Goal: Task Accomplishment & Management: Manage account settings

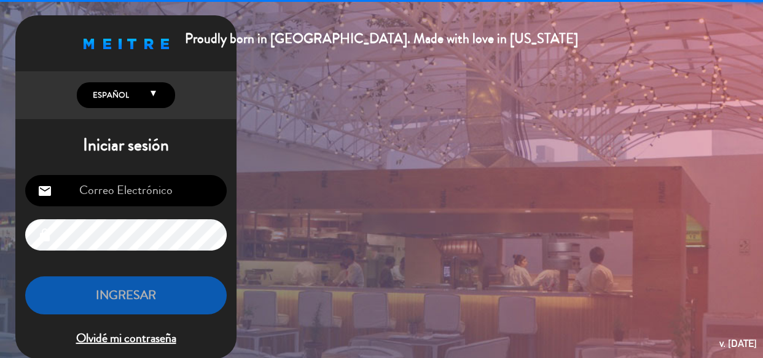
click at [161, 181] on input "email" at bounding box center [125, 190] width 201 height 31
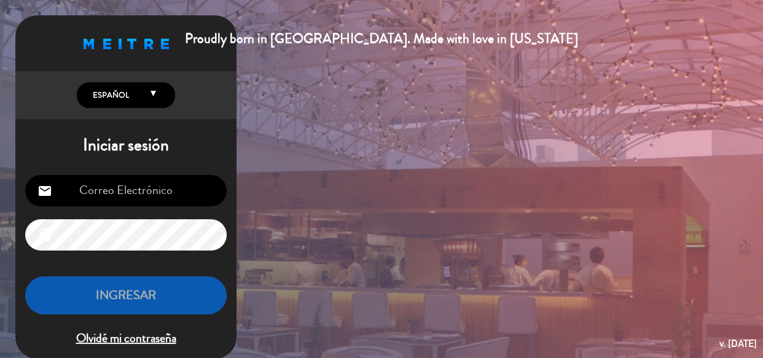
type input "info@mobydickpub.com.ar"
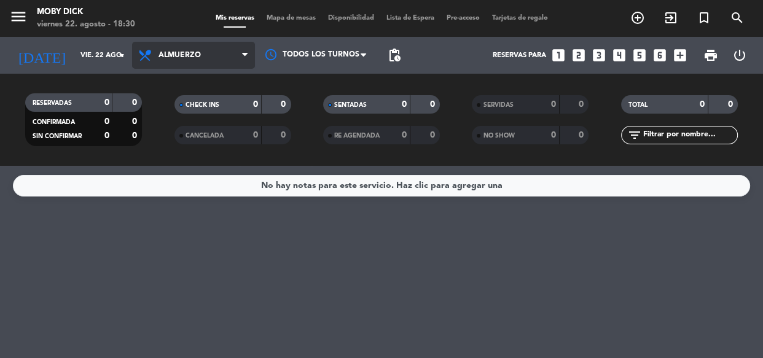
click at [219, 53] on span "Almuerzo" at bounding box center [193, 55] width 123 height 27
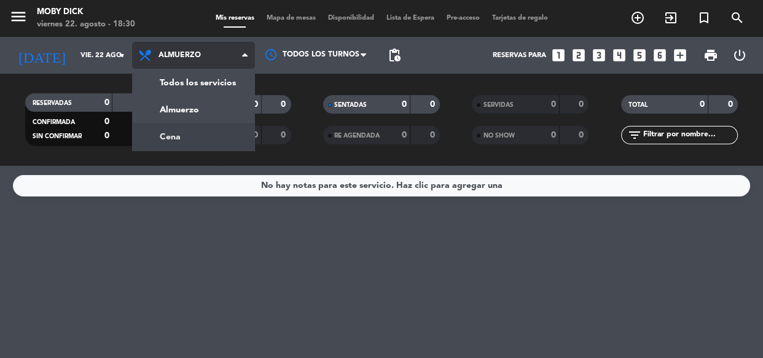
click at [190, 134] on div "menu Moby Dick viernes 22. agosto - 18:30 Mis reservas Mapa de mesas Disponibil…" at bounding box center [381, 83] width 763 height 166
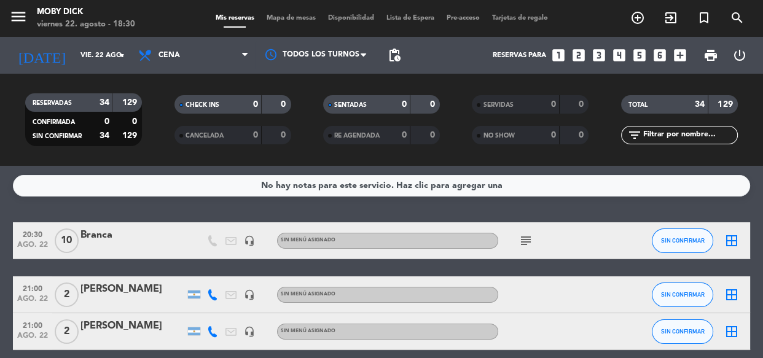
click at [526, 241] on icon "subject" at bounding box center [525, 240] width 15 height 15
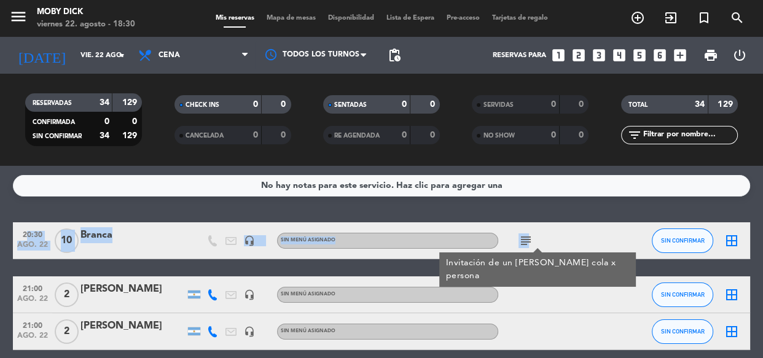
drag, startPoint x: 526, startPoint y: 241, endPoint x: 554, endPoint y: 221, distance: 34.3
click at [554, 221] on div "No hay notas para este servicio. Haz clic para agregar una 20:30 ago. 22 10 Bra…" at bounding box center [381, 262] width 763 height 192
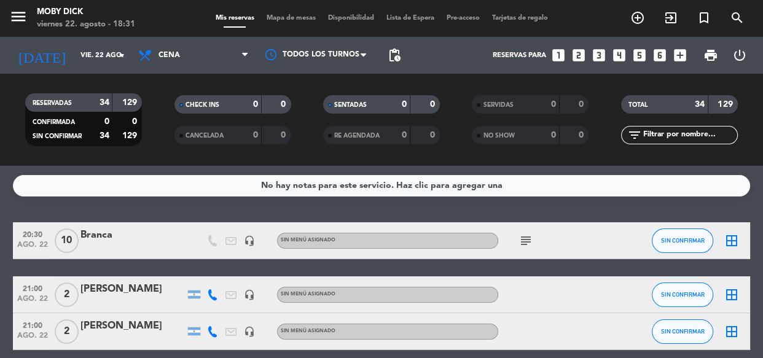
click at [541, 203] on div "No hay notas para este servicio. Haz clic para agregar una 20:30 ago. 22 10 Bra…" at bounding box center [381, 262] width 763 height 192
click at [540, 206] on div "No hay notas para este servicio. Haz clic para agregar una 20:30 ago. 22 10 Bra…" at bounding box center [381, 262] width 763 height 192
click at [690, 132] on input "text" at bounding box center [689, 135] width 95 height 14
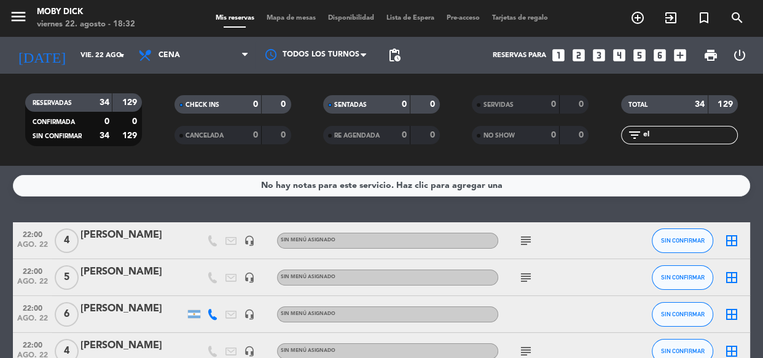
type input "[PERSON_NAME]"
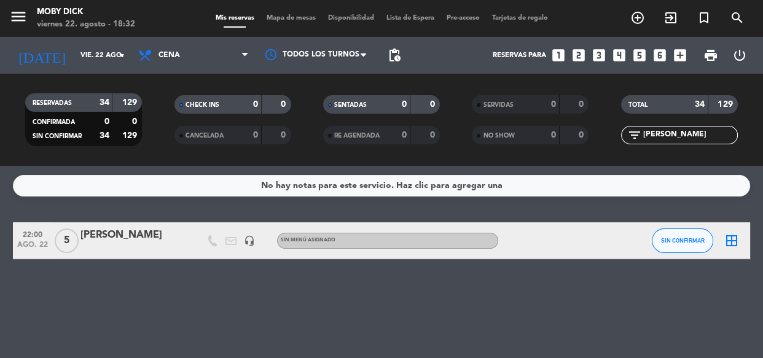
drag, startPoint x: 663, startPoint y: 133, endPoint x: 595, endPoint y: 123, distance: 68.8
click at [595, 123] on div "RESERVADAS 34 129 CONFIRMADA 0 0 SIN CONFIRMAR 34 129 CHECK INS 0 0 CANCELADA 0…" at bounding box center [381, 120] width 763 height 68
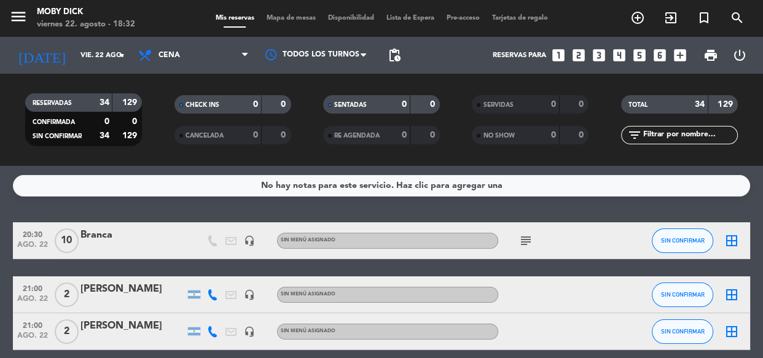
click at [673, 136] on input "text" at bounding box center [689, 135] width 95 height 14
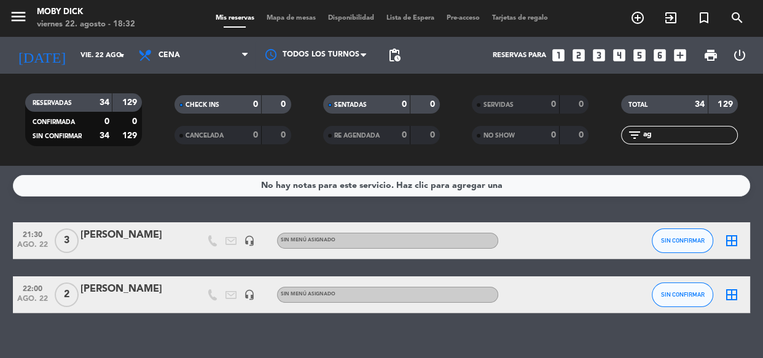
type input "a"
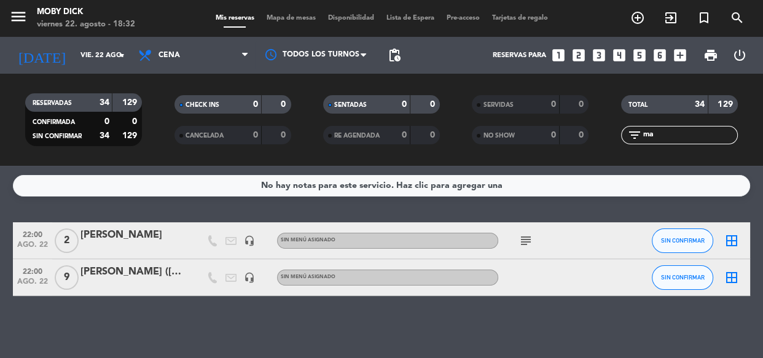
type input "m"
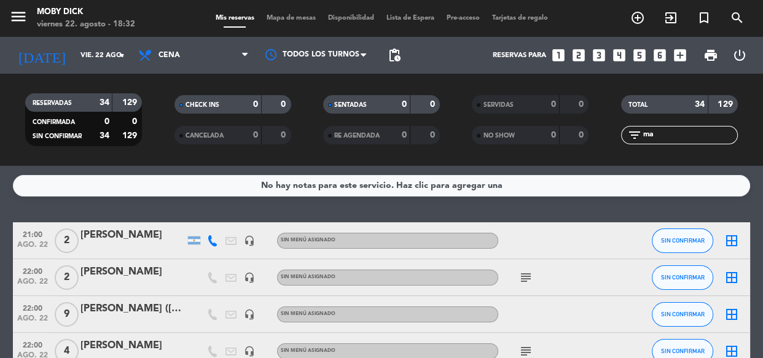
type input "m"
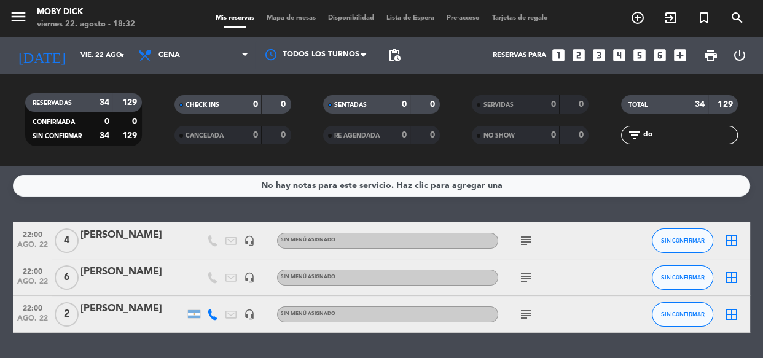
type input "d"
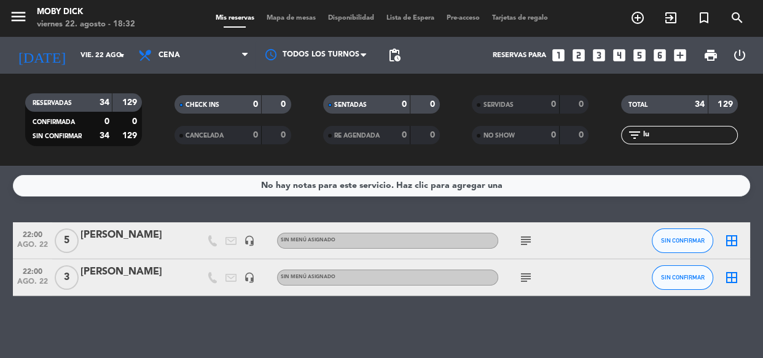
type input "l"
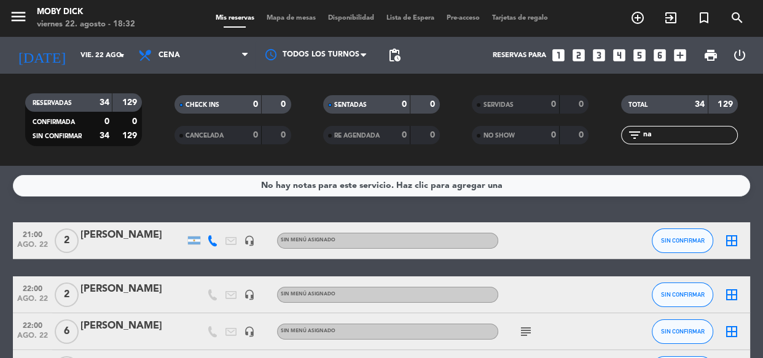
type input "n"
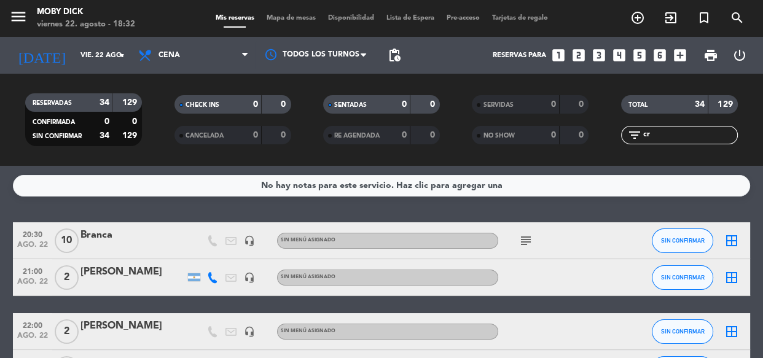
type input "c"
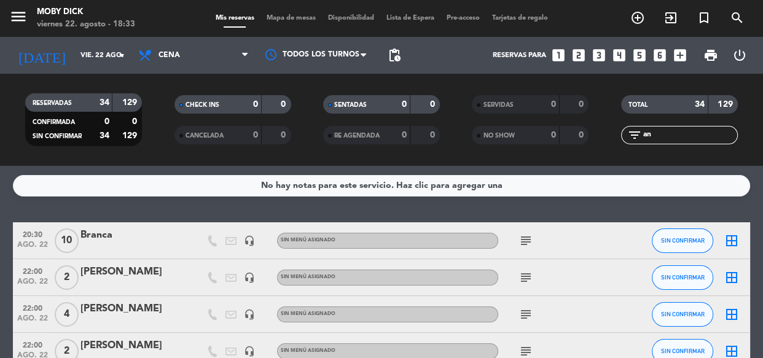
type input "a"
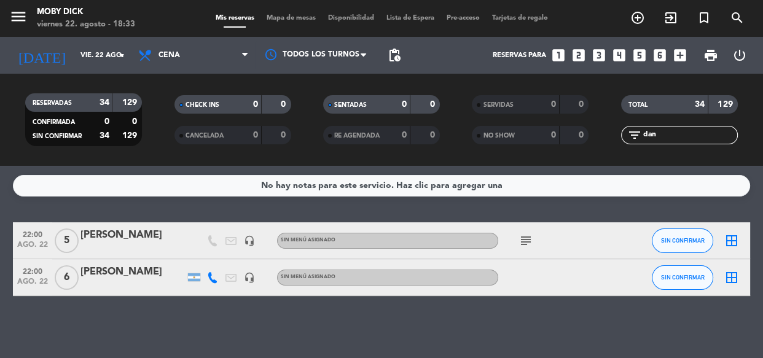
type input "dan"
click at [58, 241] on span "5" at bounding box center [67, 240] width 24 height 25
click at [101, 235] on div "[PERSON_NAME]" at bounding box center [132, 235] width 104 height 16
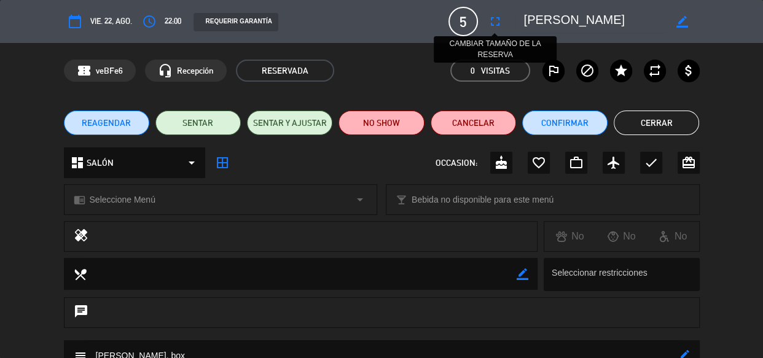
click at [495, 19] on icon "fullscreen" at bounding box center [495, 21] width 15 height 15
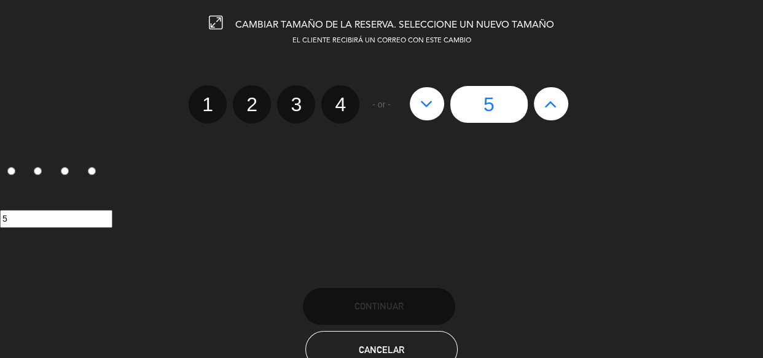
click at [562, 109] on button at bounding box center [551, 103] width 34 height 33
type input "6"
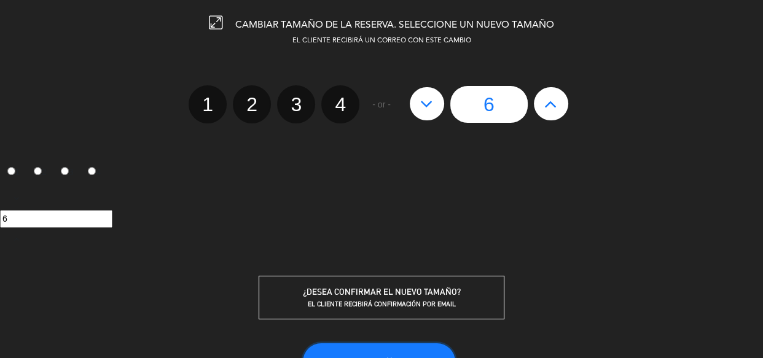
click at [412, 349] on button "Continuar" at bounding box center [379, 361] width 152 height 37
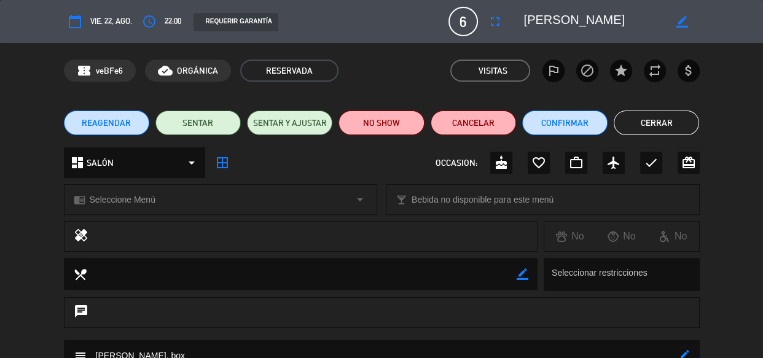
click at [669, 120] on button "Cerrar" at bounding box center [655, 123] width 85 height 25
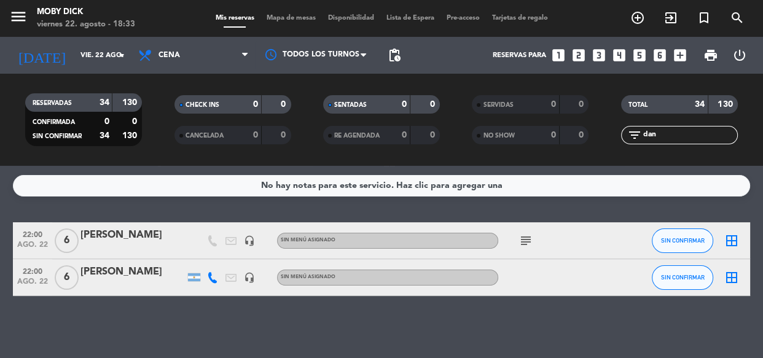
drag, startPoint x: 663, startPoint y: 132, endPoint x: 512, endPoint y: 167, distance: 154.5
click at [512, 167] on ng-component "menu Moby Dick viernes 22. agosto - 18:33 Mis reservas Mapa de mesas Disponibil…" at bounding box center [381, 179] width 763 height 358
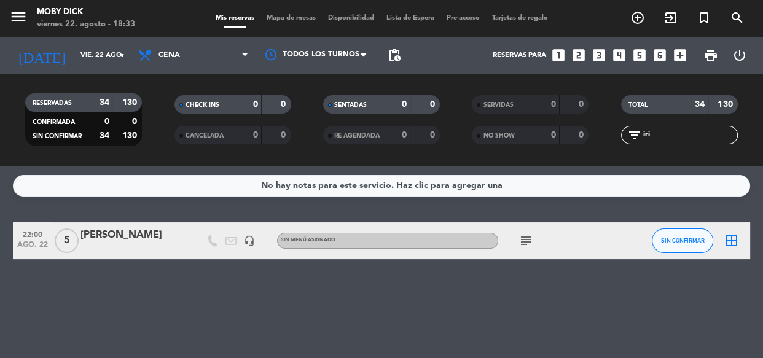
type input "iri"
click at [111, 231] on div "[PERSON_NAME]" at bounding box center [132, 235] width 104 height 16
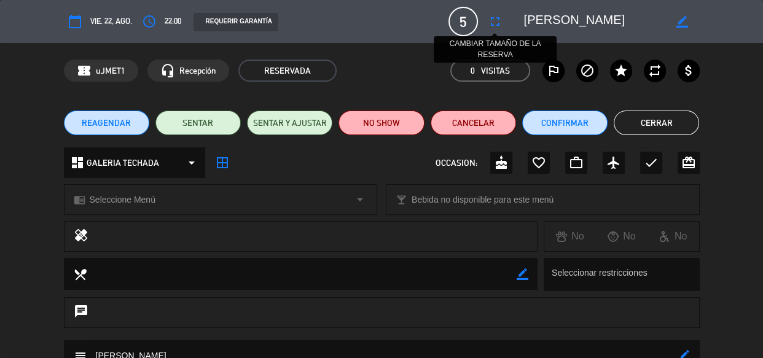
click at [492, 12] on button "fullscreen" at bounding box center [495, 21] width 22 height 22
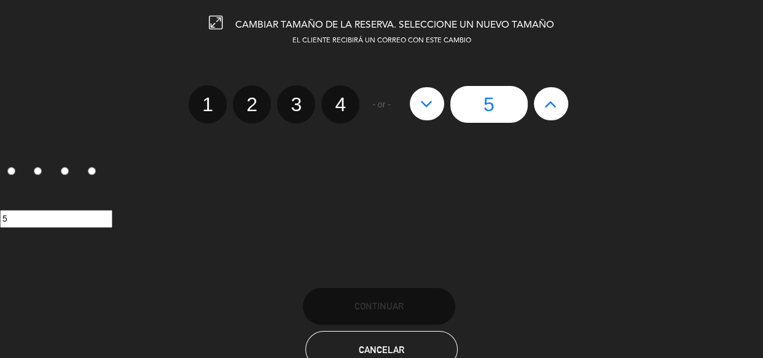
click at [556, 108] on icon at bounding box center [550, 104] width 13 height 20
type input "6"
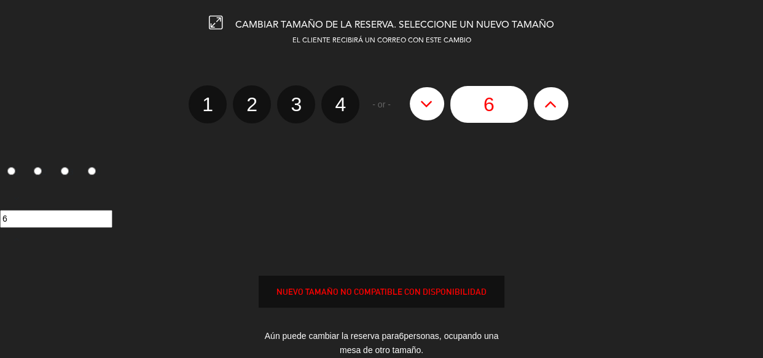
click at [556, 108] on icon at bounding box center [550, 104] width 13 height 20
type input "7"
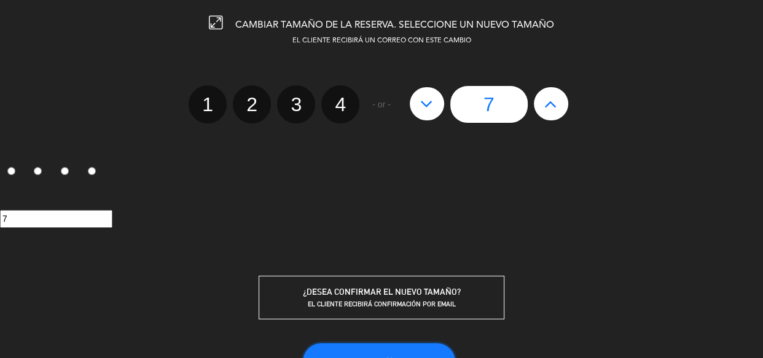
click at [405, 345] on button "Continuar" at bounding box center [379, 361] width 152 height 37
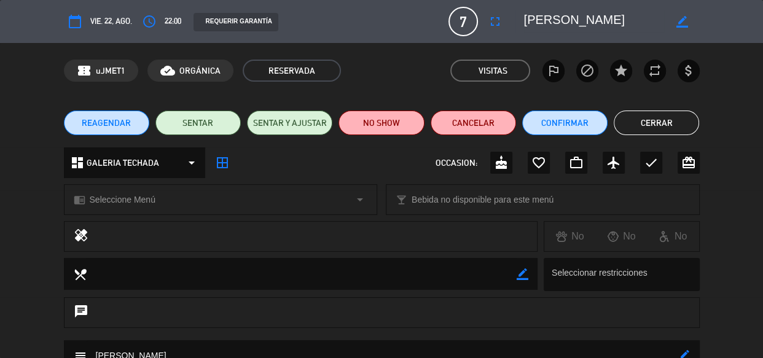
click at [665, 117] on button "Cerrar" at bounding box center [655, 123] width 85 height 25
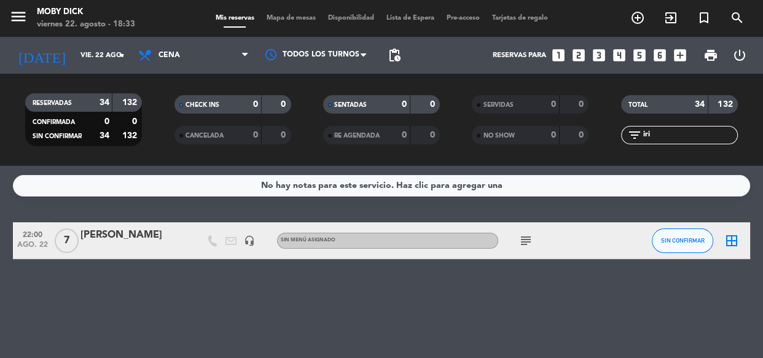
drag, startPoint x: 669, startPoint y: 131, endPoint x: 573, endPoint y: 138, distance: 96.6
click at [573, 138] on div "RESERVADAS 34 132 CONFIRMADA 0 0 SIN CONFIRMAR 34 132 CHECK INS 0 0 CANCELADA 0…" at bounding box center [381, 120] width 763 height 68
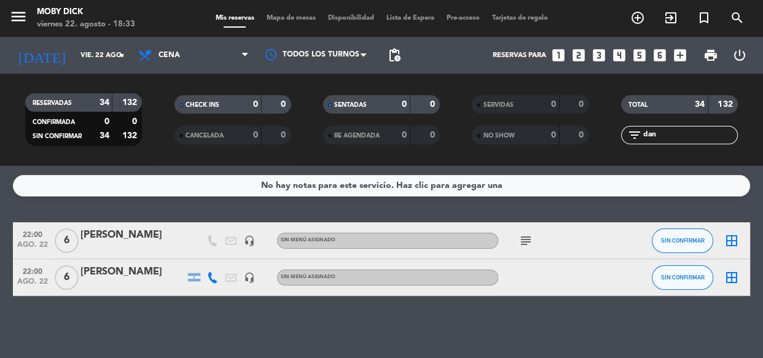
type input "dan"
click at [140, 230] on div "[PERSON_NAME]" at bounding box center [132, 235] width 104 height 16
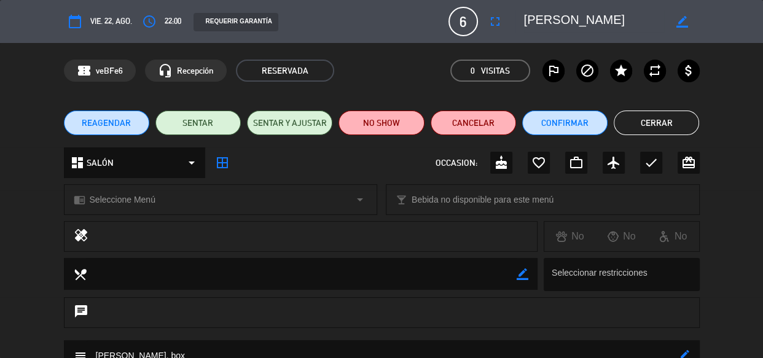
click at [246, 310] on div "chat" at bounding box center [382, 312] width 636 height 31
click at [81, 314] on icon "chat" at bounding box center [81, 312] width 15 height 17
click at [130, 313] on div "chat" at bounding box center [382, 312] width 636 height 31
click at [94, 311] on div "chat" at bounding box center [382, 312] width 636 height 31
click at [74, 312] on icon "chat" at bounding box center [81, 312] width 15 height 17
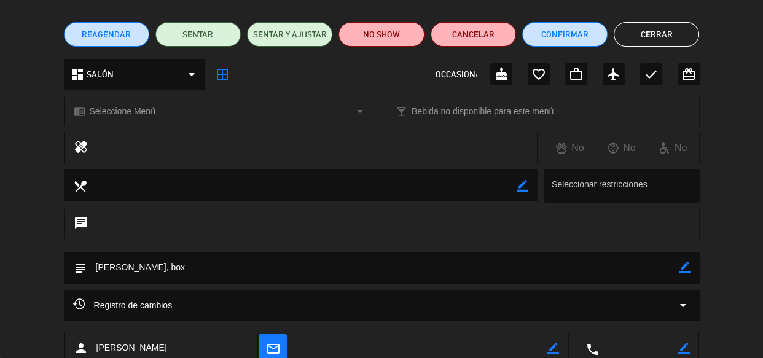
scroll to position [89, 0]
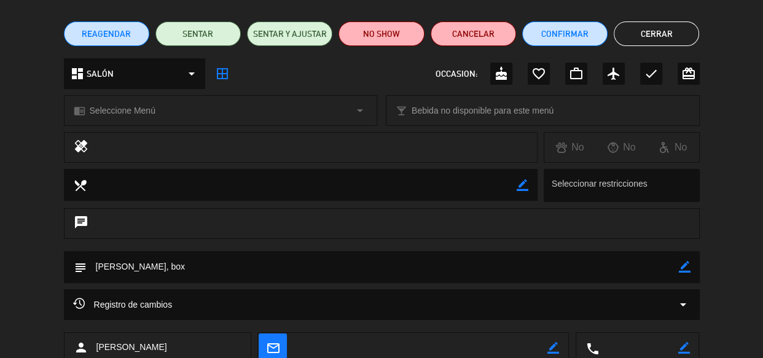
click at [168, 264] on textarea at bounding box center [383, 266] width 592 height 31
click at [161, 262] on textarea at bounding box center [383, 266] width 592 height 31
click at [154, 265] on textarea at bounding box center [383, 266] width 592 height 31
click at [163, 264] on textarea at bounding box center [383, 266] width 592 height 31
click at [681, 271] on div "border_color" at bounding box center [685, 267] width 12 height 32
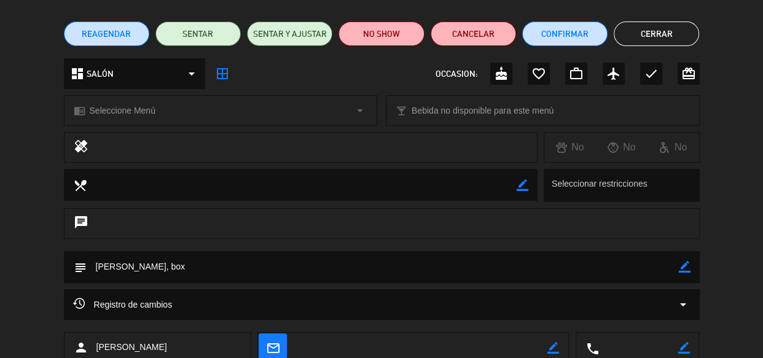
click at [679, 270] on icon "border_color" at bounding box center [685, 267] width 12 height 12
drag, startPoint x: 184, startPoint y: 260, endPoint x: 146, endPoint y: 263, distance: 38.2
click at [146, 263] on textarea at bounding box center [383, 266] width 592 height 31
type textarea "[PERSON_NAME], salon(tiene 2 [PERSON_NAME])"
click at [685, 264] on icon at bounding box center [685, 267] width 12 height 12
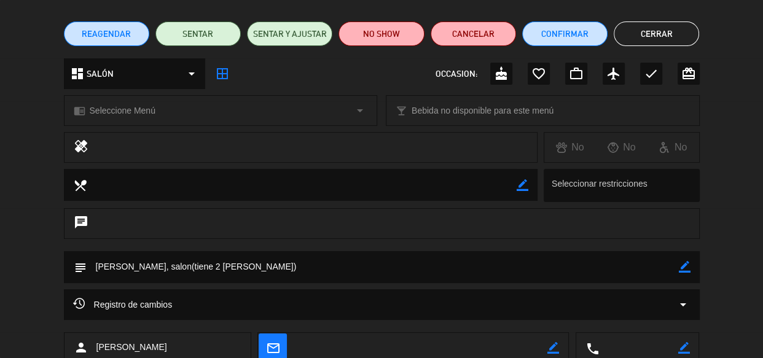
click at [673, 36] on button "Cerrar" at bounding box center [655, 33] width 85 height 25
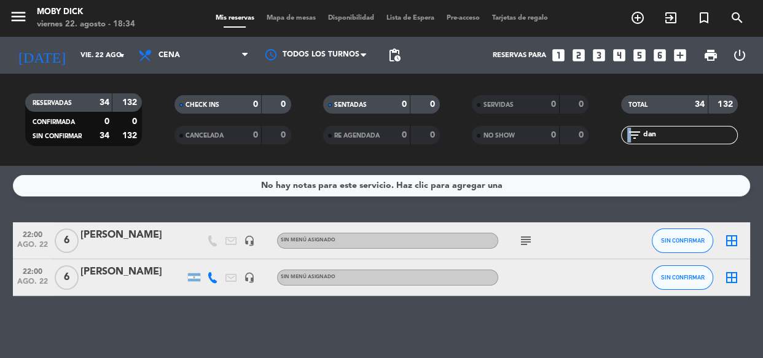
drag, startPoint x: 658, startPoint y: 126, endPoint x: 637, endPoint y: 128, distance: 20.3
click at [634, 127] on div "filter_list dan" at bounding box center [679, 135] width 117 height 18
drag, startPoint x: 662, startPoint y: 129, endPoint x: 605, endPoint y: 134, distance: 57.3
click at [605, 134] on div "filter_list dan" at bounding box center [679, 135] width 149 height 18
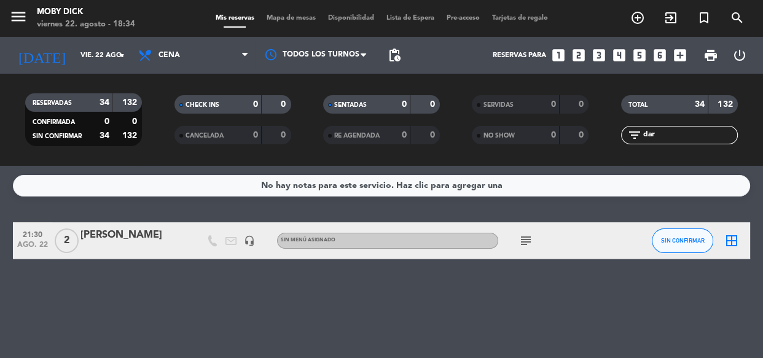
type input "dar"
click at [126, 234] on div "[PERSON_NAME]" at bounding box center [132, 235] width 104 height 16
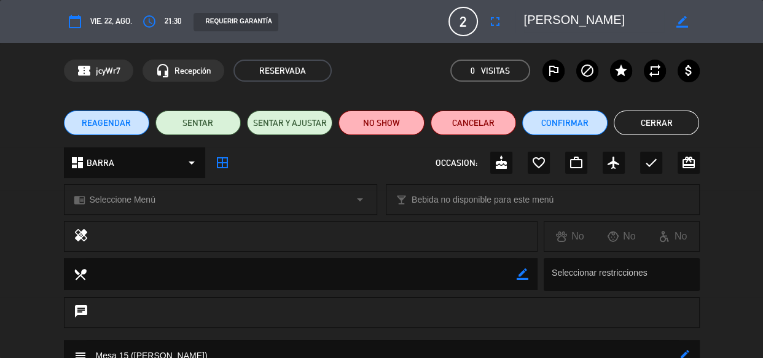
click at [498, 289] on div "local_dining border_color" at bounding box center [300, 274] width 473 height 32
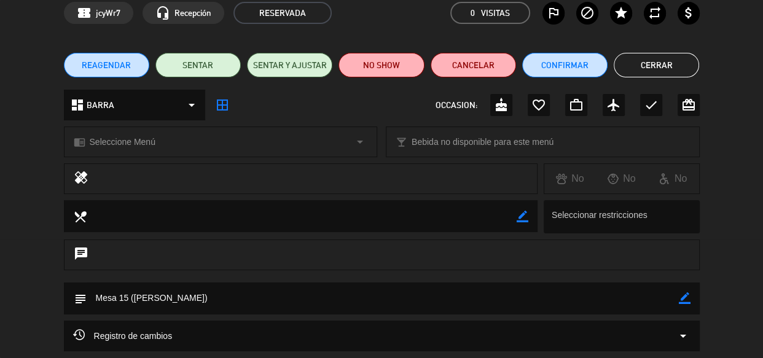
scroll to position [67, 0]
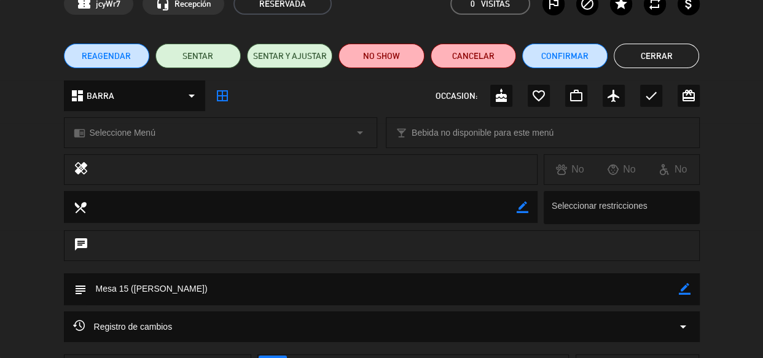
click at [686, 292] on icon "border_color" at bounding box center [685, 289] width 12 height 12
type textarea "Mesa 15 (Pablo) subir comanda"
click at [687, 286] on icon at bounding box center [685, 289] width 12 height 12
click at [649, 60] on button "Cerrar" at bounding box center [655, 56] width 85 height 25
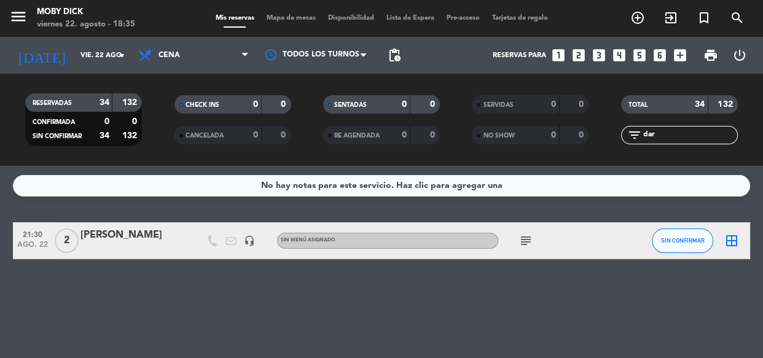
drag, startPoint x: 663, startPoint y: 132, endPoint x: 610, endPoint y: 134, distance: 52.9
click at [610, 134] on div "filter_list dar" at bounding box center [679, 135] width 149 height 18
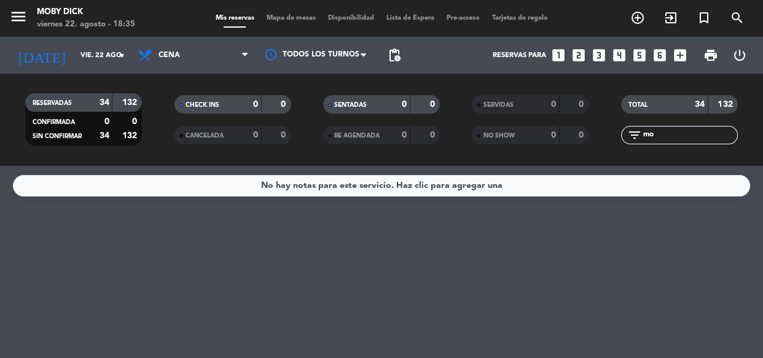
type input "mon"
drag, startPoint x: 645, startPoint y: 140, endPoint x: 569, endPoint y: 159, distance: 79.1
click at [569, 159] on div "RESERVADAS 34 132 CONFIRMADA 0 0 SIN CONFIRMAR 34 132 CHECK INS 0 0 CANCELADA 0…" at bounding box center [381, 120] width 763 height 92
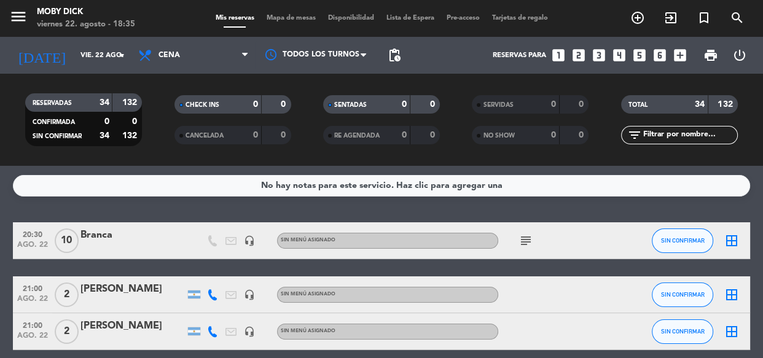
click at [620, 48] on icon "looks_4" at bounding box center [619, 55] width 16 height 16
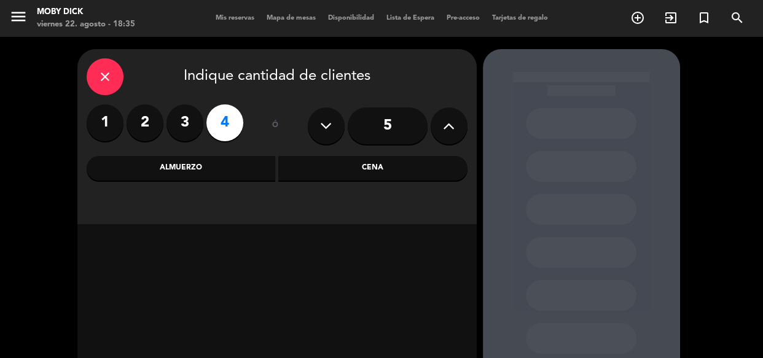
click at [338, 178] on div "Cena" at bounding box center [372, 168] width 189 height 25
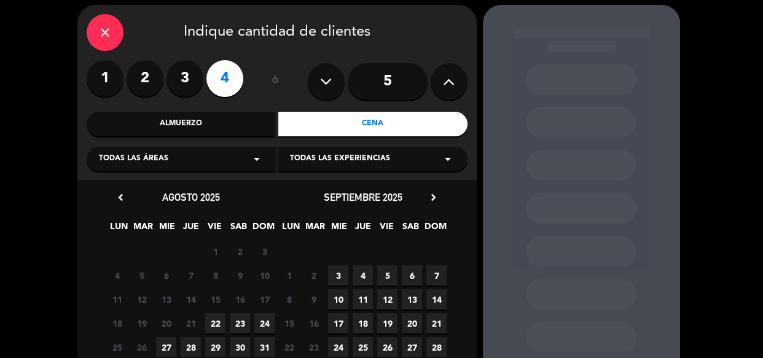
click at [219, 323] on span "22" at bounding box center [215, 323] width 20 height 20
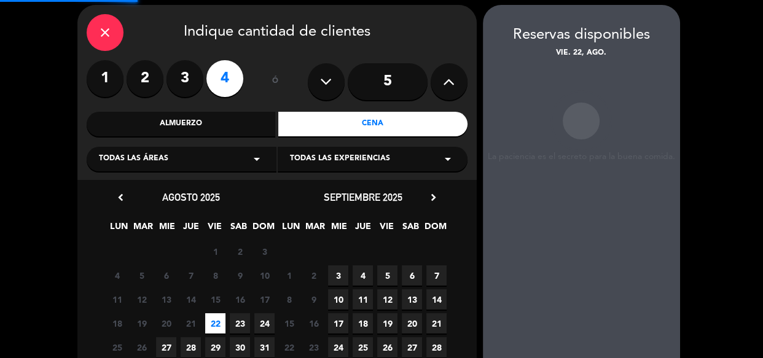
scroll to position [49, 0]
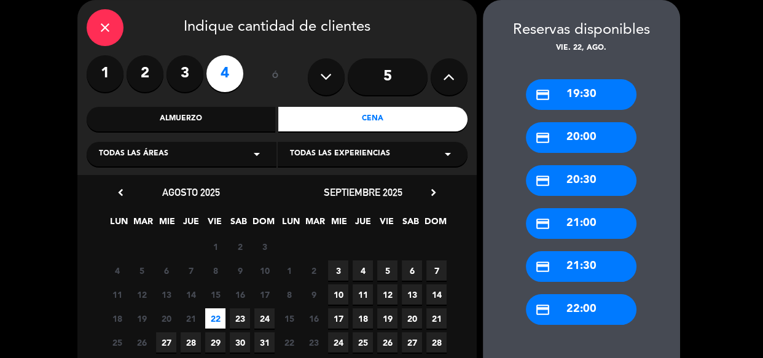
drag, startPoint x: 553, startPoint y: 313, endPoint x: 543, endPoint y: 309, distance: 10.7
click at [552, 314] on div "credit_card 22:00" at bounding box center [581, 309] width 111 height 31
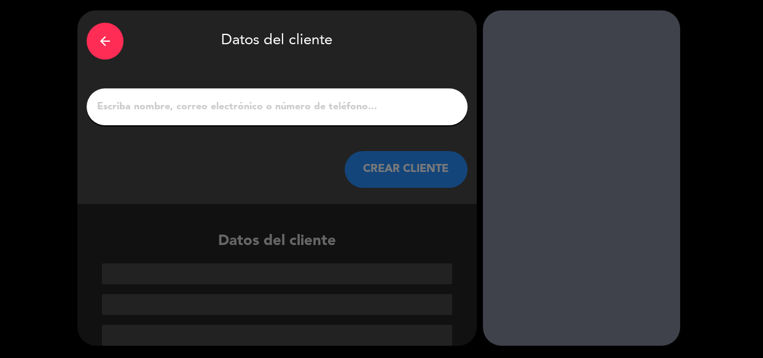
scroll to position [39, 0]
click at [405, 112] on input "1" at bounding box center [277, 106] width 362 height 17
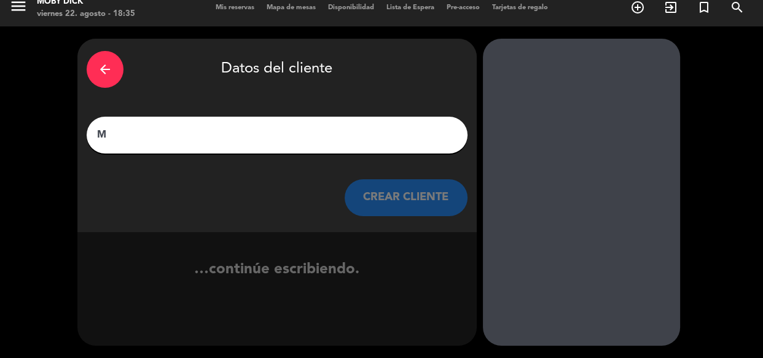
scroll to position [10, 0]
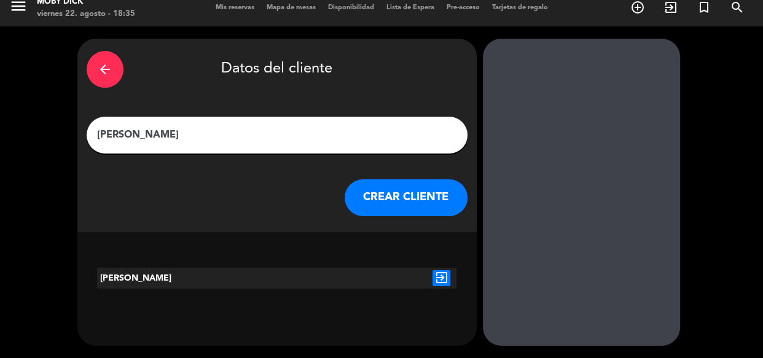
type input "Monica Clavenna"
click at [419, 195] on button "CREAR CLIENTE" at bounding box center [405, 197] width 123 height 37
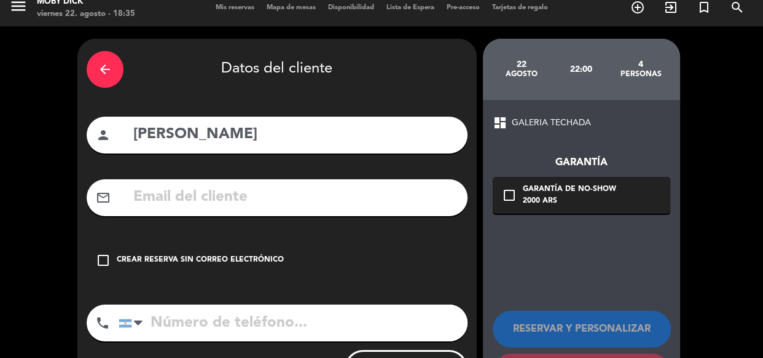
click at [196, 257] on div "Crear reserva sin correo electrónico" at bounding box center [200, 260] width 167 height 12
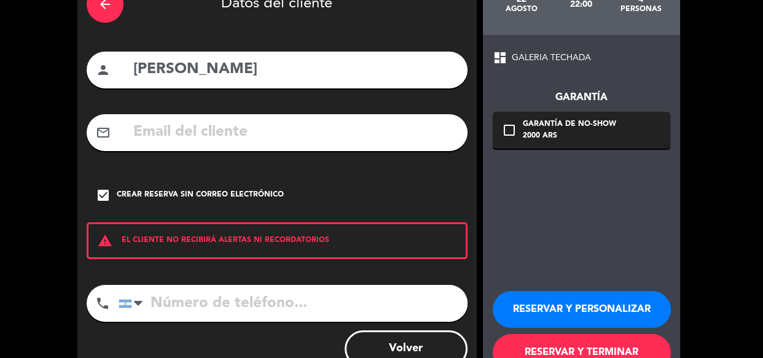
scroll to position [77, 0]
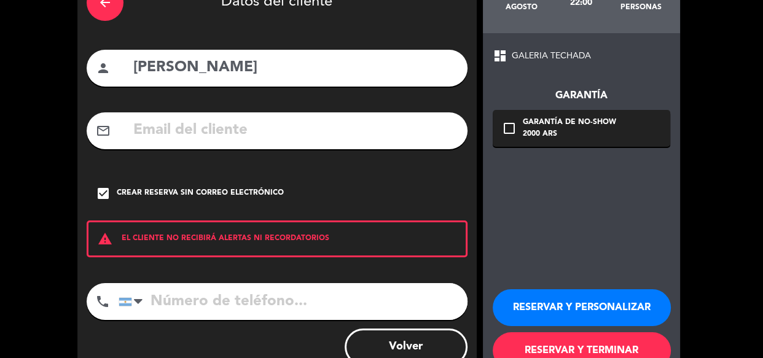
click at [554, 348] on button "RESERVAR Y TERMINAR" at bounding box center [581, 350] width 178 height 37
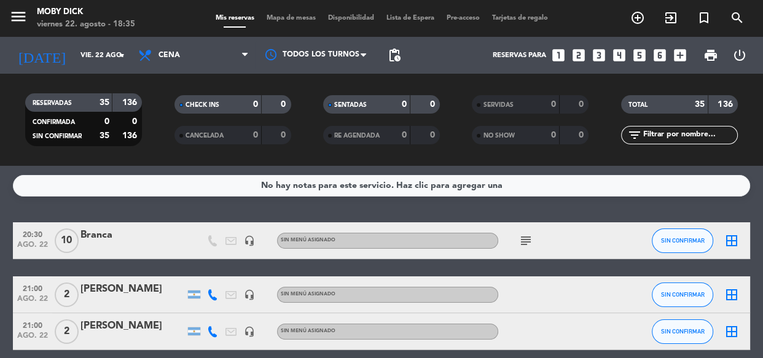
click at [646, 203] on div "No hay notas para este servicio. Haz clic para agregar una 20:30 ago. 22 10 Bra…" at bounding box center [381, 262] width 763 height 192
click at [525, 246] on icon "subject" at bounding box center [525, 240] width 15 height 15
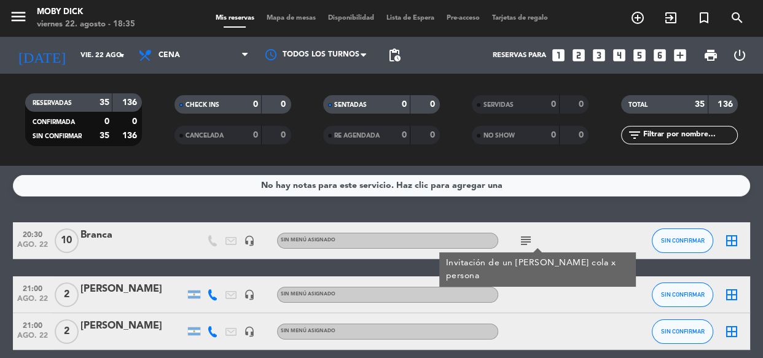
click at [564, 206] on div "No hay notas para este servicio. Haz clic para agregar una 20:30 ago. 22 10 Bra…" at bounding box center [381, 262] width 763 height 192
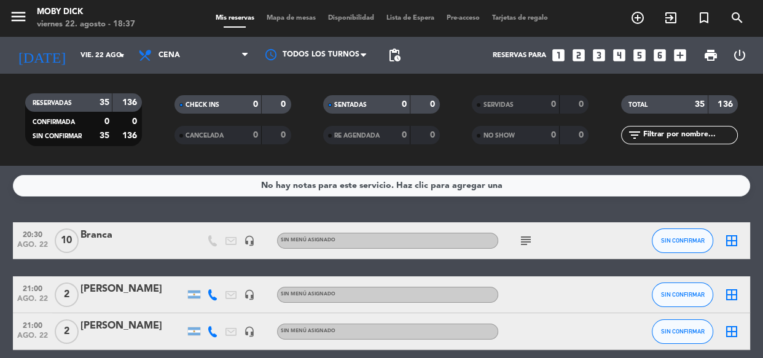
click at [564, 209] on div "No hay notas para este servicio. Haz clic para agregar una 20:30 ago. 22 10 Bra…" at bounding box center [381, 262] width 763 height 192
click at [424, 208] on div "No hay notas para este servicio. Haz clic para agregar una 20:30 ago. 22 10 Bra…" at bounding box center [381, 262] width 763 height 192
click at [263, 205] on div "No hay notas para este servicio. Haz clic para agregar una 20:30 ago. 22 10 Bra…" at bounding box center [381, 262] width 763 height 192
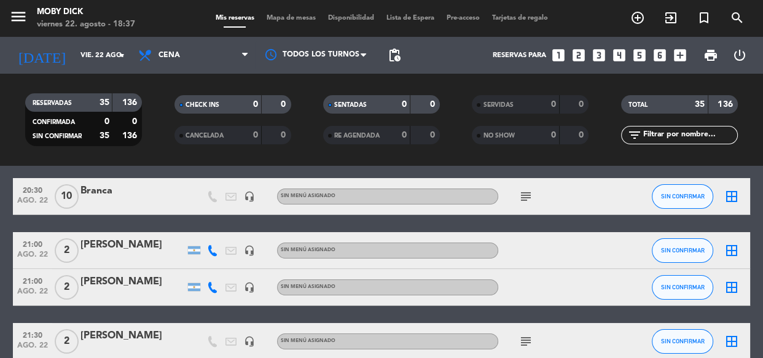
scroll to position [22, 0]
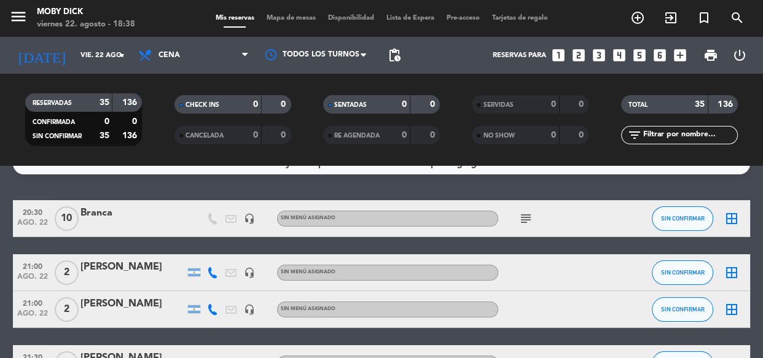
click at [296, 181] on div "No hay notas para este servicio. Haz clic para agregar una 20:30 ago. 22 10 Bra…" at bounding box center [381, 262] width 763 height 192
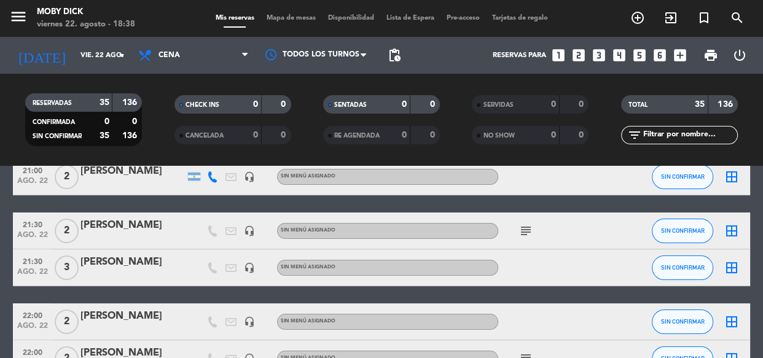
scroll to position [156, 0]
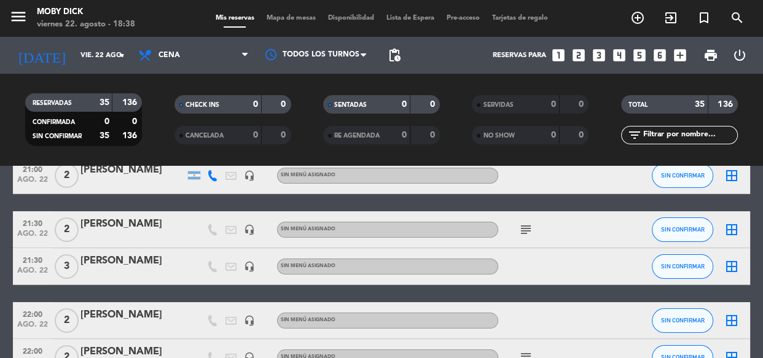
click at [519, 231] on icon "subject" at bounding box center [525, 229] width 15 height 15
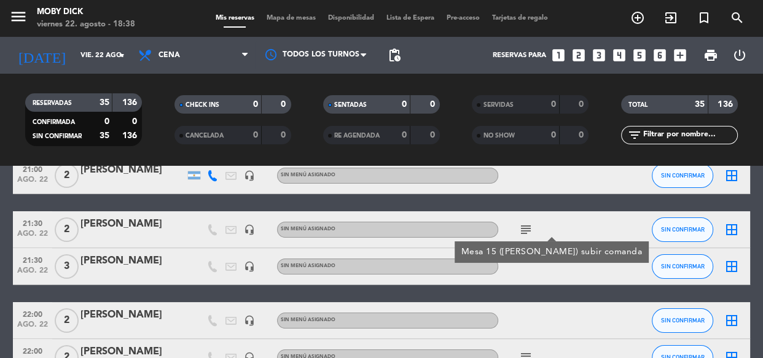
click at [729, 227] on icon "border_all" at bounding box center [731, 229] width 15 height 15
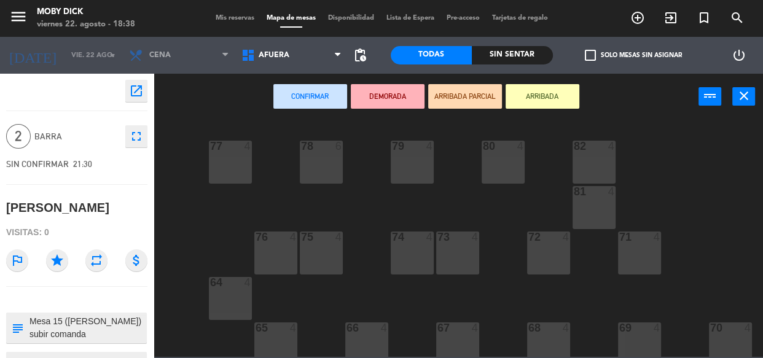
click at [305, 37] on div "AFUERA CLUB GALERIA TECHADA Privado y Restringido SALÓN AFUERA AFUERA CLUB GALE…" at bounding box center [291, 55] width 112 height 37
click at [306, 52] on span "AFUERA" at bounding box center [291, 55] width 112 height 27
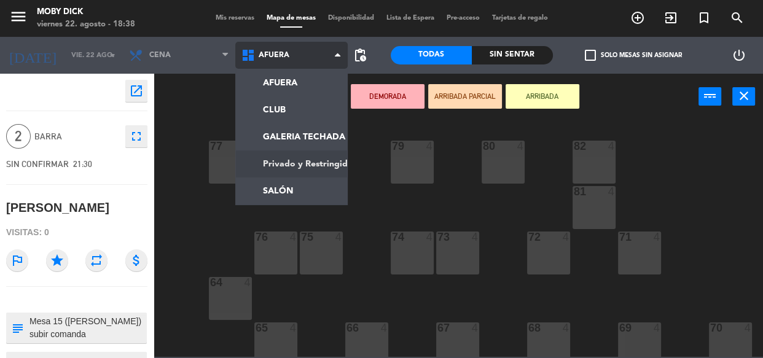
click at [298, 171] on ng-component "menu Moby Dick viernes 22. agosto - 18:38 Mis reservas Mapa de mesas Disponibil…" at bounding box center [381, 178] width 763 height 357
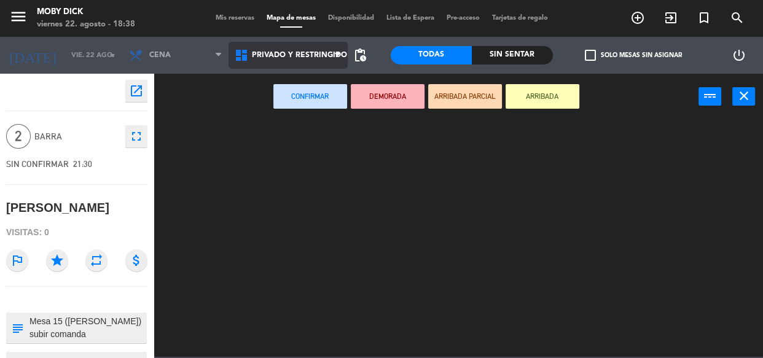
click at [322, 48] on span "Privado y Restringido" at bounding box center [287, 55] width 119 height 27
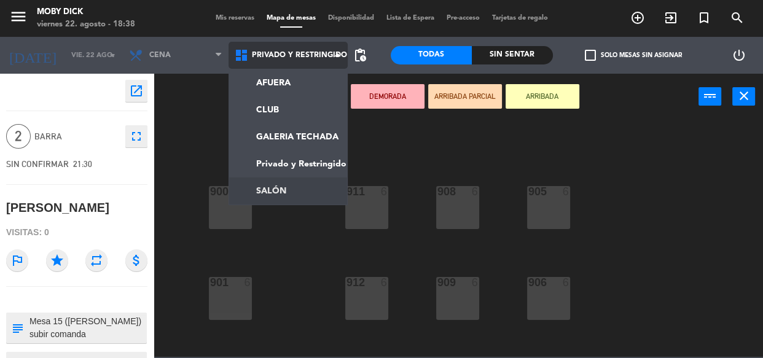
click at [285, 189] on ng-component "menu Moby Dick viernes 22. agosto - 18:38 Mis reservas Mapa de mesas Disponibil…" at bounding box center [381, 178] width 763 height 357
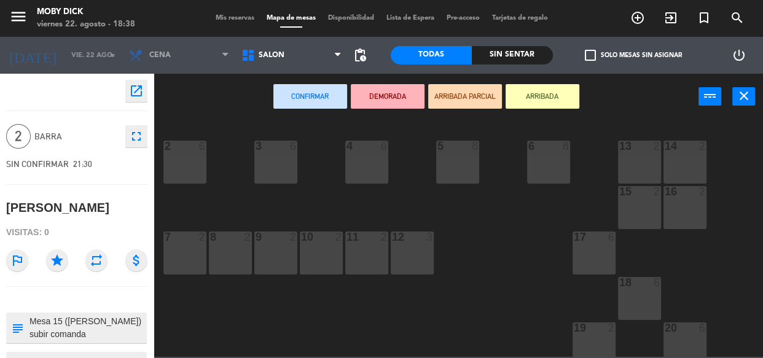
click at [642, 203] on div "15 2" at bounding box center [639, 207] width 43 height 43
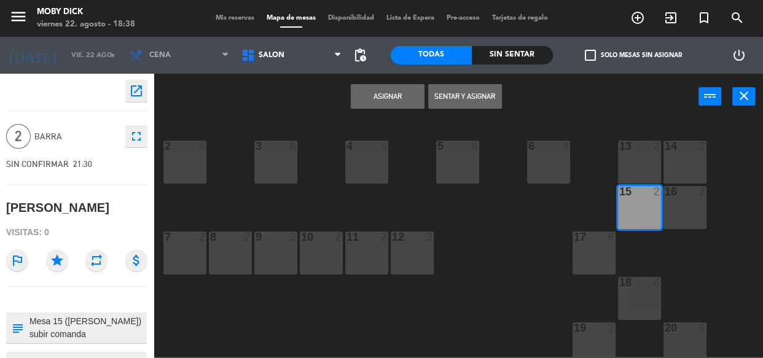
click at [382, 90] on button "Asignar" at bounding box center [388, 96] width 74 height 25
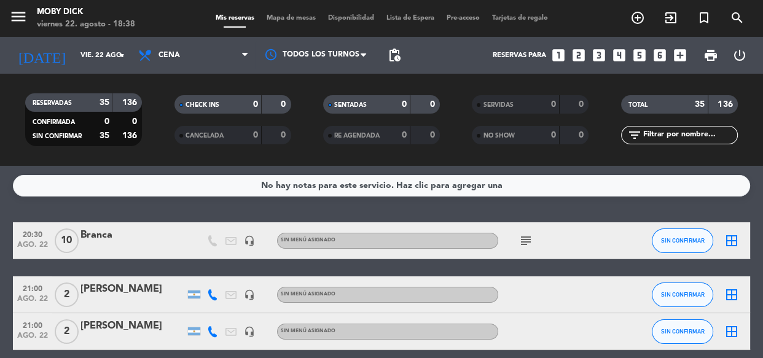
click at [412, 216] on div "No hay notas para este servicio. Haz clic para agregar una 20:30 ago. 22 10 Bra…" at bounding box center [381, 262] width 763 height 192
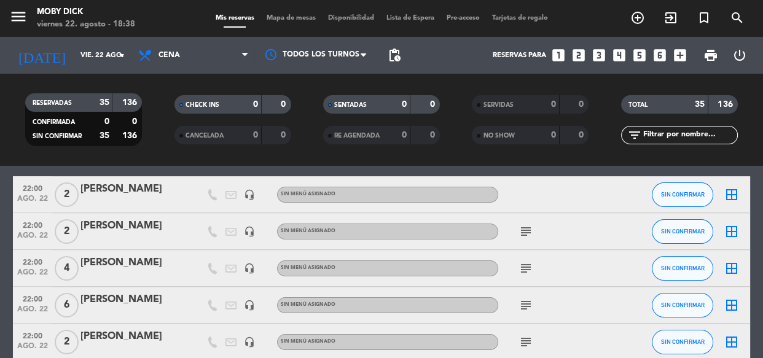
scroll to position [313, 0]
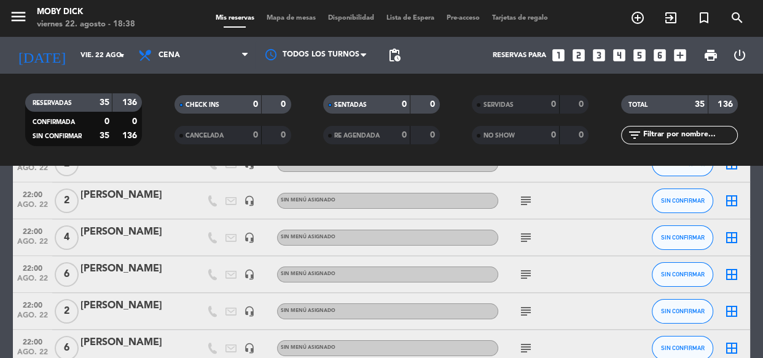
click at [525, 201] on icon "subject" at bounding box center [525, 200] width 15 height 15
click at [523, 236] on icon "subject" at bounding box center [525, 237] width 15 height 15
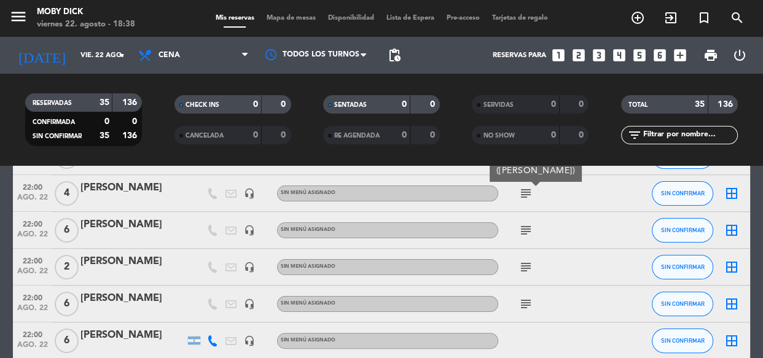
click at [523, 236] on icon "subject" at bounding box center [525, 230] width 15 height 15
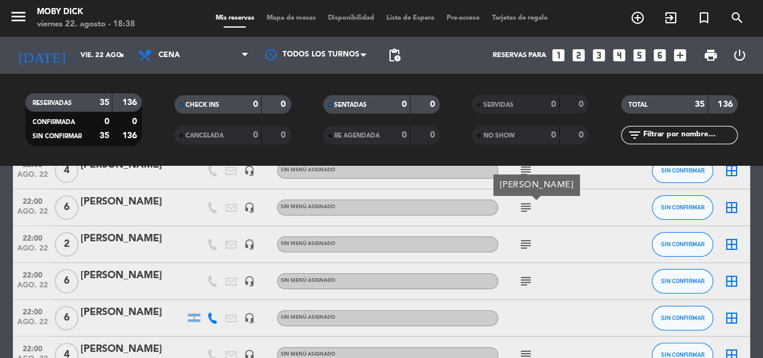
scroll to position [402, 0]
click at [523, 237] on icon "subject" at bounding box center [525, 244] width 15 height 15
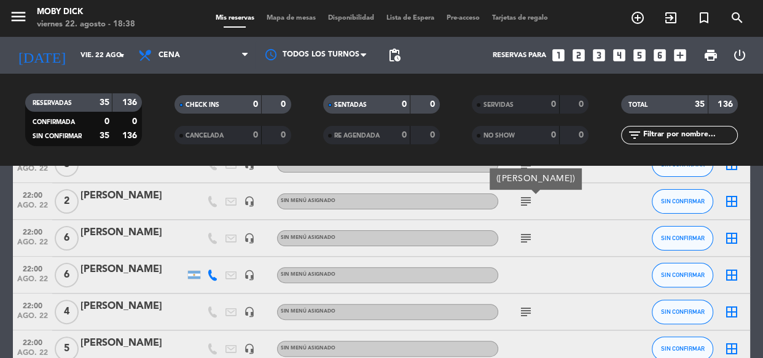
scroll to position [424, 0]
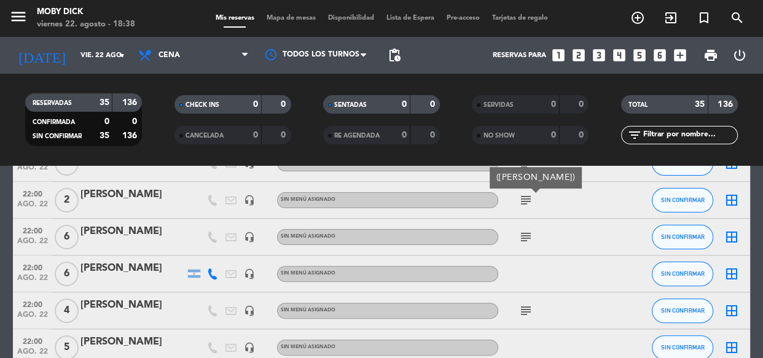
click at [523, 236] on icon "subject" at bounding box center [525, 237] width 15 height 15
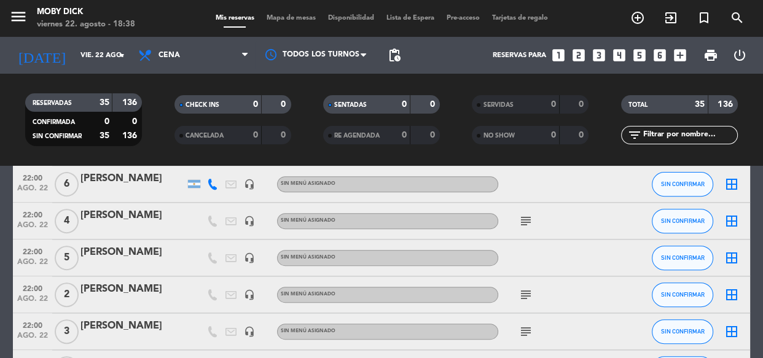
scroll to position [491, 0]
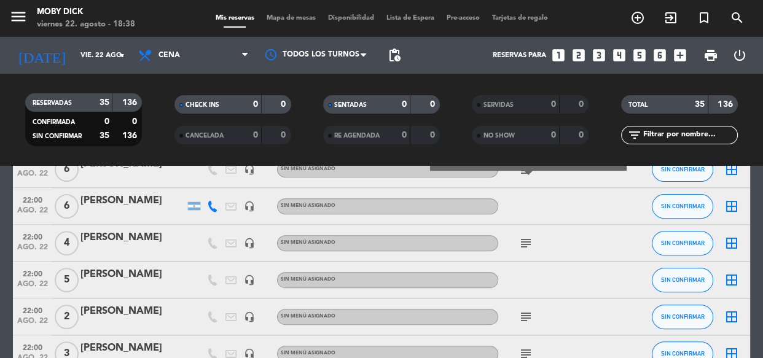
click at [523, 236] on icon "subject" at bounding box center [525, 243] width 15 height 15
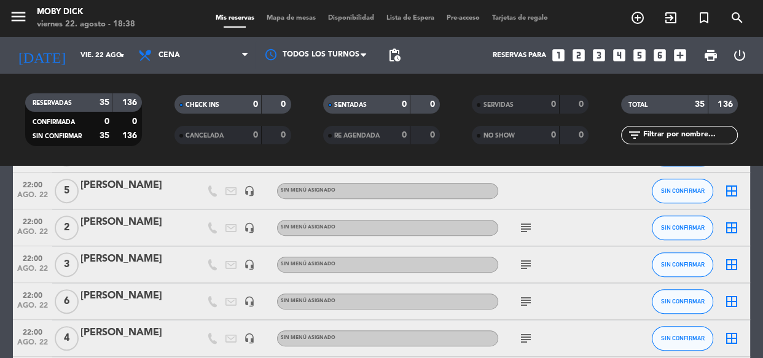
click at [523, 236] on div "subject" at bounding box center [553, 227] width 111 height 36
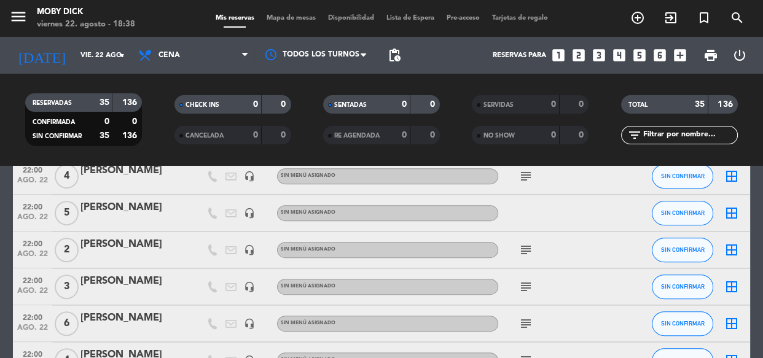
click at [523, 236] on div "subject" at bounding box center [553, 249] width 111 height 36
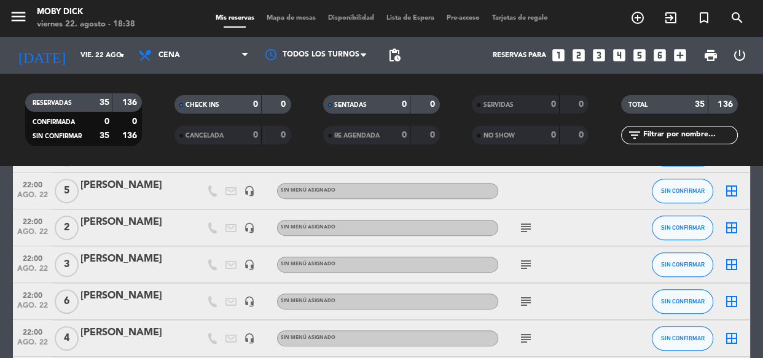
scroll to position [558, 0]
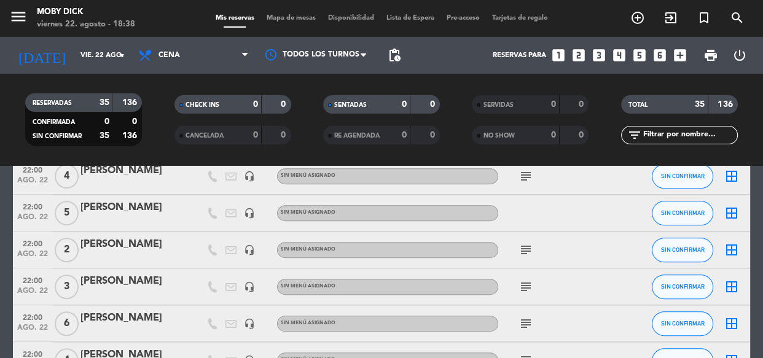
click at [523, 236] on div "subject" at bounding box center [553, 249] width 111 height 36
click at [527, 249] on icon "subject" at bounding box center [525, 250] width 15 height 15
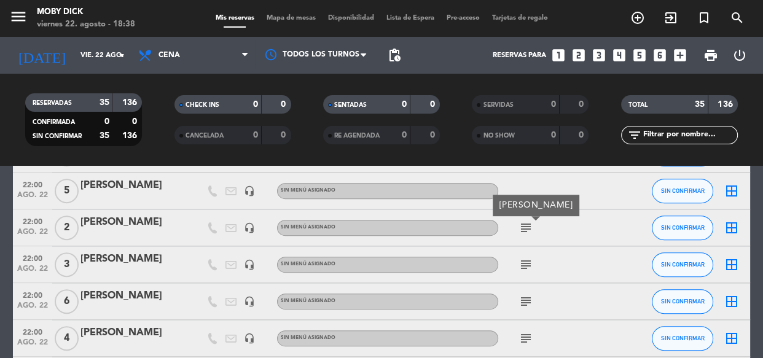
scroll to position [602, 0]
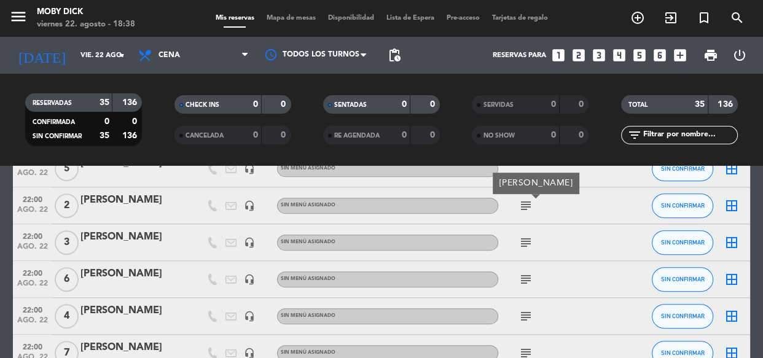
click at [527, 249] on icon "subject" at bounding box center [525, 242] width 15 height 15
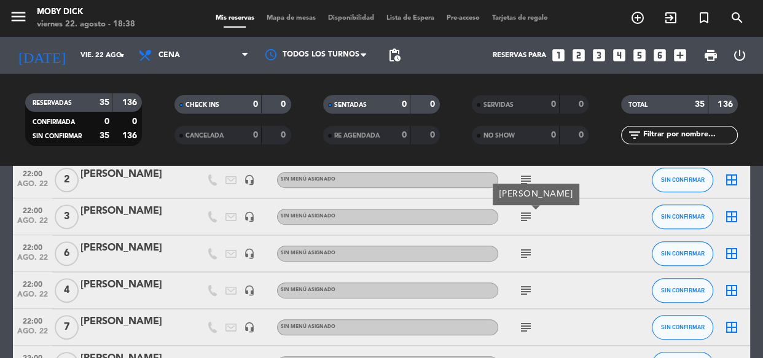
scroll to position [647, 0]
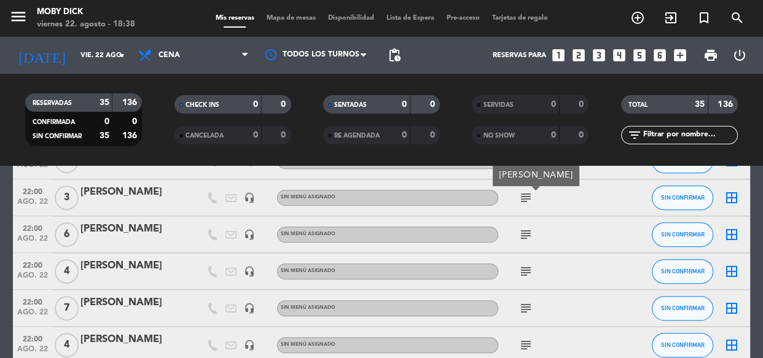
click at [523, 236] on icon "subject" at bounding box center [525, 234] width 15 height 15
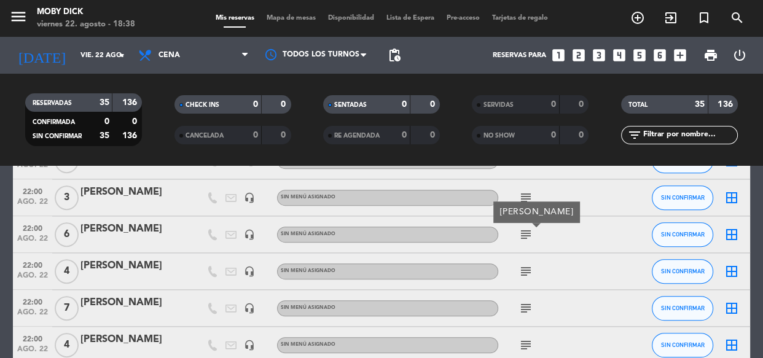
click at [529, 273] on icon "subject" at bounding box center [525, 271] width 15 height 15
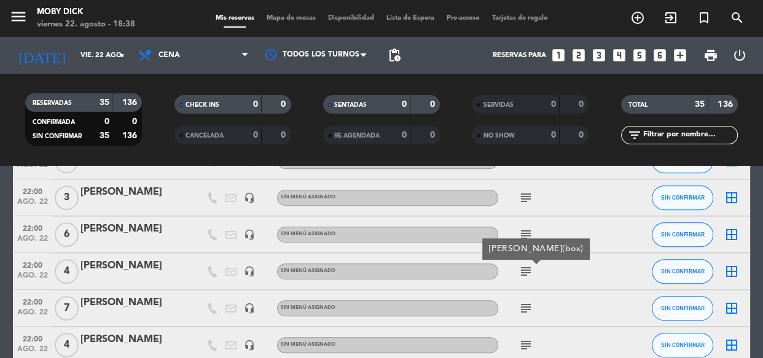
click at [525, 302] on icon "subject" at bounding box center [525, 308] width 15 height 15
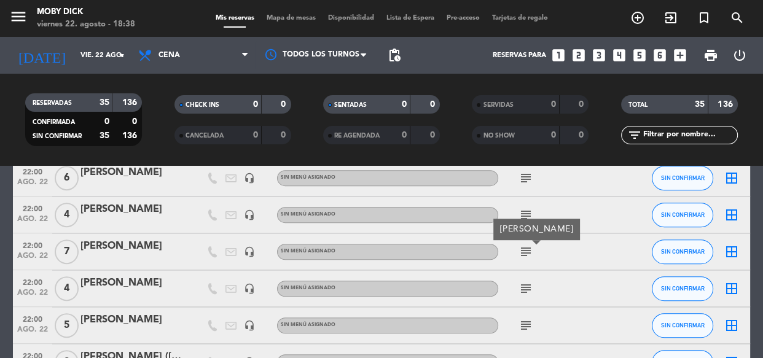
scroll to position [714, 0]
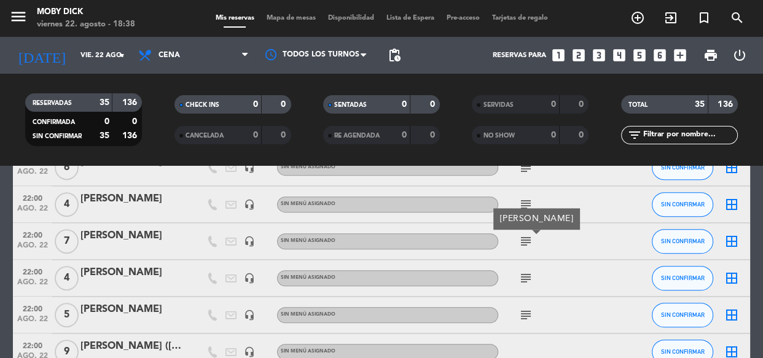
click at [527, 276] on icon "subject" at bounding box center [525, 278] width 15 height 15
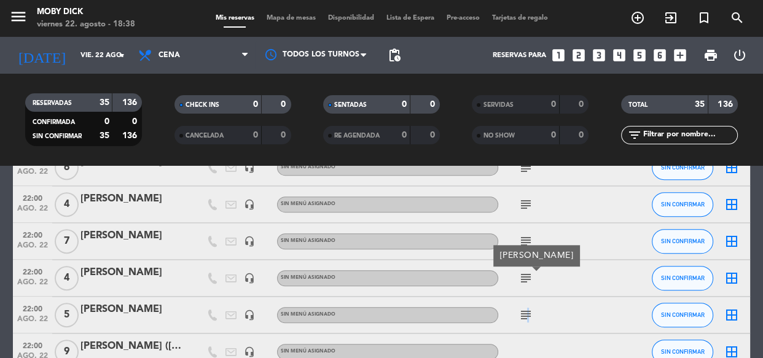
click at [526, 306] on div "subject" at bounding box center [553, 315] width 111 height 36
click at [524, 310] on icon "subject" at bounding box center [525, 315] width 15 height 15
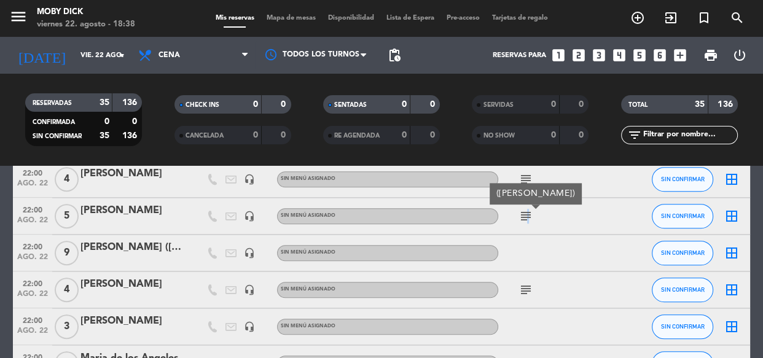
scroll to position [826, 0]
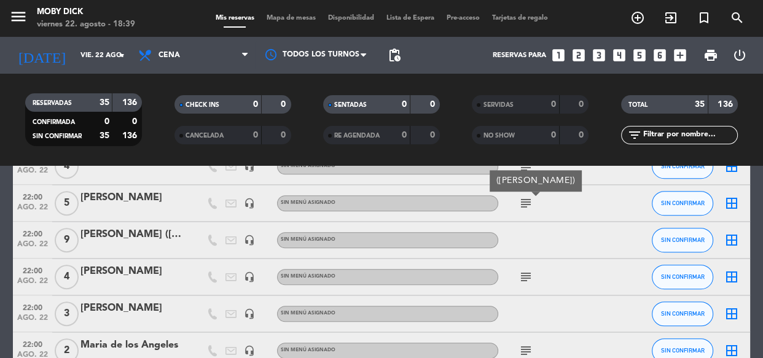
click at [524, 281] on icon "subject" at bounding box center [525, 277] width 15 height 15
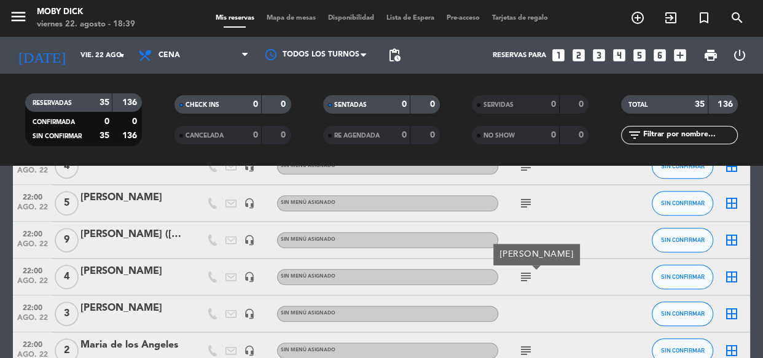
click at [527, 353] on icon "subject" at bounding box center [525, 350] width 15 height 15
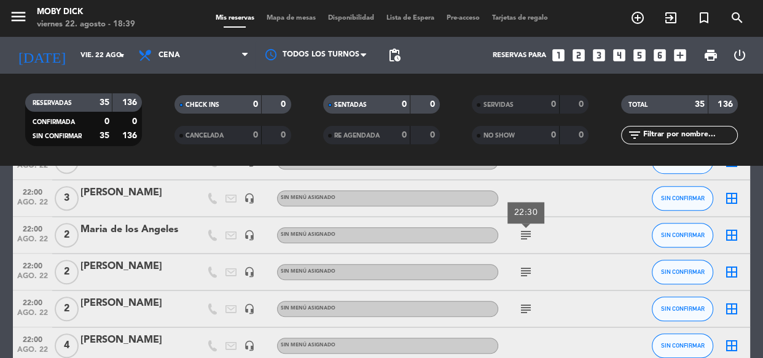
scroll to position [960, 0]
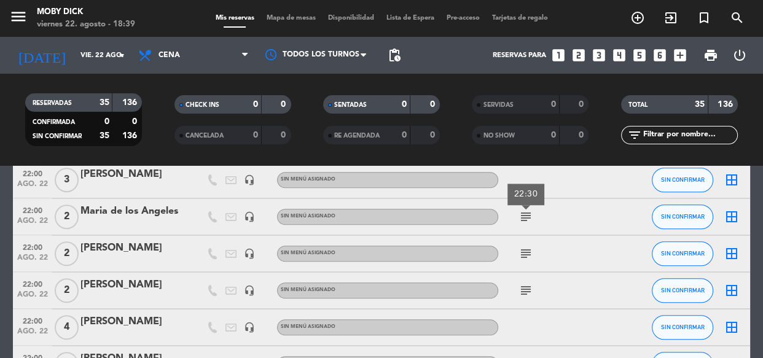
click at [524, 256] on icon "subject" at bounding box center [525, 253] width 15 height 15
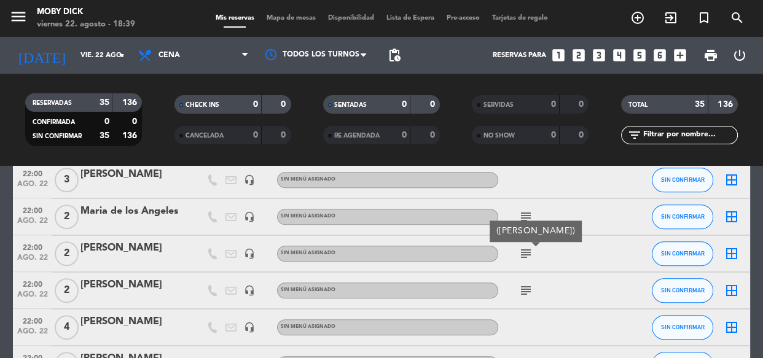
click at [522, 293] on icon "subject" at bounding box center [525, 290] width 15 height 15
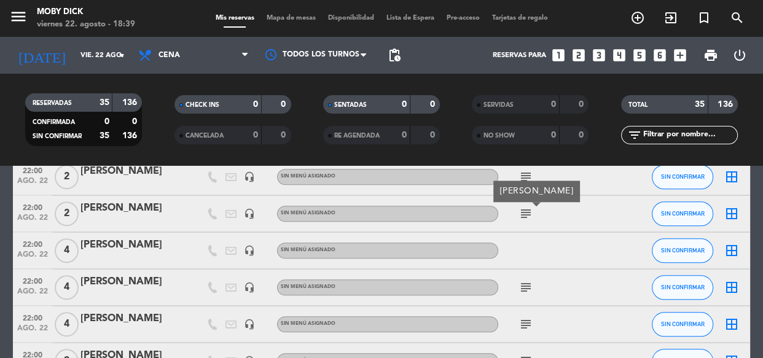
scroll to position [1049, 0]
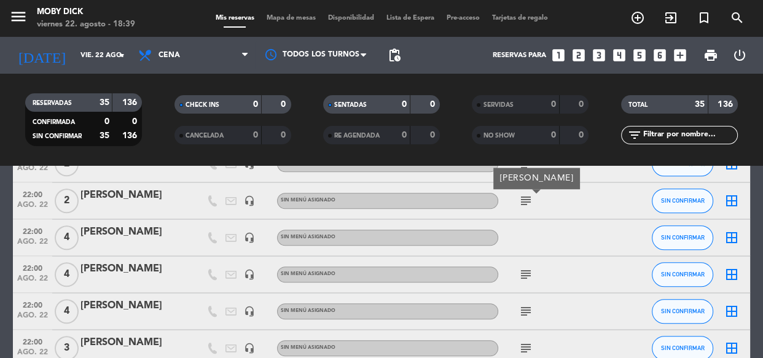
click at [523, 278] on icon "subject" at bounding box center [525, 274] width 15 height 15
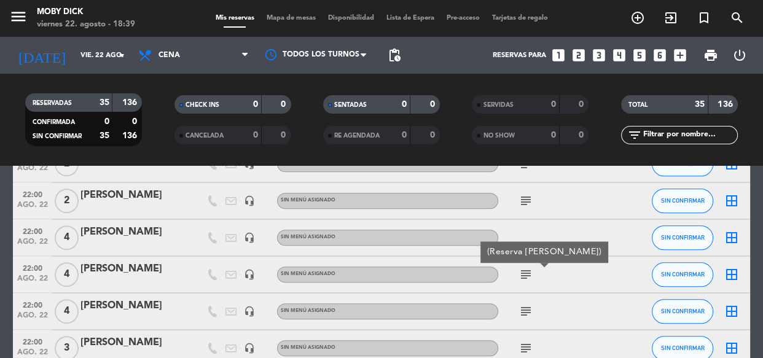
click at [527, 300] on div "subject" at bounding box center [553, 311] width 111 height 36
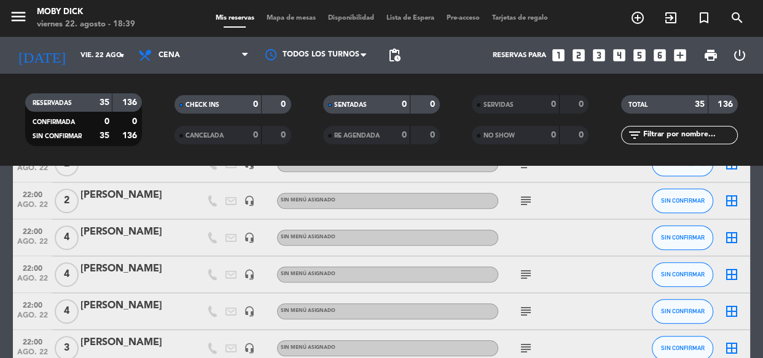
click at [524, 313] on icon "subject" at bounding box center [525, 311] width 15 height 15
click at [526, 269] on icon "subject" at bounding box center [525, 274] width 15 height 15
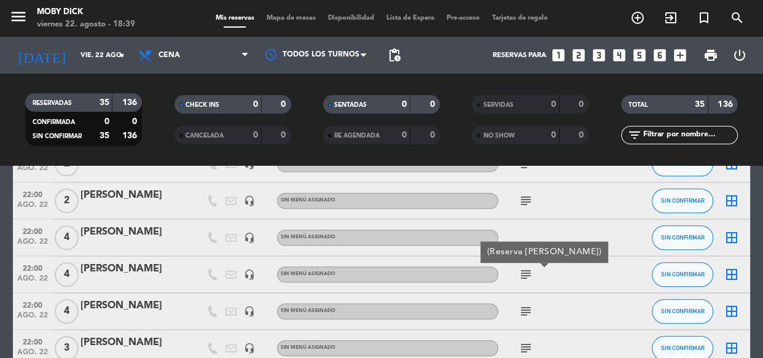
click at [663, 133] on input "text" at bounding box center [689, 135] width 95 height 14
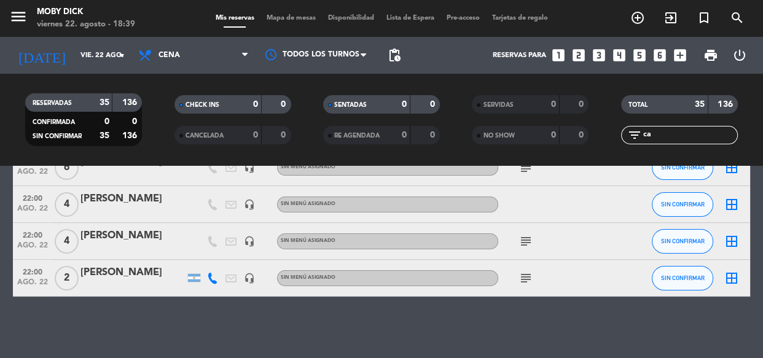
scroll to position [113, 0]
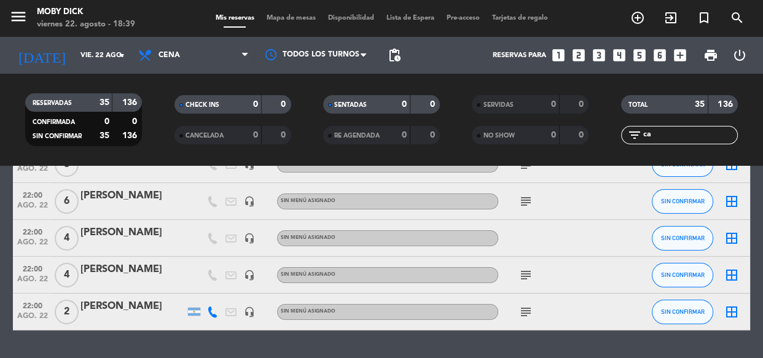
type input "ca"
click at [532, 245] on div at bounding box center [553, 238] width 111 height 36
click at [723, 238] on div "border_all" at bounding box center [731, 238] width 37 height 36
click at [724, 242] on icon "border_all" at bounding box center [731, 238] width 15 height 15
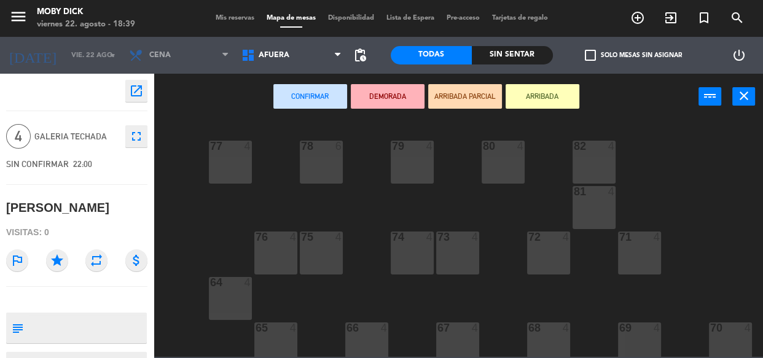
click at [216, 15] on span "Mis reservas" at bounding box center [234, 18] width 51 height 7
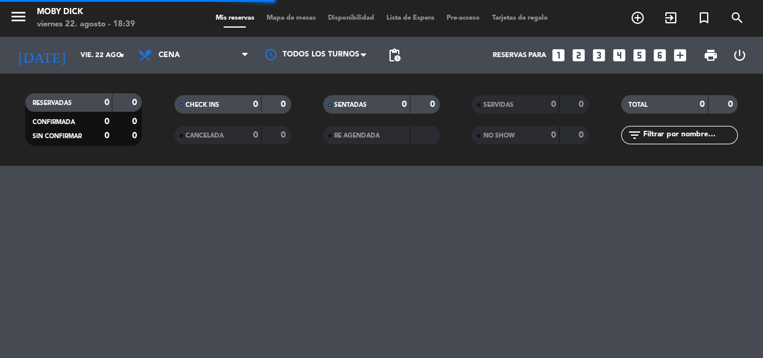
click at [670, 134] on input "text" at bounding box center [689, 135] width 95 height 14
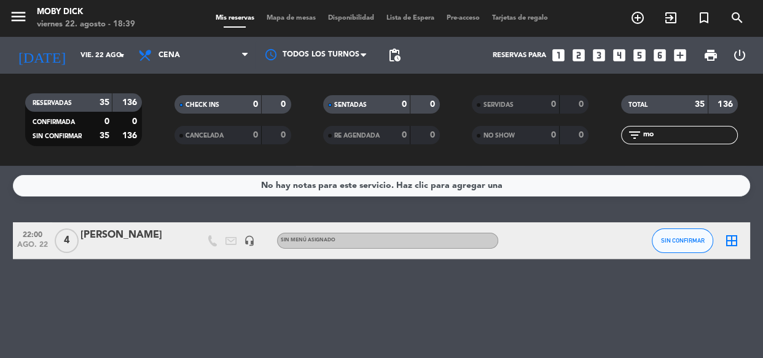
type input "m"
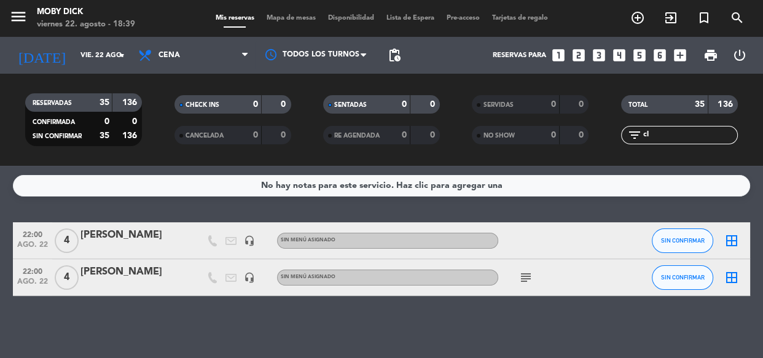
type input "cl"
click at [155, 236] on div "Monica Clavenna" at bounding box center [132, 235] width 104 height 16
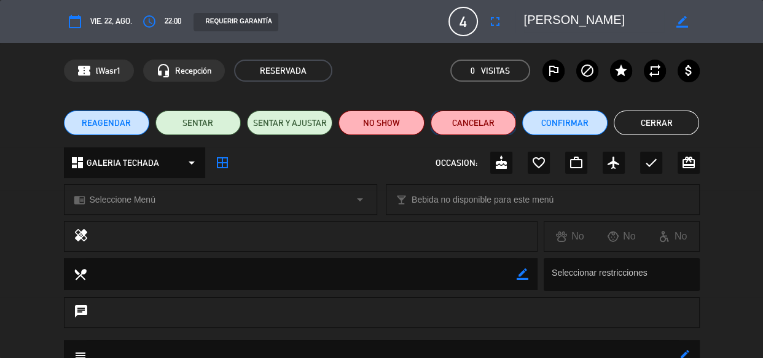
click at [486, 127] on button "Cancelar" at bounding box center [472, 123] width 85 height 25
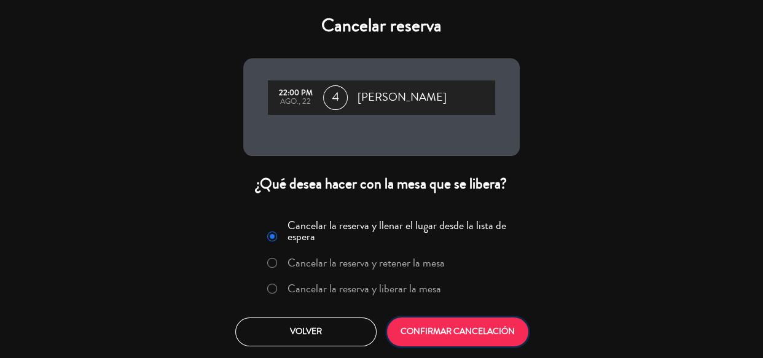
click at [437, 325] on button "CONFIRMAR CANCELACIÓN" at bounding box center [457, 331] width 141 height 29
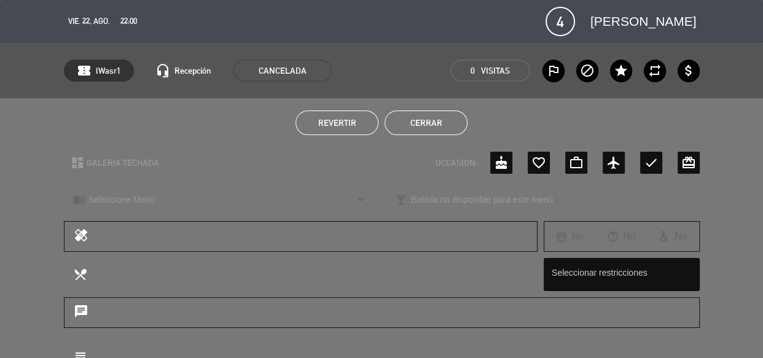
click at [414, 125] on button "Cerrar" at bounding box center [425, 123] width 83 height 25
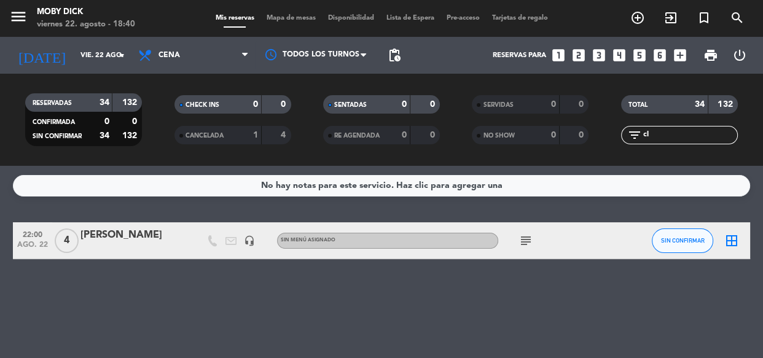
click at [522, 246] on icon "subject" at bounding box center [525, 240] width 15 height 15
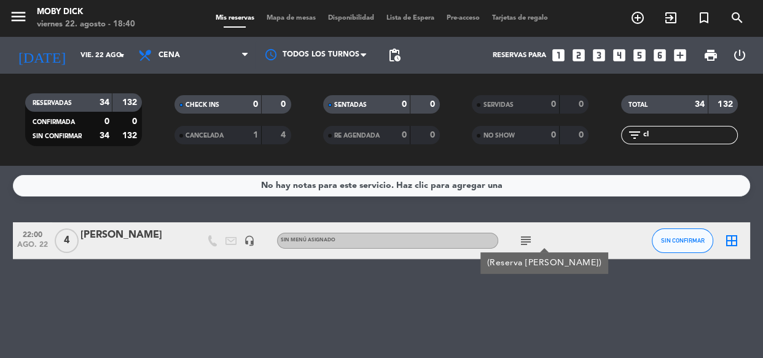
click at [552, 206] on div "No hay notas para este servicio. Haz clic para agregar una 22:00 ago. 22 4 Móni…" at bounding box center [381, 262] width 763 height 192
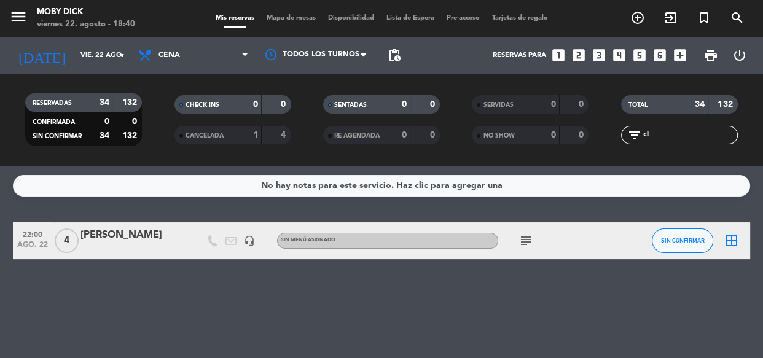
drag, startPoint x: 658, startPoint y: 131, endPoint x: 574, endPoint y: 142, distance: 84.8
click at [574, 142] on div "RESERVADAS 34 132 CONFIRMADA 0 0 SIN CONFIRMAR 34 132 CHECK INS 0 0 CANCELADA 1…" at bounding box center [381, 120] width 763 height 68
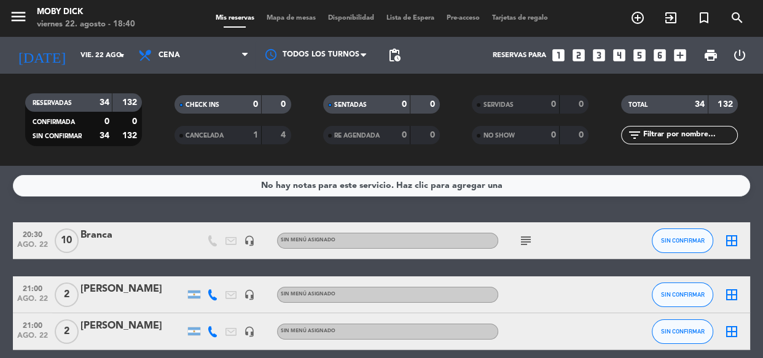
click at [604, 201] on div "No hay notas para este servicio. Haz clic para agregar una 20:30 ago. 22 10 Bra…" at bounding box center [381, 262] width 763 height 192
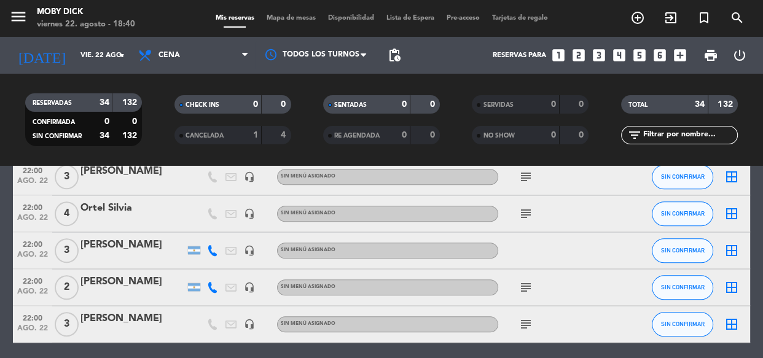
scroll to position [1183, 0]
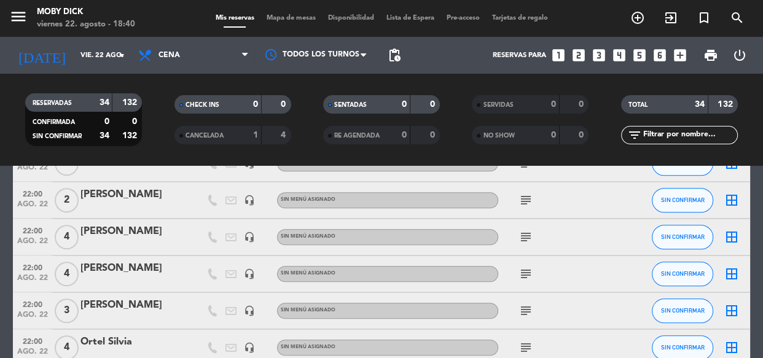
click at [563, 271] on div "subject" at bounding box center [553, 273] width 111 height 36
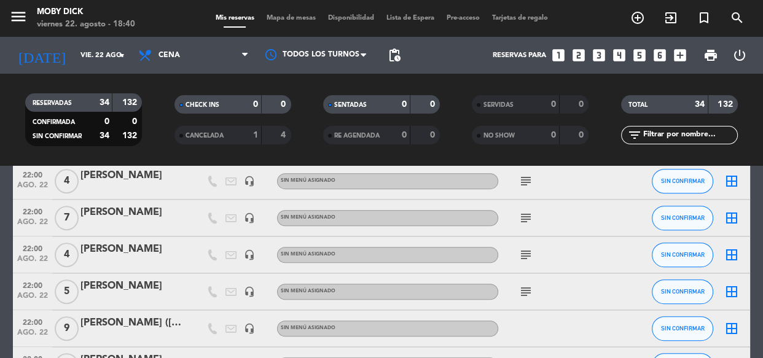
scroll to position [737, 0]
click at [516, 290] on span "subject" at bounding box center [525, 292] width 18 height 15
click at [527, 291] on icon "subject" at bounding box center [525, 292] width 15 height 15
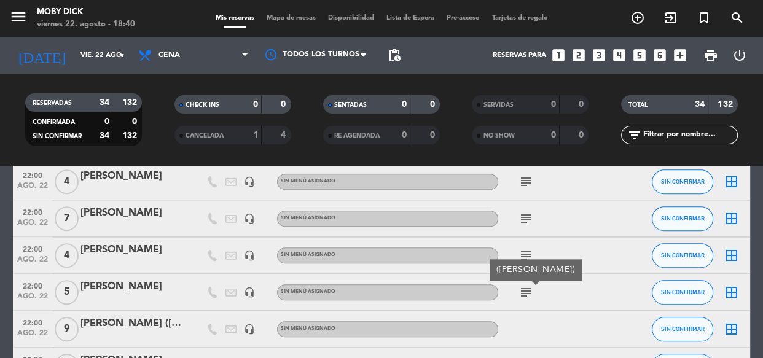
click at [527, 292] on icon "subject" at bounding box center [525, 292] width 15 height 15
click at [728, 288] on icon "border_all" at bounding box center [731, 292] width 15 height 15
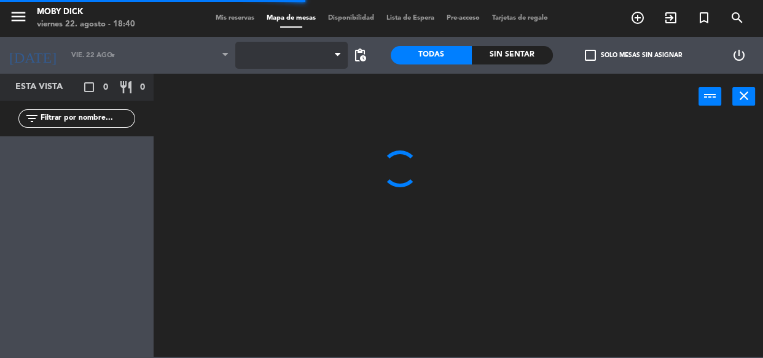
click at [305, 51] on span at bounding box center [291, 55] width 112 height 27
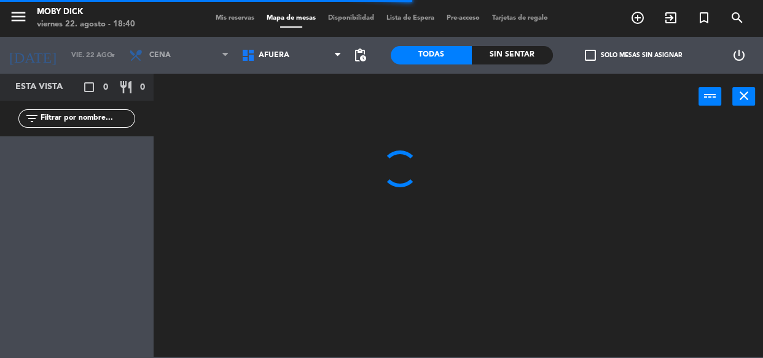
click at [305, 51] on span "AFUERA" at bounding box center [291, 55] width 112 height 27
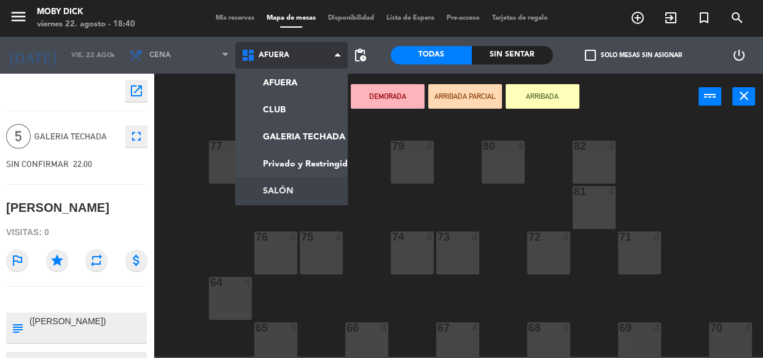
click at [295, 196] on ng-component "menu Moby Dick viernes 22. agosto - 18:40 Mis reservas Mapa de mesas Disponibil…" at bounding box center [381, 178] width 763 height 357
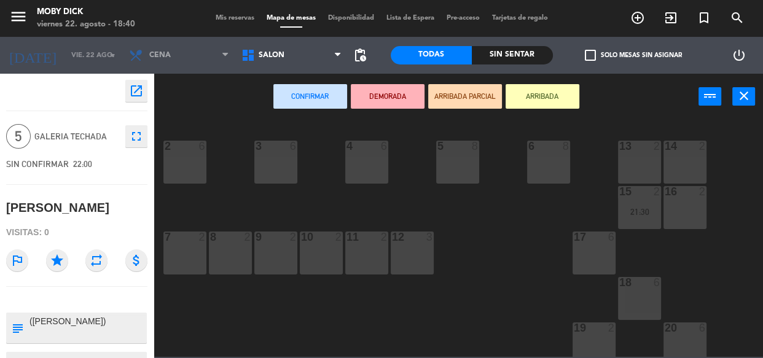
click at [282, 171] on div "3 6" at bounding box center [275, 162] width 43 height 43
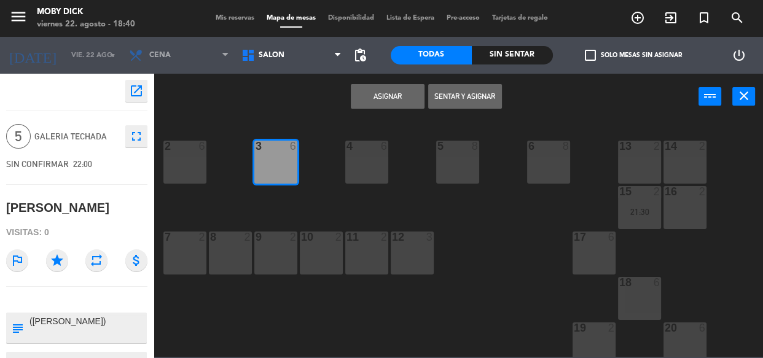
click at [380, 91] on button "Asignar" at bounding box center [388, 96] width 74 height 25
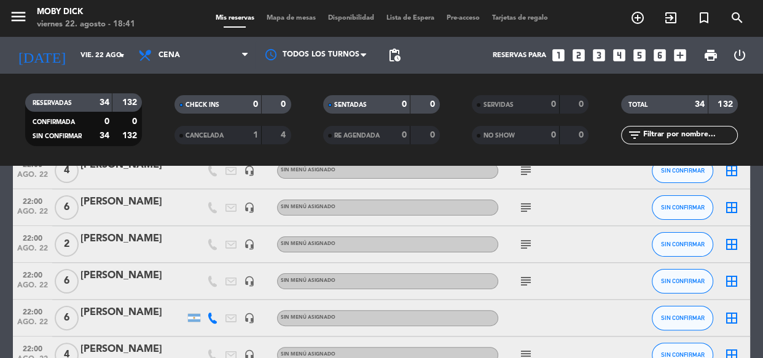
scroll to position [402, 0]
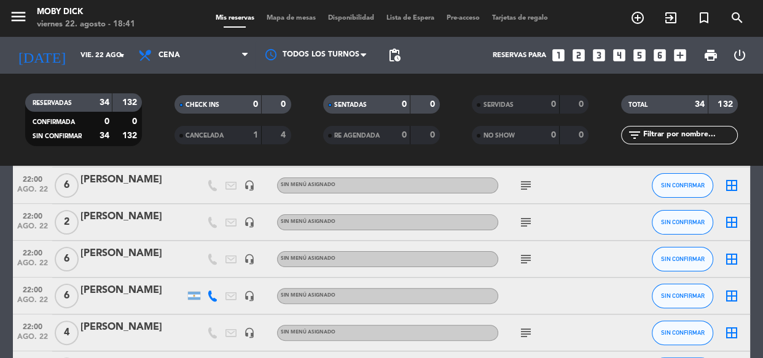
click at [527, 262] on icon "subject" at bounding box center [525, 259] width 15 height 15
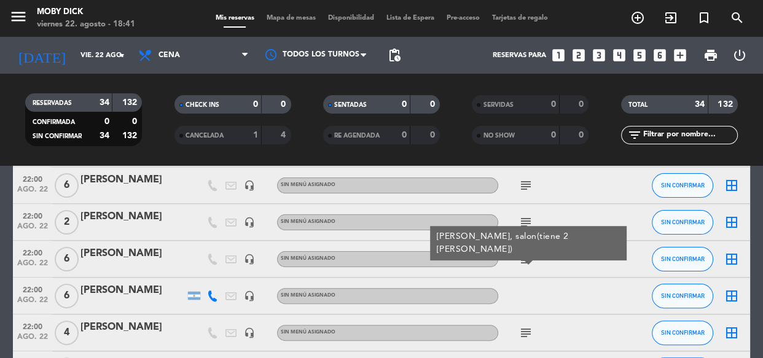
click at [540, 262] on div "subject diego meyer, salon(tiene 2 chandon delice)" at bounding box center [553, 259] width 111 height 36
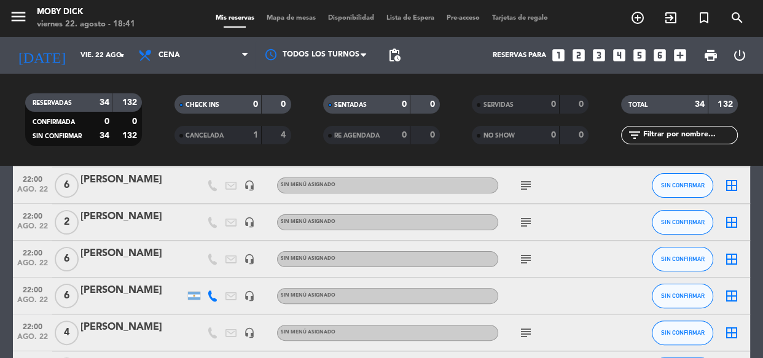
click at [729, 294] on icon "border_all" at bounding box center [731, 296] width 15 height 15
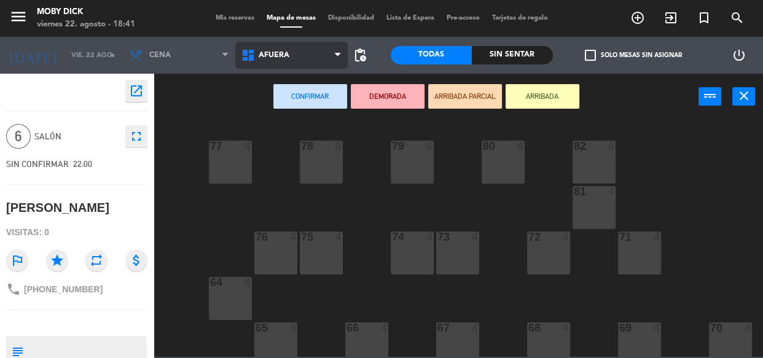
click at [270, 51] on span "AFUERA" at bounding box center [274, 55] width 31 height 9
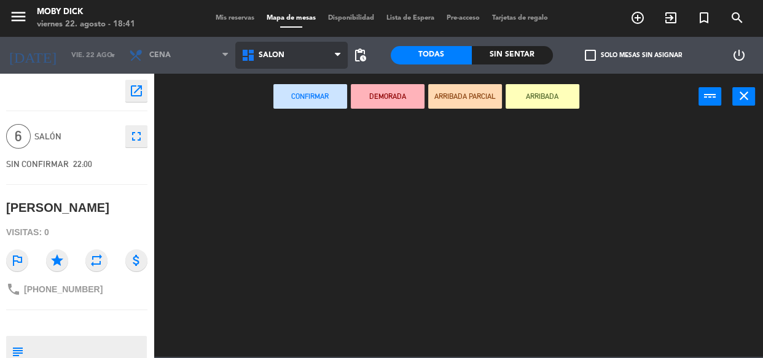
click at [325, 181] on ng-component "menu Moby Dick viernes 22. agosto - 18:41 Mis reservas Mapa de mesas Disponibil…" at bounding box center [381, 178] width 763 height 357
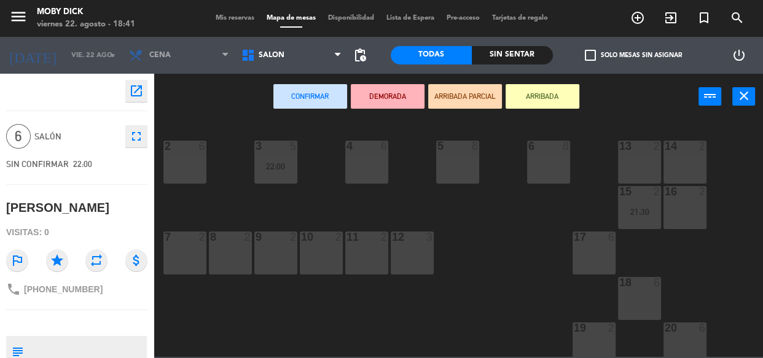
click at [377, 170] on div "4 6" at bounding box center [366, 162] width 43 height 43
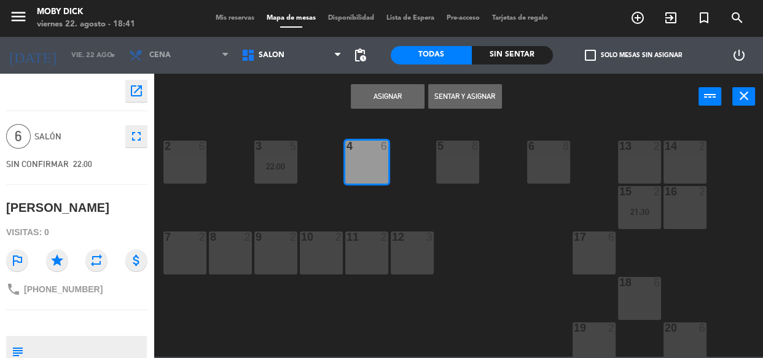
click at [371, 101] on button "Asignar" at bounding box center [388, 96] width 74 height 25
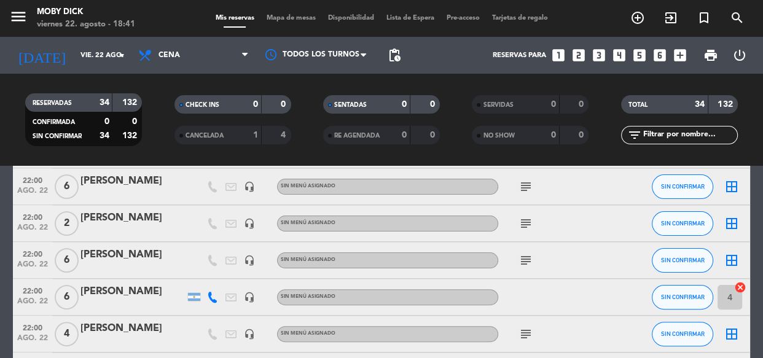
scroll to position [379, 0]
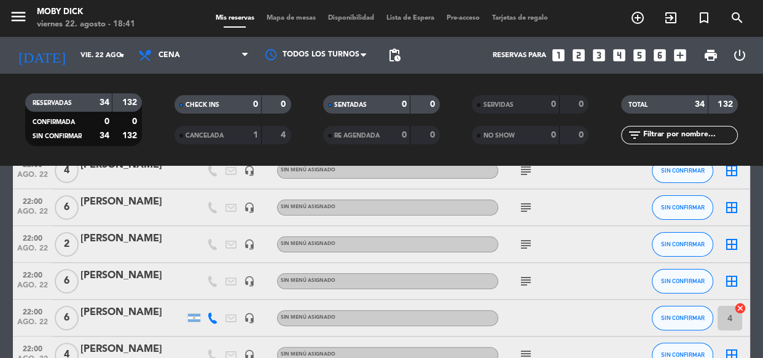
click at [532, 209] on span "subject" at bounding box center [525, 207] width 18 height 15
click at [530, 209] on icon "subject" at bounding box center [525, 207] width 15 height 15
click at [727, 211] on icon "border_all" at bounding box center [731, 207] width 15 height 15
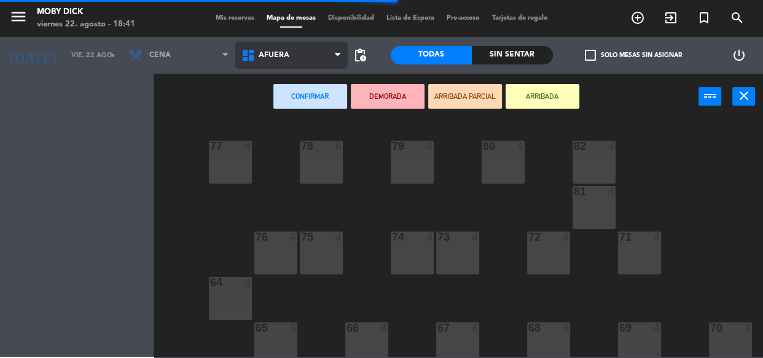
click at [278, 45] on span "AFUERA" at bounding box center [291, 55] width 112 height 27
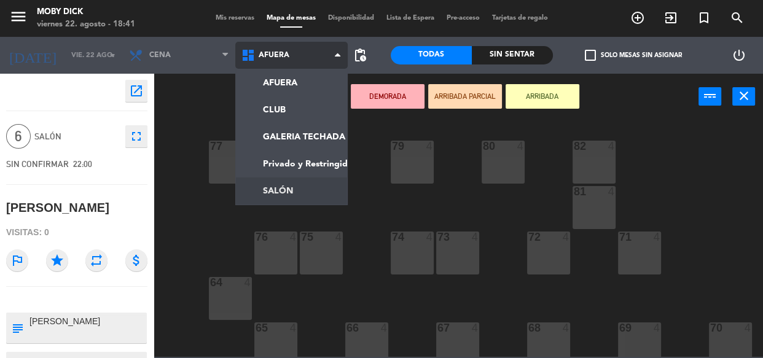
click at [286, 179] on ng-component "menu Moby Dick viernes 22. agosto - 18:41 Mis reservas Mapa de mesas Disponibil…" at bounding box center [381, 178] width 763 height 357
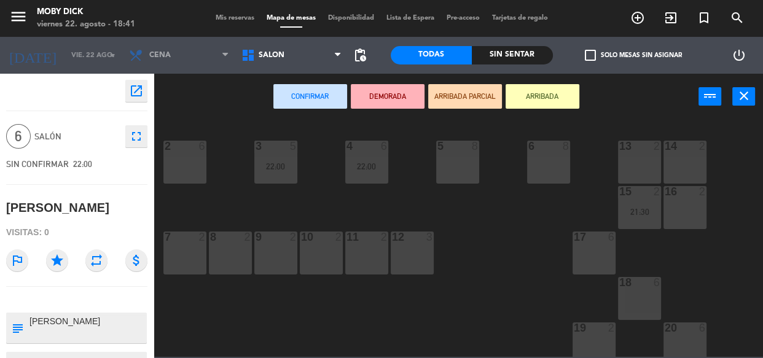
click at [455, 166] on div "5 8" at bounding box center [457, 162] width 43 height 43
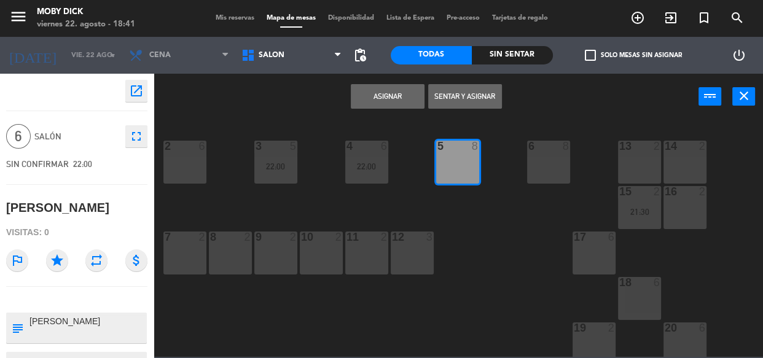
click at [387, 98] on button "Asignar" at bounding box center [388, 96] width 74 height 25
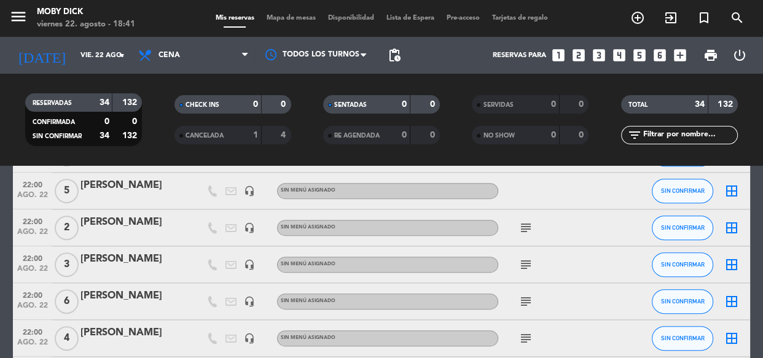
scroll to position [558, 0]
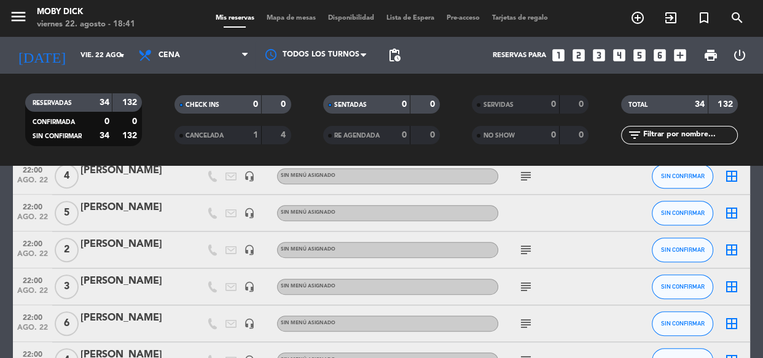
click at [729, 213] on icon "border_all" at bounding box center [731, 213] width 15 height 15
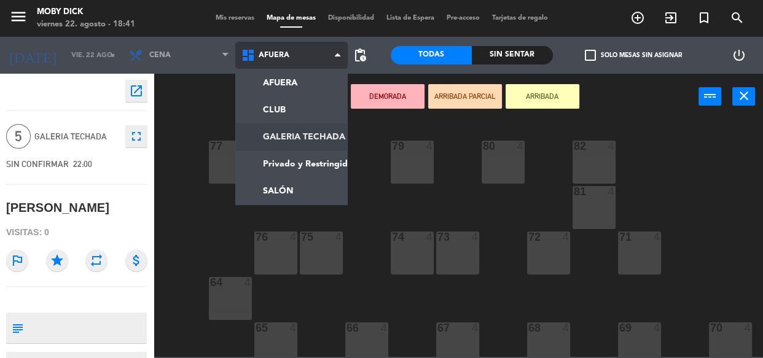
click at [309, 126] on ng-component "menu Moby Dick viernes 22. agosto - 18:41 Mis reservas Mapa de mesas Disponibil…" at bounding box center [381, 178] width 763 height 357
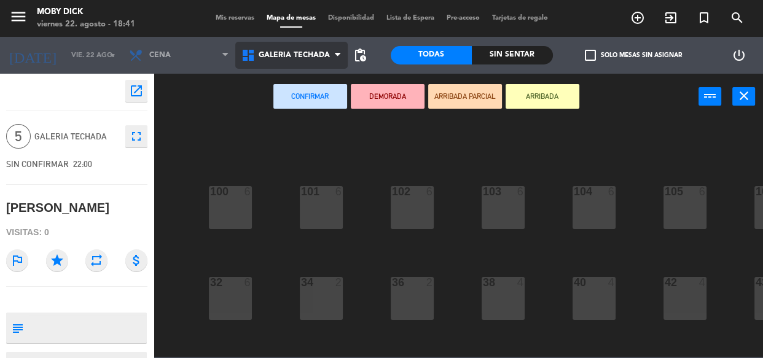
click at [319, 53] on span "GALERIA TECHADA" at bounding box center [294, 55] width 71 height 9
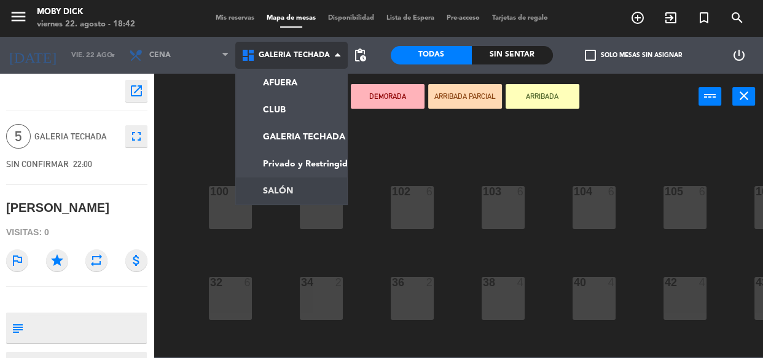
click at [302, 190] on ng-component "menu Moby Dick viernes 22. agosto - 18:42 Mis reservas Mapa de mesas Disponibil…" at bounding box center [381, 178] width 763 height 357
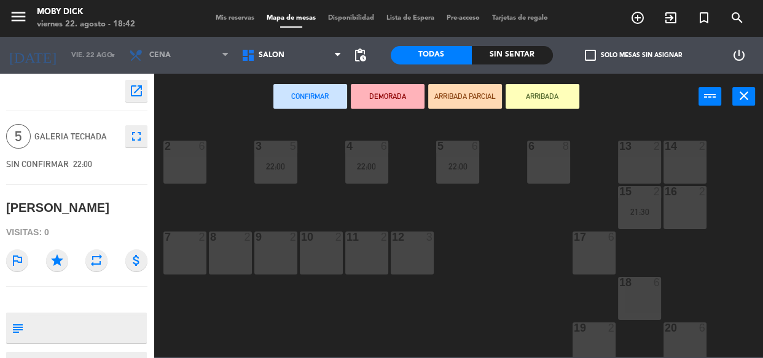
click at [554, 167] on div "6 8" at bounding box center [548, 162] width 43 height 43
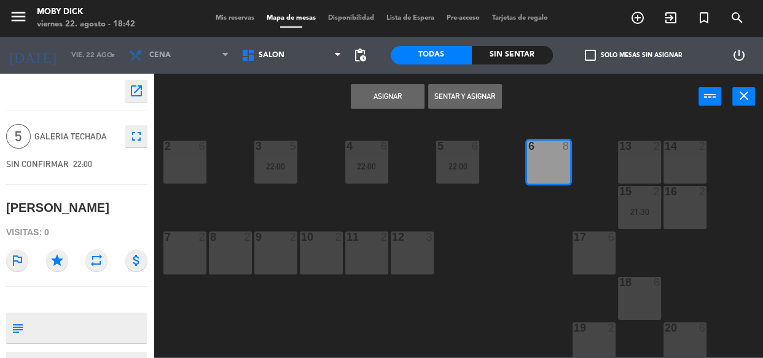
click at [379, 98] on button "Asignar" at bounding box center [388, 96] width 74 height 25
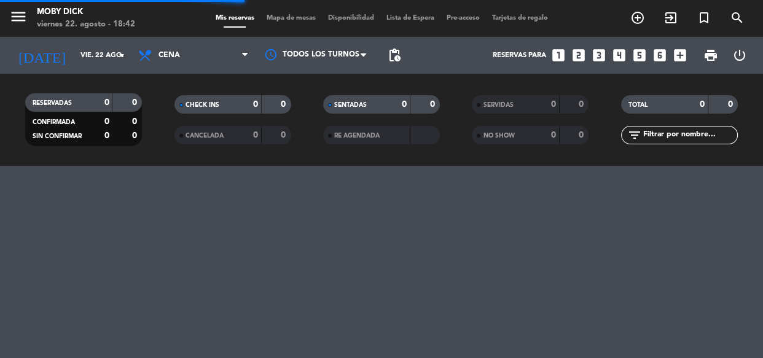
click at [449, 98] on filter-checkbox "SENTADAS 0 0" at bounding box center [381, 104] width 149 height 18
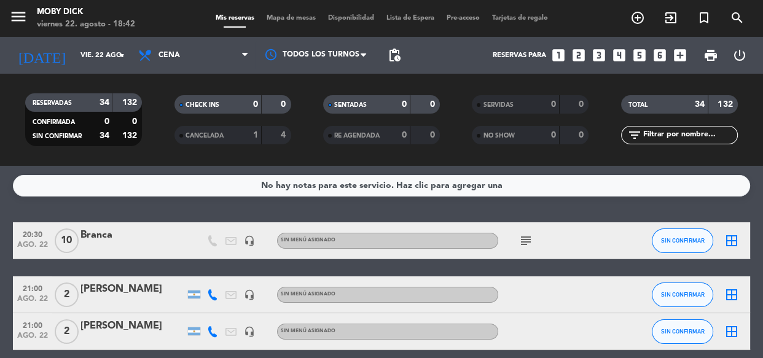
click at [477, 203] on div "No hay notas para este servicio. Haz clic para agregar una 20:30 ago. 22 10 Bra…" at bounding box center [381, 262] width 763 height 192
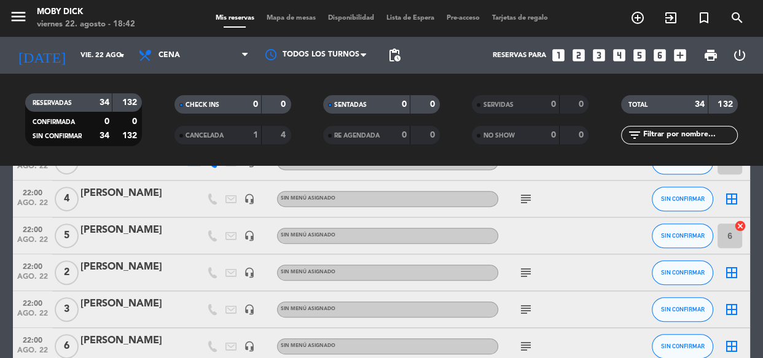
scroll to position [513, 0]
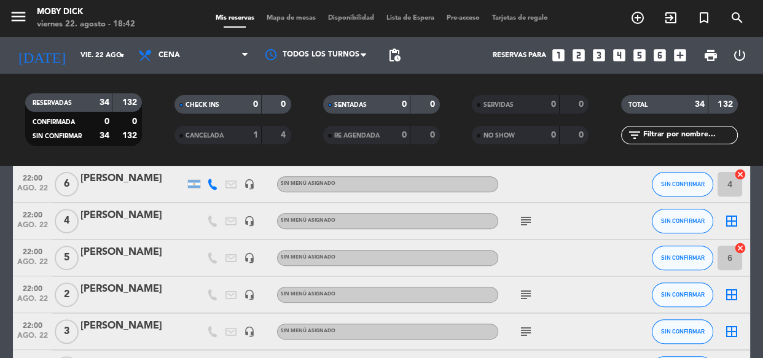
click at [739, 251] on icon "cancel" at bounding box center [740, 248] width 12 height 12
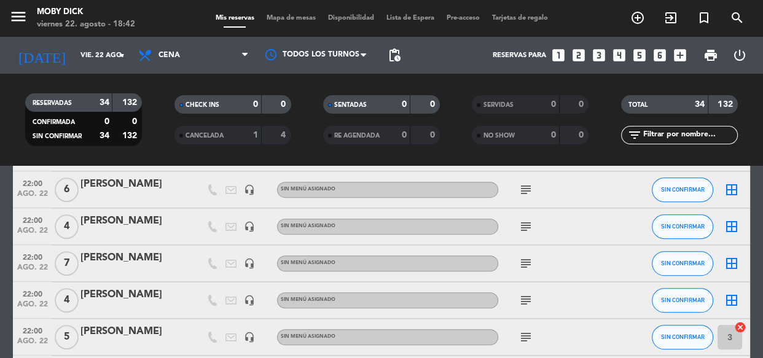
scroll to position [669, 0]
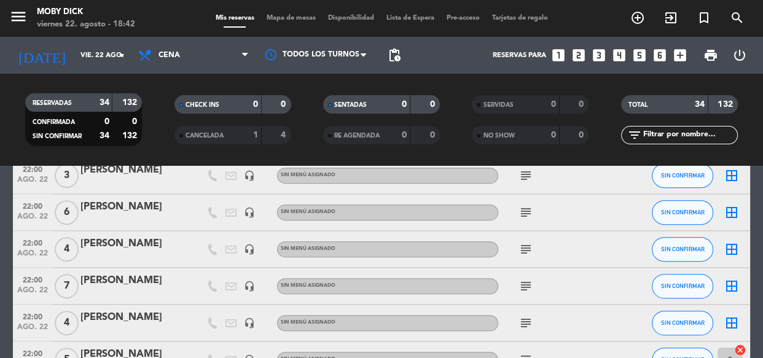
click at [737, 208] on icon "border_all" at bounding box center [731, 212] width 15 height 15
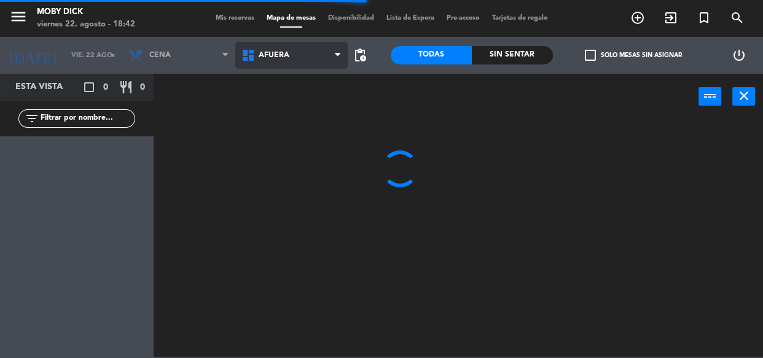
click at [323, 59] on span "AFUERA" at bounding box center [291, 55] width 112 height 27
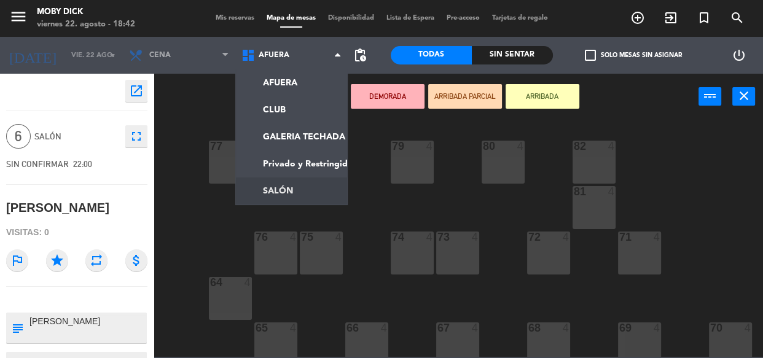
click at [290, 198] on ng-component "menu Moby Dick viernes 22. agosto - 18:42 Mis reservas Mapa de mesas Disponibil…" at bounding box center [381, 178] width 763 height 357
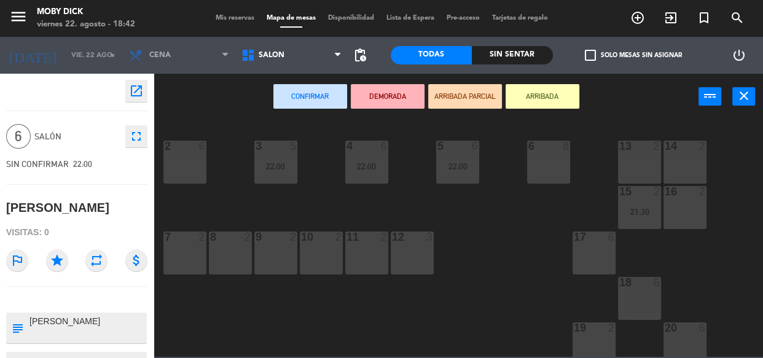
click at [549, 178] on div "6 8" at bounding box center [548, 162] width 43 height 43
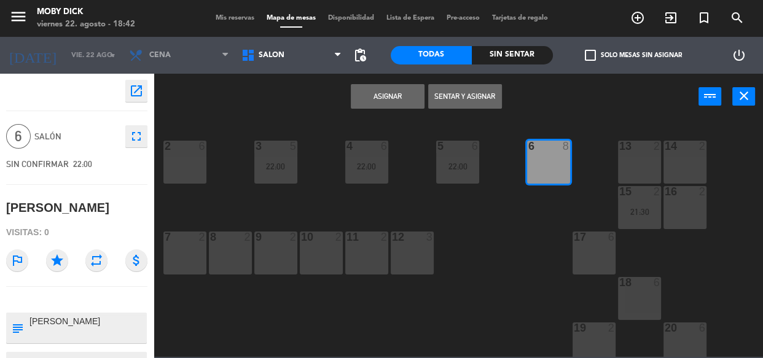
click at [394, 90] on button "Asignar" at bounding box center [388, 96] width 74 height 25
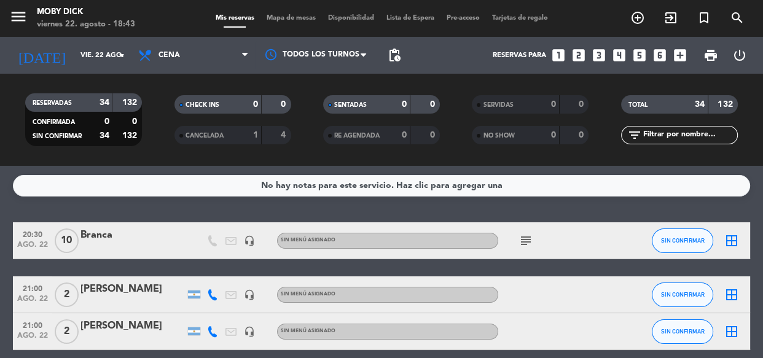
click at [163, 202] on div "No hay notas para este servicio. Haz clic para agregar una 20:30 ago. 22 10 Bra…" at bounding box center [381, 262] width 763 height 192
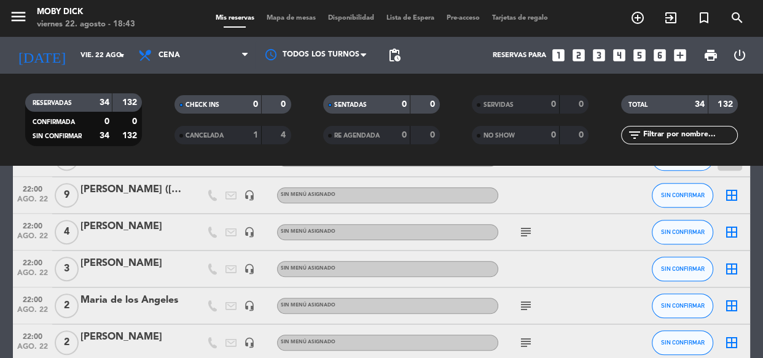
scroll to position [848, 0]
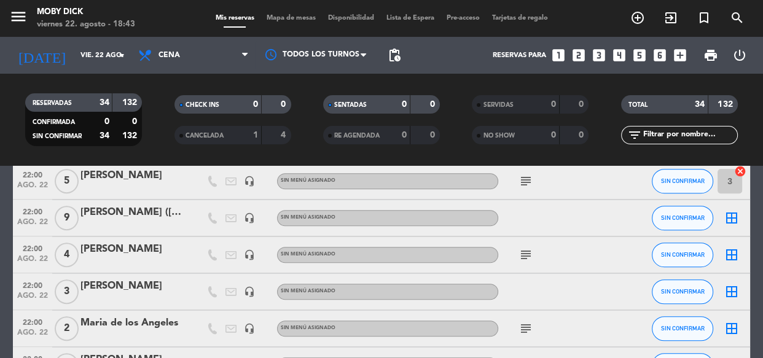
click at [726, 216] on icon "border_all" at bounding box center [731, 218] width 15 height 15
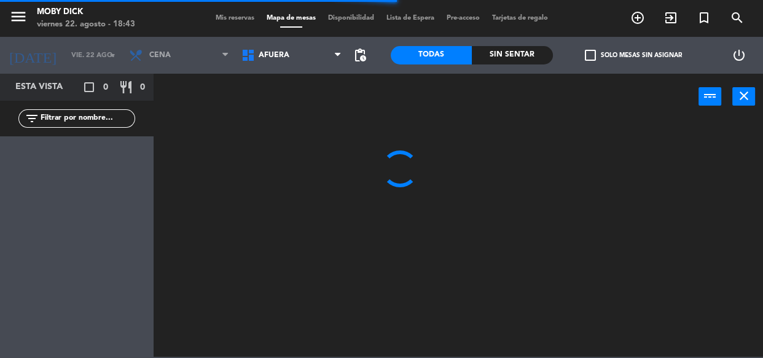
click at [286, 63] on span "AFUERA" at bounding box center [291, 55] width 112 height 27
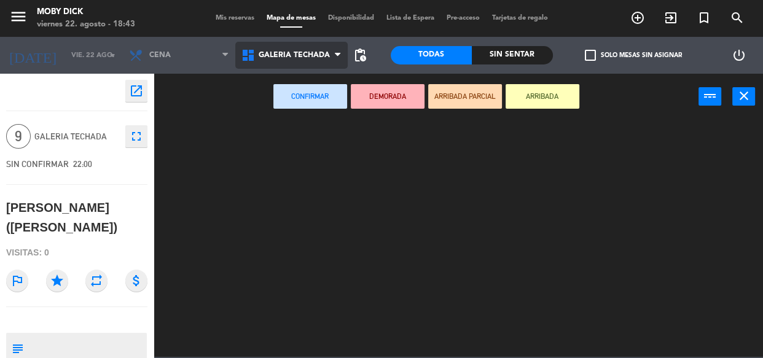
click at [319, 134] on ng-component "menu Moby Dick viernes 22. agosto - 18:43 Mis reservas Mapa de mesas Disponibil…" at bounding box center [381, 178] width 763 height 357
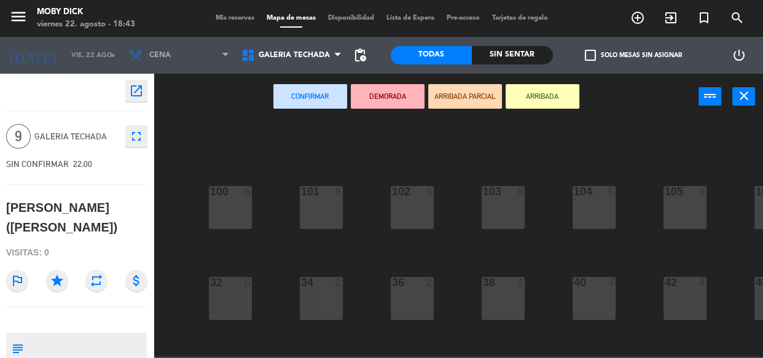
click at [360, 241] on div "100 6 101 6 102 6 103 6 104 6 105 6 107 6 32 6 34 2 36 2 38 4 40 4 43 4 42 4 35…" at bounding box center [462, 238] width 602 height 238
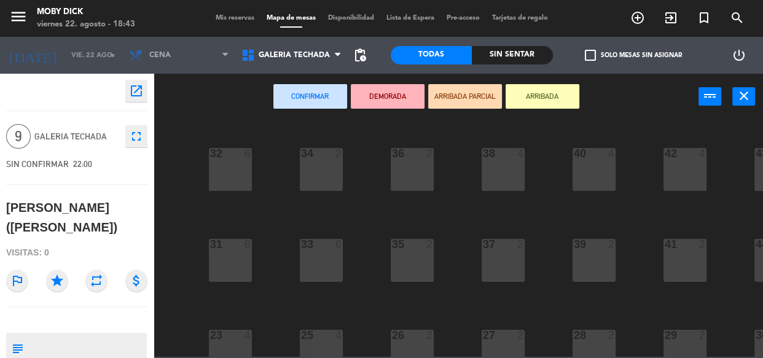
scroll to position [243, 0]
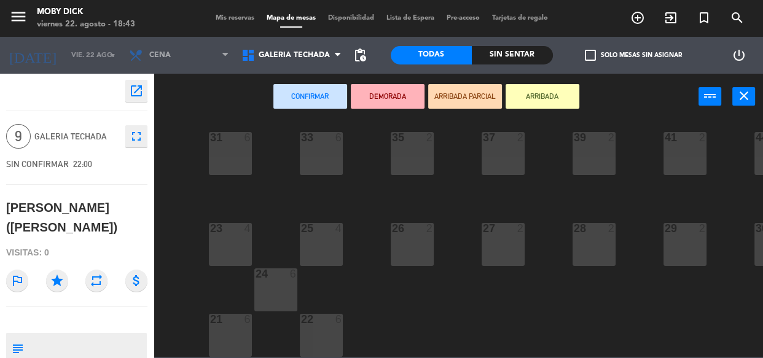
click at [319, 164] on div "33 6" at bounding box center [321, 153] width 43 height 43
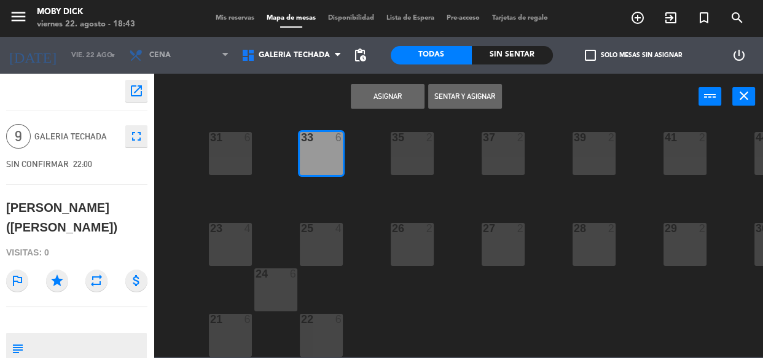
click at [391, 92] on button "Asignar" at bounding box center [388, 96] width 74 height 25
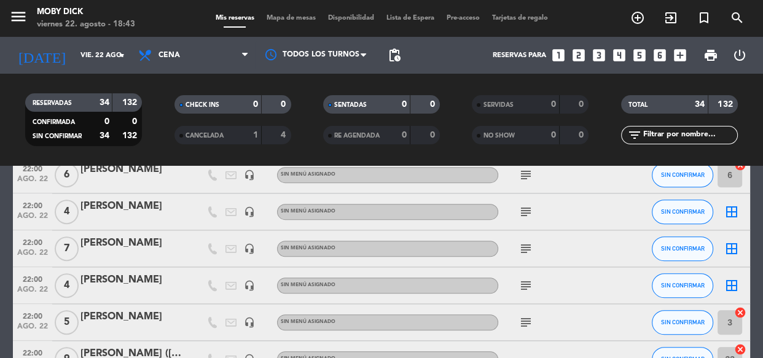
scroll to position [714, 0]
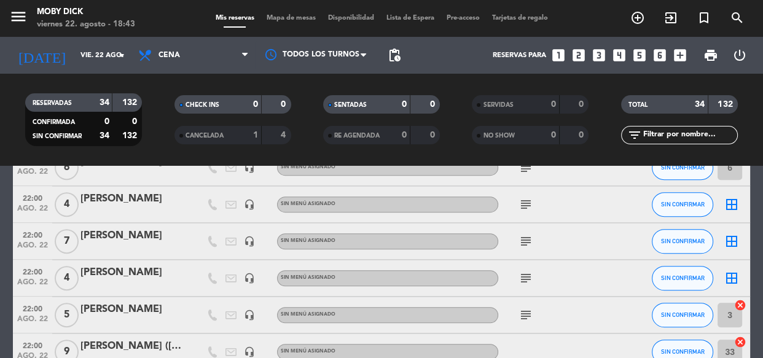
click at [526, 243] on icon "subject" at bounding box center [525, 241] width 15 height 15
click at [709, 252] on div "SIN CONFIRMAR" at bounding box center [681, 241] width 61 height 36
click at [731, 239] on icon "border_all" at bounding box center [731, 241] width 15 height 15
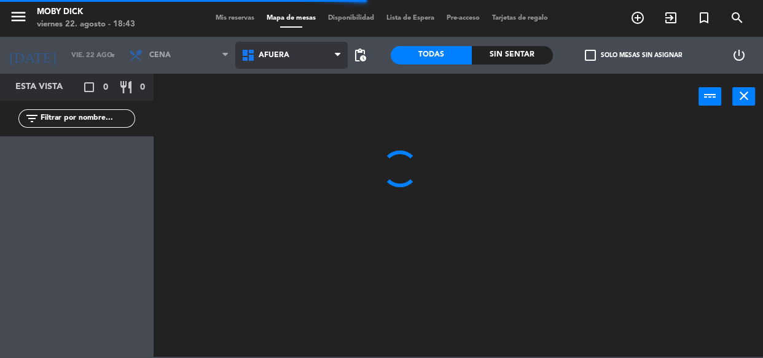
click at [294, 58] on span "AFUERA" at bounding box center [291, 55] width 112 height 27
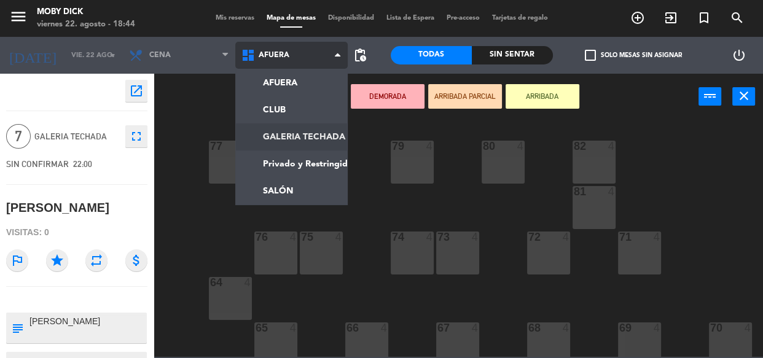
click at [306, 144] on ng-component "menu Moby Dick viernes 22. agosto - 18:44 Mis reservas Mapa de mesas Disponibil…" at bounding box center [381, 178] width 763 height 357
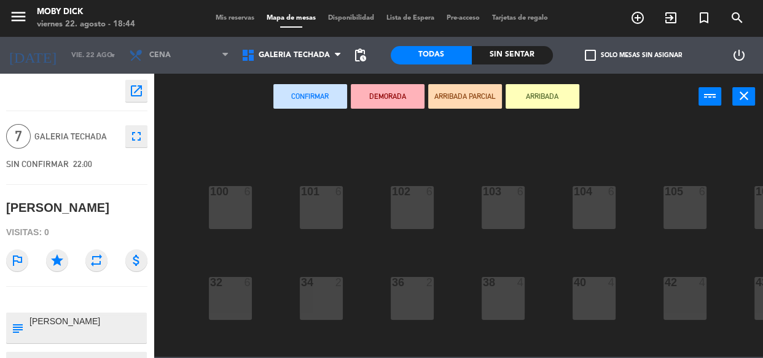
click at [380, 147] on div "100 6 101 6 102 6 103 6 104 6 105 6 107 6 32 6 34 2 36 2 38 4 40 4 43 4 42 4 35…" at bounding box center [462, 238] width 602 height 238
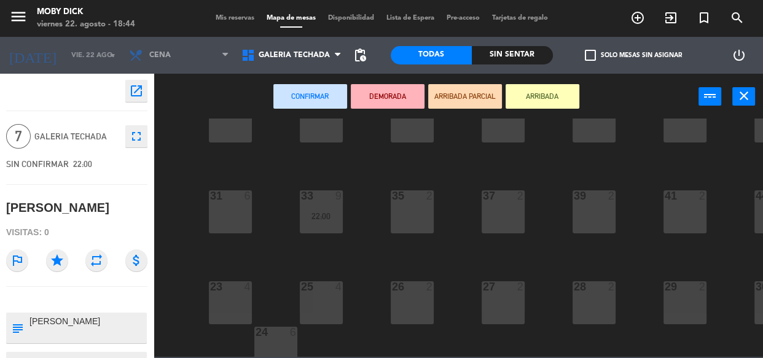
scroll to position [176, 0]
click at [333, 131] on div "34 2" at bounding box center [321, 122] width 43 height 43
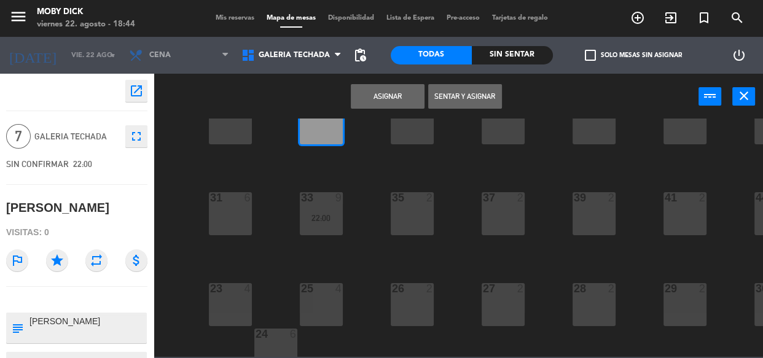
click at [393, 84] on button "Asignar" at bounding box center [388, 96] width 74 height 25
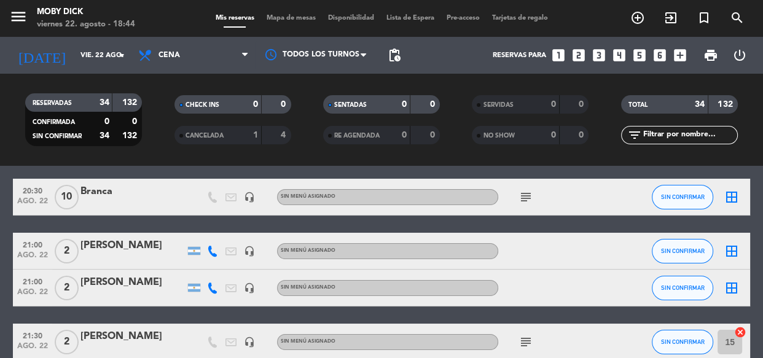
scroll to position [44, 0]
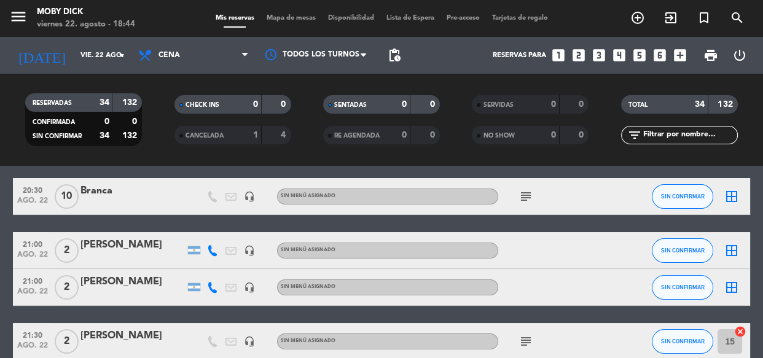
click at [732, 289] on icon "border_all" at bounding box center [731, 287] width 15 height 15
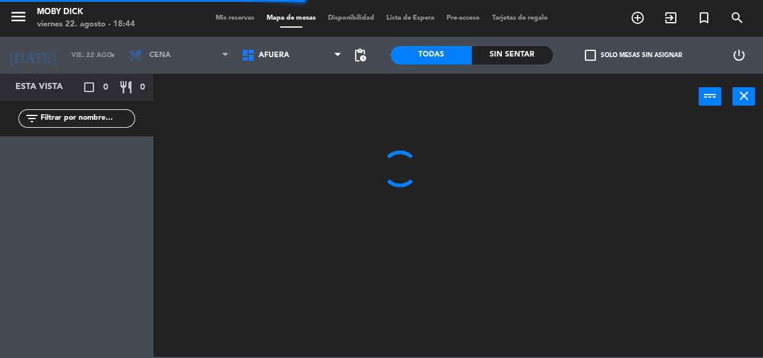
click at [238, 55] on span "AFUERA" at bounding box center [291, 55] width 112 height 27
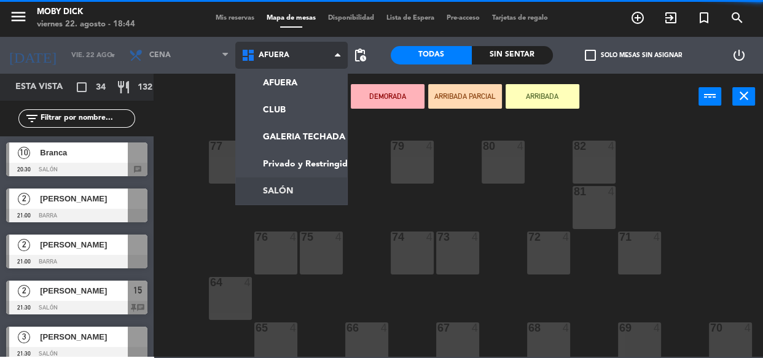
click at [284, 191] on ng-component "menu Moby Dick viernes 22. agosto - 18:44 Mis reservas Mapa de mesas Disponibil…" at bounding box center [381, 178] width 763 height 357
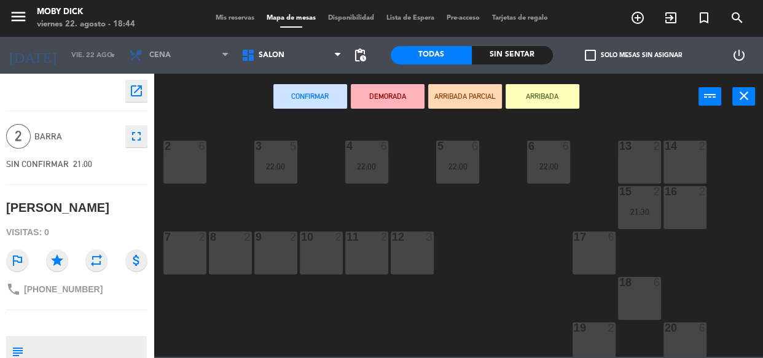
drag, startPoint x: 228, startPoint y: 255, endPoint x: 242, endPoint y: 240, distance: 20.0
click at [228, 254] on div "8 2" at bounding box center [230, 252] width 43 height 43
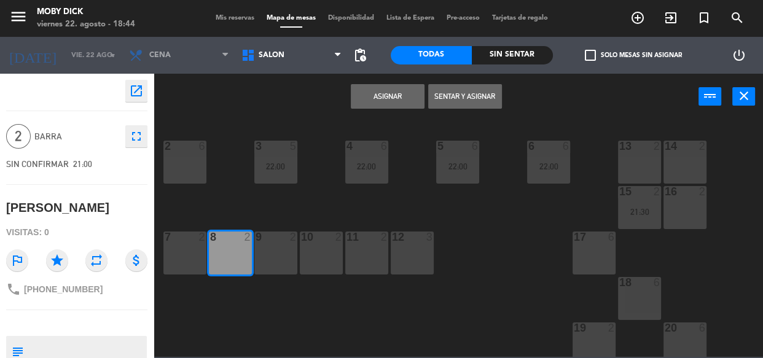
click at [406, 96] on button "Asignar" at bounding box center [388, 96] width 74 height 25
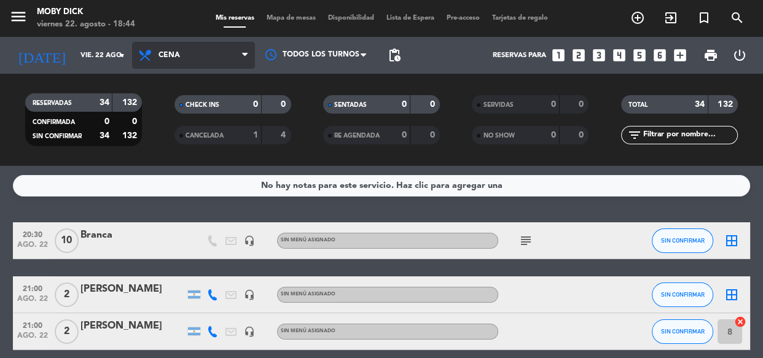
click at [250, 52] on span at bounding box center [248, 56] width 12 height 12
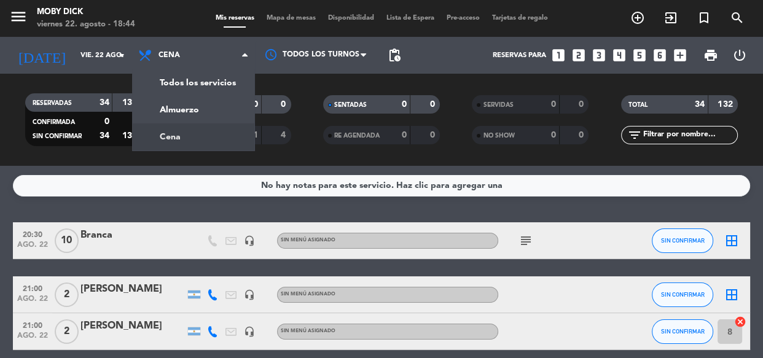
click at [303, 160] on div "RESERVADAS 34 132 CONFIRMADA 0 0 SIN CONFIRMAR 34 132 CHECK INS 0 0 CANCELADA 1…" at bounding box center [381, 120] width 763 height 92
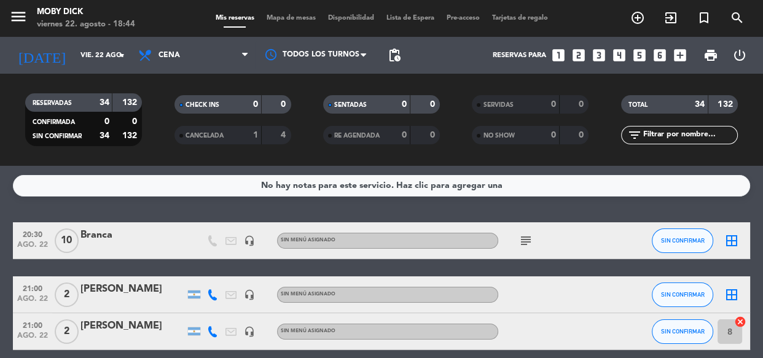
drag, startPoint x: 585, startPoint y: 269, endPoint x: 675, endPoint y: 288, distance: 92.8
click at [726, 300] on icon "border_all" at bounding box center [731, 294] width 15 height 15
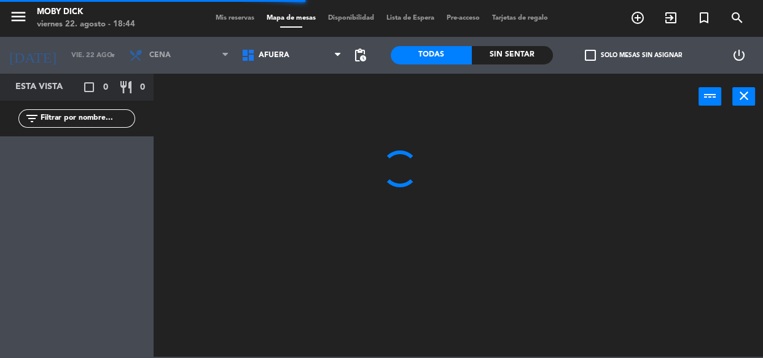
click at [290, 64] on span "AFUERA" at bounding box center [291, 55] width 112 height 27
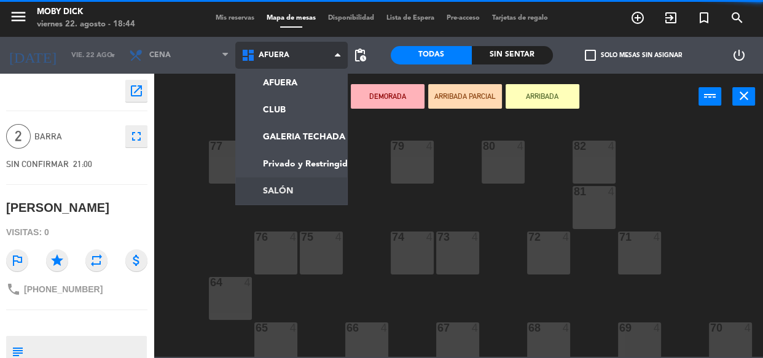
click at [283, 185] on ng-component "menu Moby Dick viernes 22. agosto - 18:44 Mis reservas Mapa de mesas Disponibil…" at bounding box center [381, 178] width 763 height 357
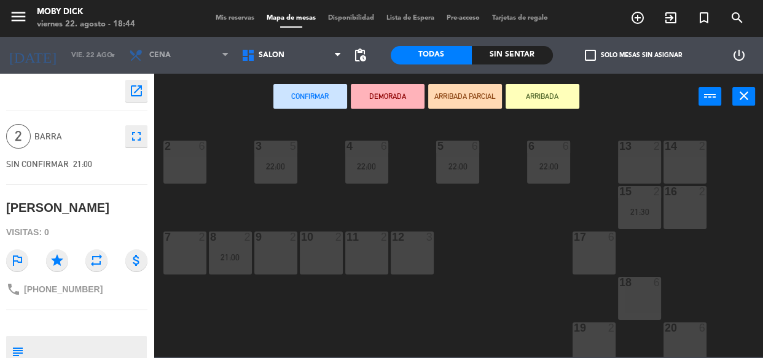
click at [282, 257] on div "9 2" at bounding box center [275, 252] width 43 height 43
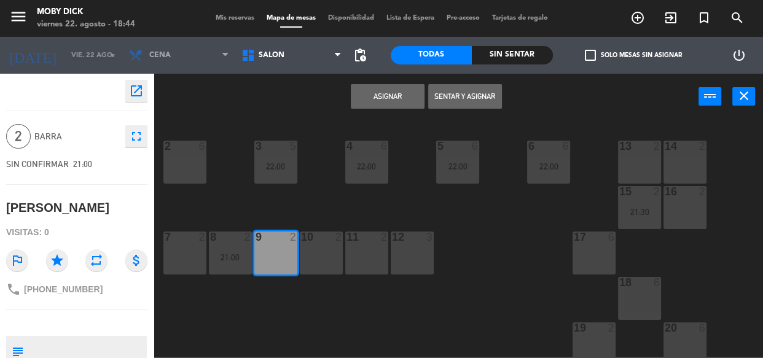
click at [387, 99] on button "Asignar" at bounding box center [388, 96] width 74 height 25
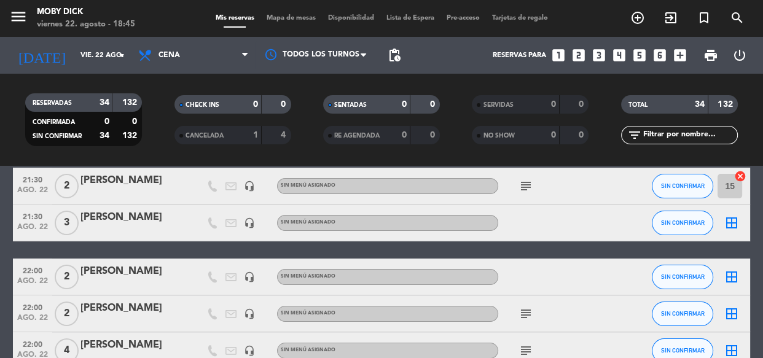
scroll to position [201, 0]
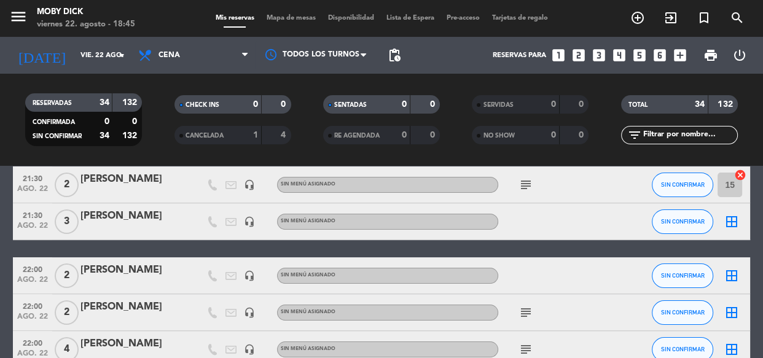
click at [725, 223] on icon "border_all" at bounding box center [731, 221] width 15 height 15
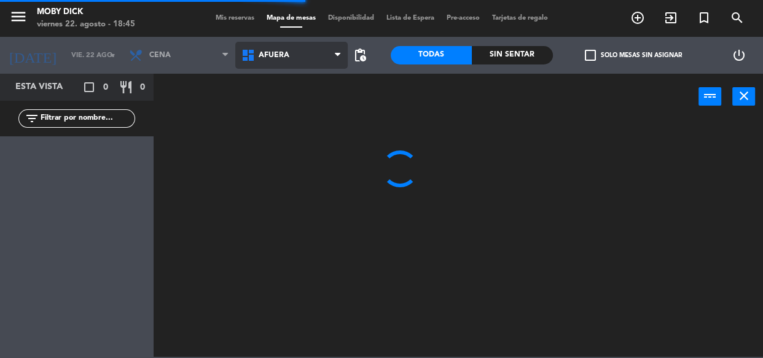
click at [254, 55] on icon at bounding box center [250, 55] width 18 height 15
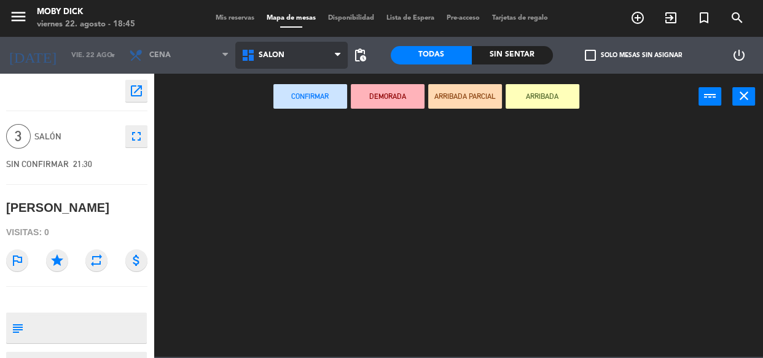
click at [281, 182] on ng-component "menu Moby Dick viernes 22. agosto - 18:45 Mis reservas Mapa de mesas Disponibil…" at bounding box center [381, 178] width 763 height 357
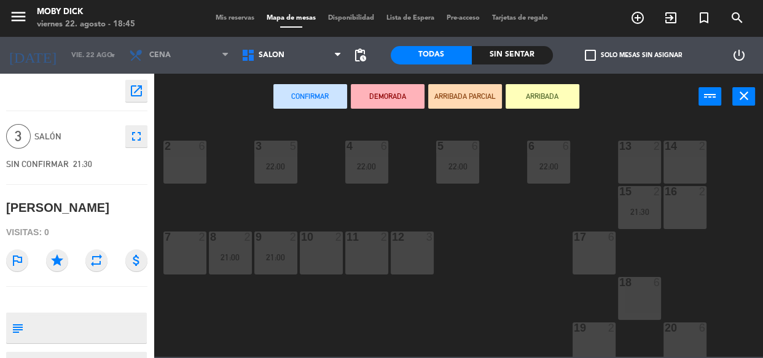
click at [577, 337] on div "19 2" at bounding box center [593, 343] width 43 height 43
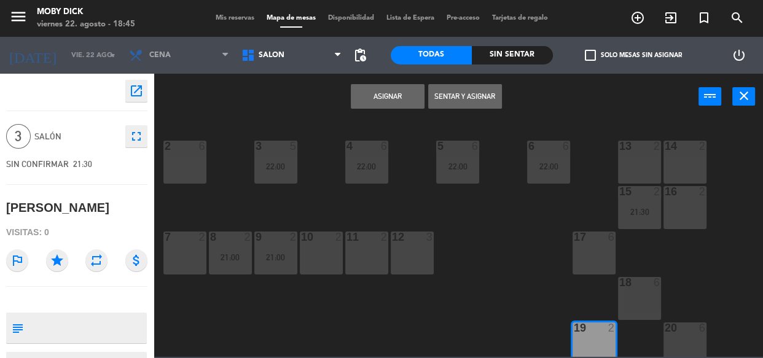
drag, startPoint x: 385, startPoint y: 115, endPoint x: 392, endPoint y: 109, distance: 9.6
click at [389, 110] on div "Asignar Sentar y Asignar power_input close" at bounding box center [426, 97] width 545 height 47
click at [397, 104] on button "Asignar" at bounding box center [388, 96] width 74 height 25
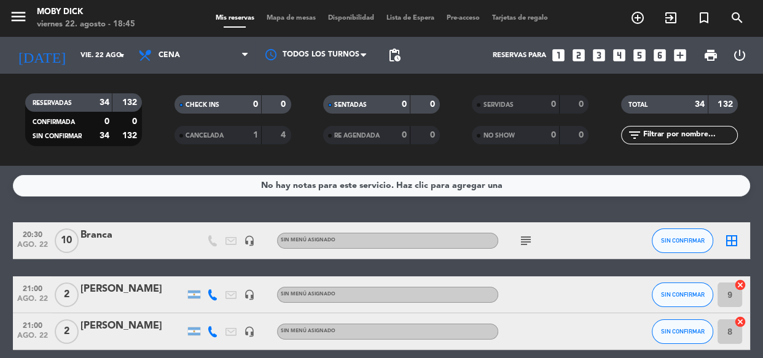
click at [486, 207] on div "No hay notas para este servicio. Haz clic para agregar una 20:30 ago. 22 10 Bra…" at bounding box center [381, 262] width 763 height 192
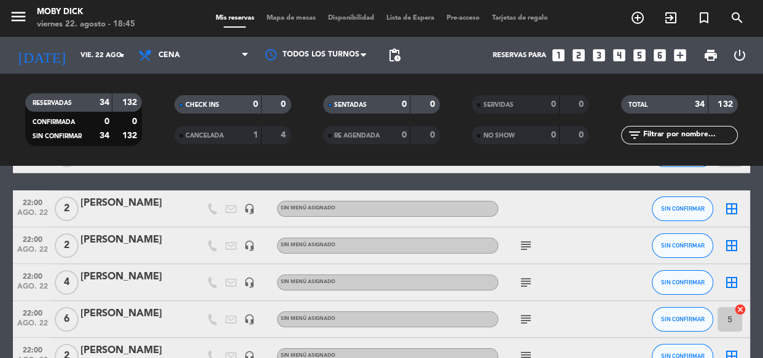
scroll to position [290, 0]
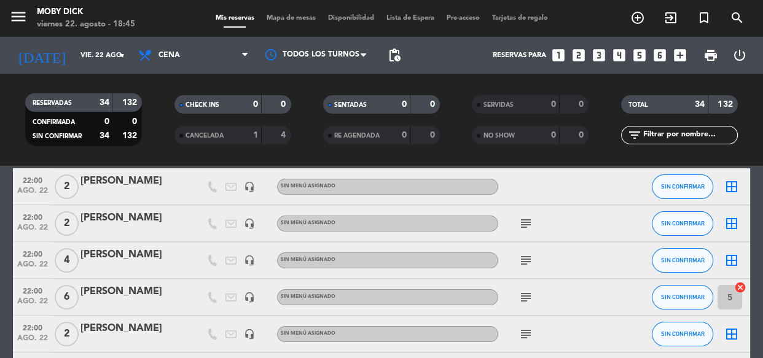
click at [725, 190] on icon "border_all" at bounding box center [731, 186] width 15 height 15
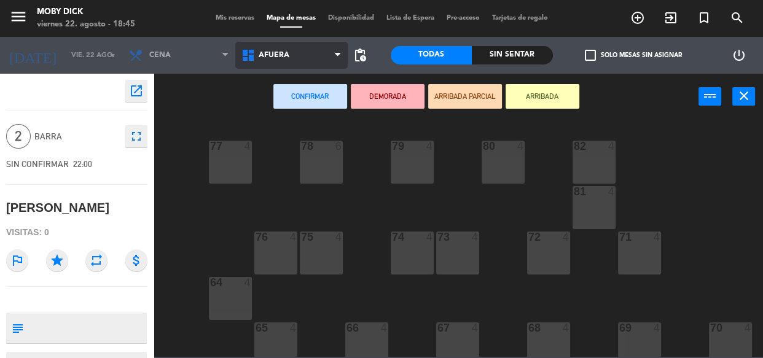
click at [305, 60] on span "AFUERA" at bounding box center [291, 55] width 112 height 27
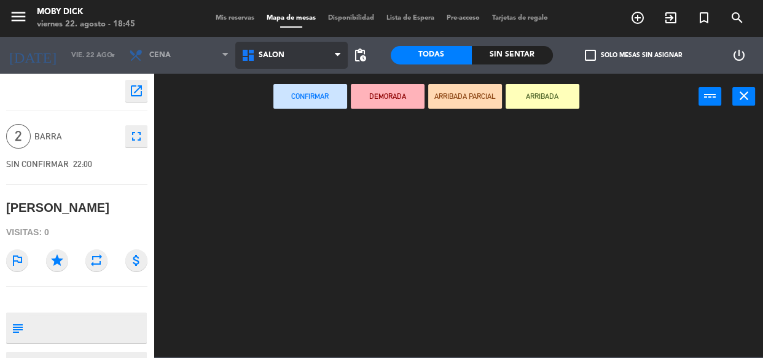
click at [291, 182] on ng-component "menu Moby Dick viernes 22. agosto - 18:45 Mis reservas Mapa de mesas Disponibil…" at bounding box center [381, 178] width 763 height 357
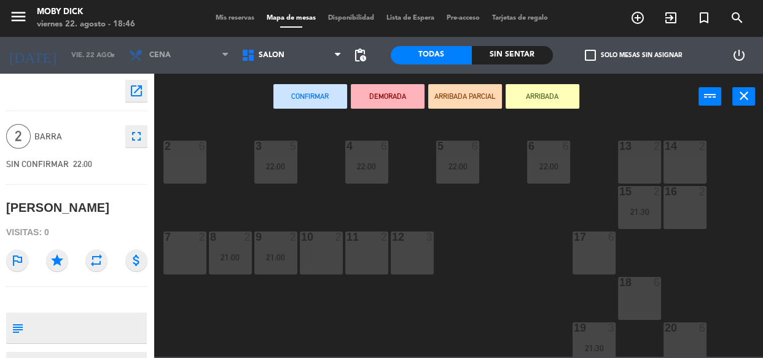
click at [317, 260] on div "10 2" at bounding box center [321, 252] width 43 height 43
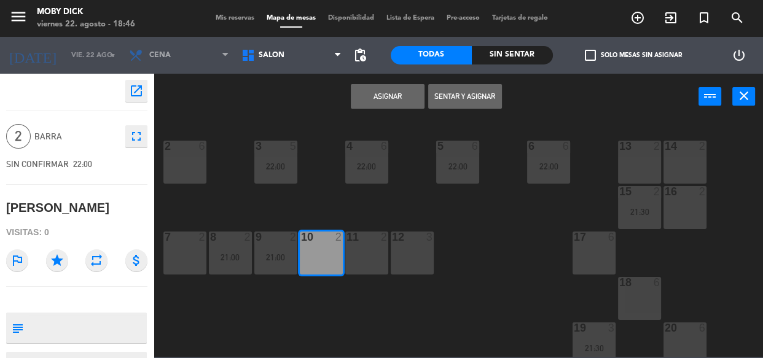
click at [362, 89] on button "Asignar" at bounding box center [388, 96] width 74 height 25
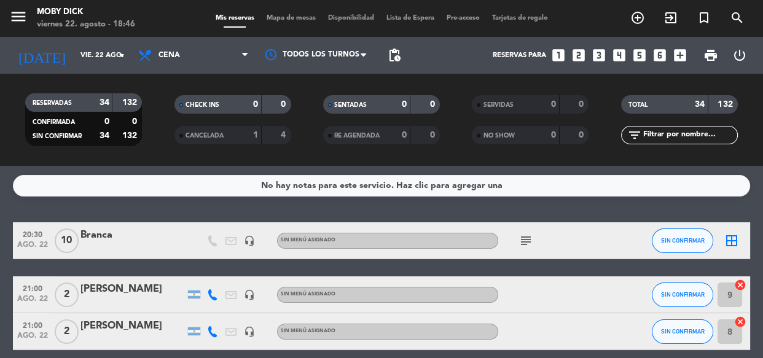
click at [403, 212] on div "No hay notas para este servicio. Haz clic para agregar una 20:30 ago. 22 10 Bra…" at bounding box center [381, 262] width 763 height 192
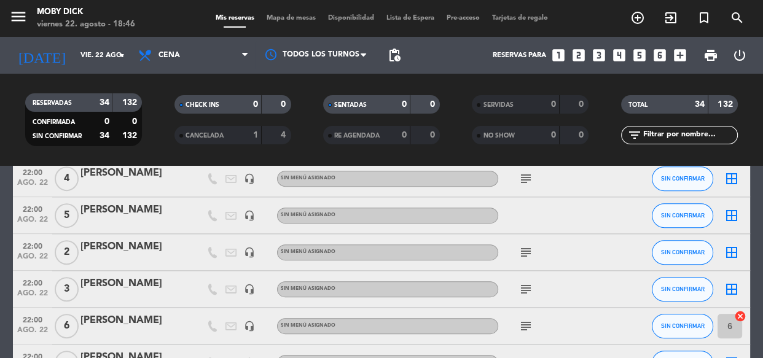
scroll to position [558, 0]
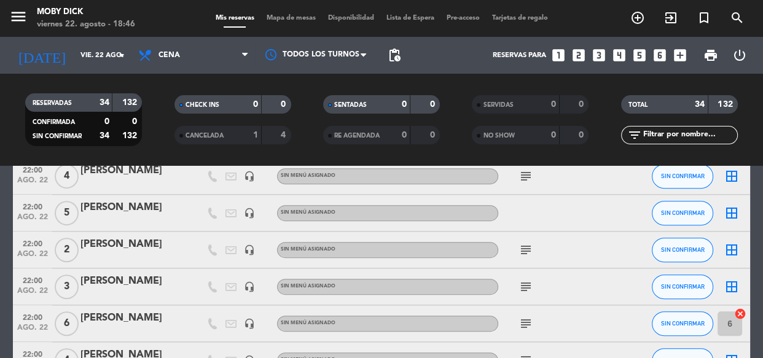
click at [523, 171] on icon "subject" at bounding box center [525, 176] width 15 height 15
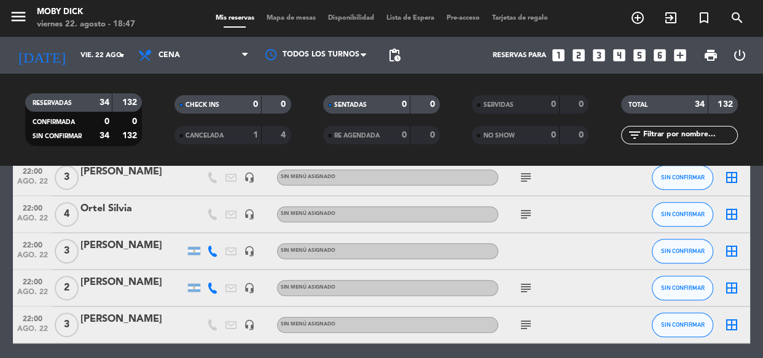
scroll to position [1205, 0]
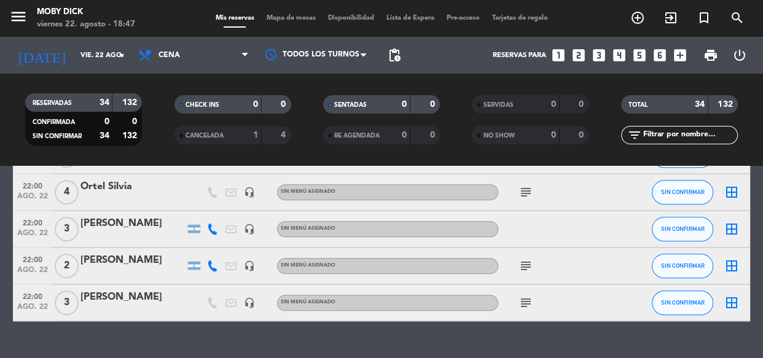
click at [292, 17] on span "Mapa de mesas" at bounding box center [290, 18] width 61 height 7
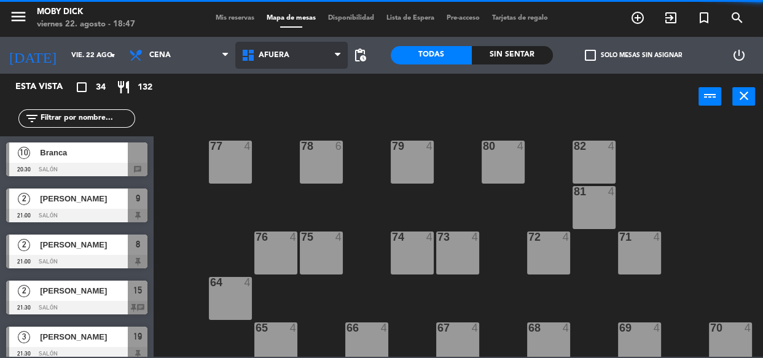
click at [292, 48] on span "AFUERA" at bounding box center [291, 55] width 112 height 27
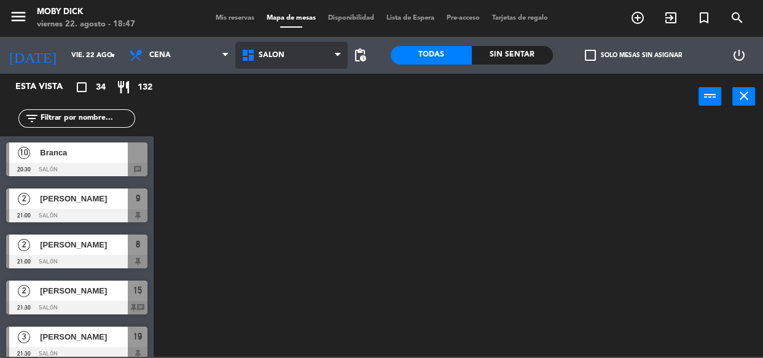
click at [289, 184] on ng-component "menu Moby Dick viernes 22. agosto - 18:47 Mis reservas Mapa de mesas Disponibil…" at bounding box center [381, 178] width 763 height 357
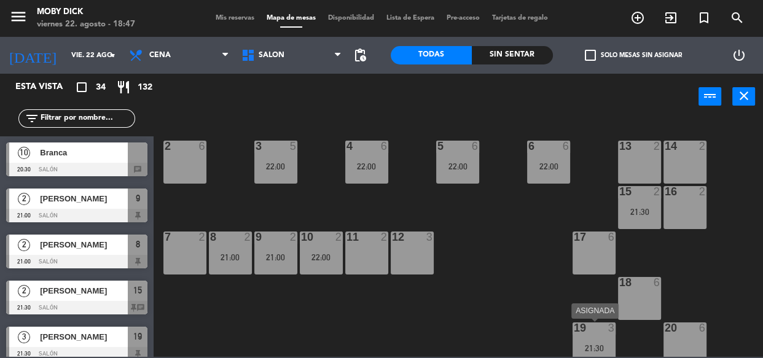
click at [597, 329] on div at bounding box center [593, 327] width 20 height 11
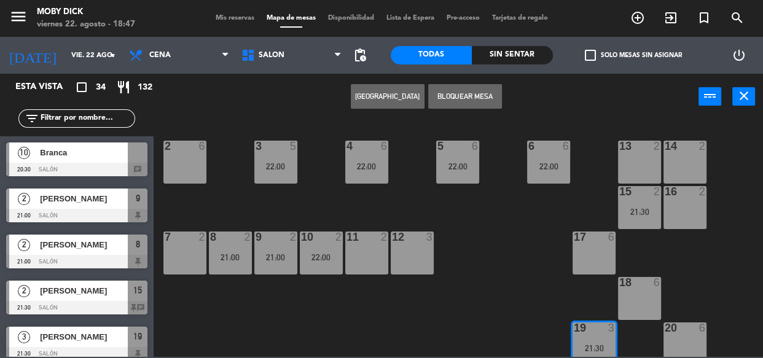
click at [214, 103] on div "Crear Reserva Bloquear Mesa power_input close" at bounding box center [426, 97] width 545 height 47
click at [239, 18] on span "Mis reservas" at bounding box center [234, 18] width 51 height 7
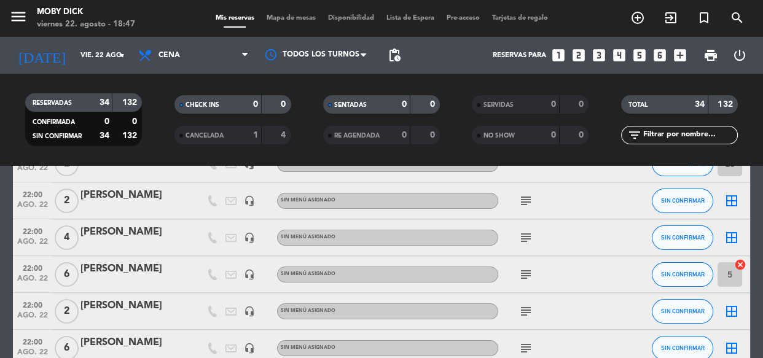
scroll to position [335, 0]
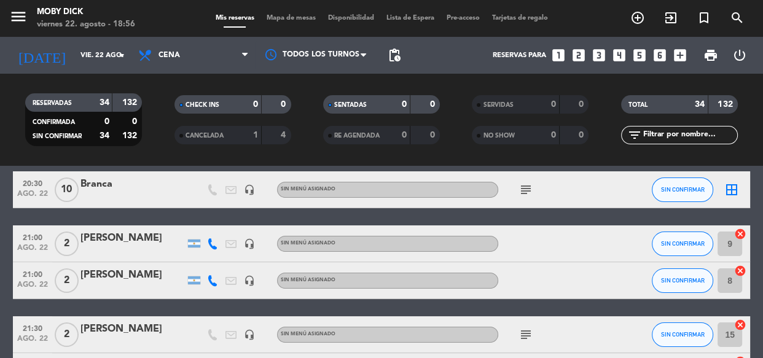
scroll to position [0, 0]
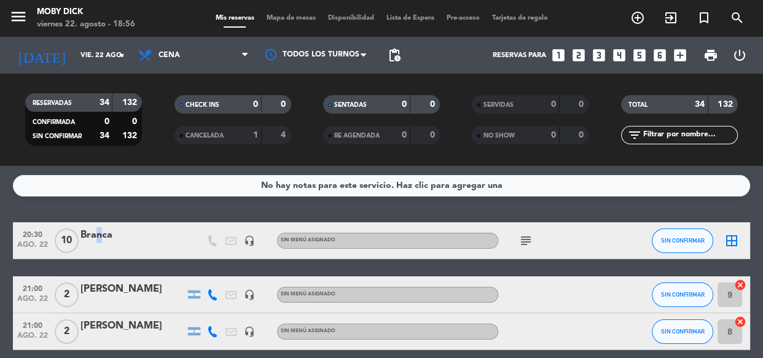
click at [93, 233] on div "Branca" at bounding box center [132, 235] width 104 height 16
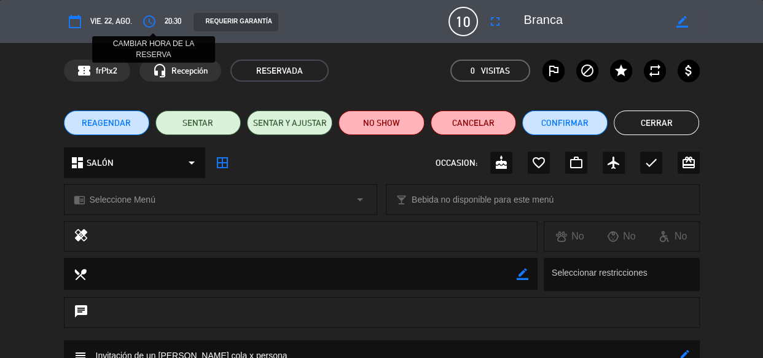
click at [148, 20] on icon "access_time" at bounding box center [149, 21] width 15 height 15
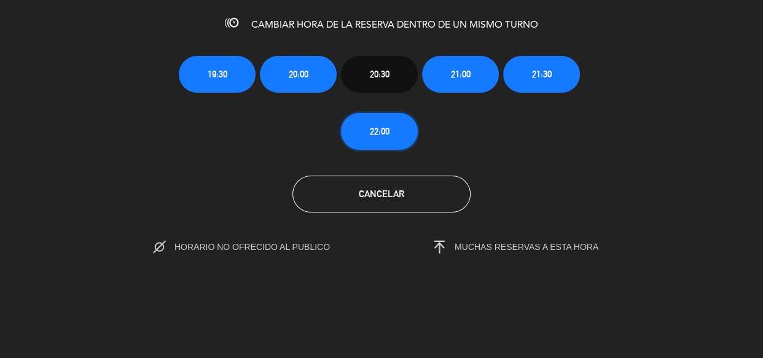
click at [375, 141] on button "22:00" at bounding box center [379, 131] width 77 height 37
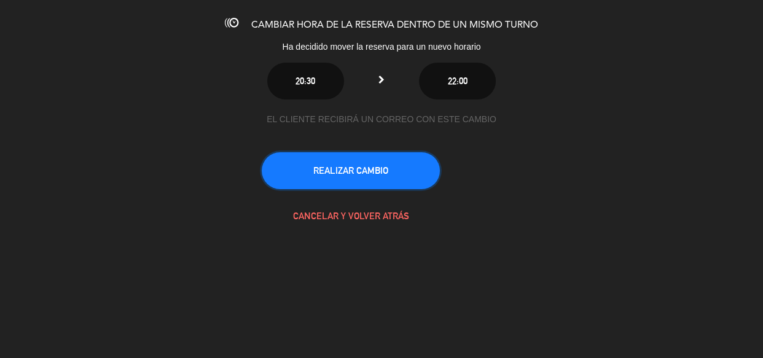
click at [362, 173] on button "REALIZAR CAMBIO" at bounding box center [351, 170] width 178 height 37
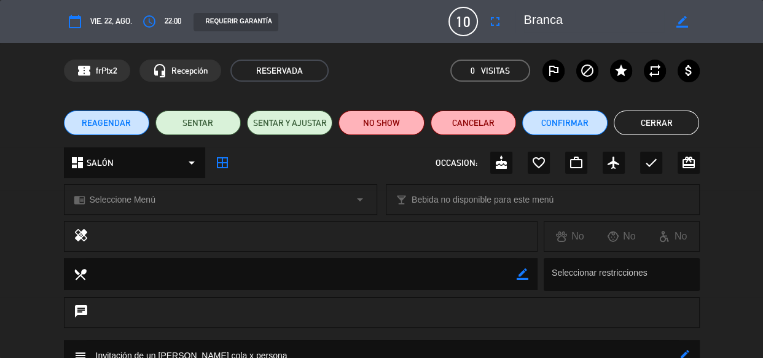
click at [674, 117] on button "Cerrar" at bounding box center [655, 123] width 85 height 25
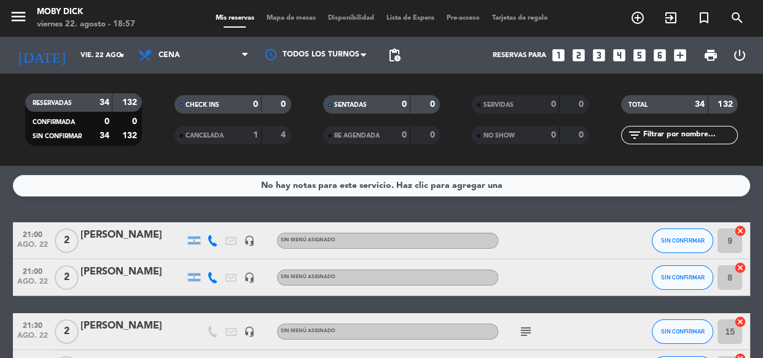
click at [625, 212] on div "No hay notas para este servicio. Haz clic para agregar una 21:00 ago. 22 2 Mati…" at bounding box center [381, 262] width 763 height 192
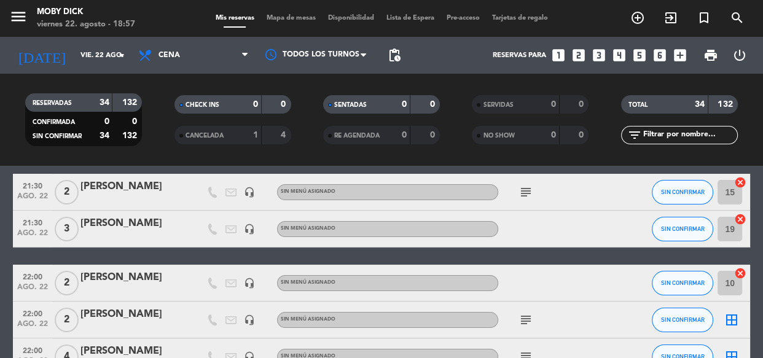
scroll to position [156, 0]
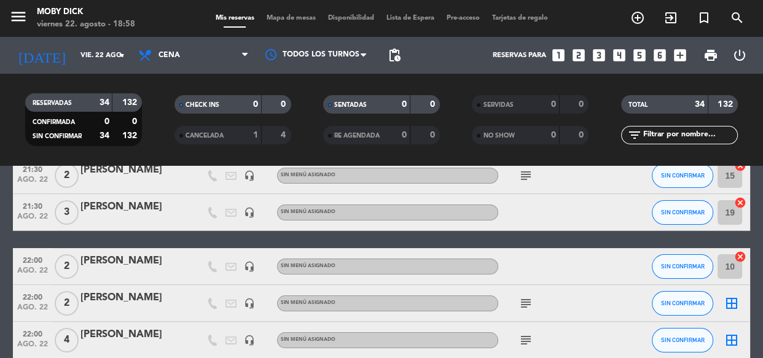
click at [581, 222] on div at bounding box center [553, 212] width 111 height 36
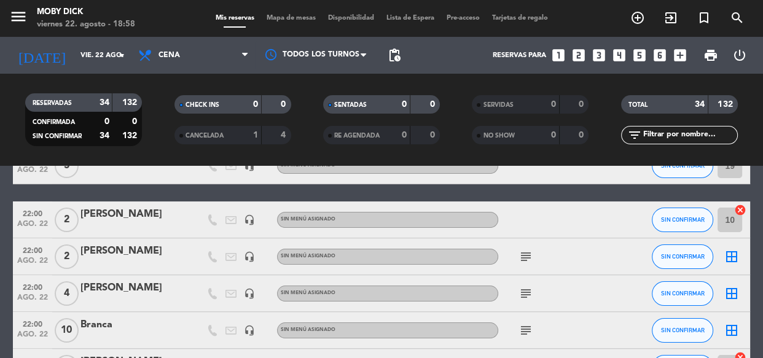
scroll to position [223, 0]
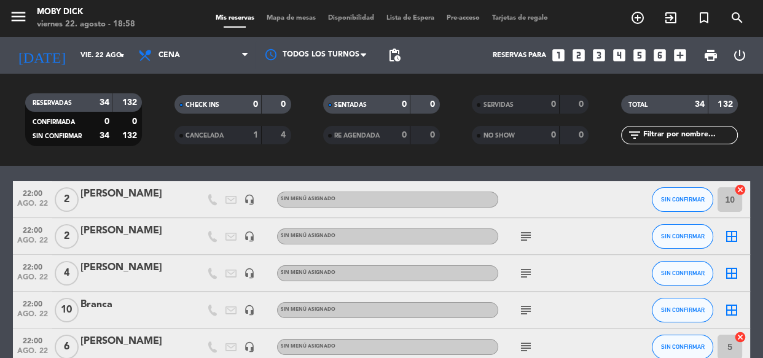
click at [530, 276] on icon "subject" at bounding box center [525, 273] width 15 height 15
click at [541, 274] on div "subject (Diego Meyer)" at bounding box center [553, 273] width 111 height 36
click at [527, 271] on icon "subject" at bounding box center [525, 273] width 15 height 15
click at [564, 276] on div "subject (Diego Meyer)" at bounding box center [553, 273] width 111 height 36
click at [735, 276] on icon "border_all" at bounding box center [731, 273] width 15 height 15
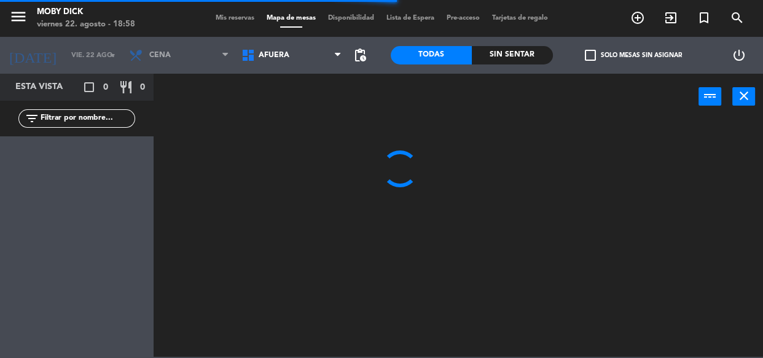
click at [276, 46] on span "AFUERA" at bounding box center [291, 55] width 112 height 27
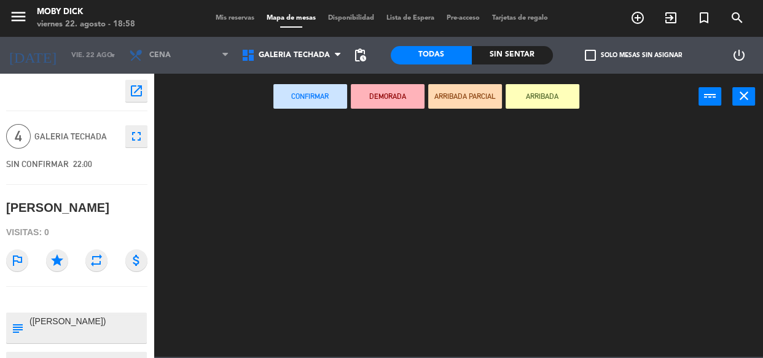
click at [293, 144] on ng-component "menu Moby Dick viernes 22. agosto - 18:58 Mis reservas Mapa de mesas Disponibil…" at bounding box center [381, 178] width 763 height 357
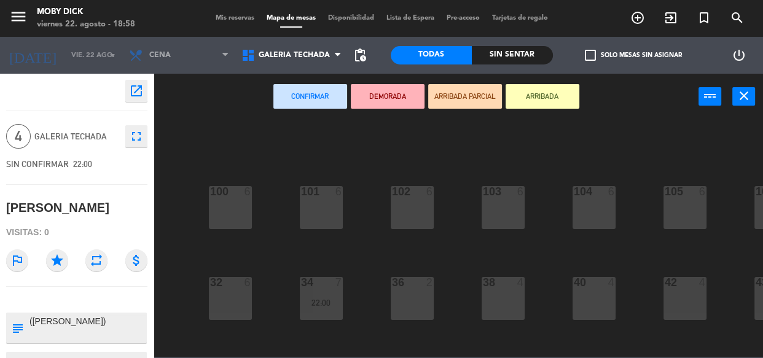
click at [364, 205] on div "100 6 101 6 102 6 103 6 104 6 105 6 107 6 32 6 34 7 22:00 36 2 38 4 40 4 43 4 4…" at bounding box center [462, 238] width 602 height 238
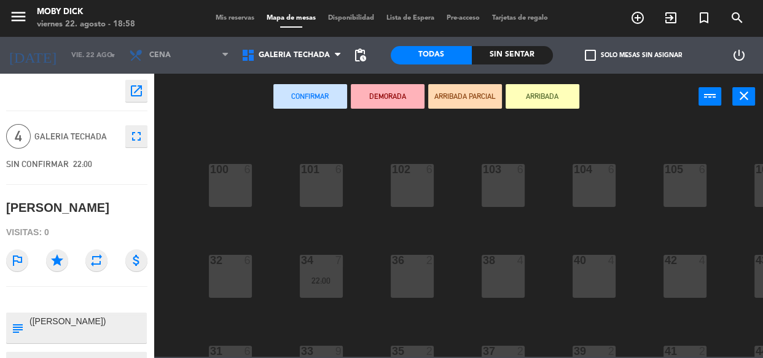
click at [364, 205] on div "100 6 101 6 102 6 103 6 104 6 105 6 107 6 32 6 34 7 22:00 36 2 38 4 40 4 43 4 4…" at bounding box center [462, 238] width 602 height 238
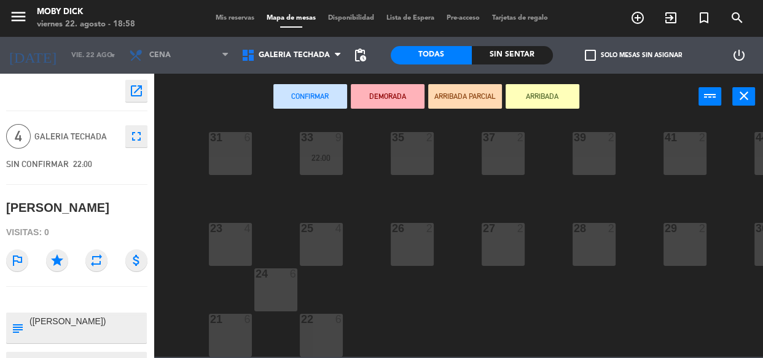
scroll to position [243, 0]
click at [225, 227] on div "23 4" at bounding box center [230, 229] width 43 height 12
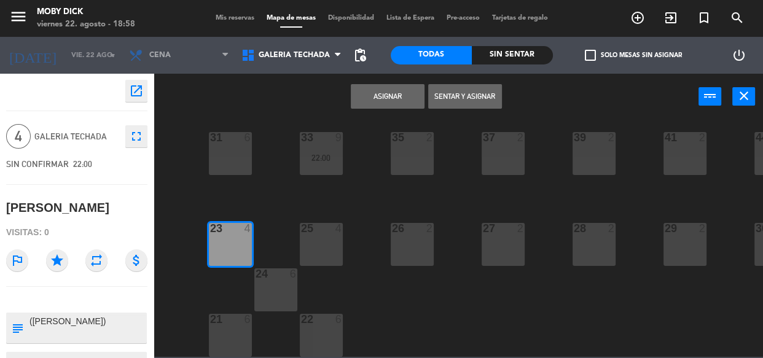
click at [401, 95] on button "Asignar" at bounding box center [388, 96] width 74 height 25
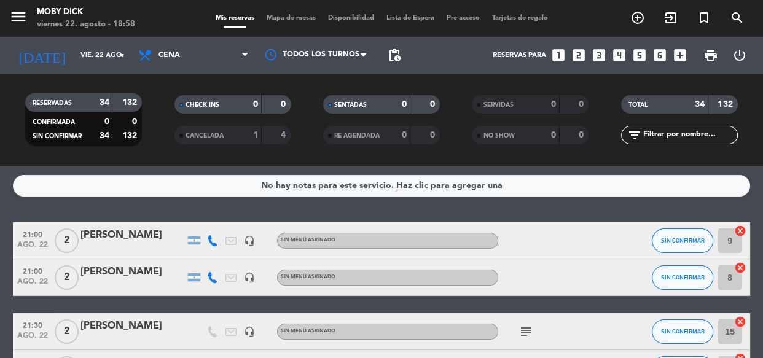
click at [464, 211] on div "No hay notas para este servicio. Haz clic para agregar una 21:00 ago. 22 2 Mati…" at bounding box center [381, 262] width 763 height 192
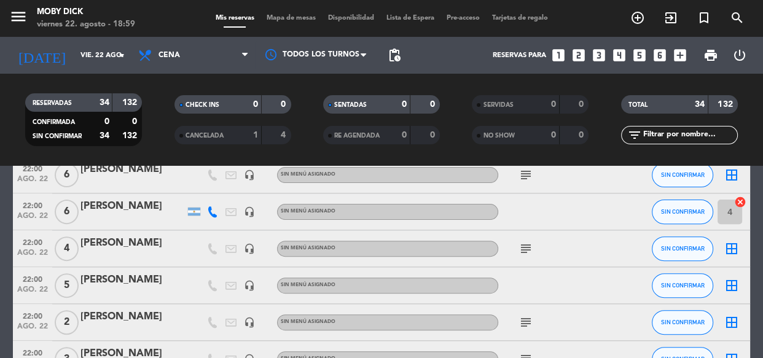
scroll to position [491, 0]
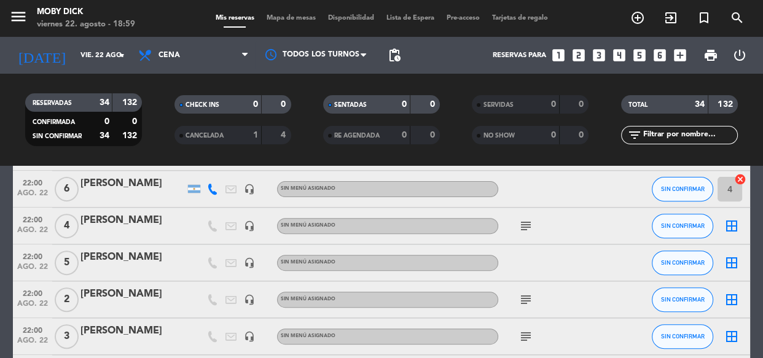
click at [527, 231] on icon "subject" at bounding box center [525, 226] width 15 height 15
click at [527, 230] on icon "subject" at bounding box center [525, 226] width 15 height 15
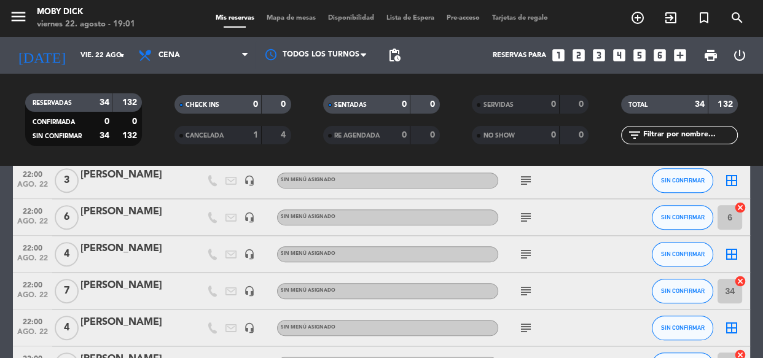
scroll to position [669, 0]
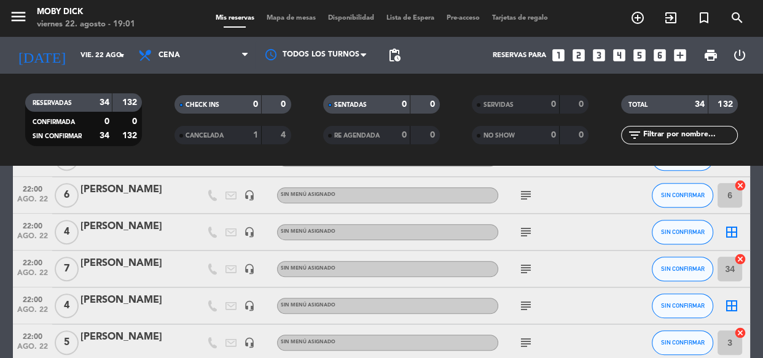
click at [730, 234] on icon "border_all" at bounding box center [731, 232] width 15 height 15
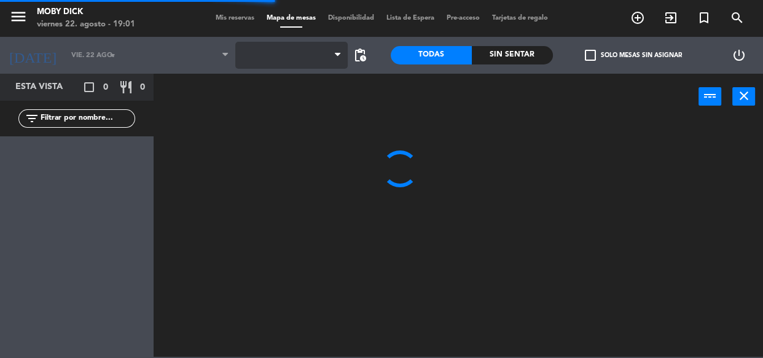
click at [325, 55] on span at bounding box center [291, 55] width 112 height 27
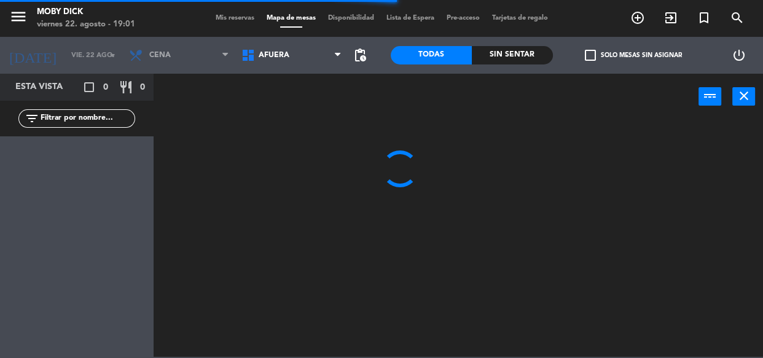
click at [325, 55] on span "AFUERA" at bounding box center [291, 55] width 112 height 27
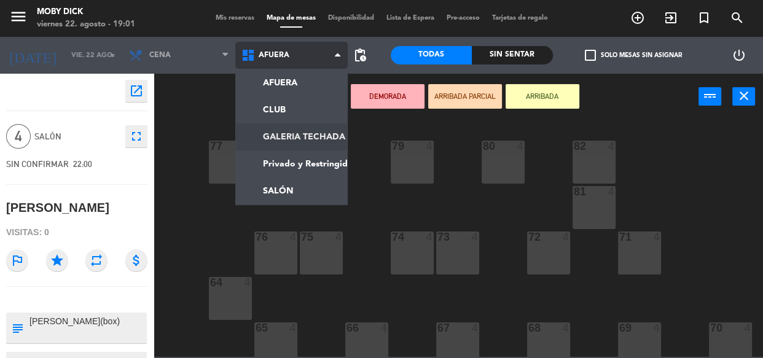
click at [325, 130] on ng-component "menu Moby Dick viernes 22. agosto - 19:01 Mis reservas Mapa de mesas Disponibil…" at bounding box center [381, 178] width 763 height 357
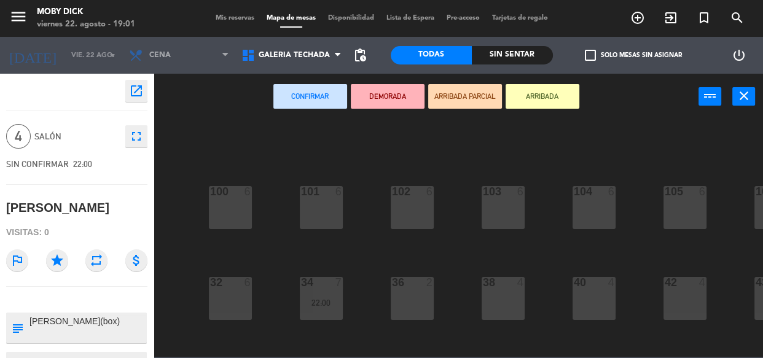
click at [357, 147] on div "100 6 101 6 102 6 103 6 104 6 105 6 107 6 32 6 34 7 22:00 36 2 38 4 40 4 43 4 4…" at bounding box center [462, 238] width 602 height 238
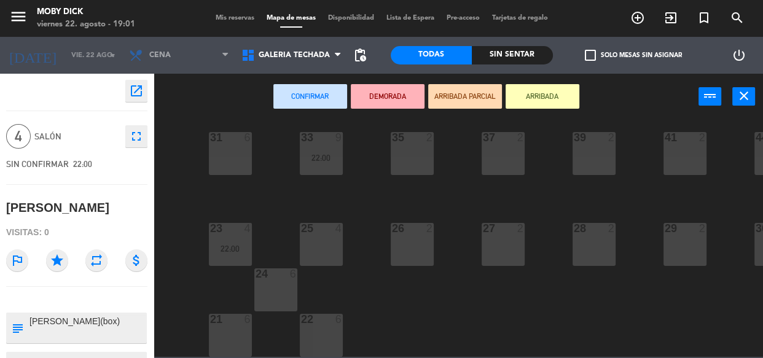
scroll to position [243, 0]
click at [332, 229] on div "25 4" at bounding box center [321, 244] width 43 height 43
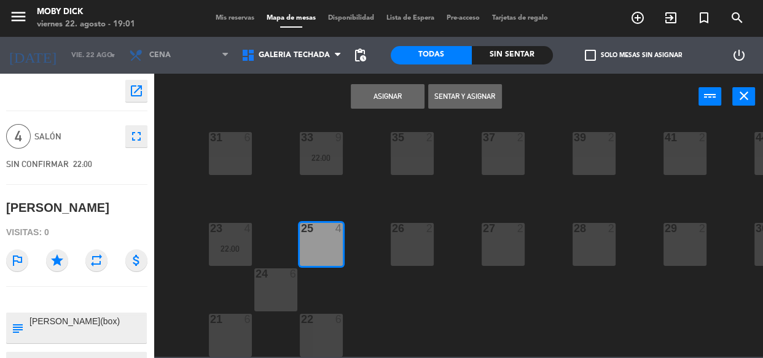
click at [399, 94] on button "Asignar" at bounding box center [388, 96] width 74 height 25
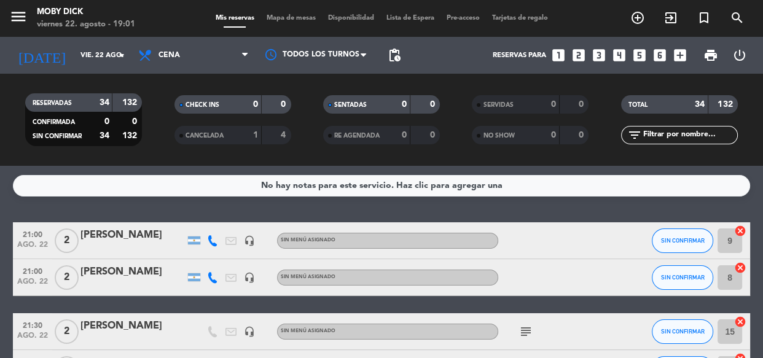
click at [427, 212] on div "No hay notas para este servicio. Haz clic para agregar una 21:00 ago. 22 2 Mati…" at bounding box center [381, 262] width 763 height 192
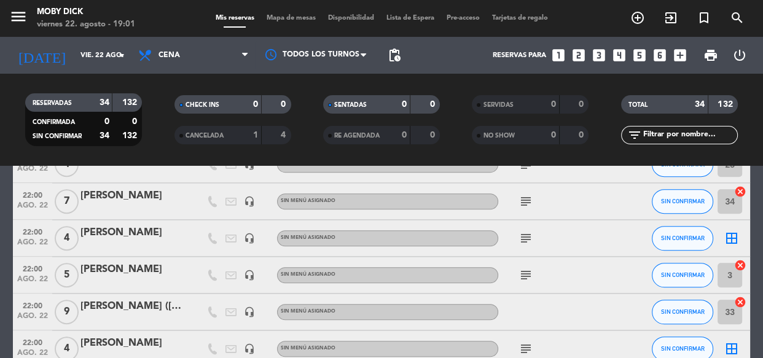
scroll to position [759, 0]
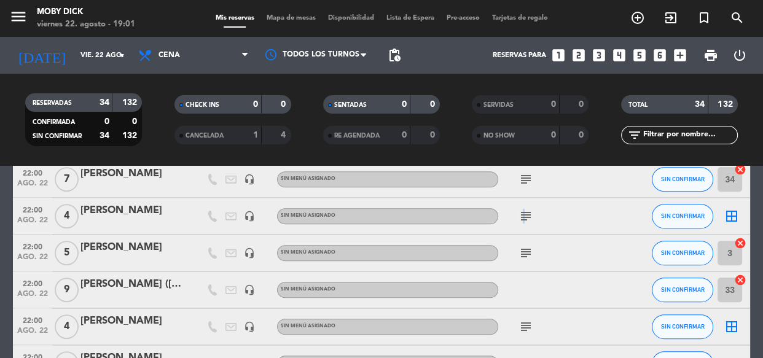
click at [521, 213] on icon "subject" at bounding box center [525, 216] width 15 height 15
click at [733, 221] on icon "border_all" at bounding box center [731, 216] width 15 height 15
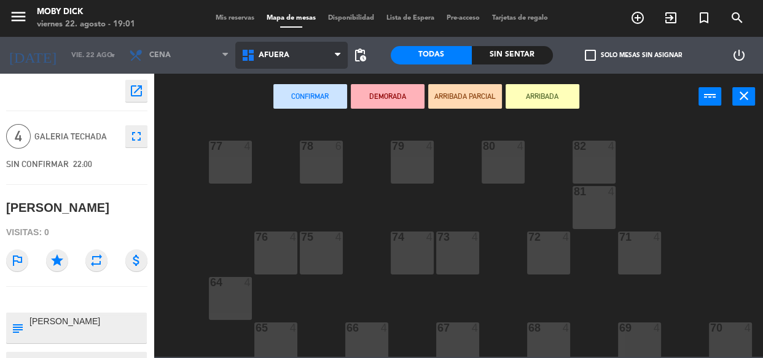
click at [313, 61] on span "AFUERA" at bounding box center [291, 55] width 112 height 27
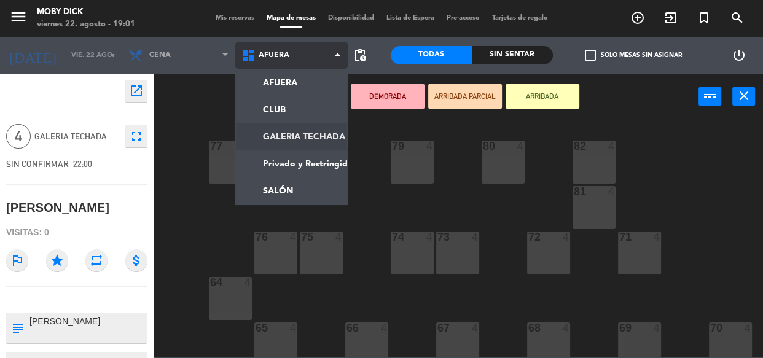
click at [333, 134] on ng-component "menu Moby Dick viernes 22. agosto - 19:01 Mis reservas Mapa de mesas Disponibil…" at bounding box center [381, 178] width 763 height 357
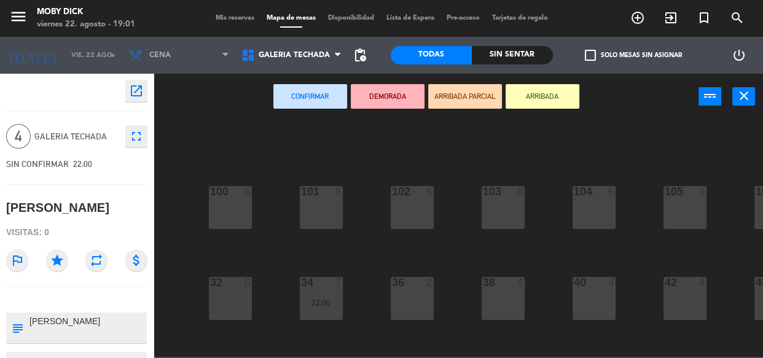
click at [369, 160] on div "100 6 101 6 102 6 103 6 104 6 105 6 107 6 32 6 34 7 22:00 36 2 38 4 40 4 43 4 4…" at bounding box center [462, 238] width 602 height 238
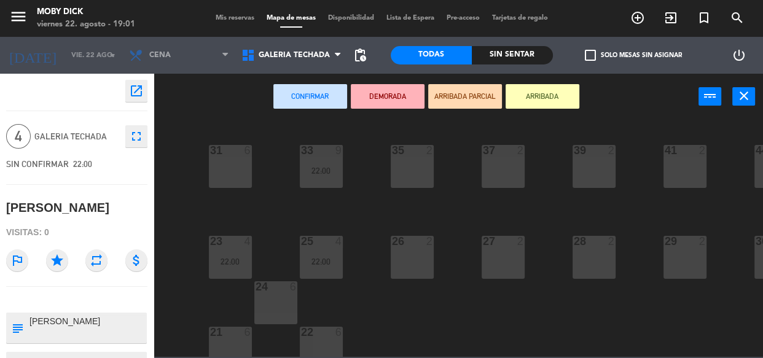
scroll to position [243, 0]
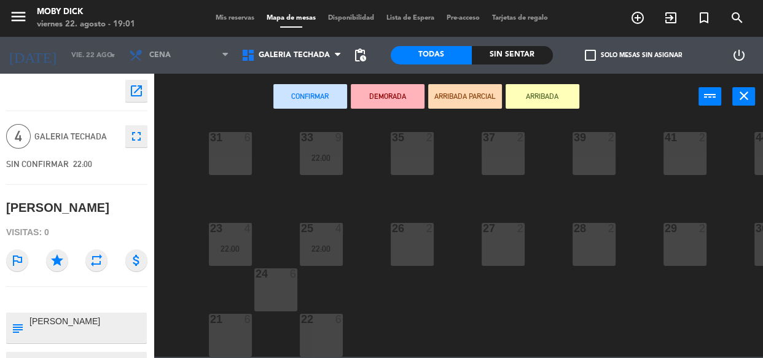
click at [413, 233] on div "26 2" at bounding box center [412, 244] width 43 height 43
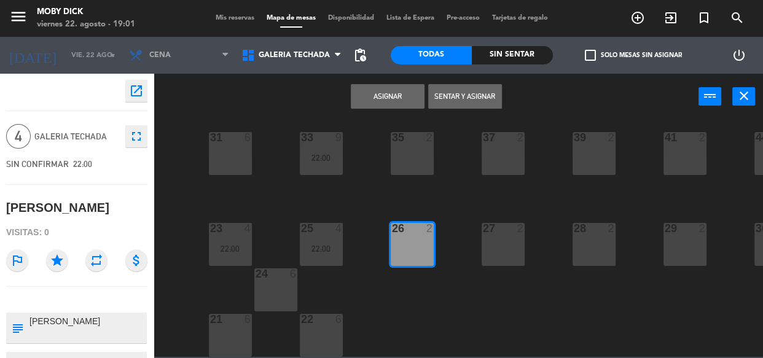
click at [382, 89] on button "Asignar" at bounding box center [388, 96] width 74 height 25
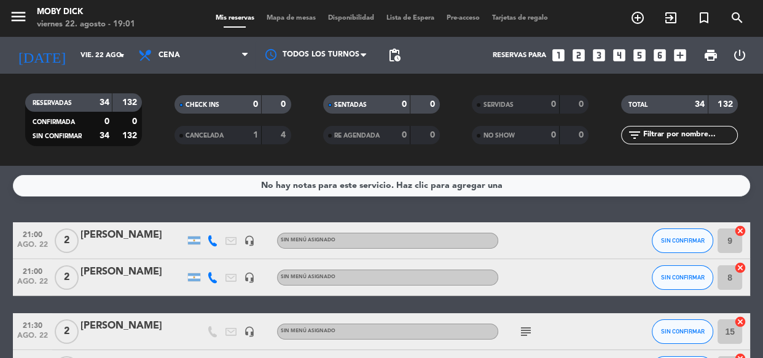
click at [552, 217] on div "No hay notas para este servicio. Haz clic para agregar una 21:00 ago. 22 2 Mati…" at bounding box center [381, 262] width 763 height 192
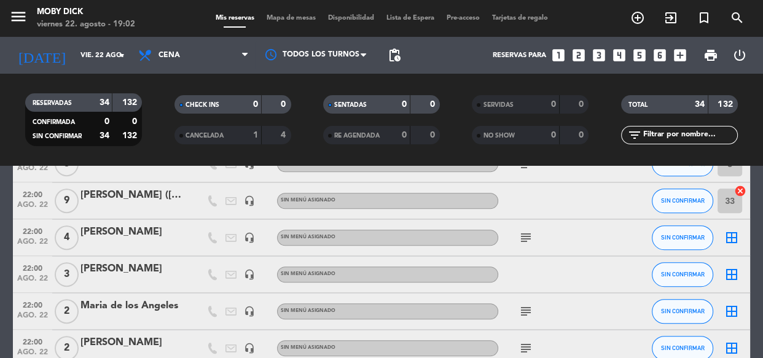
scroll to position [871, 0]
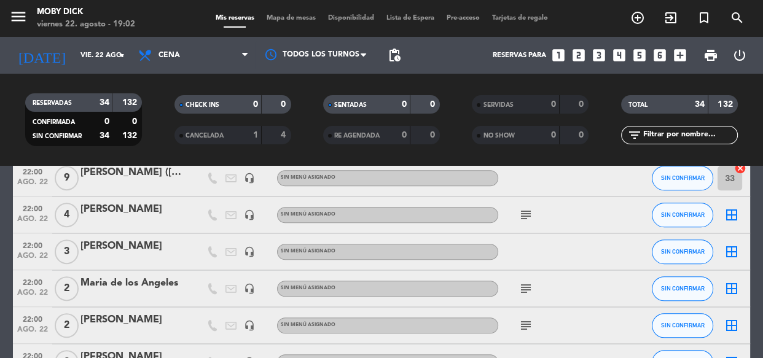
click at [527, 210] on icon "subject" at bounding box center [525, 215] width 15 height 15
click at [736, 219] on icon "border_all" at bounding box center [731, 215] width 15 height 15
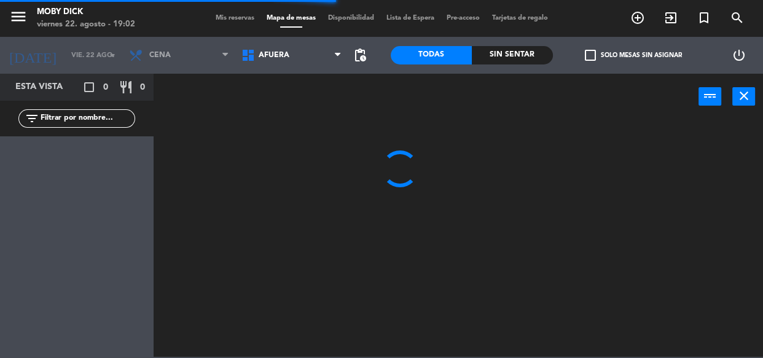
click at [279, 56] on span "AFUERA" at bounding box center [274, 55] width 31 height 9
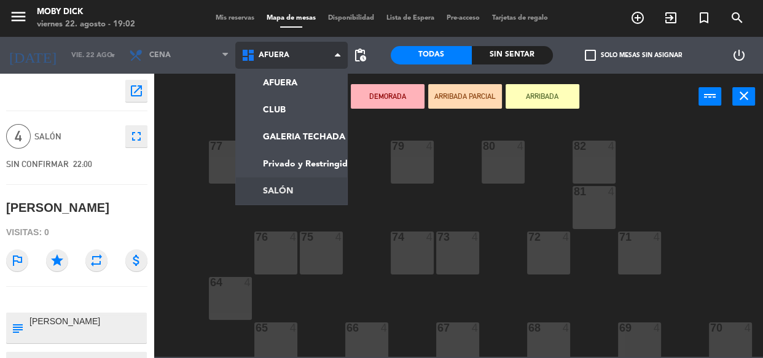
click at [305, 198] on ng-component "menu Moby Dick viernes 22. agosto - 19:02 Mis reservas Mapa de mesas Disponibil…" at bounding box center [381, 178] width 763 height 357
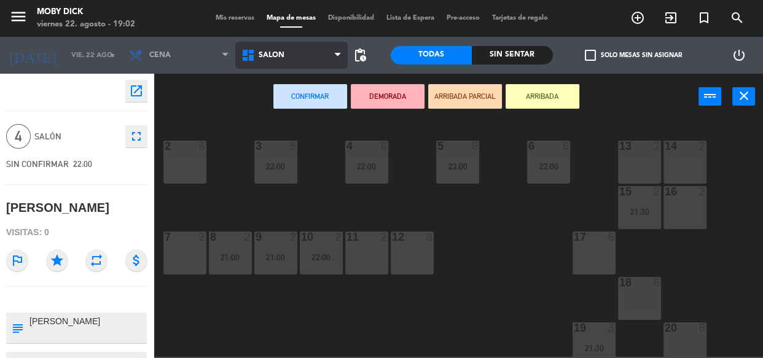
click at [319, 53] on span "SALÓN" at bounding box center [291, 55] width 112 height 27
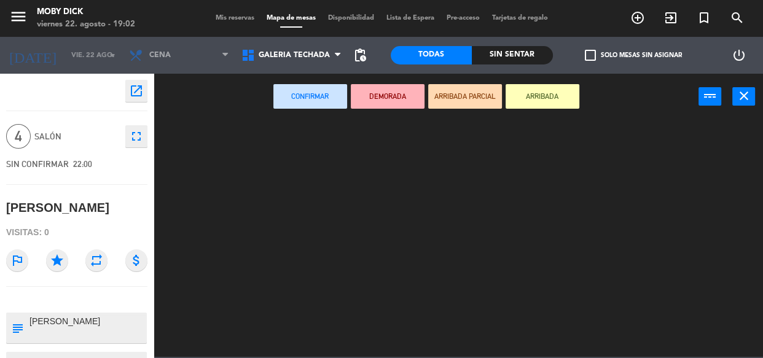
click at [312, 138] on ng-component "menu Moby Dick viernes 22. agosto - 19:02 Mis reservas Mapa de mesas Disponibil…" at bounding box center [381, 178] width 763 height 357
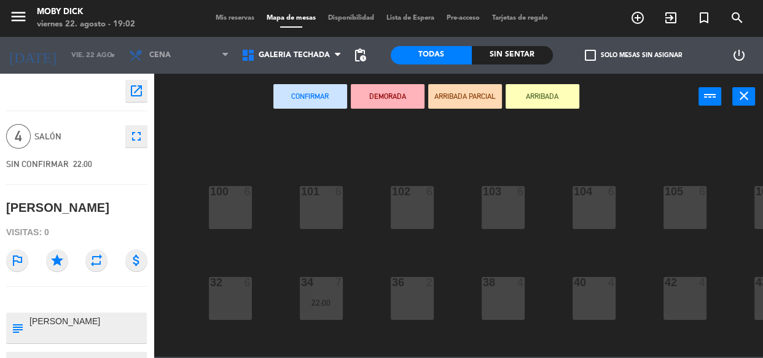
click at [503, 148] on div "100 6 101 6 102 6 103 6 104 6 105 6 107 6 32 6 34 7 22:00 36 2 38 4 40 4 43 4 4…" at bounding box center [462, 238] width 602 height 238
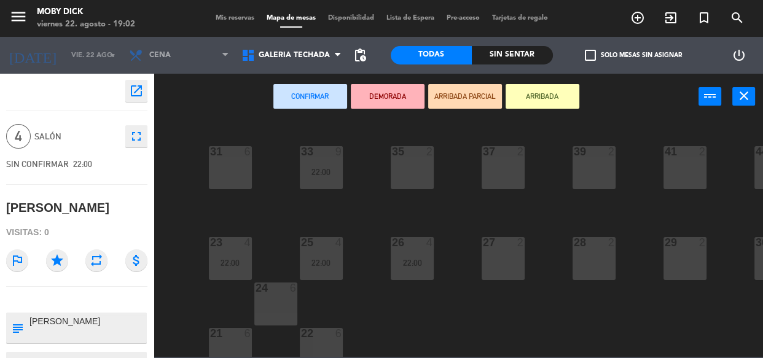
scroll to position [243, 0]
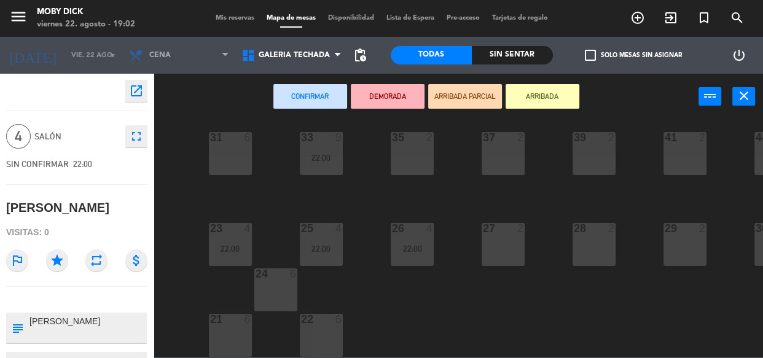
click at [488, 239] on div "27 2" at bounding box center [502, 244] width 43 height 43
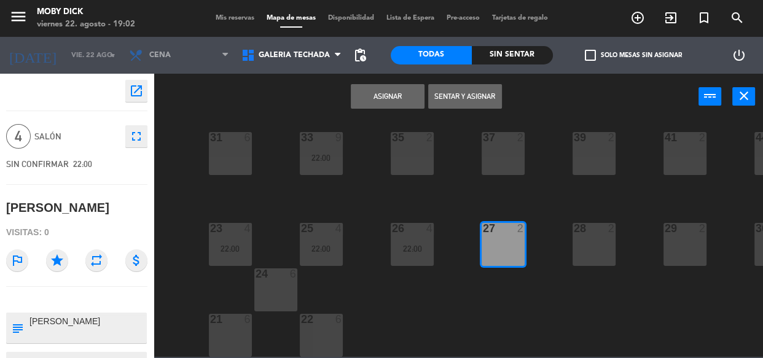
click at [395, 104] on button "Asignar" at bounding box center [388, 96] width 74 height 25
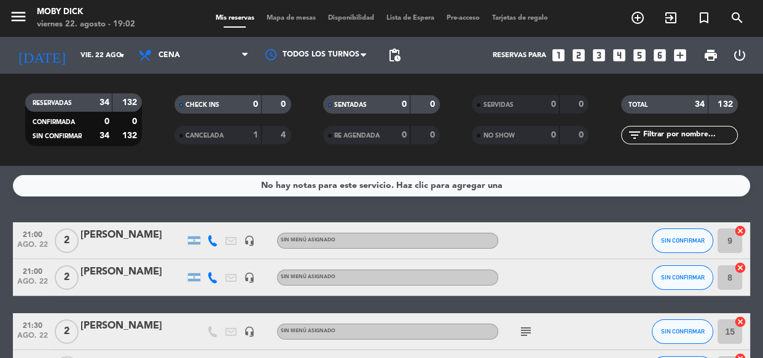
click at [374, 215] on div "No hay notas para este servicio. Haz clic para agregar una 21:00 ago. 22 2 Mati…" at bounding box center [381, 262] width 763 height 192
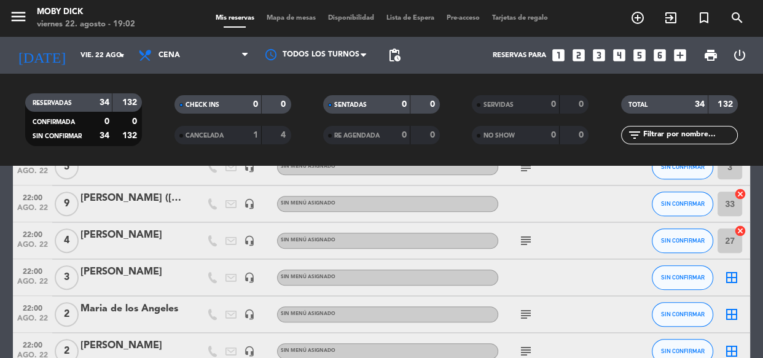
scroll to position [1005, 0]
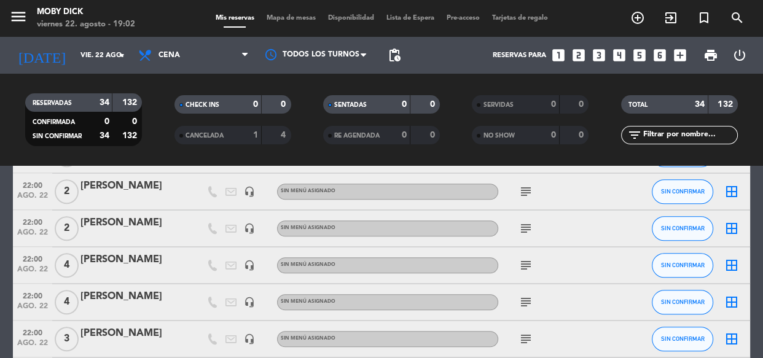
click at [462, 157] on div "RESERVADAS 34 132 CONFIRMADA 0 0 SIN CONFIRMAR 34 132 CHECK INS 0 0 CANCELADA 1…" at bounding box center [381, 120] width 763 height 92
click at [424, 168] on div "22:00 ago. 22 2 Maria de los Angeles headset_mic Sin menú asignado subject SIN …" at bounding box center [381, 154] width 737 height 37
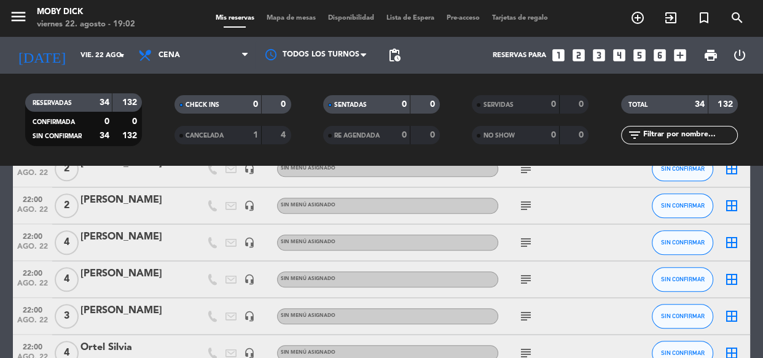
scroll to position [1049, 0]
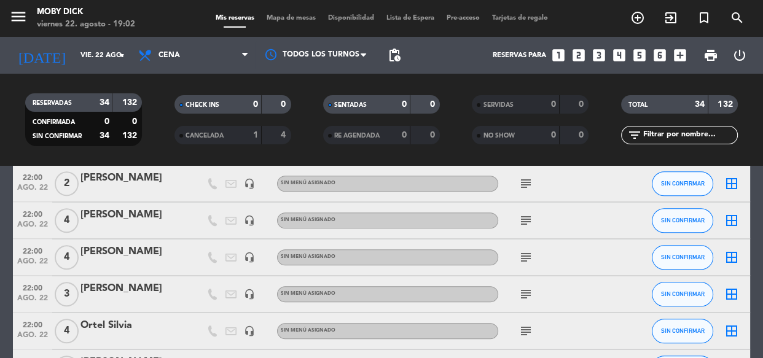
click at [731, 221] on icon "border_all" at bounding box center [731, 220] width 15 height 15
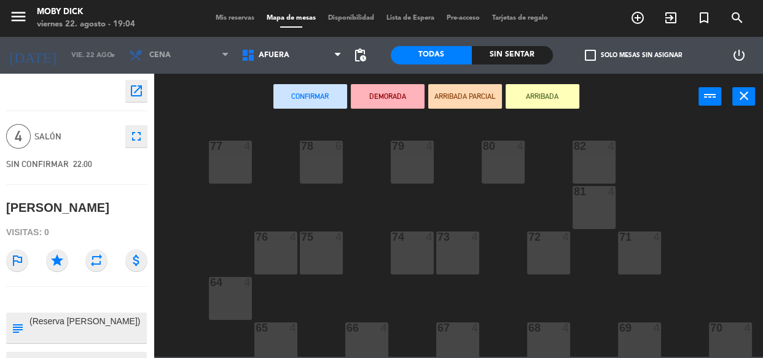
click at [369, 158] on div "77 4 78 6 82 4 80 4 79 4 81 4 73 4 74 4 72 4 75 4 76 4 71 4 64 4 68 4 69 4 70 4…" at bounding box center [462, 238] width 602 height 238
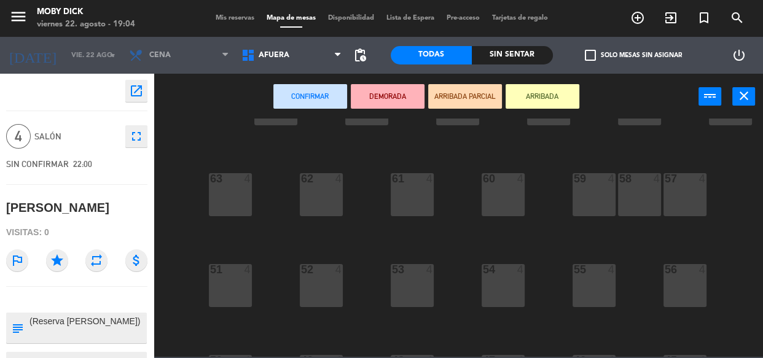
scroll to position [246, 0]
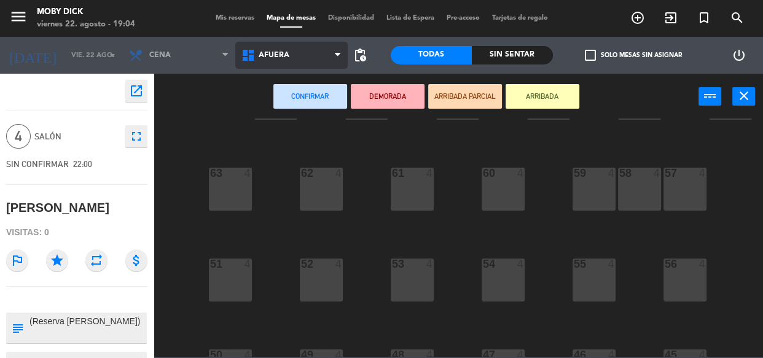
click at [301, 59] on span "AFUERA" at bounding box center [291, 55] width 112 height 27
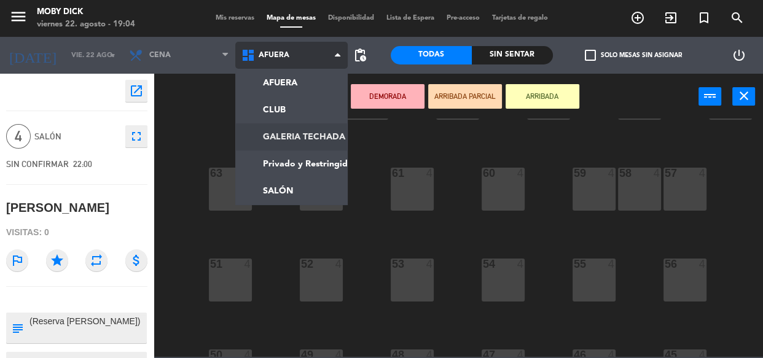
click at [313, 141] on ng-component "menu Moby Dick viernes 22. agosto - 19:04 Mis reservas Mapa de mesas Disponibil…" at bounding box center [381, 178] width 763 height 357
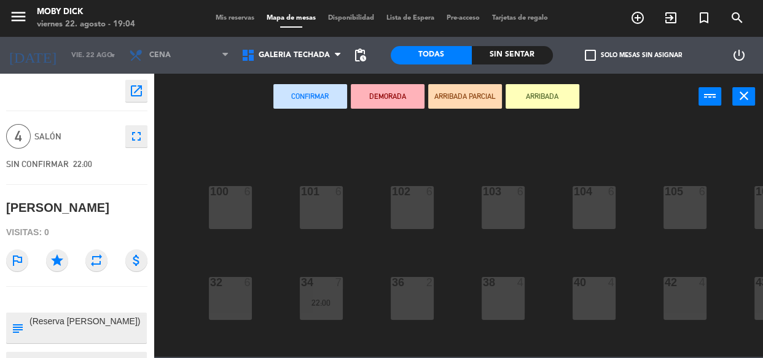
click at [371, 208] on div "100 6 101 6 102 6 103 6 104 6 105 6 107 6 32 6 34 7 22:00 36 2 38 4 40 4 43 4 4…" at bounding box center [462, 238] width 602 height 238
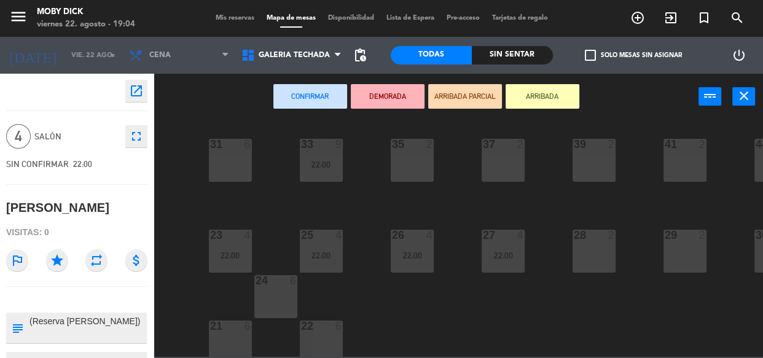
scroll to position [243, 0]
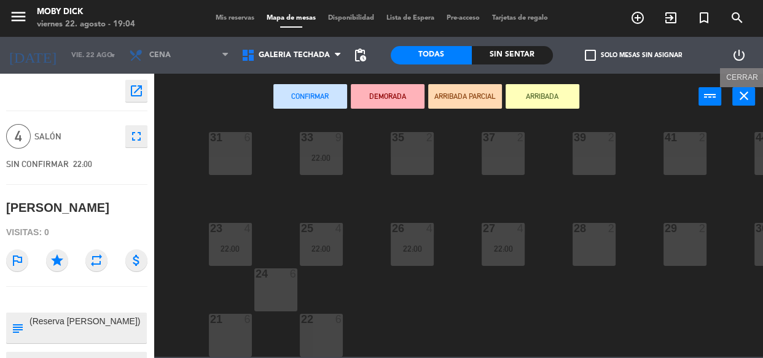
click at [744, 98] on icon "close" at bounding box center [743, 95] width 15 height 15
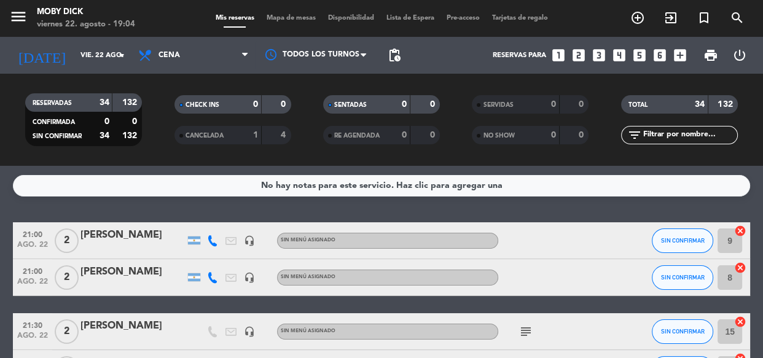
click at [661, 141] on input "text" at bounding box center [689, 135] width 95 height 14
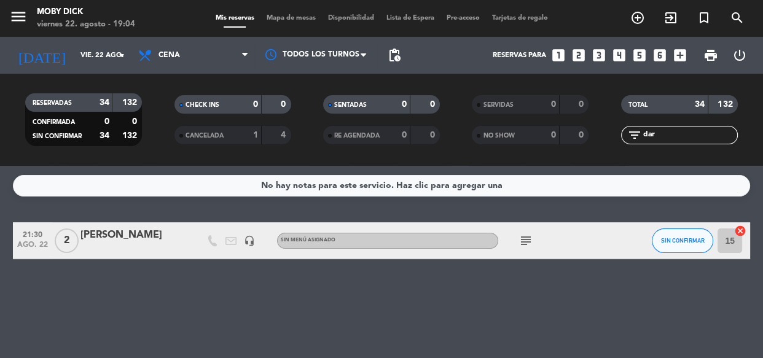
type input "dar"
click at [737, 235] on icon "cancel" at bounding box center [740, 231] width 12 height 12
click at [292, 17] on span "Mapa de mesas" at bounding box center [290, 18] width 61 height 7
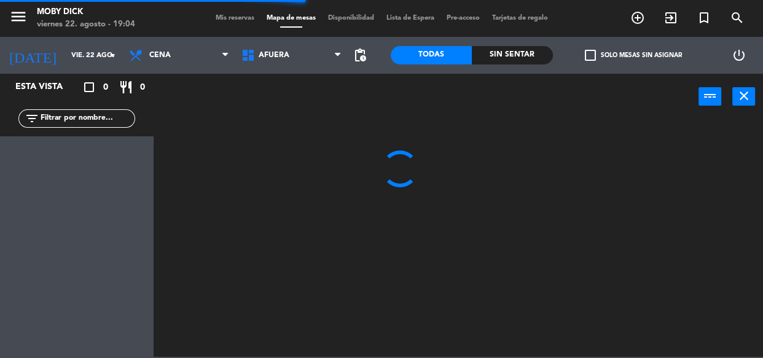
click at [222, 19] on span "Mis reservas" at bounding box center [234, 18] width 51 height 7
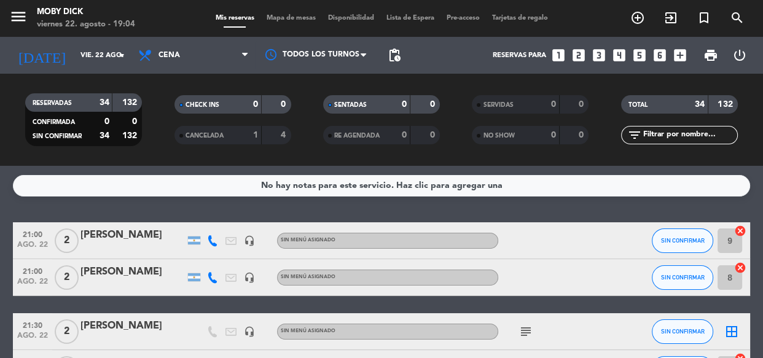
click at [601, 211] on div "No hay notas para este servicio. Haz clic para agregar una 21:00 ago. 22 2 Mati…" at bounding box center [381, 262] width 763 height 192
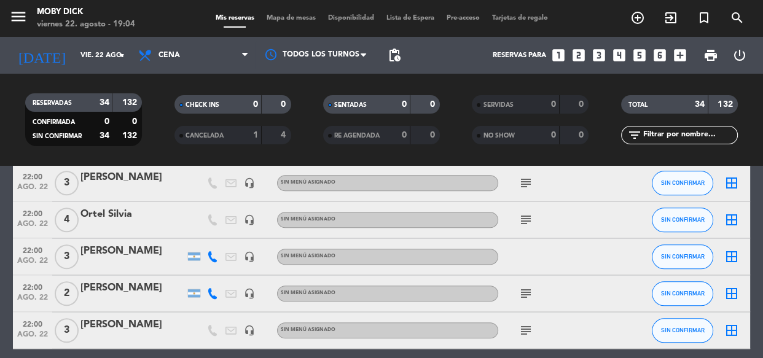
scroll to position [1183, 0]
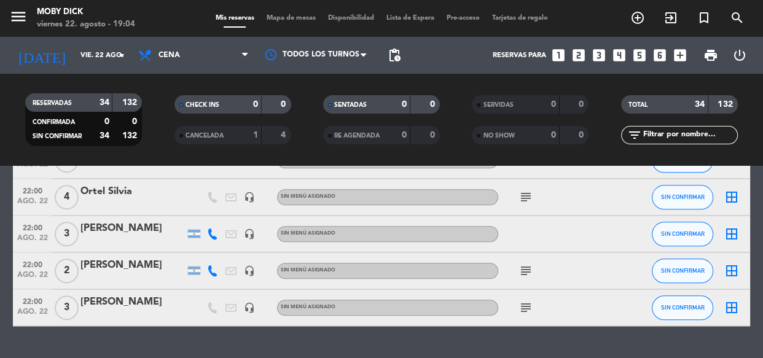
click at [728, 236] on icon "border_all" at bounding box center [731, 234] width 15 height 15
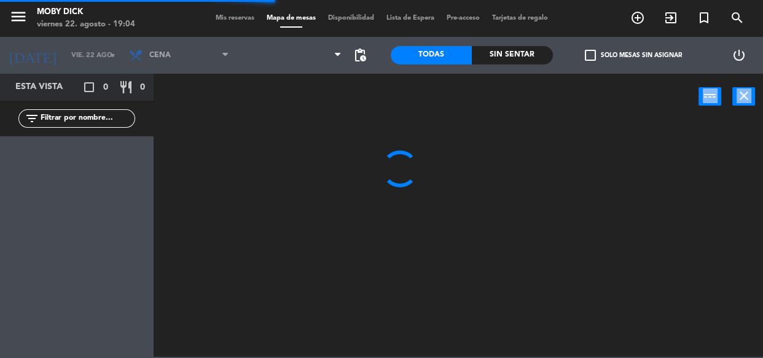
drag, startPoint x: 561, startPoint y: 178, endPoint x: 383, endPoint y: 81, distance: 202.8
click at [383, 81] on div "power_input close" at bounding box center [381, 215] width 763 height 283
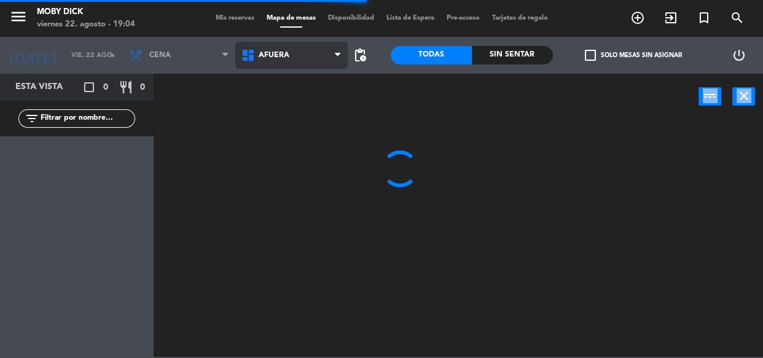
click at [296, 61] on span "AFUERA" at bounding box center [291, 55] width 112 height 27
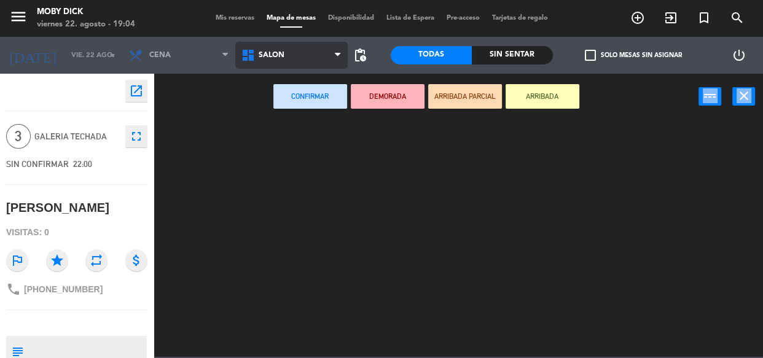
click at [295, 183] on ng-component "menu Moby Dick viernes 22. agosto - 19:04 Mis reservas Mapa de mesas Disponibil…" at bounding box center [381, 178] width 763 height 357
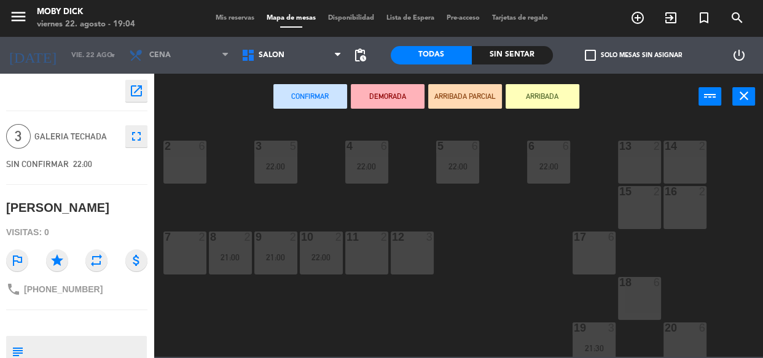
click at [638, 166] on div "13 2" at bounding box center [639, 162] width 43 height 43
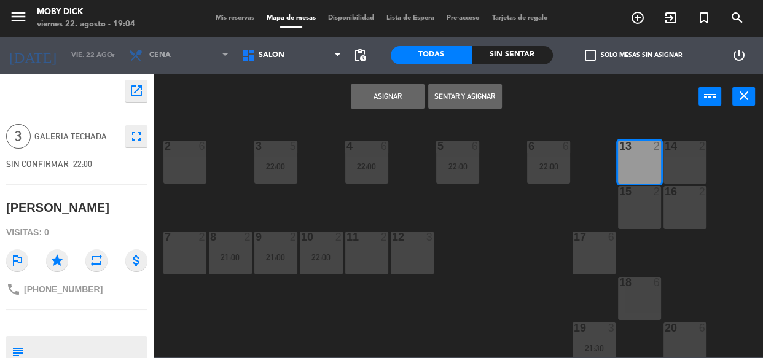
click at [637, 203] on div "15 2" at bounding box center [639, 207] width 43 height 43
click at [645, 147] on div at bounding box center [639, 146] width 20 height 11
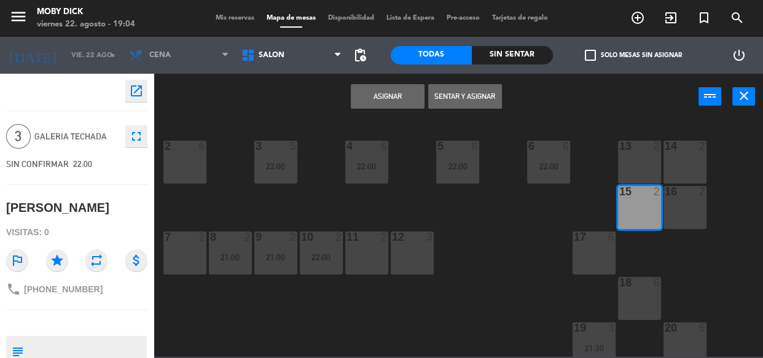
click at [411, 99] on button "Asignar" at bounding box center [388, 96] width 74 height 25
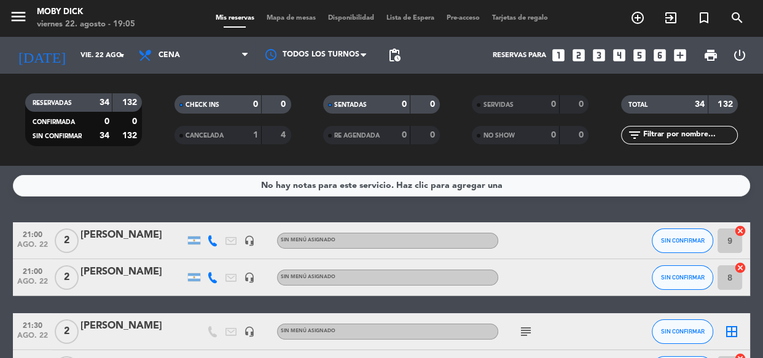
click at [442, 209] on div "No hay notas para este servicio. Haz clic para agregar una 21:00 ago. 22 2 Mati…" at bounding box center [381, 262] width 763 height 192
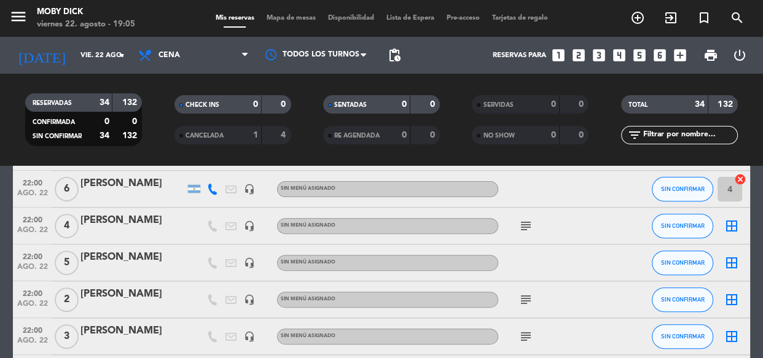
scroll to position [491, 0]
click at [546, 259] on div at bounding box center [553, 262] width 111 height 36
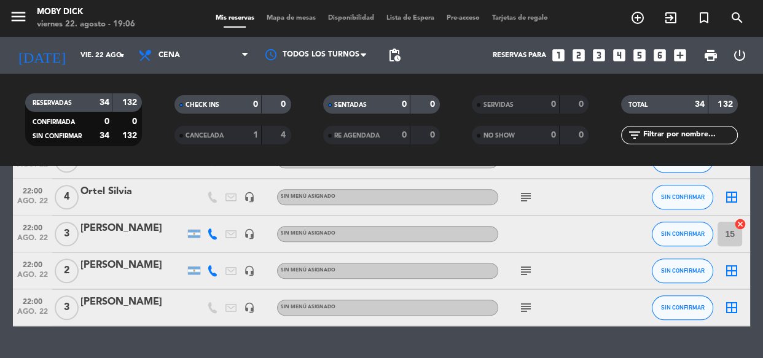
scroll to position [1161, 0]
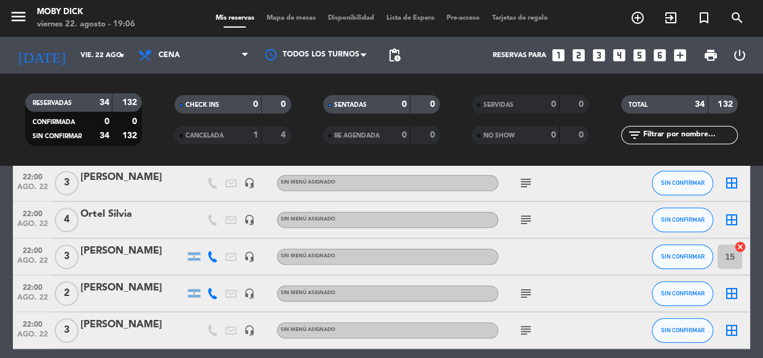
click at [524, 297] on icon "subject" at bounding box center [525, 293] width 15 height 15
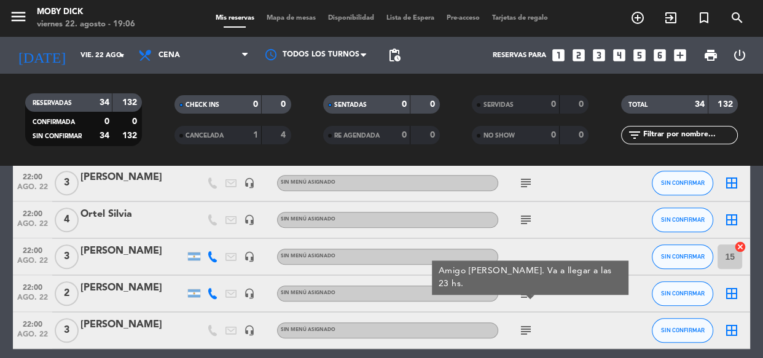
click at [566, 290] on div "subject Amigo de Marcelo. Va a llegar a las 23 hs." at bounding box center [553, 293] width 111 height 36
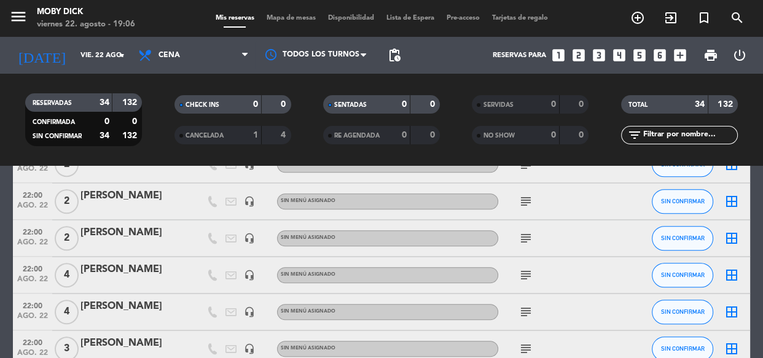
scroll to position [982, 0]
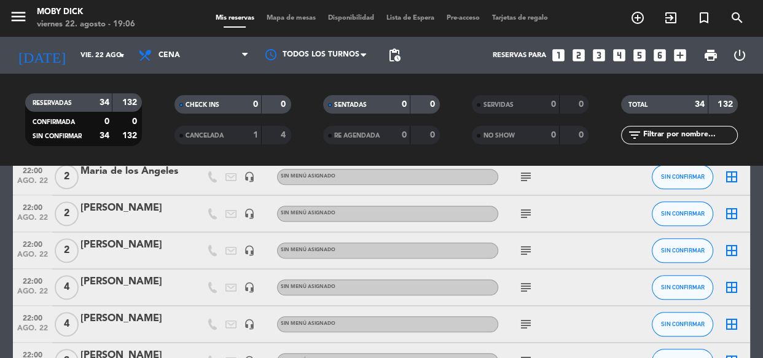
click at [731, 217] on icon "border_all" at bounding box center [731, 213] width 15 height 15
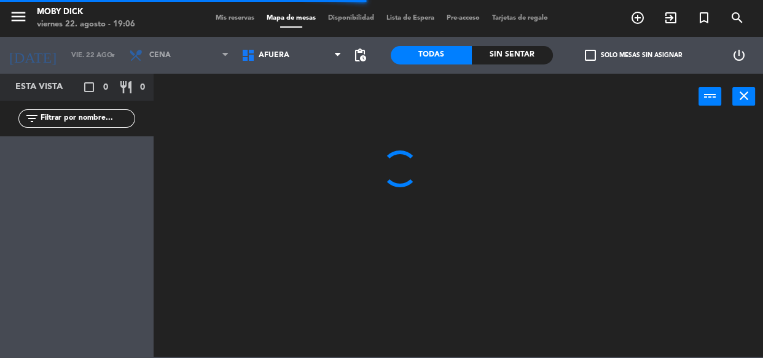
click at [295, 55] on span "AFUERA" at bounding box center [291, 55] width 112 height 27
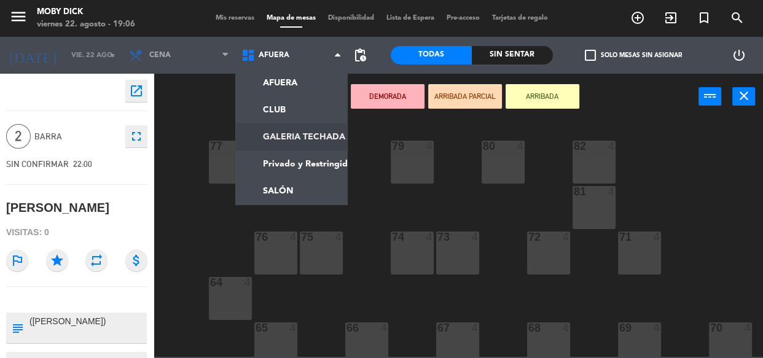
click at [300, 129] on ng-component "menu Moby Dick viernes 22. agosto - 19:06 Mis reservas Mapa de mesas Disponibil…" at bounding box center [381, 178] width 763 height 357
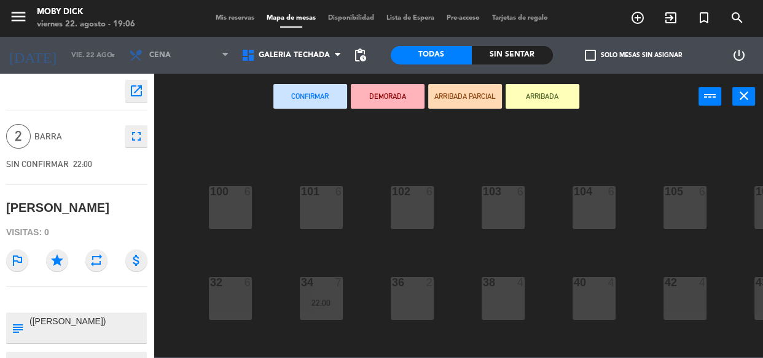
click at [365, 224] on div "100 6 101 6 102 6 103 6 104 6 105 6 107 6 32 6 34 7 22:00 36 2 38 4 40 4 43 4 4…" at bounding box center [462, 238] width 602 height 238
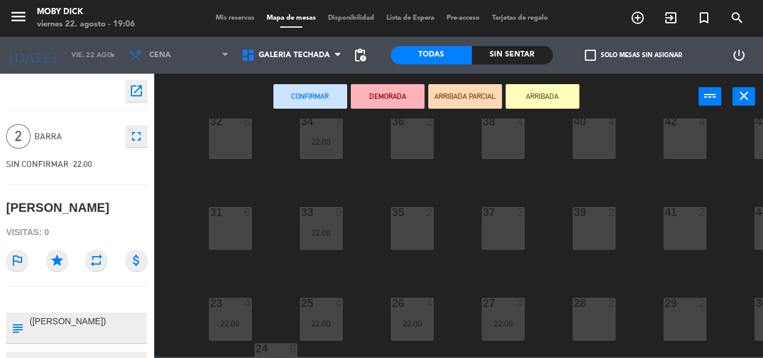
scroll to position [243, 0]
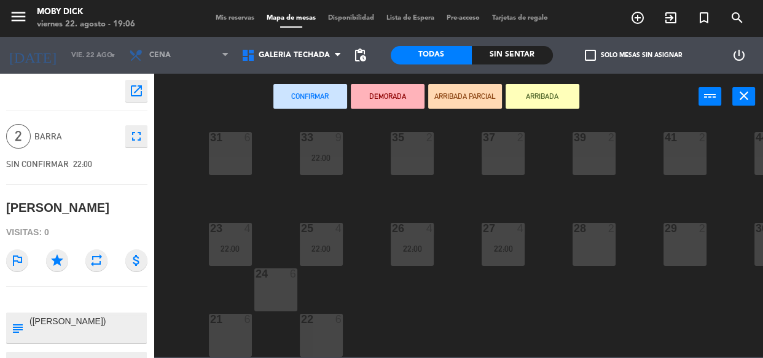
click at [585, 239] on div "28 2" at bounding box center [593, 244] width 43 height 43
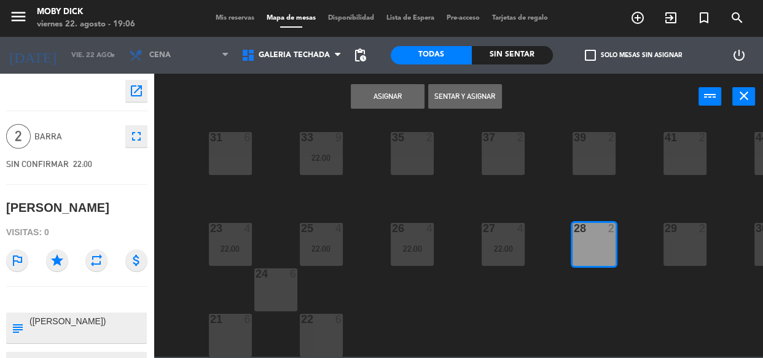
click at [378, 103] on button "Asignar" at bounding box center [388, 96] width 74 height 25
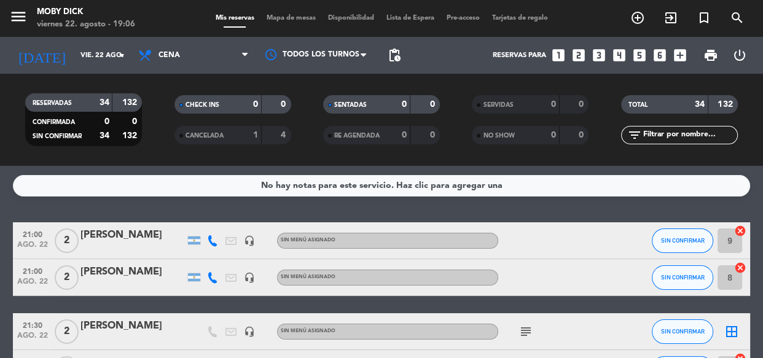
click at [514, 216] on div "No hay notas para este servicio. Haz clic para agregar una 21:00 ago. 22 2 Mati…" at bounding box center [381, 262] width 763 height 192
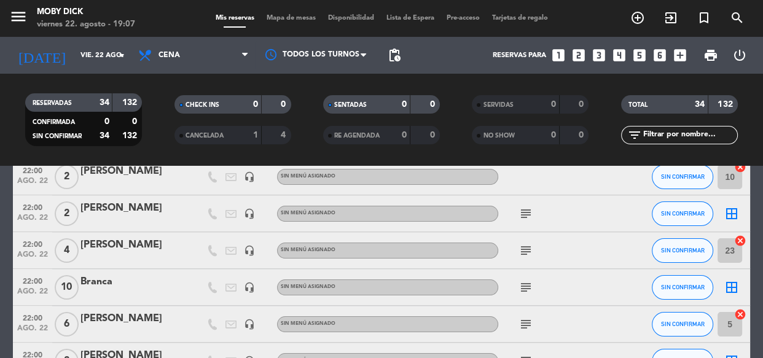
scroll to position [268, 0]
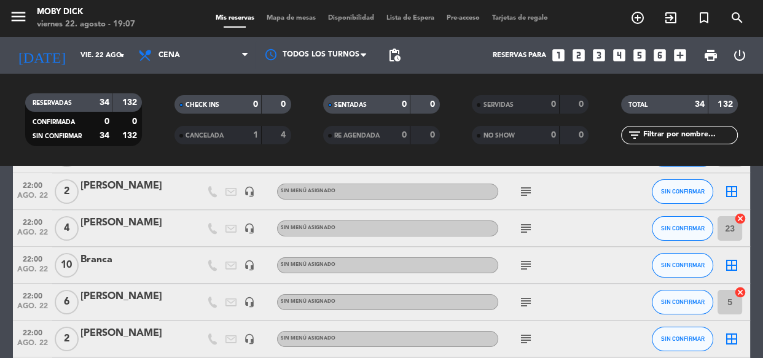
click at [736, 196] on icon "border_all" at bounding box center [731, 191] width 15 height 15
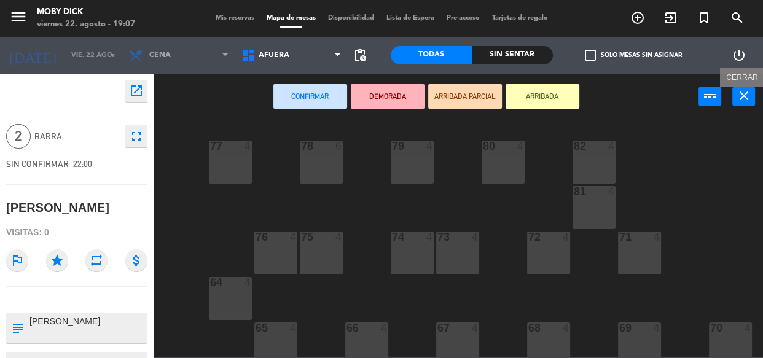
click at [742, 100] on icon "close" at bounding box center [743, 95] width 15 height 15
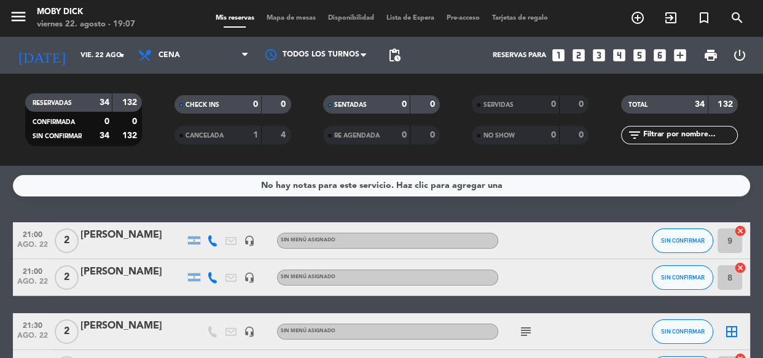
click at [657, 215] on div "No hay notas para este servicio. Haz clic para agregar una 21:00 ago. 22 2 Mati…" at bounding box center [381, 262] width 763 height 192
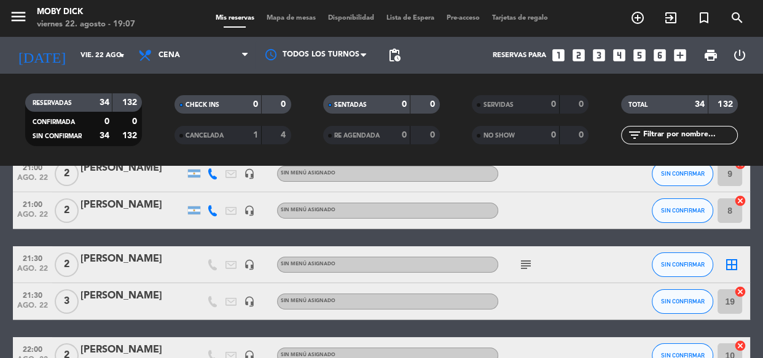
scroll to position [89, 0]
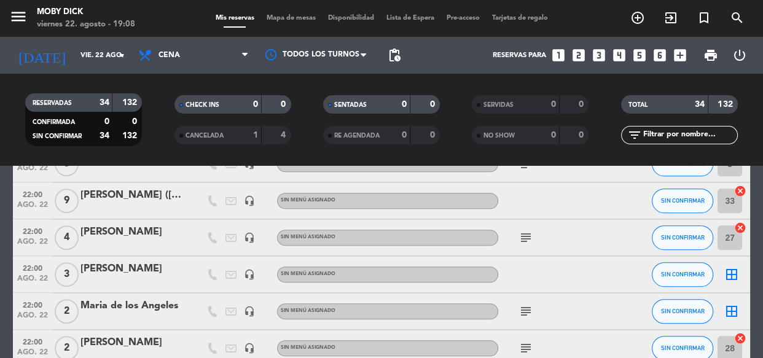
scroll to position [871, 0]
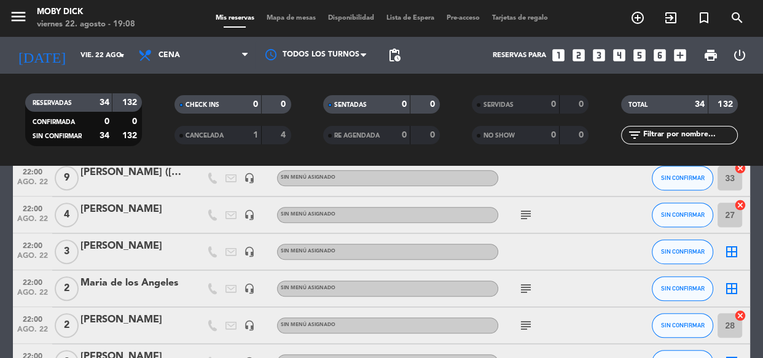
click at [734, 287] on icon "border_all" at bounding box center [731, 288] width 15 height 15
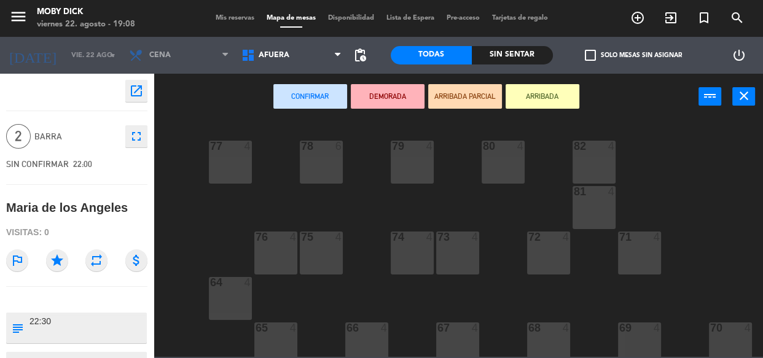
click at [264, 134] on div "77 4 78 6 82 4 80 4 79 4 81 4 73 4 74 4 72 4 75 4 76 4 71 4 64 4 68 4 69 4 70 4…" at bounding box center [462, 238] width 602 height 238
click at [295, 49] on span "AFUERA" at bounding box center [291, 55] width 112 height 27
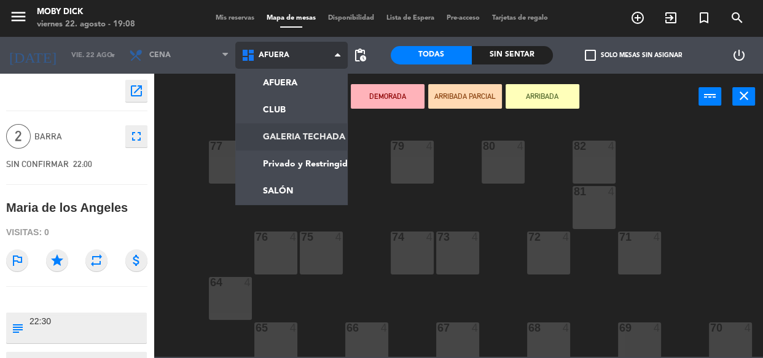
click at [320, 144] on ng-component "menu Moby Dick viernes 22. agosto - 19:08 Mis reservas Mapa de mesas Disponibil…" at bounding box center [381, 178] width 763 height 357
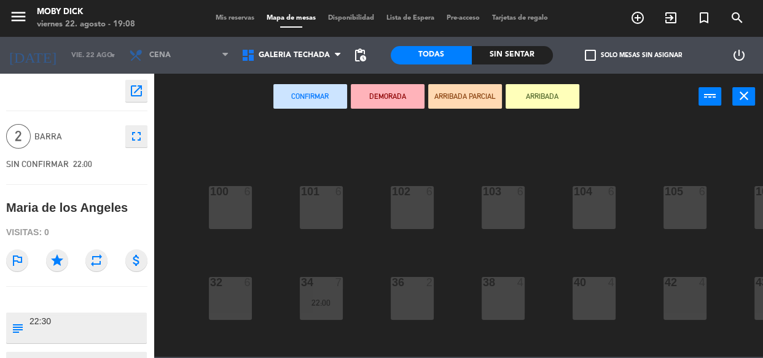
click at [383, 250] on div "100 6 101 6 102 6 103 6 104 6 105 6 107 6 32 6 34 7 22:00 36 2 38 4 40 4 43 4 4…" at bounding box center [462, 238] width 602 height 238
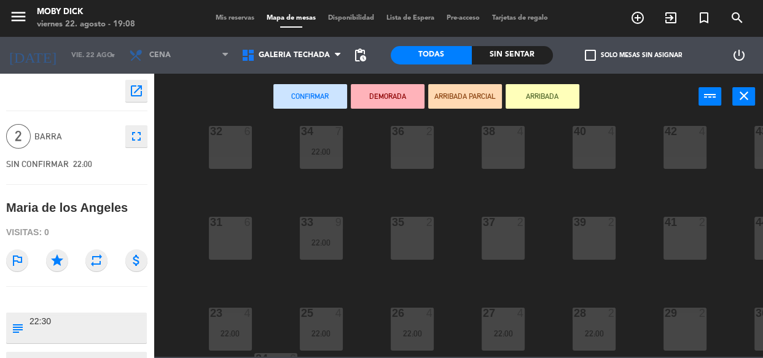
scroll to position [243, 0]
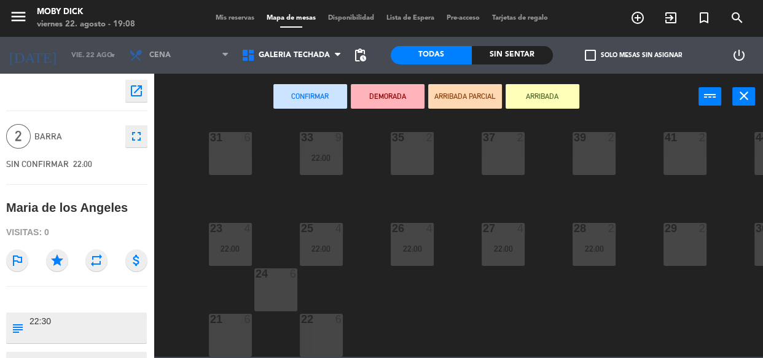
click at [712, 236] on div "100 6 101 6 102 6 103 6 104 6 105 6 107 6 32 6 34 7 22:00 36 2 38 4 40 4 43 4 4…" at bounding box center [462, 238] width 602 height 238
click at [698, 239] on div "29 2" at bounding box center [684, 244] width 43 height 43
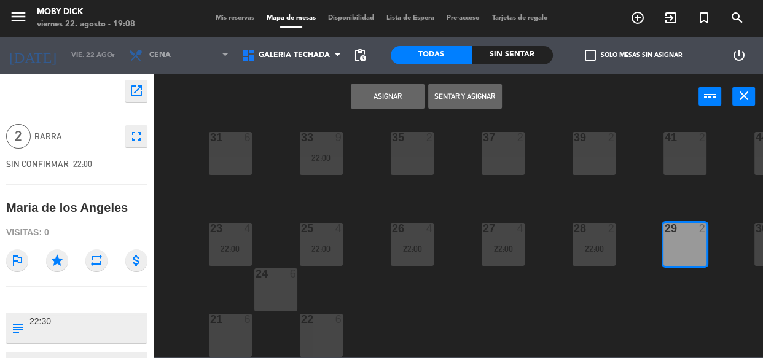
click at [362, 104] on button "Asignar" at bounding box center [388, 96] width 74 height 25
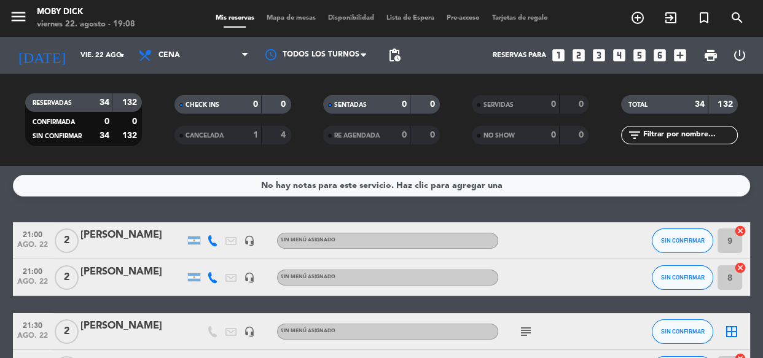
click at [428, 215] on div "No hay notas para este servicio. Haz clic para agregar una 21:00 ago. 22 2 Mati…" at bounding box center [381, 262] width 763 height 192
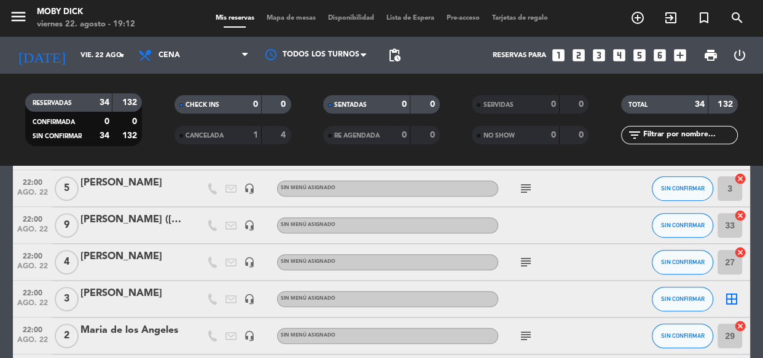
scroll to position [826, 0]
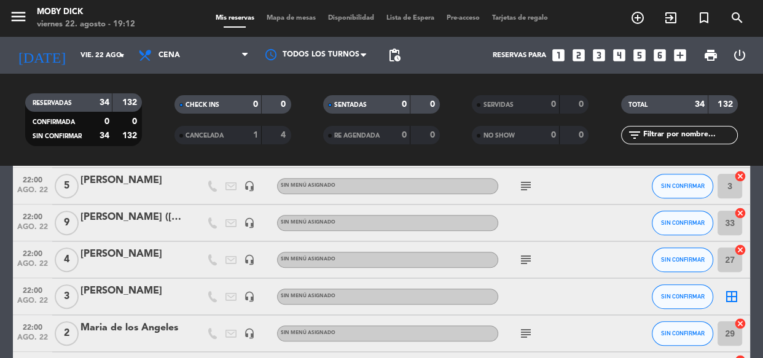
click at [744, 252] on icon "cancel" at bounding box center [740, 250] width 12 height 12
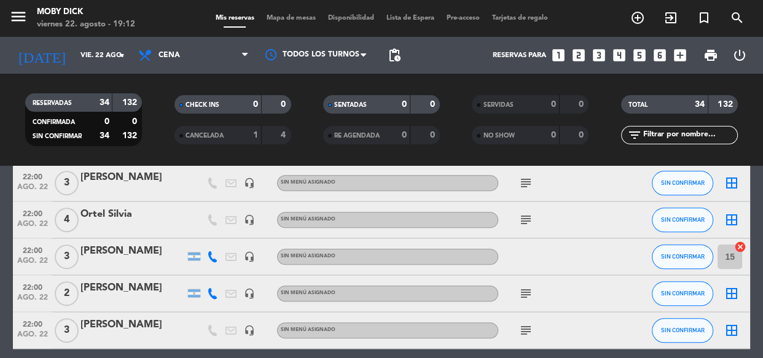
scroll to position [1183, 0]
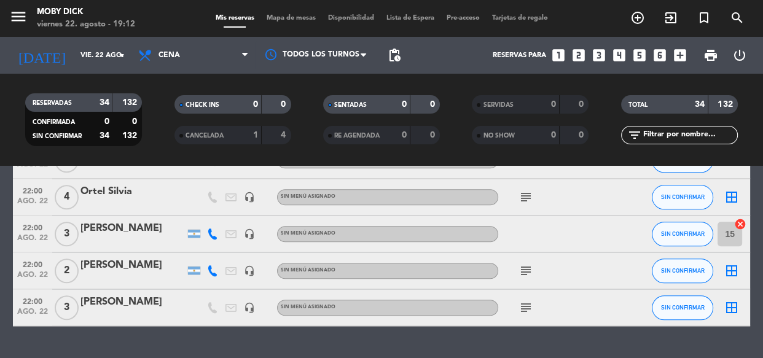
click at [732, 302] on icon "border_all" at bounding box center [731, 307] width 15 height 15
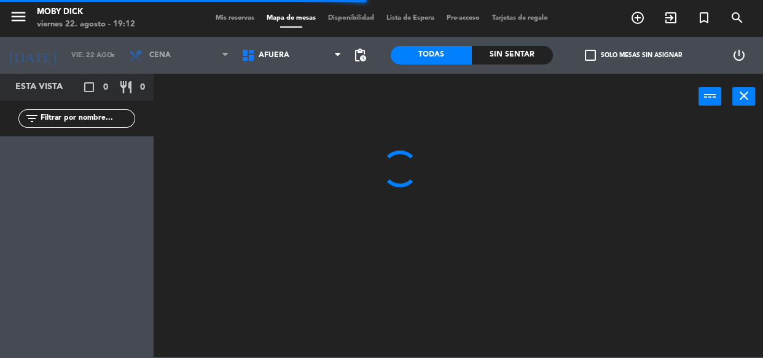
click at [303, 56] on span "AFUERA" at bounding box center [291, 55] width 112 height 27
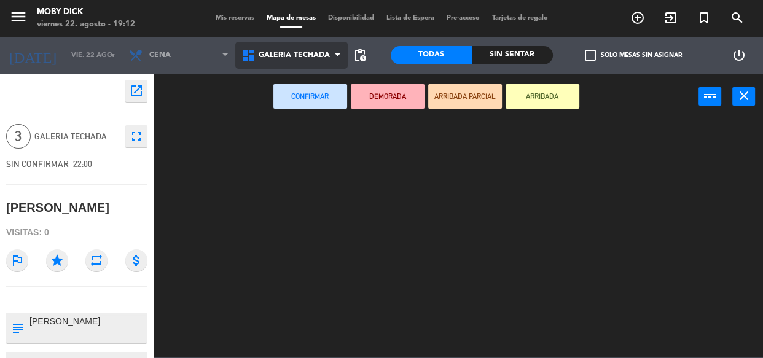
click at [294, 142] on ng-component "menu Moby Dick viernes 22. agosto - 19:12 Mis reservas Mapa de mesas Disponibil…" at bounding box center [381, 178] width 763 height 357
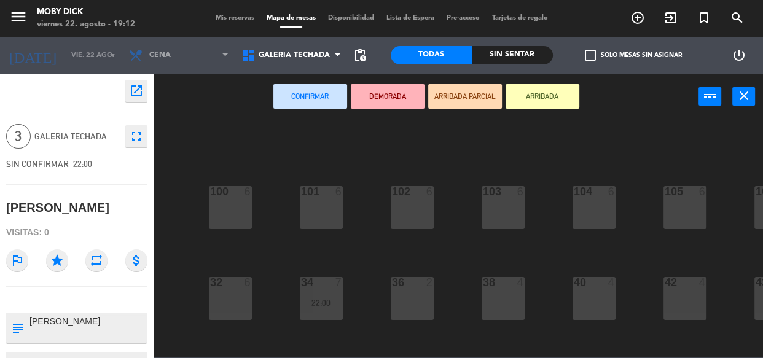
click at [454, 227] on div "100 6 101 6 102 6 103 6 104 6 105 6 107 6 32 6 34 7 22:00 36 2 38 4 40 4 43 4 4…" at bounding box center [462, 238] width 602 height 238
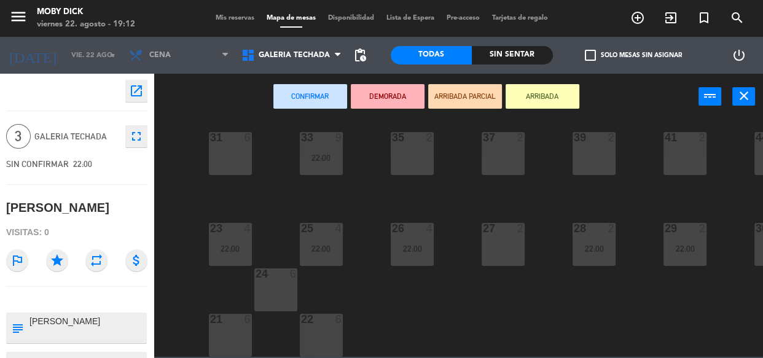
scroll to position [243, 0]
click at [499, 241] on div "27 2" at bounding box center [502, 244] width 43 height 43
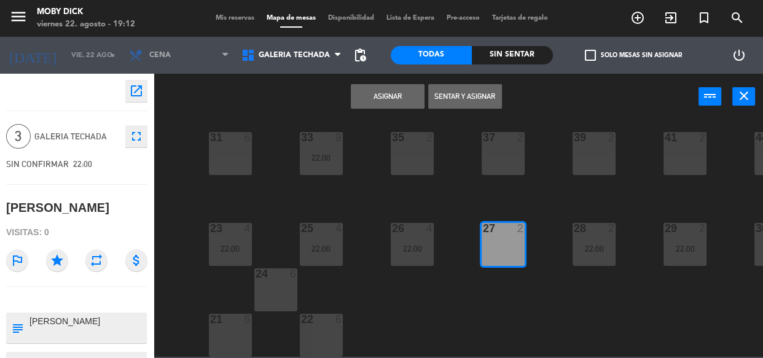
click at [379, 98] on button "Asignar" at bounding box center [388, 96] width 74 height 25
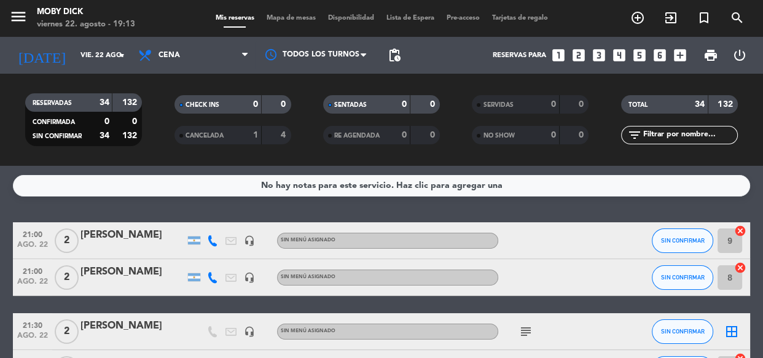
click at [659, 209] on div "No hay notas para este servicio. Haz clic para agregar una 21:00 ago. 22 2 Mati…" at bounding box center [381, 262] width 763 height 192
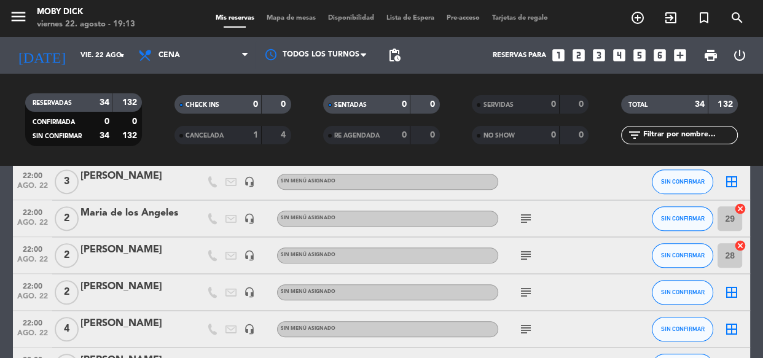
scroll to position [960, 0]
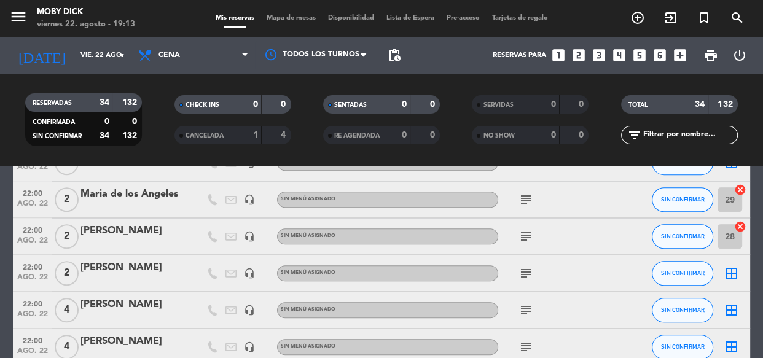
click at [738, 185] on icon "cancel" at bounding box center [740, 190] width 12 height 12
click at [718, 151] on div "TOTAL 34 132 filter_list" at bounding box center [679, 120] width 149 height 68
click at [754, 142] on div "RESERVADAS 34 132 CONFIRMADA 0 0 SIN CONFIRMAR 34 132 CHECK INS 0 0 CANCELADA 1…" at bounding box center [381, 120] width 763 height 68
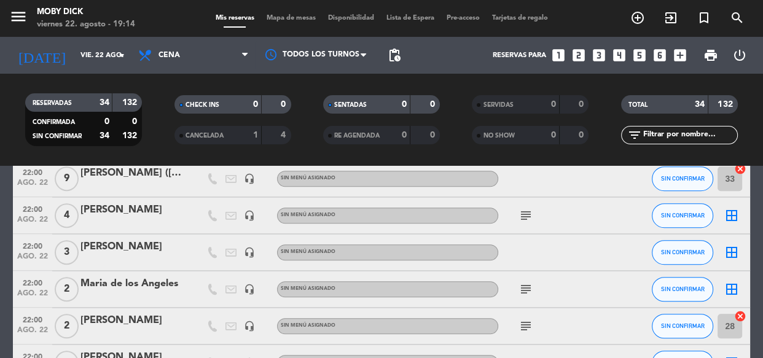
scroll to position [871, 0]
click at [710, 134] on input "text" at bounding box center [689, 135] width 95 height 14
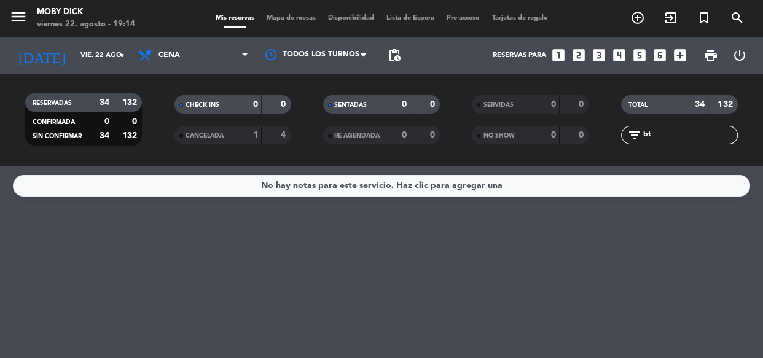
scroll to position [0, 0]
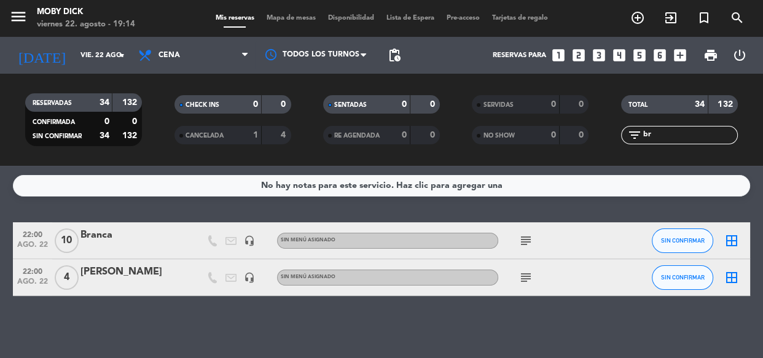
type input "br"
click at [613, 209] on div "No hay notas para este servicio. Haz clic para agregar una 22:00 ago. 22 10 Bra…" at bounding box center [381, 262] width 763 height 192
click at [725, 241] on icon "border_all" at bounding box center [731, 240] width 15 height 15
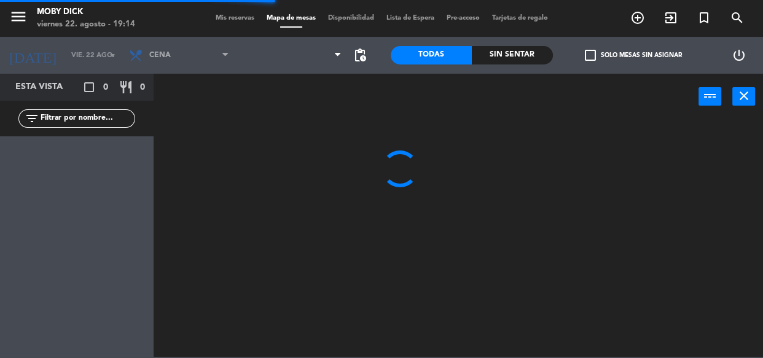
click at [290, 69] on ng-component "menu Moby Dick viernes 22. agosto - 19:14 Mis reservas Mapa de mesas Disponibil…" at bounding box center [381, 178] width 763 height 357
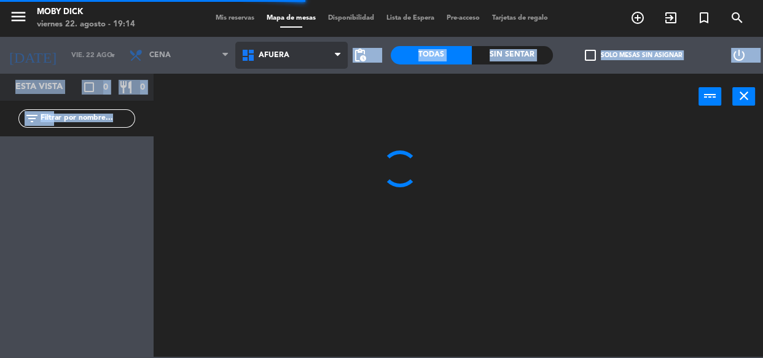
click at [295, 61] on span "AFUERA" at bounding box center [291, 55] width 112 height 27
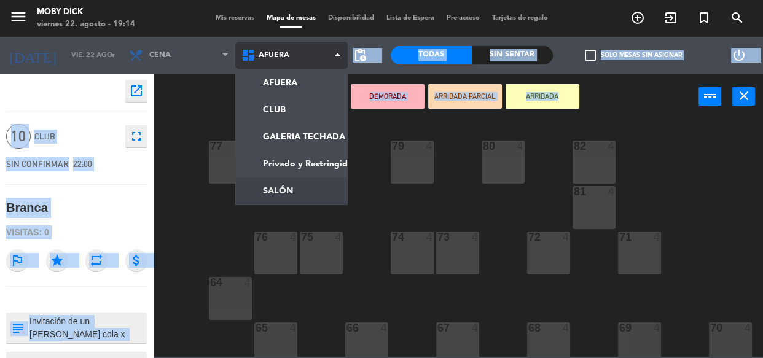
click at [255, 182] on ng-component "menu Moby Dick viernes 22. agosto - 19:14 Mis reservas Mapa de mesas Disponibil…" at bounding box center [381, 178] width 763 height 357
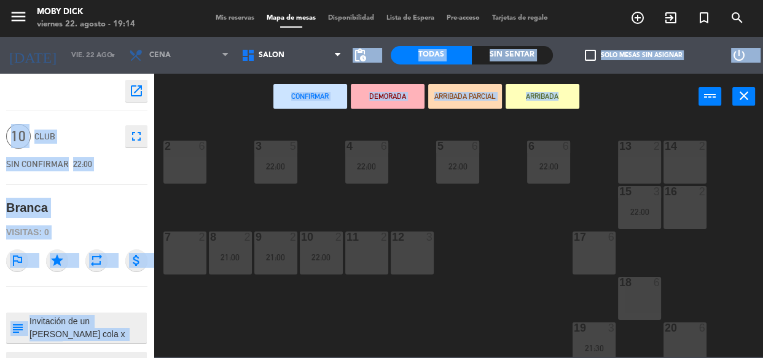
click at [225, 79] on div "Confirmar DEMORADA ARRIBADA PARCIAL ARRIBADA power_input close" at bounding box center [426, 97] width 545 height 47
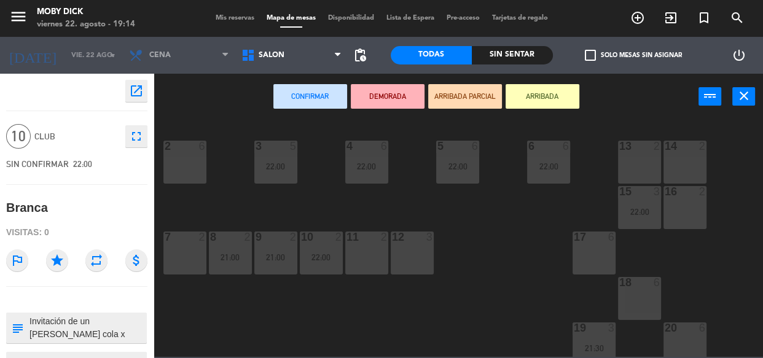
click at [422, 201] on div "14 2 13 2 6 6 22:00 5 6 22:00 4 6 22:00 3 5 22:00 2 6 16 2 15 3 22:00 17 6 12 3…" at bounding box center [462, 238] width 602 height 238
click at [675, 322] on div at bounding box center [684, 327] width 20 height 11
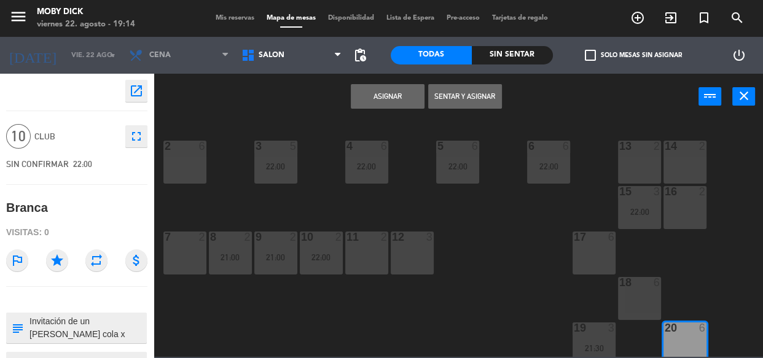
click at [367, 95] on button "Asignar" at bounding box center [388, 96] width 74 height 25
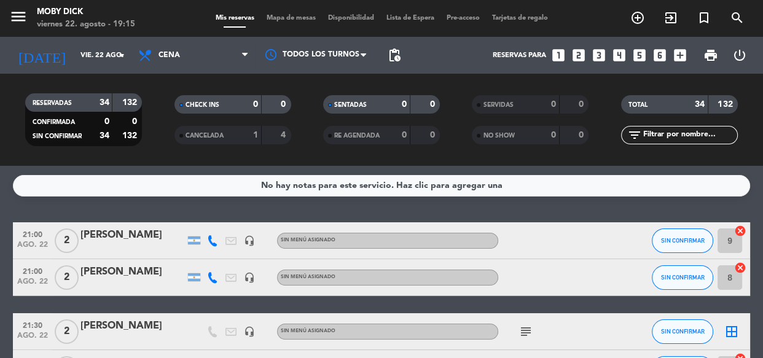
click at [441, 209] on div "No hay notas para este servicio. Haz clic para agregar una 21:00 ago. 22 2 Mati…" at bounding box center [381, 262] width 763 height 192
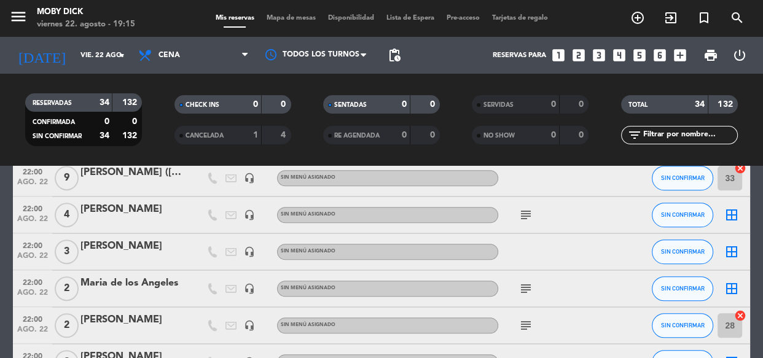
scroll to position [893, 0]
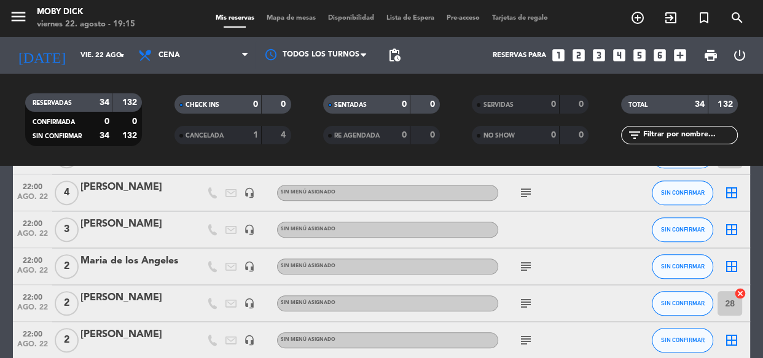
click at [739, 196] on div "border_all" at bounding box center [731, 192] width 37 height 36
click at [735, 196] on icon "border_all" at bounding box center [731, 192] width 15 height 15
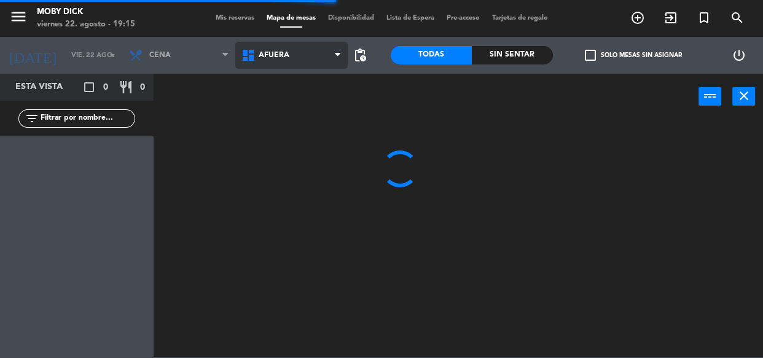
click at [296, 61] on span "AFUERA" at bounding box center [291, 55] width 112 height 27
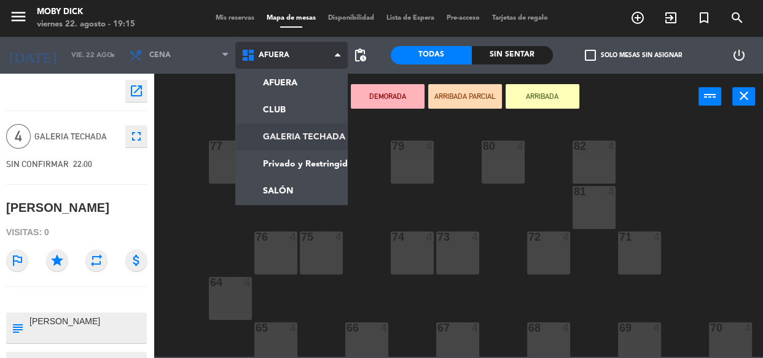
click at [294, 142] on ng-component "menu Moby Dick viernes 22. agosto - 19:15 Mis reservas Mapa de mesas Disponibil…" at bounding box center [381, 178] width 763 height 357
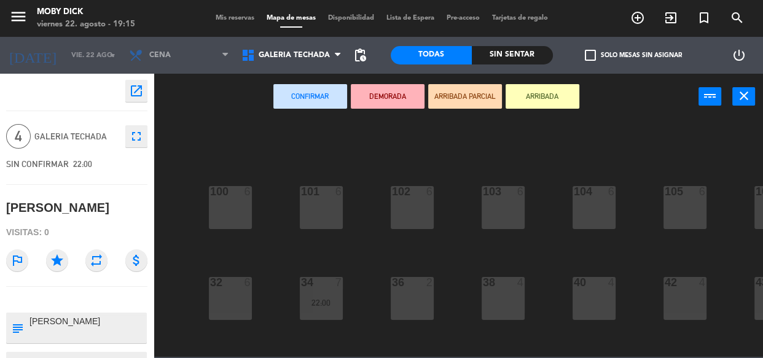
click at [362, 195] on div "100 6 101 6 102 6 103 6 104 6 105 6 107 6 32 6 34 7 22:00 36 2 38 4 40 4 43 4 4…" at bounding box center [462, 238] width 602 height 238
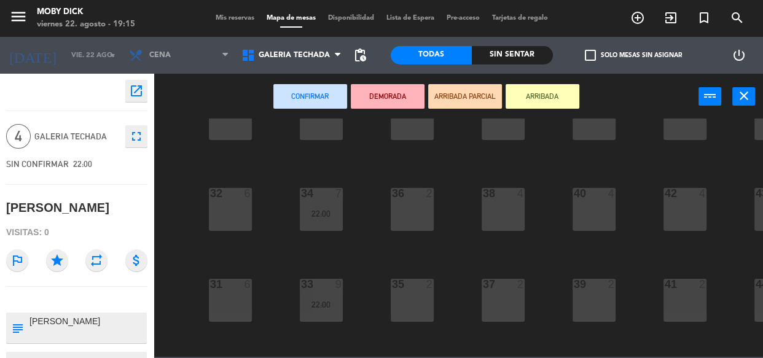
scroll to position [89, 22]
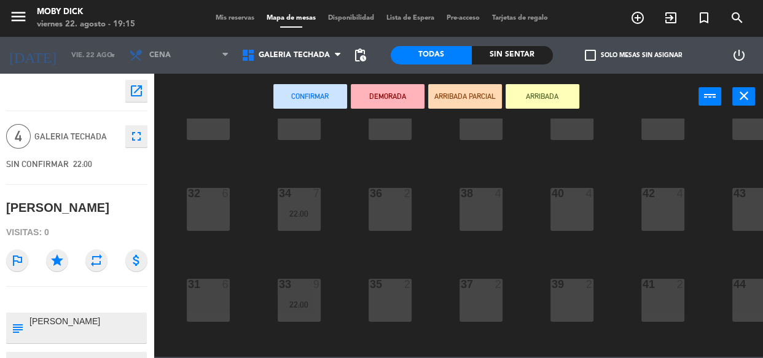
click at [659, 317] on div "41 2" at bounding box center [662, 300] width 43 height 43
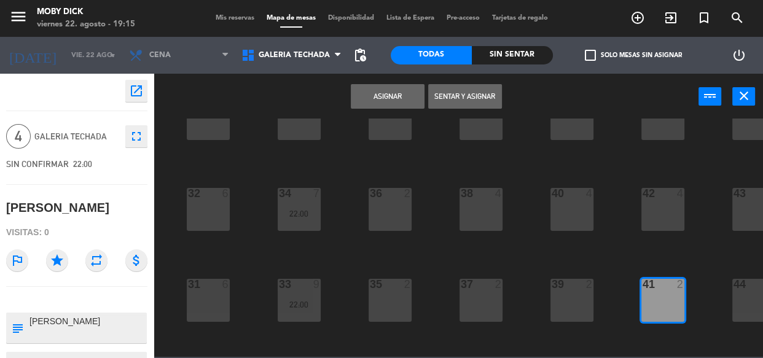
click at [401, 102] on button "Asignar" at bounding box center [388, 96] width 74 height 25
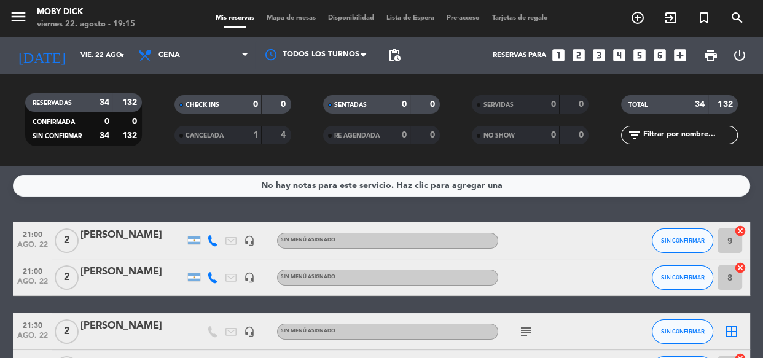
click at [463, 209] on div "No hay notas para este servicio. Haz clic para agregar una 21:00 ago. 22 2 Mati…" at bounding box center [381, 262] width 763 height 192
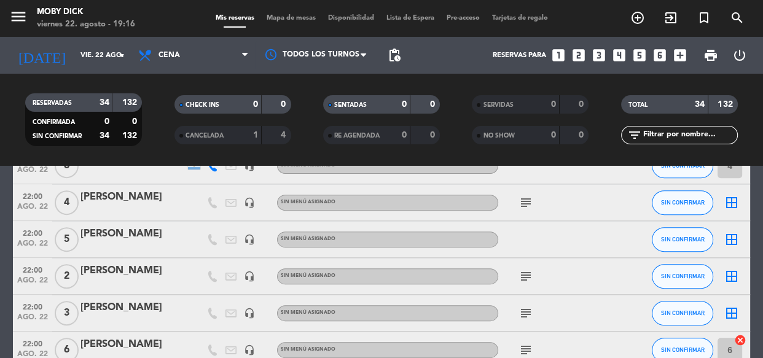
scroll to position [513, 0]
click at [707, 134] on input "text" at bounding box center [689, 135] width 95 height 14
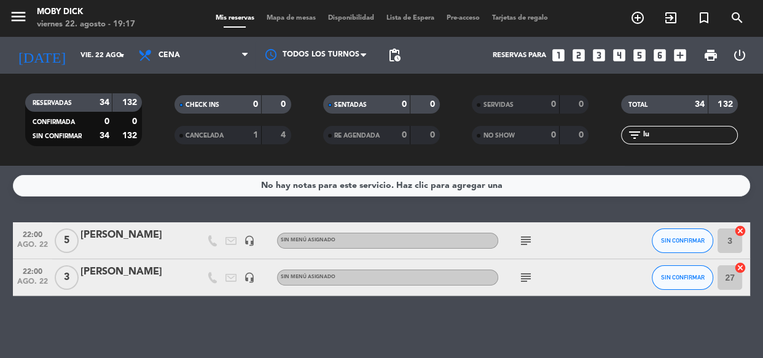
scroll to position [0, 0]
type input "lu"
click at [613, 204] on div "No hay notas para este servicio. Haz clic para agregar una 22:00 ago. 22 5 Luci…" at bounding box center [381, 262] width 763 height 192
click at [743, 231] on icon "cancel" at bounding box center [740, 231] width 12 height 12
click at [663, 205] on div "No hay notas para este servicio. Haz clic para agregar una 22:00 ago. 22 5 Luci…" at bounding box center [381, 262] width 763 height 192
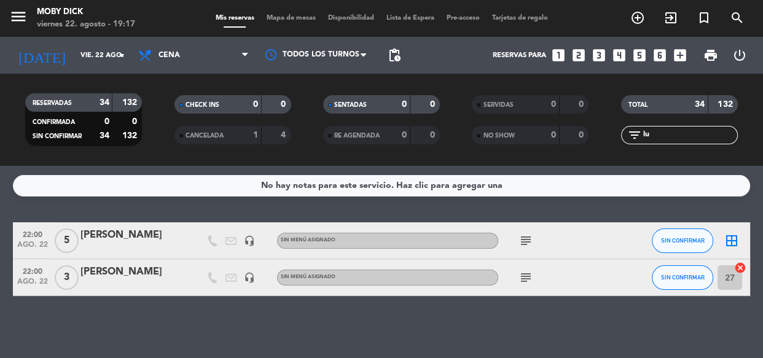
drag, startPoint x: 653, startPoint y: 131, endPoint x: 388, endPoint y: 131, distance: 264.6
click at [388, 131] on div "RESERVADAS 34 132 CONFIRMADA 0 0 SIN CONFIRMAR 34 132 CHECK INS 0 0 CANCELADA 1…" at bounding box center [381, 120] width 763 height 68
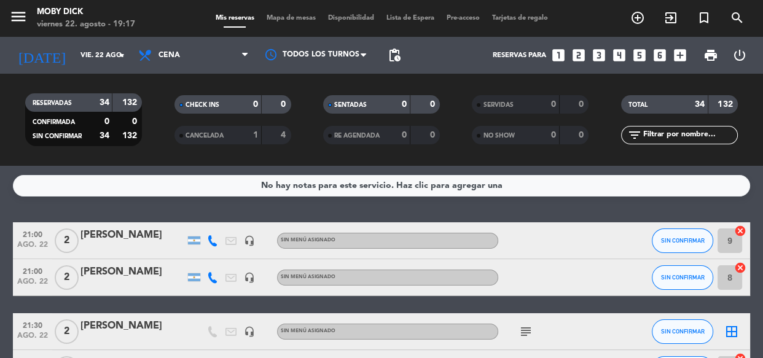
click at [483, 202] on div "No hay notas para este servicio. Haz clic para agregar una 21:00 ago. 22 2 Mati…" at bounding box center [381, 262] width 763 height 192
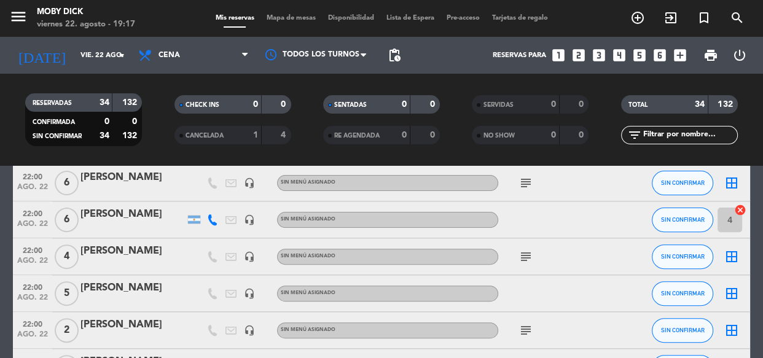
scroll to position [469, 0]
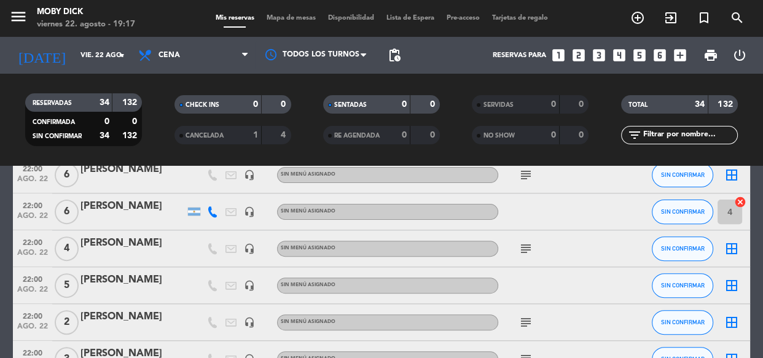
click at [728, 273] on div "border_all" at bounding box center [731, 285] width 37 height 36
click at [733, 288] on icon "border_all" at bounding box center [731, 285] width 15 height 15
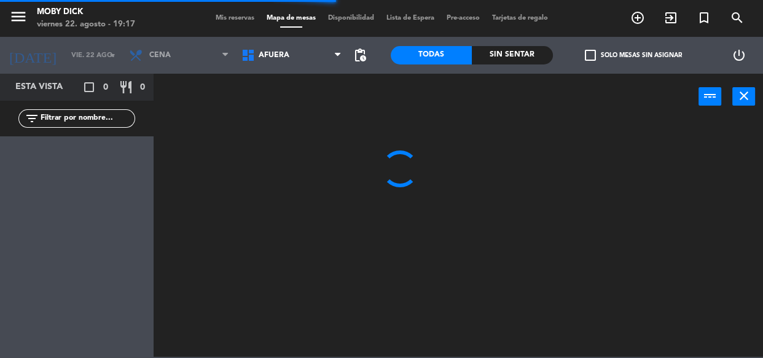
click at [294, 63] on span "AFUERA" at bounding box center [291, 55] width 112 height 27
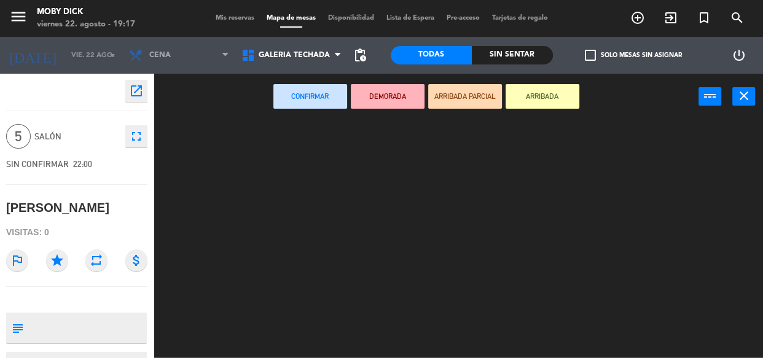
click at [293, 138] on ng-component "menu Moby Dick viernes 22. agosto - 19:17 Mis reservas Mapa de mesas Disponibil…" at bounding box center [381, 178] width 763 height 357
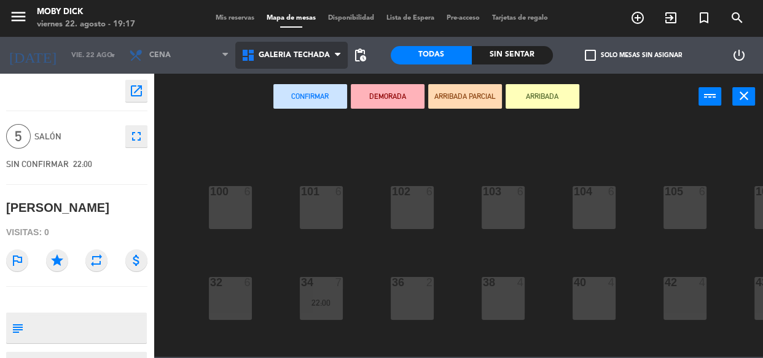
click at [324, 60] on span "GALERIA TECHADA" at bounding box center [291, 55] width 112 height 27
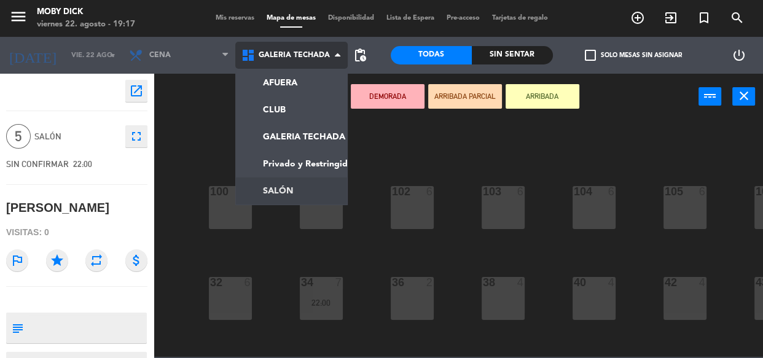
click at [302, 186] on ng-component "menu Moby Dick viernes 22. agosto - 19:17 Mis reservas Mapa de mesas Disponibil…" at bounding box center [381, 178] width 763 height 357
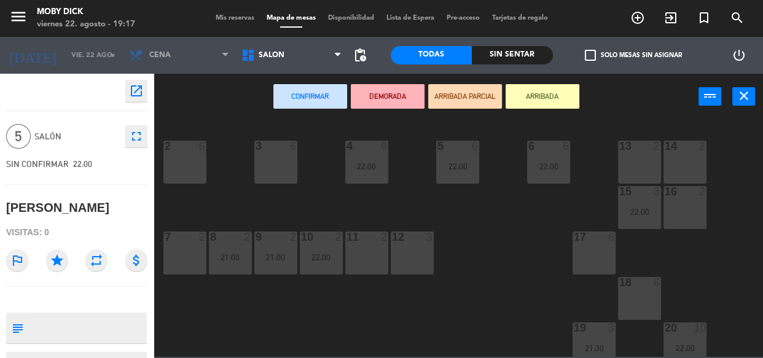
click at [266, 169] on div "3 6" at bounding box center [275, 162] width 43 height 43
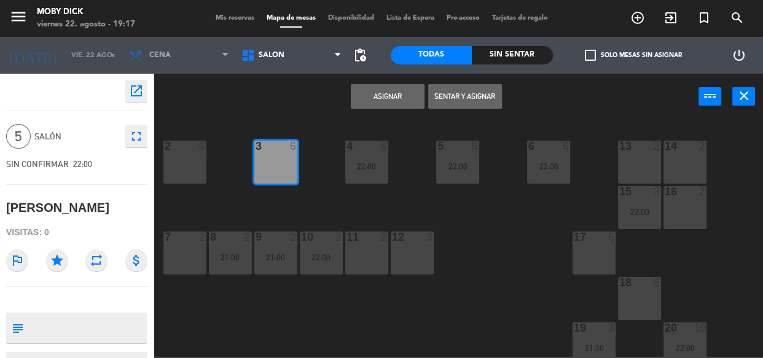
click at [401, 100] on button "Asignar" at bounding box center [388, 96] width 74 height 25
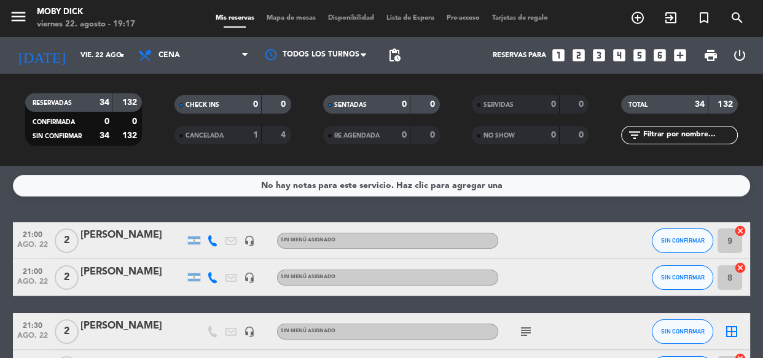
click at [541, 211] on div "No hay notas para este servicio. Haz clic para agregar una 21:00 ago. 22 2 Mati…" at bounding box center [381, 262] width 763 height 192
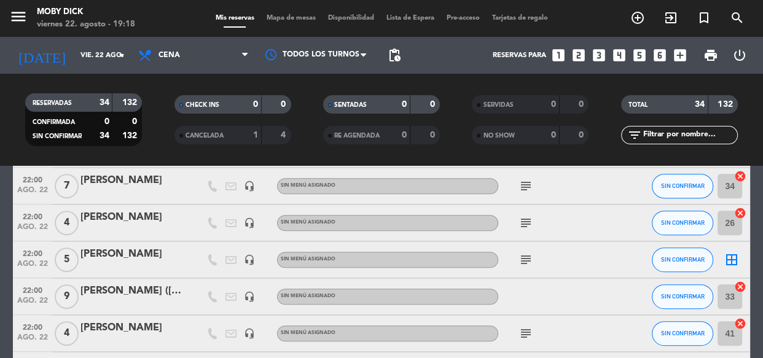
scroll to position [737, 0]
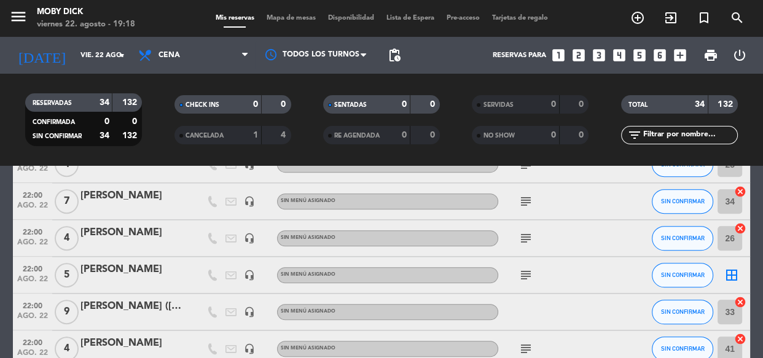
click at [281, 18] on span "Mapa de mesas" at bounding box center [290, 18] width 61 height 7
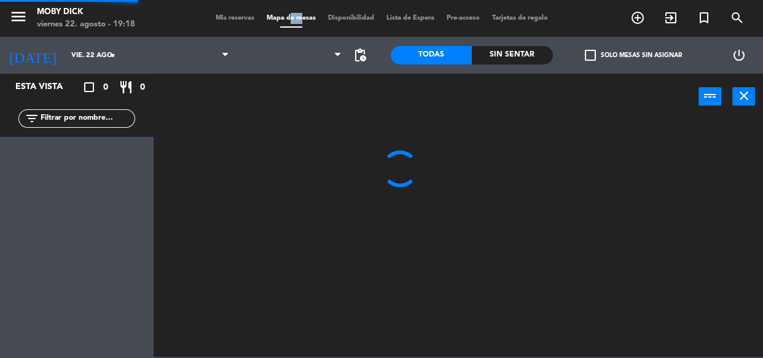
click at [281, 18] on span "Mapa de mesas" at bounding box center [290, 18] width 61 height 7
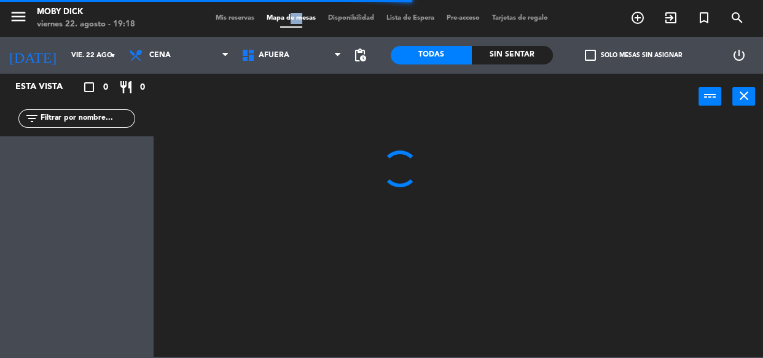
click at [305, 67] on span "AFUERA" at bounding box center [291, 55] width 112 height 27
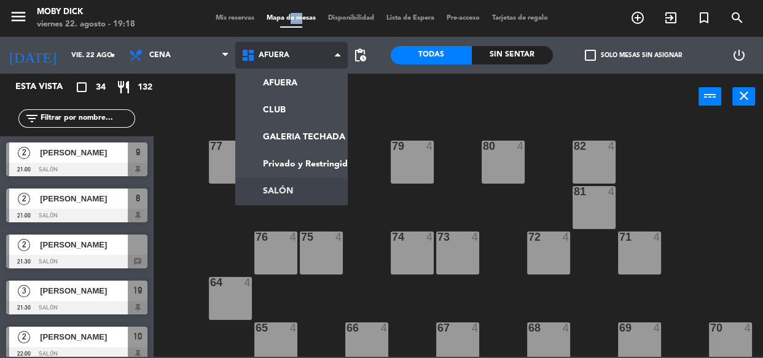
click at [285, 182] on ng-component "menu Moby Dick viernes 22. agosto - 19:18 Mis reservas Mapa de mesas Disponibil…" at bounding box center [381, 178] width 763 height 357
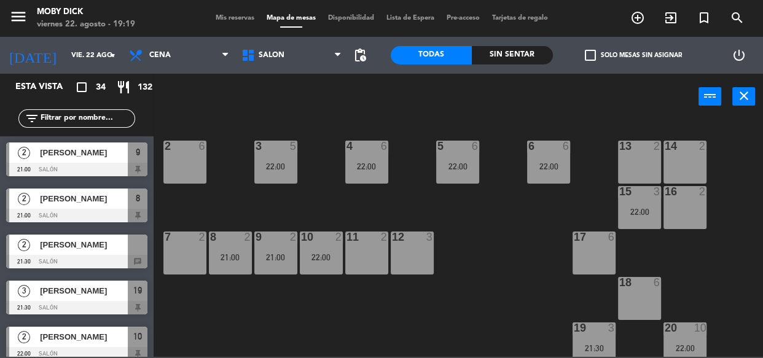
click at [234, 17] on span "Mis reservas" at bounding box center [234, 18] width 51 height 7
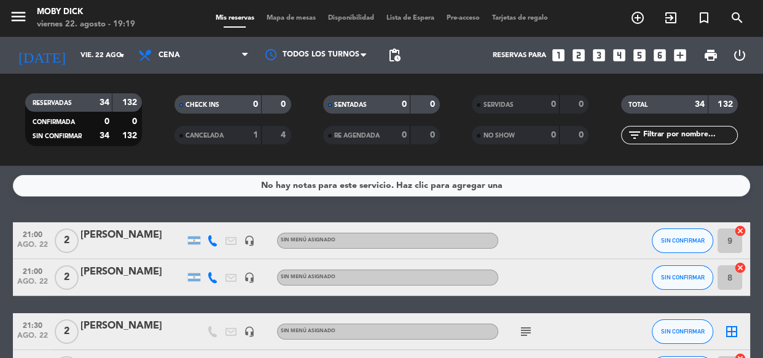
click at [430, 205] on div "No hay notas para este servicio. Haz clic para agregar una 21:00 ago. 22 2 Mati…" at bounding box center [381, 262] width 763 height 192
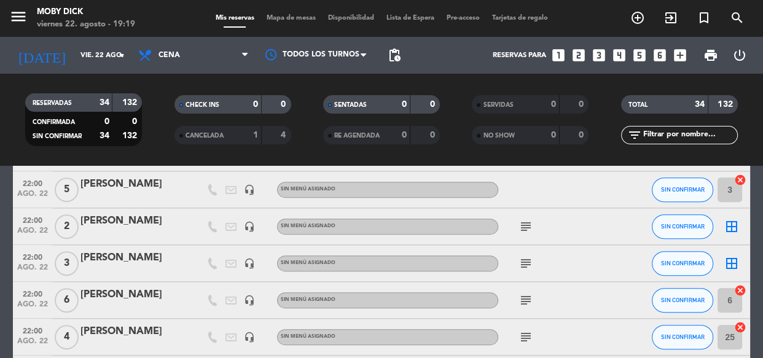
scroll to position [580, 0]
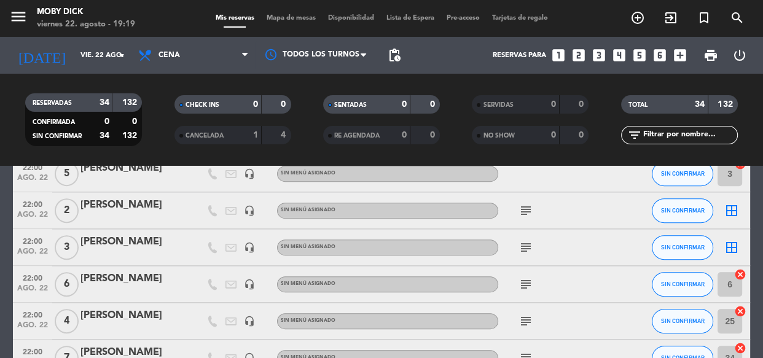
click at [731, 213] on icon "border_all" at bounding box center [731, 210] width 15 height 15
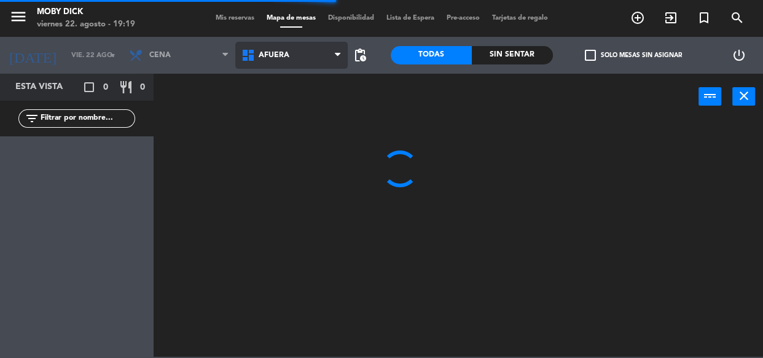
click at [312, 56] on span "AFUERA" at bounding box center [291, 55] width 112 height 27
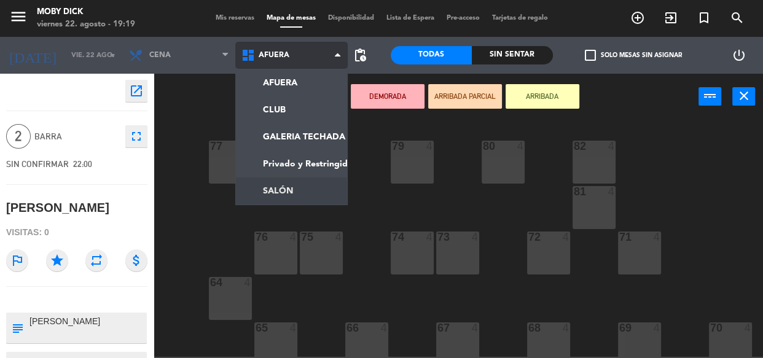
click at [303, 178] on ng-component "menu Moby Dick viernes 22. agosto - 19:19 Mis reservas Mapa de mesas Disponibil…" at bounding box center [381, 178] width 763 height 357
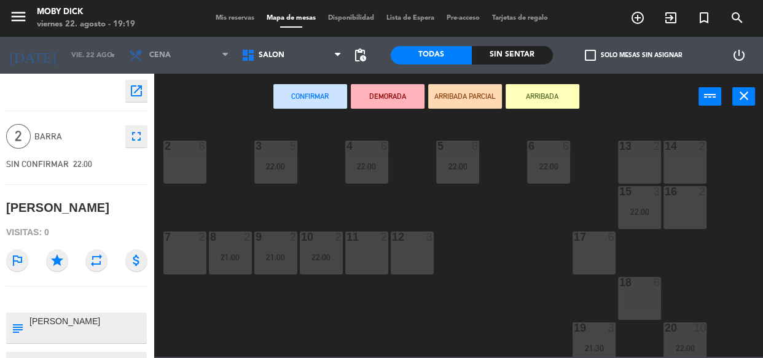
click at [199, 261] on div "7 2" at bounding box center [184, 252] width 43 height 43
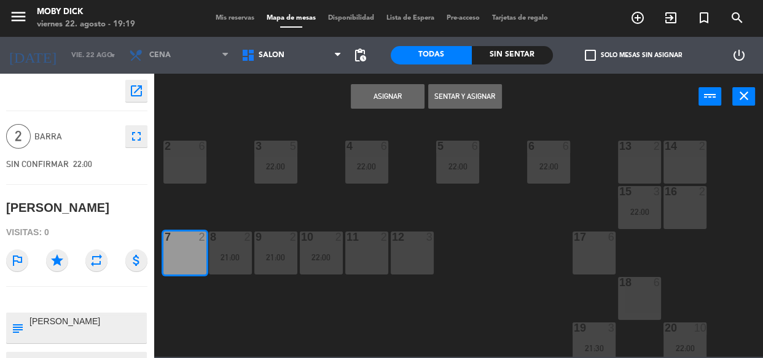
click at [408, 95] on button "Asignar" at bounding box center [388, 96] width 74 height 25
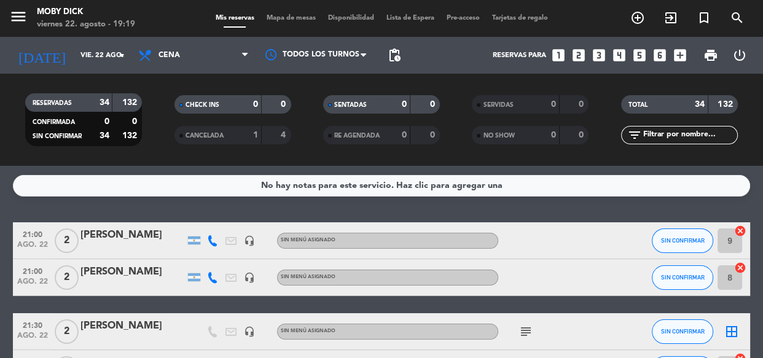
click at [496, 209] on div "No hay notas para este servicio. Haz clic para agregar una 21:00 ago. 22 2 Mati…" at bounding box center [381, 262] width 763 height 192
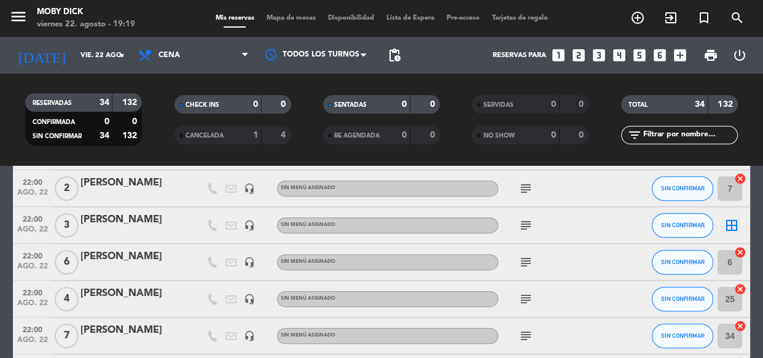
scroll to position [625, 0]
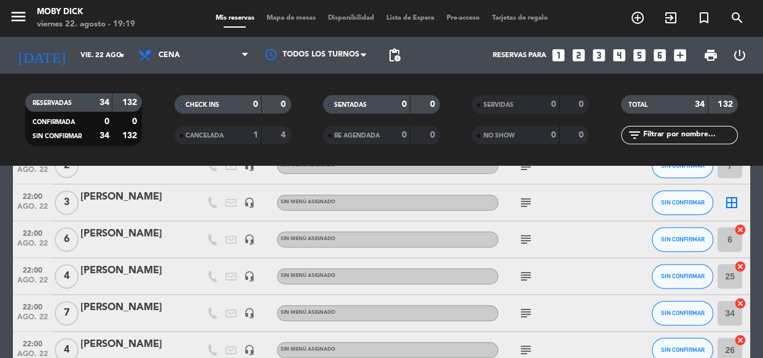
click at [699, 136] on input "text" at bounding box center [689, 135] width 95 height 14
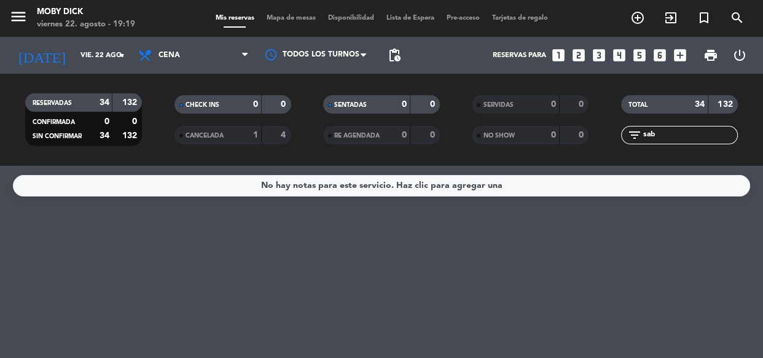
scroll to position [0, 0]
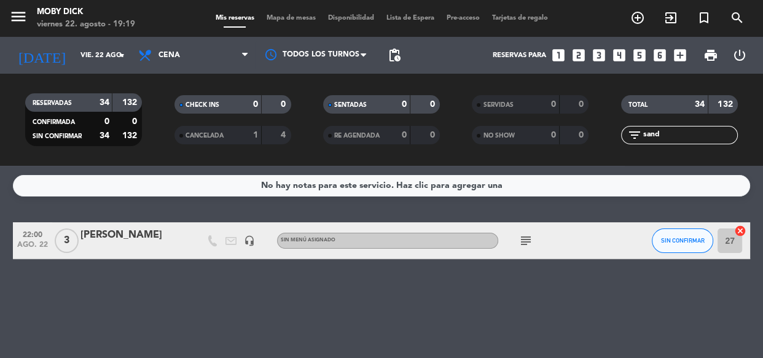
type input "sandr"
drag, startPoint x: 698, startPoint y: 134, endPoint x: 356, endPoint y: 196, distance: 347.0
click at [356, 196] on ng-component "menu Moby Dick viernes 22. agosto - 19:20 Mis reservas Mapa de mesas Disponibil…" at bounding box center [381, 179] width 763 height 358
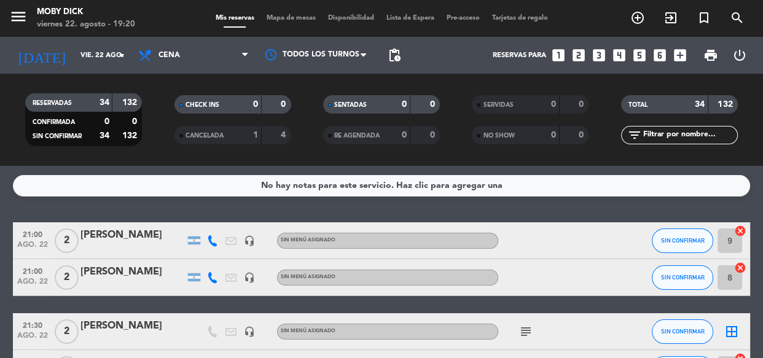
click at [298, 17] on span "Mapa de mesas" at bounding box center [290, 18] width 61 height 7
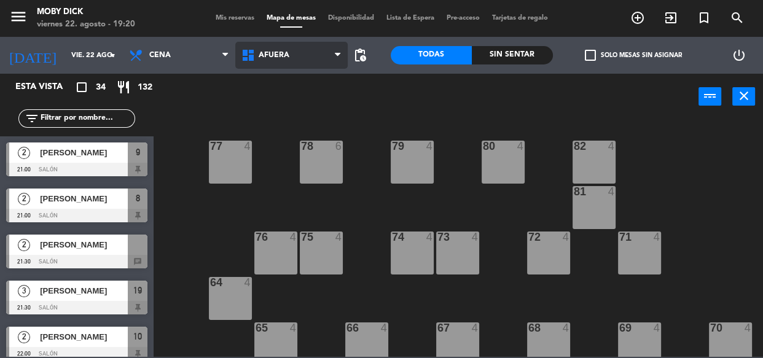
click at [306, 63] on span "AFUERA" at bounding box center [291, 55] width 112 height 27
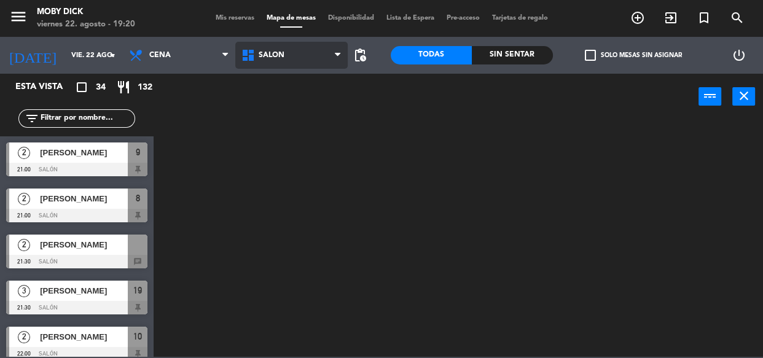
click at [278, 182] on ng-component "menu Moby Dick viernes 22. agosto - 19:20 Mis reservas Mapa de mesas Disponibil…" at bounding box center [381, 178] width 763 height 357
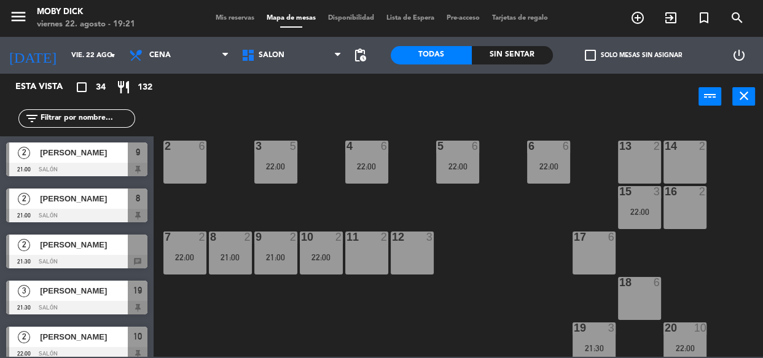
click at [87, 122] on input "text" at bounding box center [86, 119] width 95 height 14
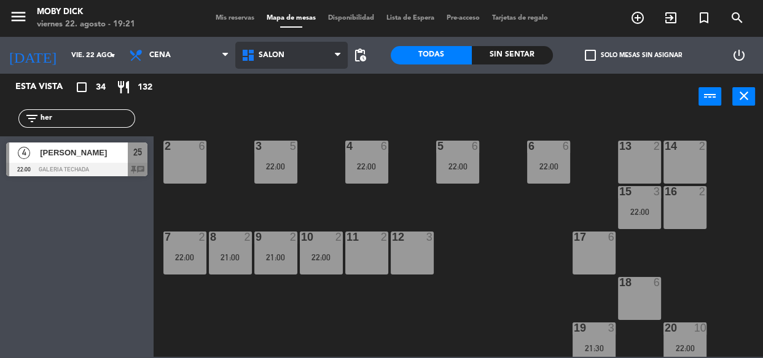
type input "her"
click at [294, 53] on span "SALÓN" at bounding box center [291, 55] width 112 height 27
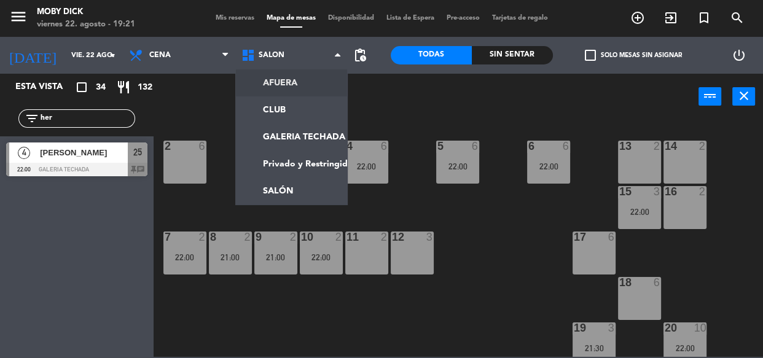
click at [229, 15] on span "Mis reservas" at bounding box center [234, 18] width 51 height 7
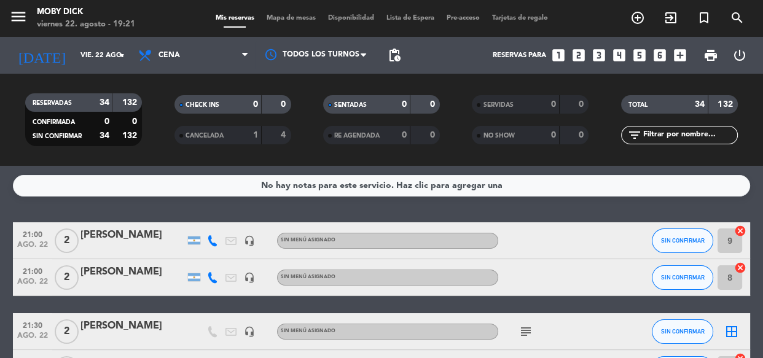
click at [287, 203] on div "No hay notas para este servicio. Haz clic para agregar una 21:00 ago. 22 2 Mati…" at bounding box center [381, 262] width 763 height 192
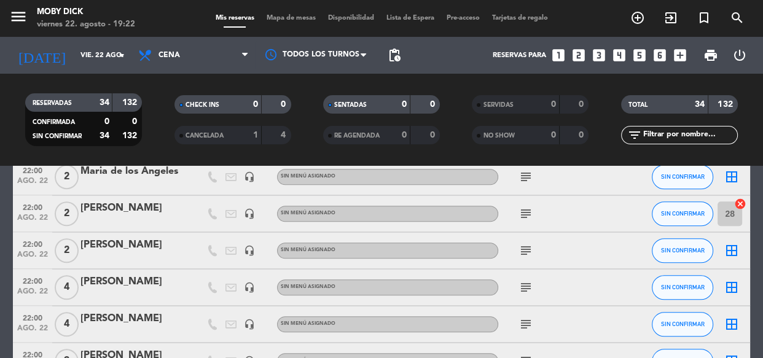
scroll to position [960, 0]
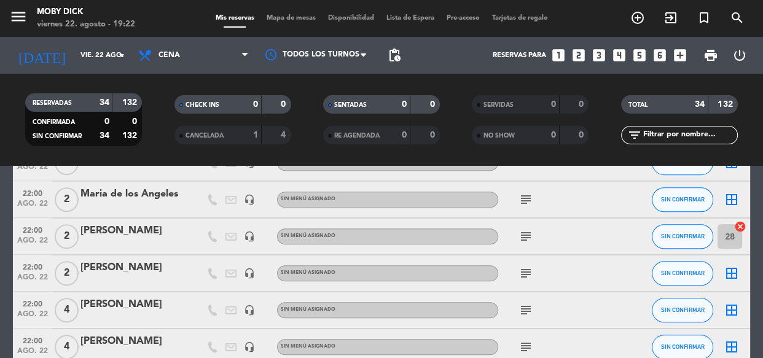
click at [725, 196] on icon "border_all" at bounding box center [731, 199] width 15 height 15
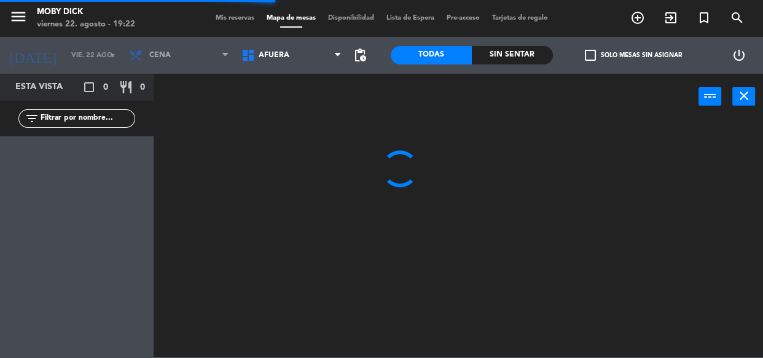
click at [307, 67] on span "AFUERA" at bounding box center [291, 55] width 112 height 27
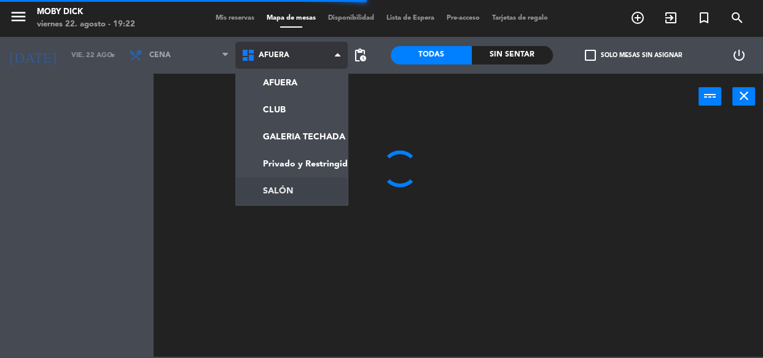
click at [290, 186] on ng-component "menu Moby Dick viernes 22. agosto - 19:22 Mis reservas Mapa de mesas Disponibil…" at bounding box center [381, 178] width 763 height 357
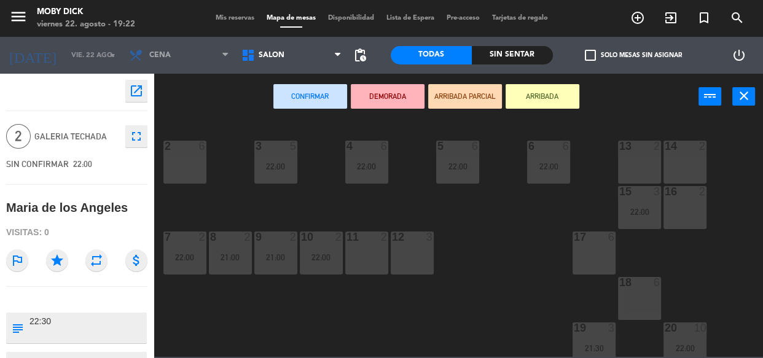
click at [373, 239] on div at bounding box center [366, 236] width 20 height 11
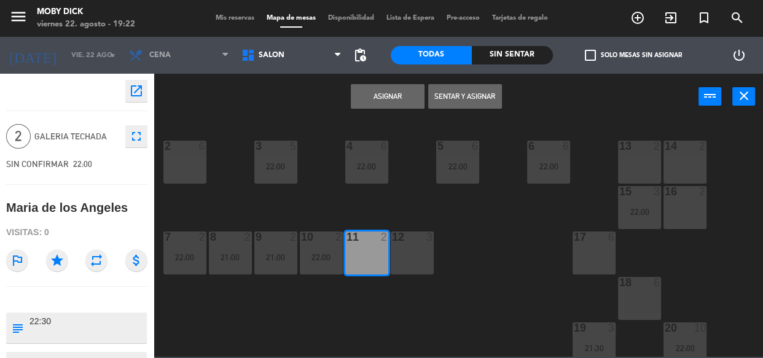
click at [373, 103] on button "Asignar" at bounding box center [388, 96] width 74 height 25
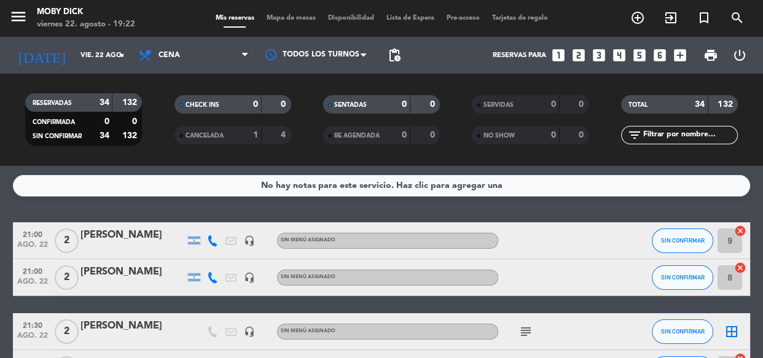
click at [583, 207] on div "No hay notas para este servicio. Haz clic para agregar una 21:00 ago. 22 2 Mati…" at bounding box center [381, 262] width 763 height 192
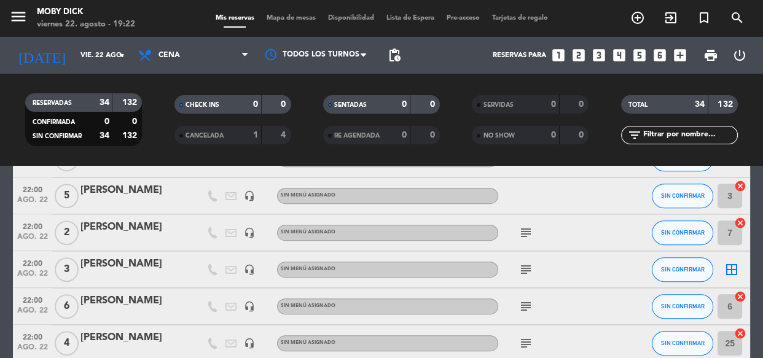
scroll to position [580, 0]
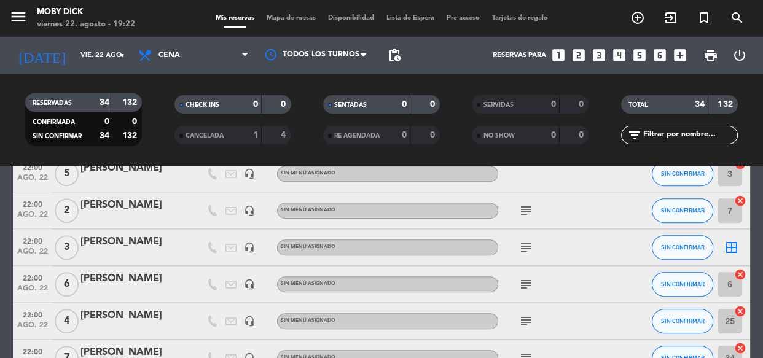
click at [726, 251] on icon "border_all" at bounding box center [731, 247] width 15 height 15
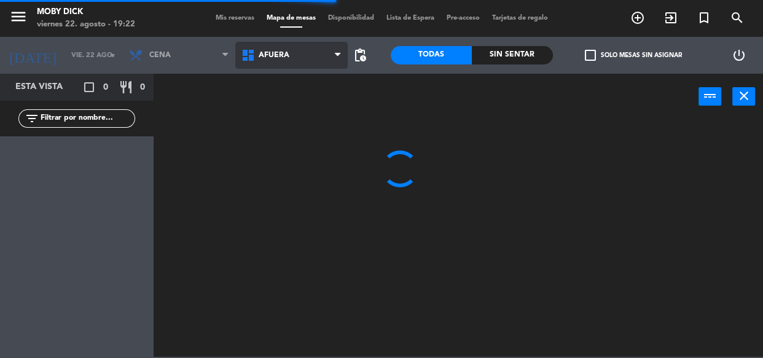
click at [316, 63] on span "AFUERA" at bounding box center [291, 55] width 112 height 27
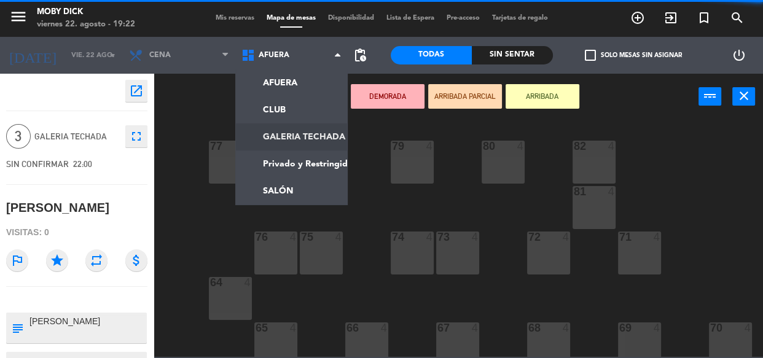
click at [310, 144] on ng-component "menu Moby Dick viernes 22. agosto - 19:22 Mis reservas Mapa de mesas Disponibil…" at bounding box center [381, 178] width 763 height 357
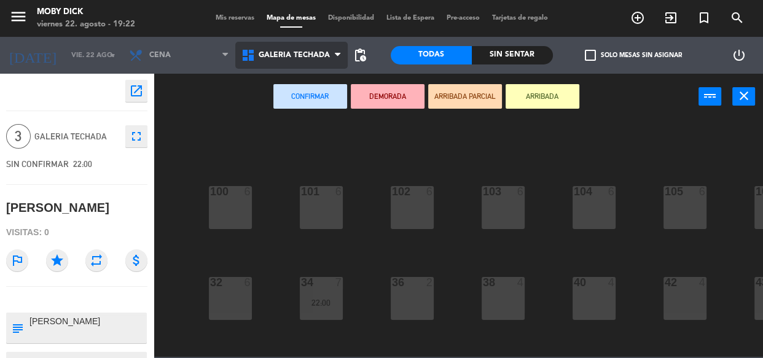
click at [327, 68] on span "GALERIA TECHADA" at bounding box center [291, 55] width 112 height 27
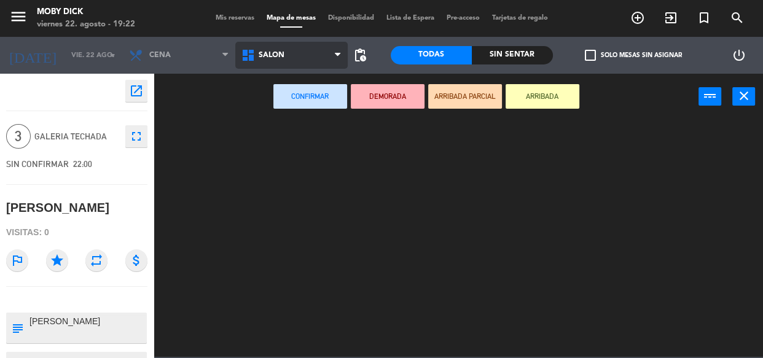
click at [276, 190] on ng-component "menu Moby Dick viernes 22. agosto - 19:22 Mis reservas Mapa de mesas Disponibil…" at bounding box center [381, 178] width 763 height 357
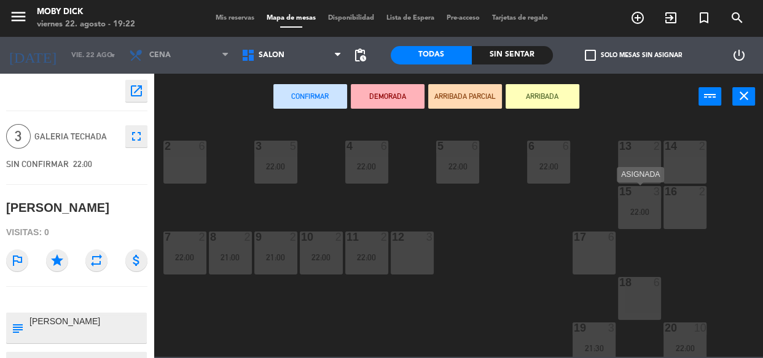
click at [645, 168] on div "13 2" at bounding box center [639, 162] width 43 height 43
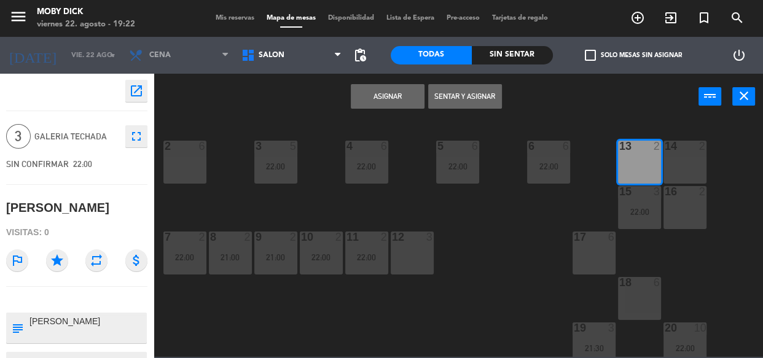
click at [415, 95] on button "Asignar" at bounding box center [388, 96] width 74 height 25
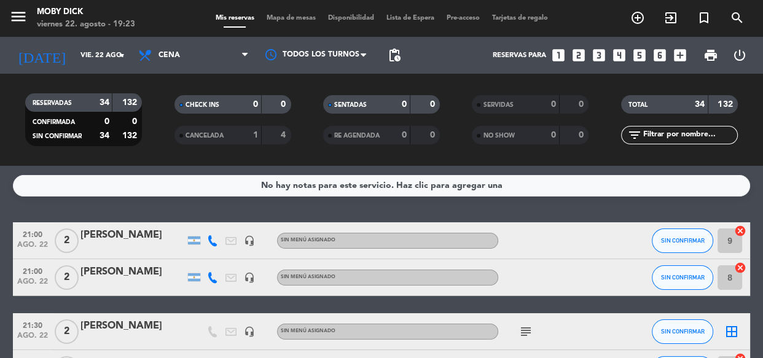
drag, startPoint x: 605, startPoint y: 211, endPoint x: 589, endPoint y: 203, distance: 18.4
click at [605, 211] on div "No hay notas para este servicio. Haz clic para agregar una 21:00 ago. 22 2 Mati…" at bounding box center [381, 262] width 763 height 192
click at [292, 12] on div "menu Moby Dick viernes 22. agosto - 19:23 Mis reservas Mapa de mesas Disponibil…" at bounding box center [381, 18] width 763 height 37
click at [293, 15] on span "Mapa de mesas" at bounding box center [290, 18] width 61 height 7
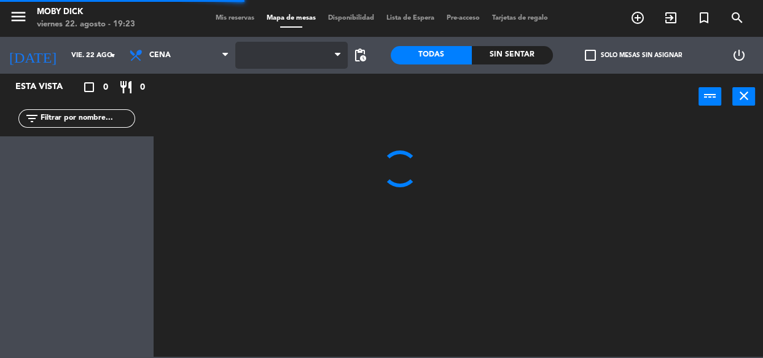
click at [313, 58] on span at bounding box center [291, 55] width 112 height 27
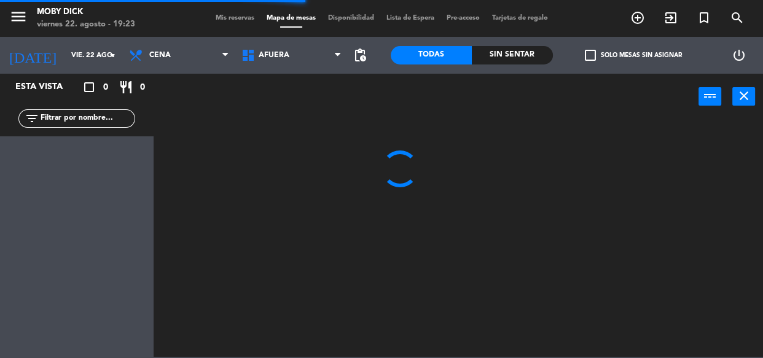
click at [313, 58] on span "AFUERA" at bounding box center [291, 55] width 112 height 27
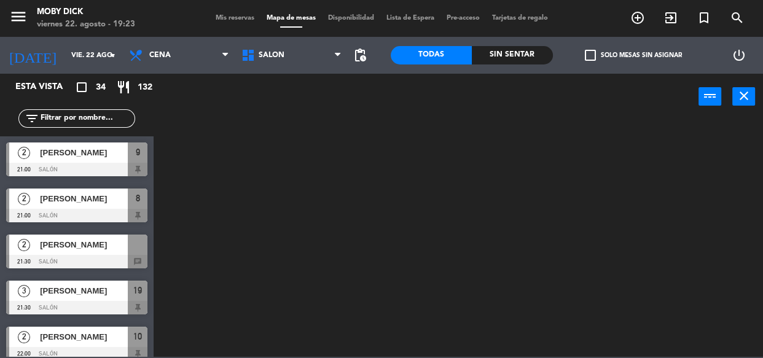
click at [291, 189] on ng-component "menu Moby Dick viernes 22. agosto - 19:23 Mis reservas Mapa de mesas Disponibil…" at bounding box center [381, 178] width 763 height 357
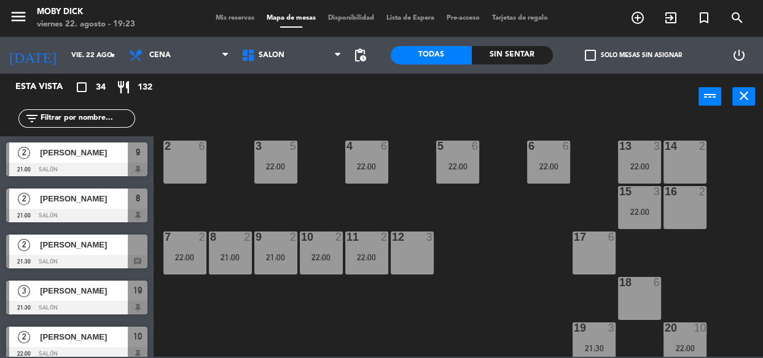
click at [405, 148] on div "14 2 13 3 22:00 6 6 22:00 5 6 22:00 4 6 22:00 3 5 22:00 2 6 16 2 15 3 22:00 17 …" at bounding box center [462, 238] width 602 height 238
click at [325, 61] on span "SALÓN" at bounding box center [291, 55] width 112 height 27
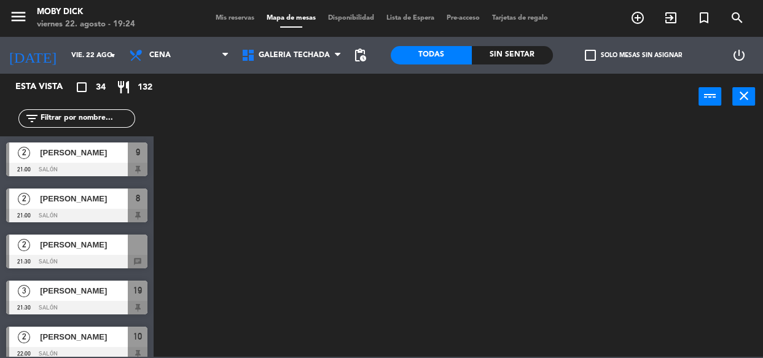
click at [324, 141] on ng-component "menu Moby Dick viernes 22. agosto - 19:24 Mis reservas Mapa de mesas Disponibil…" at bounding box center [381, 178] width 763 height 357
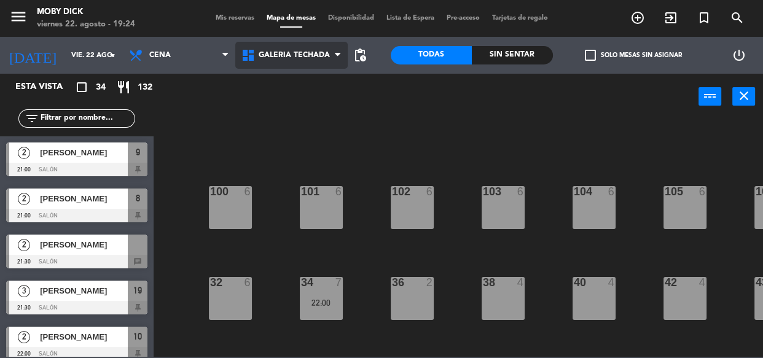
click at [297, 62] on span "GALERIA TECHADA" at bounding box center [291, 55] width 112 height 27
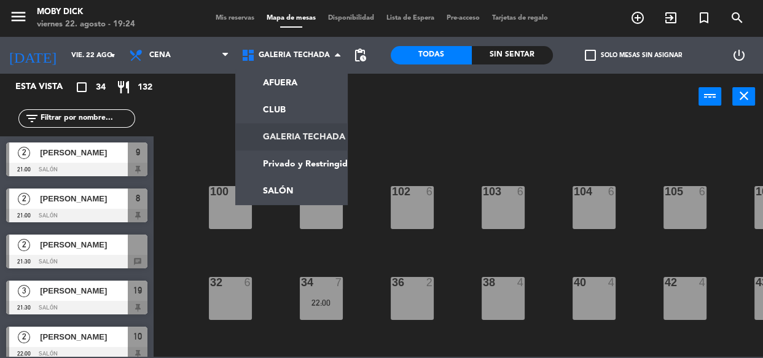
drag, startPoint x: 319, startPoint y: 130, endPoint x: 329, endPoint y: 130, distance: 9.2
click at [321, 130] on ng-component "menu Moby Dick viernes 22. agosto - 19:24 Mis reservas Mapa de mesas Disponibil…" at bounding box center [381, 178] width 763 height 357
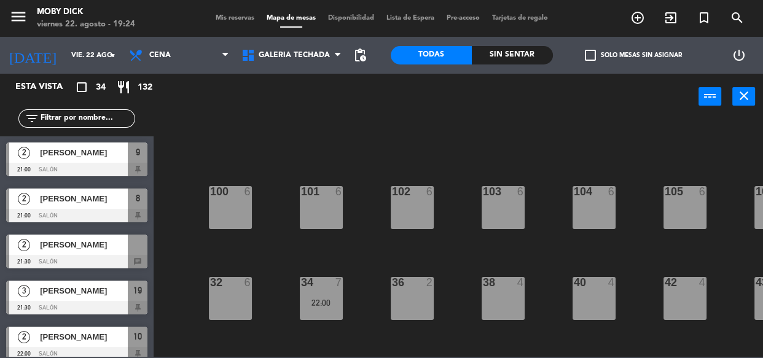
click at [416, 131] on div "100 6 101 6 102 6 103 6 104 6 105 6 107 6 32 6 34 7 22:00 36 2 38 4 40 4 43 4 4…" at bounding box center [462, 238] width 602 height 238
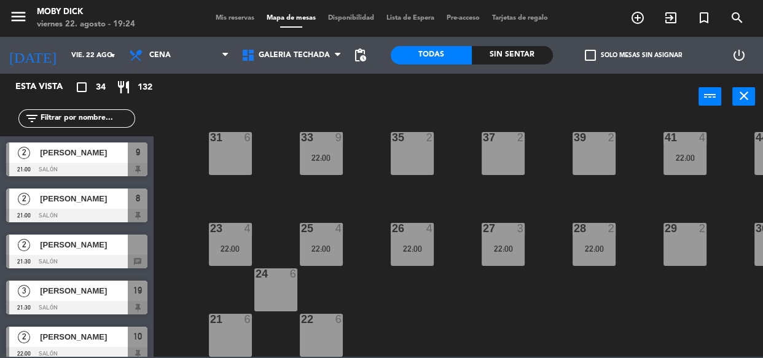
scroll to position [243, 0]
click at [218, 18] on span "Mis reservas" at bounding box center [234, 18] width 51 height 7
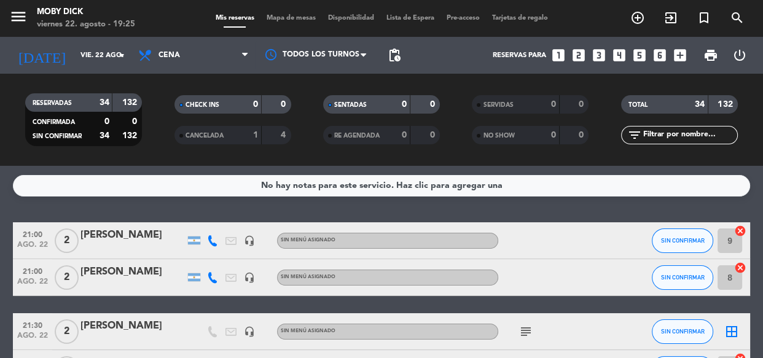
click at [598, 53] on icon "looks_3" at bounding box center [599, 55] width 16 height 16
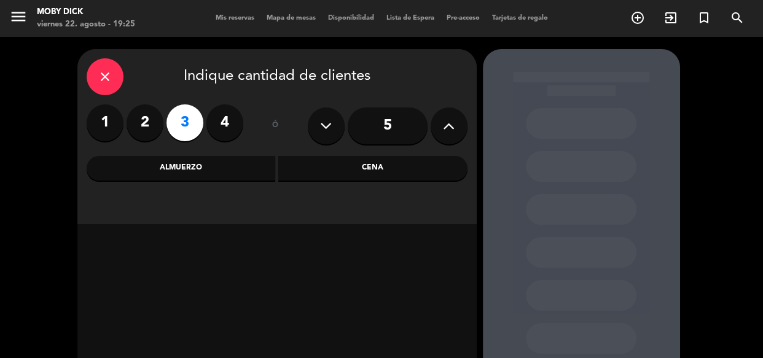
click at [362, 157] on div "Cena" at bounding box center [372, 168] width 189 height 25
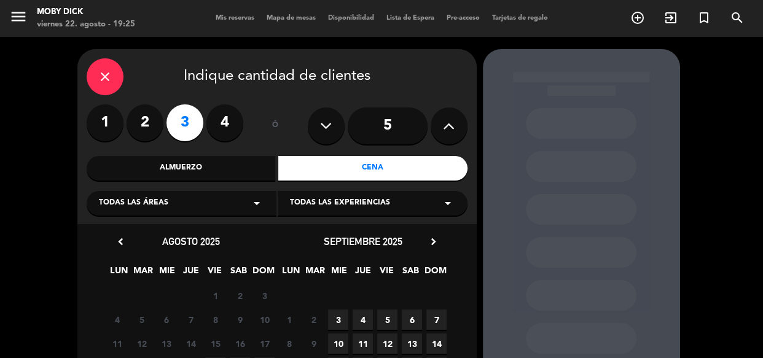
click at [240, 254] on div "chevron_left agosto 2025 LUN MAR MIE JUE VIE SAB DOM 28 29 30 31 1 2 3 4 5 6 7 …" at bounding box center [191, 330] width 172 height 194
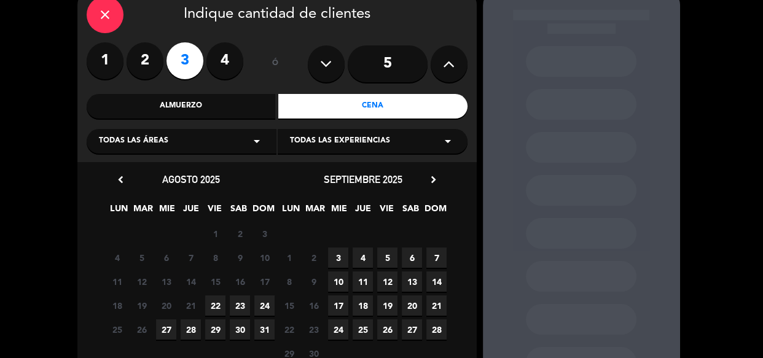
scroll to position [67, 0]
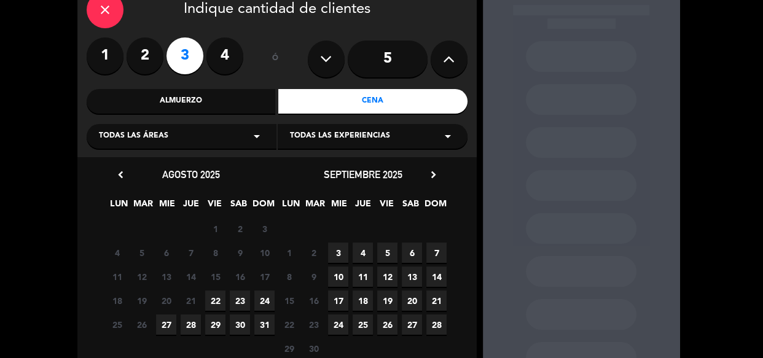
click at [225, 297] on span "22" at bounding box center [215, 300] width 20 height 20
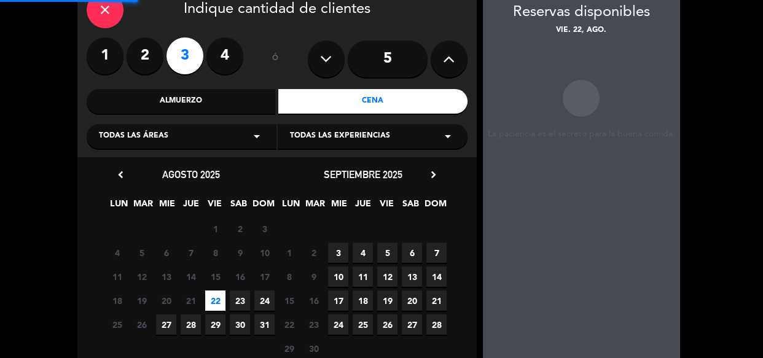
scroll to position [49, 0]
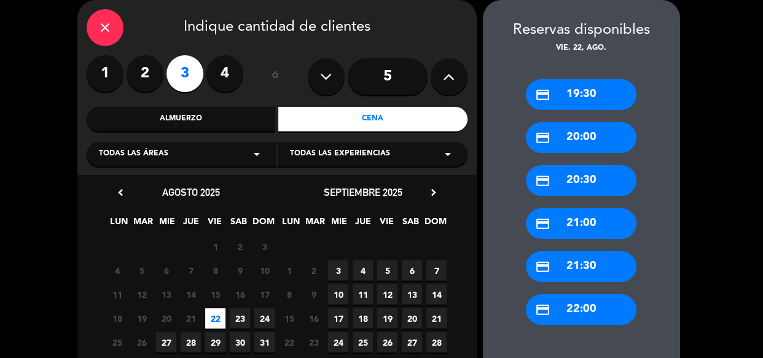
click at [554, 313] on div "credit_card 22:00" at bounding box center [581, 309] width 111 height 31
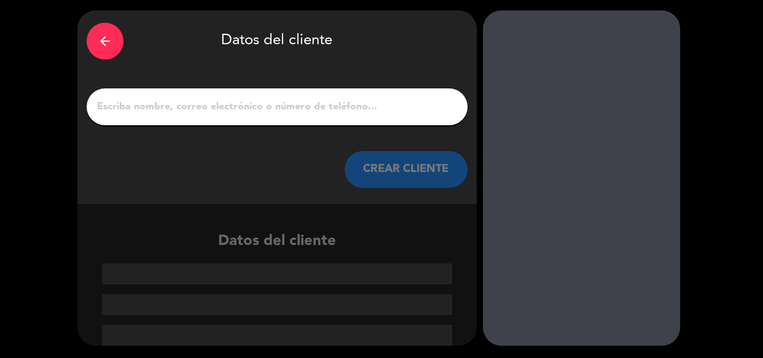
scroll to position [39, 0]
click at [332, 109] on input "1" at bounding box center [277, 106] width 362 height 17
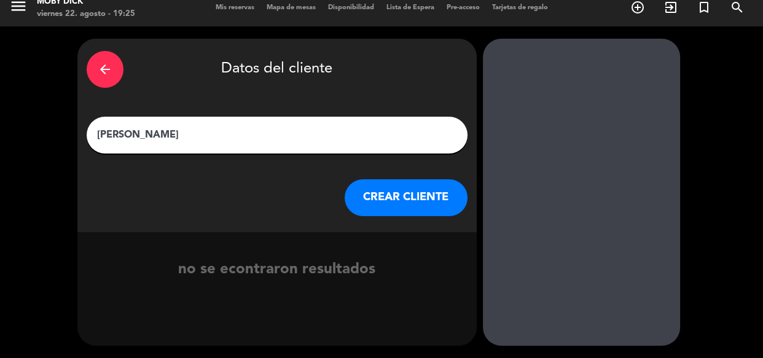
click at [150, 131] on input "Valentina Duettto" at bounding box center [277, 134] width 362 height 17
type input "[PERSON_NAME]"
click at [386, 190] on button "CREAR CLIENTE" at bounding box center [405, 197] width 123 height 37
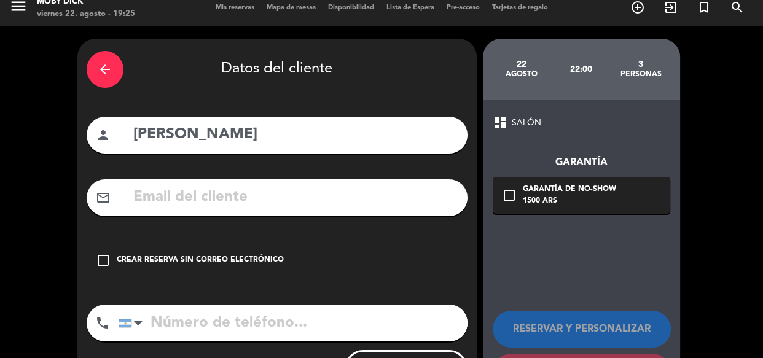
click at [266, 258] on div "Crear reserva sin correo electrónico" at bounding box center [200, 260] width 167 height 12
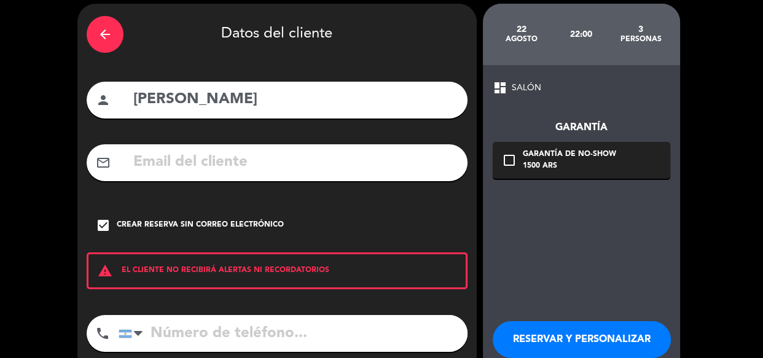
scroll to position [77, 0]
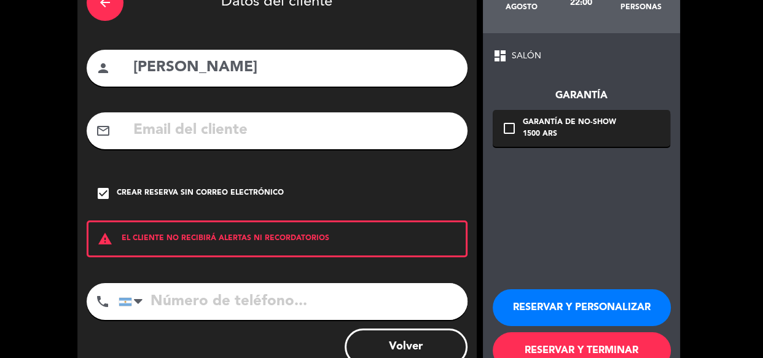
click at [564, 340] on button "RESERVAR Y TERMINAR" at bounding box center [581, 350] width 178 height 37
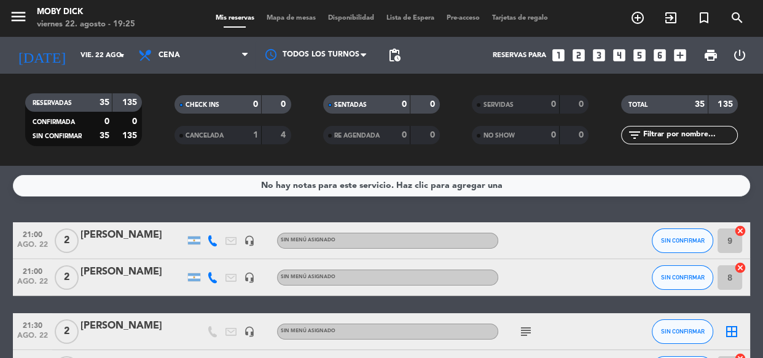
click at [617, 203] on div "No hay notas para este servicio. Haz clic para agregar una 21:00 ago. 22 2 Mati…" at bounding box center [381, 262] width 763 height 192
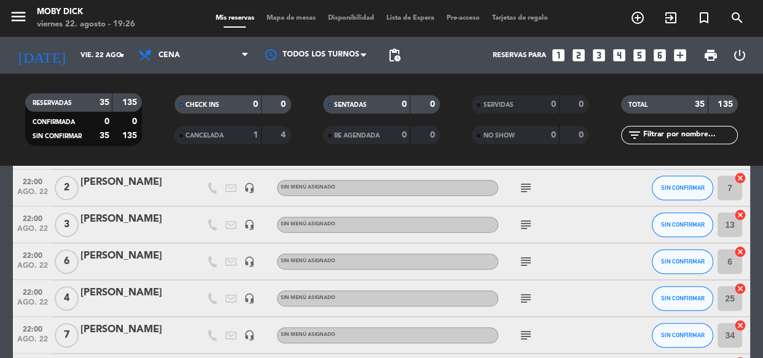
scroll to position [602, 0]
click at [738, 216] on icon "cancel" at bounding box center [740, 216] width 12 height 12
click at [754, 212] on bookings-row "21:00 ago. 22 2 Matias Romero headset_mic Sin menú asignado SIN CONFIRMAR 9 can…" at bounding box center [381, 283] width 763 height 1324
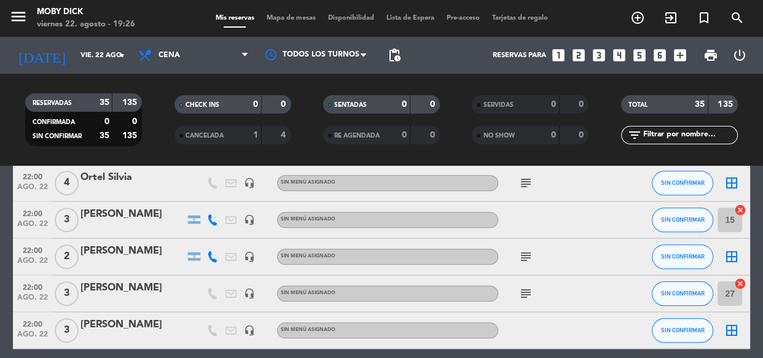
scroll to position [1250, 0]
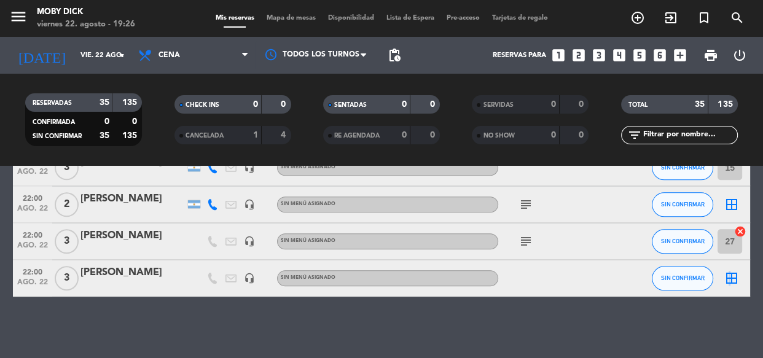
click at [728, 276] on icon "border_all" at bounding box center [731, 278] width 15 height 15
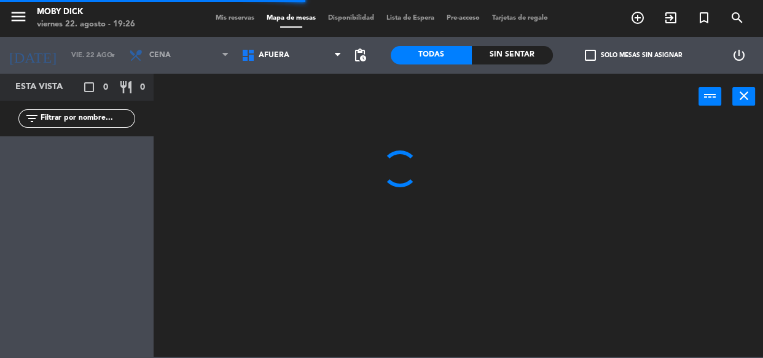
click at [298, 52] on span "AFUERA" at bounding box center [291, 55] width 112 height 27
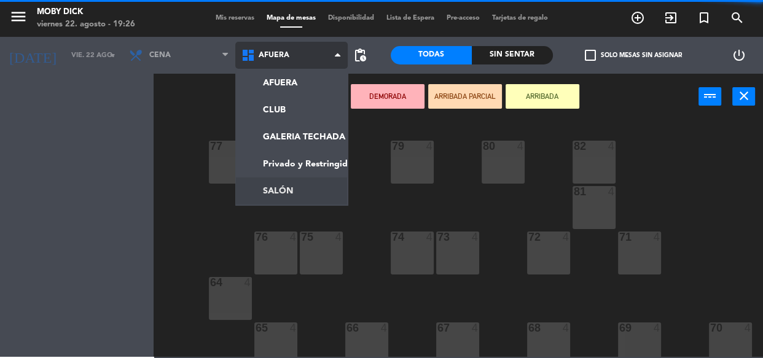
click at [291, 194] on ng-component "menu Moby Dick viernes 22. agosto - 19:26 Mis reservas Mapa de mesas Disponibil…" at bounding box center [381, 178] width 763 height 357
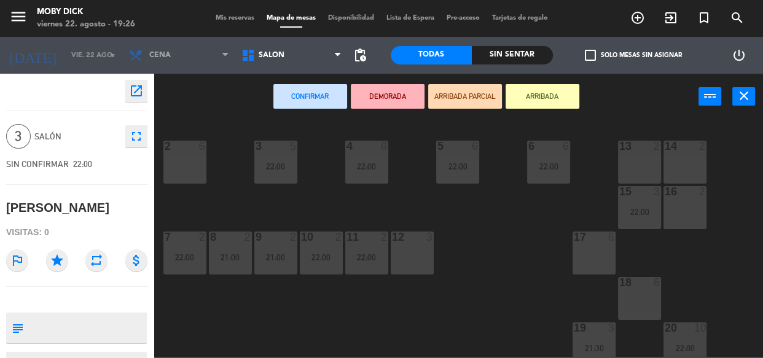
drag, startPoint x: 634, startPoint y: 161, endPoint x: 508, endPoint y: 104, distance: 138.5
click at [631, 160] on div "13 2" at bounding box center [639, 162] width 43 height 43
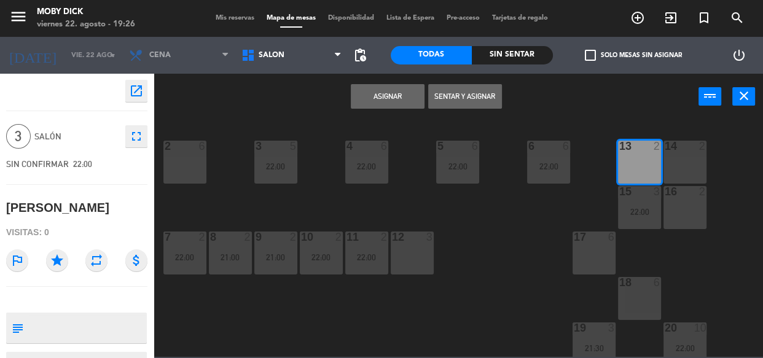
click at [404, 86] on button "Asignar" at bounding box center [388, 96] width 74 height 25
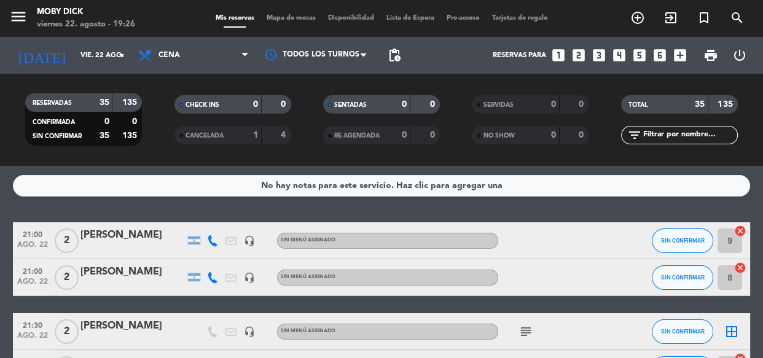
click at [431, 215] on div "No hay notas para este servicio. Haz clic para agregar una 21:00 ago. 22 2 Mati…" at bounding box center [381, 262] width 763 height 192
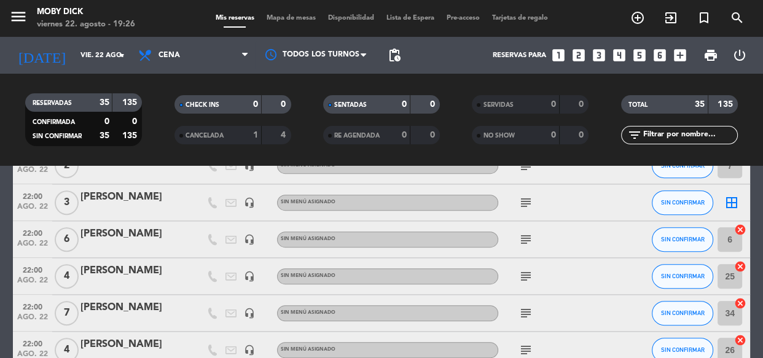
scroll to position [647, 0]
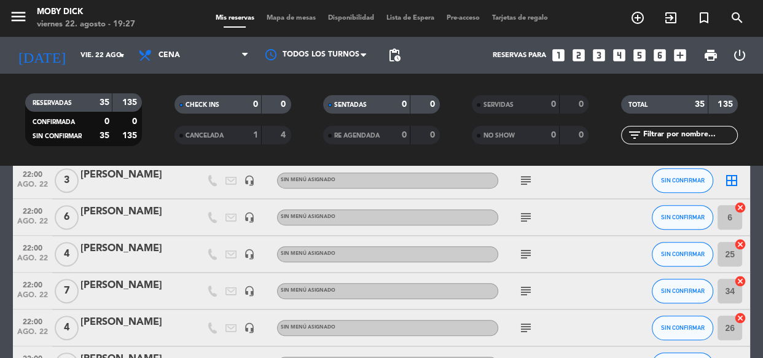
click at [559, 161] on div "RESERVADAS 35 135 CONFIRMADA 0 0 SIN CONFIRMAR 35 135 CHECK INS 0 0 CANCELADA 1…" at bounding box center [381, 120] width 763 height 92
click at [559, 160] on div "RESERVADAS 35 135 CONFIRMADA 0 0 SIN CONFIRMAR 35 135 CHECK INS 0 0 CANCELADA 1…" at bounding box center [381, 120] width 763 height 92
click at [609, 155] on div "RESERVADAS 35 135 CONFIRMADA 0 0 SIN CONFIRMAR 35 135 CHECK INS 0 0 CANCELADA 1…" at bounding box center [381, 120] width 763 height 92
click at [593, 141] on filter-checkbox "NO SHOW 0 0" at bounding box center [530, 135] width 149 height 18
click at [758, 180] on bookings-row "21:00 ago. 22 2 Matias Romero headset_mic Sin menú asignado SIN CONFIRMAR 9 can…" at bounding box center [381, 237] width 763 height 1324
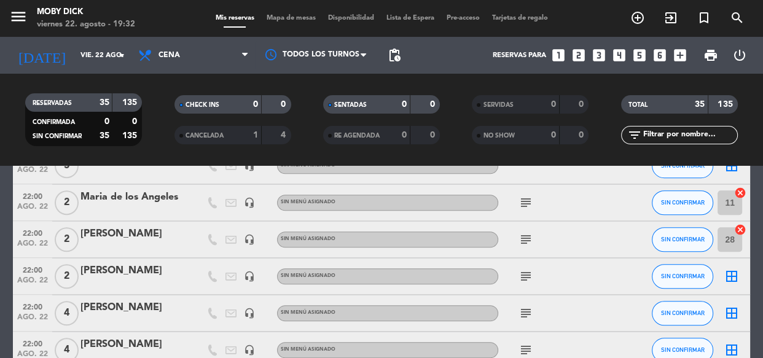
scroll to position [960, 0]
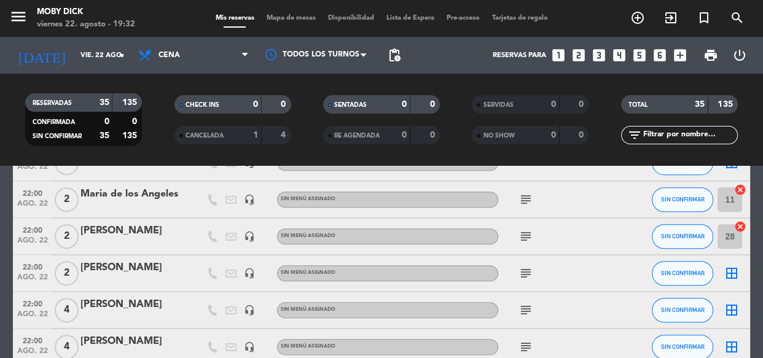
click at [737, 221] on icon "cancel" at bounding box center [740, 226] width 12 height 12
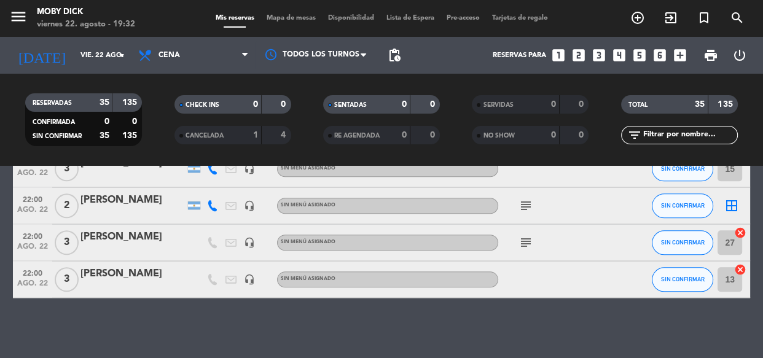
scroll to position [1250, 0]
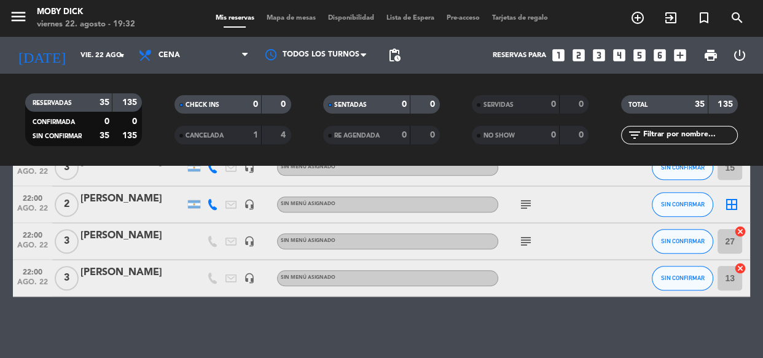
click at [741, 233] on icon "cancel" at bounding box center [740, 231] width 12 height 12
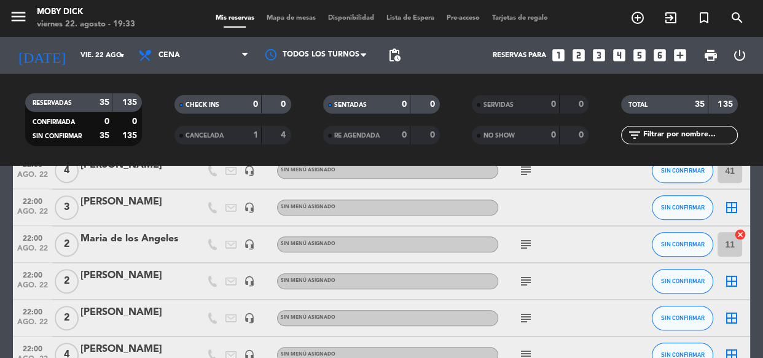
scroll to position [937, 0]
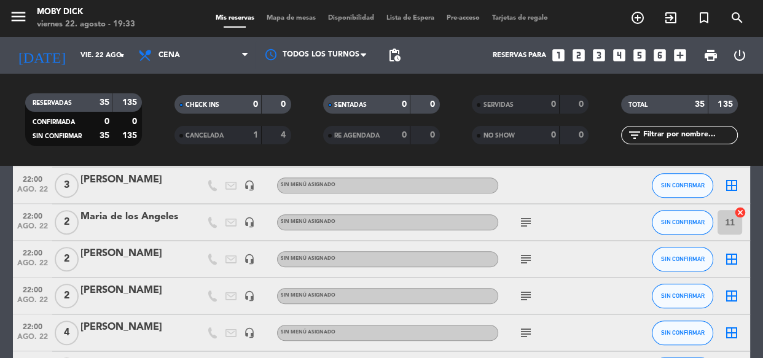
click at [733, 255] on icon "border_all" at bounding box center [731, 259] width 15 height 15
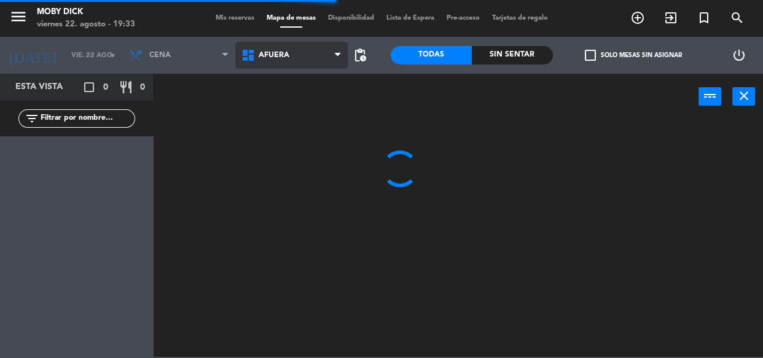
drag, startPoint x: 285, startPoint y: 67, endPoint x: 290, endPoint y: 60, distance: 9.2
click at [289, 61] on span "AFUERA" at bounding box center [291, 55] width 112 height 27
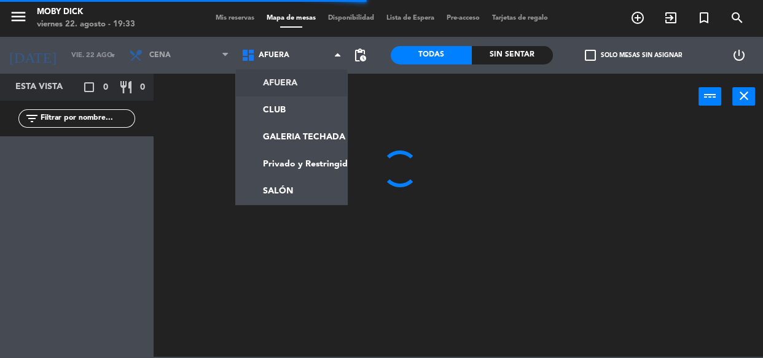
click at [297, 55] on span "AFUERA" at bounding box center [291, 55] width 112 height 27
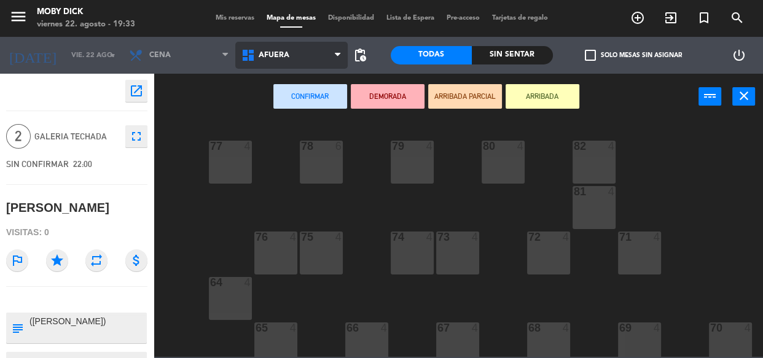
click at [320, 58] on span "AFUERA" at bounding box center [291, 55] width 112 height 27
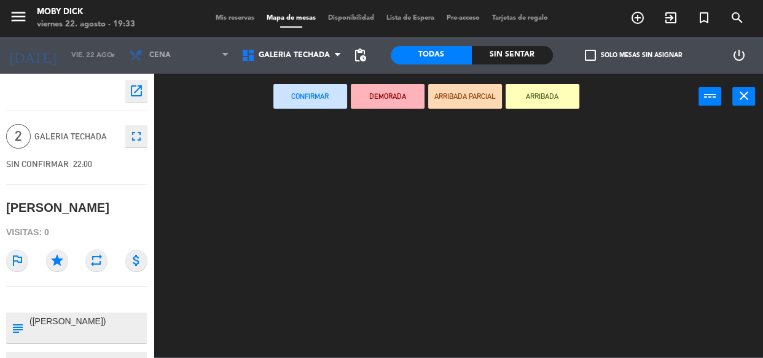
click at [305, 142] on ng-component "menu Moby Dick viernes 22. agosto - 19:33 Mis reservas Mapa de mesas Disponibil…" at bounding box center [381, 178] width 763 height 357
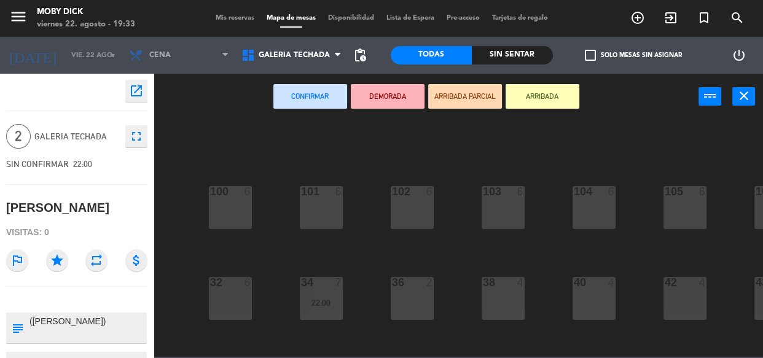
click at [344, 163] on div "100 6 101 6 102 6 103 6 104 6 105 6 107 6 32 6 34 7 22:00 36 2 38 4 40 4 43 4 4…" at bounding box center [462, 238] width 602 height 238
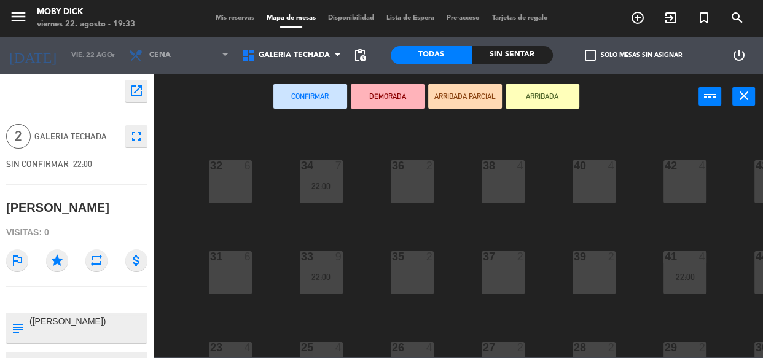
scroll to position [201, 0]
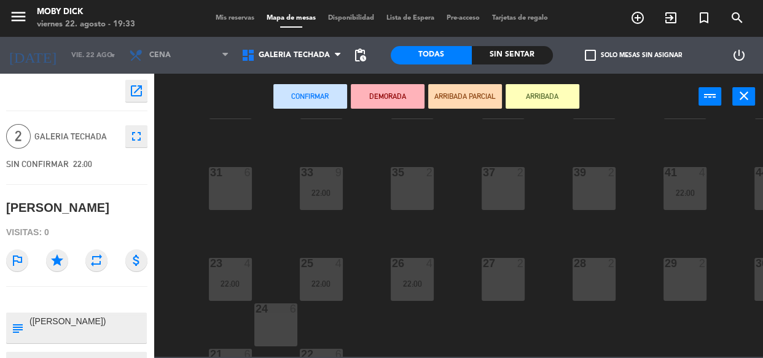
click at [680, 279] on div "29 2" at bounding box center [684, 279] width 43 height 43
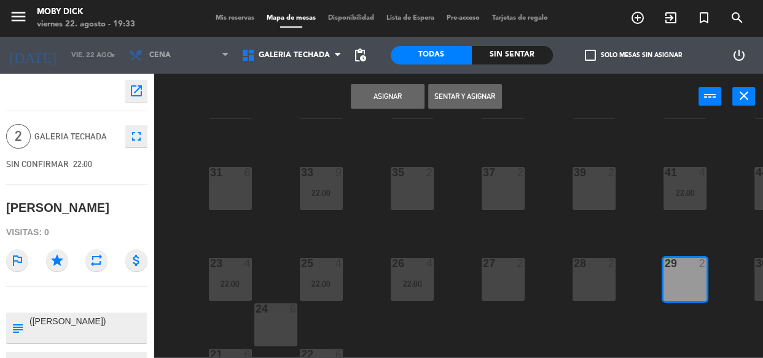
click at [394, 96] on button "Asignar" at bounding box center [388, 96] width 74 height 25
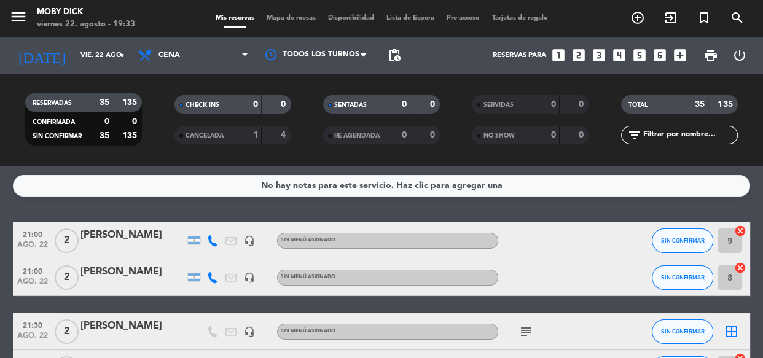
click at [749, 187] on div "No hay notas para este servicio. Haz clic para agregar una" at bounding box center [381, 185] width 737 height 21
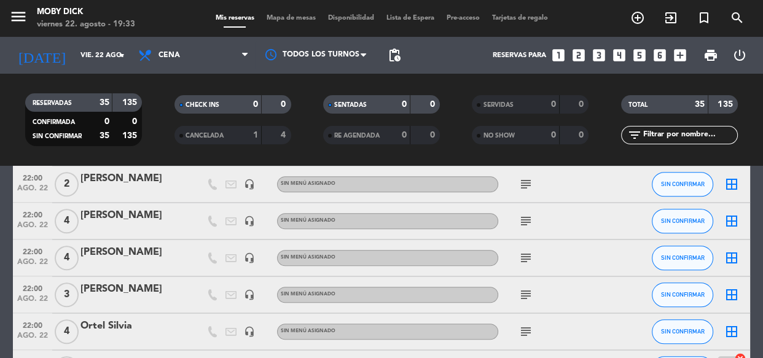
scroll to position [1049, 0]
click at [734, 229] on div "border_all" at bounding box center [731, 220] width 37 height 36
click at [733, 225] on icon "border_all" at bounding box center [731, 220] width 15 height 15
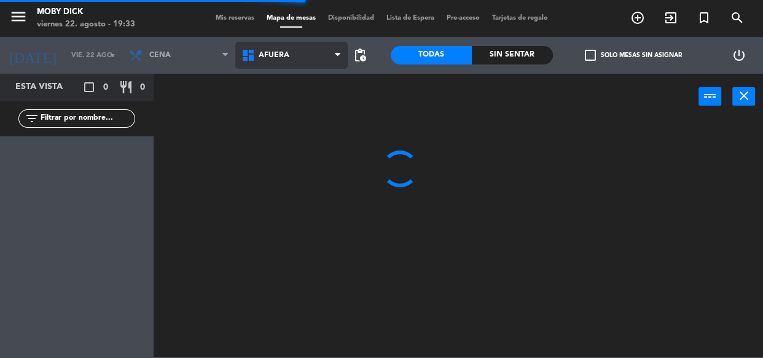
click at [327, 64] on span "AFUERA" at bounding box center [291, 55] width 112 height 27
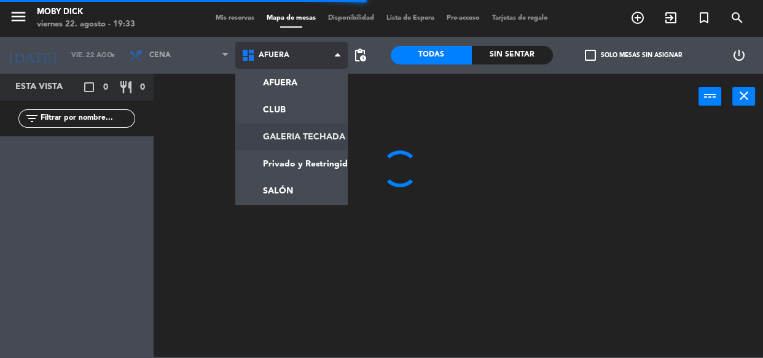
click at [314, 131] on ng-component "menu Moby Dick viernes 22. agosto - 19:33 Mis reservas Mapa de mesas Disponibil…" at bounding box center [381, 178] width 763 height 357
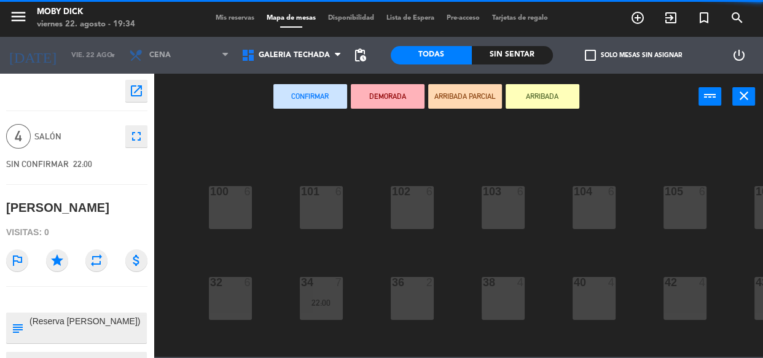
click at [515, 269] on div "100 6 101 6 102 6 103 6 104 6 105 6 107 6 32 6 34 7 22:00 36 2 38 4 40 4 43 4 4…" at bounding box center [462, 238] width 602 height 238
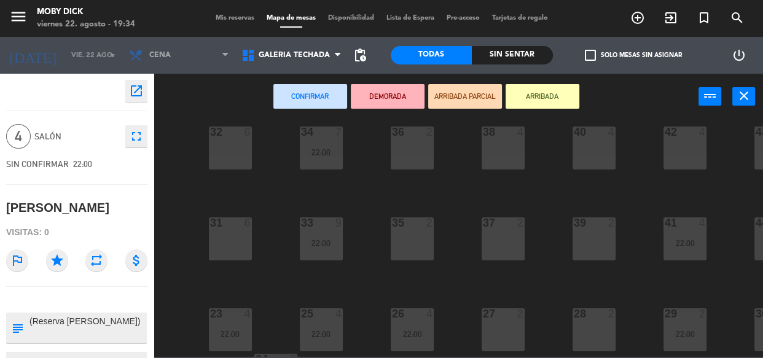
scroll to position [223, 0]
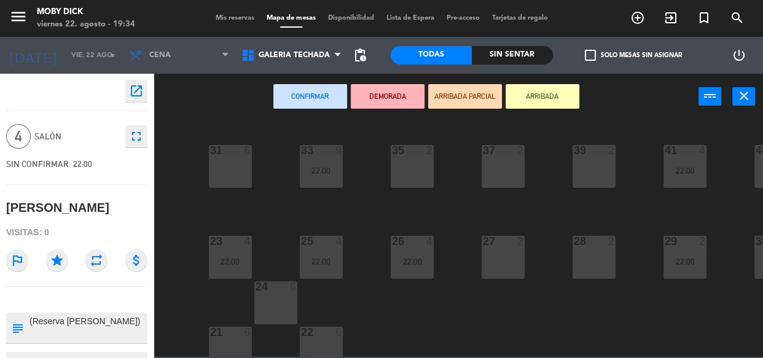
click at [523, 264] on div "27 2" at bounding box center [502, 257] width 43 height 43
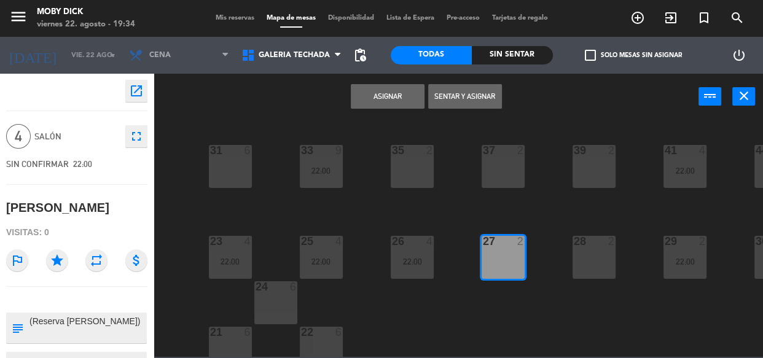
click at [399, 95] on button "Asignar" at bounding box center [388, 96] width 74 height 25
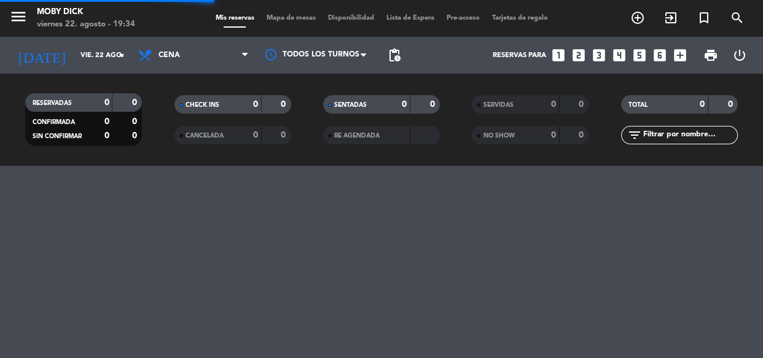
click at [578, 155] on div "RESERVADAS 0 0 CONFIRMADA 0 0 SIN CONFIRMAR 0 0 CHECK INS 0 0 CANCELADA 0 0 SEN…" at bounding box center [381, 120] width 763 height 92
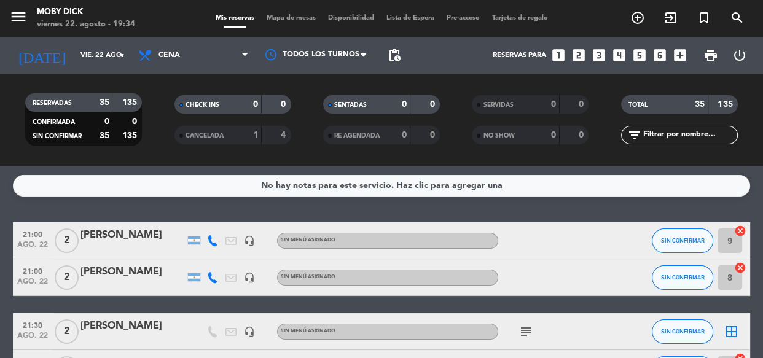
click at [559, 209] on div "No hay notas para este servicio. Haz clic para agregar una 21:00 ago. 22 2 Mati…" at bounding box center [381, 262] width 763 height 192
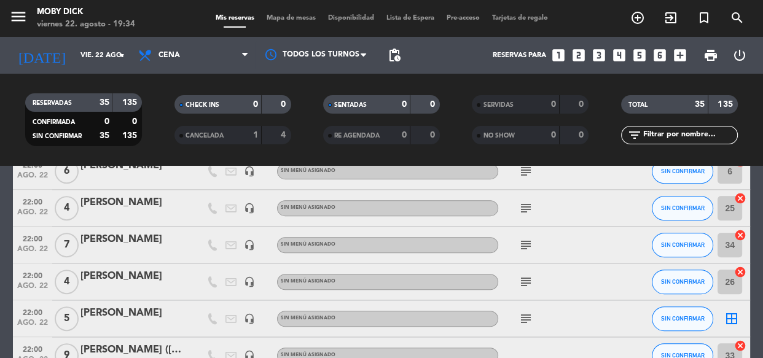
scroll to position [692, 0]
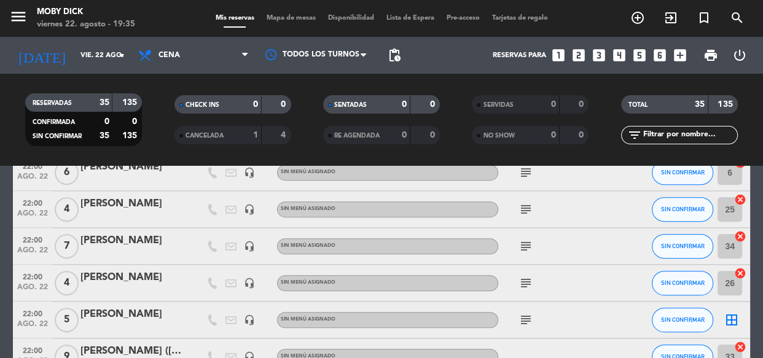
click at [756, 316] on bookings-row "21:00 ago. 22 2 Matias Romero headset_mic Sin menú asignado SIN CONFIRMAR 9 can…" at bounding box center [381, 192] width 763 height 1324
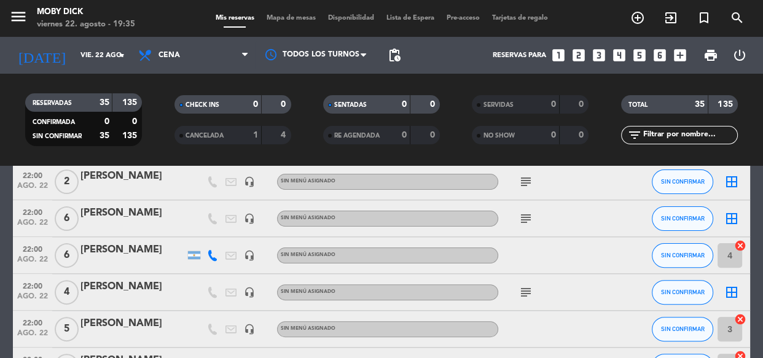
scroll to position [424, 0]
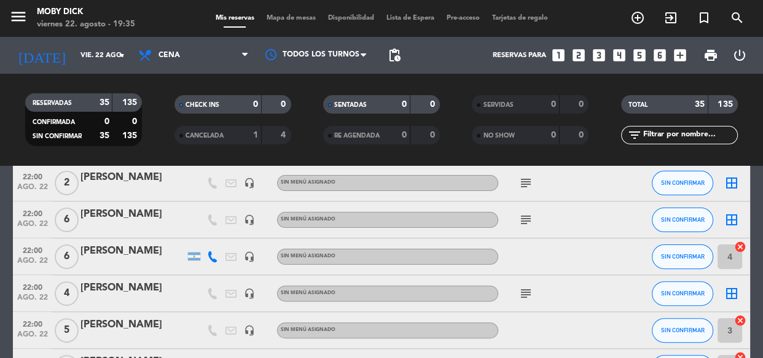
click at [734, 295] on icon "border_all" at bounding box center [731, 293] width 15 height 15
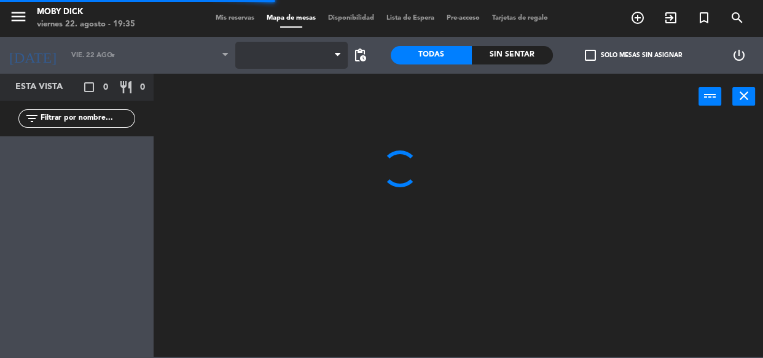
click at [306, 55] on span at bounding box center [291, 55] width 112 height 27
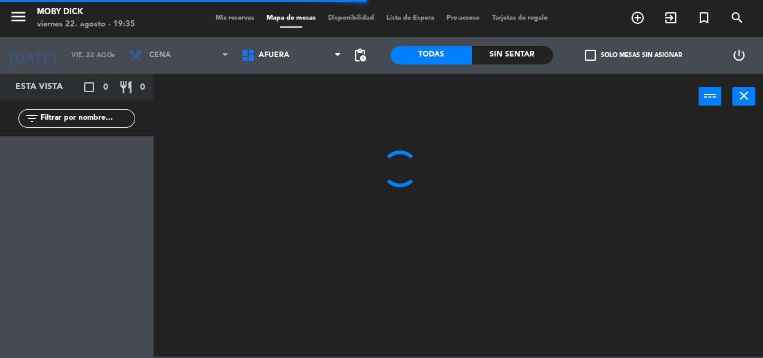
click at [306, 55] on span "AFUERA" at bounding box center [291, 55] width 112 height 27
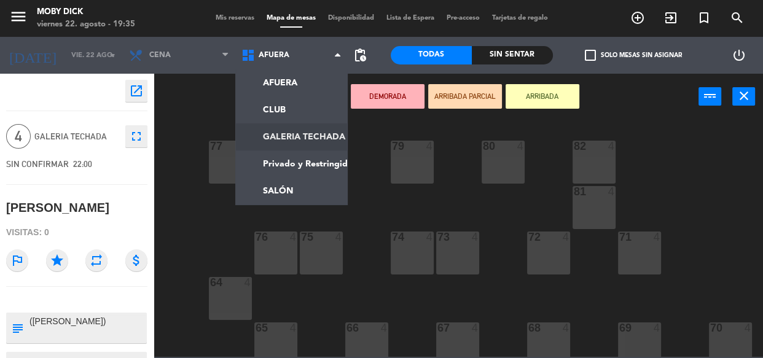
click at [318, 141] on ng-component "menu Moby Dick viernes 22. agosto - 19:35 Mis reservas Mapa de mesas Disponibil…" at bounding box center [381, 178] width 763 height 357
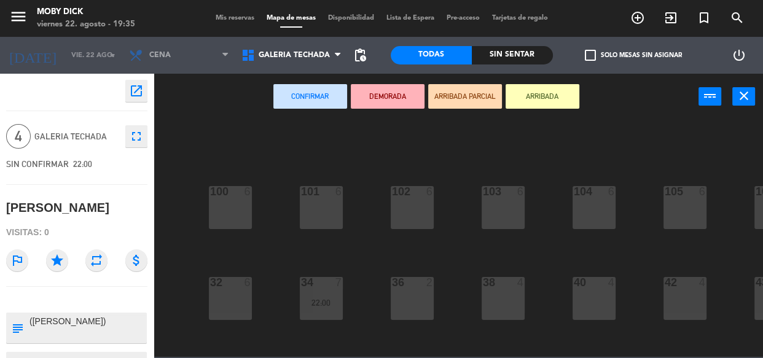
click at [378, 206] on div "100 6 101 6 102 6 103 6 104 6 105 6 107 6 32 6 34 7 22:00 36 2 38 4 40 4 43 4 4…" at bounding box center [462, 238] width 602 height 238
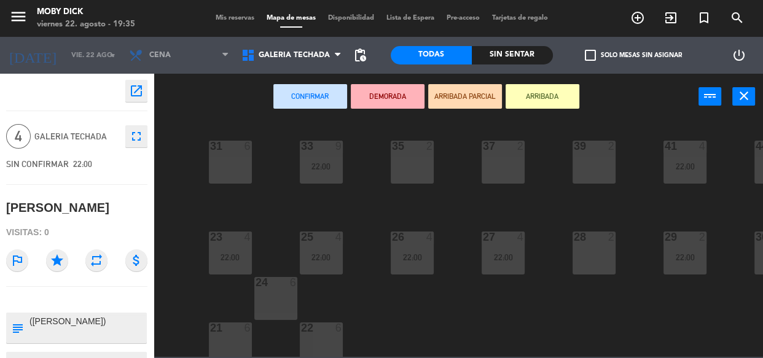
scroll to position [243, 0]
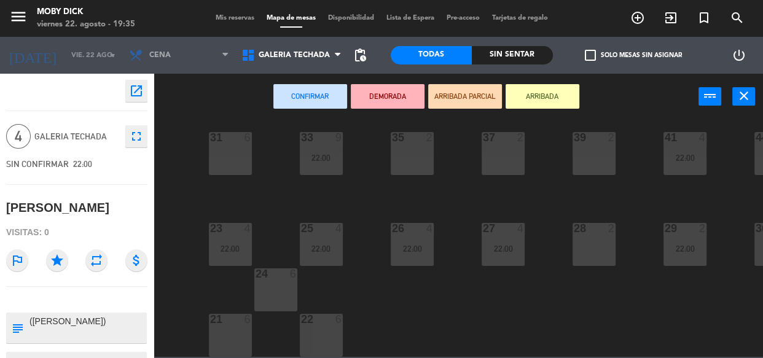
click at [576, 231] on div "28 2" at bounding box center [593, 244] width 43 height 43
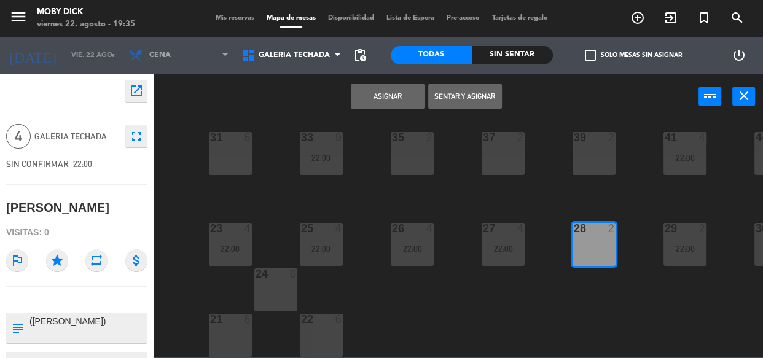
click at [383, 96] on button "Asignar" at bounding box center [388, 96] width 74 height 25
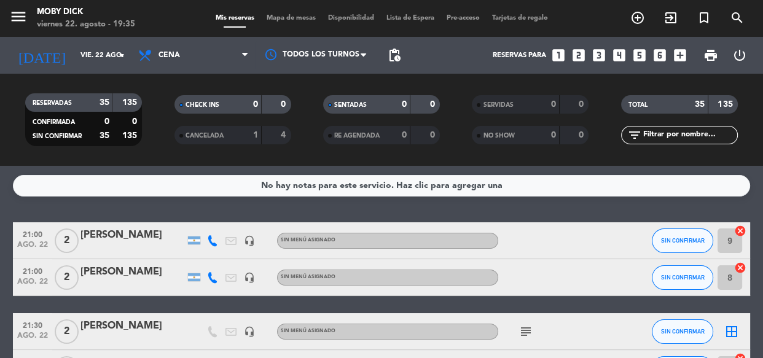
click at [502, 207] on div "No hay notas para este servicio. Haz clic para agregar una 21:00 ago. 22 2 Mati…" at bounding box center [381, 262] width 763 height 192
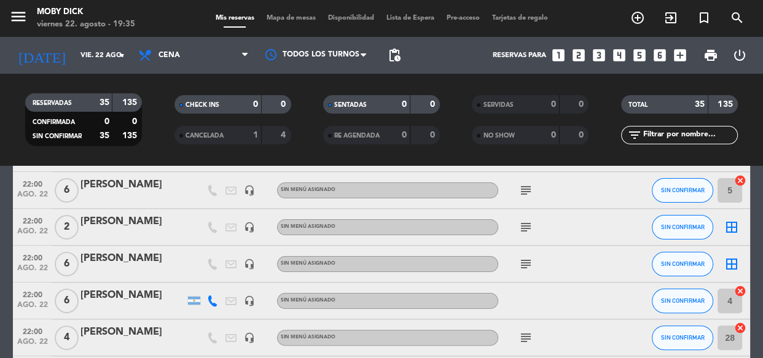
scroll to position [402, 0]
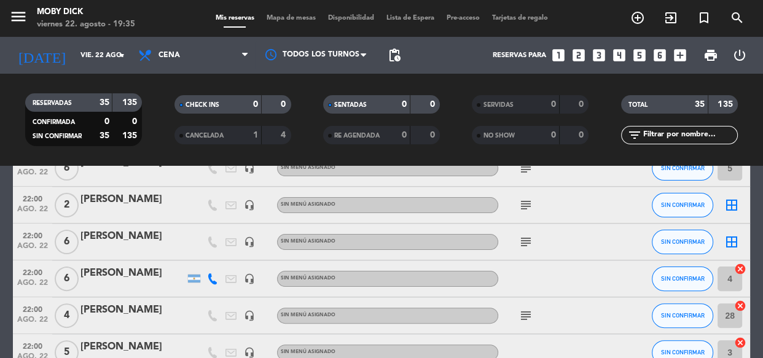
click at [730, 246] on icon "border_all" at bounding box center [731, 242] width 15 height 15
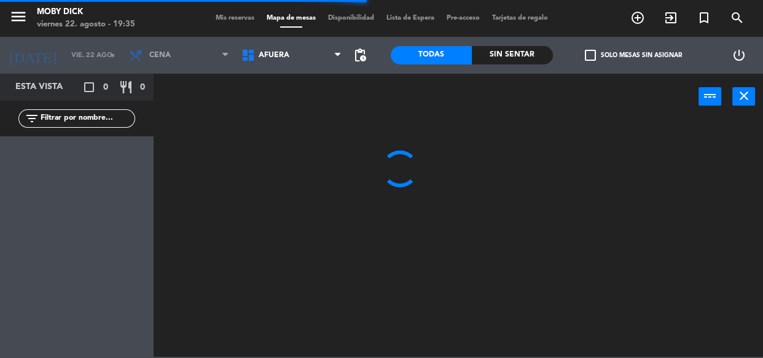
click at [314, 64] on span "AFUERA" at bounding box center [291, 55] width 112 height 27
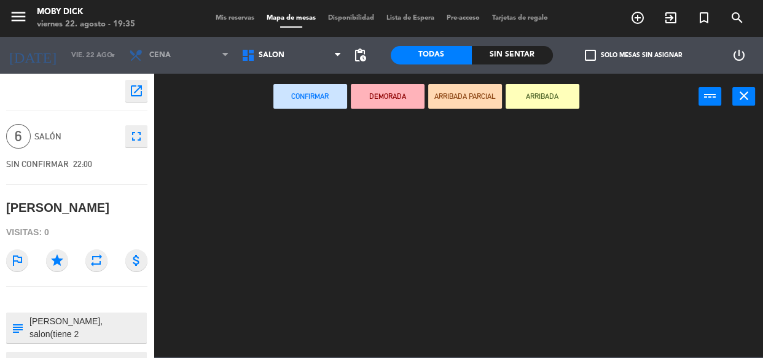
click at [270, 198] on ng-component "menu Moby Dick viernes 22. agosto - 19:35 Mis reservas Mapa de mesas Disponibil…" at bounding box center [381, 178] width 763 height 357
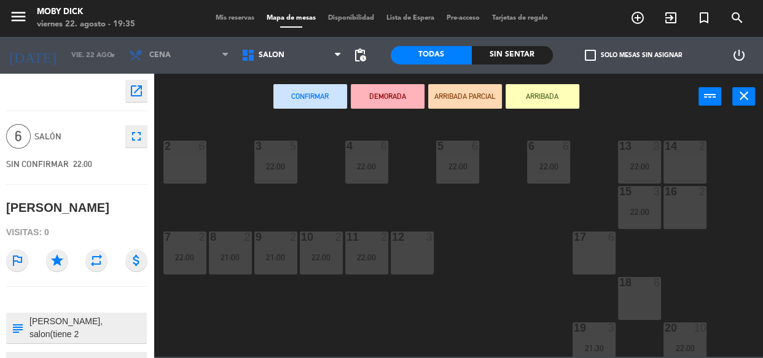
click at [633, 286] on div at bounding box center [639, 282] width 20 height 11
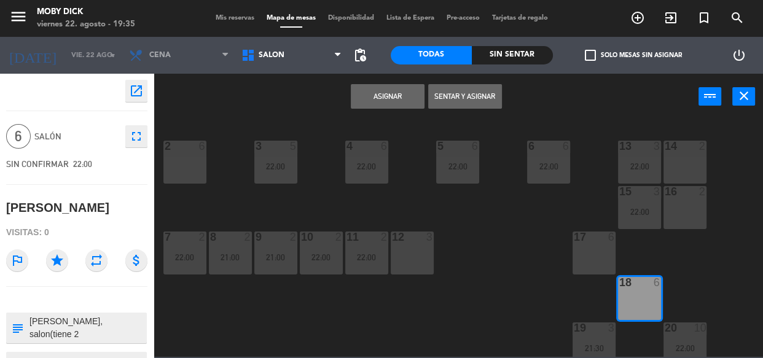
click at [397, 103] on button "Asignar" at bounding box center [388, 96] width 74 height 25
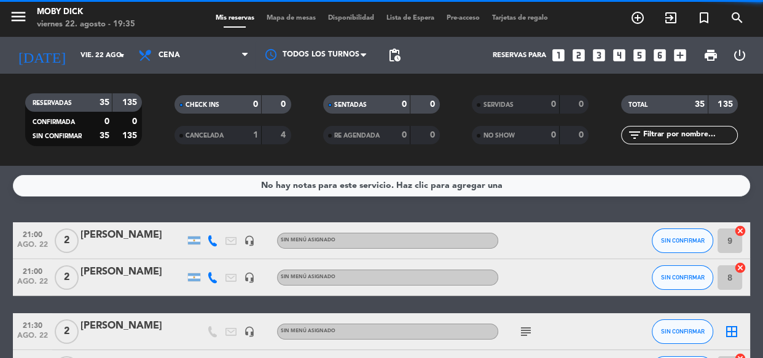
click at [751, 177] on service-notes "No hay notas para este servicio. Haz clic para agregar una" at bounding box center [381, 185] width 763 height 21
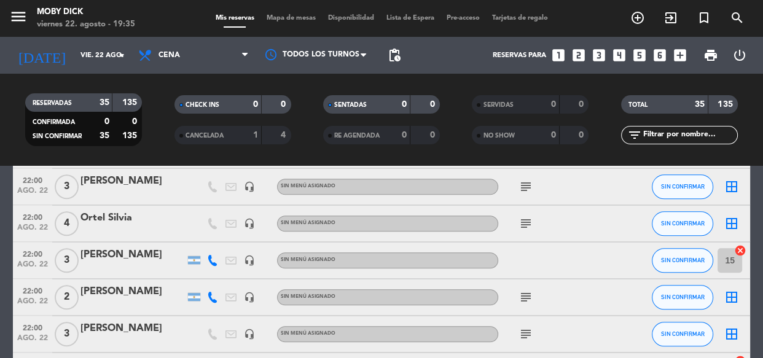
scroll to position [1161, 0]
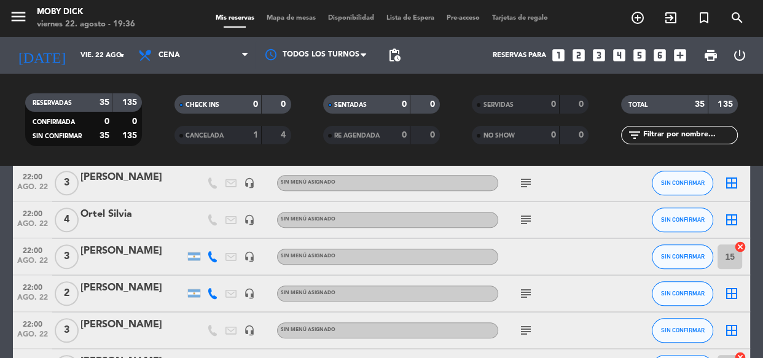
click at [575, 55] on icon "looks_two" at bounding box center [578, 55] width 16 height 16
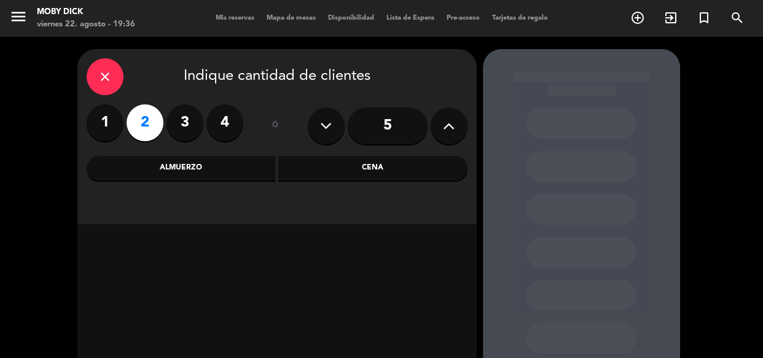
click at [370, 163] on div "Cena" at bounding box center [372, 168] width 189 height 25
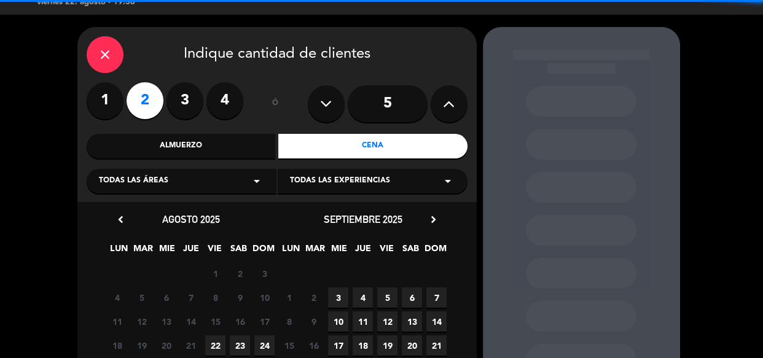
scroll to position [142, 0]
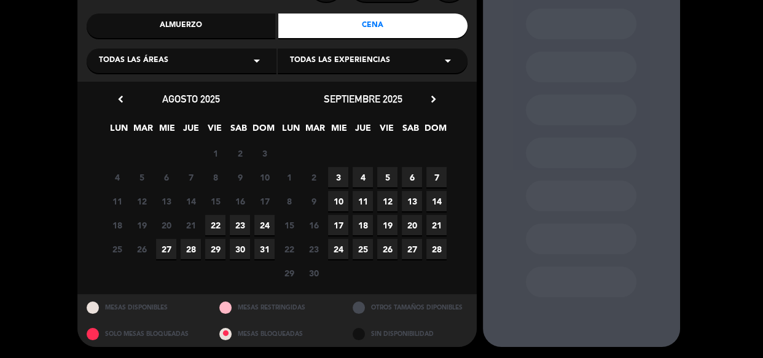
click at [212, 230] on span "22" at bounding box center [215, 225] width 20 height 20
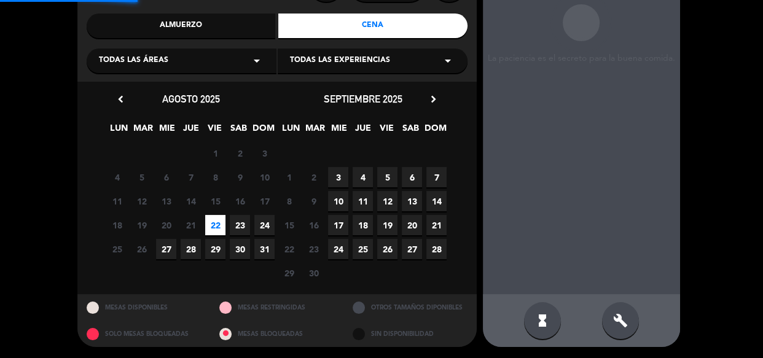
scroll to position [49, 0]
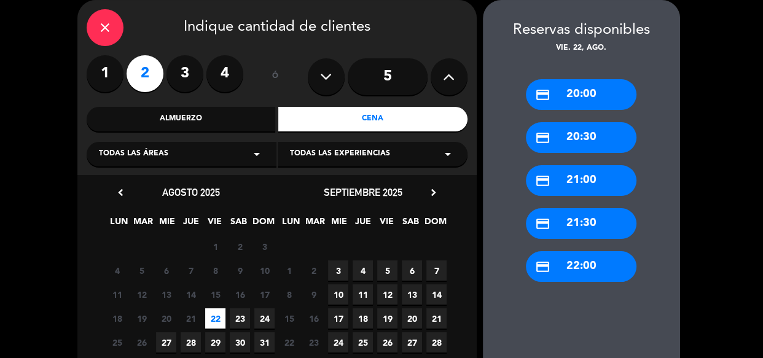
click at [565, 280] on div "credit_card 22:00" at bounding box center [581, 266] width 111 height 31
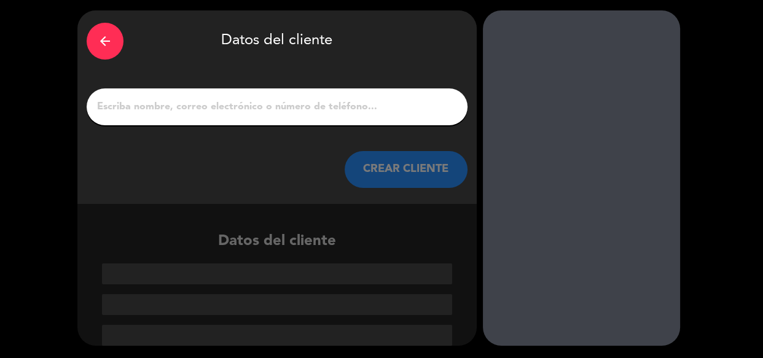
click at [348, 97] on div at bounding box center [277, 106] width 381 height 37
click at [345, 100] on input "1" at bounding box center [277, 106] width 362 height 17
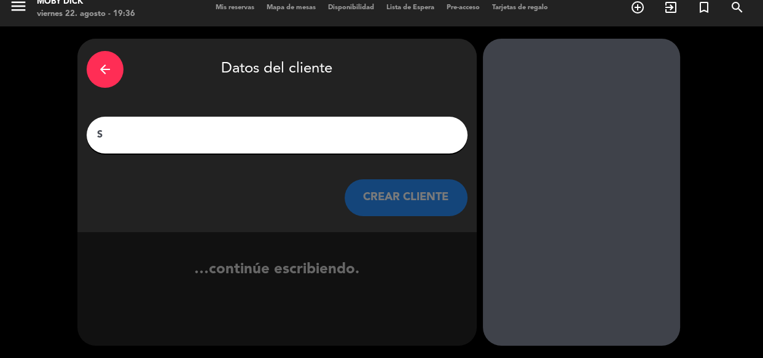
scroll to position [10, 0]
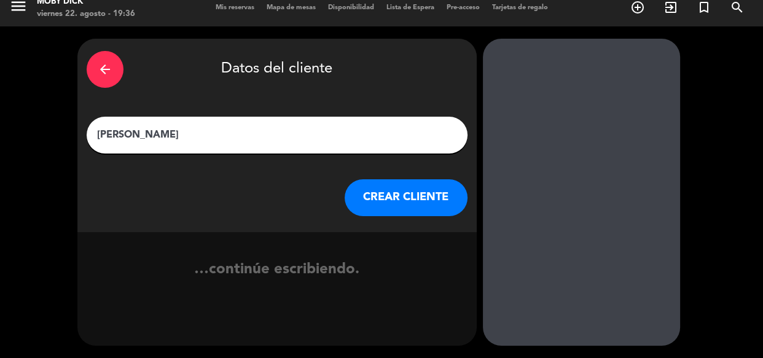
type input "[PERSON_NAME]"
click at [405, 204] on button "CREAR CLIENTE" at bounding box center [405, 197] width 123 height 37
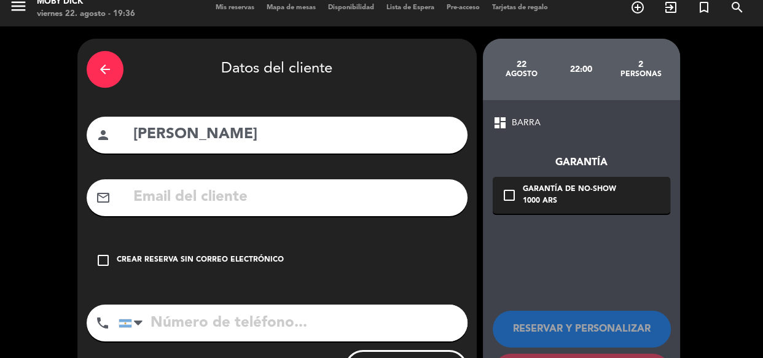
drag, startPoint x: 188, startPoint y: 266, endPoint x: 288, endPoint y: 246, distance: 102.1
click at [188, 265] on div "check_box_outline_blank Crear reserva sin correo electrónico" at bounding box center [277, 260] width 381 height 37
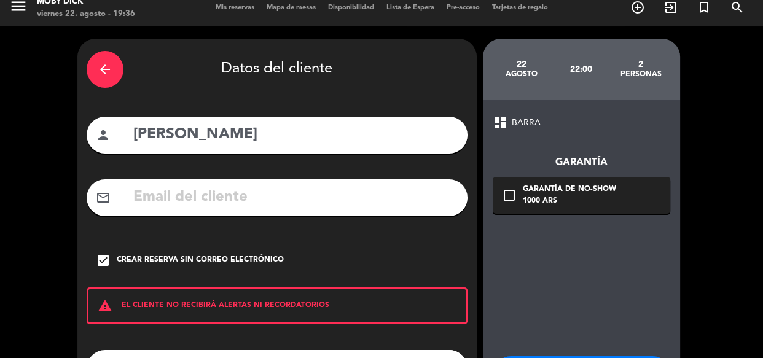
click at [561, 276] on div "dashboard BARRA Garantía check_box_outline_blank Garantía de no-show 1000 ARS R…" at bounding box center [581, 275] width 197 height 351
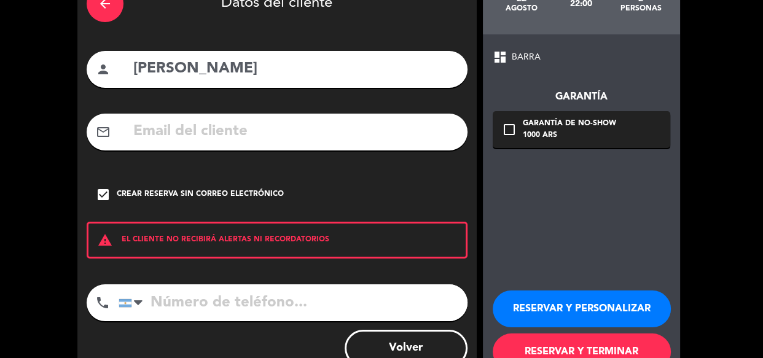
scroll to position [77, 0]
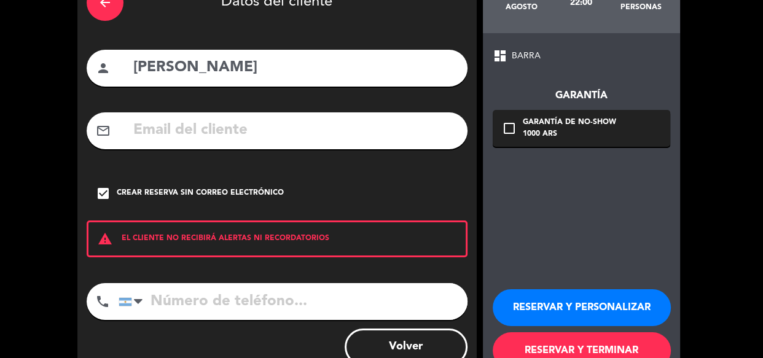
click at [593, 349] on button "RESERVAR Y TERMINAR" at bounding box center [581, 350] width 178 height 37
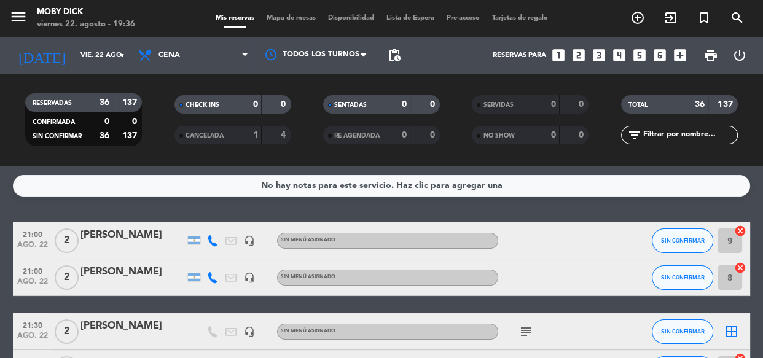
click at [687, 204] on div "No hay notas para este servicio. Haz clic para agregar una 21:00 ago. 22 2 Mati…" at bounding box center [381, 262] width 763 height 192
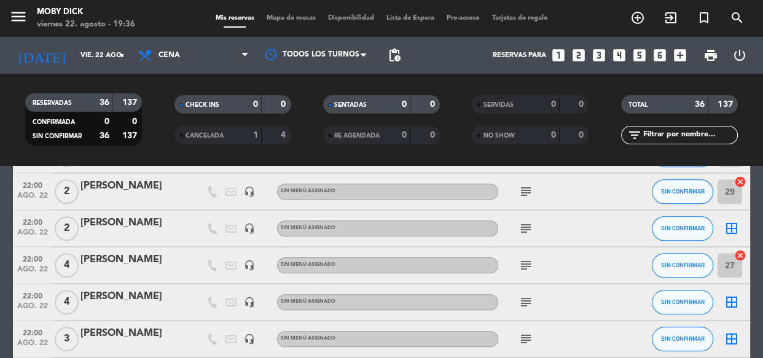
scroll to position [1027, 0]
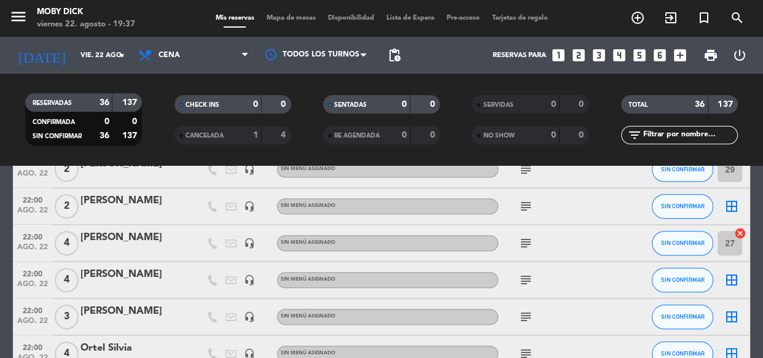
click at [522, 276] on icon "subject" at bounding box center [525, 280] width 15 height 15
click at [523, 276] on icon "subject" at bounding box center [525, 280] width 15 height 15
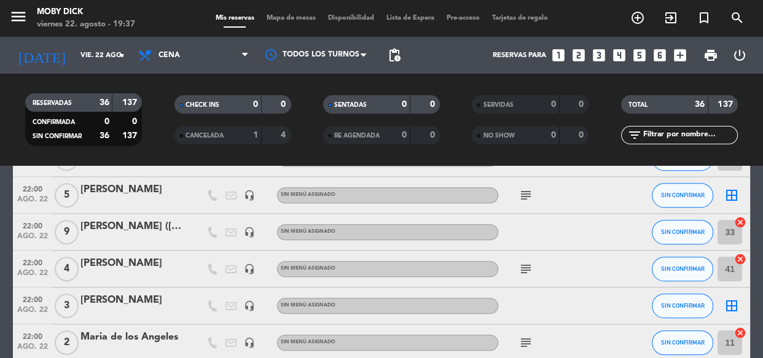
scroll to position [804, 0]
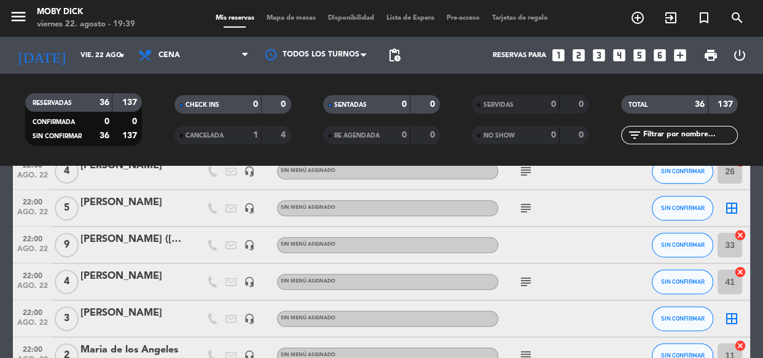
click at [758, 263] on bookings-row "21:00 ago. 22 2 Matias Romero headset_mic Sin menú asignado SIN CONFIRMAR 9 can…" at bounding box center [381, 99] width 763 height 1361
click at [761, 260] on bookings-row "21:00 ago. 22 2 Matias Romero headset_mic Sin menú asignado SIN CONFIRMAR 9 can…" at bounding box center [381, 99] width 763 height 1361
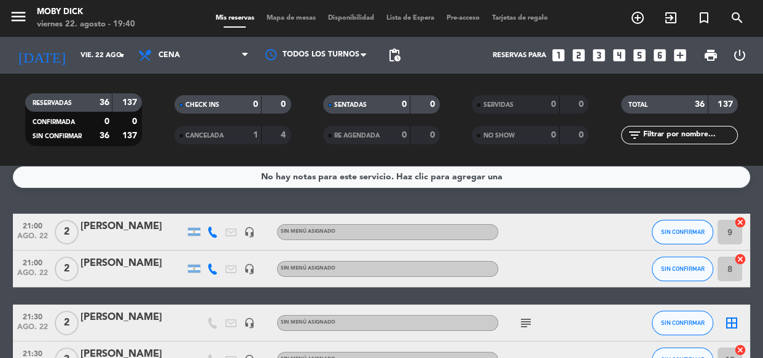
scroll to position [0, 0]
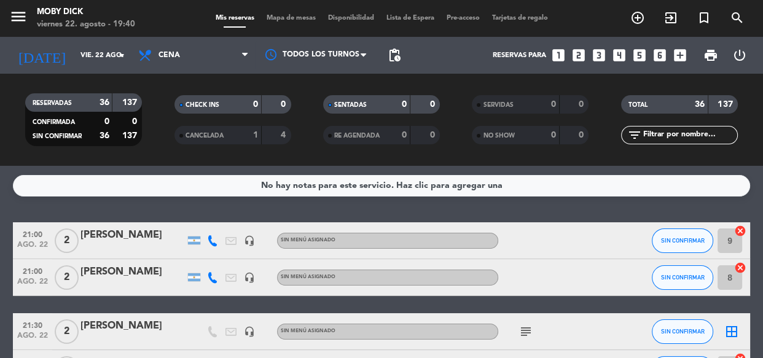
click at [302, 16] on span "Mapa de mesas" at bounding box center [290, 18] width 61 height 7
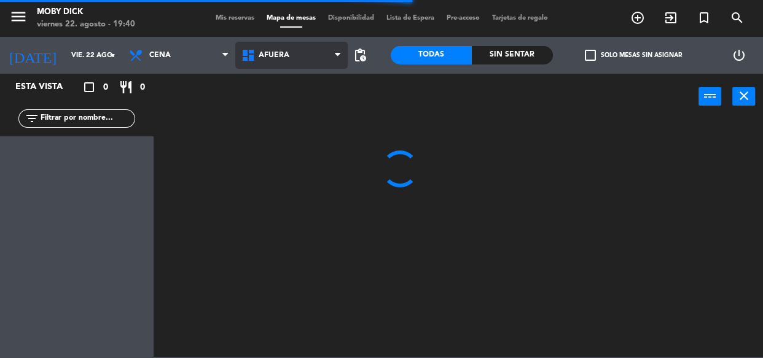
click at [311, 58] on span "AFUERA" at bounding box center [291, 55] width 112 height 27
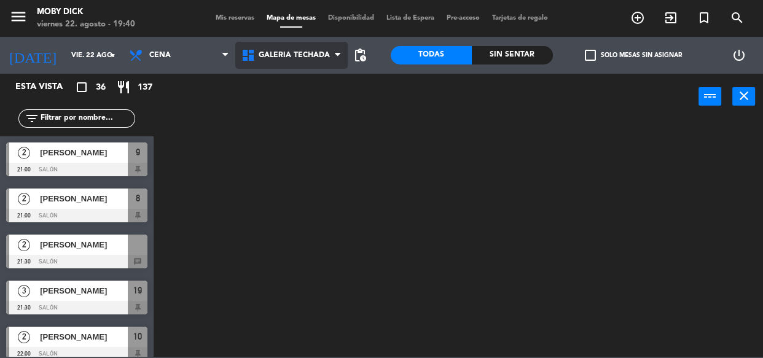
click at [290, 138] on ng-component "menu Moby Dick viernes 22. agosto - 19:40 Mis reservas Mapa de mesas Disponibil…" at bounding box center [381, 178] width 763 height 357
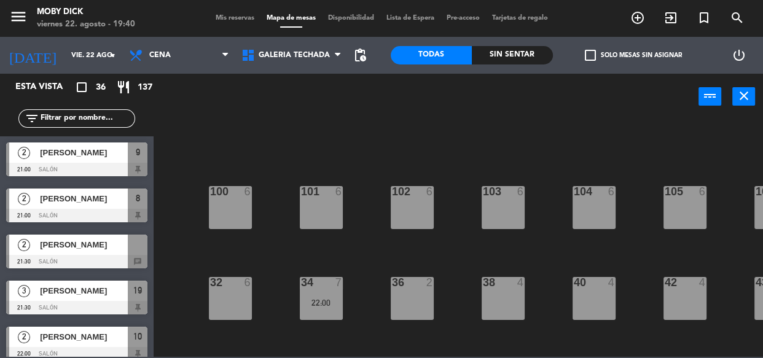
click at [369, 179] on div "100 6 101 6 102 6 103 6 104 6 105 6 107 6 32 6 34 7 22:00 36 2 38 4 40 4 43 4 4…" at bounding box center [462, 238] width 602 height 238
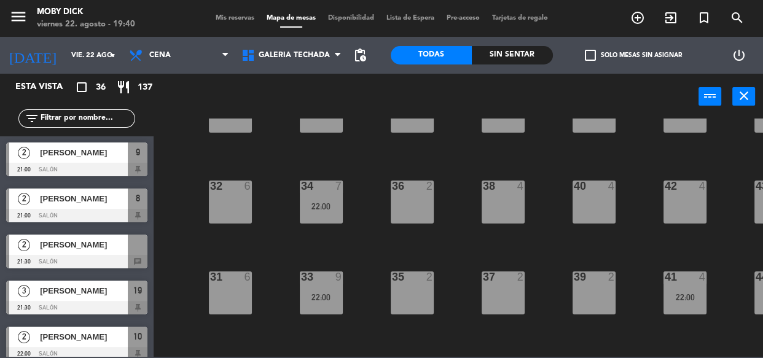
scroll to position [111, 0]
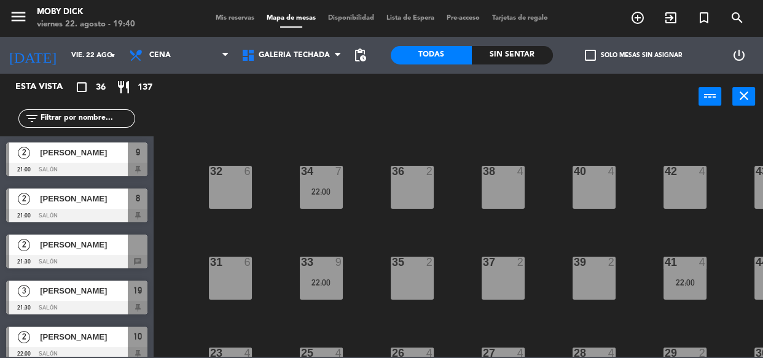
click at [327, 289] on div "33 9 22:00" at bounding box center [321, 278] width 43 height 43
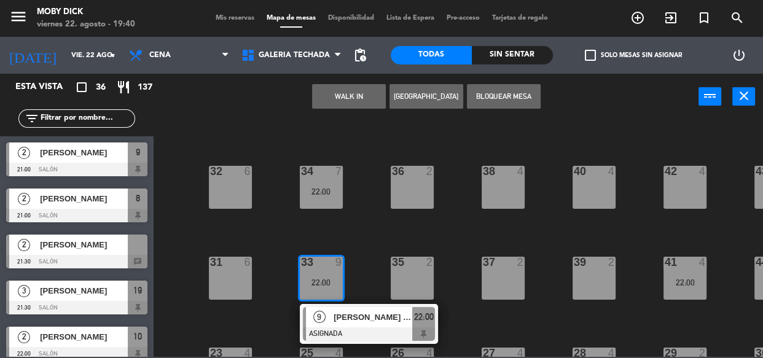
drag, startPoint x: 322, startPoint y: 214, endPoint x: 324, endPoint y: 203, distance: 11.2
click at [324, 203] on div "100 6 101 6 102 6 103 6 104 6 105 6 107 6 32 6 34 7 22:00 36 2 38 4 40 4 43 4 4…" at bounding box center [462, 238] width 602 height 238
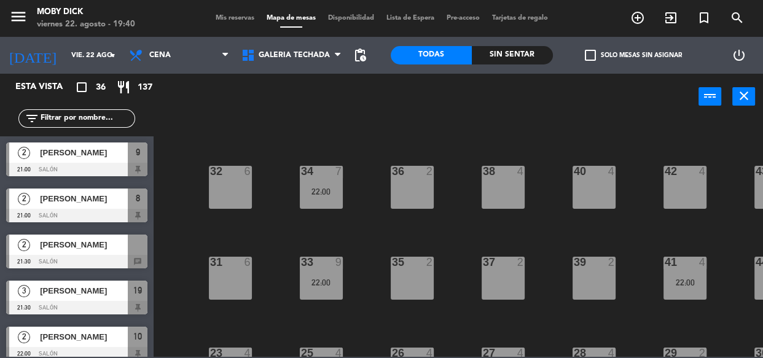
click at [325, 201] on div "34 7 22:00" at bounding box center [321, 187] width 43 height 43
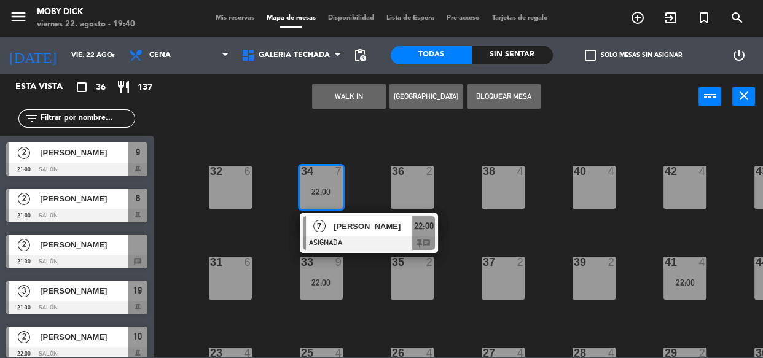
click at [319, 263] on div at bounding box center [321, 262] width 20 height 11
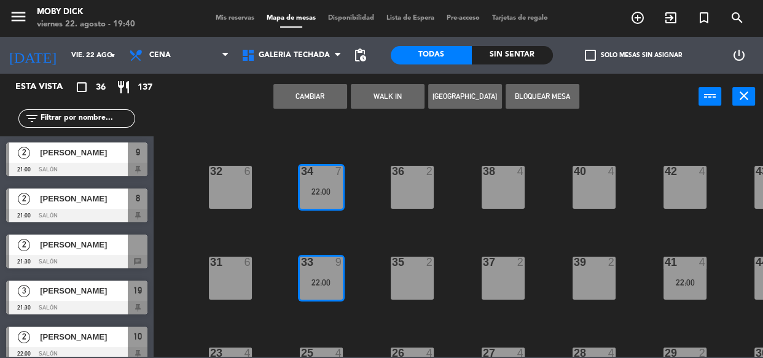
click at [338, 93] on button "Cambiar" at bounding box center [310, 96] width 74 height 25
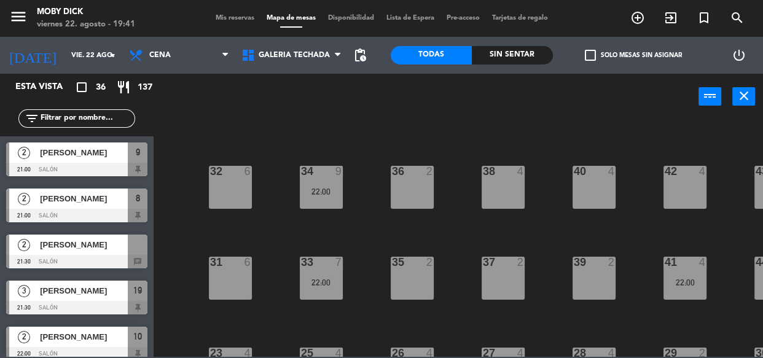
click at [226, 17] on span "Mis reservas" at bounding box center [234, 18] width 51 height 7
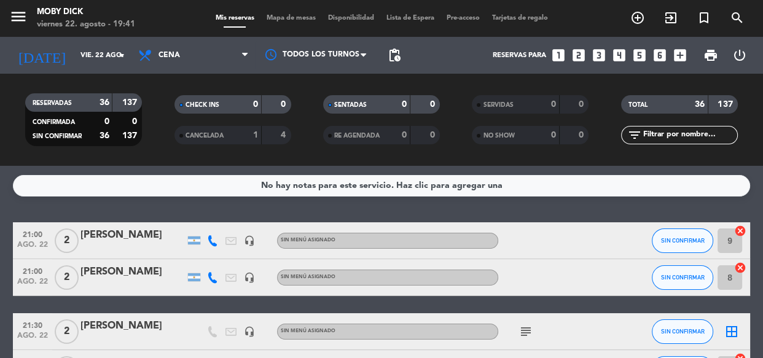
click at [285, 19] on span "Mapa de mesas" at bounding box center [290, 18] width 61 height 7
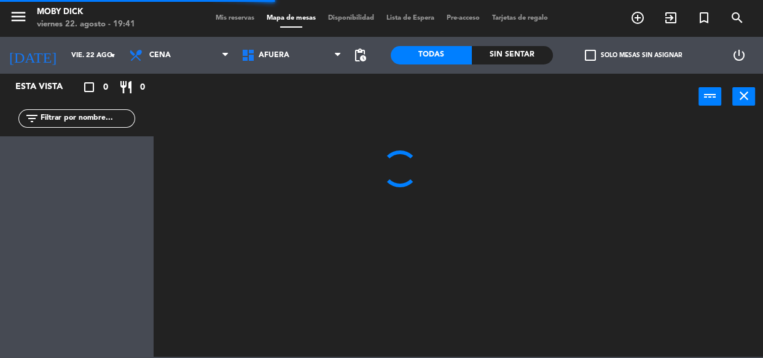
click at [290, 52] on span "AFUERA" at bounding box center [291, 55] width 112 height 27
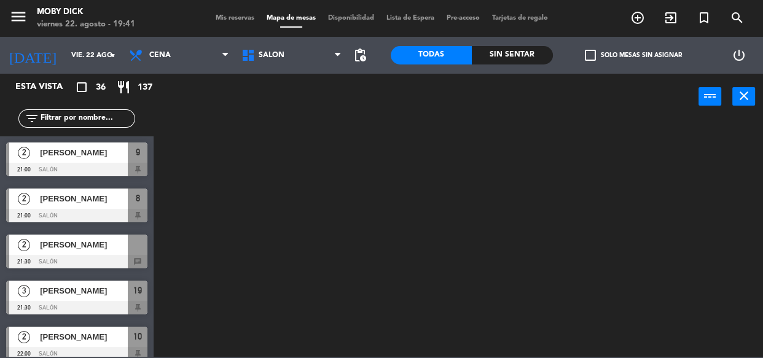
click at [286, 192] on ng-component "menu Moby Dick viernes 22. agosto - 19:41 Mis reservas Mapa de mesas Disponibil…" at bounding box center [381, 178] width 763 height 357
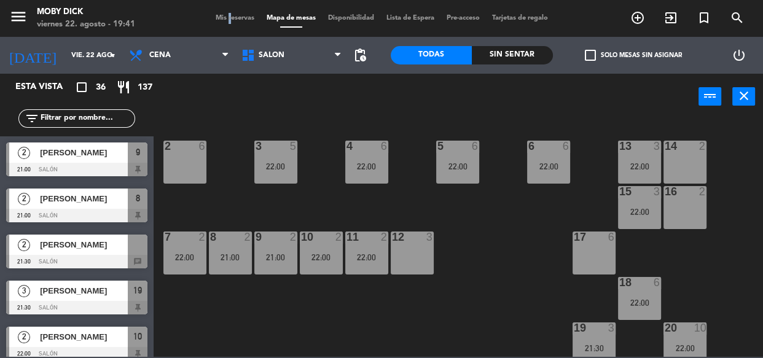
click at [219, 15] on span "Mis reservas" at bounding box center [234, 18] width 51 height 7
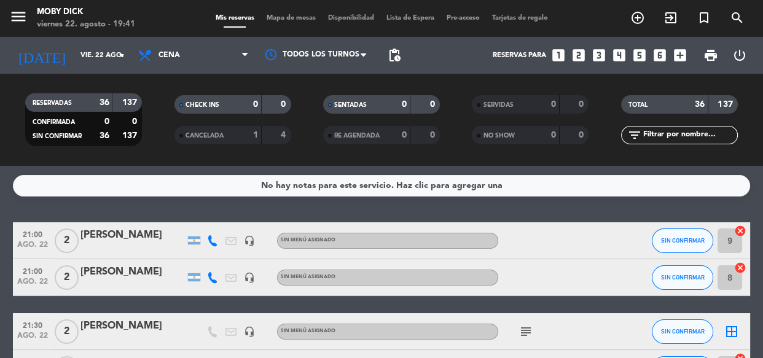
click at [318, 204] on div "No hay notas para este servicio. Haz clic para agregar una 21:00 ago. 22 2 Mati…" at bounding box center [381, 262] width 763 height 192
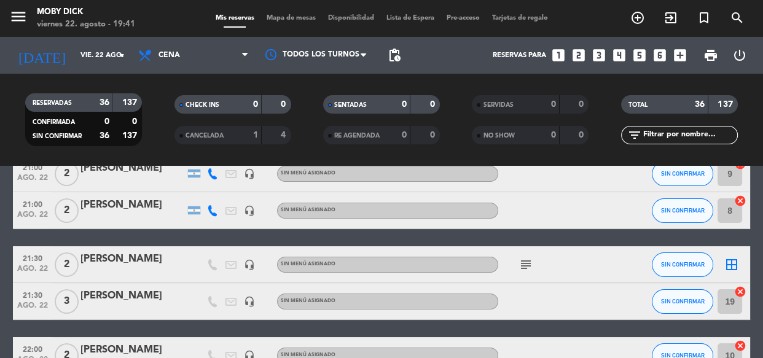
scroll to position [89, 0]
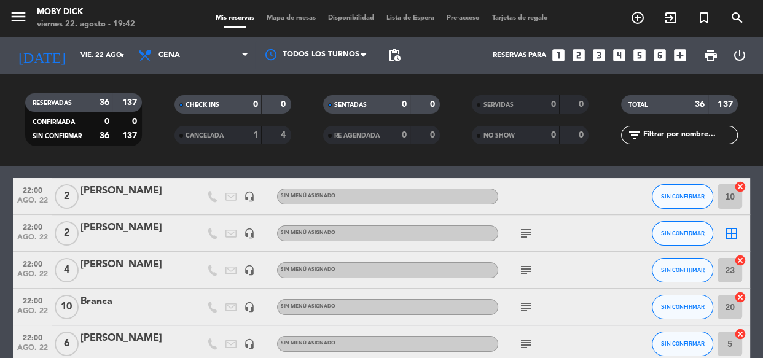
scroll to position [246, 0]
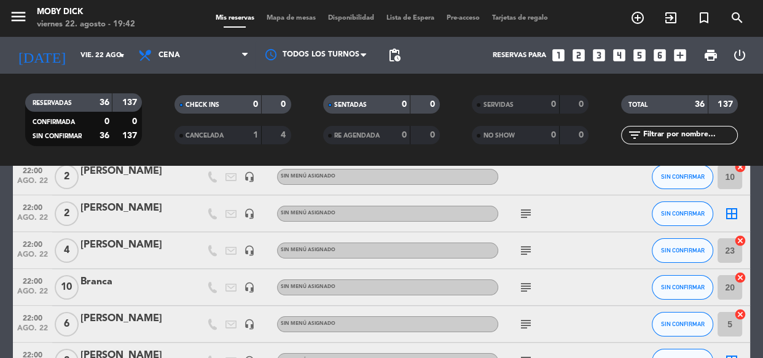
click at [522, 215] on icon "subject" at bounding box center [525, 213] width 15 height 15
click at [522, 252] on icon "subject" at bounding box center [525, 250] width 15 height 15
click at [526, 286] on icon "subject" at bounding box center [525, 287] width 15 height 15
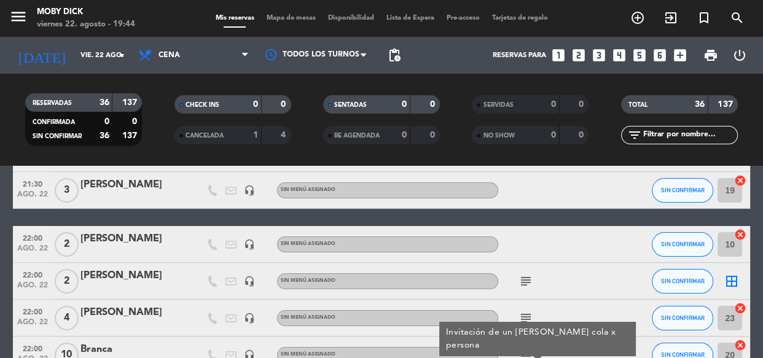
scroll to position [156, 0]
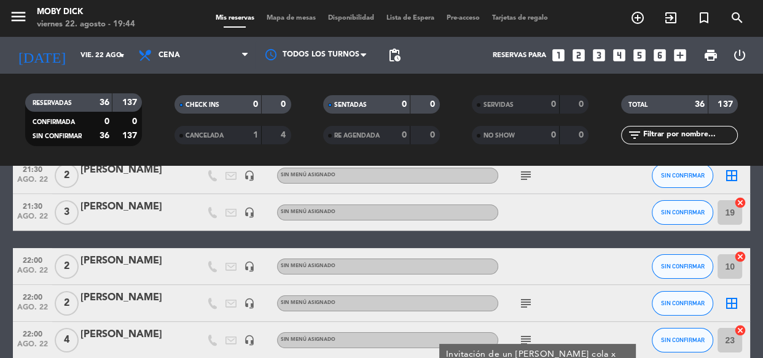
click at [526, 303] on icon "subject" at bounding box center [525, 303] width 15 height 15
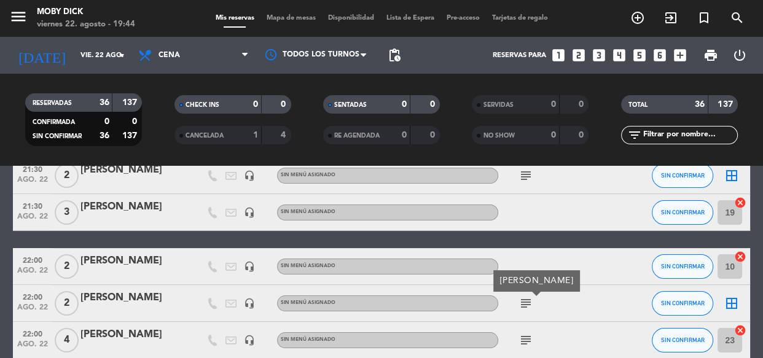
click at [521, 338] on icon "subject" at bounding box center [525, 340] width 15 height 15
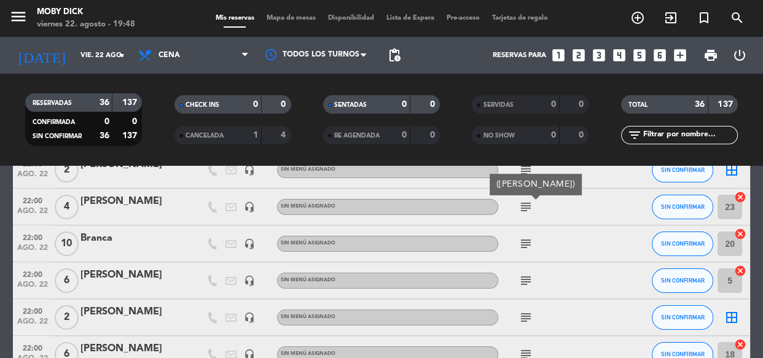
scroll to position [290, 0]
click at [522, 239] on icon "subject" at bounding box center [525, 243] width 15 height 15
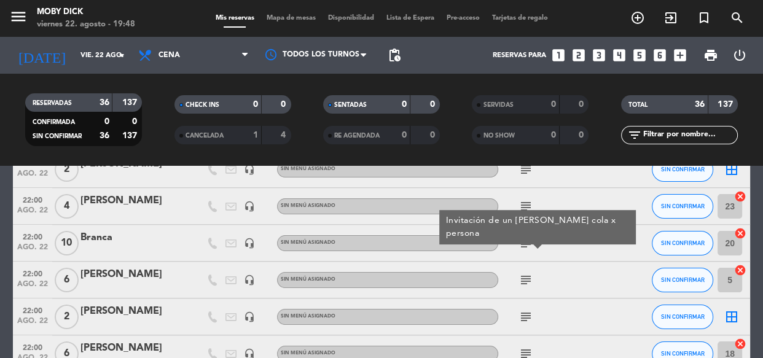
click at [523, 278] on icon "subject" at bounding box center [525, 280] width 15 height 15
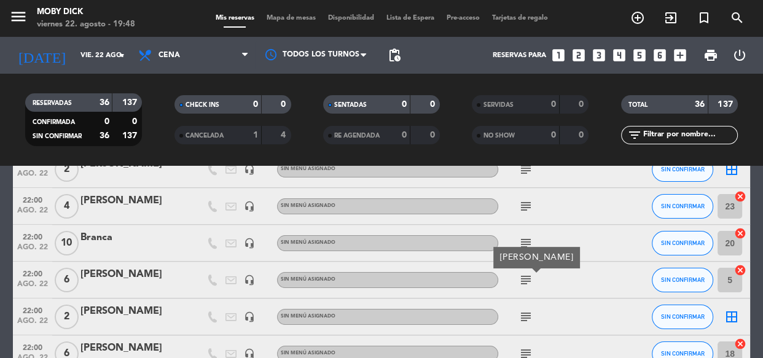
click at [524, 317] on icon "subject" at bounding box center [525, 316] width 15 height 15
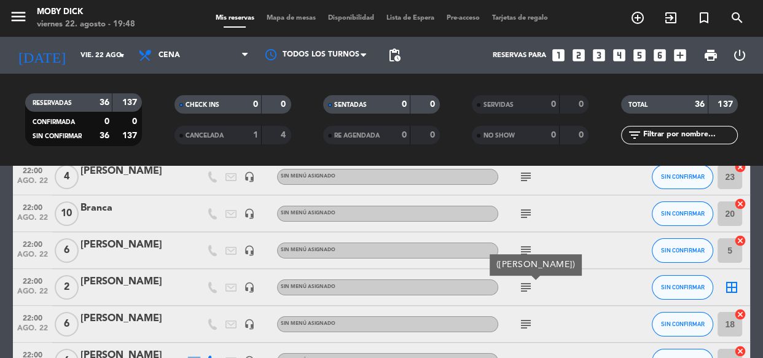
scroll to position [335, 0]
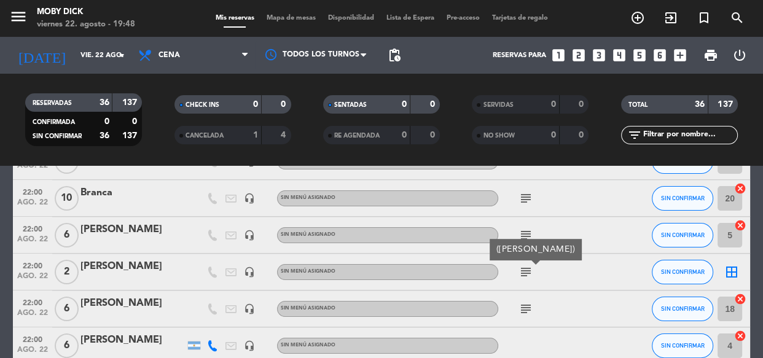
click at [526, 309] on icon "subject" at bounding box center [525, 308] width 15 height 15
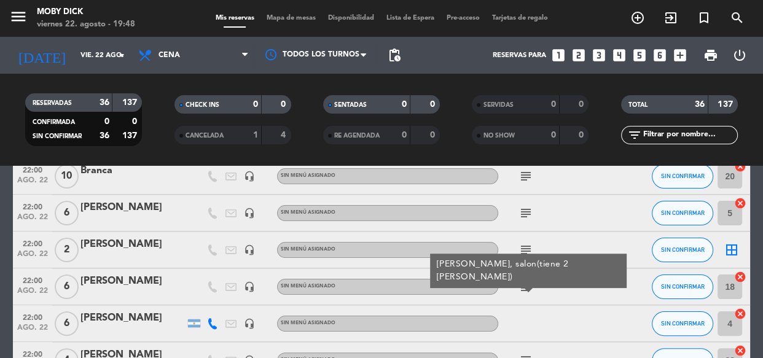
scroll to position [379, 0]
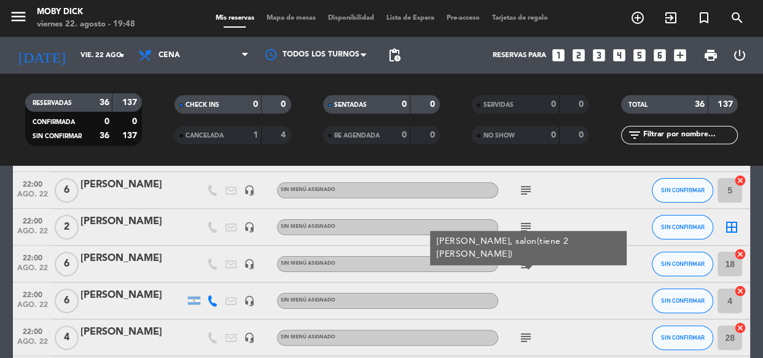
click at [526, 335] on icon "subject" at bounding box center [525, 337] width 15 height 15
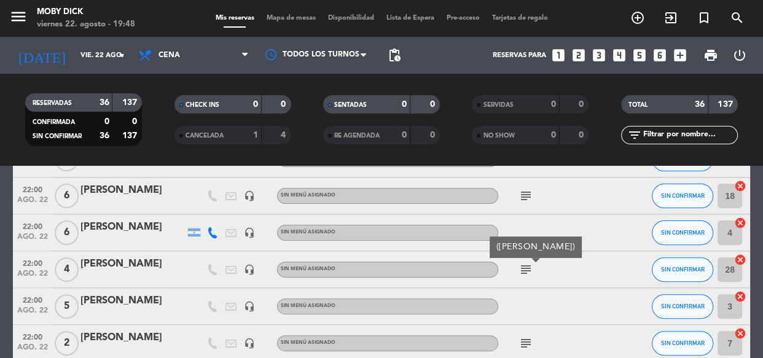
scroll to position [469, 0]
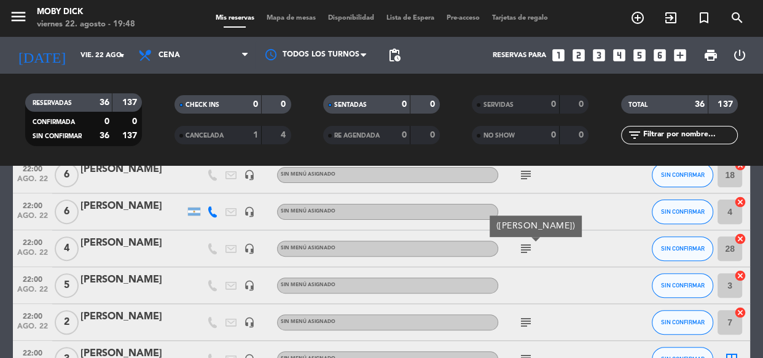
click at [527, 318] on icon "subject" at bounding box center [525, 322] width 15 height 15
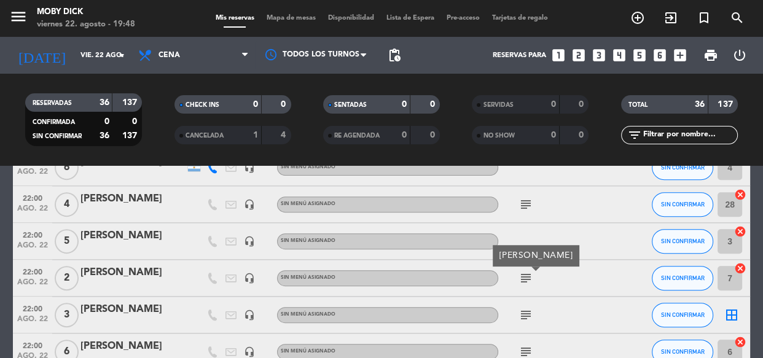
scroll to position [513, 0]
click at [529, 313] on icon "subject" at bounding box center [525, 314] width 15 height 15
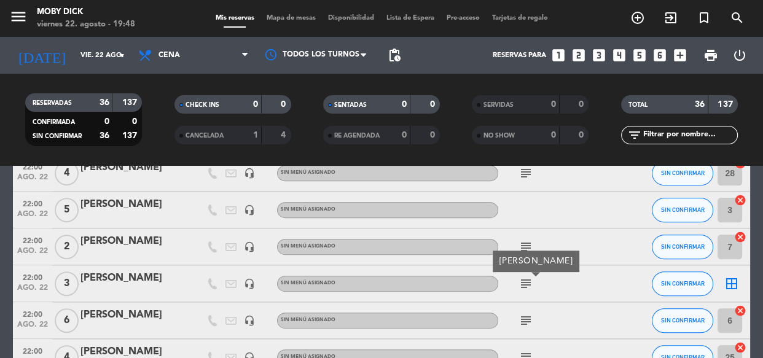
scroll to position [558, 0]
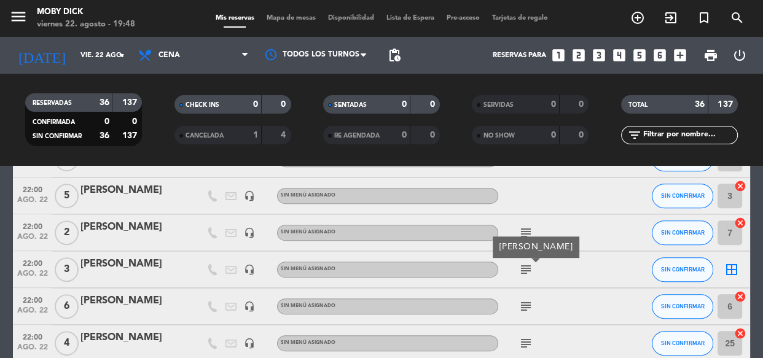
click at [525, 308] on icon "subject" at bounding box center [525, 306] width 15 height 15
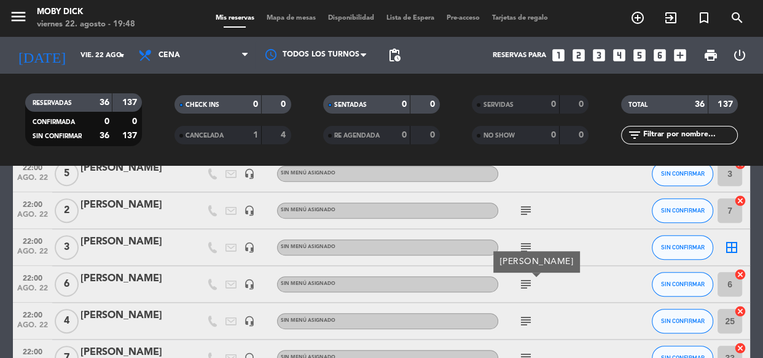
scroll to position [602, 0]
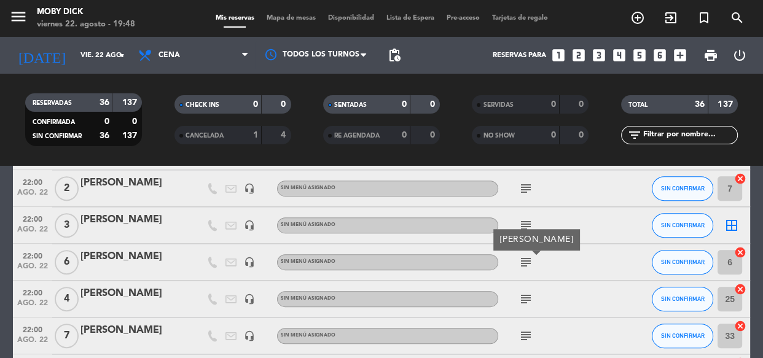
click at [523, 300] on icon "subject" at bounding box center [525, 299] width 15 height 15
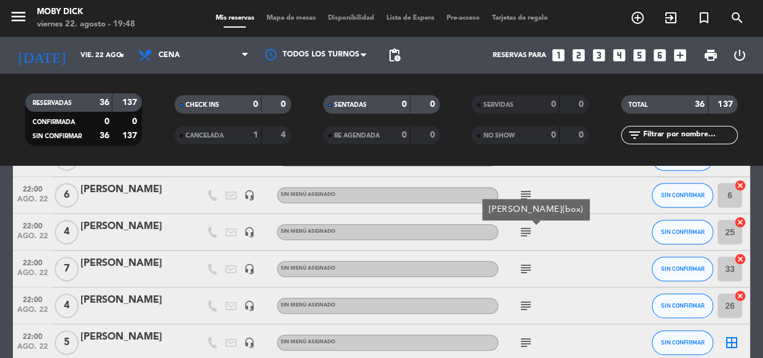
scroll to position [669, 0]
click at [528, 263] on icon "subject" at bounding box center [525, 269] width 15 height 15
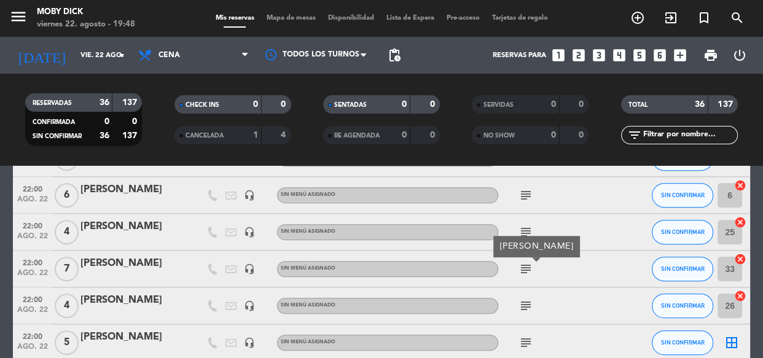
click at [524, 240] on div "[PERSON_NAME]" at bounding box center [537, 246] width 74 height 13
click at [525, 267] on icon "subject" at bounding box center [525, 269] width 15 height 15
click at [523, 302] on icon "subject" at bounding box center [525, 305] width 15 height 15
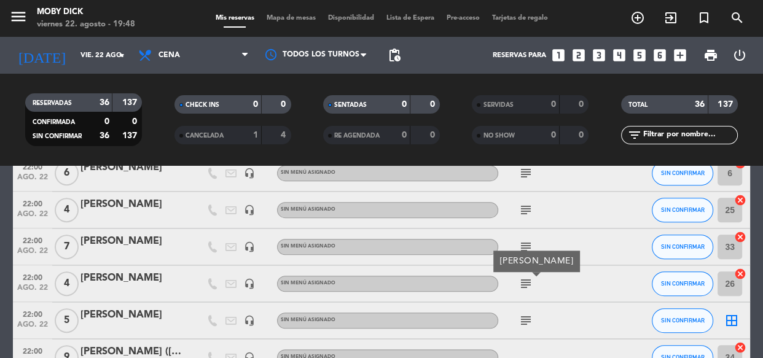
scroll to position [692, 0]
click at [523, 314] on icon "subject" at bounding box center [525, 320] width 15 height 15
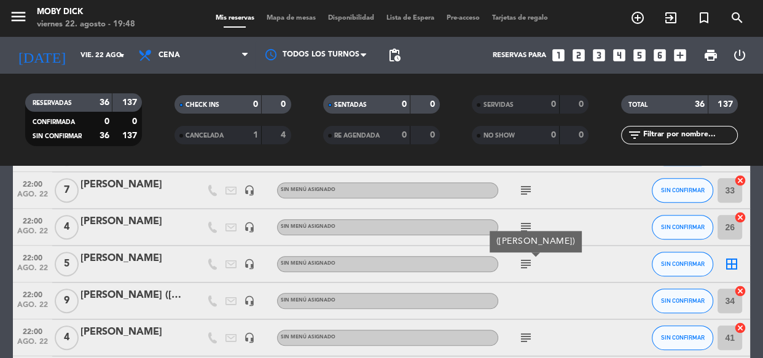
scroll to position [759, 0]
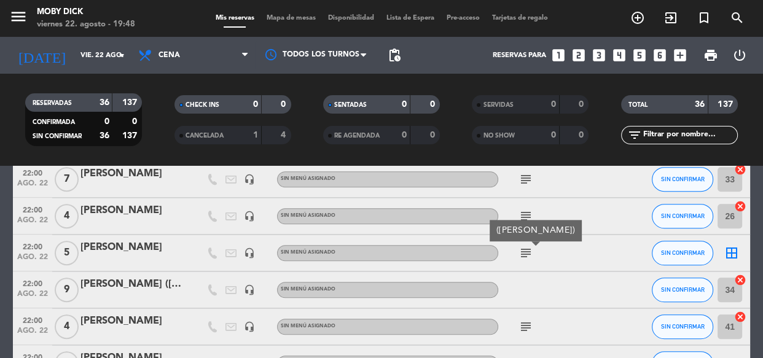
click at [524, 325] on icon "subject" at bounding box center [525, 326] width 15 height 15
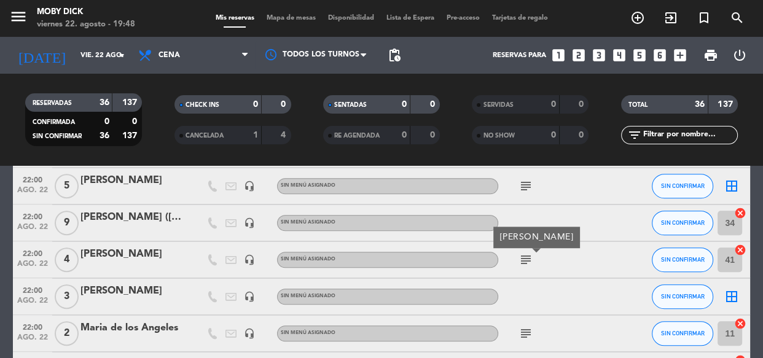
scroll to position [848, 0]
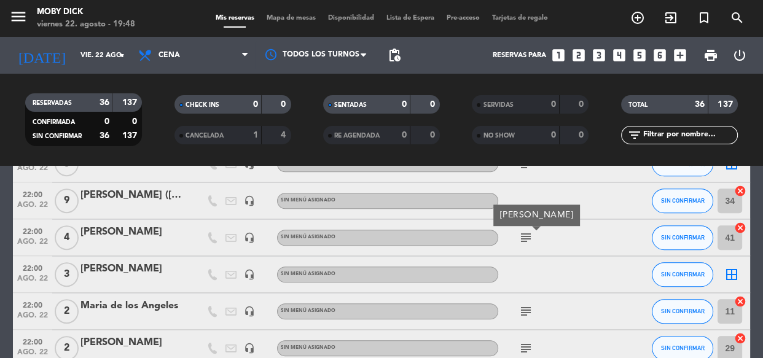
click at [521, 349] on icon "subject" at bounding box center [525, 348] width 15 height 15
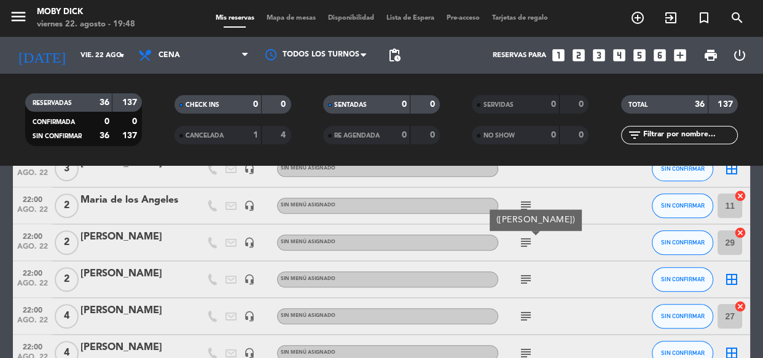
scroll to position [960, 0]
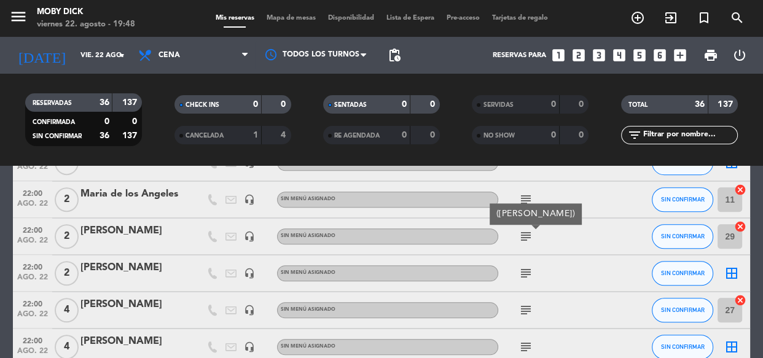
click at [526, 275] on icon "subject" at bounding box center [525, 273] width 15 height 15
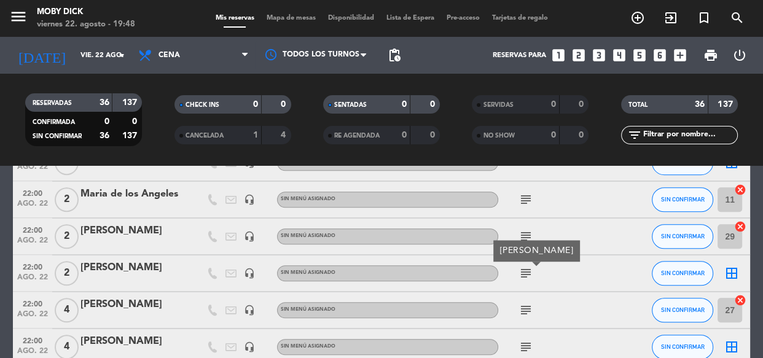
click at [524, 303] on icon "subject" at bounding box center [525, 310] width 15 height 15
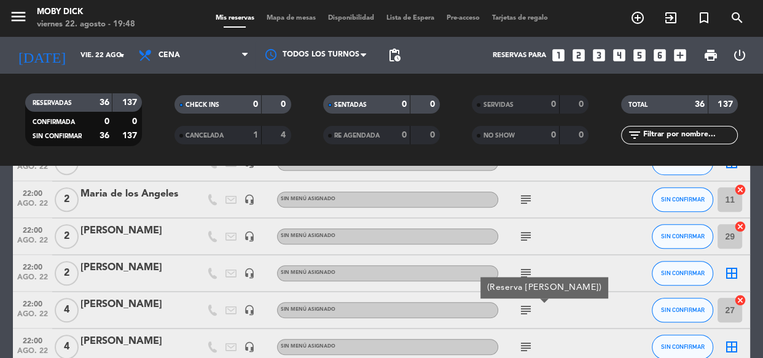
click at [522, 340] on icon "subject" at bounding box center [525, 347] width 15 height 15
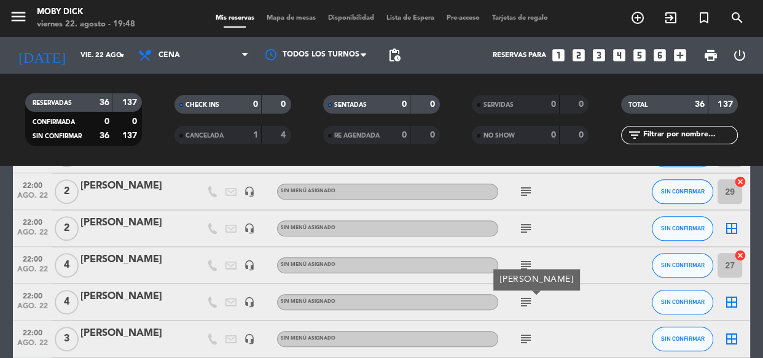
scroll to position [1027, 0]
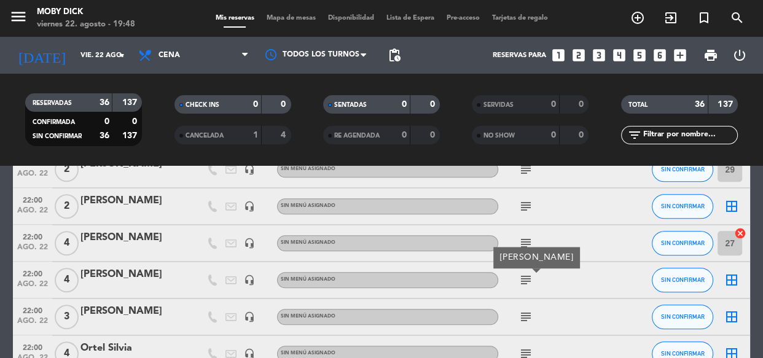
click at [523, 319] on icon "subject" at bounding box center [525, 316] width 15 height 15
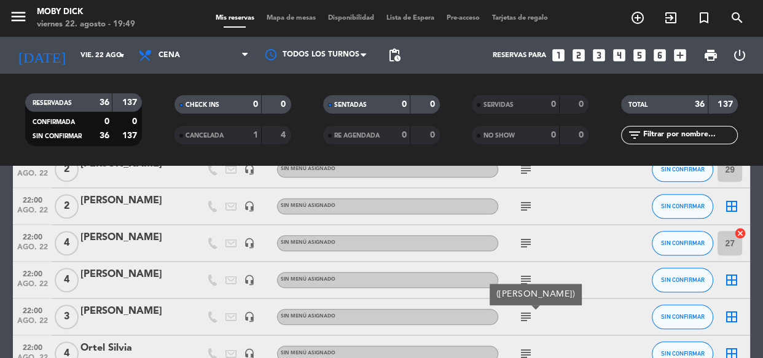
click at [522, 351] on icon "subject" at bounding box center [525, 353] width 15 height 15
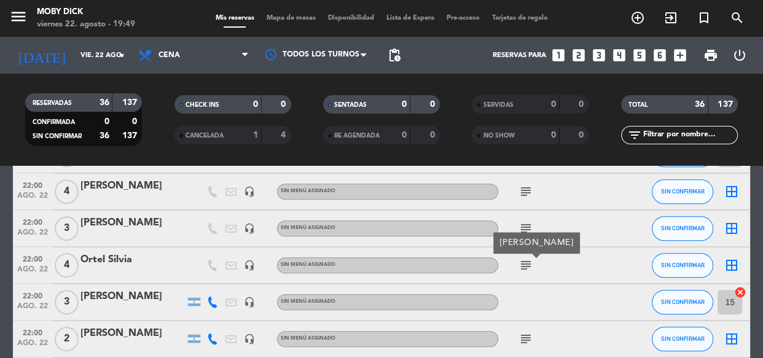
scroll to position [1116, 0]
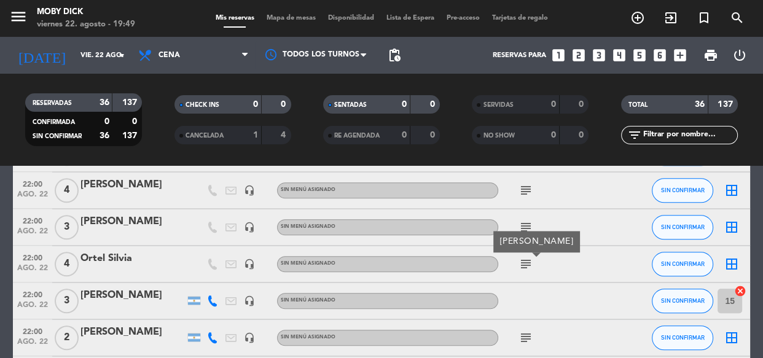
click at [523, 340] on icon "subject" at bounding box center [525, 337] width 15 height 15
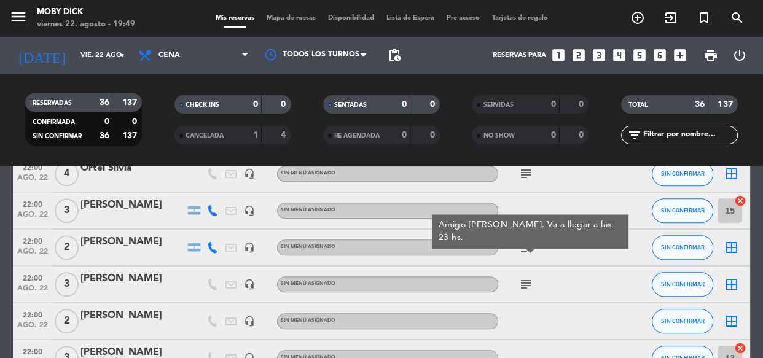
scroll to position [1228, 0]
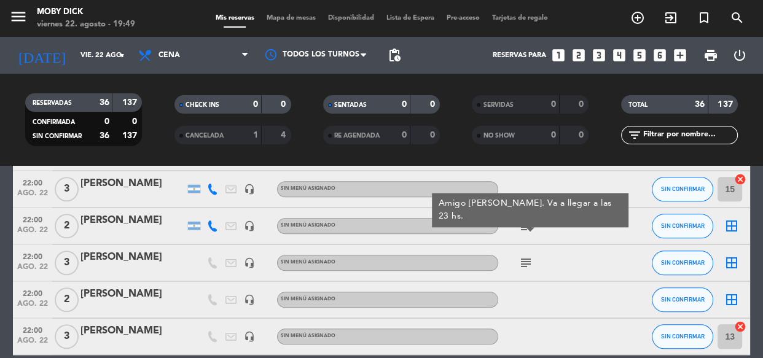
click at [526, 263] on icon "subject" at bounding box center [525, 262] width 15 height 15
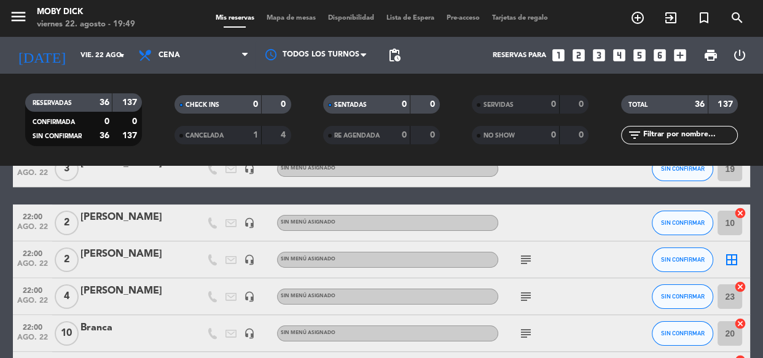
scroll to position [201, 0]
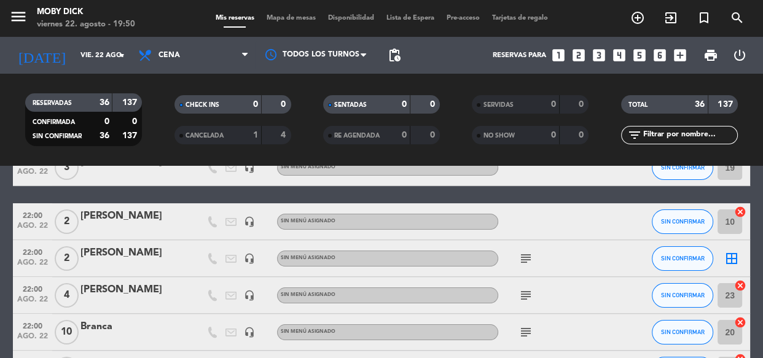
click at [680, 134] on input "text" at bounding box center [689, 135] width 95 height 14
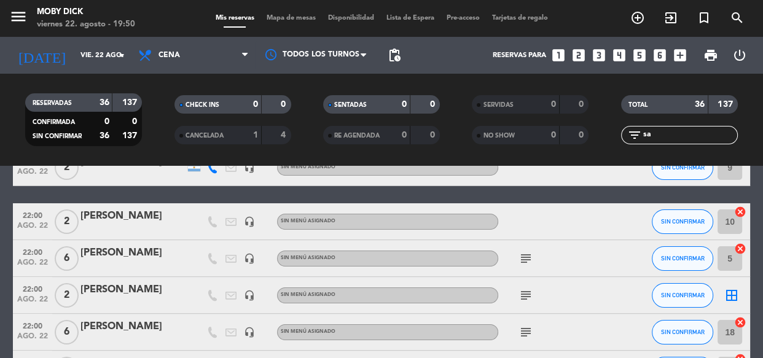
scroll to position [0, 0]
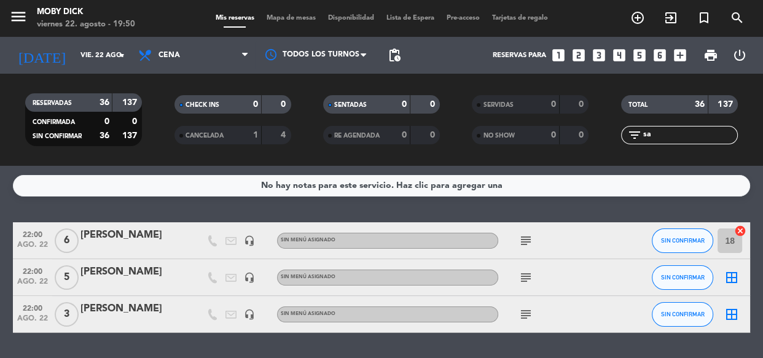
type input "sa"
click at [569, 203] on div "No hay notas para este servicio. Haz clic para agregar una 22:00 ago. 22 6 Dani…" at bounding box center [381, 262] width 763 height 192
click at [653, 137] on input "sa" at bounding box center [689, 135] width 95 height 14
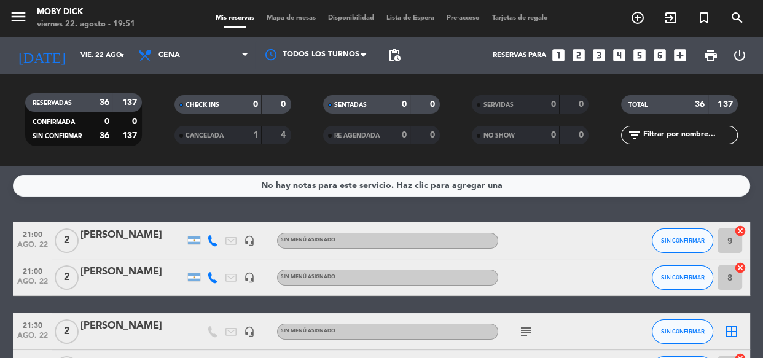
click at [657, 212] on div "No hay notas para este servicio. Haz clic para agregar una 21:00 ago. 22 2 Mati…" at bounding box center [381, 262] width 763 height 192
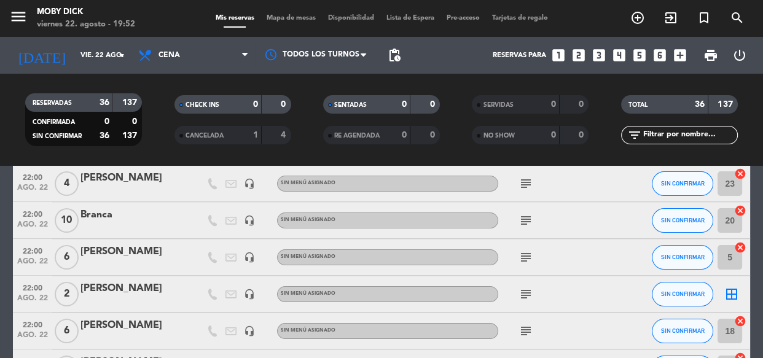
scroll to position [335, 0]
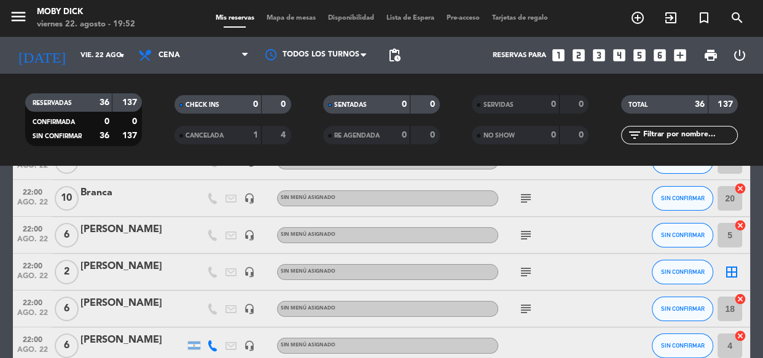
click at [524, 239] on icon "subject" at bounding box center [525, 235] width 15 height 15
click at [521, 276] on icon "subject" at bounding box center [525, 272] width 15 height 15
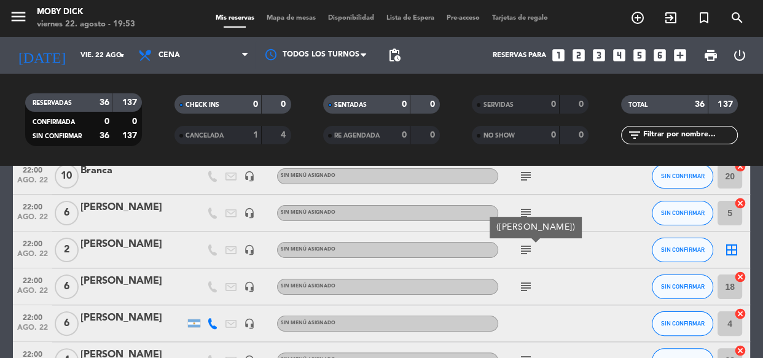
click at [521, 281] on icon "subject" at bounding box center [525, 286] width 15 height 15
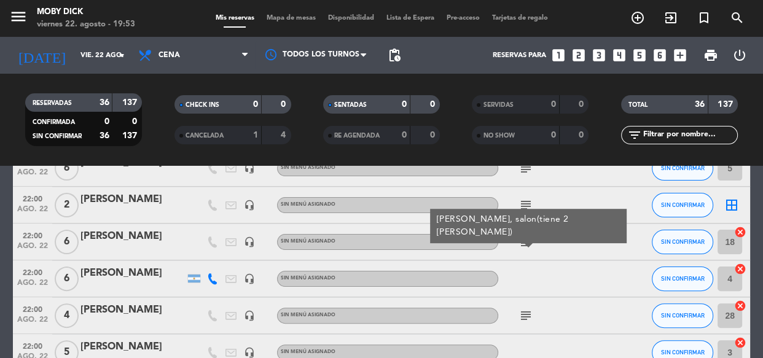
scroll to position [424, 0]
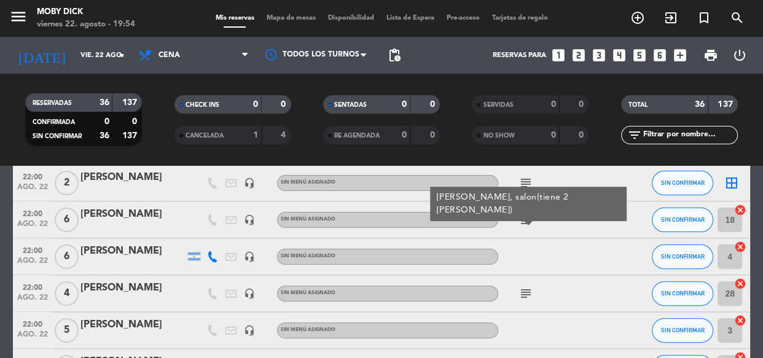
click at [522, 297] on icon "subject" at bounding box center [525, 293] width 15 height 15
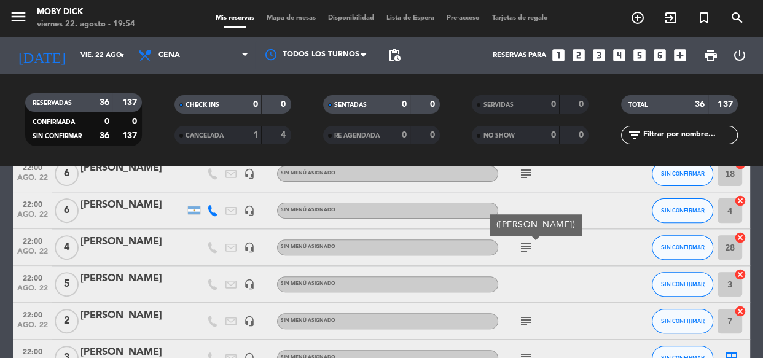
scroll to position [491, 0]
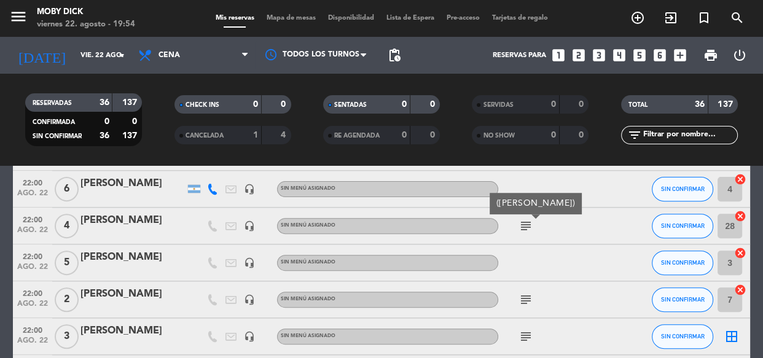
click at [522, 297] on icon "subject" at bounding box center [525, 299] width 15 height 15
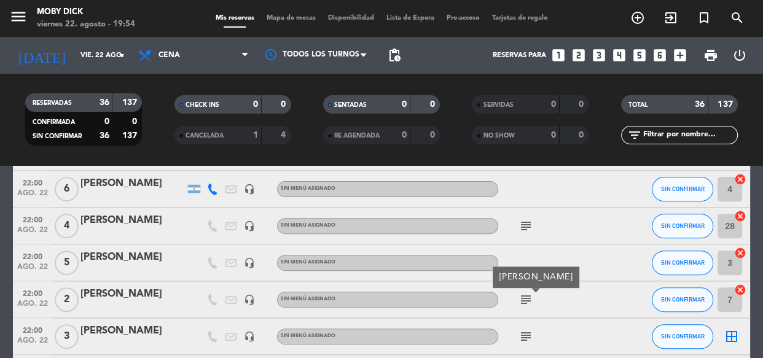
click at [524, 332] on icon "subject" at bounding box center [525, 336] width 15 height 15
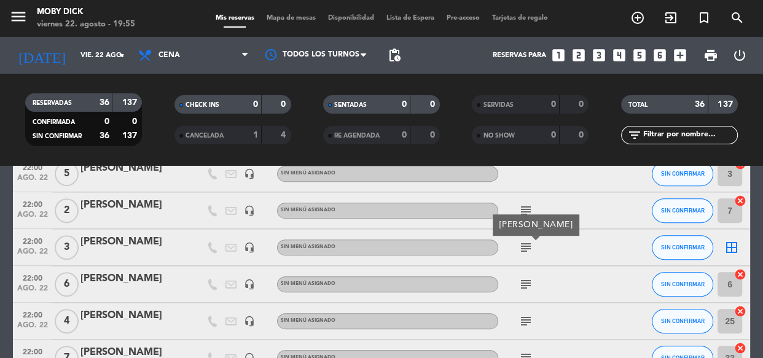
scroll to position [602, 0]
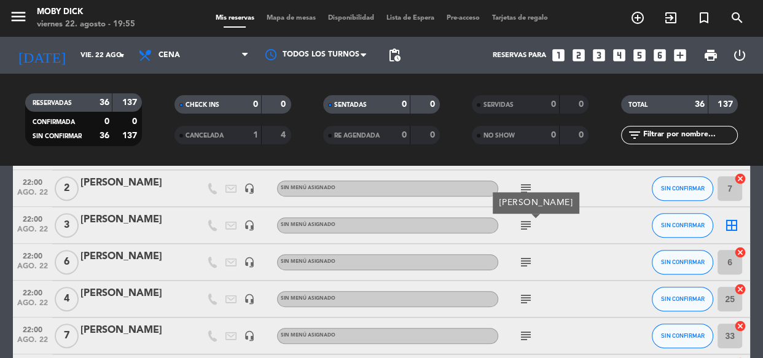
click at [524, 295] on icon "subject" at bounding box center [525, 299] width 15 height 15
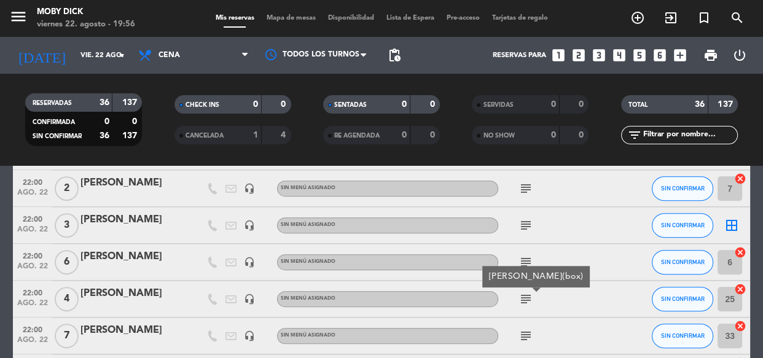
click at [525, 333] on icon "subject" at bounding box center [525, 336] width 15 height 15
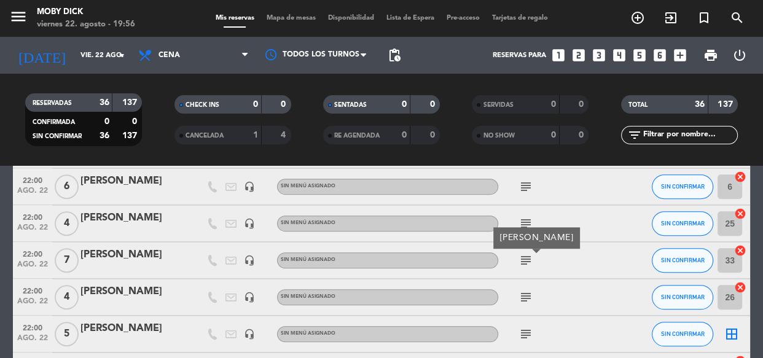
scroll to position [692, 0]
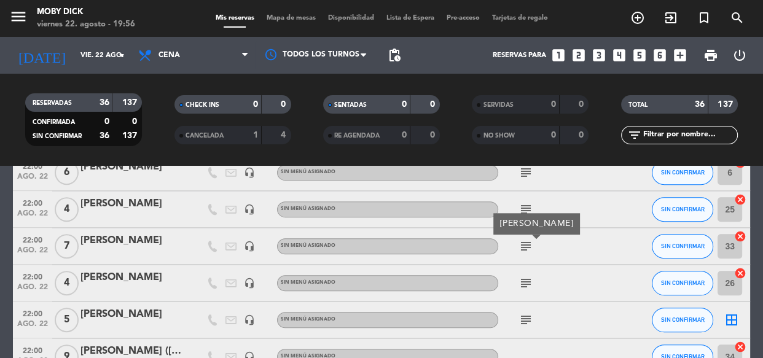
click at [525, 282] on icon "subject" at bounding box center [525, 283] width 15 height 15
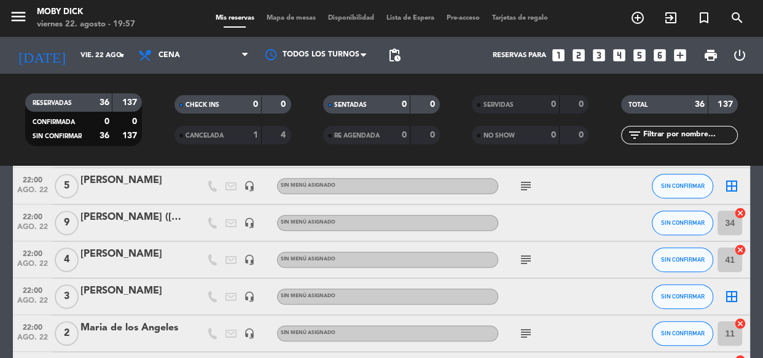
scroll to position [848, 0]
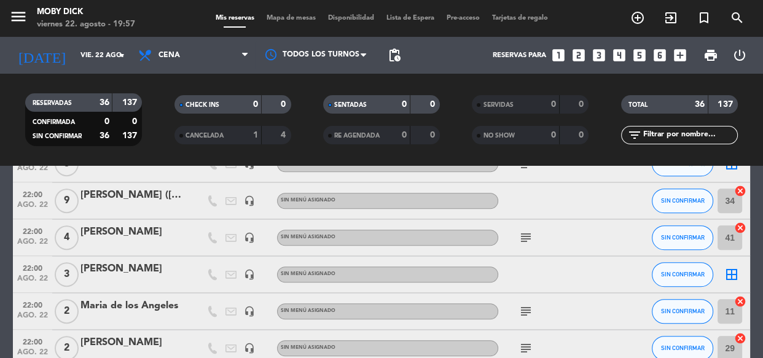
click at [527, 242] on icon "subject" at bounding box center [525, 237] width 15 height 15
click at [524, 313] on icon "subject" at bounding box center [525, 311] width 15 height 15
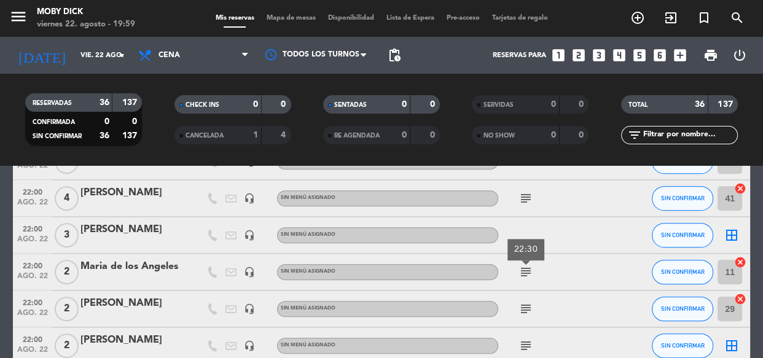
scroll to position [915, 0]
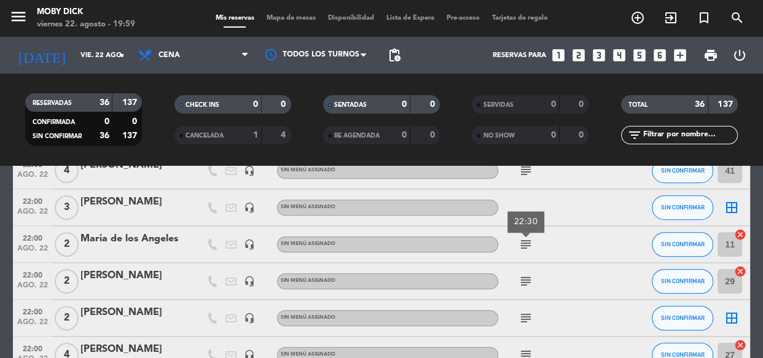
click at [524, 286] on icon "subject" at bounding box center [525, 281] width 15 height 15
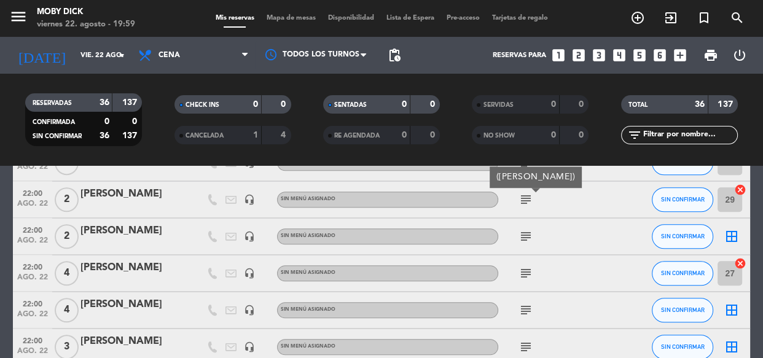
scroll to position [1005, 0]
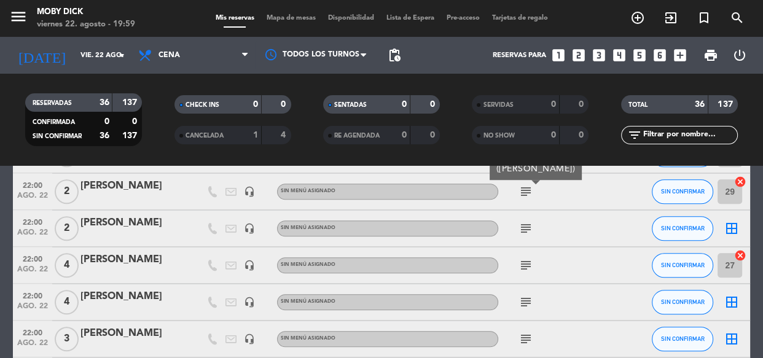
click at [524, 270] on icon "subject" at bounding box center [525, 265] width 15 height 15
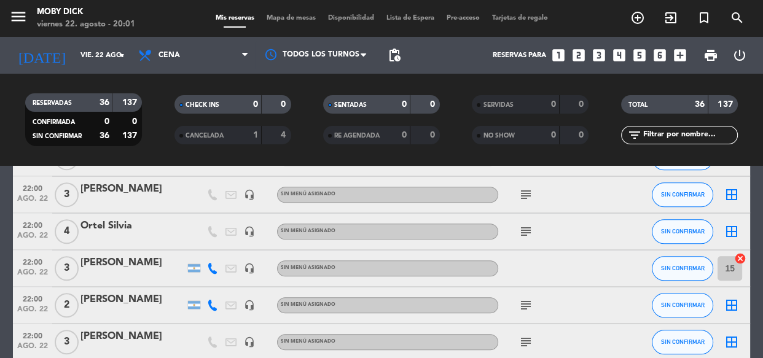
scroll to position [1116, 0]
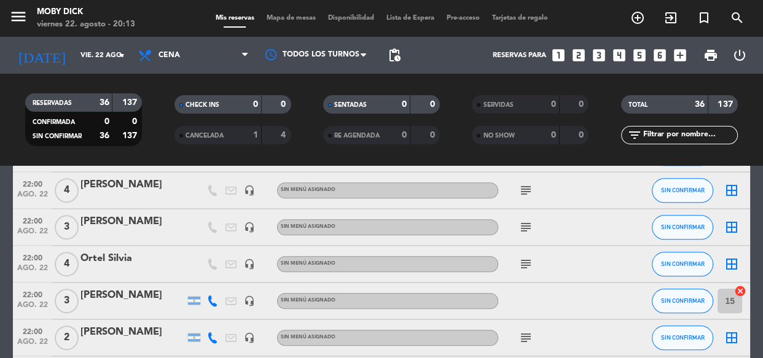
click at [290, 23] on div "Mis reservas Mapa de mesas Disponibilidad Lista de Espera Pre-acceso Tarjetas d…" at bounding box center [381, 18] width 344 height 11
click at [292, 21] on div "Mis reservas Mapa de mesas Disponibilidad Lista de Espera Pre-acceso Tarjetas d…" at bounding box center [381, 18] width 344 height 11
click at [292, 21] on span "Mapa de mesas" at bounding box center [290, 18] width 61 height 7
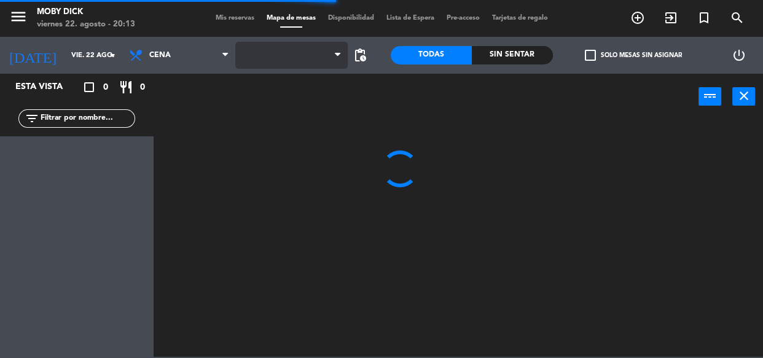
click at [302, 56] on span at bounding box center [291, 55] width 112 height 27
click at [302, 56] on span "AFUERA" at bounding box center [291, 55] width 112 height 27
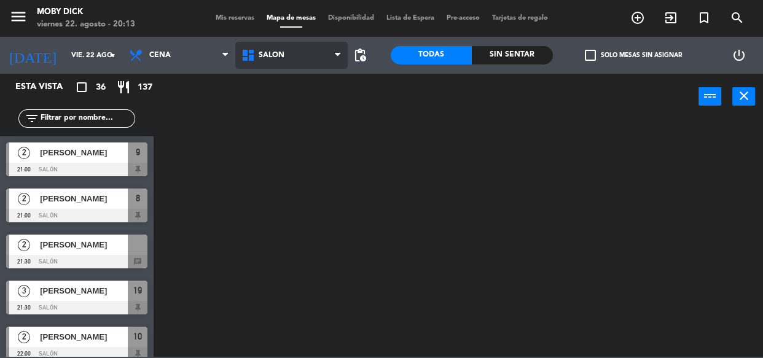
click at [255, 190] on ng-component "menu Moby Dick viernes 22. agosto - 20:13 Mis reservas Mapa de mesas Disponibil…" at bounding box center [381, 178] width 763 height 357
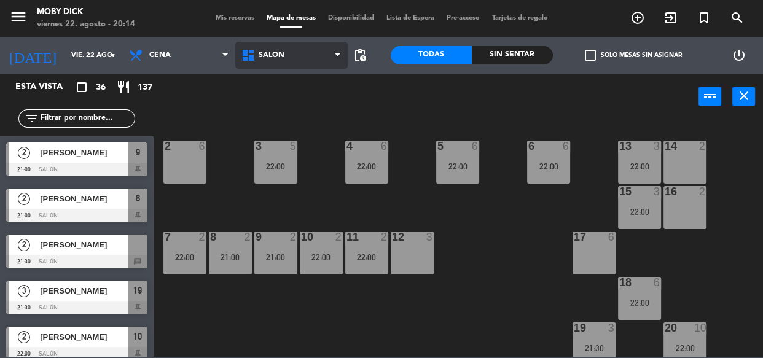
click at [242, 48] on icon at bounding box center [250, 55] width 18 height 15
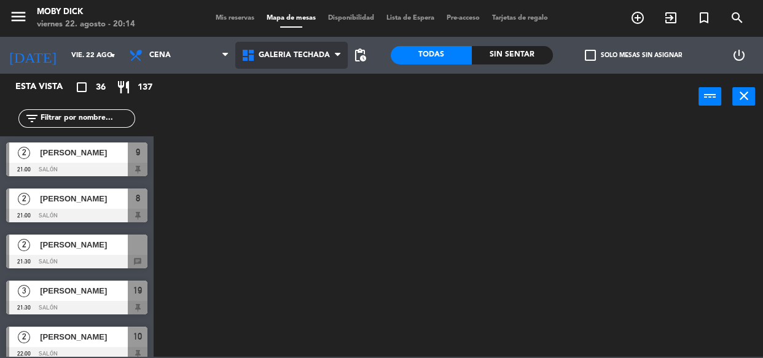
click at [276, 138] on ng-component "menu Moby Dick viernes 22. agosto - 20:14 Mis reservas Mapa de mesas Disponibil…" at bounding box center [381, 178] width 763 height 357
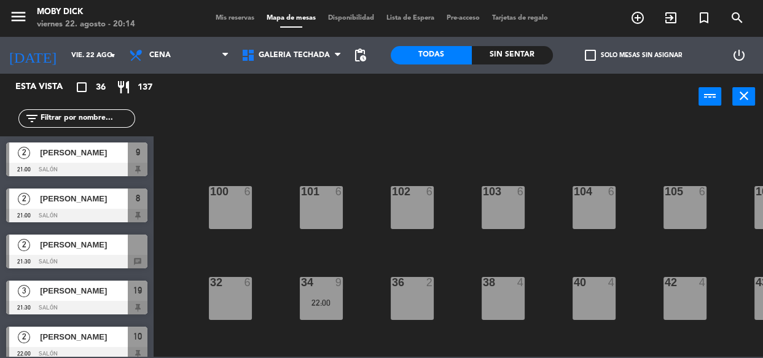
click at [393, 149] on div "100 6 101 6 102 6 103 6 104 6 105 6 107 6 32 6 34 9 22:00 36 2 38 4 40 4 43 4 4…" at bounding box center [462, 238] width 602 height 238
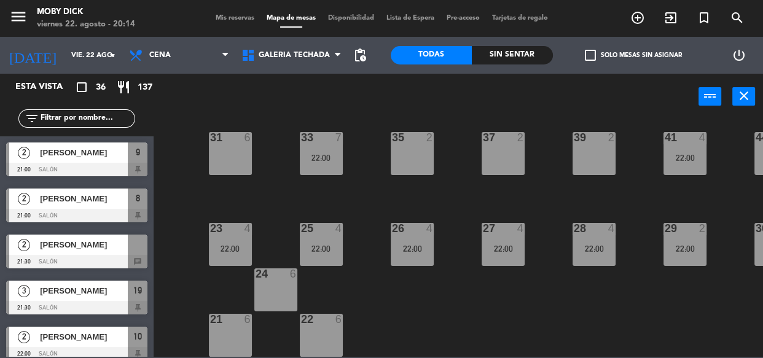
scroll to position [243, 0]
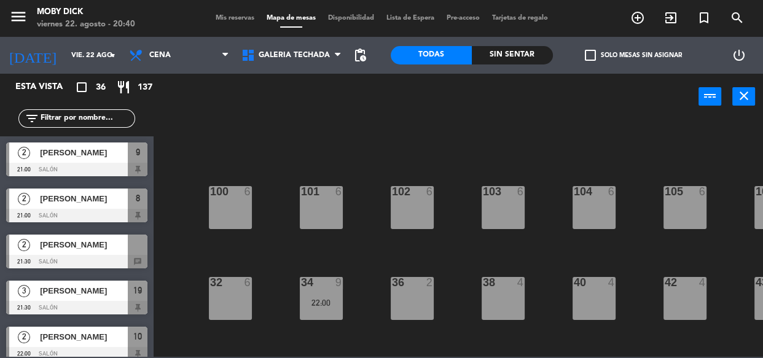
scroll to position [243, 0]
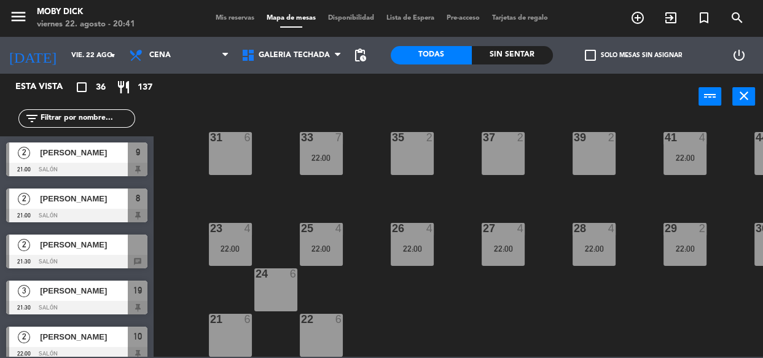
click at [94, 118] on input "text" at bounding box center [86, 119] width 95 height 14
click at [332, 63] on span "GALERIA TECHADA" at bounding box center [291, 55] width 112 height 27
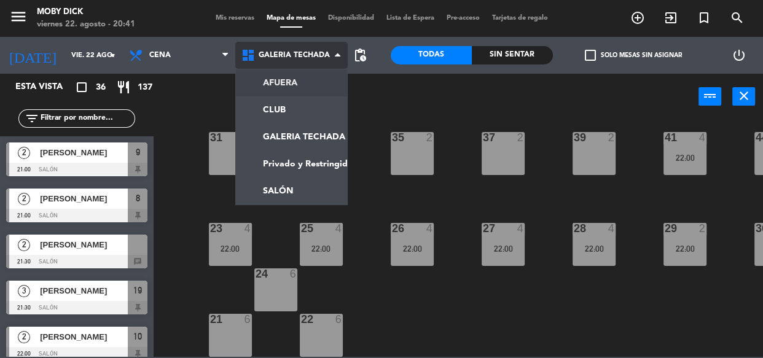
scroll to position [0, 0]
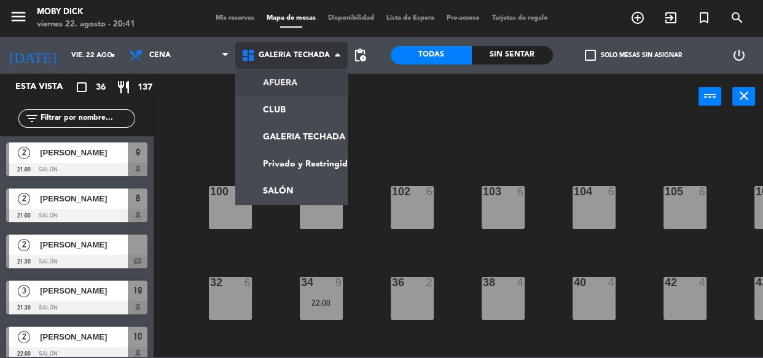
click at [318, 86] on ng-component "menu Moby [PERSON_NAME][DATE] 22. agosto - 20:41 Mis reservas Mapa de mesas Dis…" at bounding box center [381, 178] width 763 height 357
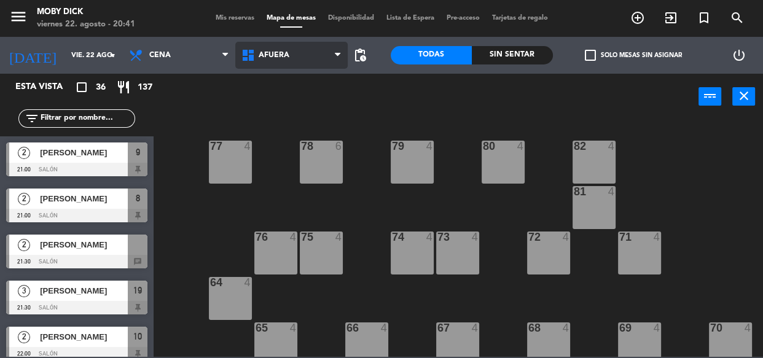
click at [329, 52] on span "AFUERA" at bounding box center [291, 55] width 112 height 27
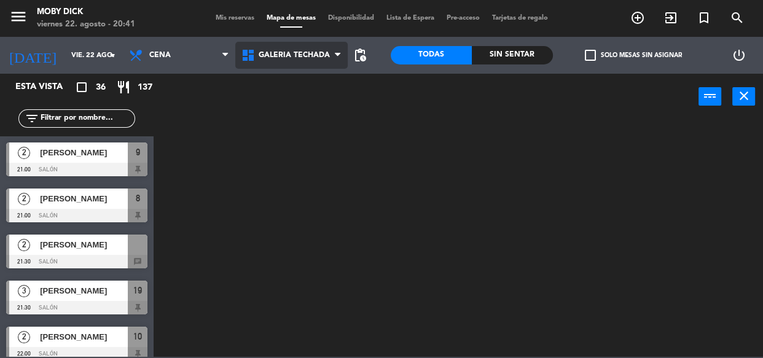
click at [320, 128] on ng-component "menu Moby [PERSON_NAME][DATE] 22. agosto - 20:41 Mis reservas Mapa de mesas Dis…" at bounding box center [381, 178] width 763 height 357
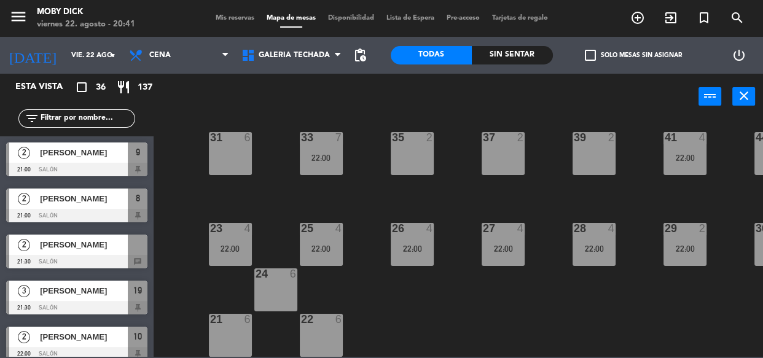
scroll to position [238, 0]
click at [325, 61] on span "GALERIA TECHADA" at bounding box center [291, 55] width 112 height 27
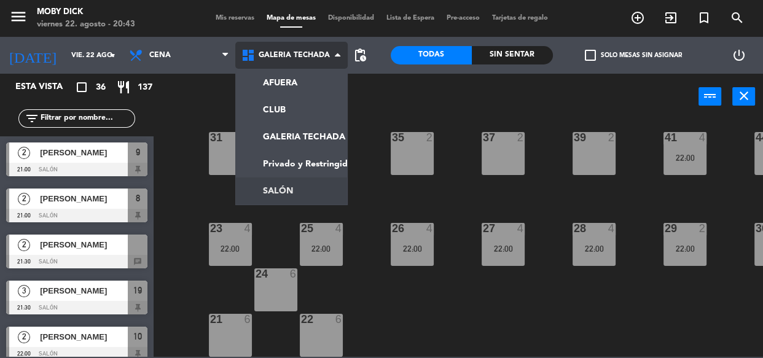
scroll to position [0, 0]
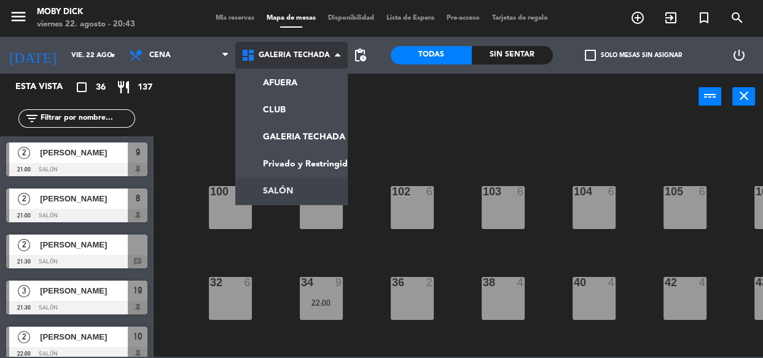
click at [288, 182] on ng-component "menu Moby [PERSON_NAME][DATE] 22. agosto - 20:43 Mis reservas Mapa de mesas Dis…" at bounding box center [381, 178] width 763 height 357
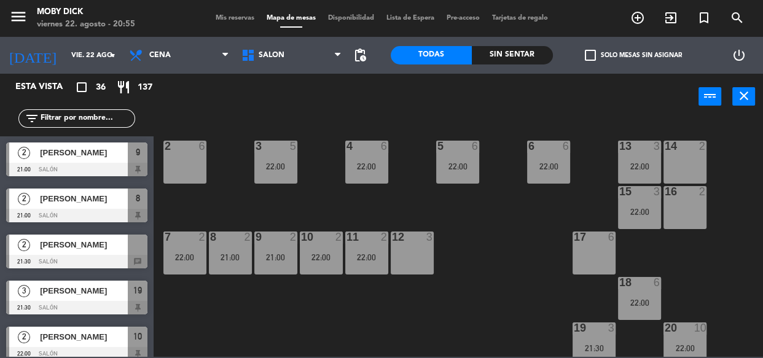
click at [698, 263] on div "14 2 13 3 22:00 6 6 22:00 5 6 22:00 4 6 22:00 3 5 22:00 2 6 16 2 15 3 22:00 17 …" at bounding box center [462, 238] width 602 height 238
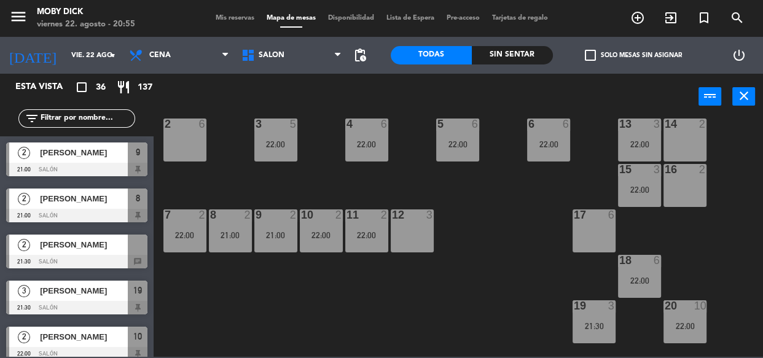
scroll to position [44, 0]
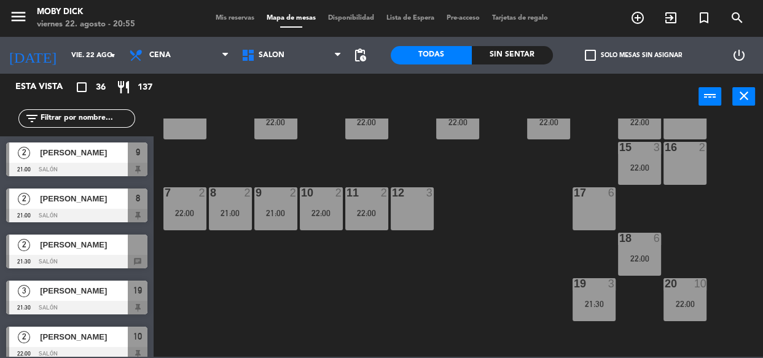
click at [599, 195] on div at bounding box center [593, 192] width 20 height 11
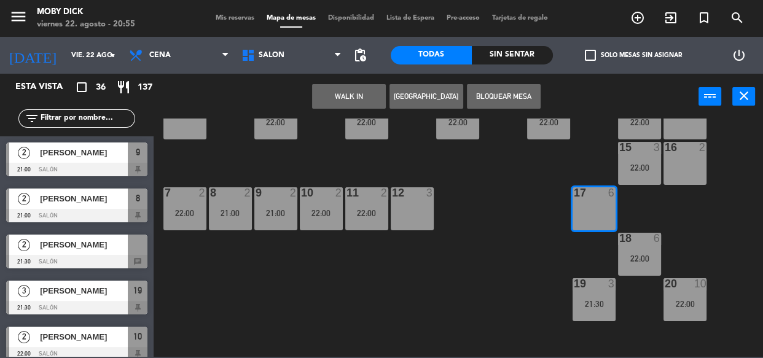
click at [535, 209] on div "14 2 13 3 22:00 6 6 22:00 5 6 22:00 4 6 22:00 3 5 22:00 2 6 16 2 15 3 22:00 17 …" at bounding box center [462, 238] width 602 height 238
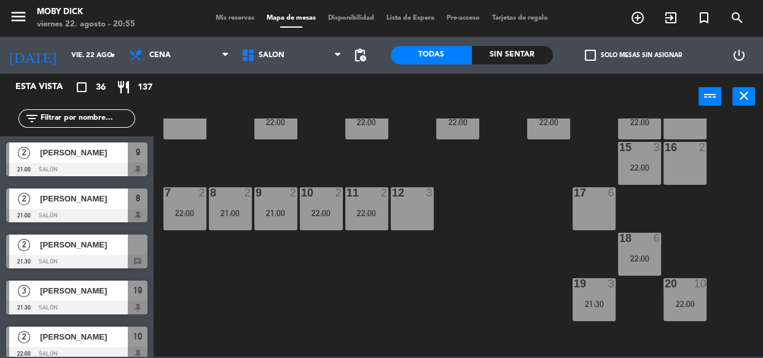
click at [637, 254] on div "22:00" at bounding box center [639, 258] width 43 height 9
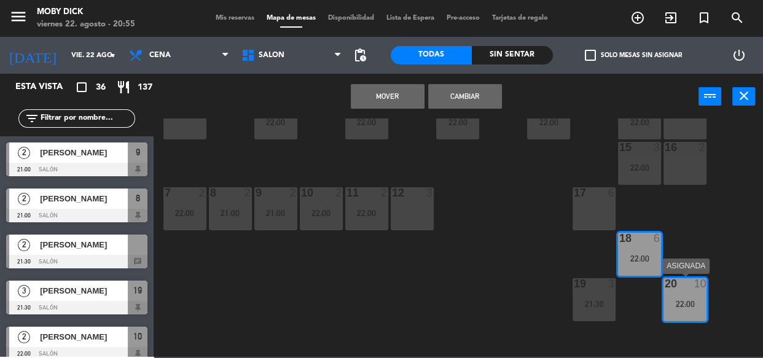
click at [667, 299] on div "22:00" at bounding box center [684, 303] width 43 height 9
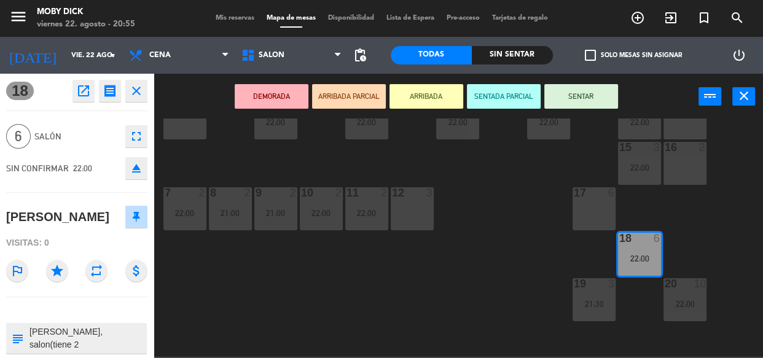
click at [429, 254] on div "14 2 13 3 22:00 6 6 22:00 5 6 22:00 4 6 22:00 3 5 22:00 2 6 16 2 15 3 22:00 17 …" at bounding box center [462, 238] width 602 height 238
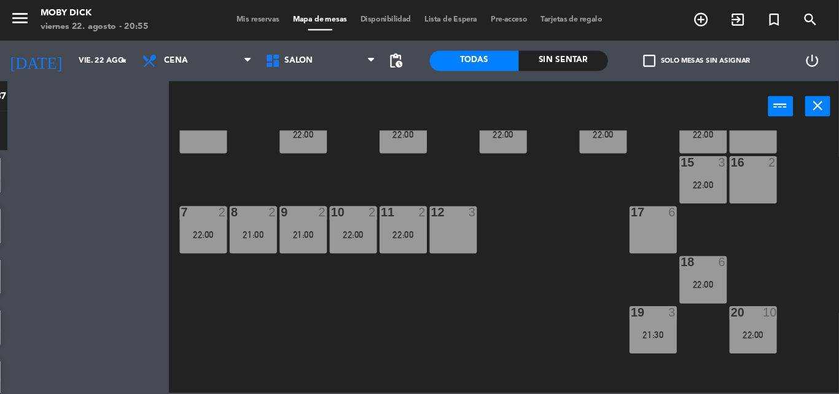
scroll to position [0, 0]
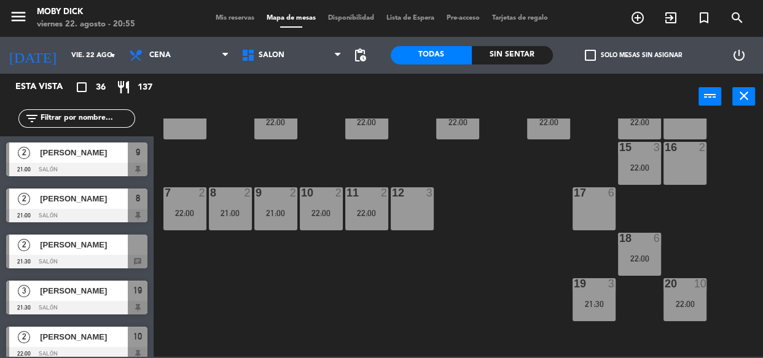
click at [659, 244] on div "18 6" at bounding box center [639, 239] width 43 height 12
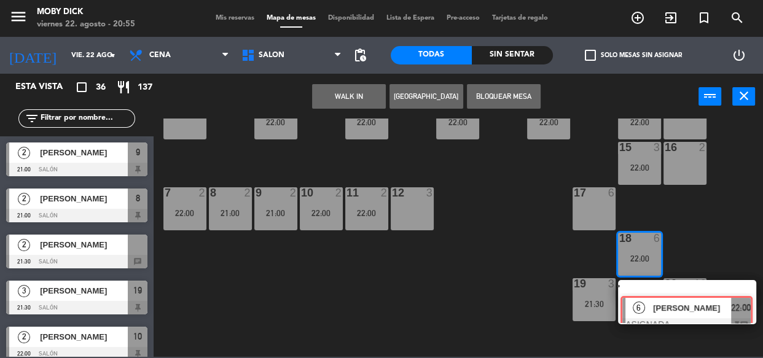
click at [660, 305] on div "6 [PERSON_NAME] ASIGNADA 22:00 chat" at bounding box center [687, 302] width 157 height 44
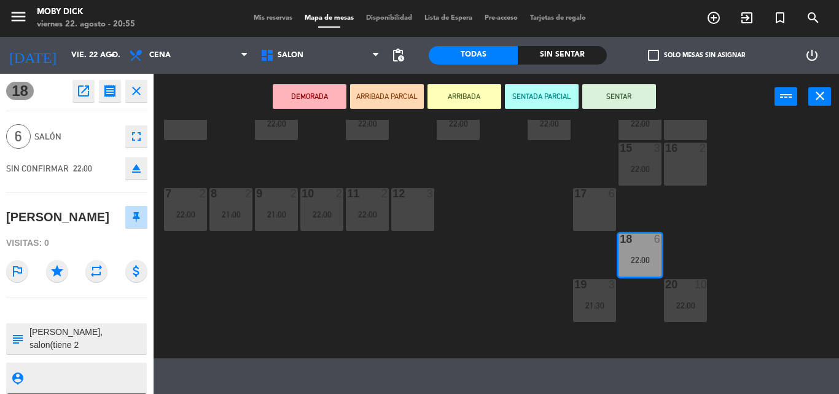
scroll to position [45, 0]
click at [392, 289] on div "14 2 13 3 22:00 6 6 22:00 5 6 22:00 4 6 22:00 3 5 22:00 2 6 16 2 15 3 22:00 17 …" at bounding box center [500, 239] width 677 height 238
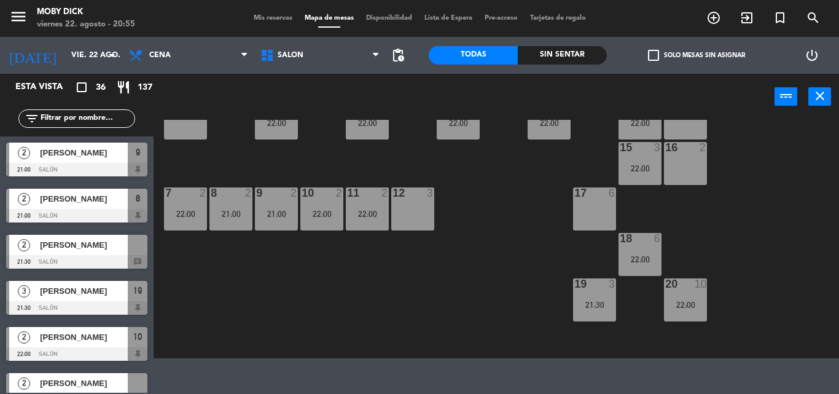
scroll to position [0, 0]
click at [591, 301] on div "21:30" at bounding box center [594, 304] width 43 height 9
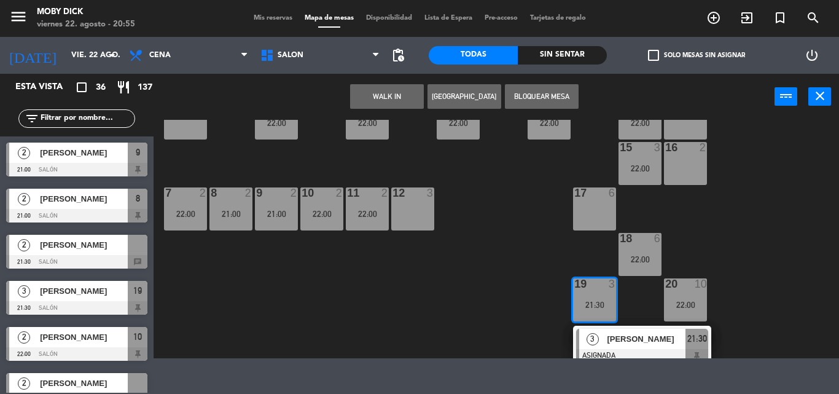
click at [612, 330] on div "3 [PERSON_NAME] ASIGNADA 21:30" at bounding box center [642, 345] width 157 height 40
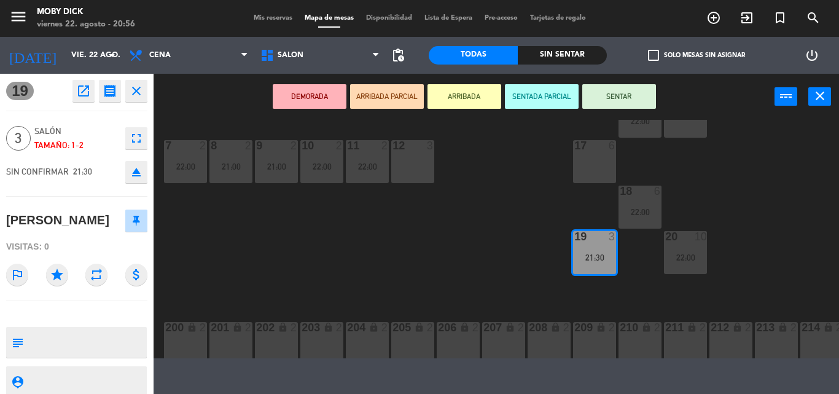
scroll to position [94, 0]
click at [493, 208] on div "14 2 13 3 22:00 6 6 22:00 5 6 22:00 4 6 22:00 3 5 22:00 2 6 16 2 15 3 22:00 17 …" at bounding box center [500, 239] width 677 height 238
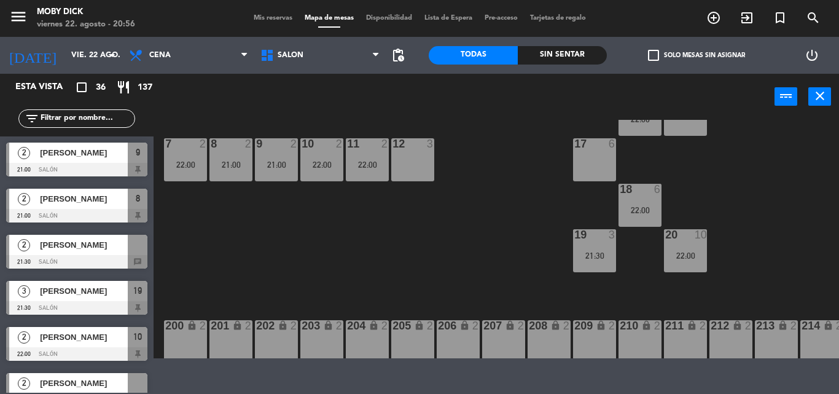
click at [678, 240] on div "20 10" at bounding box center [685, 235] width 43 height 12
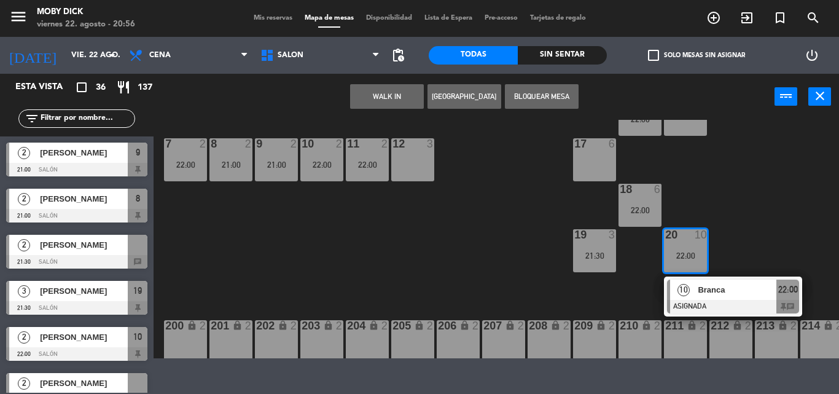
click at [708, 305] on div at bounding box center [733, 307] width 132 height 14
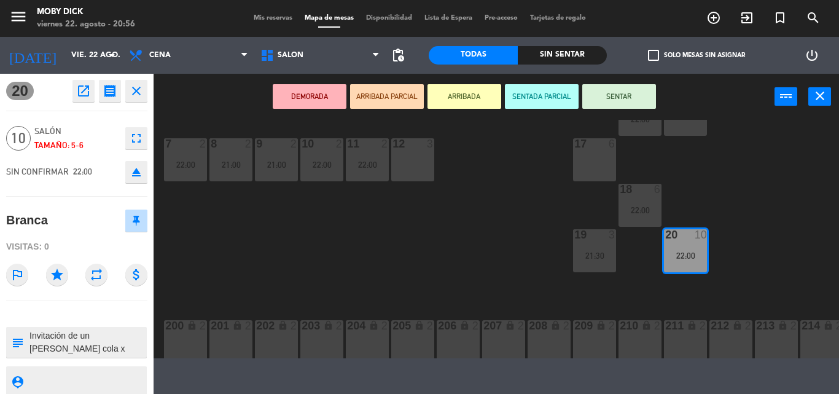
click at [478, 219] on div "14 2 13 3 22:00 6 6 22:00 5 6 22:00 4 6 22:00 3 5 22:00 2 6 16 2 15 3 22:00 17 …" at bounding box center [500, 239] width 677 height 238
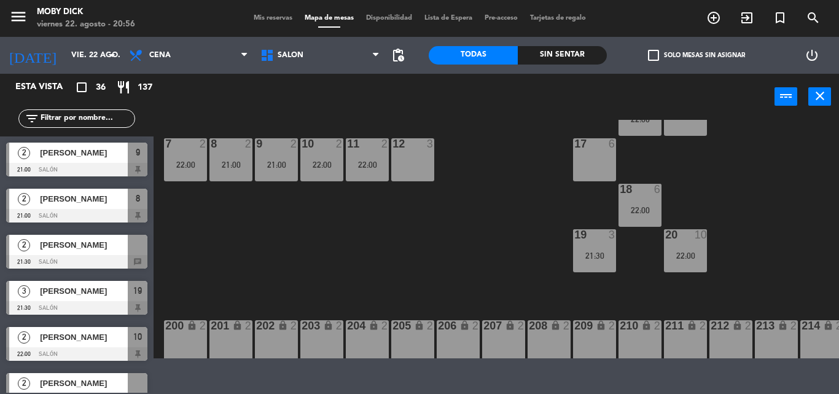
scroll to position [0, 0]
click at [464, 246] on div "14 2 13 3 22:00 6 6 22:00 5 6 22:00 4 6 22:00 3 5 22:00 2 6 16 2 15 3 22:00 17 …" at bounding box center [500, 239] width 677 height 238
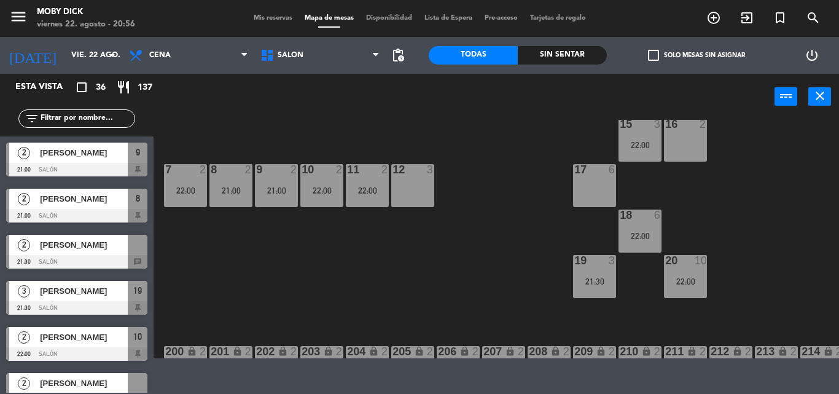
scroll to position [45, 0]
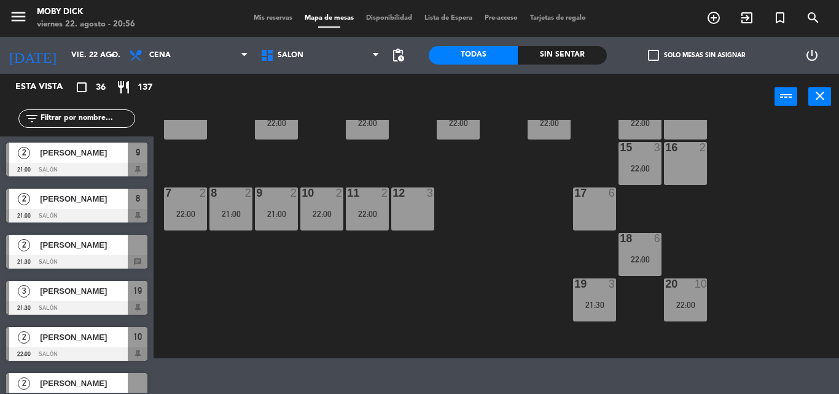
click at [621, 169] on div "22:00" at bounding box center [639, 168] width 43 height 9
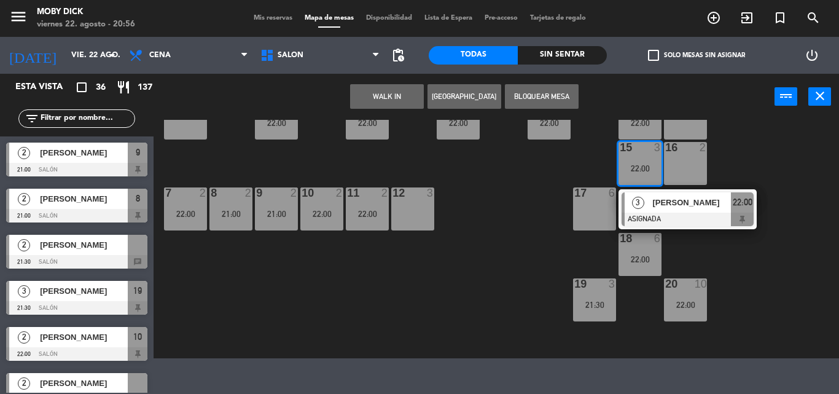
click at [661, 214] on div "3 [PERSON_NAME] ASIGNADA 22:00" at bounding box center [687, 209] width 157 height 40
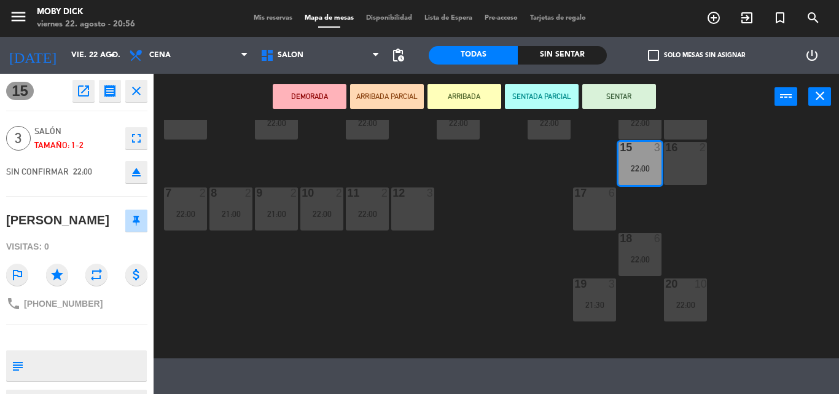
click at [535, 266] on div "14 2 13 3 22:00 6 6 22:00 5 6 22:00 4 6 22:00 3 5 22:00 2 6 16 2 15 3 22:00 17 …" at bounding box center [500, 239] width 677 height 238
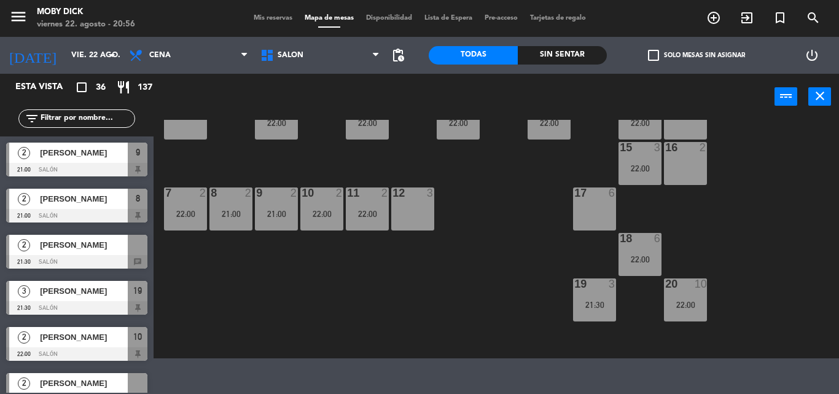
scroll to position [356, 0]
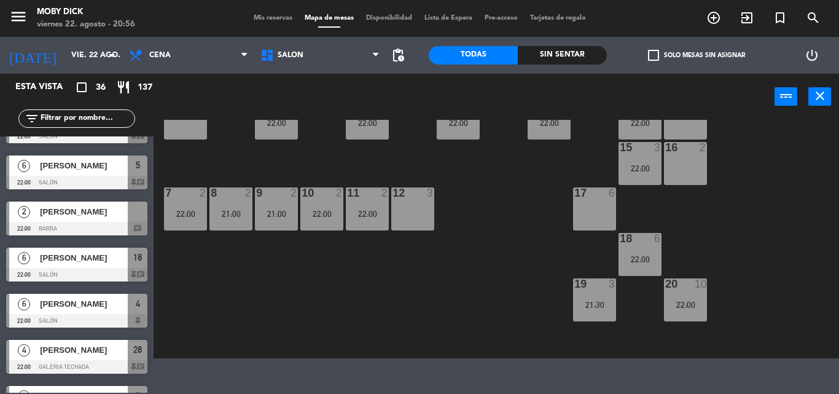
click at [506, 182] on div "14 2 13 3 22:00 6 6 22:00 5 6 22:00 4 6 22:00 3 5 22:00 2 6 16 2 15 3 22:00 17 …" at bounding box center [500, 239] width 677 height 238
click at [508, 205] on div "14 2 13 3 22:00 6 6 22:00 5 6 22:00 4 6 22:00 3 5 22:00 2 6 16 2 15 3 22:00 17 …" at bounding box center [500, 239] width 677 height 238
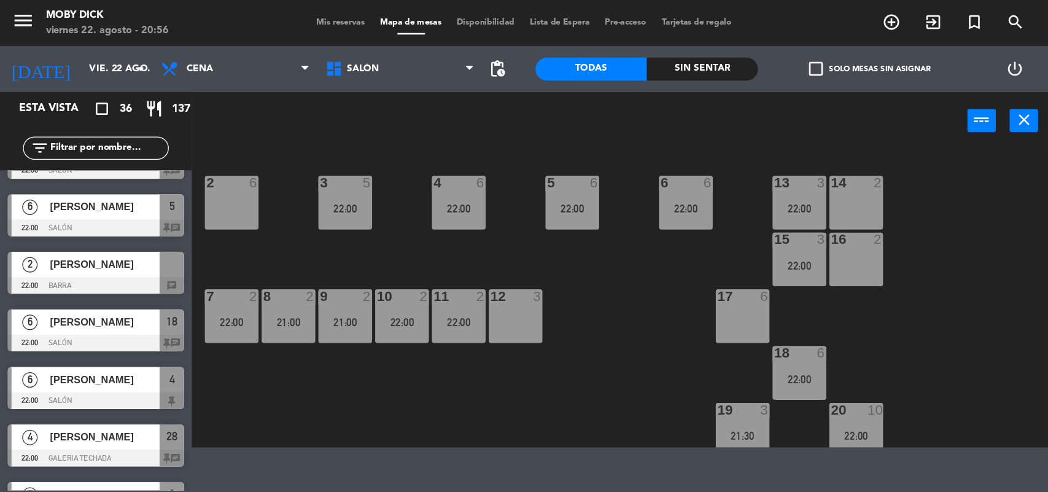
scroll to position [0, 0]
click at [260, 157] on div "3 5 22:00" at bounding box center [276, 162] width 43 height 43
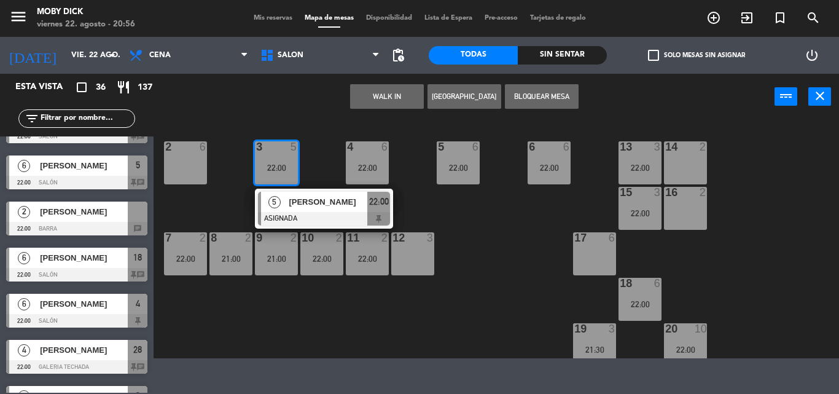
click at [306, 160] on div "14 2 13 3 22:00 6 6 22:00 5 6 22:00 4 6 22:00 3 5 22:00 5 [PERSON_NAME] ASIGNAD…" at bounding box center [500, 239] width 677 height 238
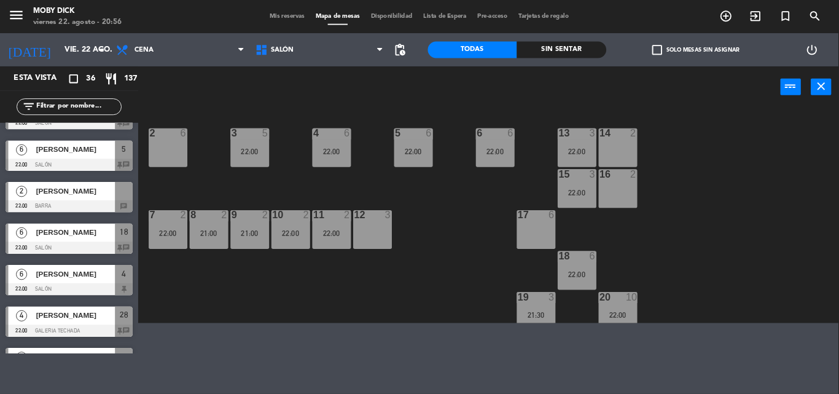
scroll to position [356, 0]
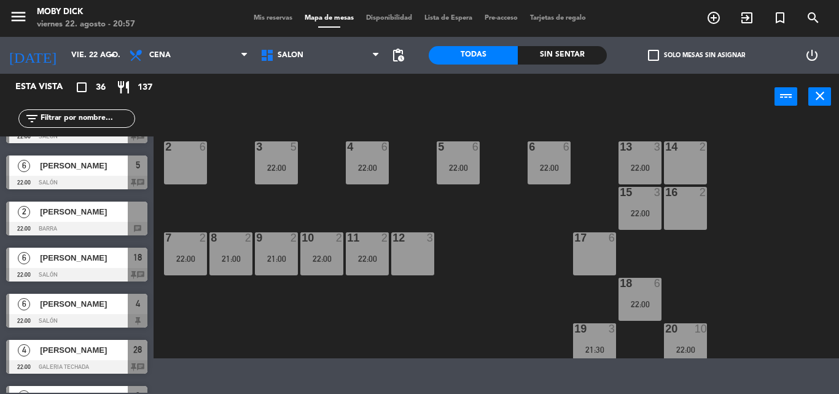
click at [585, 138] on div "14 2 13 3 22:00 6 6 22:00 5 6 22:00 4 6 22:00 3 5 22:00 2 6 16 2 15 3 22:00 17 …" at bounding box center [500, 239] width 677 height 238
click at [257, 169] on div "22:00" at bounding box center [276, 167] width 43 height 9
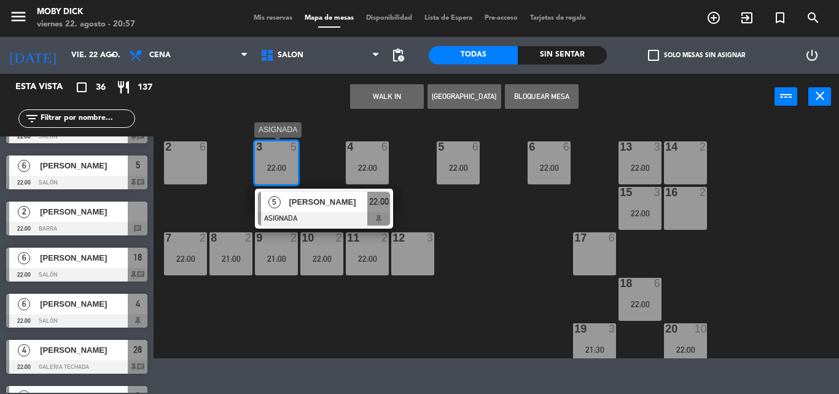
click at [316, 211] on div "[PERSON_NAME]" at bounding box center [327, 202] width 80 height 20
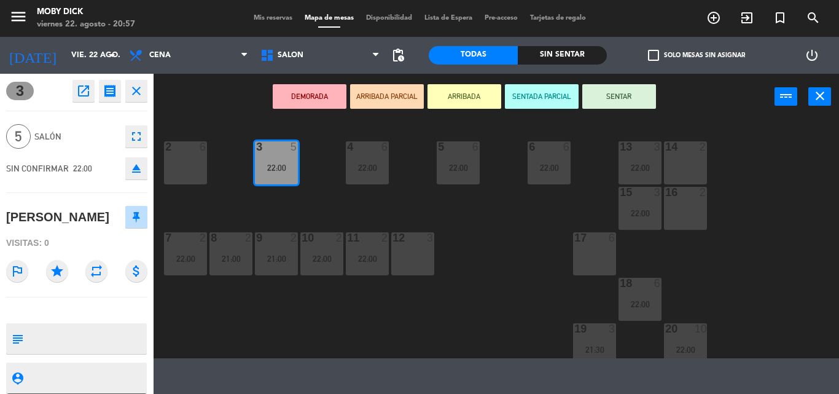
click at [252, 215] on div "14 2 13 3 22:00 6 6 22:00 5 6 22:00 4 6 22:00 3 5 22:00 2 6 16 2 15 3 22:00 17 …" at bounding box center [500, 239] width 677 height 238
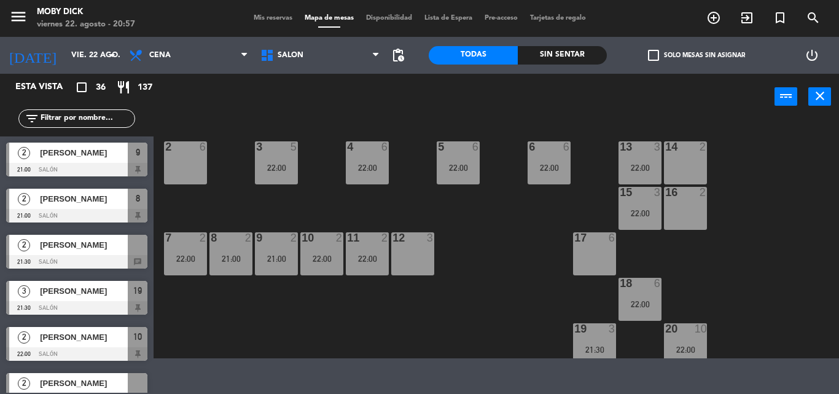
click at [367, 175] on div "4 6 22:00" at bounding box center [367, 162] width 43 height 43
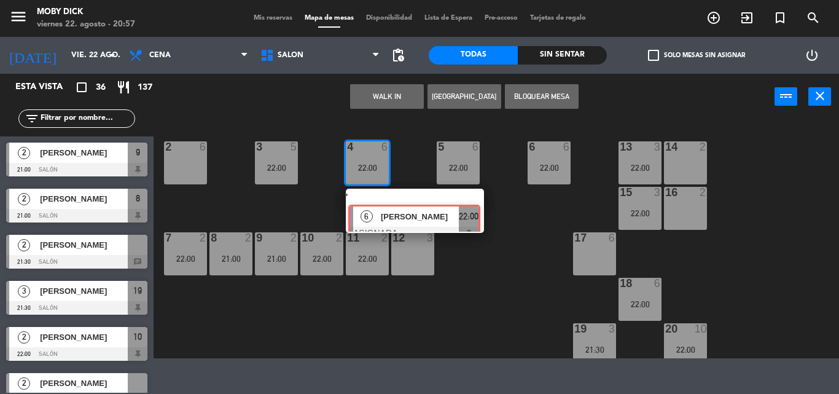
click at [384, 212] on div "14 2 13 3 22:00 6 6 22:00 5 6 22:00 4 6 22:00 6 [PERSON_NAME] ASIGNADA 22:00 3 …" at bounding box center [500, 239] width 677 height 238
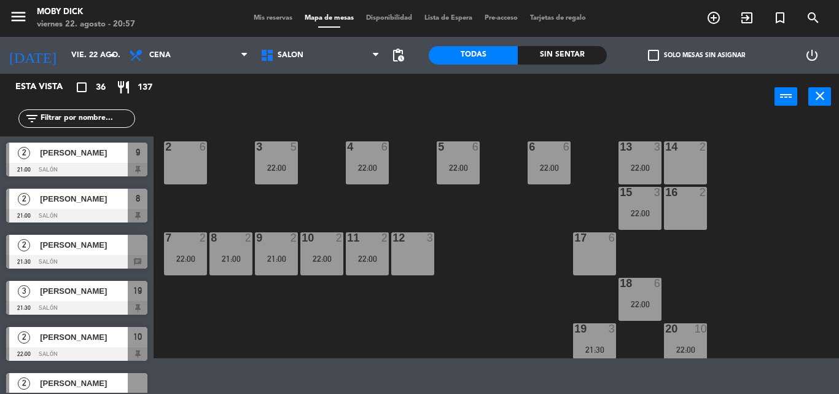
click at [356, 175] on div "4 6 22:00" at bounding box center [367, 162] width 43 height 43
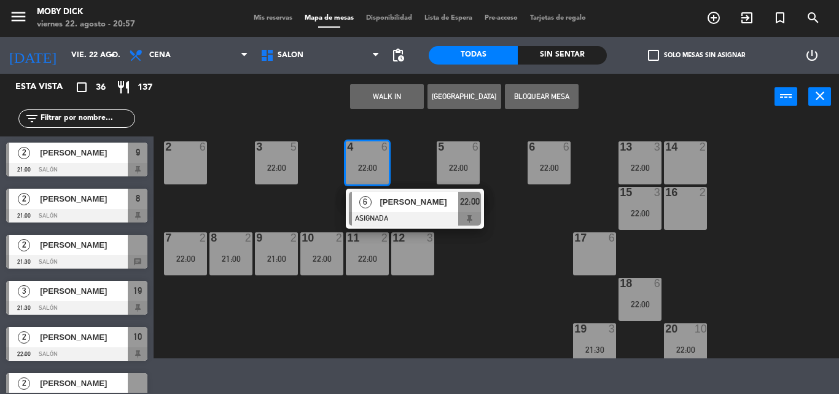
click at [385, 203] on div "6 [PERSON_NAME] ASIGNADA 22:00" at bounding box center [414, 209] width 157 height 40
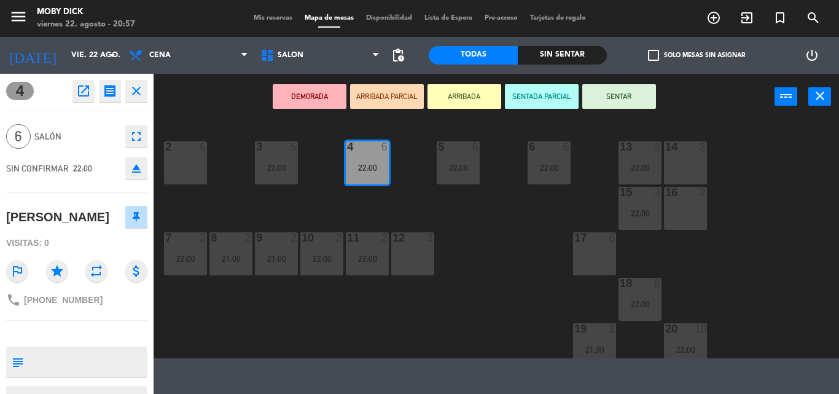
click at [316, 214] on div "14 2 13 3 22:00 6 6 22:00 5 6 22:00 4 6 22:00 3 5 22:00 2 6 16 2 15 3 22:00 17 …" at bounding box center [500, 239] width 677 height 238
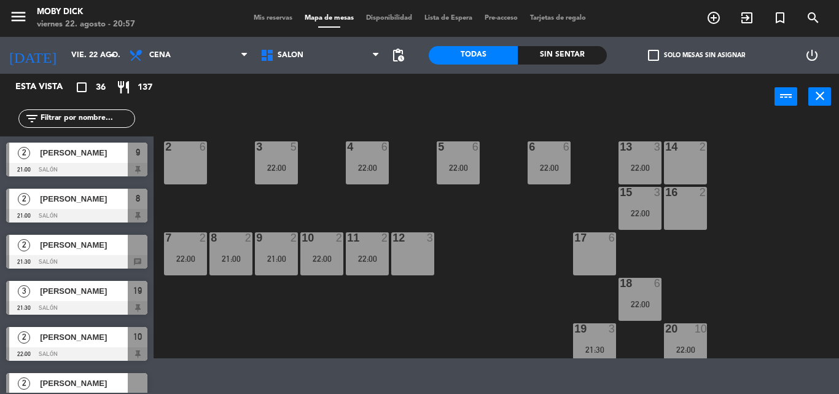
click at [457, 165] on div "22:00" at bounding box center [458, 167] width 43 height 9
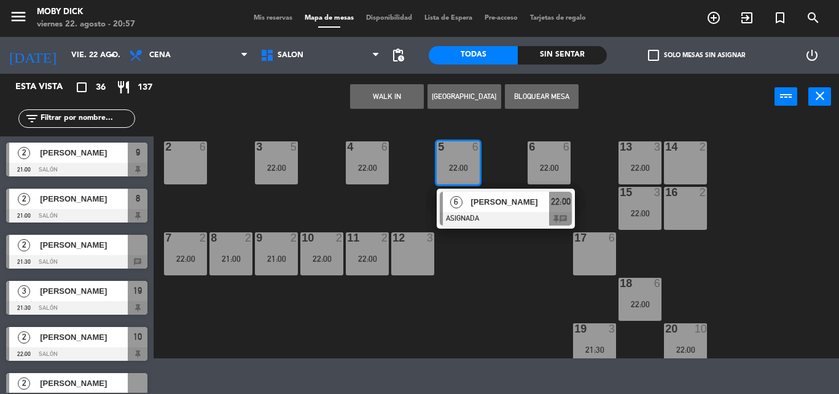
click at [472, 202] on span "[PERSON_NAME]" at bounding box center [509, 201] width 79 height 13
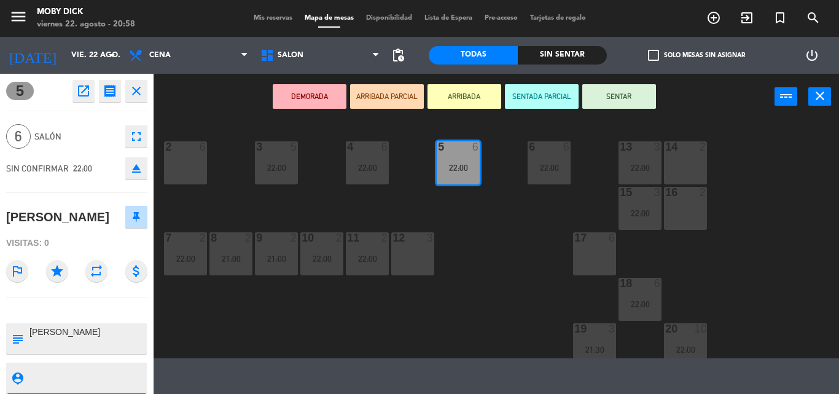
click at [432, 199] on div "14 2 13 3 22:00 6 6 22:00 5 6 22:00 4 6 22:00 3 5 22:00 2 6 16 2 15 3 22:00 17 …" at bounding box center [500, 239] width 677 height 238
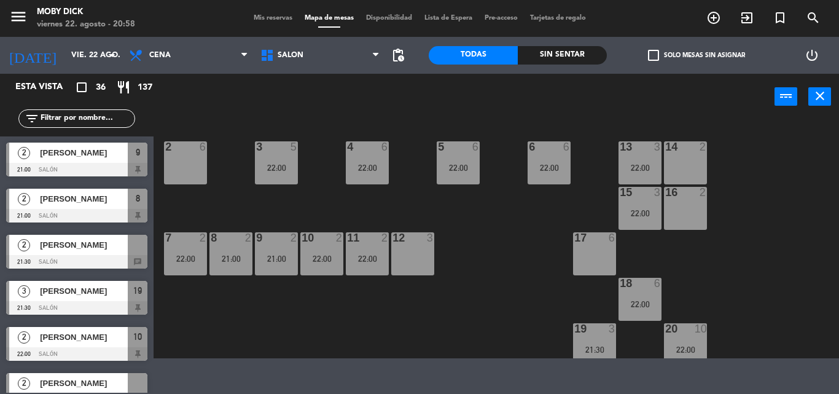
click at [543, 168] on div "22:00" at bounding box center [548, 167] width 43 height 9
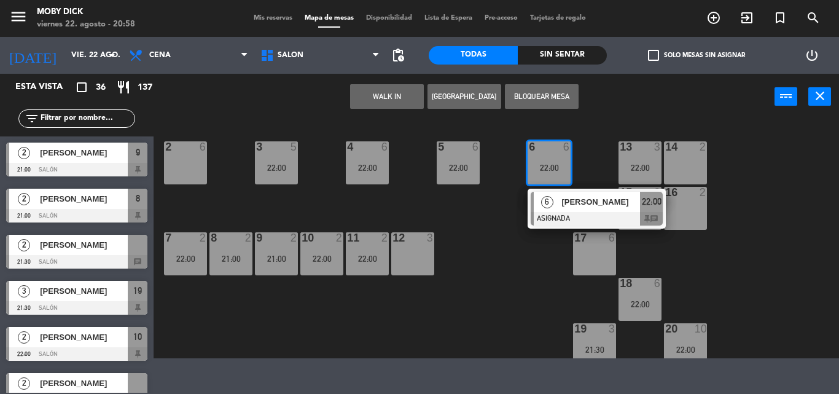
click at [561, 200] on div "[PERSON_NAME]" at bounding box center [600, 202] width 80 height 20
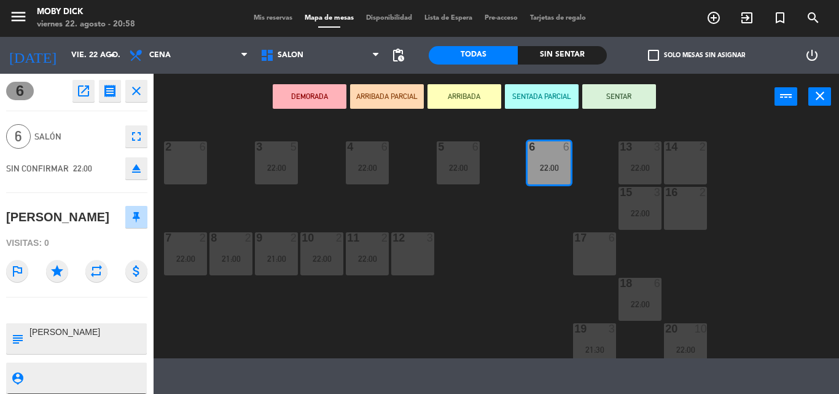
click at [466, 281] on div "14 2 13 3 22:00 6 6 22:00 5 6 22:00 4 6 22:00 3 5 22:00 2 6 16 2 15 3 22:00 17 …" at bounding box center [500, 239] width 677 height 238
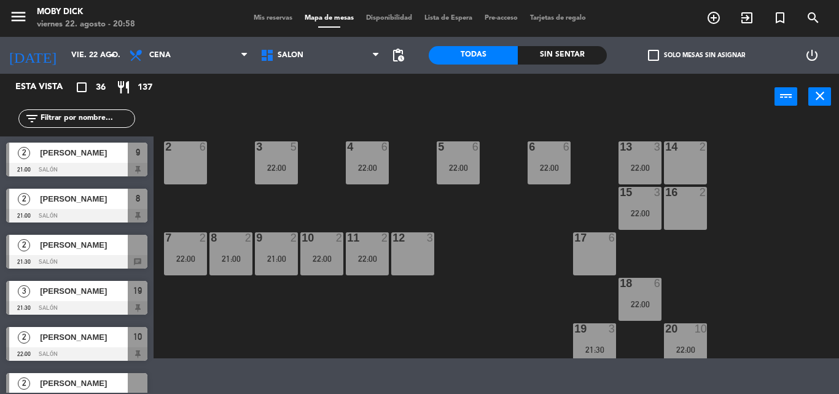
click at [184, 257] on div "22:00" at bounding box center [185, 258] width 43 height 9
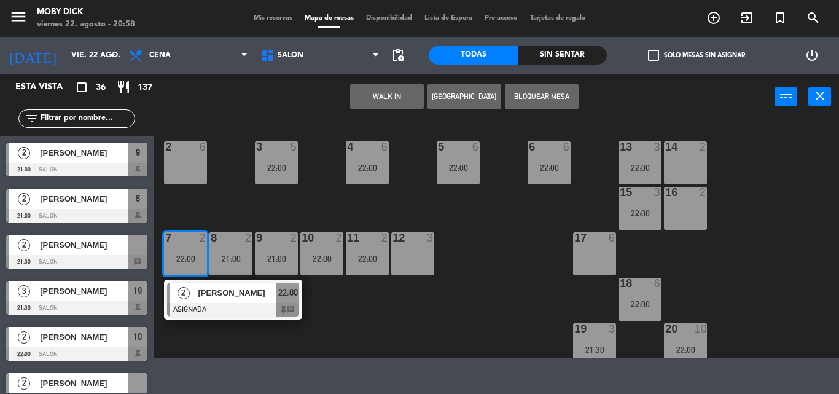
click at [230, 308] on div at bounding box center [233, 310] width 132 height 14
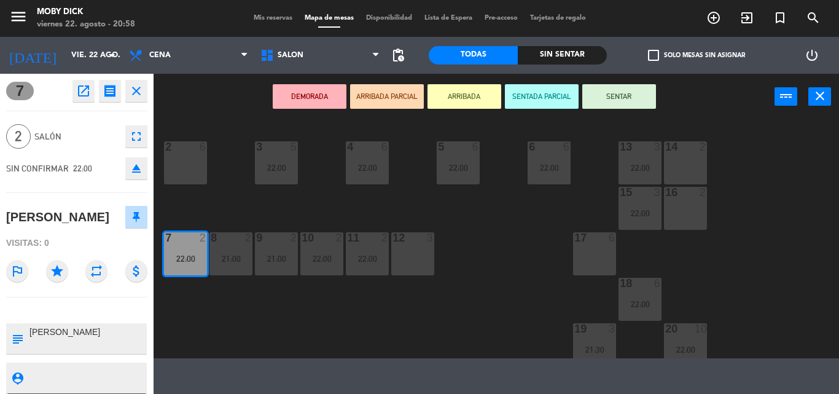
click at [223, 323] on div "14 2 13 3 22:00 6 6 22:00 5 6 22:00 4 6 22:00 3 5 22:00 2 6 16 2 15 3 22:00 17 …" at bounding box center [500, 239] width 677 height 238
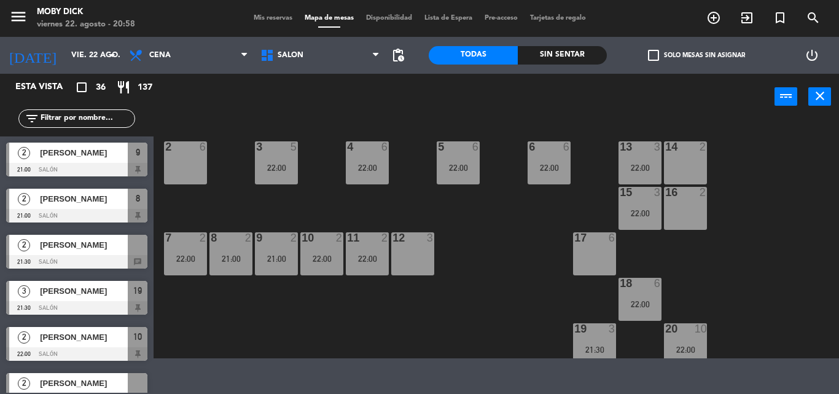
click at [222, 262] on div "21:00" at bounding box center [230, 258] width 43 height 9
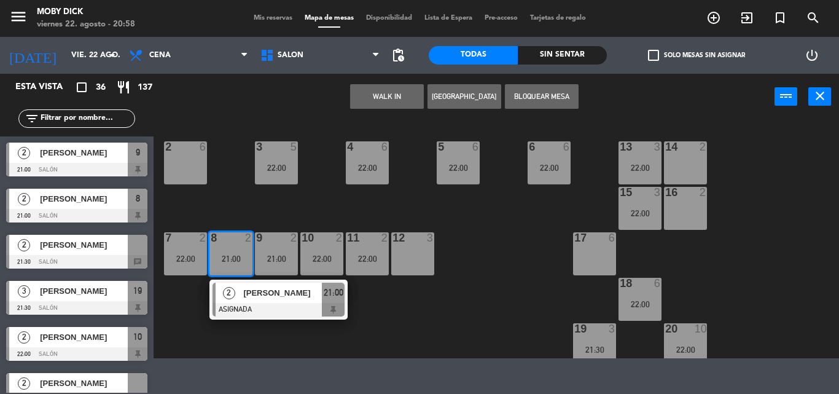
click at [255, 304] on div at bounding box center [278, 310] width 132 height 14
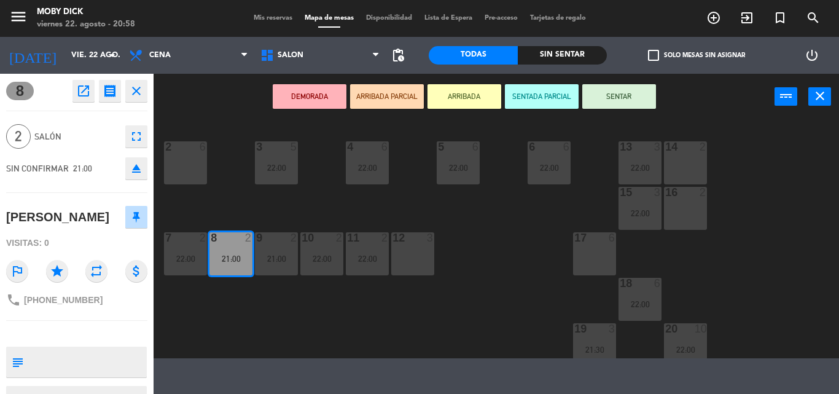
click at [256, 305] on div "14 2 13 3 22:00 6 6 22:00 5 6 22:00 4 6 22:00 3 5 22:00 2 6 16 2 15 3 22:00 17 …" at bounding box center [500, 239] width 677 height 238
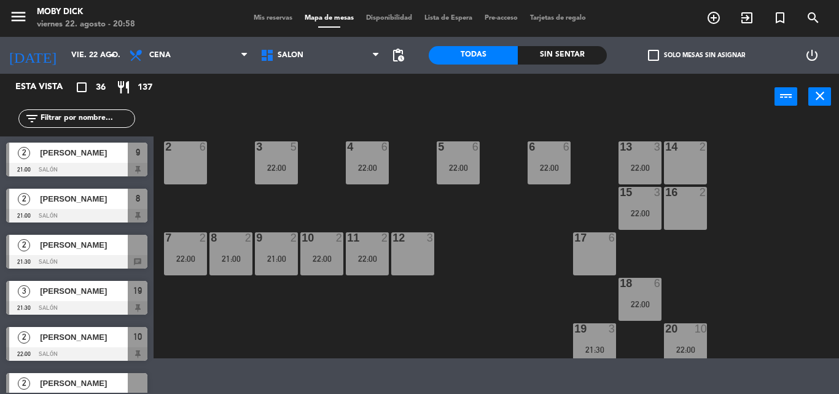
click at [265, 259] on div "21:00" at bounding box center [276, 258] width 43 height 9
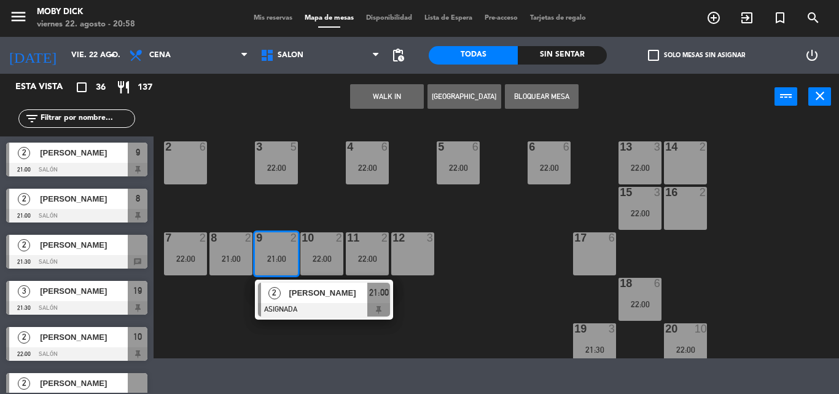
click at [298, 305] on div "2 [PERSON_NAME] ASIGNADA 21:00" at bounding box center [324, 299] width 157 height 40
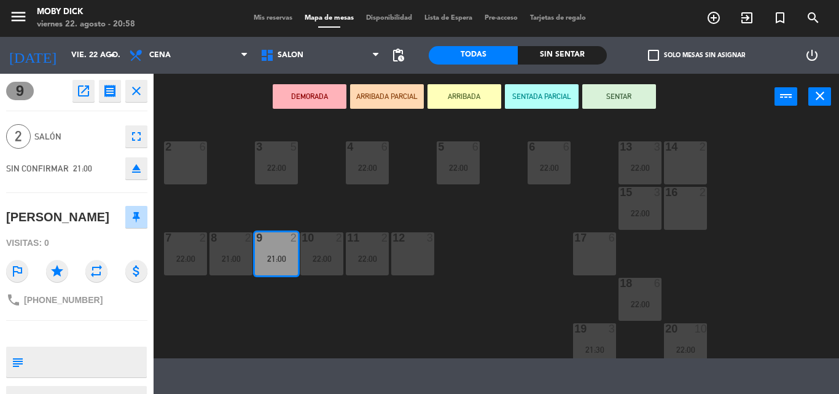
click at [297, 306] on div "14 2 13 3 22:00 6 6 22:00 5 6 22:00 4 6 22:00 3 5 22:00 2 6 16 2 15 3 22:00 17 …" at bounding box center [500, 239] width 677 height 238
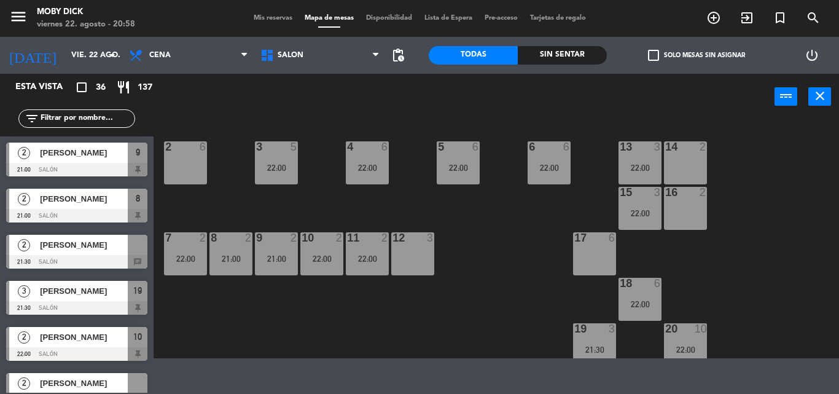
click at [311, 262] on div "22:00" at bounding box center [321, 258] width 43 height 9
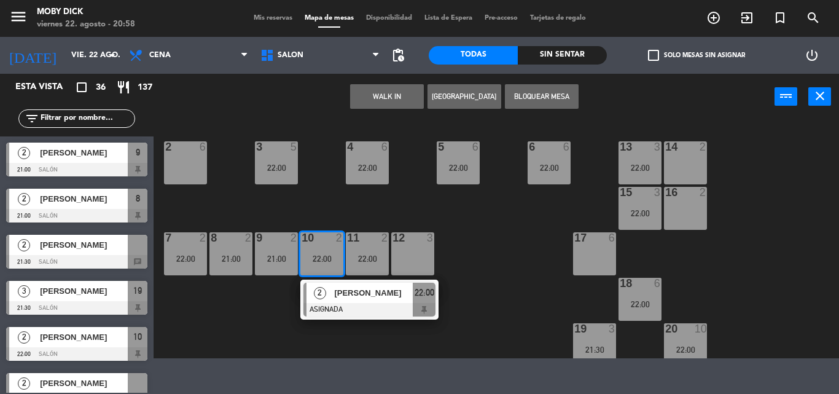
click at [322, 292] on span "2" at bounding box center [320, 293] width 12 height 12
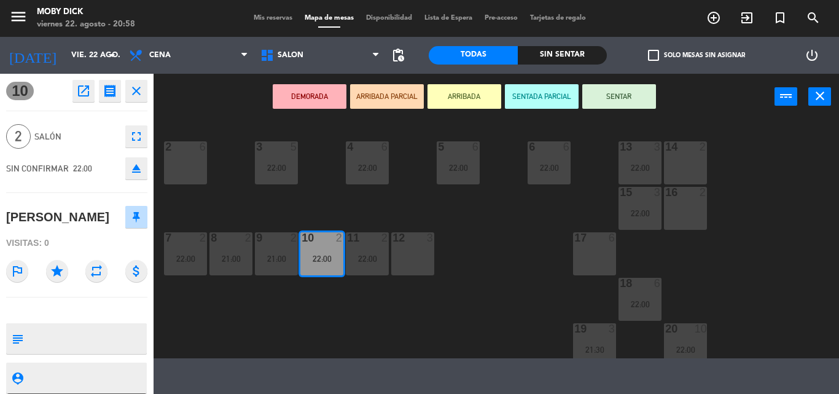
click at [322, 293] on div "14 2 13 3 22:00 6 6 22:00 5 6 22:00 4 6 22:00 3 5 22:00 2 6 16 2 15 3 22:00 17 …" at bounding box center [500, 239] width 677 height 238
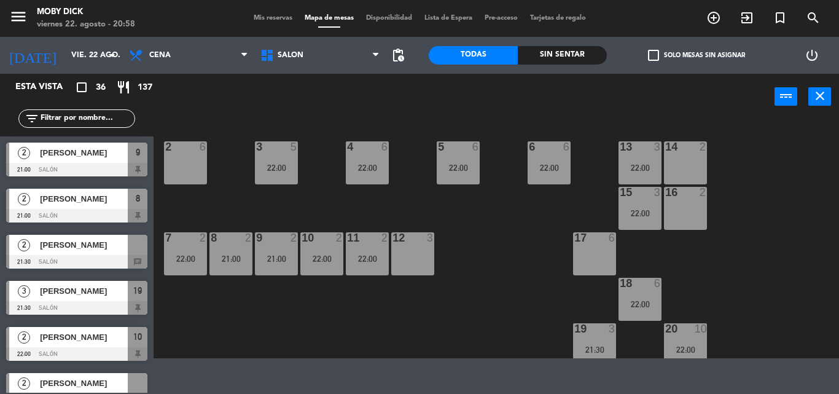
click at [358, 266] on div "11 2 22:00" at bounding box center [367, 253] width 43 height 43
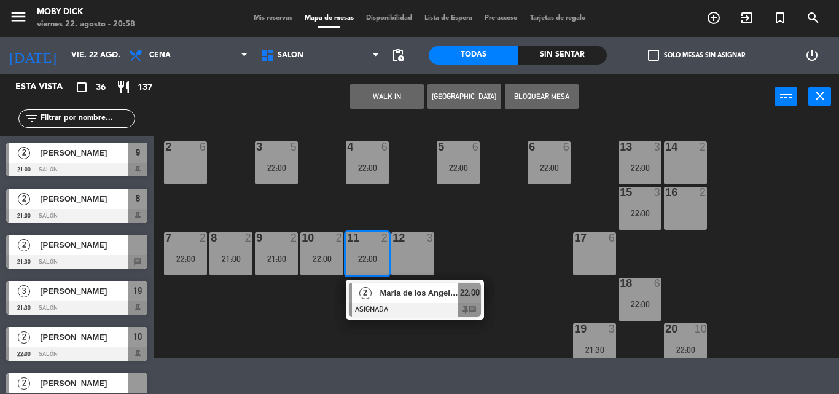
click at [395, 301] on div "2 [PERSON_NAME] de los Angeles ASIGNADA 22:00 chat" at bounding box center [414, 299] width 157 height 40
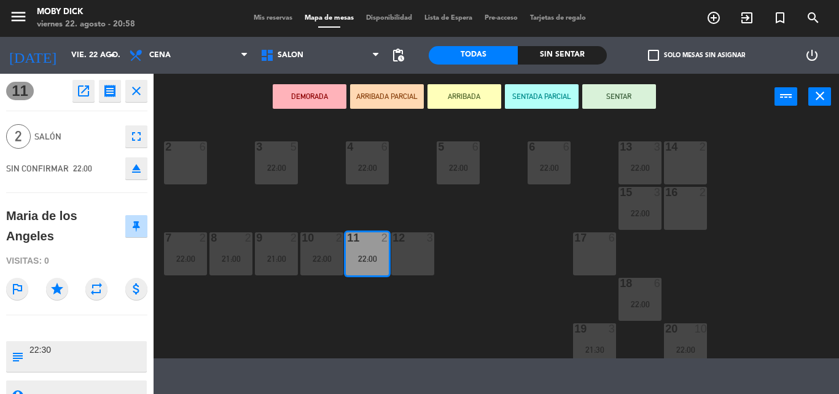
click at [360, 309] on div "14 2 13 3 22:00 6 6 22:00 5 6 22:00 4 6 22:00 3 5 22:00 2 6 16 2 15 3 22:00 17 …" at bounding box center [500, 239] width 677 height 238
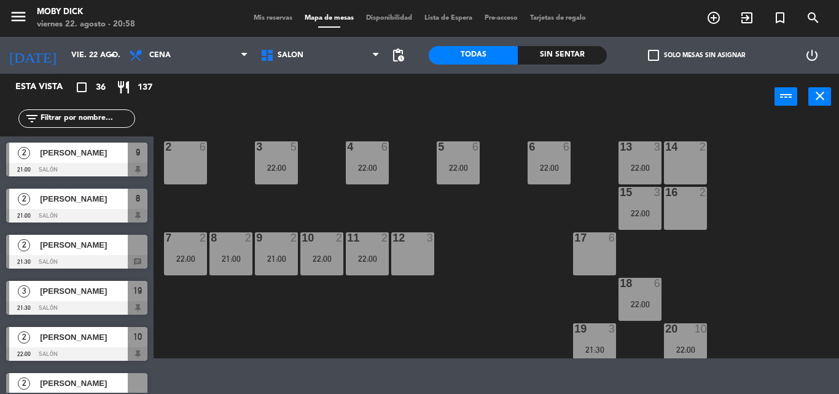
scroll to position [33, 0]
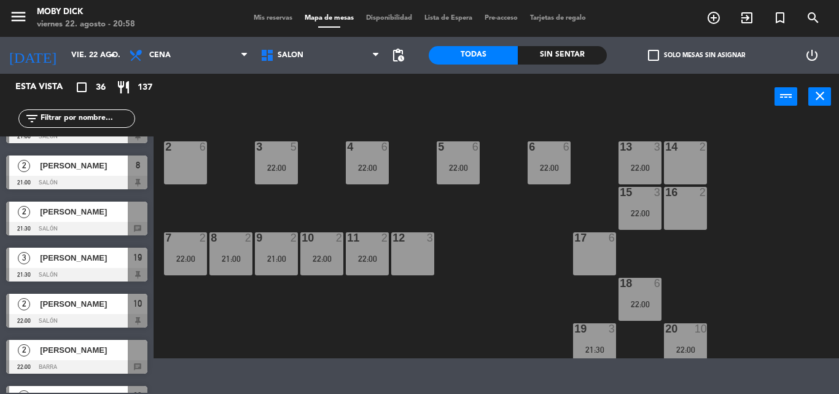
click at [367, 247] on div "11 2 22:00" at bounding box center [367, 253] width 43 height 43
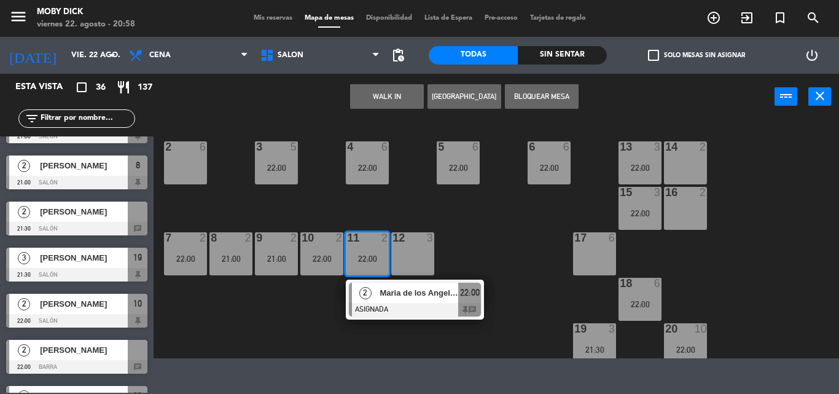
click at [426, 195] on div "14 2 13 3 22:00 6 6 22:00 5 6 22:00 4 6 22:00 3 5 22:00 2 6 16 2 15 3 22:00 17 …" at bounding box center [500, 239] width 677 height 238
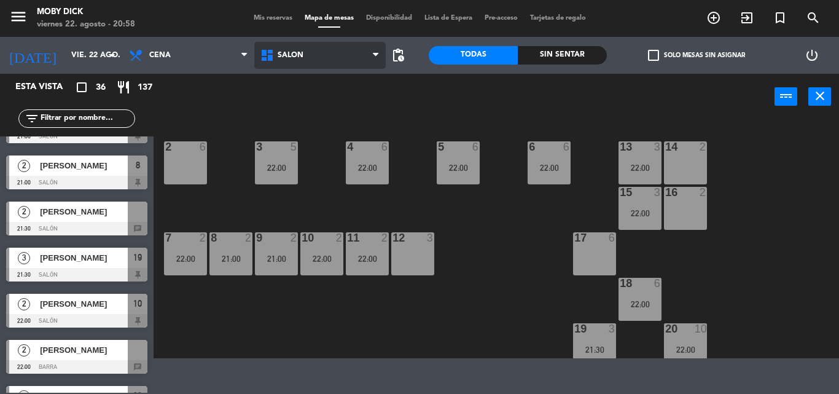
click at [298, 52] on span "SALÓN" at bounding box center [291, 55] width 26 height 9
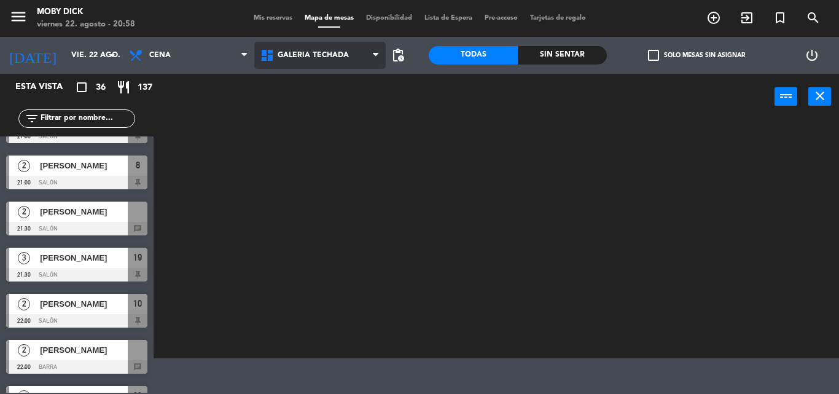
click at [319, 139] on ng-component "menu Moby [PERSON_NAME][DATE] 22. agosto - 20:58 Mis reservas Mapa de mesas Dis…" at bounding box center [419, 179] width 839 height 358
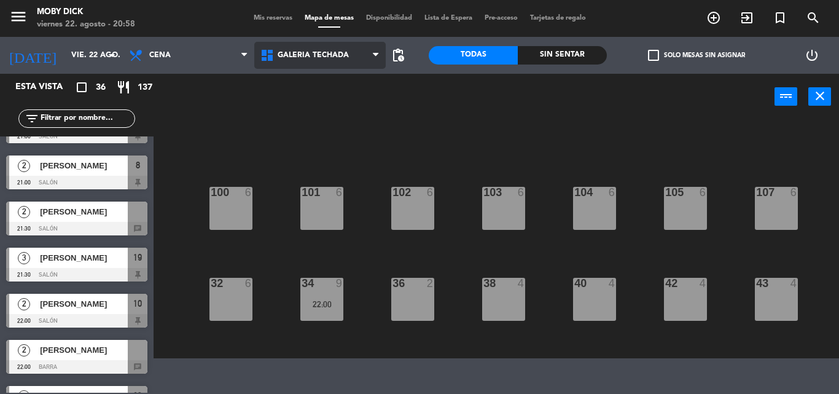
click at [319, 139] on div "100 6 101 6 102 6 103 6 104 6 105 6 107 6 32 6 34 9 22:00 36 2 38 4 40 4 43 4 4…" at bounding box center [500, 239] width 677 height 238
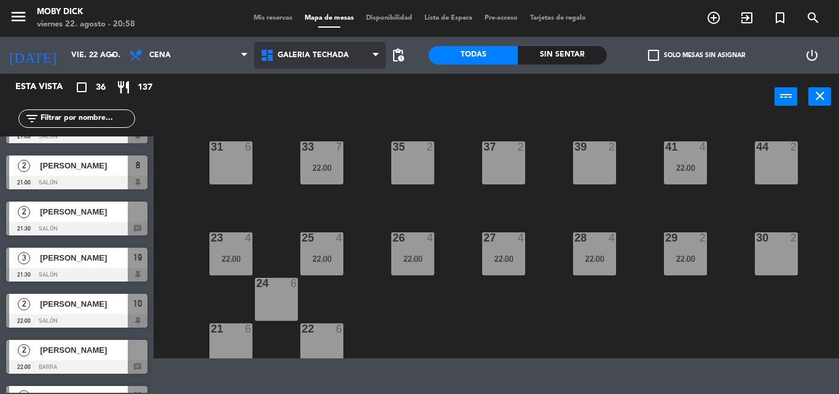
scroll to position [236, 0]
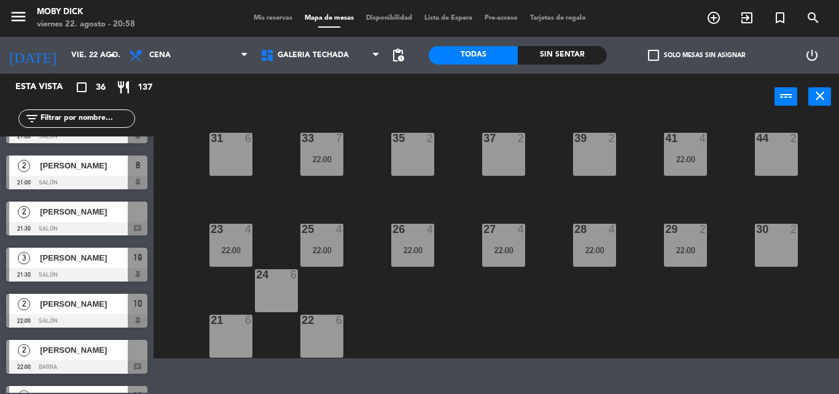
click at [230, 257] on div "23 4 22:00" at bounding box center [230, 245] width 43 height 43
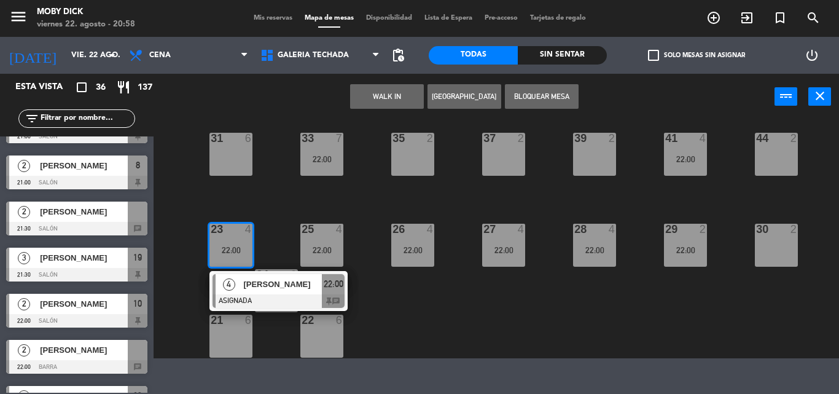
click at [256, 284] on span "[PERSON_NAME]" at bounding box center [282, 284] width 79 height 13
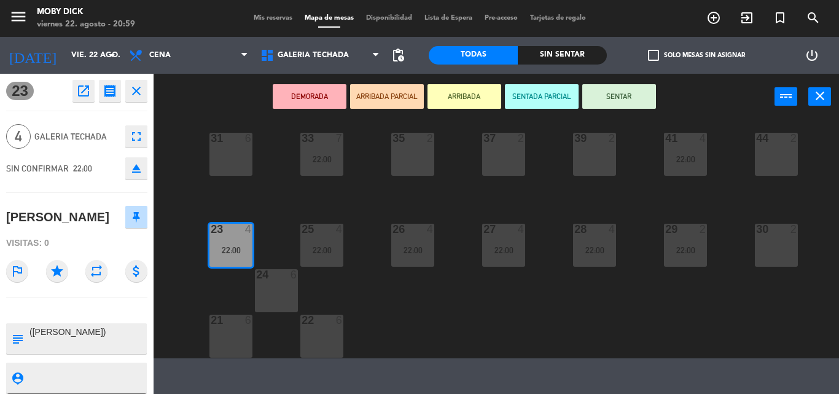
click at [275, 239] on div "100 6 101 6 102 6 103 6 104 6 105 6 107 6 32 6 34 9 22:00 36 2 38 4 40 4 43 4 4…" at bounding box center [500, 239] width 677 height 238
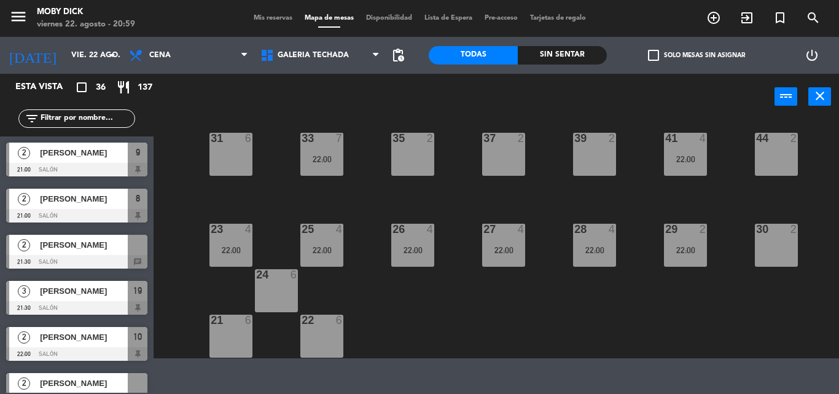
scroll to position [0, 0]
click at [327, 243] on div "25 4 22:00" at bounding box center [321, 245] width 43 height 43
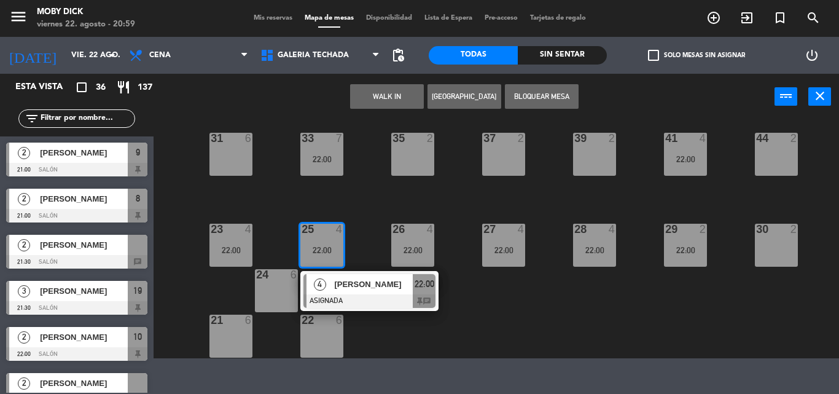
click at [349, 292] on div "[PERSON_NAME]" at bounding box center [373, 284] width 80 height 20
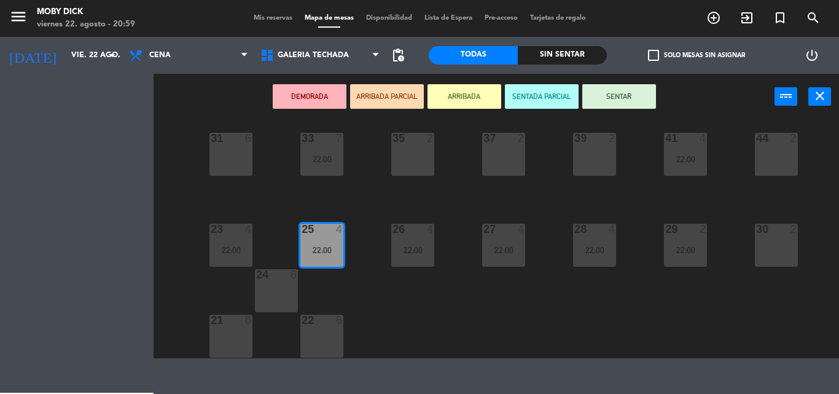
click at [349, 290] on div "100 6 101 6 102 6 103 6 104 6 105 6 107 6 32 6 34 9 22:00 36 2 38 4 40 4 43 4 4…" at bounding box center [500, 239] width 677 height 238
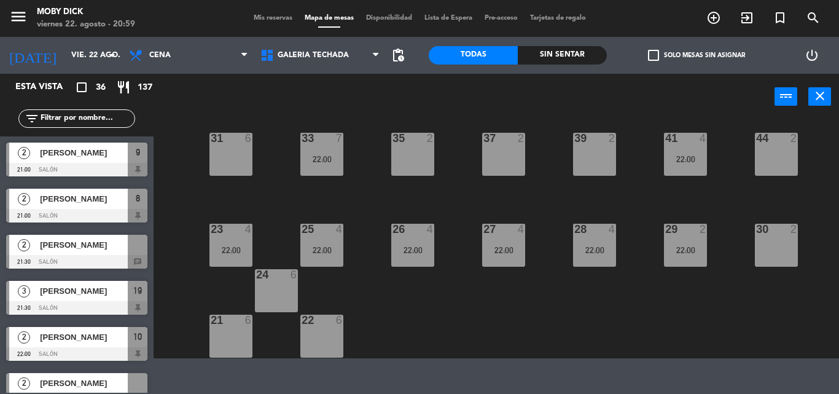
click at [325, 241] on div "25 4 22:00" at bounding box center [321, 245] width 43 height 43
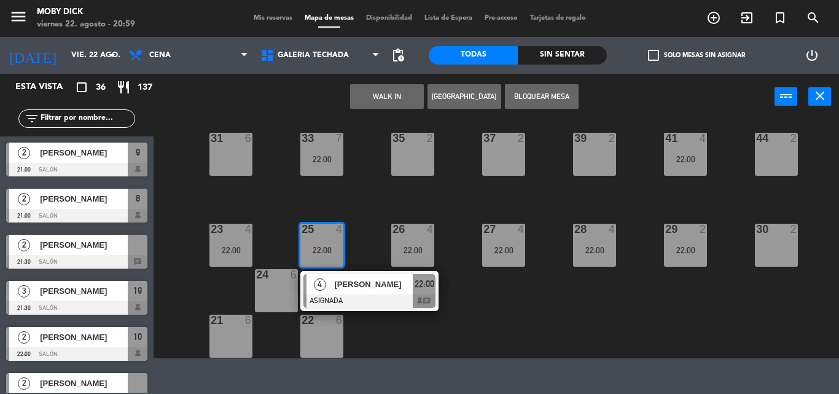
click at [344, 282] on span "[PERSON_NAME]" at bounding box center [373, 284] width 79 height 13
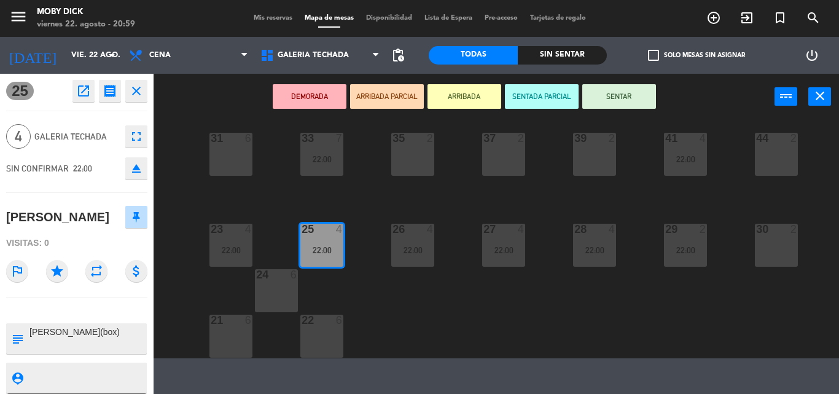
click at [377, 323] on div "100 6 101 6 102 6 103 6 104 6 105 6 107 6 32 6 34 9 22:00 36 2 38 4 40 4 43 4 4…" at bounding box center [500, 239] width 677 height 238
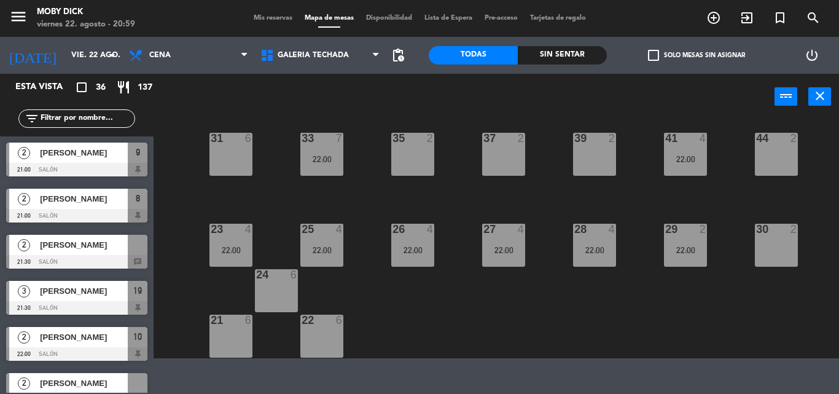
click at [433, 236] on div "26 4" at bounding box center [412, 230] width 43 height 12
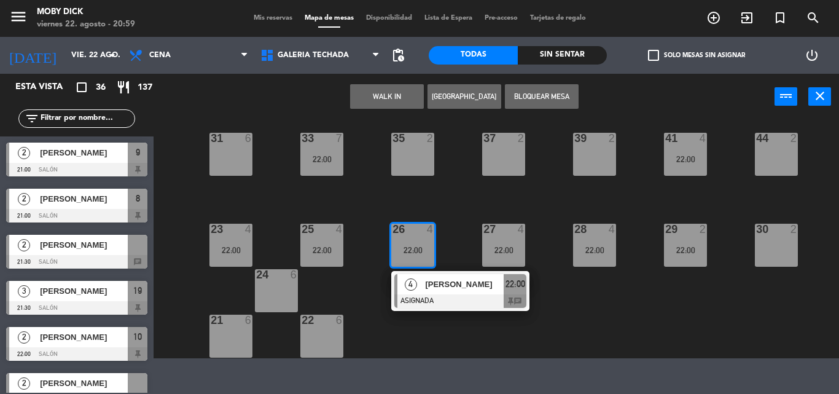
click at [442, 284] on span "[PERSON_NAME]" at bounding box center [464, 284] width 79 height 13
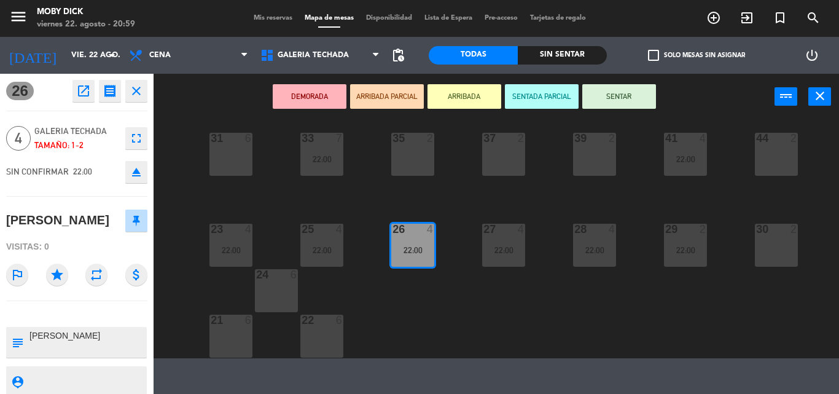
click at [394, 331] on div "100 6 101 6 102 6 103 6 104 6 105 6 107 6 32 6 34 9 22:00 36 2 38 4 40 4 43 4 4…" at bounding box center [500, 239] width 677 height 238
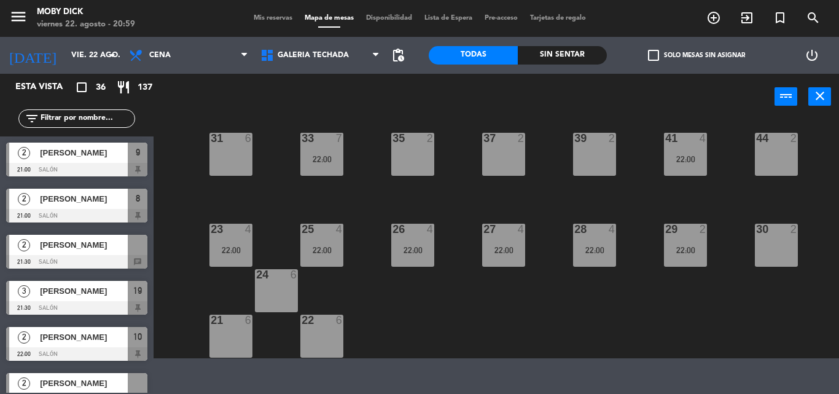
click at [511, 241] on div "27 4 22:00" at bounding box center [503, 245] width 43 height 43
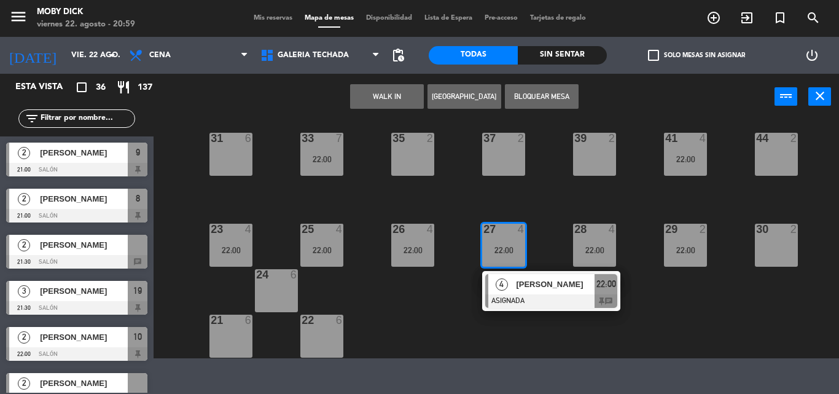
click at [543, 287] on div "4 [PERSON_NAME] ASIGNADA 22:00 chat" at bounding box center [551, 291] width 157 height 40
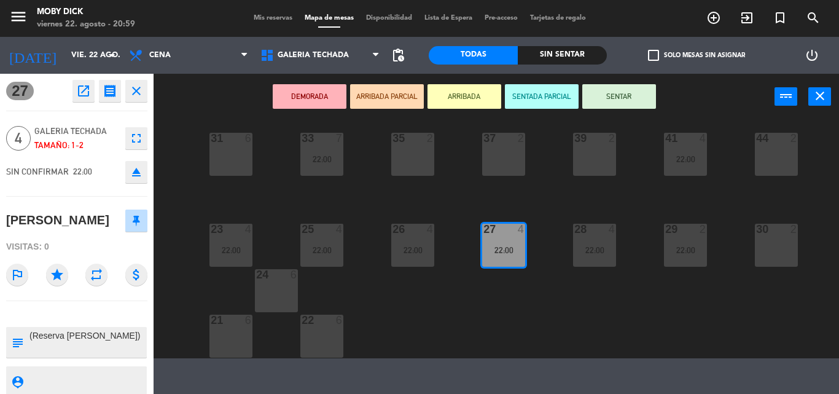
click at [543, 309] on div "100 6 101 6 102 6 103 6 104 6 105 6 107 6 32 6 34 9 22:00 36 2 38 4 40 4 43 4 4…" at bounding box center [500, 239] width 677 height 238
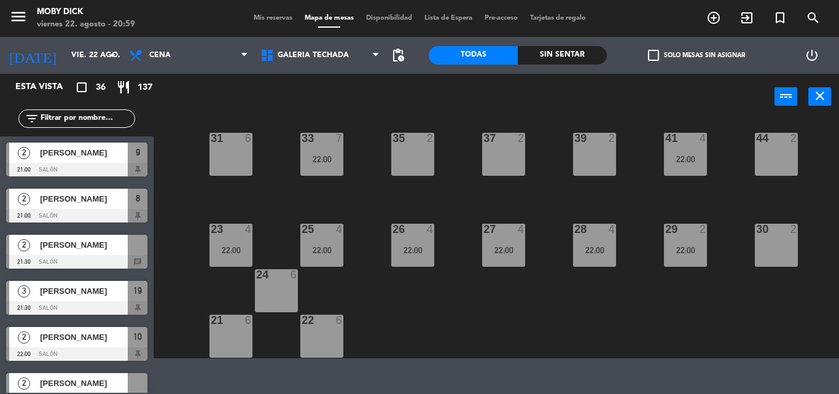
scroll to position [171, 0]
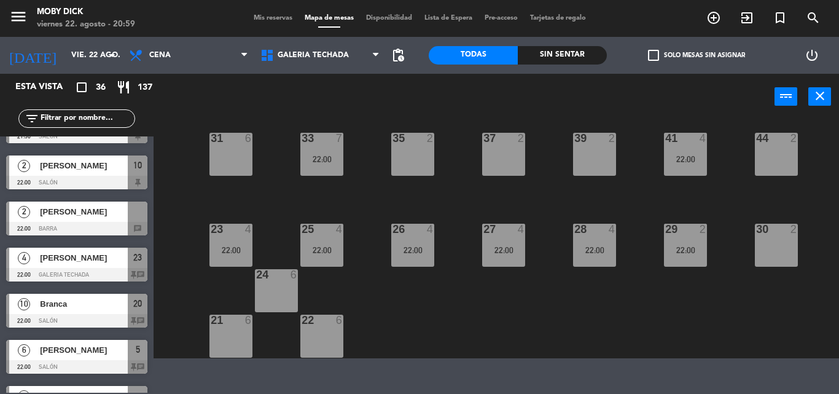
click at [585, 248] on div "22:00" at bounding box center [594, 250] width 43 height 9
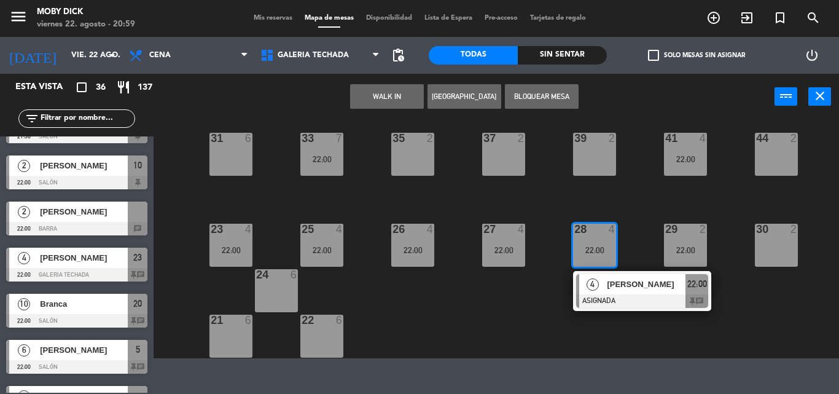
click at [466, 351] on div "100 6 101 6 102 6 103 6 104 6 105 6 107 6 32 6 34 9 22:00 36 2 38 4 40 4 43 4 4…" at bounding box center [500, 239] width 677 height 238
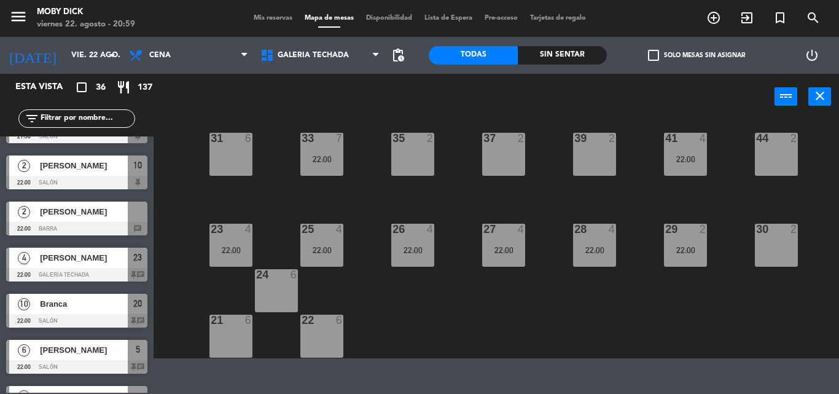
click at [490, 246] on div "22:00" at bounding box center [503, 250] width 43 height 9
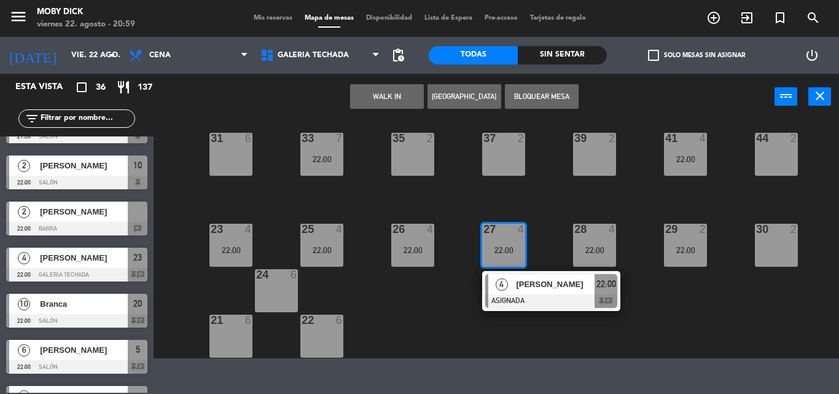
click at [523, 291] on div "[PERSON_NAME]" at bounding box center [555, 284] width 80 height 20
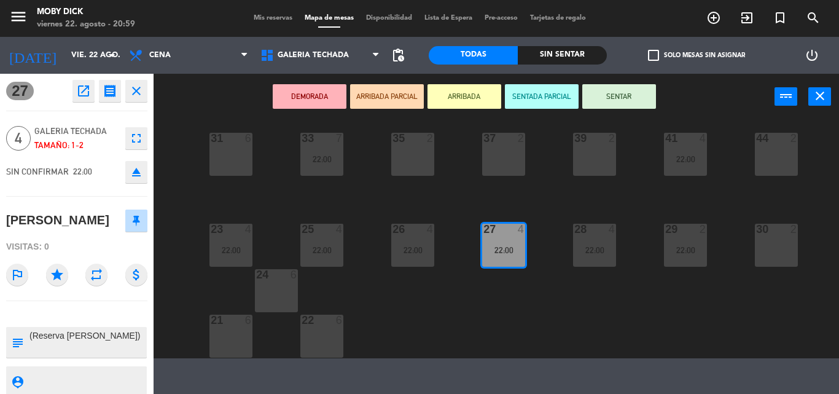
click at [519, 336] on div "100 6 101 6 102 6 103 6 104 6 105 6 107 6 32 6 34 9 22:00 36 2 38 4 40 4 43 4 4…" at bounding box center [500, 239] width 677 height 238
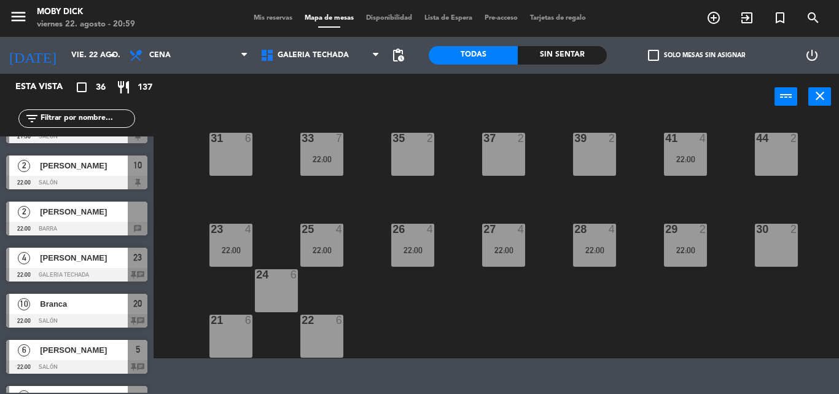
click at [610, 250] on div "22:00" at bounding box center [594, 250] width 43 height 9
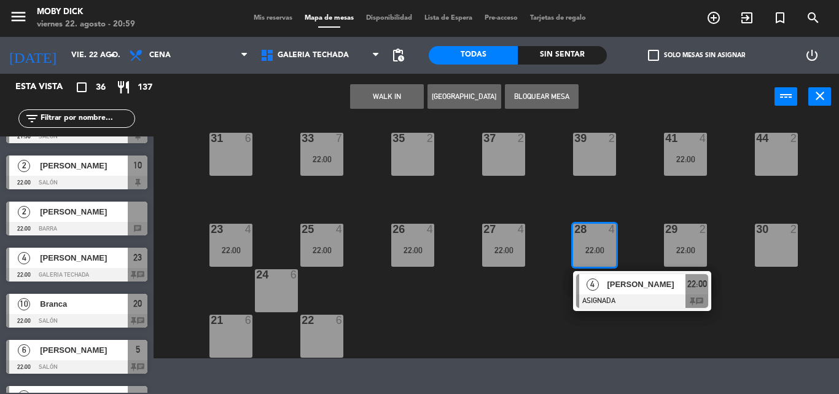
click at [623, 282] on span "[PERSON_NAME]" at bounding box center [646, 284] width 79 height 13
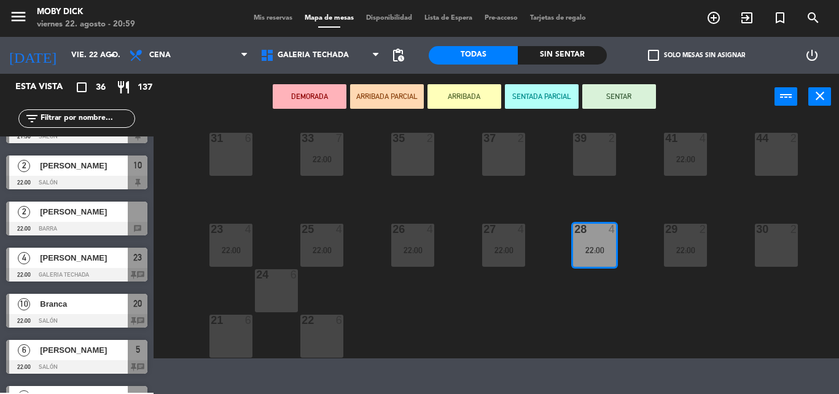
click at [618, 282] on div "100 6 101 6 102 6 103 6 104 6 105 6 107 6 32 6 34 9 22:00 36 2 38 4 40 4 43 4 4…" at bounding box center [500, 239] width 677 height 238
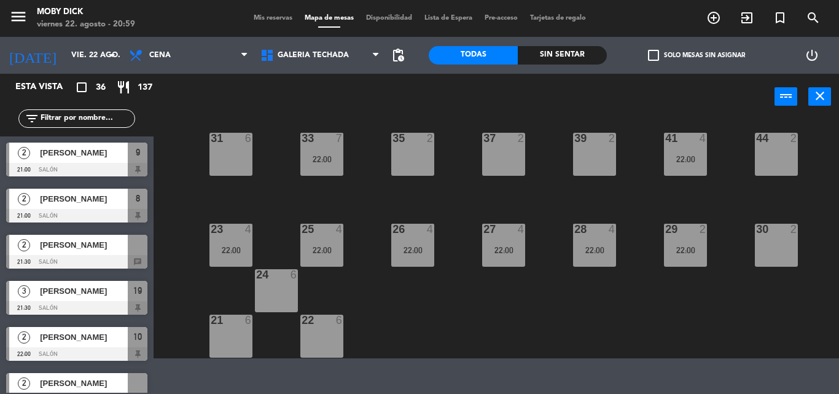
scroll to position [0, 0]
click at [583, 239] on div "28 4 22:00" at bounding box center [594, 245] width 43 height 43
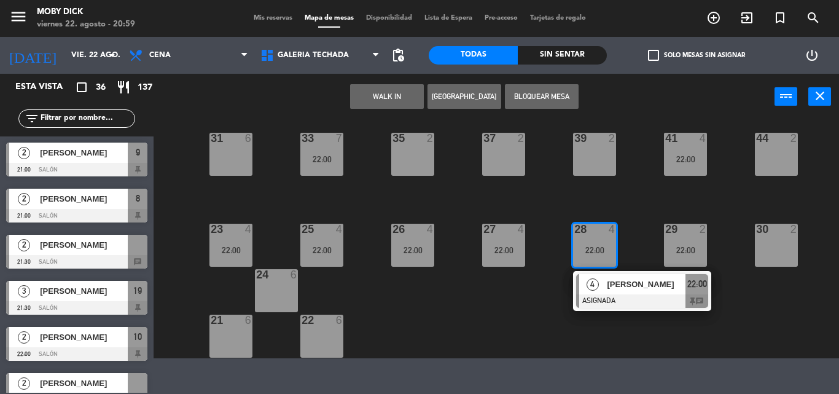
click at [609, 284] on span "[PERSON_NAME]" at bounding box center [646, 284] width 79 height 13
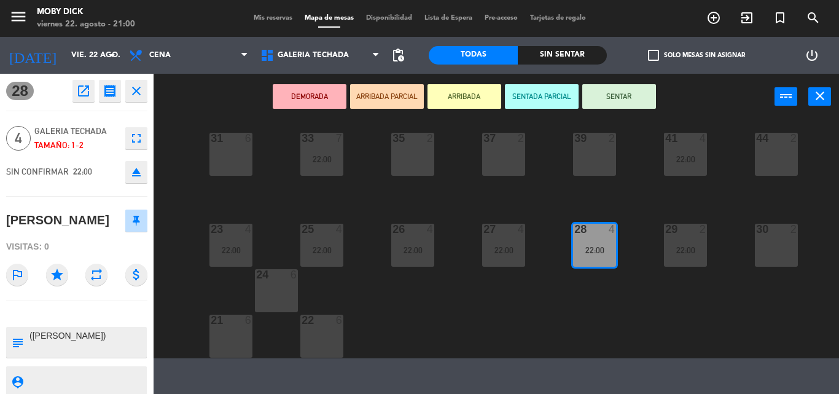
click at [577, 313] on div "100 6 101 6 102 6 103 6 104 6 105 6 107 6 32 6 34 9 22:00 36 2 38 4 40 4 43 4 4…" at bounding box center [500, 239] width 677 height 238
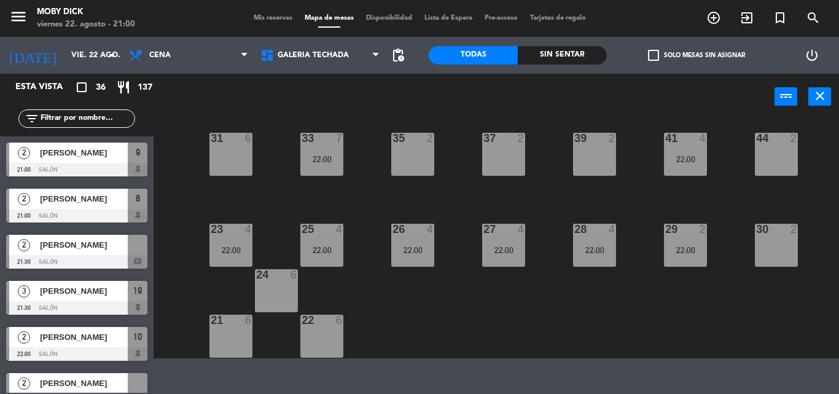
click at [687, 246] on div "22:00" at bounding box center [685, 250] width 43 height 9
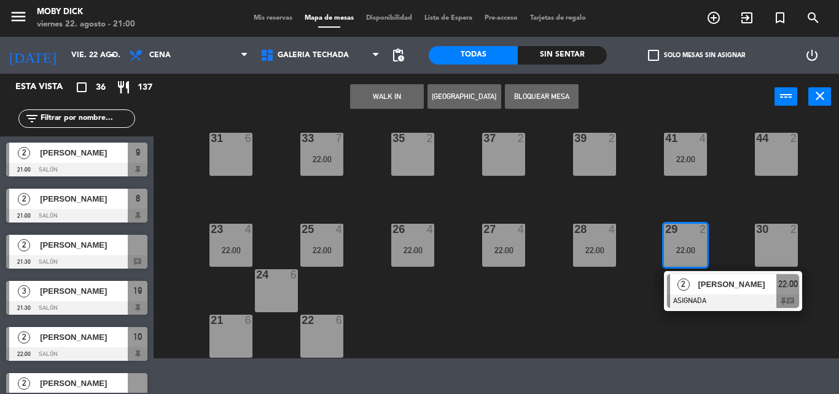
click at [686, 244] on div "29 2 22:00" at bounding box center [685, 245] width 43 height 43
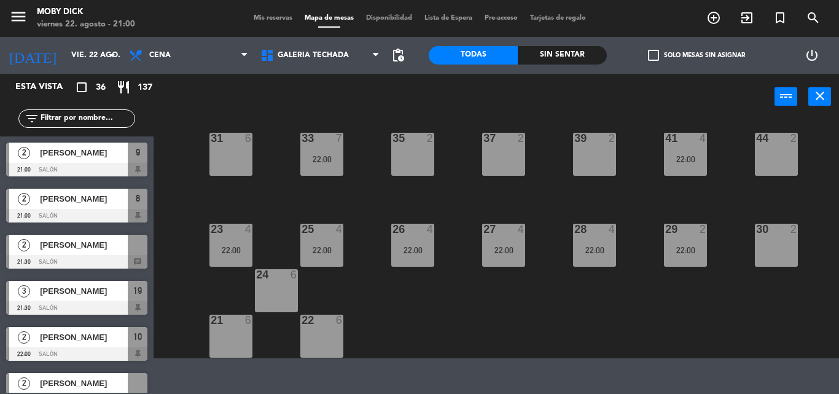
click at [681, 236] on div "29 2 22:00" at bounding box center [685, 245] width 43 height 43
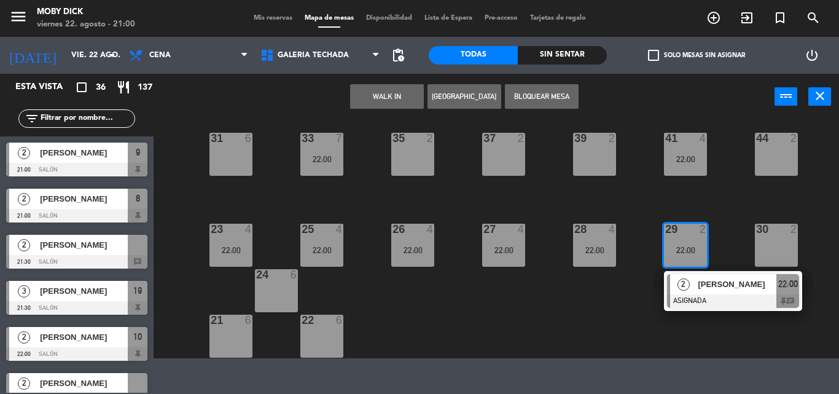
click at [721, 290] on span "[PERSON_NAME]" at bounding box center [737, 284] width 79 height 13
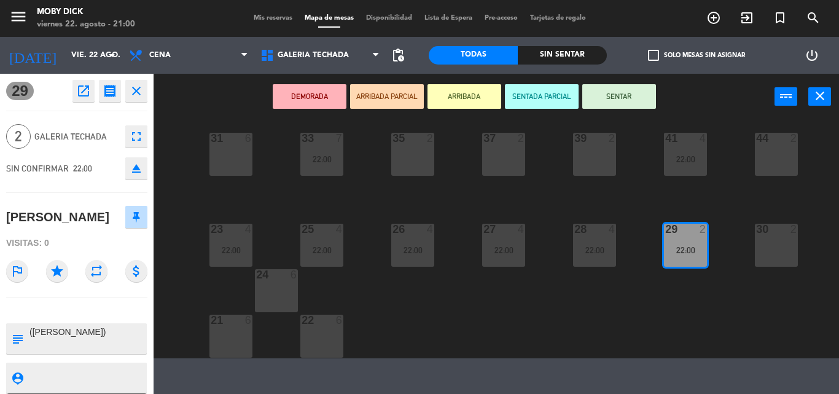
click at [578, 329] on div "100 6 101 6 102 6 103 6 104 6 105 6 107 6 32 6 34 9 22:00 36 2 38 4 40 4 43 4 4…" at bounding box center [500, 239] width 677 height 238
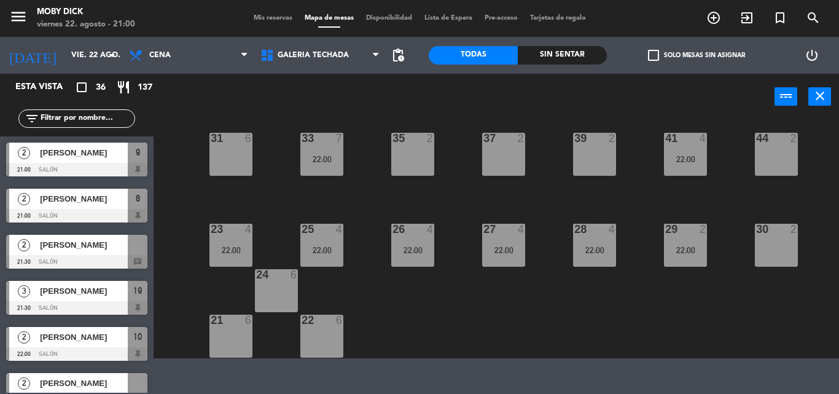
scroll to position [79, 0]
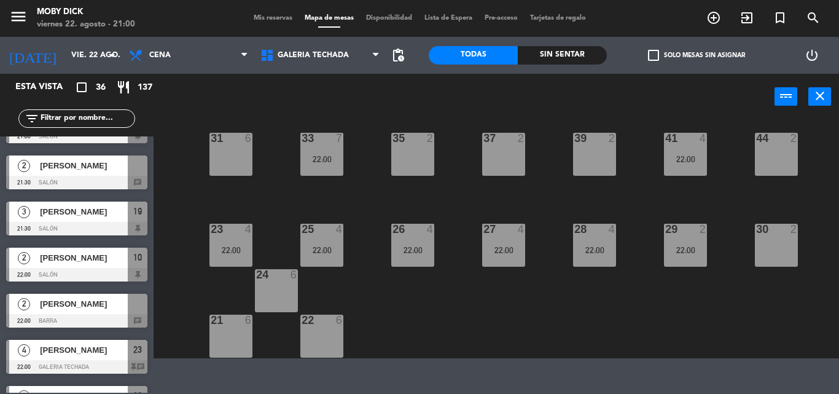
click at [553, 230] on div "100 6 101 6 102 6 103 6 104 6 105 6 107 6 32 6 34 9 22:00 36 2 38 4 40 4 43 4 4…" at bounding box center [500, 239] width 677 height 238
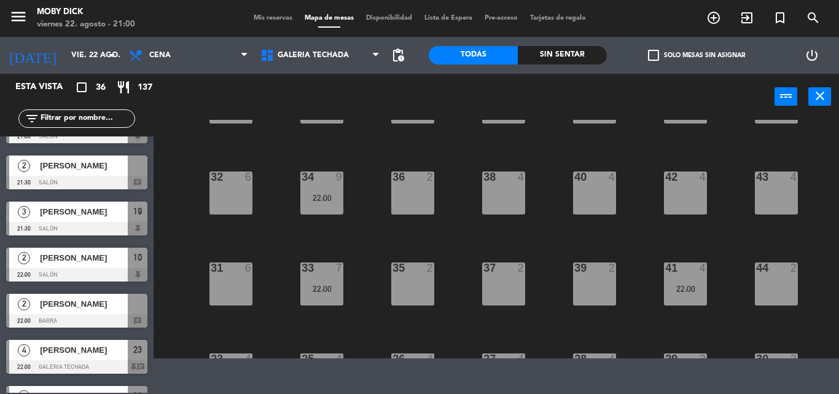
scroll to position [123, 0]
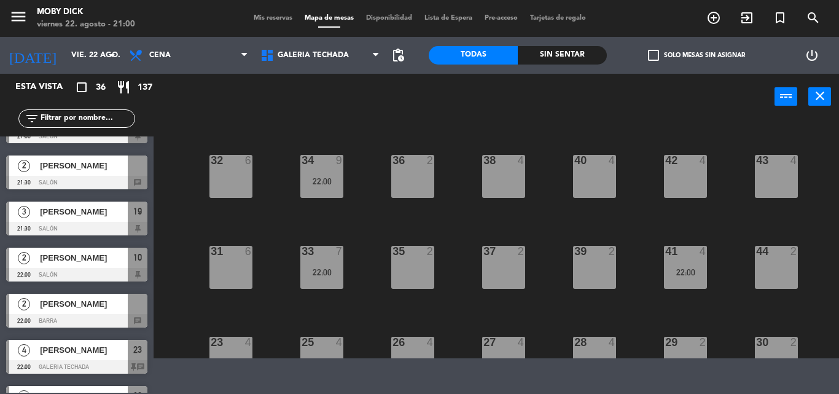
click at [332, 262] on div "33 7 22:00" at bounding box center [321, 267] width 43 height 43
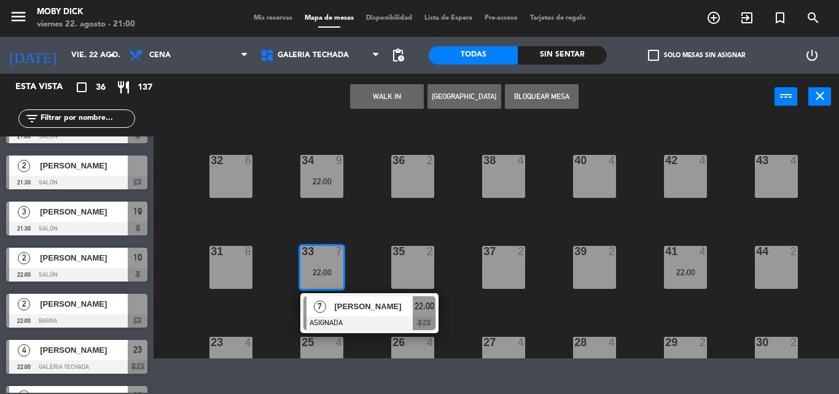
click at [355, 302] on div "7 [PERSON_NAME] ASIGNADA 22:00 chat" at bounding box center [369, 313] width 157 height 40
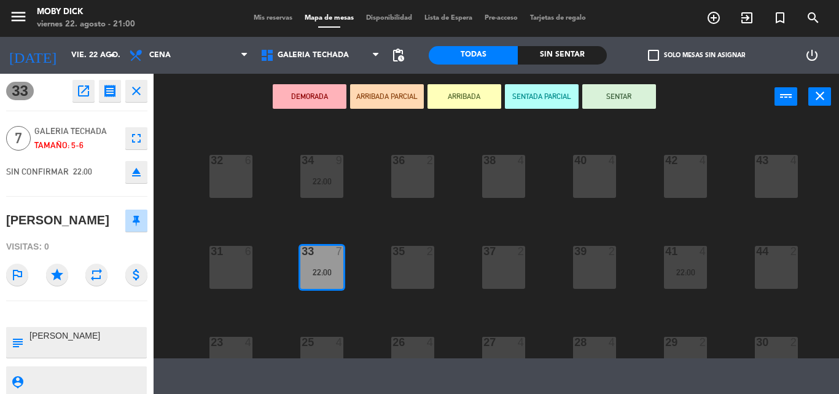
click at [358, 301] on div "100 6 101 6 102 6 103 6 104 6 105 6 107 6 32 6 34 9 22:00 36 2 38 4 40 4 43 4 4…" at bounding box center [500, 239] width 677 height 238
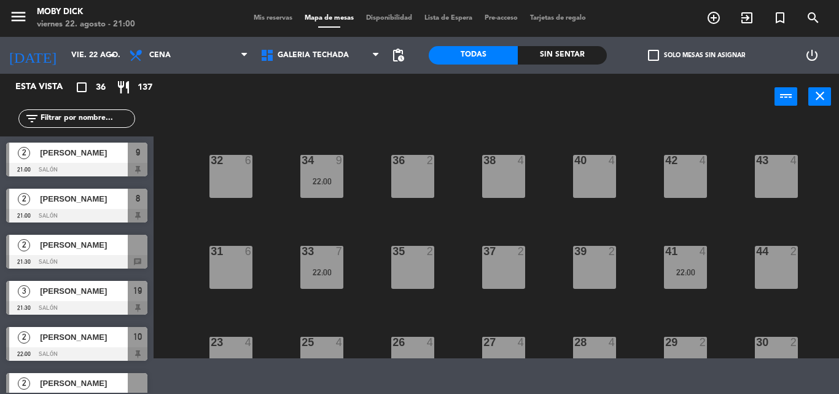
scroll to position [0, 0]
click at [247, 137] on div "100 6 101 6 102 6 103 6 104 6 105 6 107 6 32 6 34 9 22:00 36 2 38 4 40 4 43 4 4…" at bounding box center [500, 239] width 677 height 238
click at [302, 249] on div "33" at bounding box center [301, 251] width 1 height 11
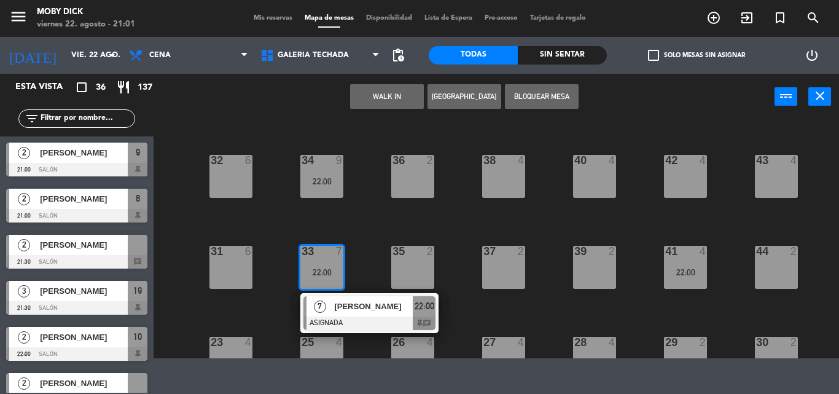
click at [85, 113] on input "text" at bounding box center [86, 119] width 95 height 14
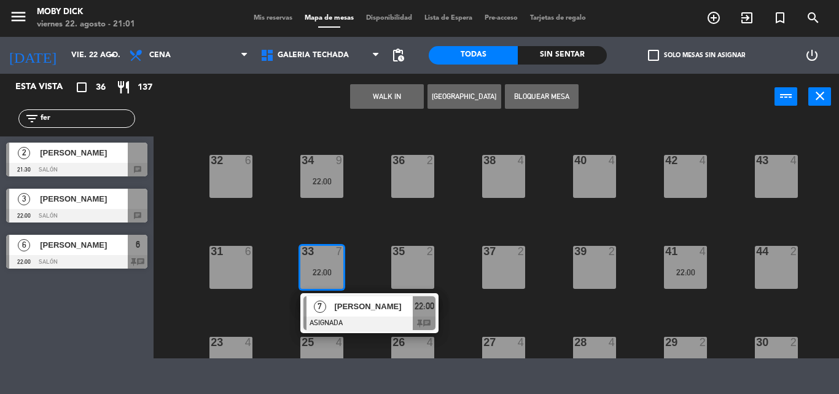
type input "fer"
click at [80, 263] on div "6 [PERSON_NAME] 22:00 SALÓN 6 chat" at bounding box center [77, 251] width 154 height 46
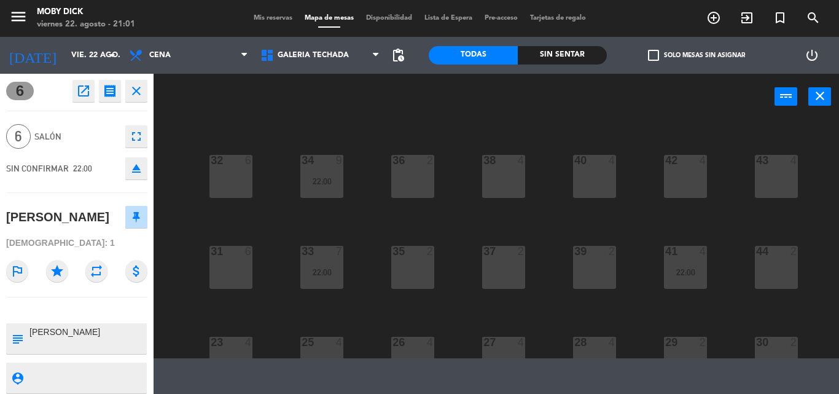
click at [270, 17] on span "Mis reservas" at bounding box center [272, 18] width 51 height 7
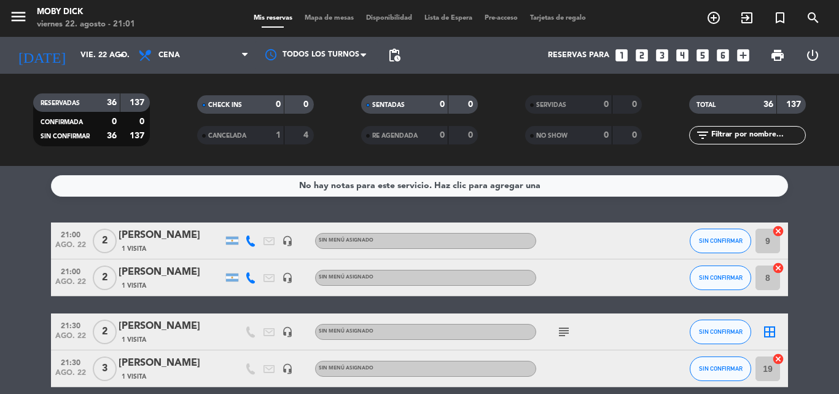
click at [335, 17] on span "Mapa de mesas" at bounding box center [328, 18] width 61 height 7
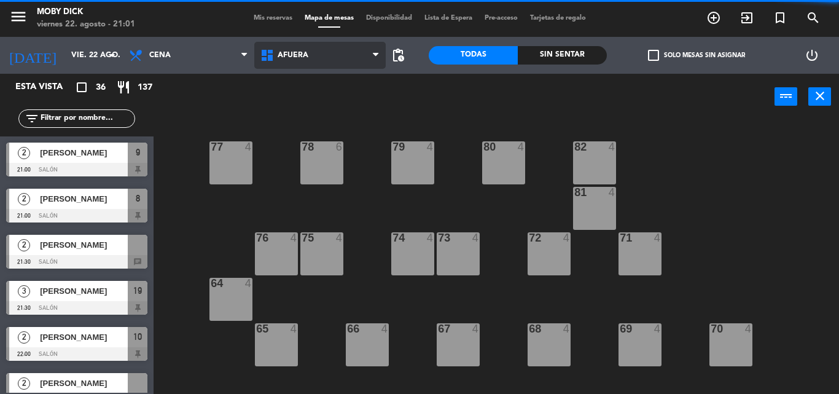
click at [322, 50] on span "AFUERA" at bounding box center [319, 55] width 131 height 27
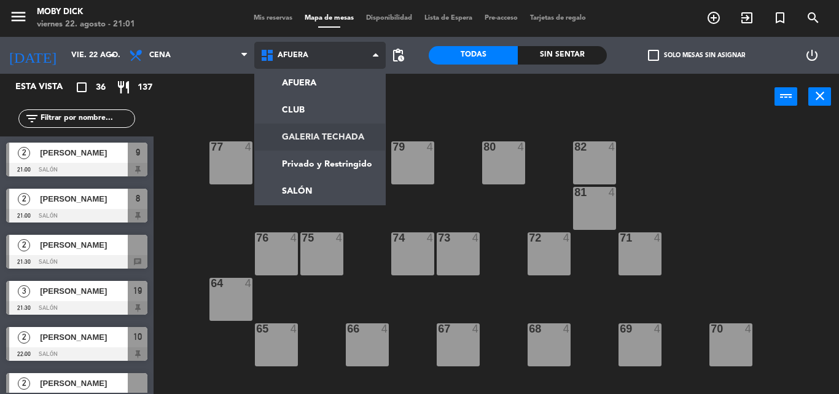
click at [310, 143] on ng-component "menu Moby [PERSON_NAME][DATE] 22. agosto - 21:01 Mis reservas Mapa de mesas Dis…" at bounding box center [419, 197] width 839 height 394
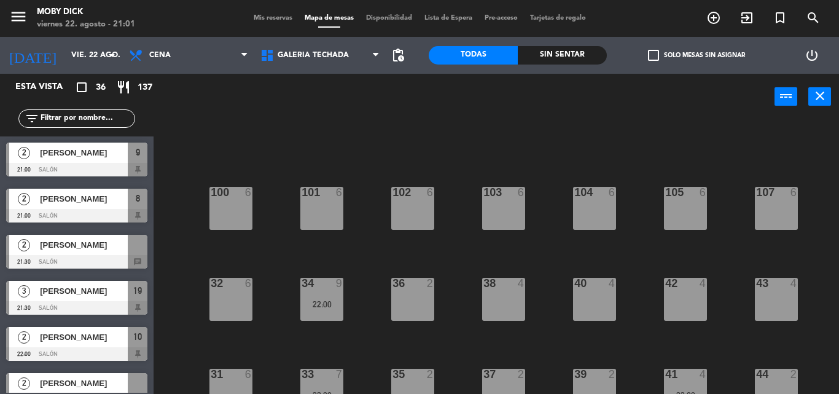
click at [448, 336] on div "100 6 101 6 102 6 103 6 104 6 105 6 107 6 32 6 34 9 22:00 36 2 38 4 40 4 43 4 4…" at bounding box center [500, 257] width 677 height 274
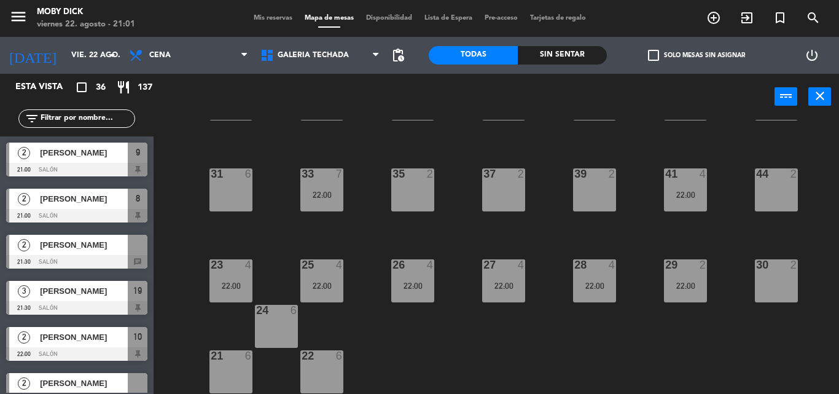
scroll to position [176, 0]
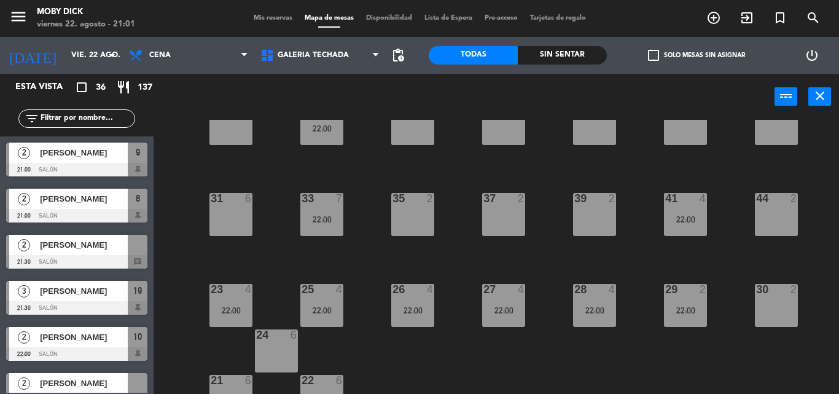
click at [324, 219] on div "22:00" at bounding box center [321, 219] width 43 height 9
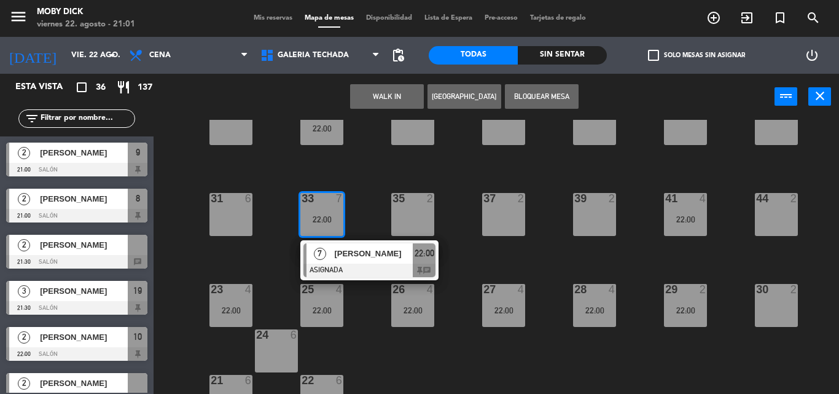
click at [373, 192] on div "100 6 101 6 102 6 103 6 104 6 105 6 107 6 32 6 34 9 22:00 36 2 38 4 40 4 43 4 4…" at bounding box center [500, 257] width 677 height 274
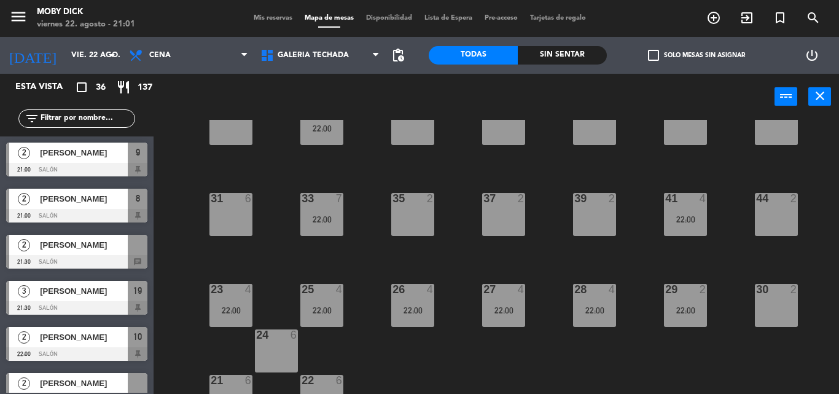
click at [271, 21] on span "Mis reservas" at bounding box center [272, 18] width 51 height 7
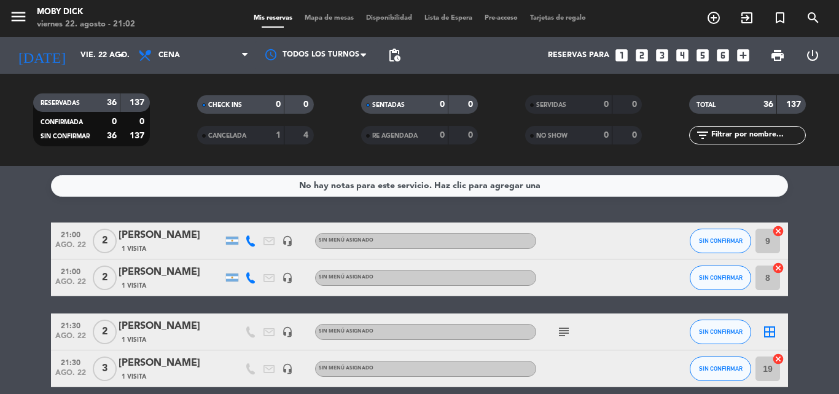
click at [316, 208] on div "No hay notas para este servicio. Haz clic para agregar una 21:00 [DATE] 2 [PERS…" at bounding box center [419, 280] width 839 height 228
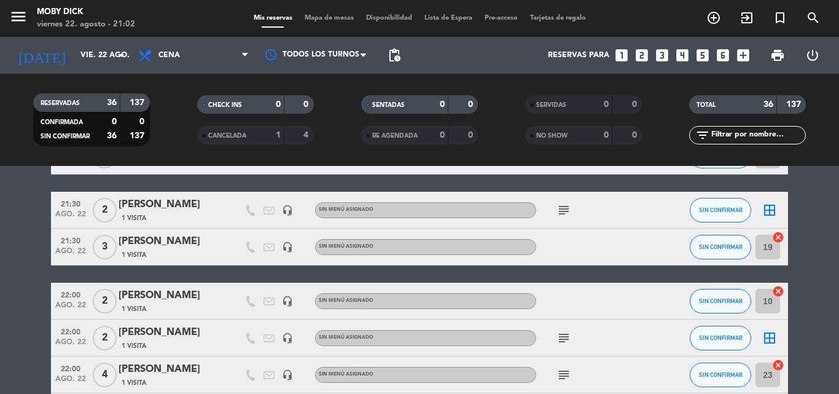
scroll to position [147, 0]
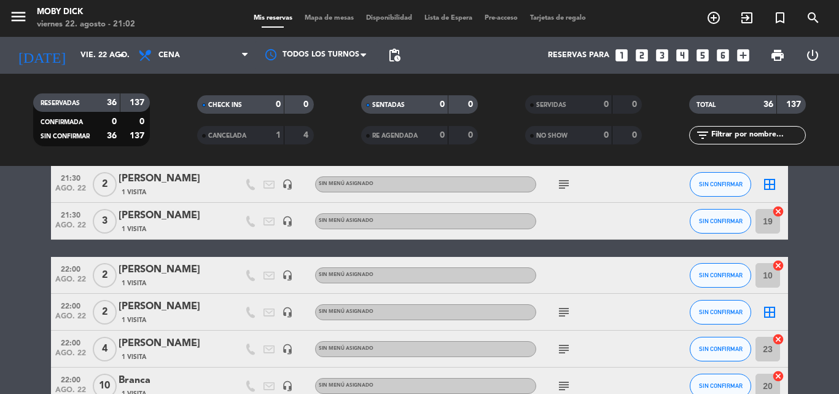
click at [731, 138] on input "text" at bounding box center [757, 135] width 95 height 14
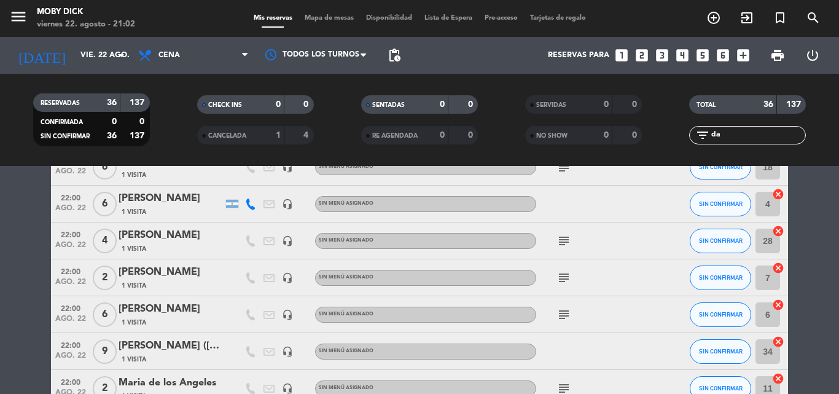
scroll to position [37, 0]
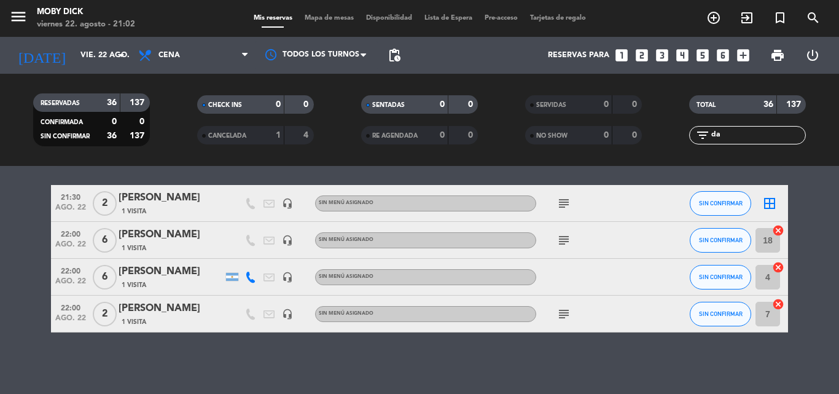
click at [585, 288] on div at bounding box center [591, 277] width 111 height 36
click at [628, 357] on div "No hay notas para este servicio. Haz clic para agregar una 21:30 [DATE] 2 [PERS…" at bounding box center [419, 280] width 839 height 228
drag, startPoint x: 741, startPoint y: 136, endPoint x: 662, endPoint y: 141, distance: 79.4
click at [662, 141] on div "RESERVADAS 36 137 CONFIRMADA 0 0 SIN CONFIRMAR 36 137 CHECK INS 0 0 CANCELADA 1…" at bounding box center [419, 120] width 839 height 68
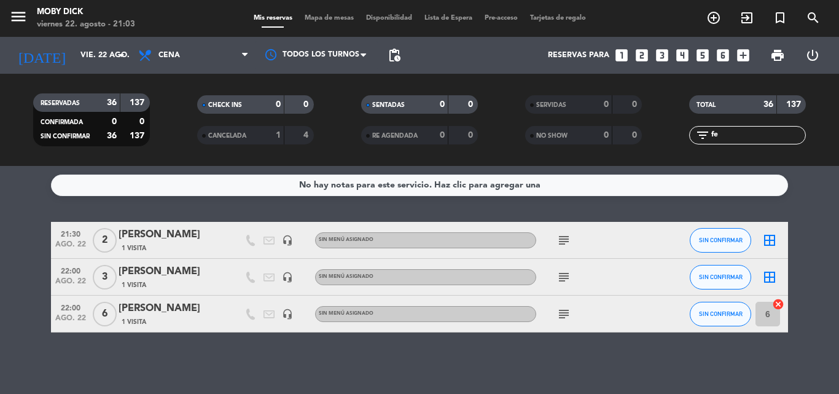
scroll to position [1, 0]
type input "fer"
click at [722, 314] on span "SIN CONFIRMAR" at bounding box center [721, 313] width 44 height 7
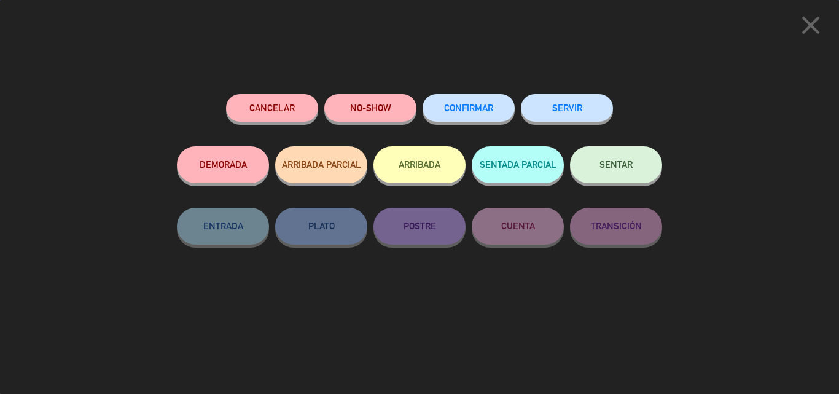
click at [592, 168] on button "SENTAR" at bounding box center [616, 164] width 92 height 37
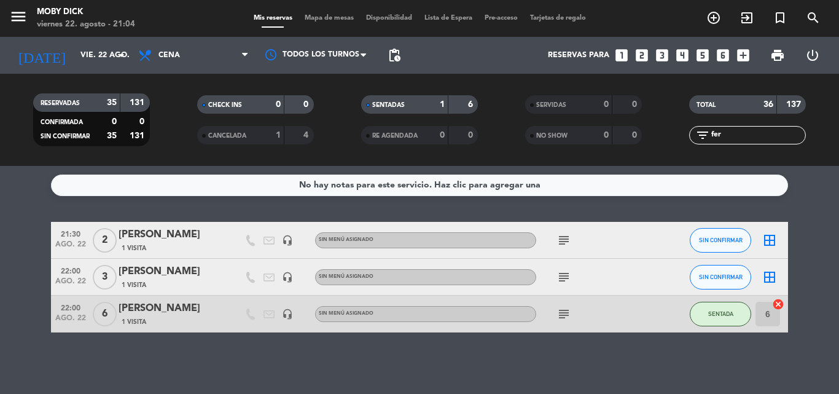
drag, startPoint x: 731, startPoint y: 138, endPoint x: 524, endPoint y: 145, distance: 207.0
click at [524, 145] on div "RESERVADAS 35 131 CONFIRMADA 0 0 SIN CONFIRMAR 35 131 CHECK INS 0 0 CANCELADA 1…" at bounding box center [419, 120] width 839 height 68
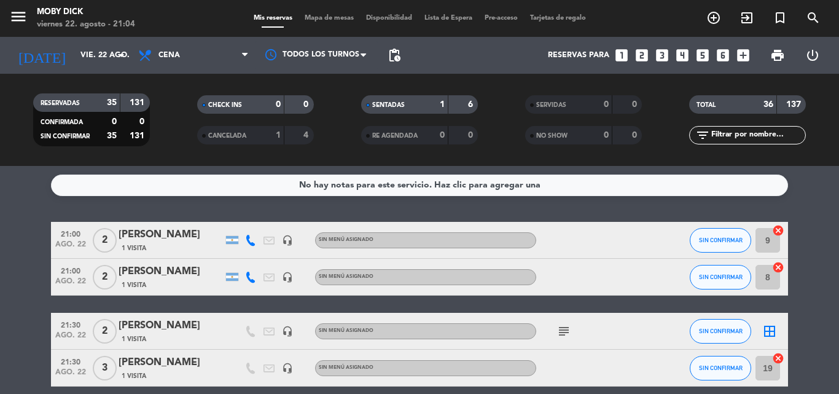
click at [746, 139] on input "text" at bounding box center [757, 135] width 95 height 14
click at [579, 216] on div "No hay notas para este servicio. Haz clic para agregar una 21:00 [DATE] 2 [PERS…" at bounding box center [419, 280] width 839 height 228
click at [112, 239] on span "2" at bounding box center [105, 240] width 24 height 25
click at [130, 232] on div "[PERSON_NAME]" at bounding box center [171, 235] width 104 height 16
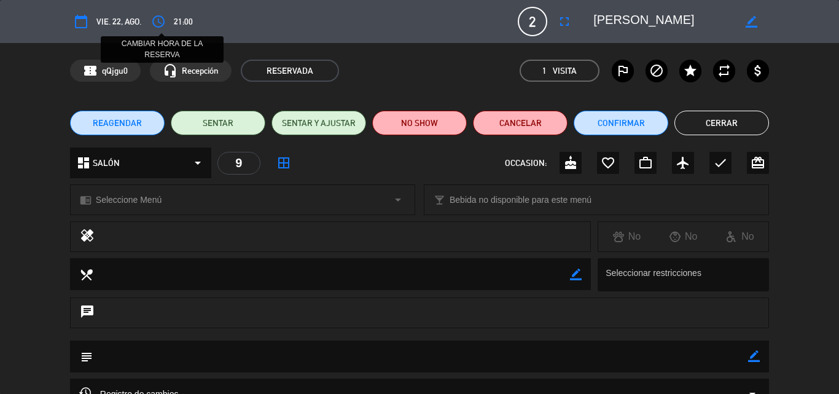
click at [162, 21] on icon "access_time" at bounding box center [158, 21] width 15 height 15
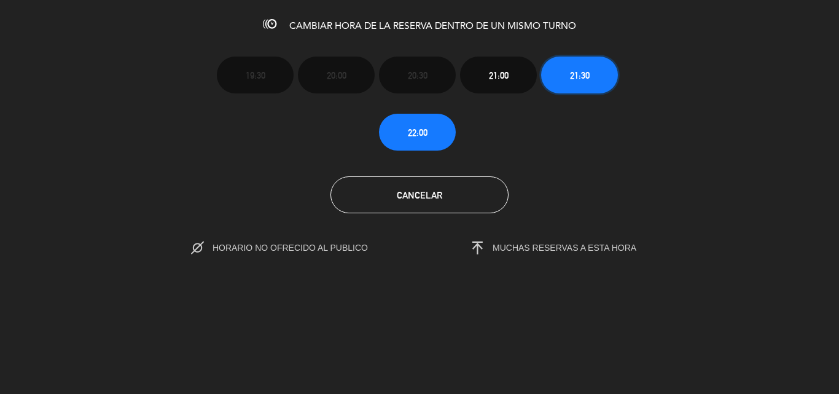
click at [591, 67] on button "21:30" at bounding box center [579, 74] width 77 height 37
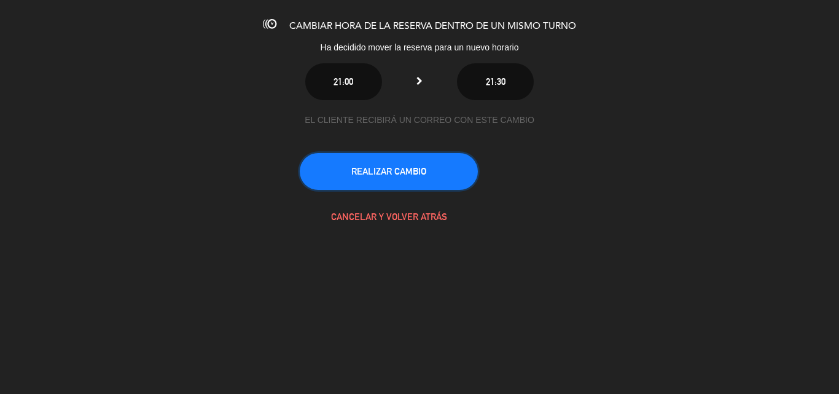
click at [433, 182] on button "REALIZAR CAMBIO" at bounding box center [389, 171] width 178 height 37
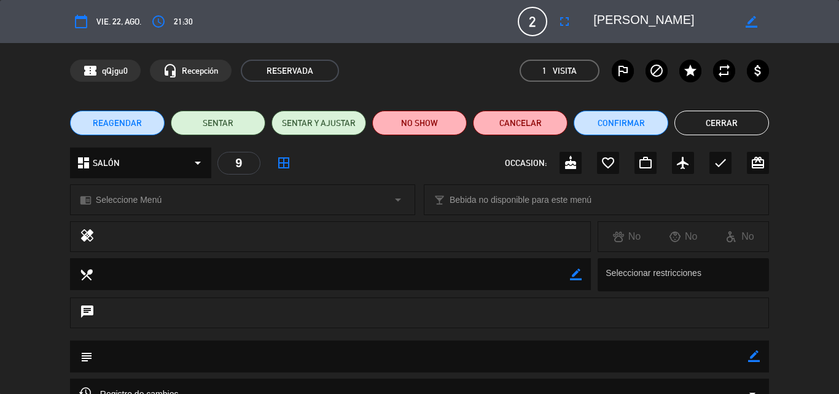
click at [705, 124] on button "Cerrar" at bounding box center [721, 123] width 95 height 25
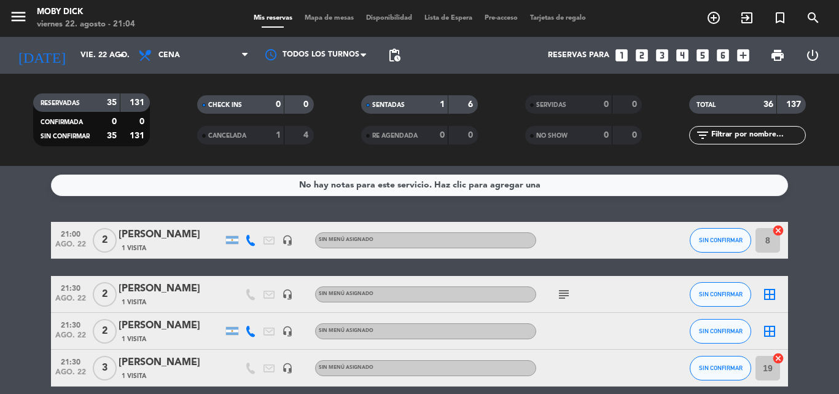
click at [342, 19] on span "Mapa de mesas" at bounding box center [328, 18] width 61 height 7
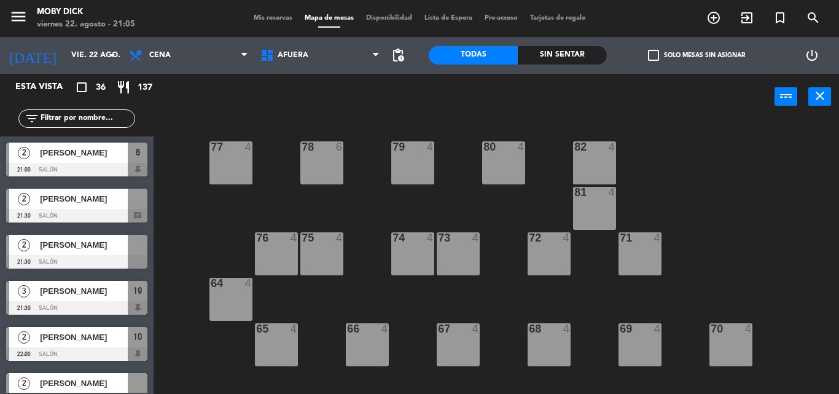
click at [762, 165] on div "77 4 78 6 82 4 80 4 79 4 81 4 73 4 74 4 72 4 75 4 76 4 71 4 64 4 68 4 69 4 70 4…" at bounding box center [500, 257] width 677 height 274
click at [347, 67] on div "AFUERA CLUB GALERIA TECHADA Privado y Restringido SALÓN AFUERA AFUERA CLUB GALE…" at bounding box center [319, 55] width 131 height 37
click at [367, 64] on span "AFUERA" at bounding box center [319, 55] width 131 height 27
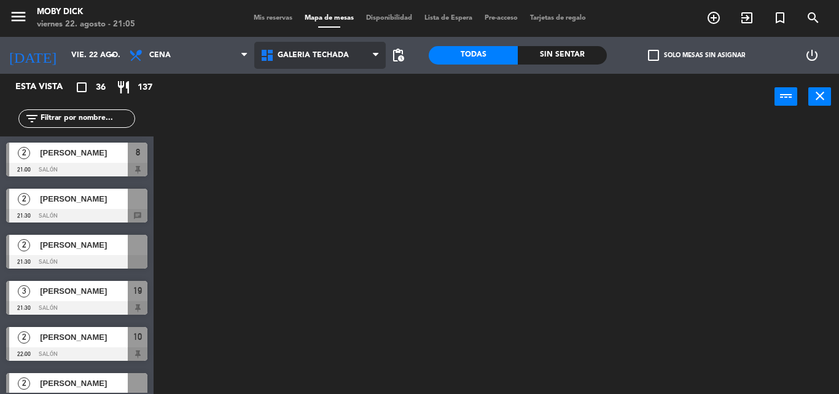
click at [348, 131] on ng-component "menu Moby [PERSON_NAME][DATE] 22. agosto - 21:05 Mis reservas Mapa de mesas Dis…" at bounding box center [419, 197] width 839 height 394
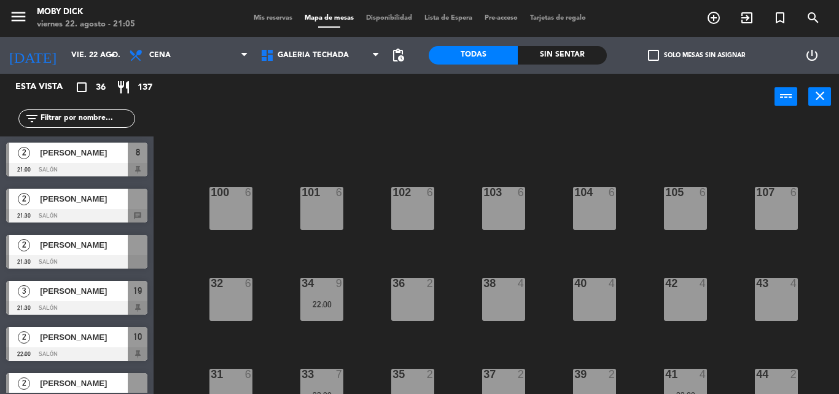
click at [488, 249] on div "100 6 101 6 102 6 103 6 104 6 105 6 107 6 32 6 34 9 22:00 36 2 38 4 40 4 43 4 4…" at bounding box center [500, 257] width 677 height 274
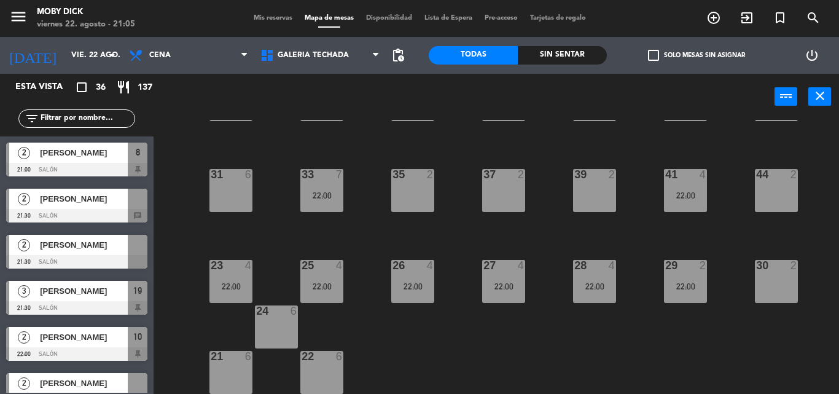
scroll to position [200, 0]
click at [319, 190] on div "22:00" at bounding box center [321, 194] width 43 height 9
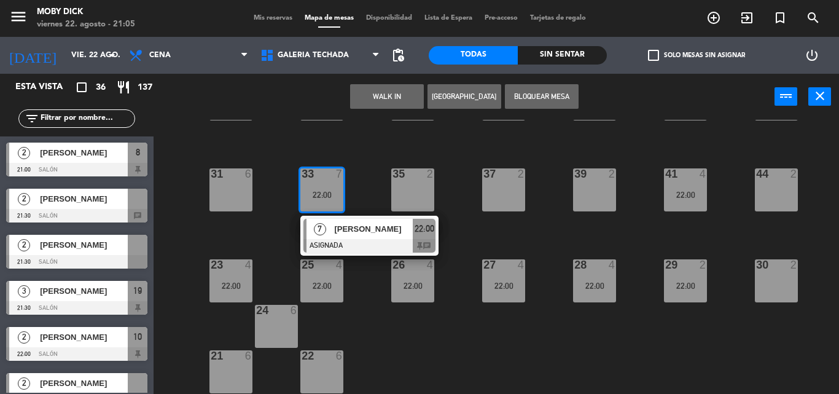
click at [368, 230] on span "[PERSON_NAME]" at bounding box center [373, 228] width 79 height 13
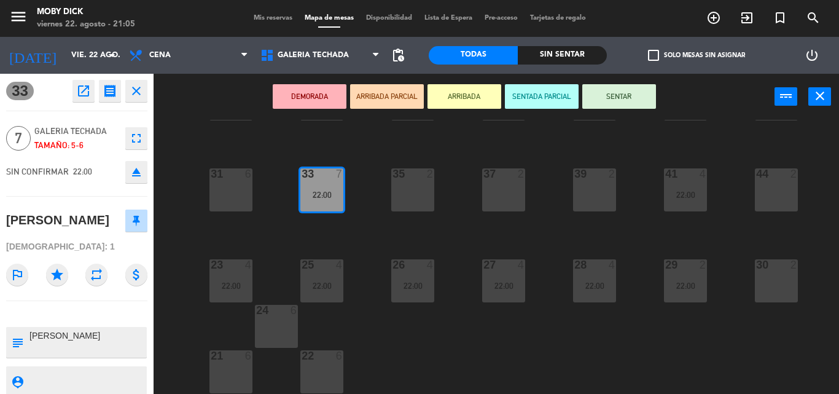
click at [343, 133] on div "100 6 101 6 102 6 103 6 104 6 105 6 107 6 32 6 34 9 22:00 36 2 38 4 40 4 43 4 4…" at bounding box center [500, 257] width 677 height 274
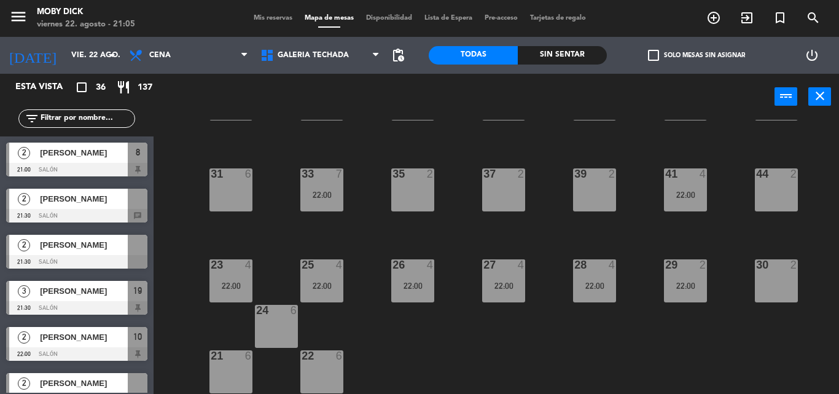
scroll to position [0, 0]
click at [247, 20] on span "Mis reservas" at bounding box center [272, 18] width 51 height 7
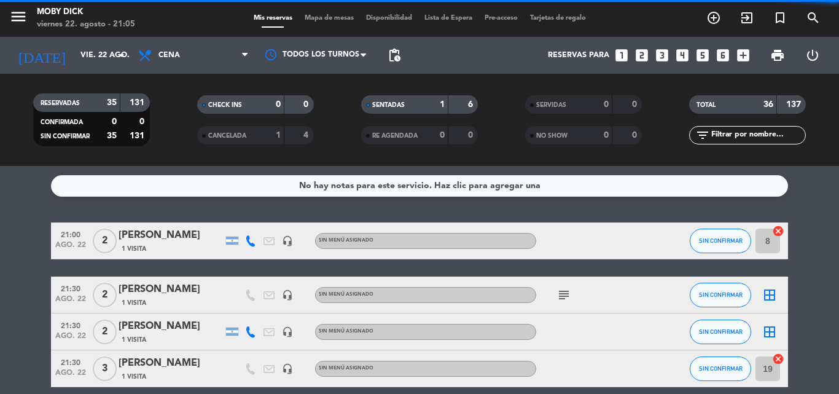
click at [546, 208] on div "No hay notas para este servicio. Haz clic para agregar una 21:00 [DATE] 2 [PERS…" at bounding box center [419, 280] width 839 height 228
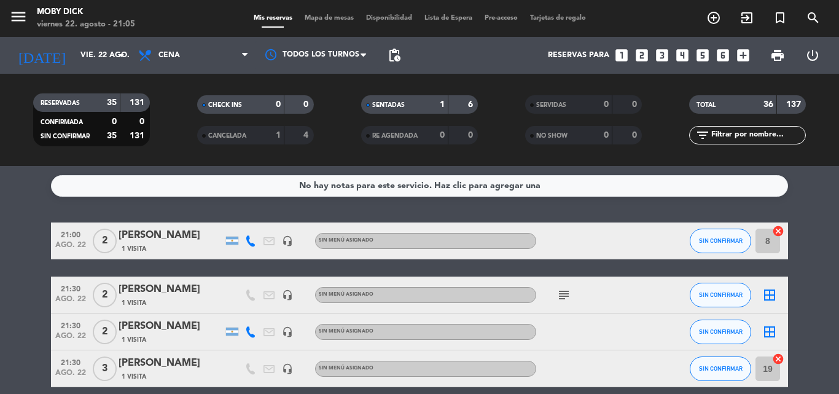
click at [737, 133] on input "text" at bounding box center [757, 135] width 95 height 14
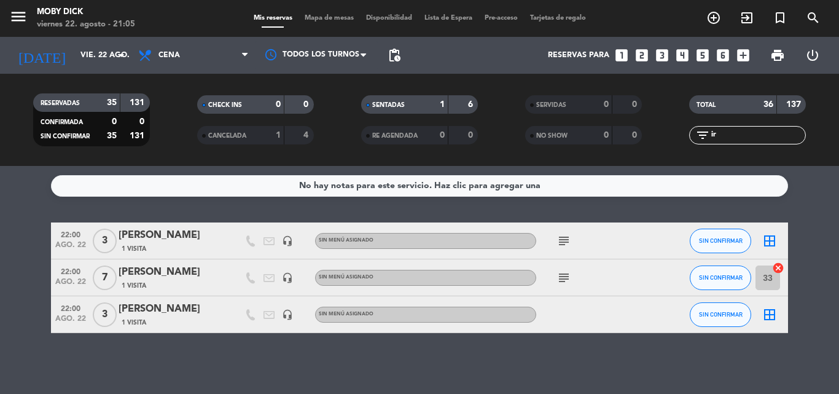
type input "ir"
click at [762, 273] on span "33 cancel" at bounding box center [764, 277] width 18 height 18
click at [762, 270] on icon "cancel" at bounding box center [778, 268] width 12 height 12
click at [762, 270] on icon "border_all" at bounding box center [769, 277] width 15 height 15
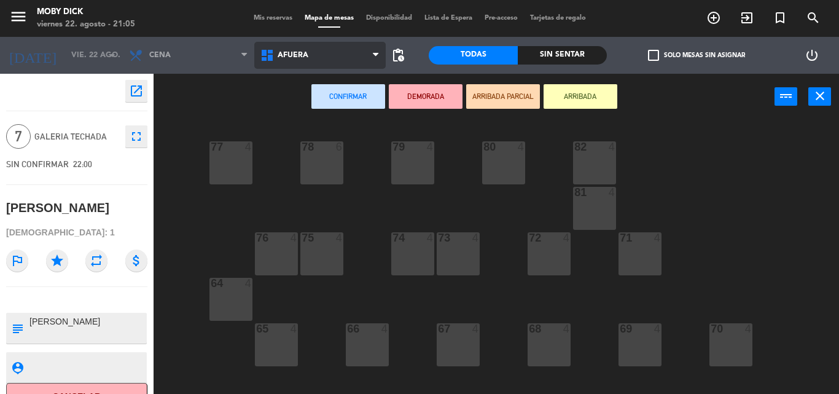
click at [325, 61] on span "AFUERA" at bounding box center [319, 55] width 131 height 27
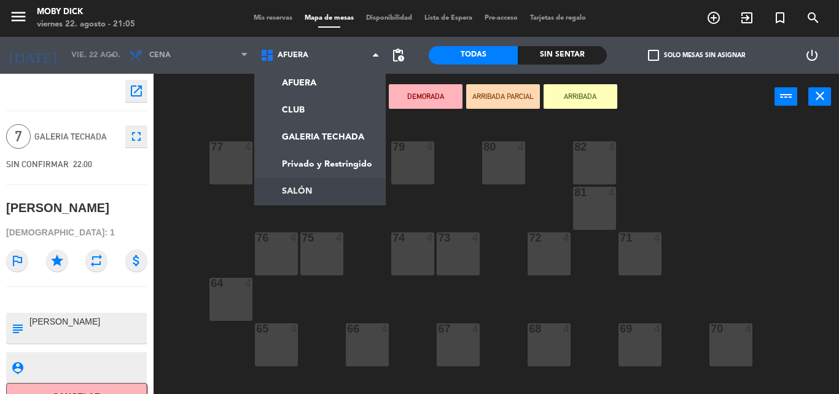
click at [329, 176] on ng-component "menu Moby [PERSON_NAME][DATE] 22. agosto - 21:05 Mis reservas Mapa de mesas Dis…" at bounding box center [419, 197] width 839 height 394
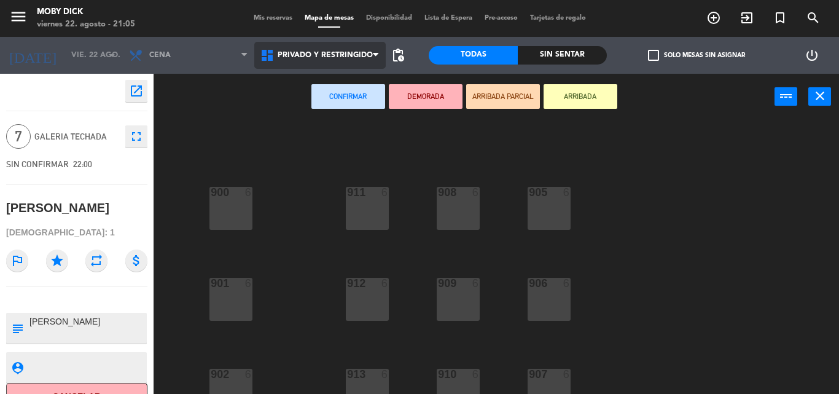
click at [363, 56] on span "Privado y Restringido" at bounding box center [325, 55] width 95 height 9
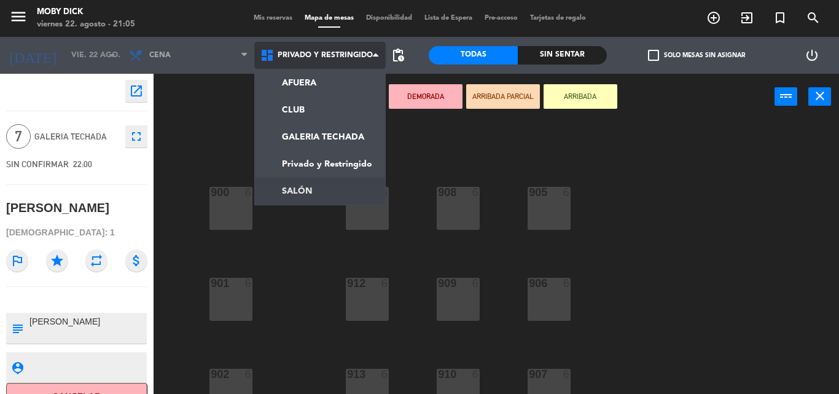
click at [333, 182] on ng-component "menu Moby [PERSON_NAME][DATE] 22. agosto - 21:05 Mis reservas Mapa de mesas Dis…" at bounding box center [419, 197] width 839 height 394
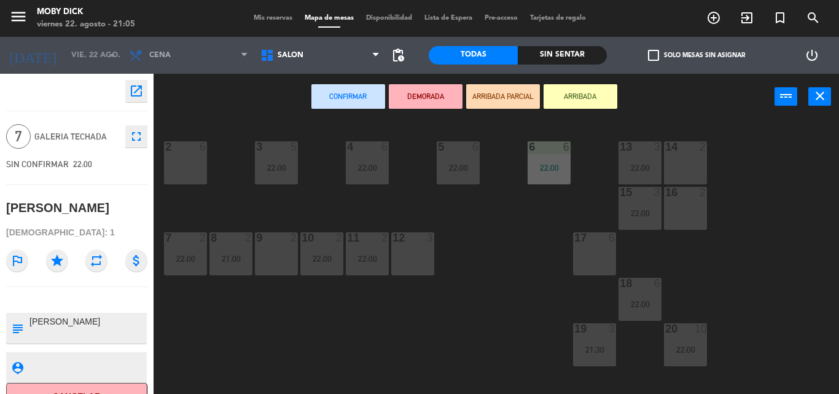
click at [580, 265] on div "17 6" at bounding box center [594, 253] width 43 height 43
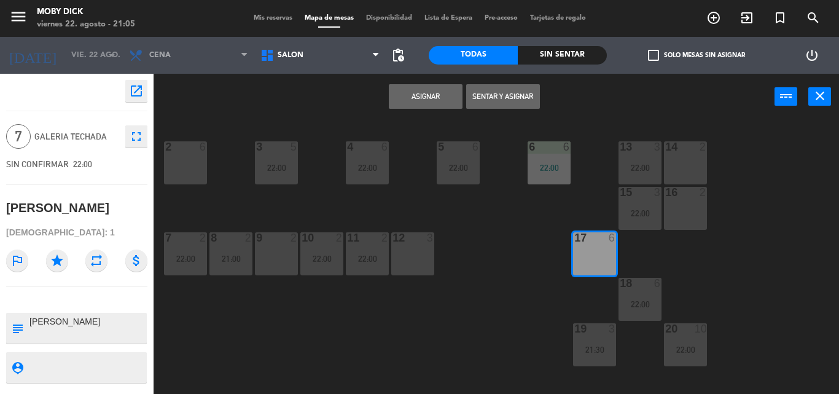
click at [439, 87] on button "Asignar" at bounding box center [426, 96] width 74 height 25
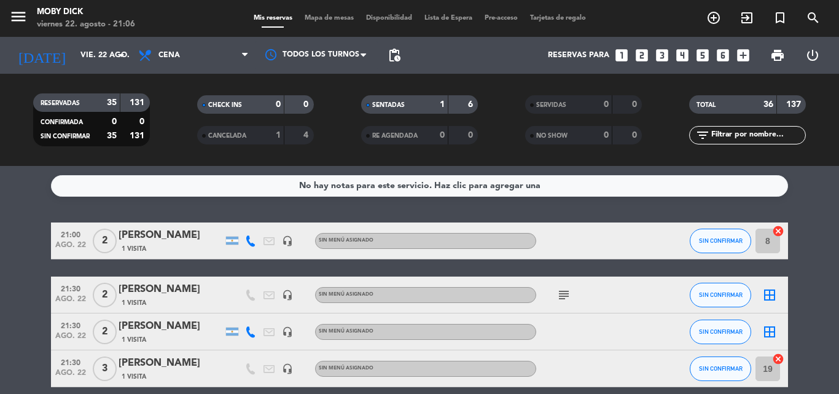
click at [574, 203] on div "No hay notas para este servicio. Haz clic para agregar una 21:00 [DATE] 2 [PERS…" at bounding box center [419, 280] width 839 height 228
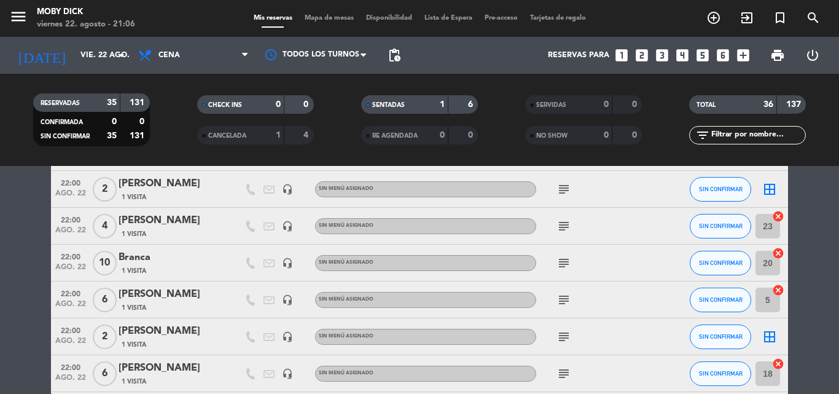
scroll to position [295, 0]
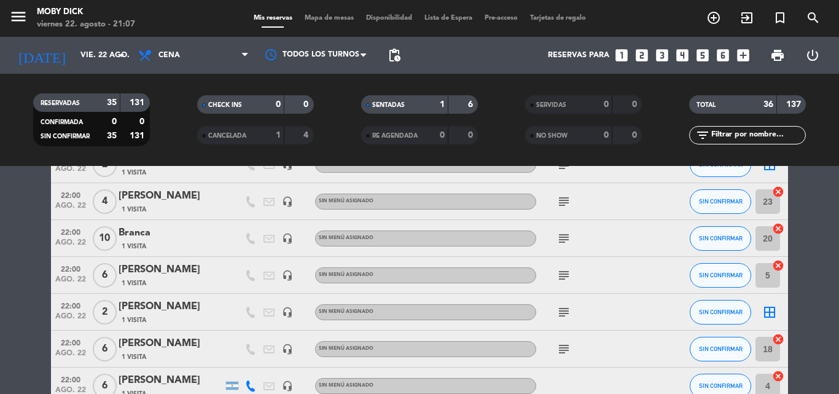
click at [761, 131] on input "text" at bounding box center [757, 135] width 95 height 14
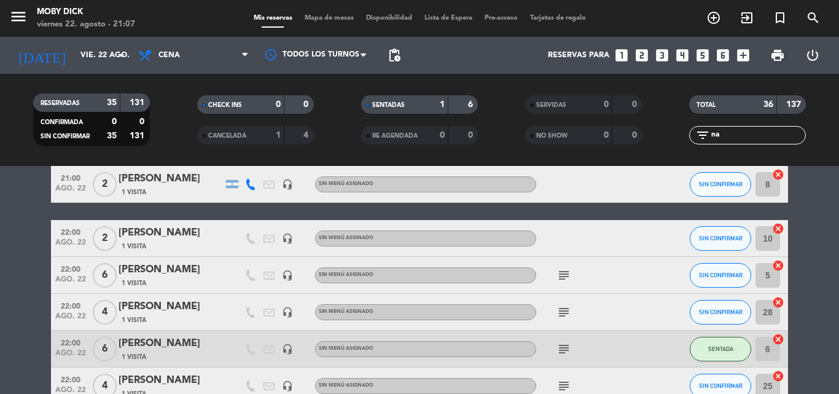
type input "na"
click at [696, 200] on div "SIN CONFIRMAR" at bounding box center [720, 184] width 61 height 36
click at [738, 183] on span "SIN CONFIRMAR" at bounding box center [721, 184] width 44 height 7
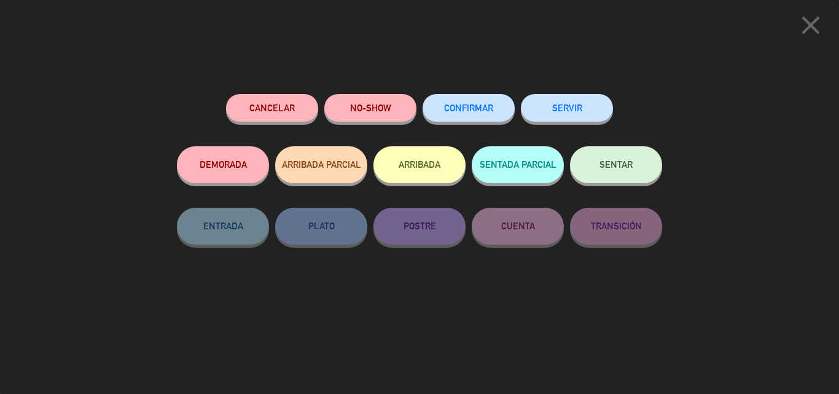
click at [648, 169] on button "SENTAR" at bounding box center [616, 164] width 92 height 37
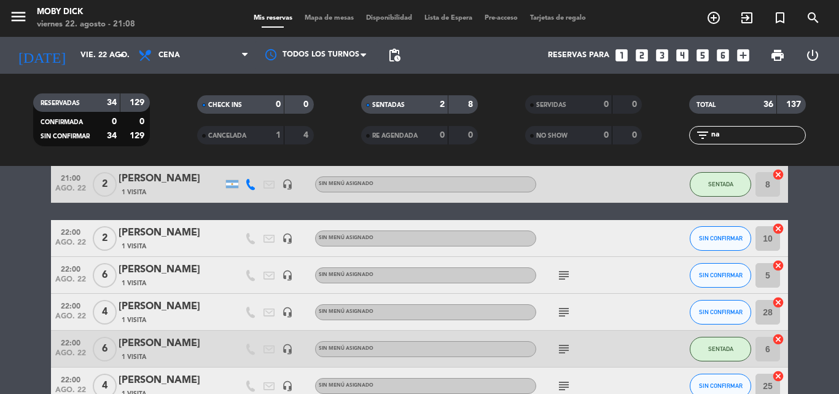
click at [328, 20] on span "Mapa de mesas" at bounding box center [328, 18] width 61 height 7
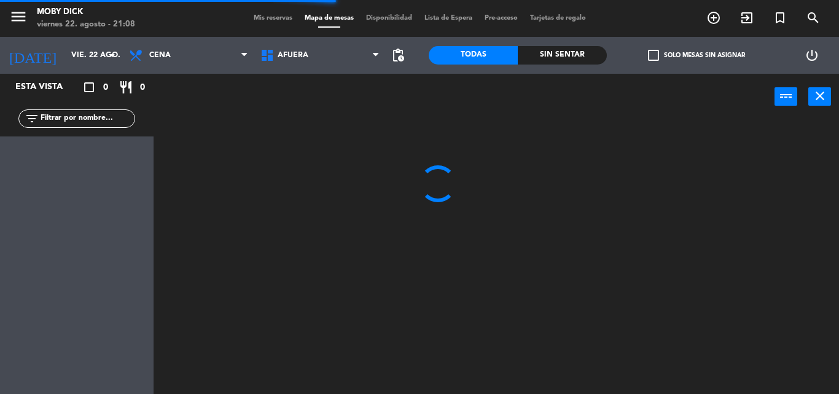
click at [331, 61] on span "AFUERA" at bounding box center [319, 55] width 131 height 27
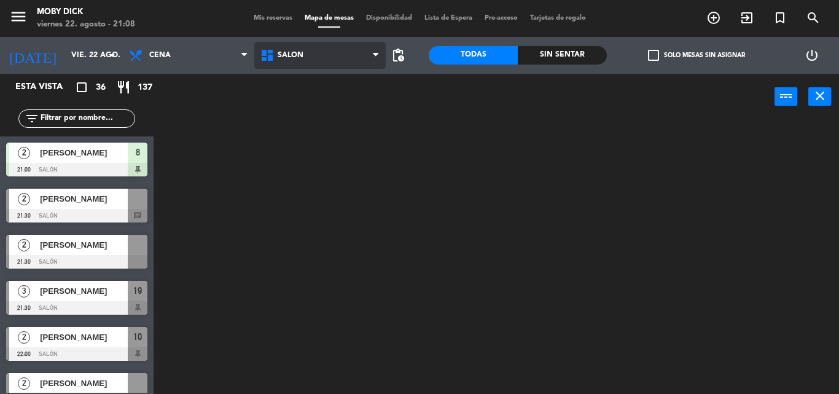
click at [302, 187] on ng-component "menu Moby [PERSON_NAME][DATE] 22. agosto - 21:08 Mis reservas Mapa de mesas Dis…" at bounding box center [419, 197] width 839 height 394
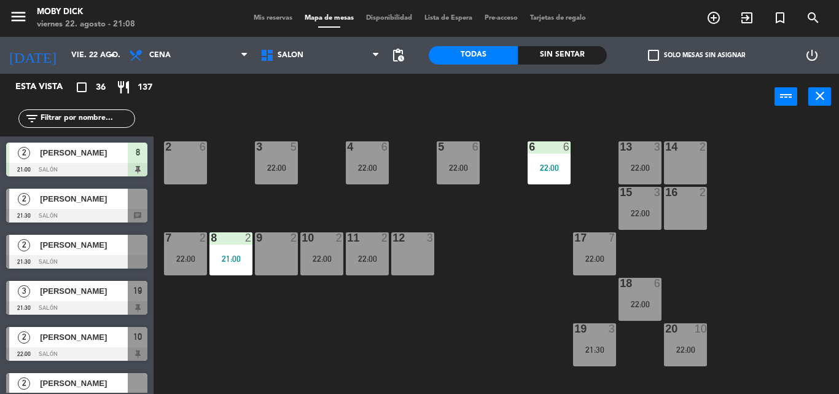
click at [270, 18] on span "Mis reservas" at bounding box center [272, 18] width 51 height 7
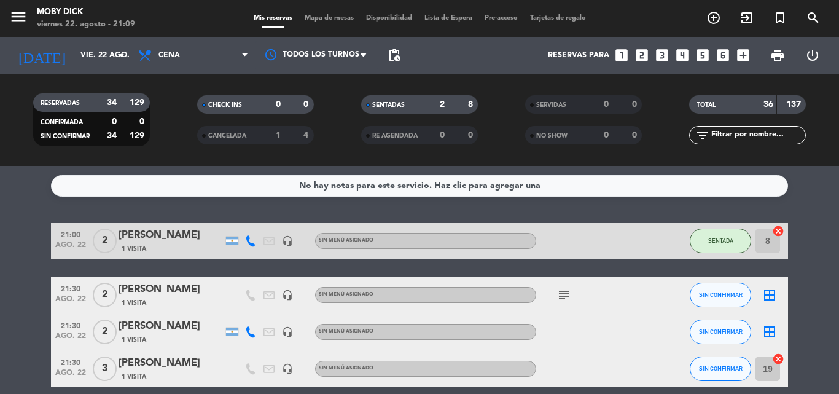
click at [343, 22] on div "Mis reservas Mapa de mesas Disponibilidad Lista de Espera Pre-acceso Tarjetas d…" at bounding box center [419, 18] width 344 height 11
click at [309, 17] on span "Mapa de mesas" at bounding box center [328, 18] width 61 height 7
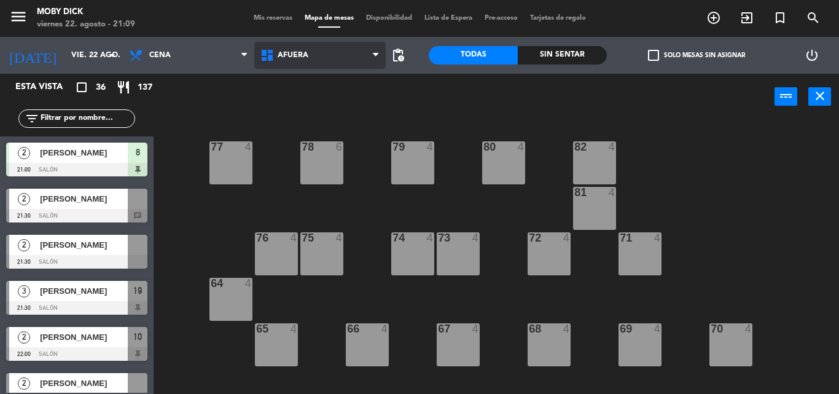
click at [324, 54] on span "AFUERA" at bounding box center [319, 55] width 131 height 27
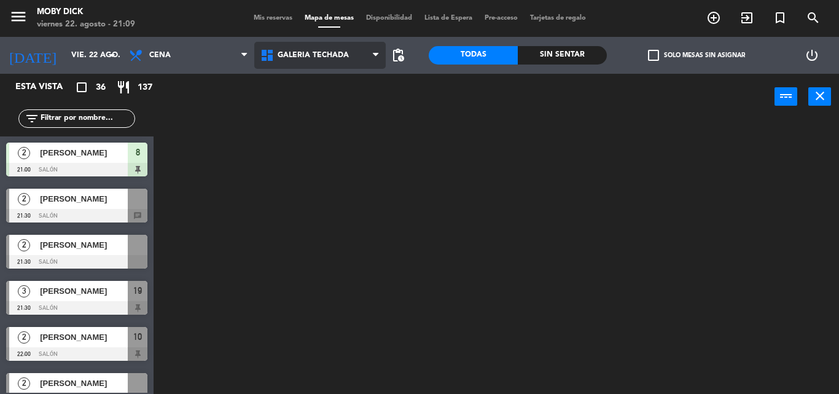
click at [340, 136] on ng-component "menu Moby [PERSON_NAME][DATE] 22. agosto - 21:09 Mis reservas Mapa de mesas Dis…" at bounding box center [419, 197] width 839 height 394
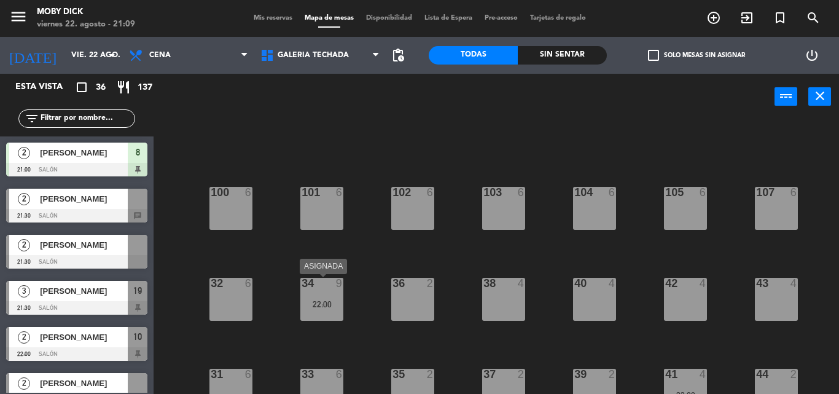
click at [329, 301] on div "22:00" at bounding box center [321, 304] width 43 height 9
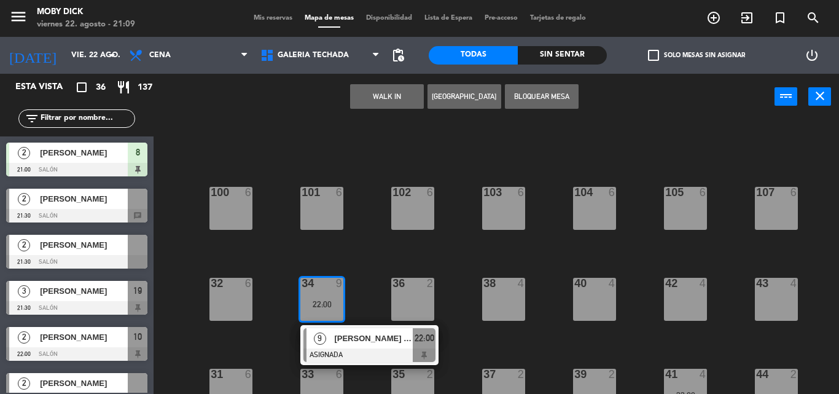
click at [325, 357] on div "33 6" at bounding box center [321, 389] width 43 height 43
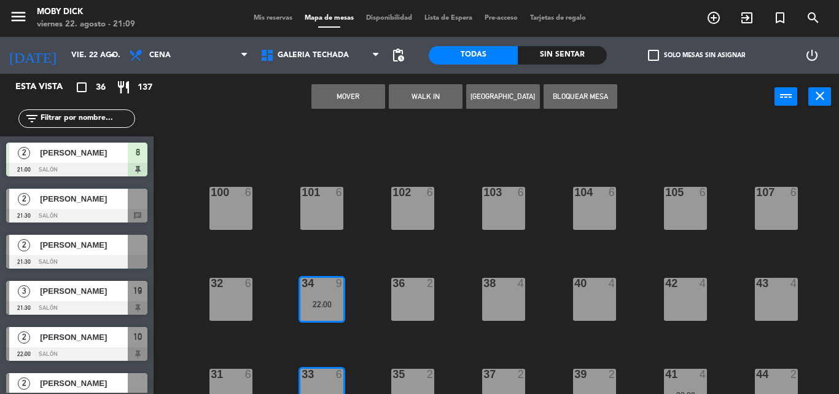
click at [358, 104] on button "Mover" at bounding box center [348, 96] width 74 height 25
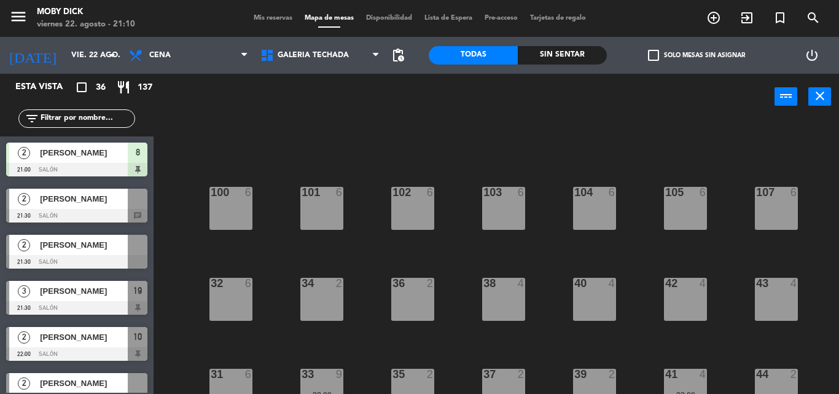
click at [387, 147] on div "100 6 101 6 102 6 103 6 104 6 105 6 107 6 32 6 34 2 36 2 38 4 40 4 43 4 42 4 35…" at bounding box center [500, 257] width 677 height 274
click at [362, 194] on div "100 6 101 6 102 6 103 6 104 6 105 6 107 6 32 6 34 2 36 2 38 4 40 4 43 4 42 4 35…" at bounding box center [500, 257] width 677 height 274
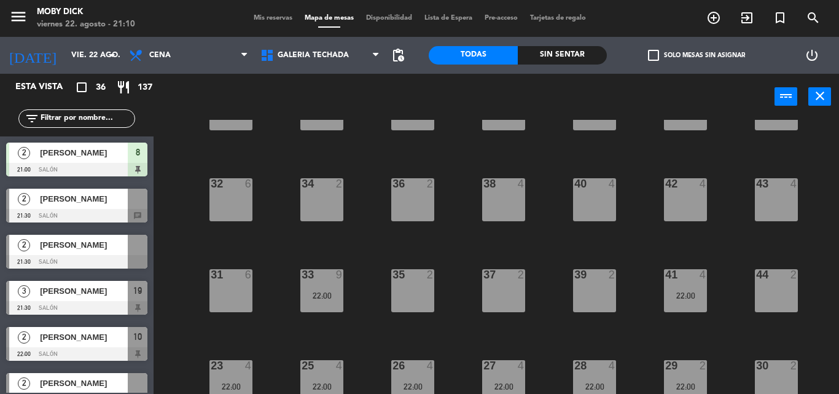
scroll to position [98, 0]
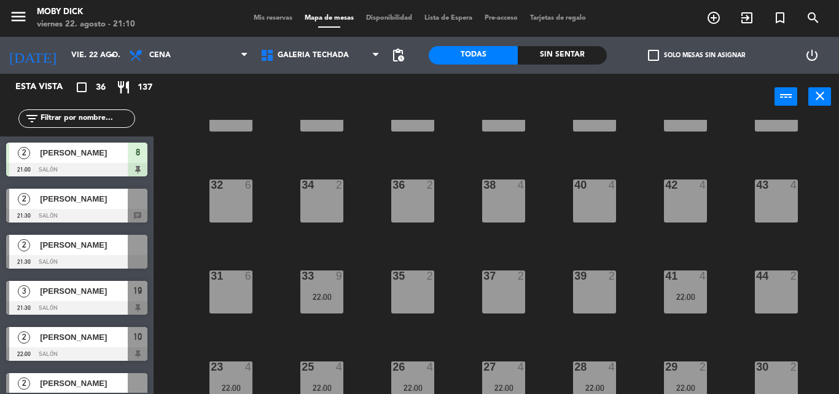
click at [255, 15] on span "Mis reservas" at bounding box center [272, 18] width 51 height 7
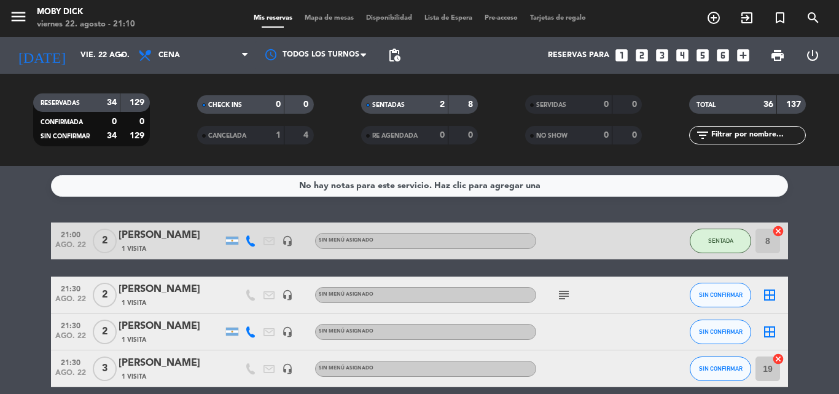
click at [385, 210] on div "No hay notas para este servicio. Haz clic para agregar una 21:00 [DATE] 2 [PERS…" at bounding box center [419, 280] width 839 height 228
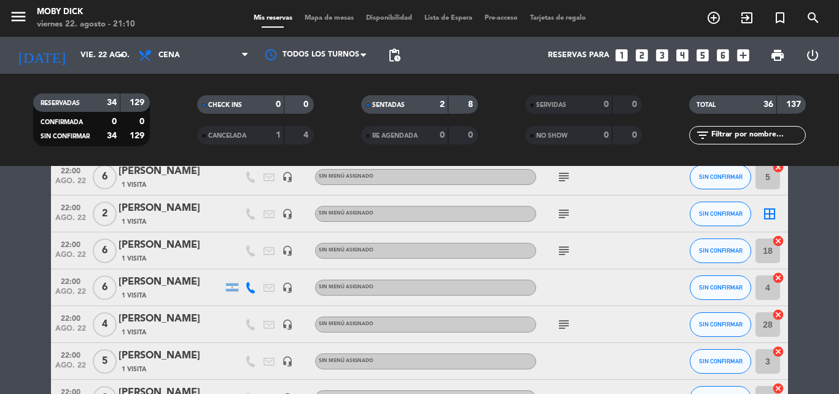
scroll to position [418, 0]
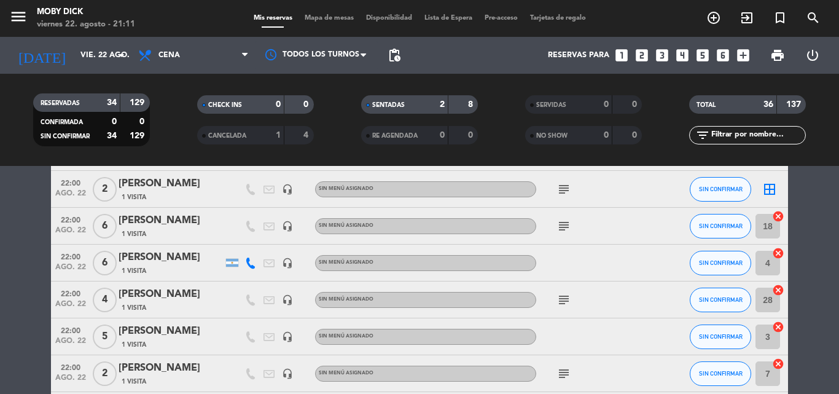
click at [326, 16] on span "Mapa de mesas" at bounding box center [328, 18] width 61 height 7
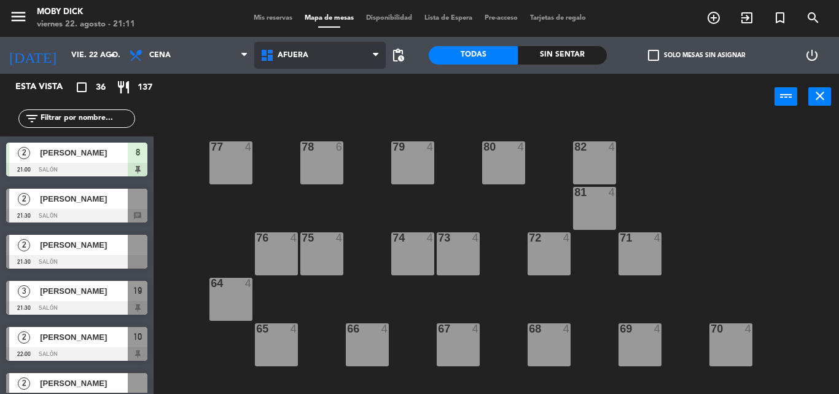
click at [340, 60] on span "AFUERA" at bounding box center [319, 55] width 131 height 27
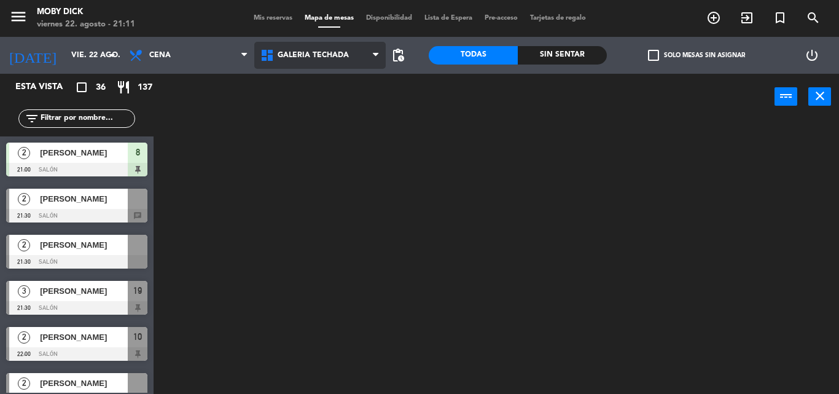
click at [351, 139] on ng-component "menu Moby [PERSON_NAME][DATE] 22. agosto - 21:11 Mis reservas Mapa de mesas Dis…" at bounding box center [419, 197] width 839 height 394
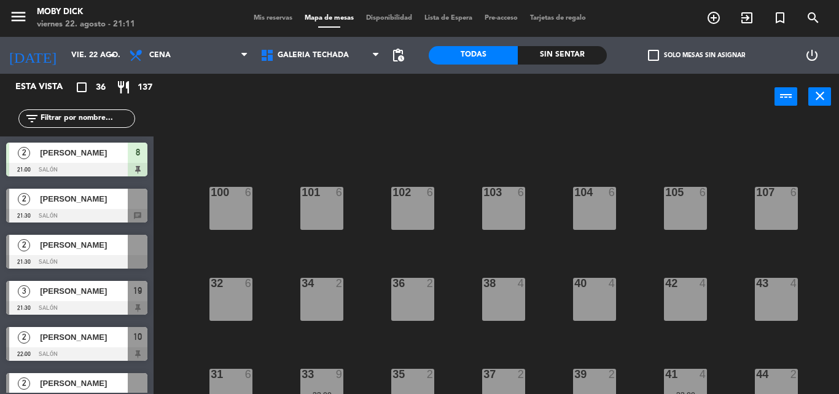
click at [465, 253] on div "100 6 101 6 102 6 103 6 104 6 105 6 107 6 32 6 34 2 36 2 38 4 40 4 43 4 42 4 35…" at bounding box center [500, 257] width 677 height 274
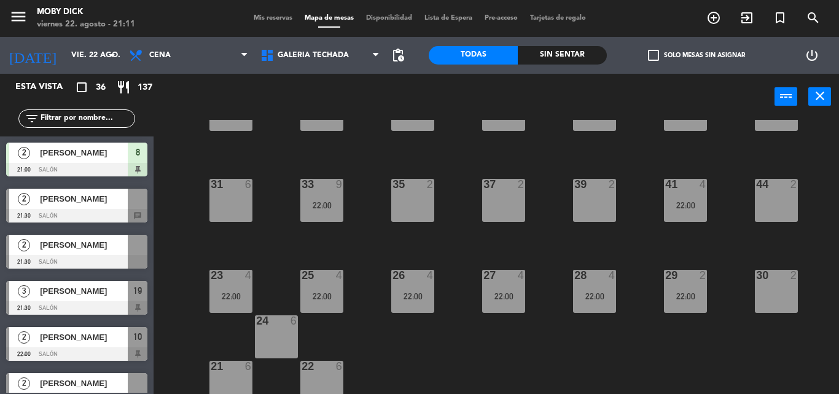
scroll to position [196, 0]
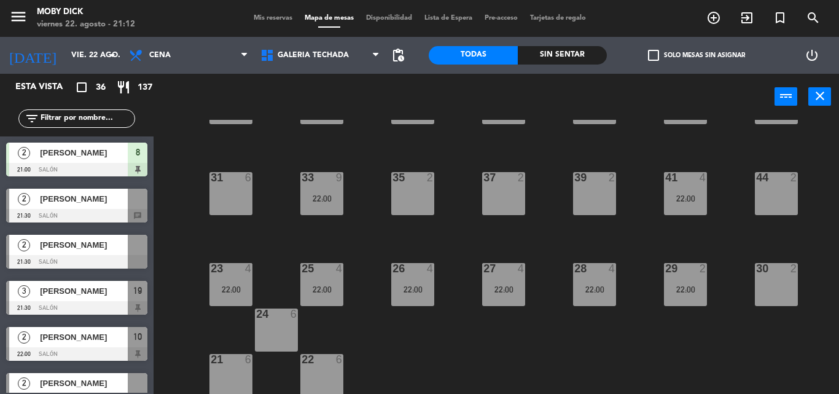
click at [440, 150] on div "100 6 101 6 102 6 103 6 104 6 105 6 107 6 32 6 34 2 36 2 38 4 40 4 43 4 42 4 35…" at bounding box center [500, 257] width 677 height 274
click at [325, 58] on span "GALERIA TECHADA" at bounding box center [313, 55] width 71 height 9
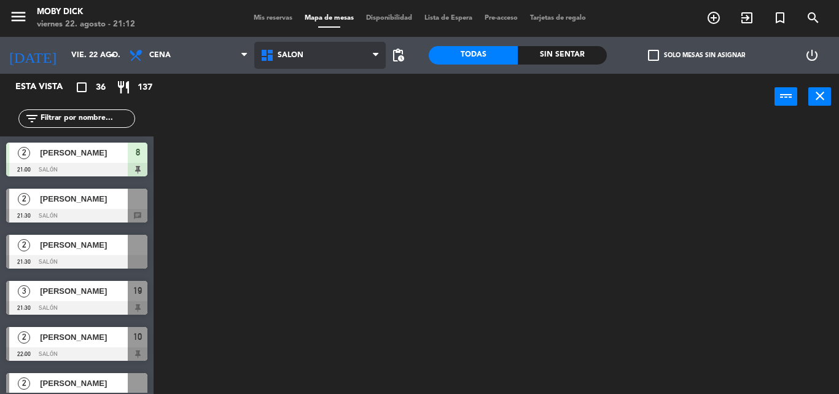
scroll to position [0, 0]
click at [325, 187] on ng-component "menu Moby [PERSON_NAME][DATE] 22. agosto - 21:12 Mis reservas Mapa de mesas Dis…" at bounding box center [419, 197] width 839 height 394
click at [317, 55] on span "SALÓN" at bounding box center [319, 55] width 131 height 27
click at [300, 140] on ng-component "menu Moby [PERSON_NAME][DATE] 22. agosto - 21:12 Mis reservas Mapa de mesas Dis…" at bounding box center [419, 197] width 839 height 394
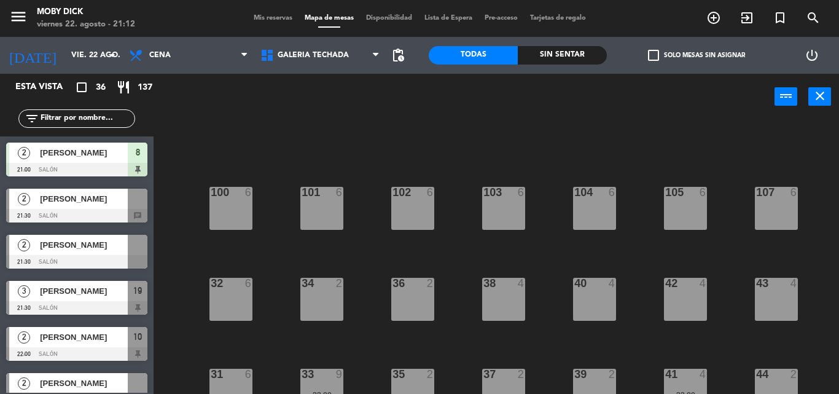
click at [365, 201] on div "100 6 101 6 102 6 103 6 104 6 105 6 107 6 32 6 34 2 36 2 38 4 40 4 43 4 42 4 35…" at bounding box center [500, 257] width 677 height 274
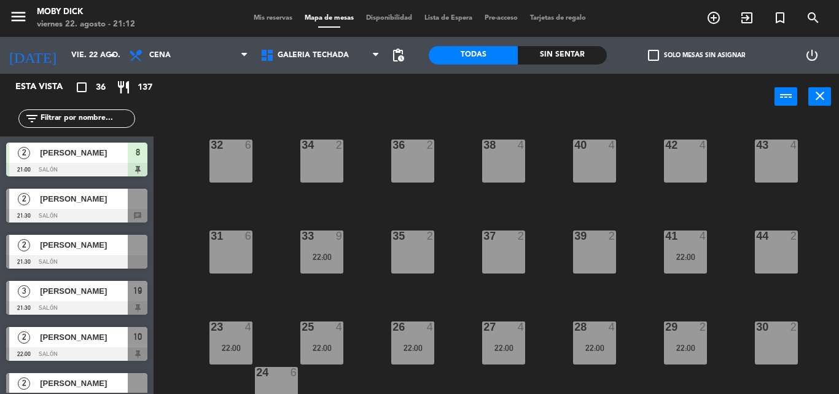
scroll to position [172, 0]
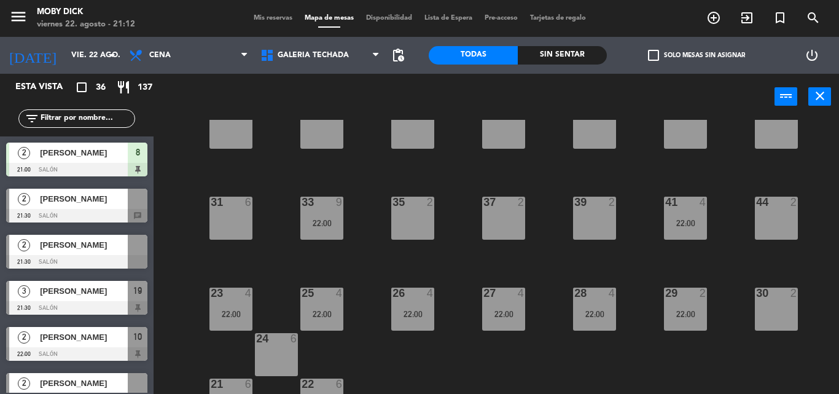
click at [398, 209] on div "35 2" at bounding box center [412, 202] width 43 height 12
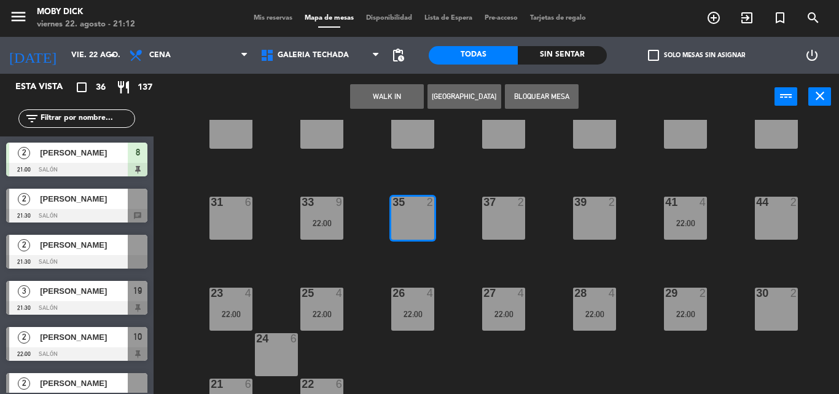
click at [391, 96] on button "WALK IN" at bounding box center [387, 96] width 74 height 25
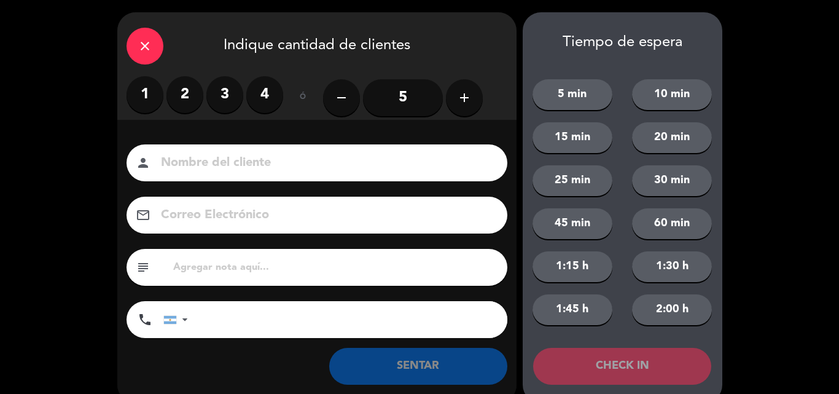
click at [173, 93] on label "2" at bounding box center [184, 94] width 37 height 37
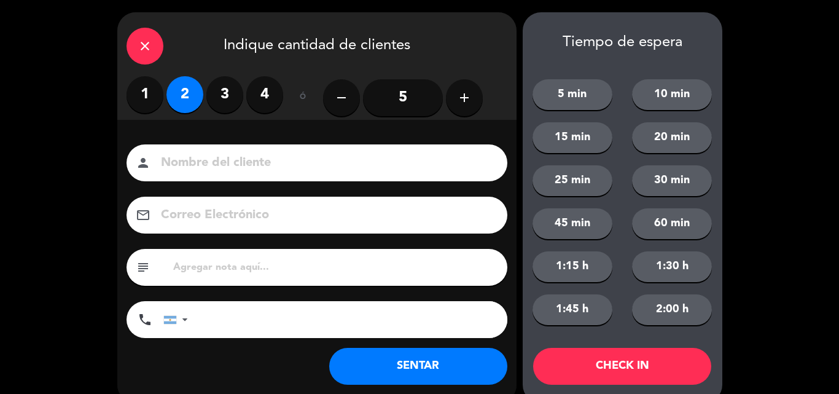
click at [371, 357] on button "SENTAR" at bounding box center [418, 366] width 178 height 37
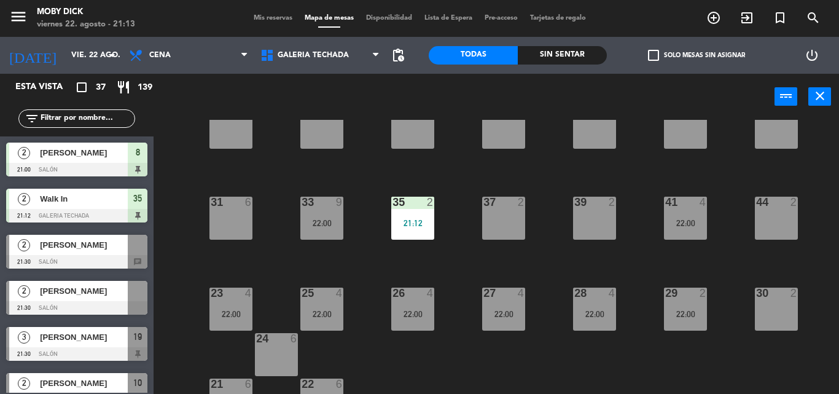
click at [61, 116] on input "text" at bounding box center [86, 119] width 95 height 14
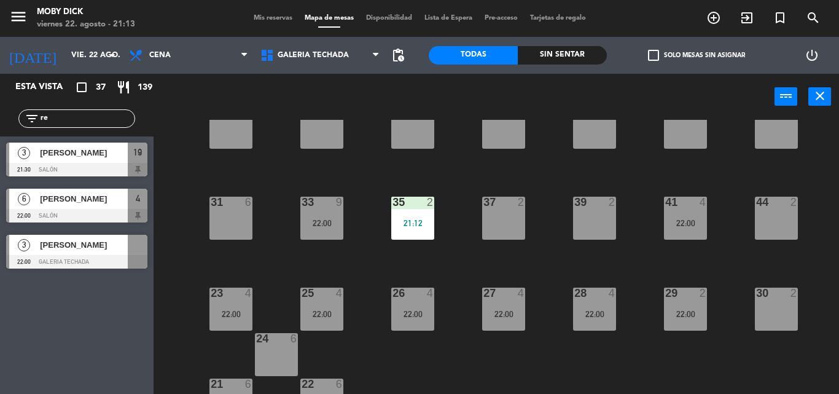
type input "re"
click at [76, 317] on div "Esta vista crop_square 37 restaurant 139 filter_list re 3 [PERSON_NAME] 21:30 S…" at bounding box center [77, 234] width 154 height 320
click at [58, 169] on div at bounding box center [76, 170] width 141 height 14
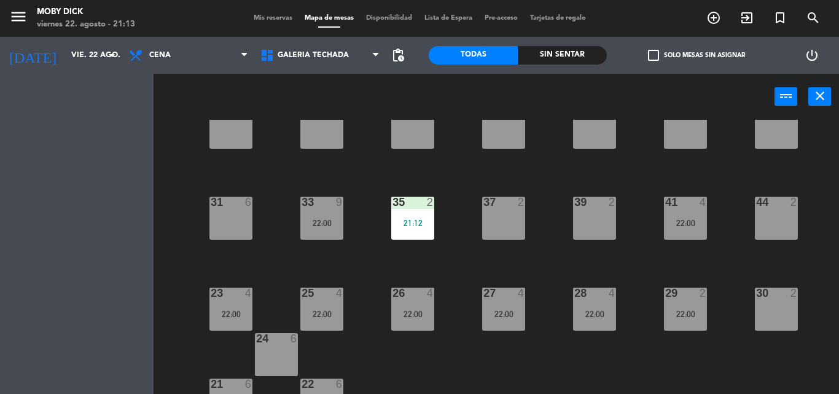
scroll to position [0, 0]
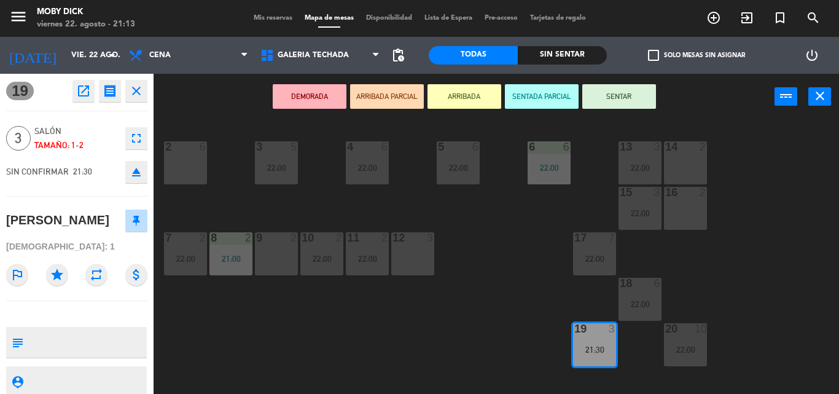
click at [624, 91] on button "SENTAR" at bounding box center [619, 96] width 74 height 25
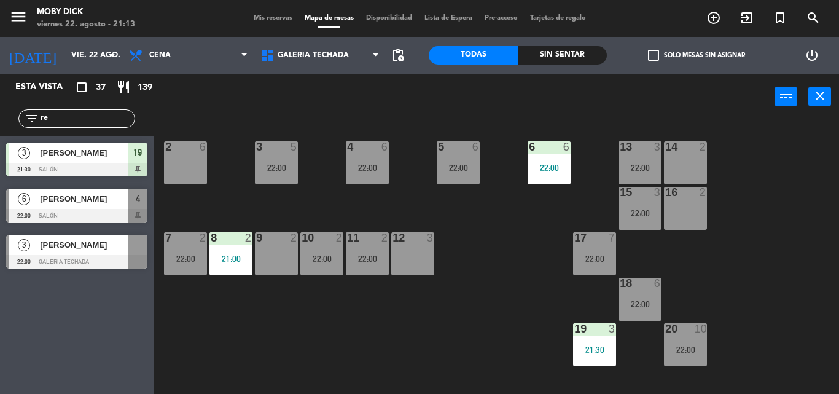
click at [272, 19] on span "Mis reservas" at bounding box center [272, 18] width 51 height 7
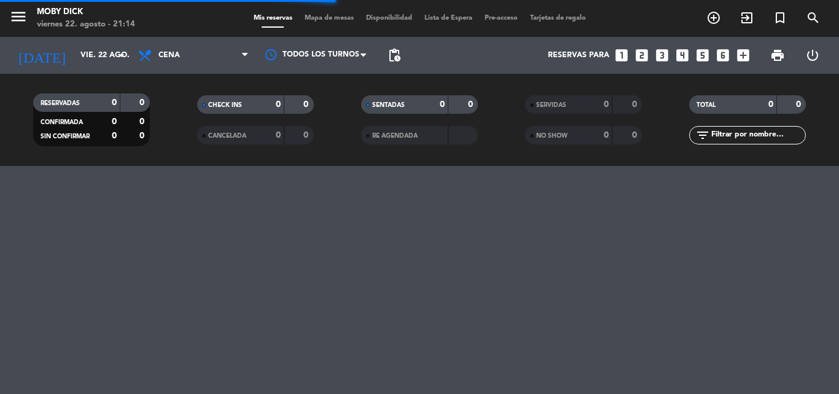
click at [734, 131] on input "text" at bounding box center [757, 135] width 95 height 14
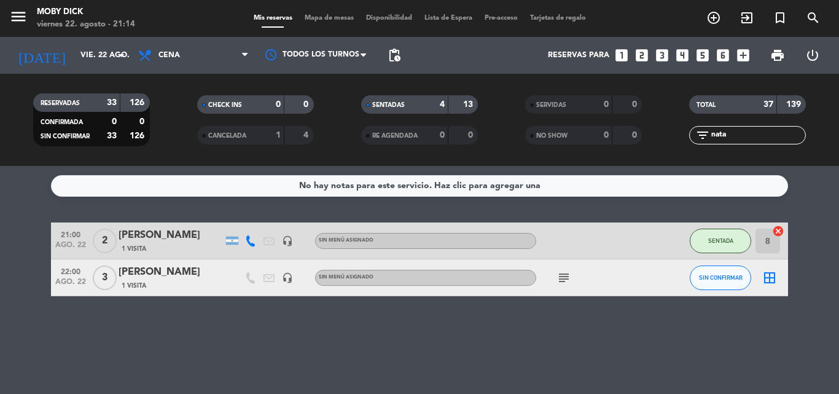
type input "nata"
click at [762, 231] on icon "cancel" at bounding box center [778, 231] width 12 height 12
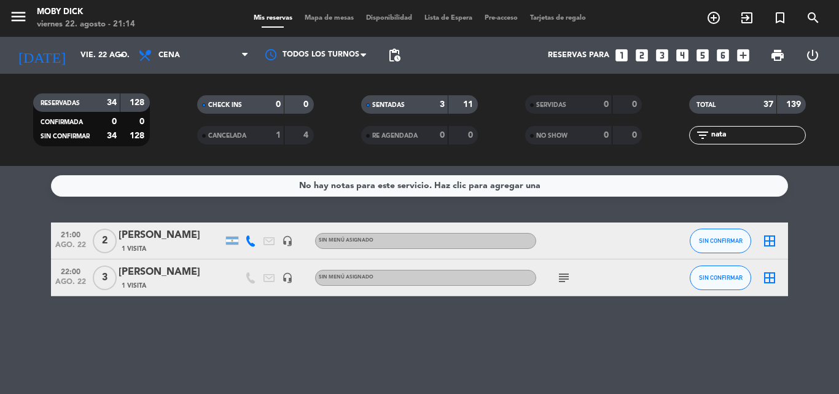
click at [762, 281] on icon "border_all" at bounding box center [769, 277] width 15 height 15
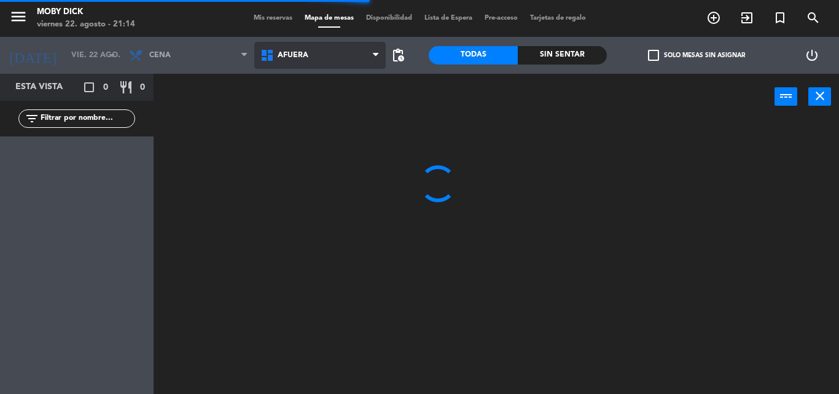
click at [371, 61] on span "AFUERA" at bounding box center [319, 55] width 131 height 27
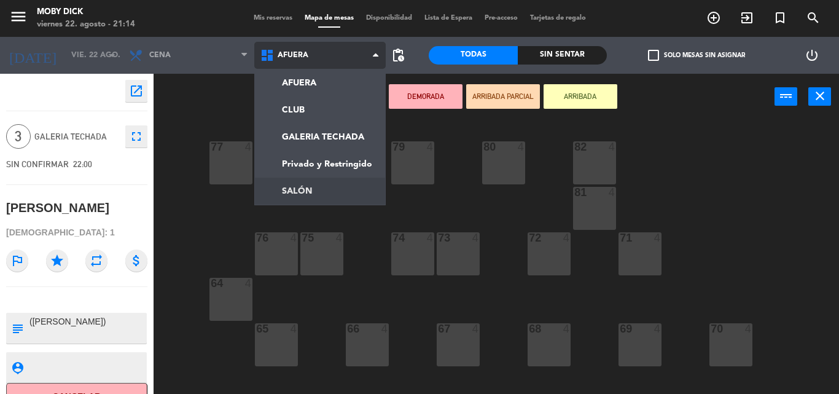
click at [318, 188] on ng-component "menu Moby [PERSON_NAME][DATE] 22. agosto - 21:14 Mis reservas Mapa de mesas Dis…" at bounding box center [419, 197] width 839 height 394
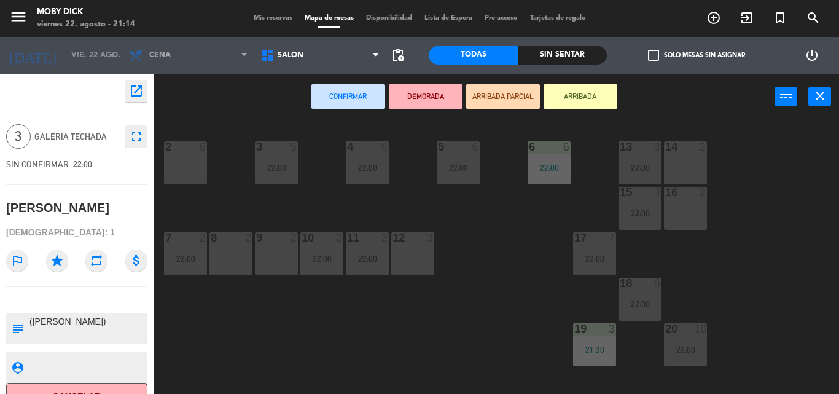
click at [267, 246] on div "9 2" at bounding box center [276, 253] width 43 height 43
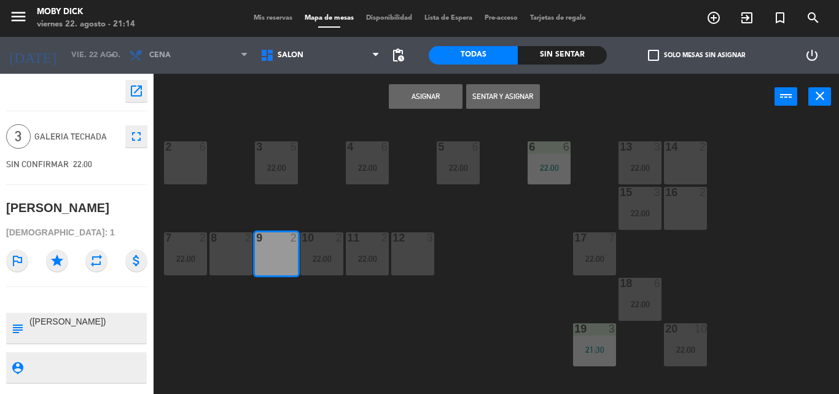
click at [249, 307] on div "14 2 13 3 22:00 6 6 22:00 5 6 22:00 4 6 22:00 3 5 22:00 2 6 16 2 15 3 22:00 17 …" at bounding box center [500, 257] width 677 height 274
click at [242, 261] on div "8 2" at bounding box center [230, 253] width 43 height 43
click at [276, 272] on div "9 2" at bounding box center [276, 253] width 43 height 43
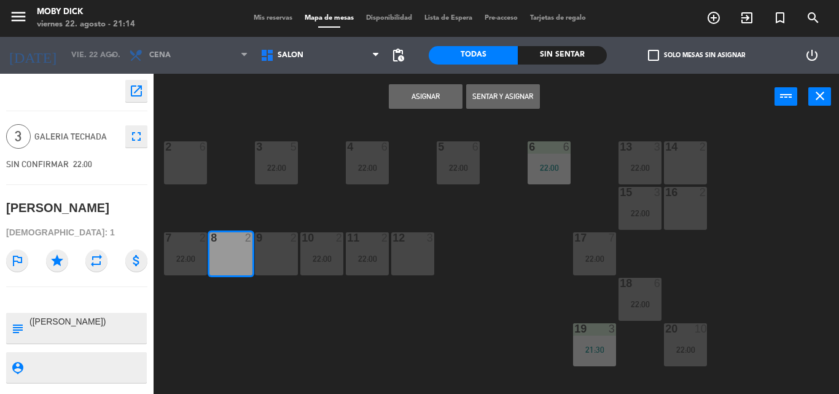
click at [420, 96] on button "Asignar" at bounding box center [426, 96] width 74 height 25
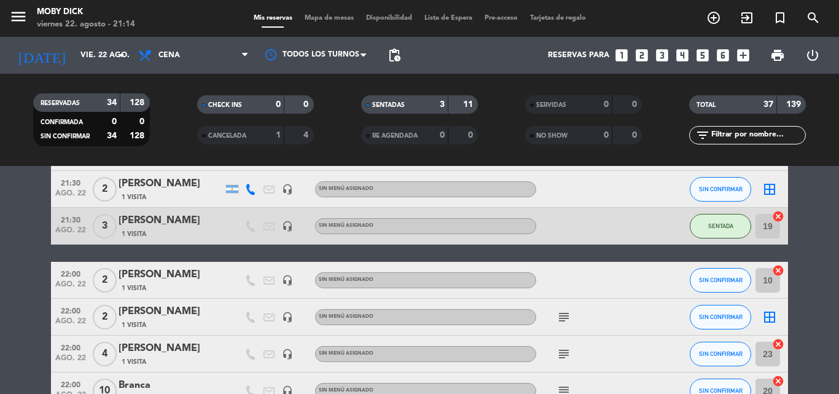
scroll to position [172, 0]
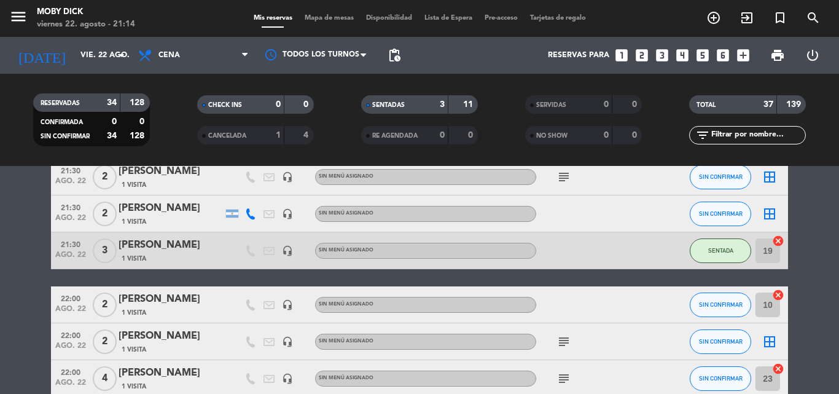
click at [762, 208] on icon "border_all" at bounding box center [769, 213] width 15 height 15
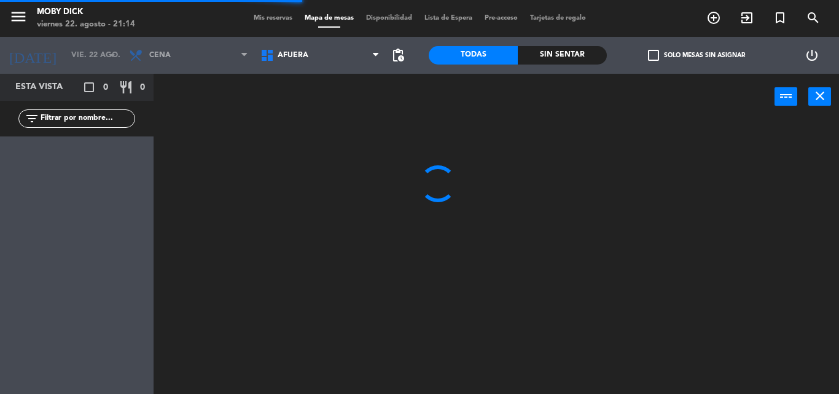
drag, startPoint x: 341, startPoint y: 41, endPoint x: 341, endPoint y: 47, distance: 6.2
click at [341, 41] on div "AFUERA CLUB GALERIA TECHADA Privado y Restringido SALÓN AFUERA AFUERA CLUB GALE…" at bounding box center [319, 55] width 131 height 37
click at [341, 49] on span "AFUERA" at bounding box center [319, 55] width 131 height 27
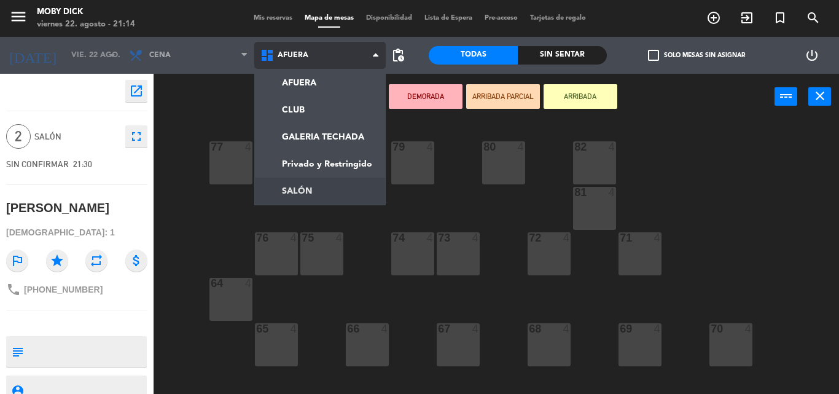
click at [309, 187] on ng-component "menu Moby [PERSON_NAME][DATE] 22. agosto - 21:14 Mis reservas Mapa de mesas Dis…" at bounding box center [419, 197] width 839 height 394
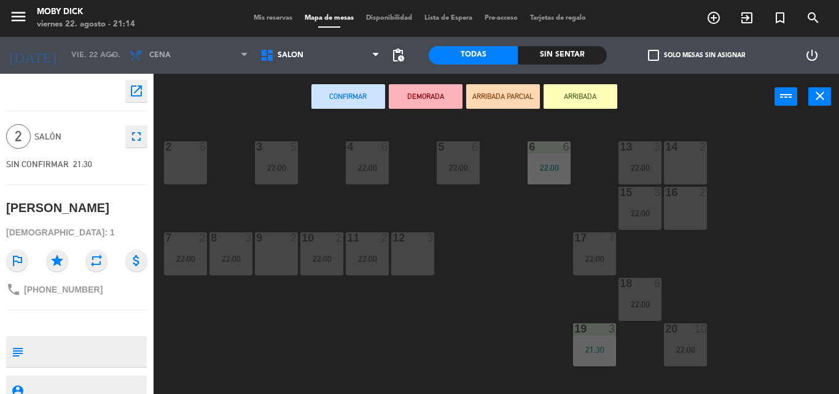
click at [278, 257] on div "9 2" at bounding box center [276, 253] width 43 height 43
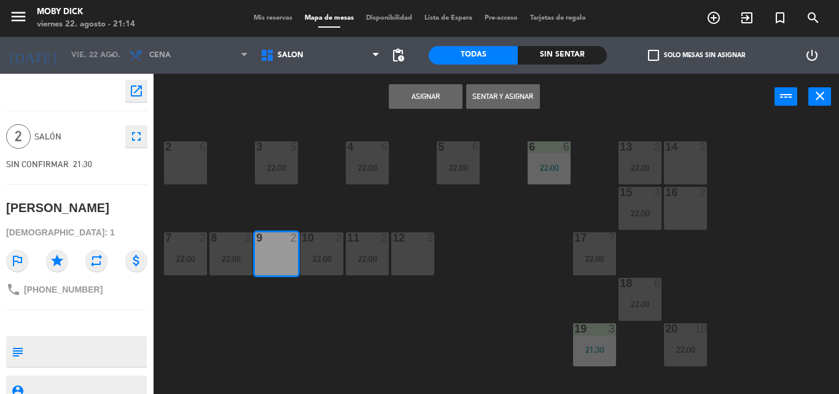
click at [401, 99] on button "Asignar" at bounding box center [426, 96] width 74 height 25
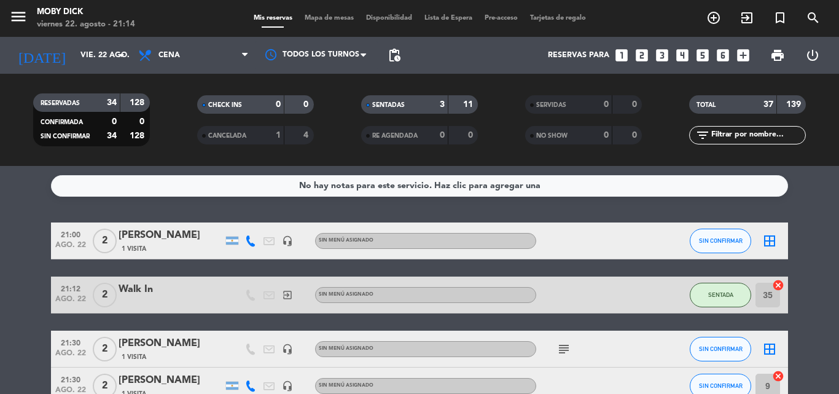
click at [324, 16] on span "Mapa de mesas" at bounding box center [328, 18] width 61 height 7
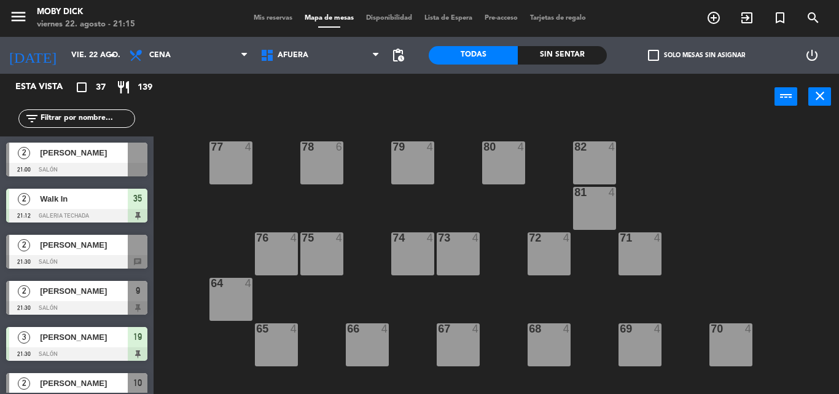
click at [273, 21] on span "Mis reservas" at bounding box center [272, 18] width 51 height 7
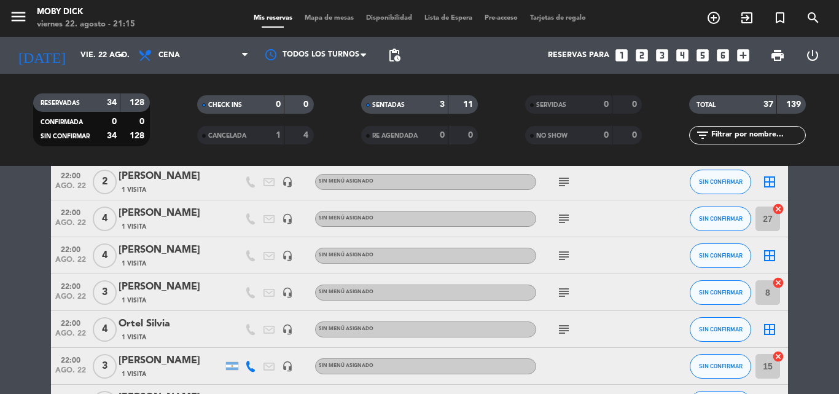
scroll to position [1130, 0]
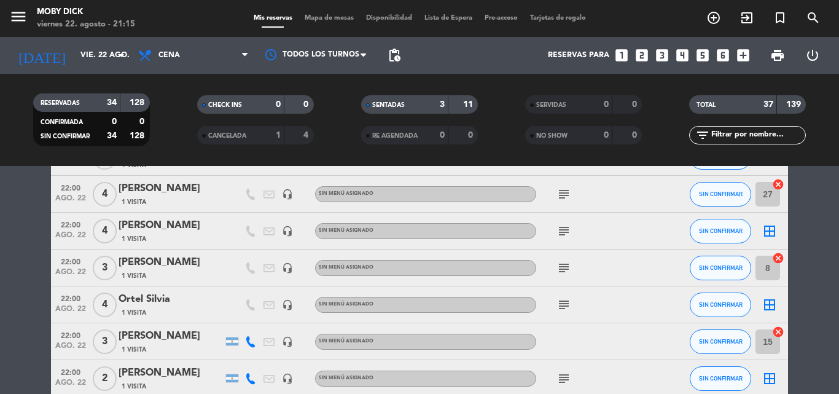
click at [762, 255] on icon "cancel" at bounding box center [778, 258] width 12 height 12
click at [762, 265] on icon "border_all" at bounding box center [769, 267] width 15 height 15
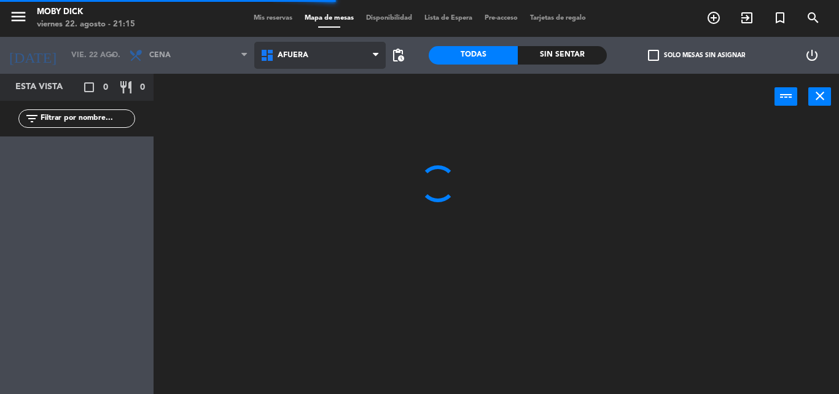
click at [327, 60] on span "AFUERA" at bounding box center [319, 55] width 131 height 27
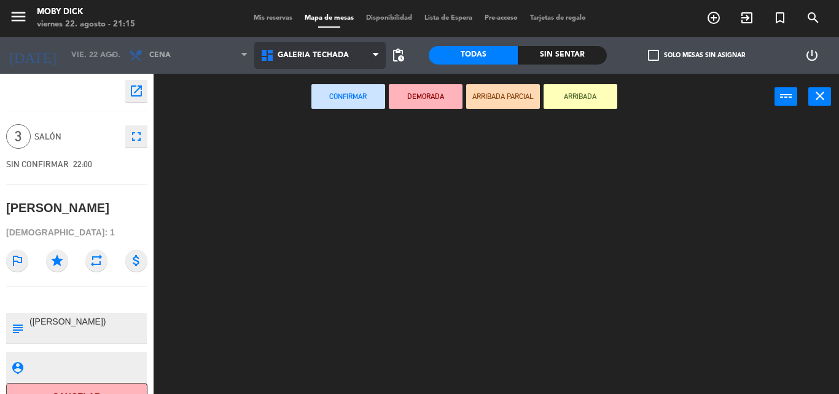
click at [347, 141] on ng-component "menu Moby [PERSON_NAME][DATE] 22. agosto - 21:15 Mis reservas Mapa de mesas Dis…" at bounding box center [419, 197] width 839 height 394
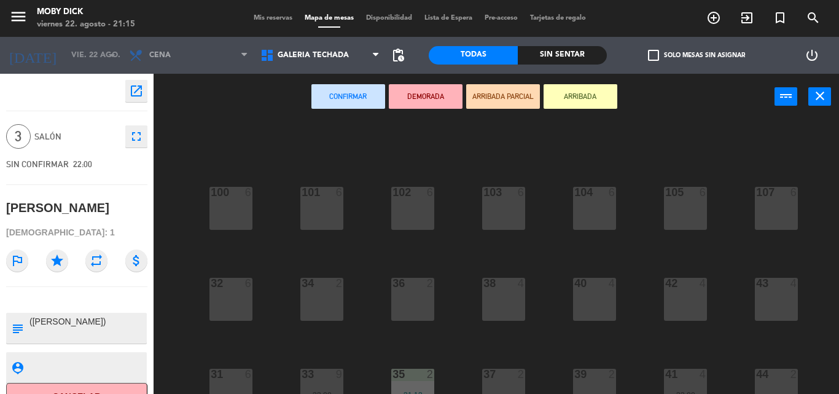
click at [501, 357] on div "37 2" at bounding box center [503, 389] width 43 height 43
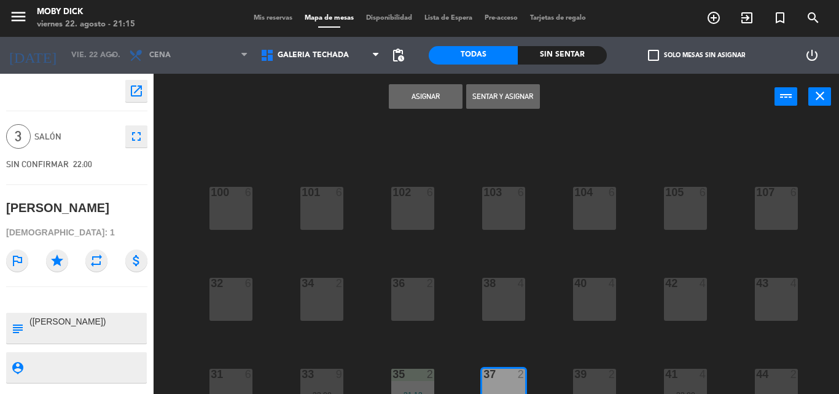
click at [421, 93] on button "Asignar" at bounding box center [426, 96] width 74 height 25
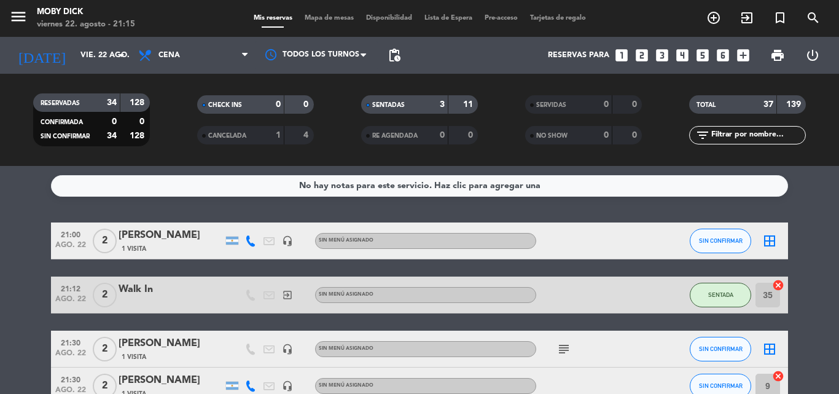
click at [449, 211] on div "No hay notas para este servicio. Haz clic para agregar una 21:00 [DATE] 2 [PERS…" at bounding box center [419, 280] width 839 height 228
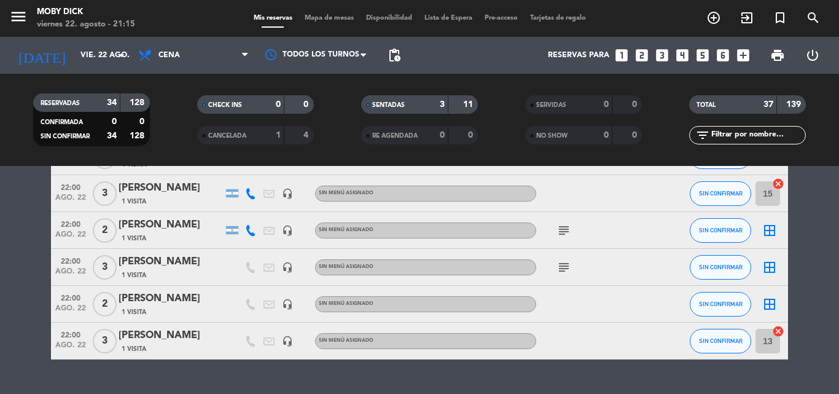
scroll to position [1256, 0]
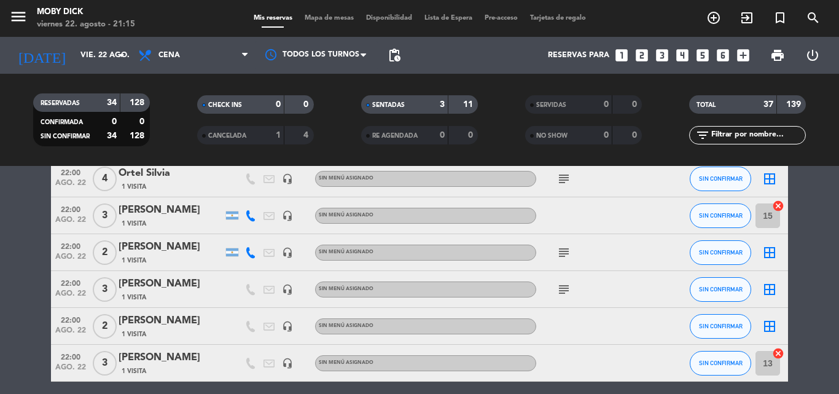
click at [762, 324] on icon "border_all" at bounding box center [769, 326] width 15 height 15
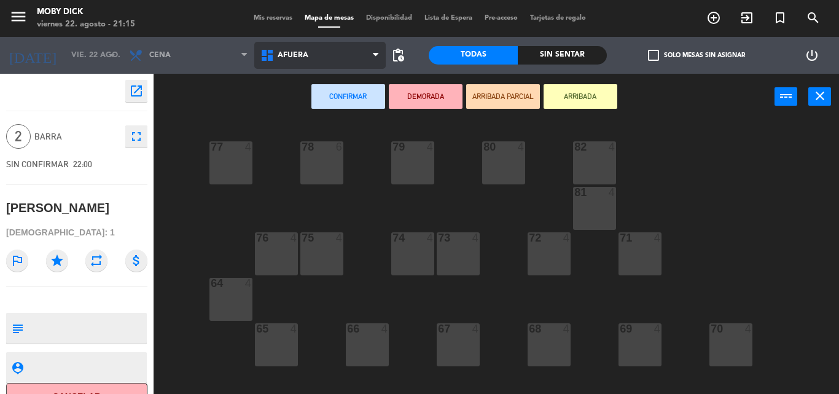
click at [316, 57] on span "AFUERA" at bounding box center [319, 55] width 131 height 27
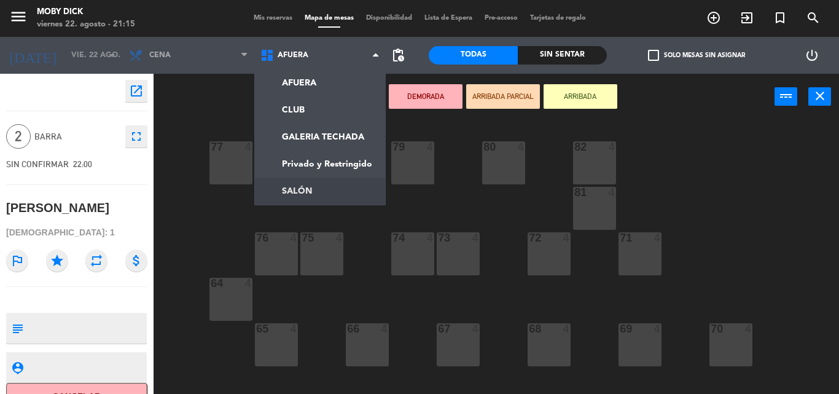
click at [320, 191] on ng-component "menu Moby [PERSON_NAME][DATE] 22. agosto - 21:15 Mis reservas Mapa de mesas Dis…" at bounding box center [419, 197] width 839 height 394
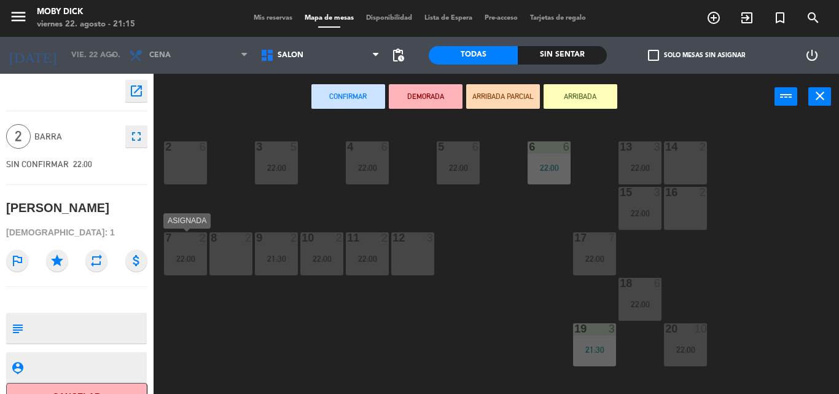
click at [221, 243] on div at bounding box center [230, 237] width 20 height 11
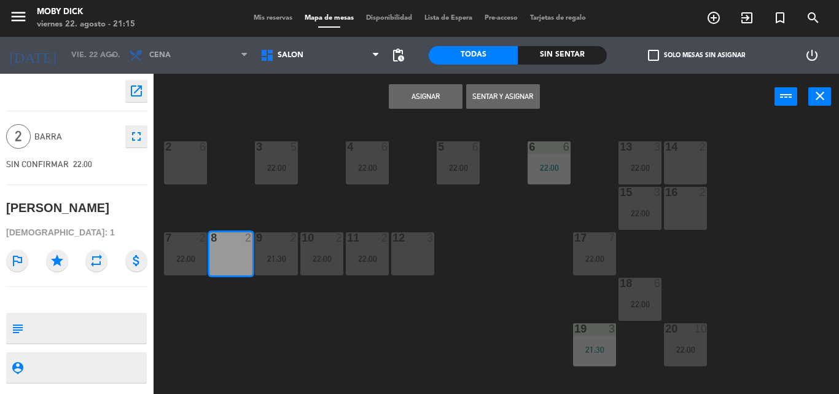
click at [427, 102] on button "Asignar" at bounding box center [426, 96] width 74 height 25
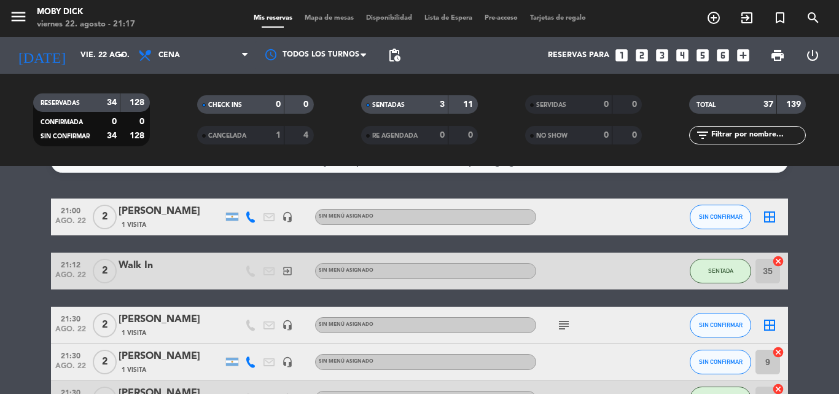
scroll to position [25, 0]
click at [762, 132] on input "text" at bounding box center [757, 135] width 95 height 14
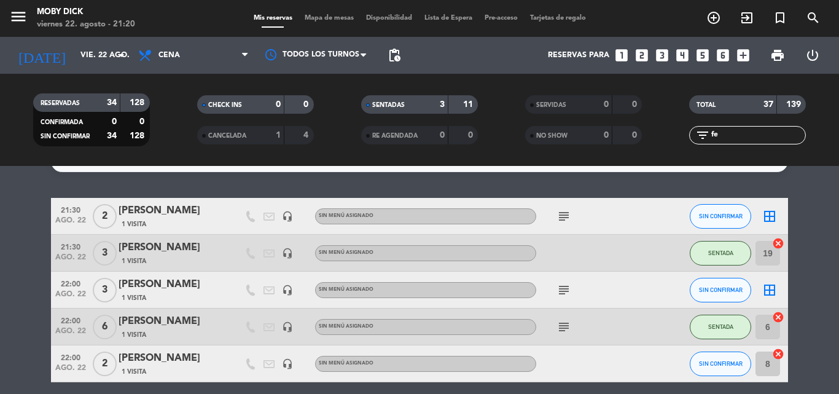
scroll to position [1, 0]
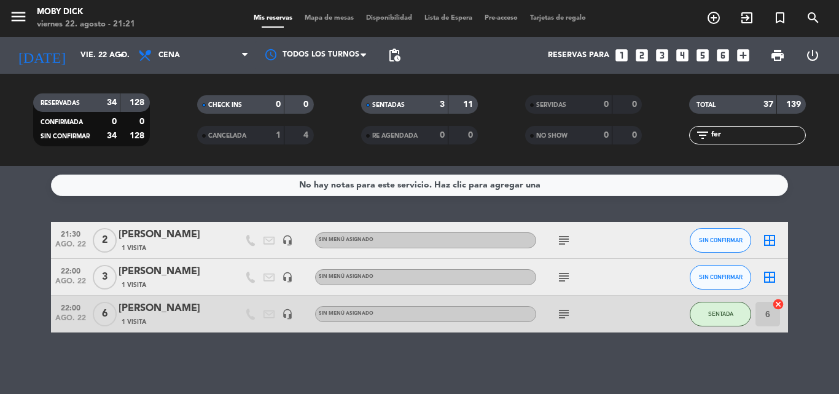
drag, startPoint x: 752, startPoint y: 126, endPoint x: 618, endPoint y: 187, distance: 147.0
click at [618, 187] on ng-component "menu Moby [PERSON_NAME][DATE] 22. agosto - 21:21 Mis reservas Mapa de mesas Dis…" at bounding box center [419, 197] width 839 height 394
click at [726, 132] on input "fer" at bounding box center [757, 135] width 95 height 14
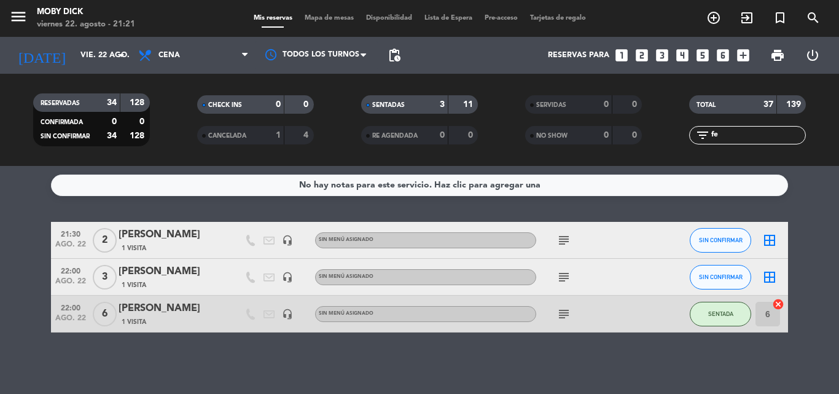
type input "f"
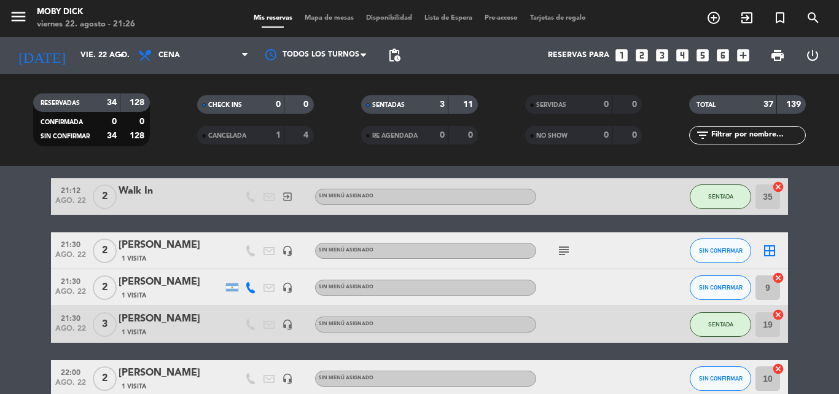
scroll to position [123, 0]
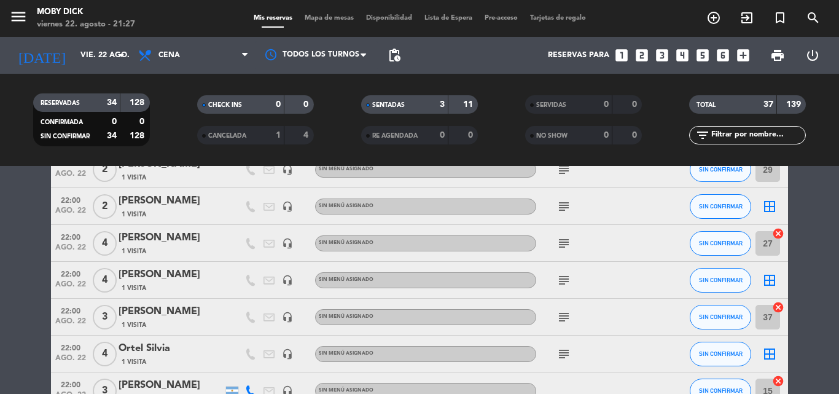
scroll to position [1105, 0]
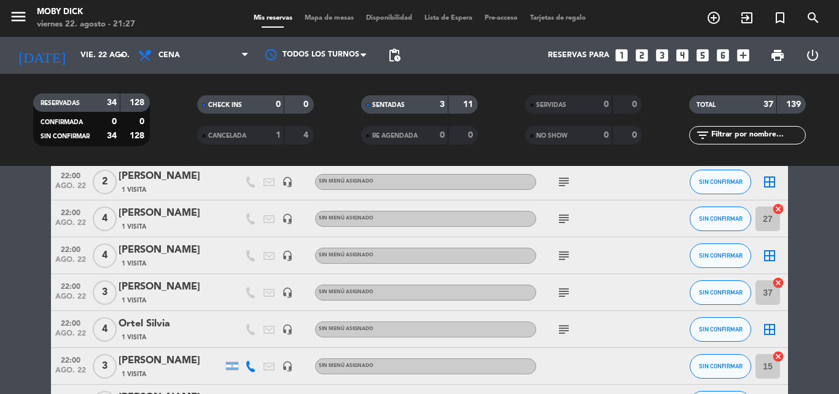
click at [762, 247] on div "border_all" at bounding box center [769, 255] width 37 height 36
click at [762, 251] on icon "border_all" at bounding box center [769, 255] width 15 height 15
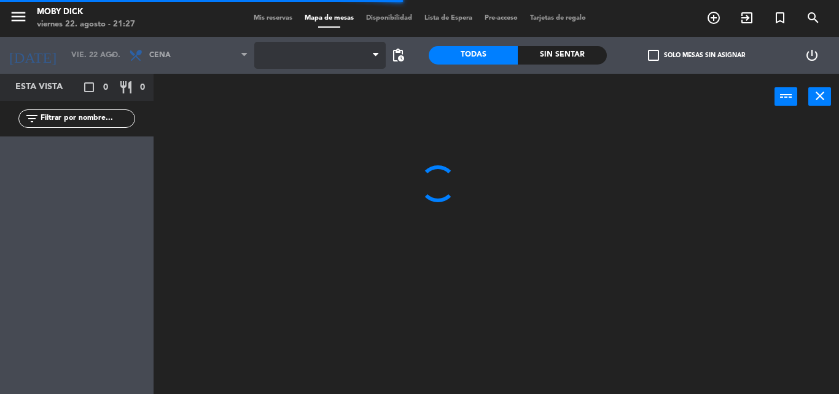
click at [343, 56] on span at bounding box center [319, 55] width 131 height 27
click at [343, 56] on span "AFUERA" at bounding box center [319, 55] width 131 height 27
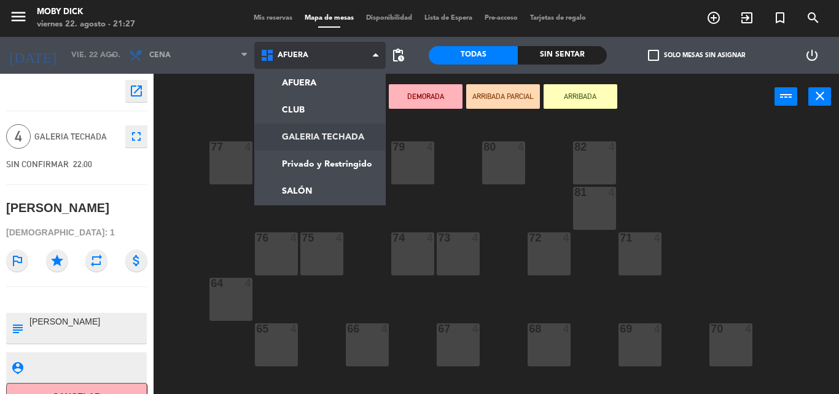
click at [315, 143] on ng-component "menu Moby [PERSON_NAME][DATE] 22. agosto - 21:27 Mis reservas Mapa de mesas Dis…" at bounding box center [419, 197] width 839 height 394
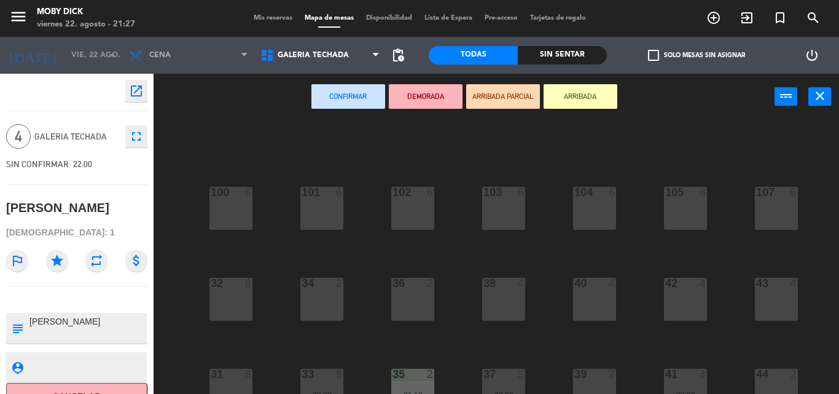
click at [452, 257] on div "100 6 101 6 102 6 103 6 104 6 105 6 107 6 32 6 34 2 36 2 38 4 40 4 43 4 42 4 35…" at bounding box center [500, 257] width 677 height 274
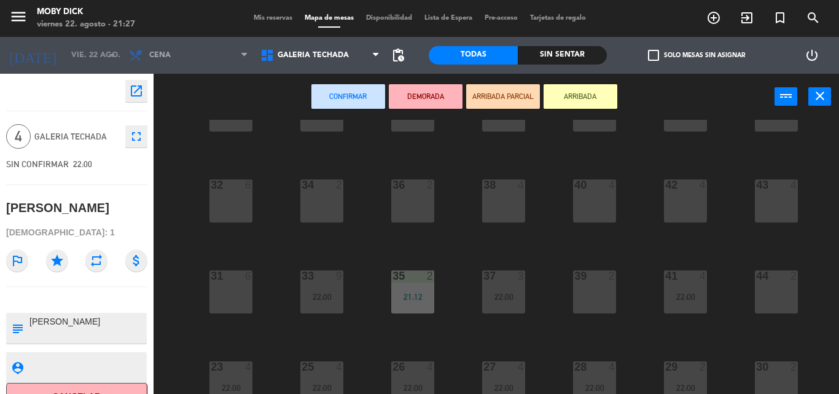
scroll to position [123, 0]
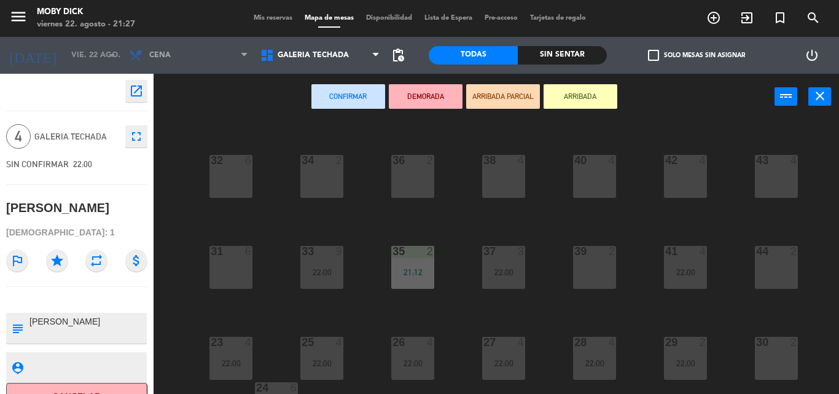
click at [418, 184] on div "36 2" at bounding box center [412, 176] width 43 height 43
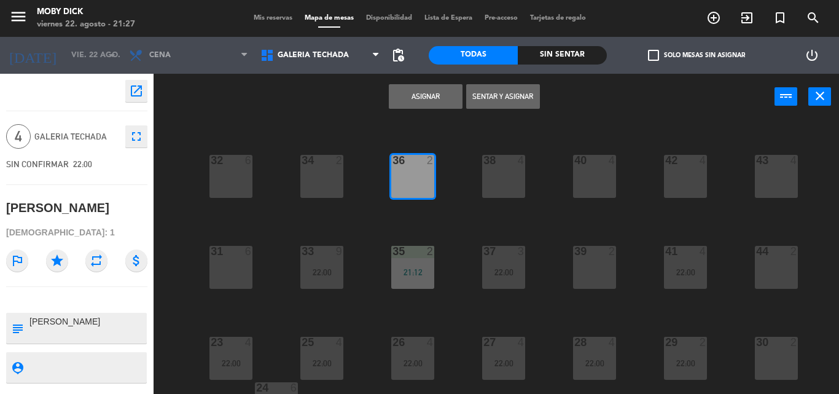
click at [434, 90] on button "Asignar" at bounding box center [426, 96] width 74 height 25
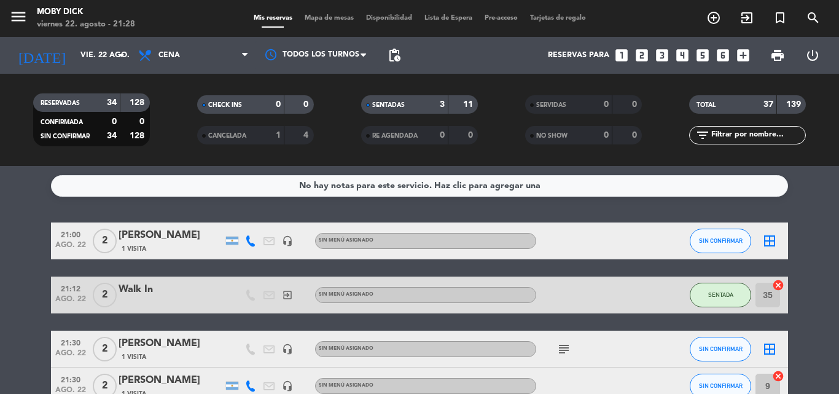
click at [721, 131] on input "text" at bounding box center [757, 135] width 95 height 14
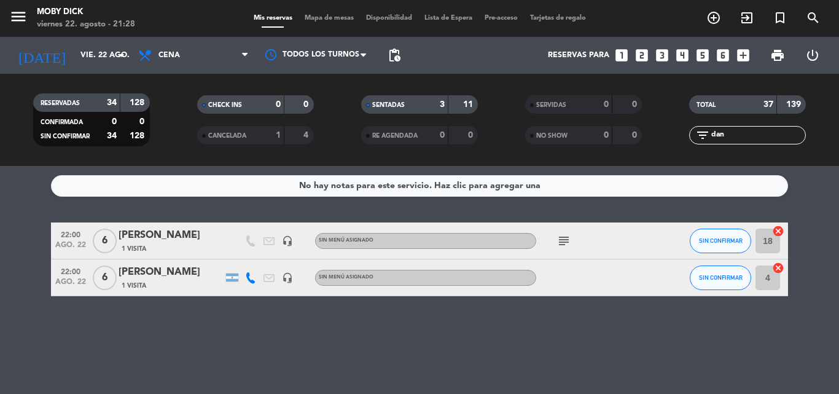
type input "dan"
click at [690, 203] on div "No hay notas para este servicio. Haz clic para agregar una 22:00 [DATE] 6 [PERS…" at bounding box center [419, 280] width 839 height 228
click at [723, 271] on button "SIN CONFIRMAR" at bounding box center [720, 277] width 61 height 25
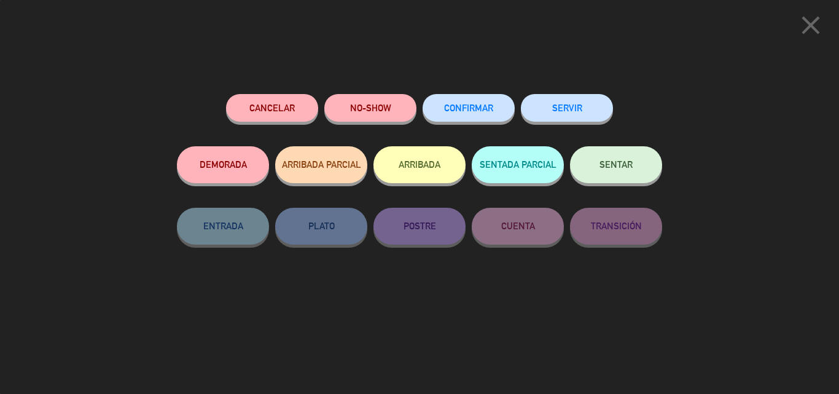
click at [609, 172] on button "SENTAR" at bounding box center [616, 164] width 92 height 37
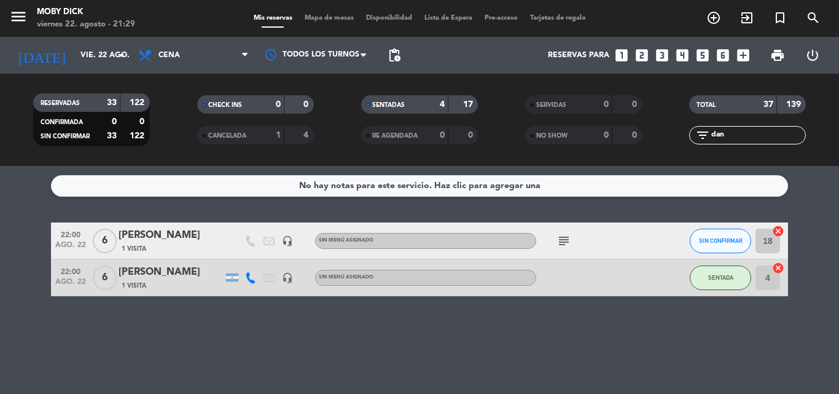
drag, startPoint x: 725, startPoint y: 133, endPoint x: 556, endPoint y: 139, distance: 169.0
click at [556, 139] on div "RESERVADAS 33 122 CONFIRMADA 0 0 SIN CONFIRMAR 33 122 CHECK INS 0 0 CANCELADA 1…" at bounding box center [419, 120] width 839 height 68
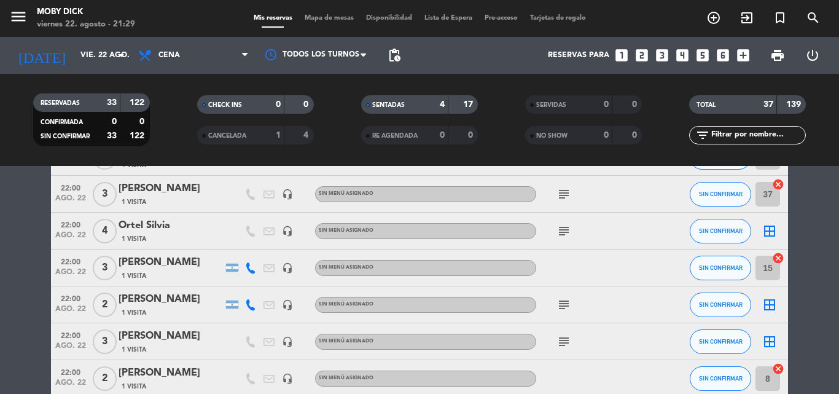
scroll to position [1228, 0]
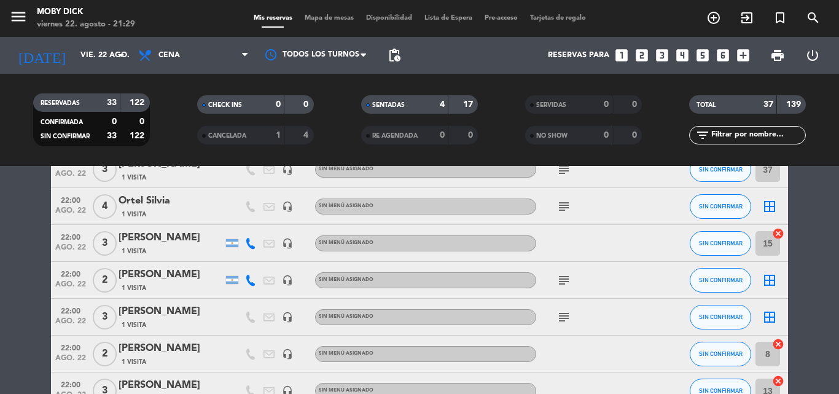
click at [762, 200] on icon "border_all" at bounding box center [769, 206] width 15 height 15
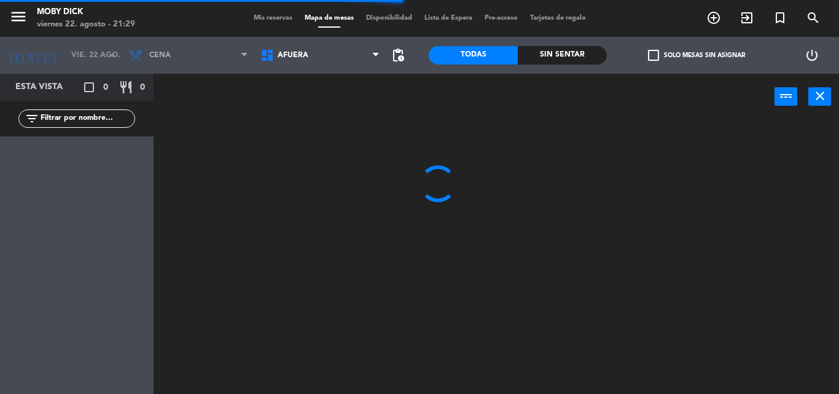
click at [309, 64] on span "AFUERA" at bounding box center [319, 55] width 131 height 27
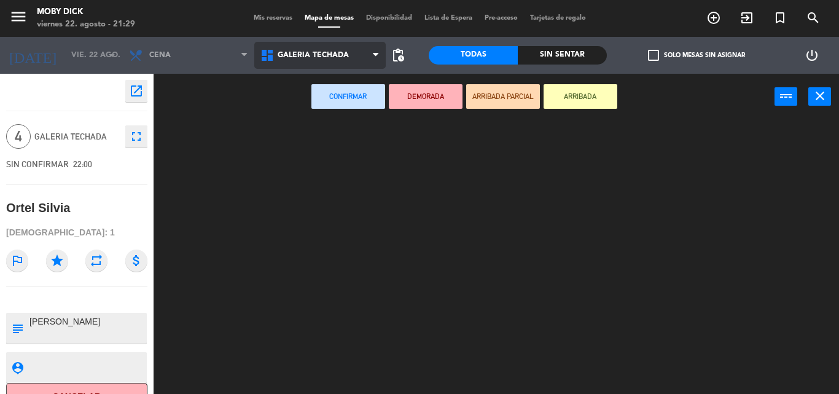
click at [325, 139] on ng-component "menu Moby [PERSON_NAME][DATE] 22. agosto - 21:29 Mis reservas Mapa de mesas Dis…" at bounding box center [419, 197] width 839 height 394
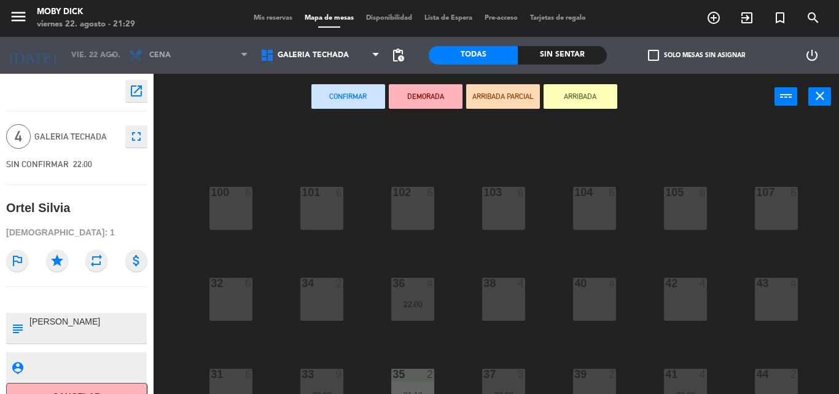
click at [341, 298] on div "34 2" at bounding box center [321, 299] width 43 height 43
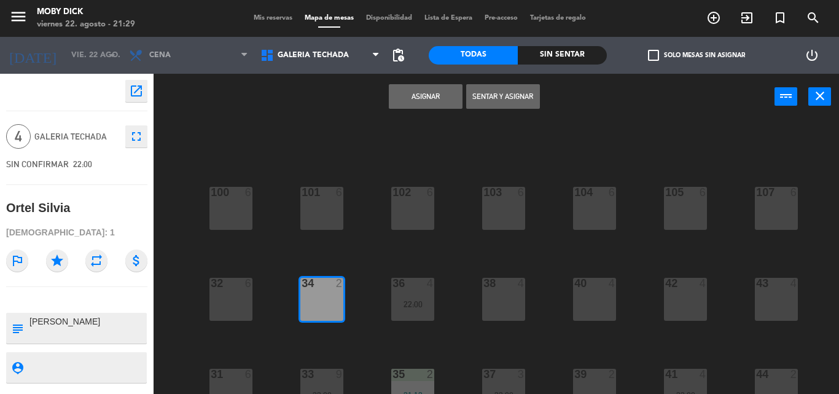
click at [419, 91] on button "Asignar" at bounding box center [426, 96] width 74 height 25
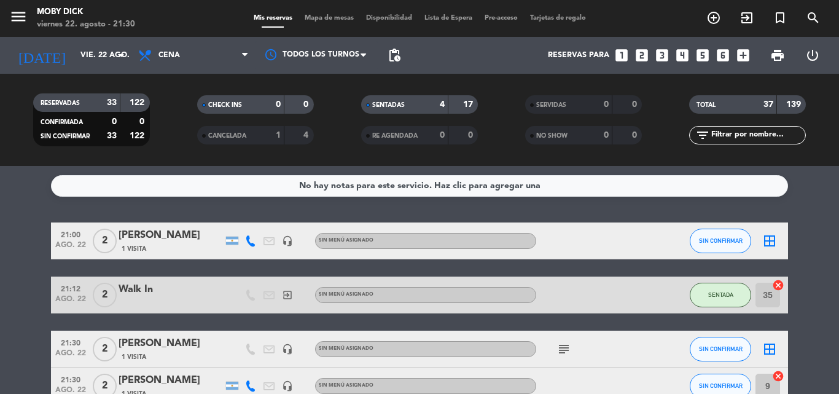
click at [655, 206] on div "No hay notas para este servicio. Haz clic para agregar una 21:00 [DATE] 2 [PERS…" at bounding box center [419, 280] width 839 height 228
click at [331, 21] on span "Mapa de mesas" at bounding box center [328, 18] width 61 height 7
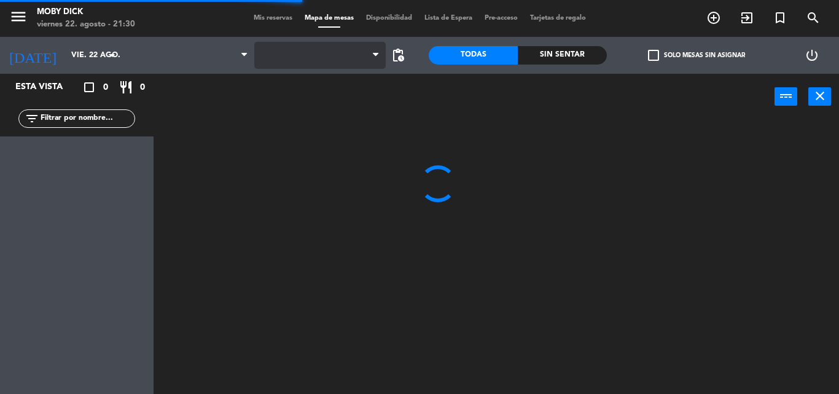
click at [337, 58] on span at bounding box center [319, 55] width 131 height 27
click at [366, 56] on span "AFUERA" at bounding box center [319, 55] width 131 height 27
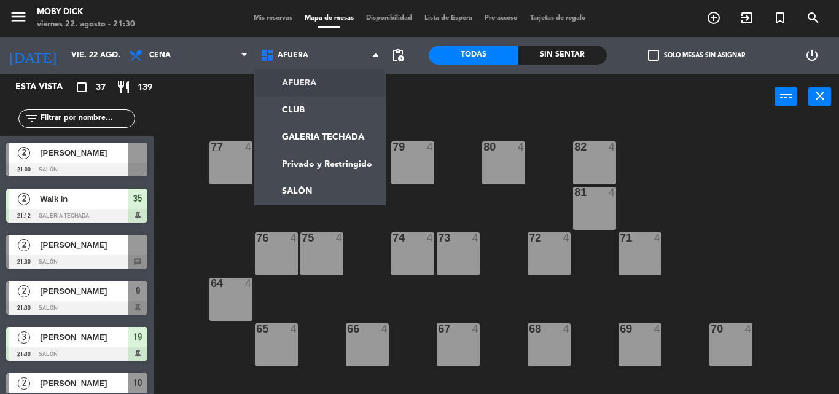
click at [216, 107] on div "power_input close" at bounding box center [464, 97] width 621 height 47
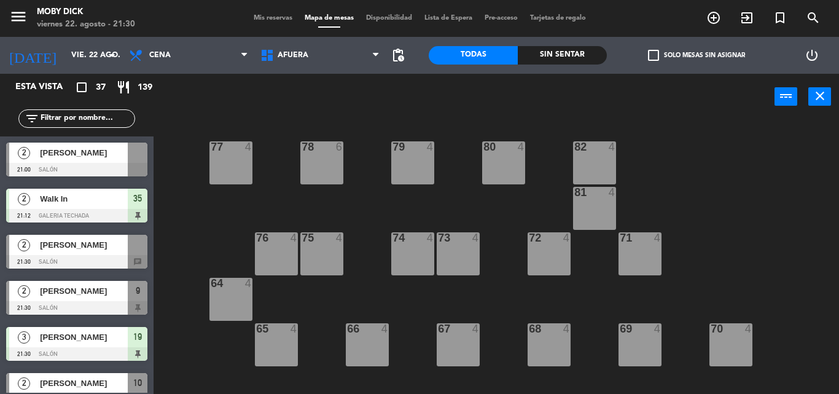
click at [109, 117] on input "text" at bounding box center [86, 119] width 95 height 14
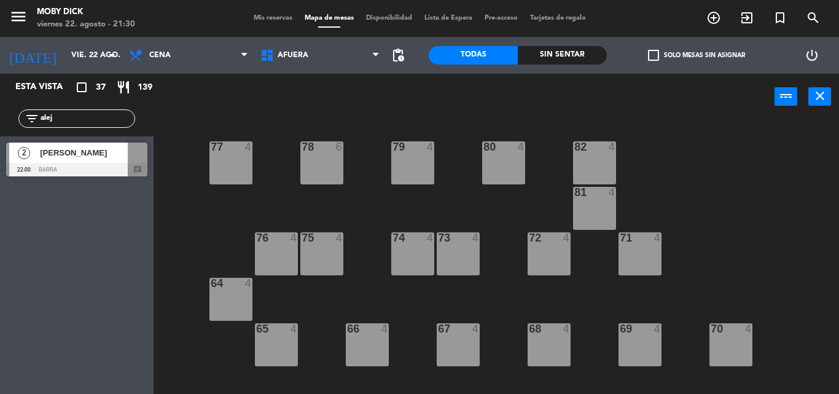
type input "alej"
click at [68, 292] on div "Esta vista crop_square 37 restaurant 139 filter_list alej 2 [PERSON_NAME] 22:00…" at bounding box center [77, 234] width 154 height 320
click at [89, 158] on span "[PERSON_NAME]" at bounding box center [84, 152] width 88 height 13
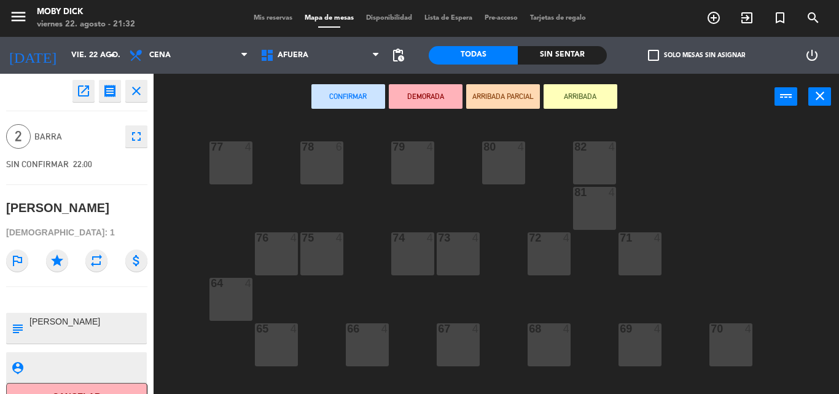
click at [141, 93] on icon "close" at bounding box center [136, 91] width 15 height 15
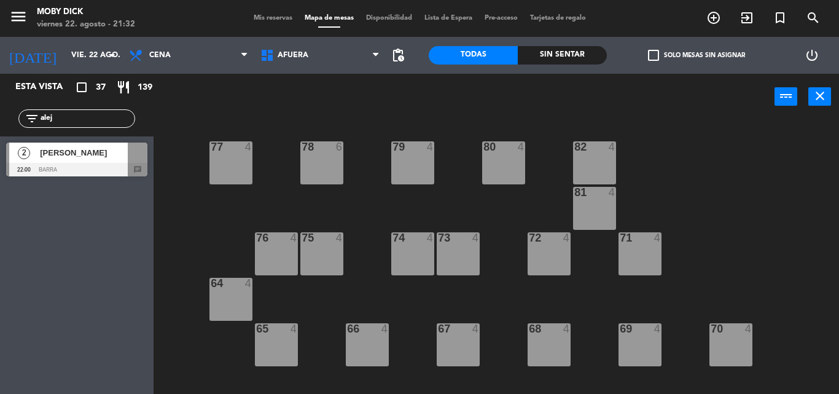
drag, startPoint x: 96, startPoint y: 124, endPoint x: 0, endPoint y: 154, distance: 100.4
click at [0, 154] on div "Esta vista crop_square 37 restaurant 139 filter_list alej 2 [PERSON_NAME] 22:00…" at bounding box center [77, 128] width 154 height 109
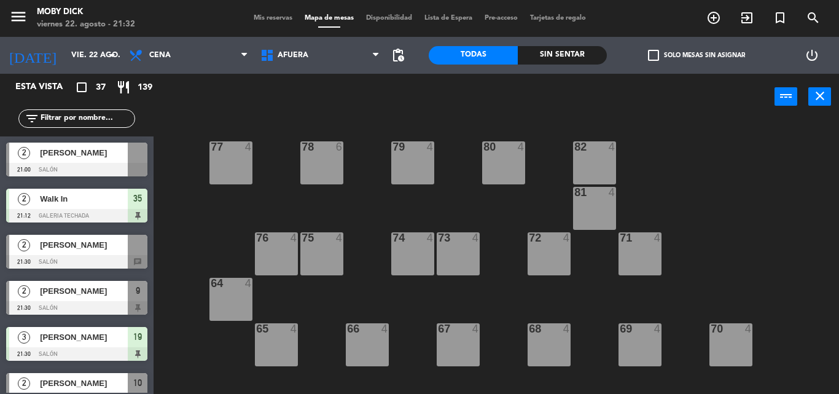
click at [115, 119] on input "text" at bounding box center [86, 119] width 95 height 14
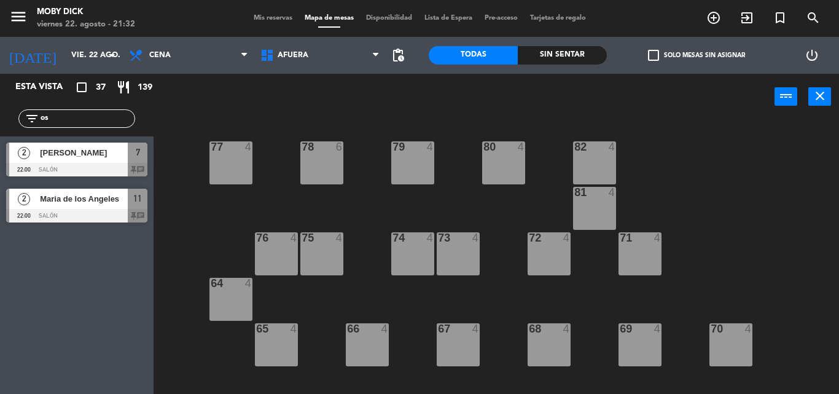
type input "o"
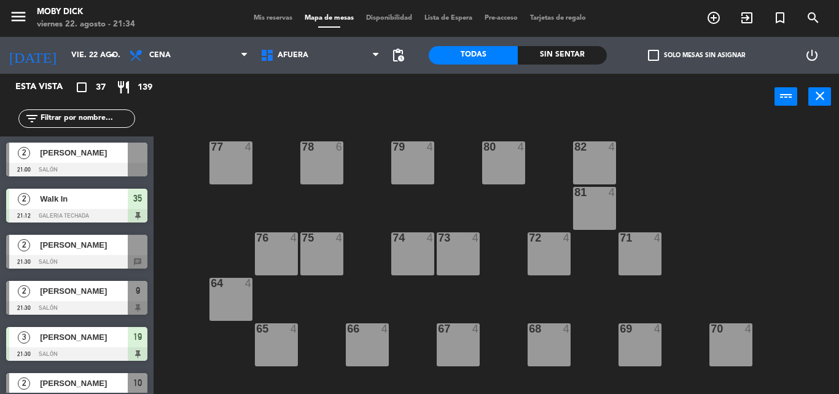
click at [284, 17] on span "Mis reservas" at bounding box center [272, 18] width 51 height 7
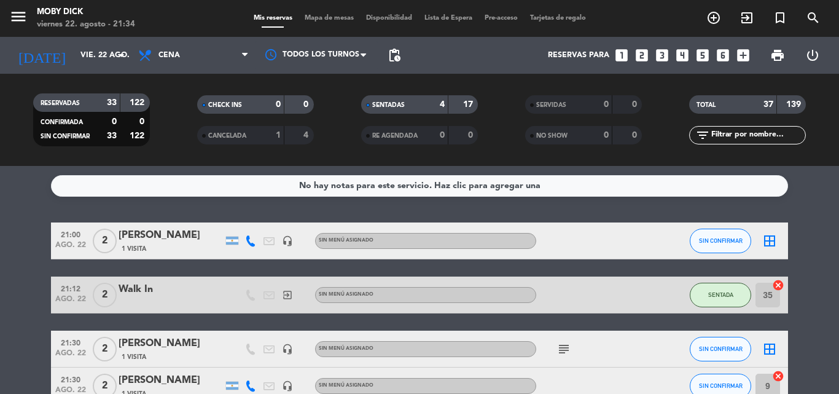
click at [621, 214] on div "No hay notas para este servicio. Haz clic para agregar una 21:00 [DATE] 2 [PERS…" at bounding box center [419, 280] width 839 height 228
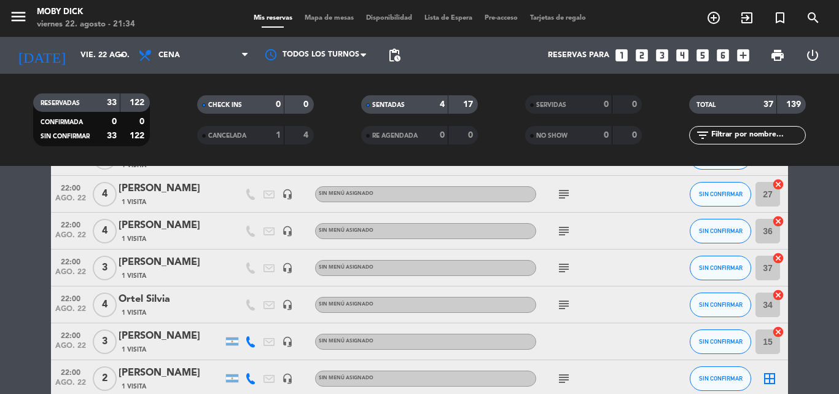
scroll to position [1154, 0]
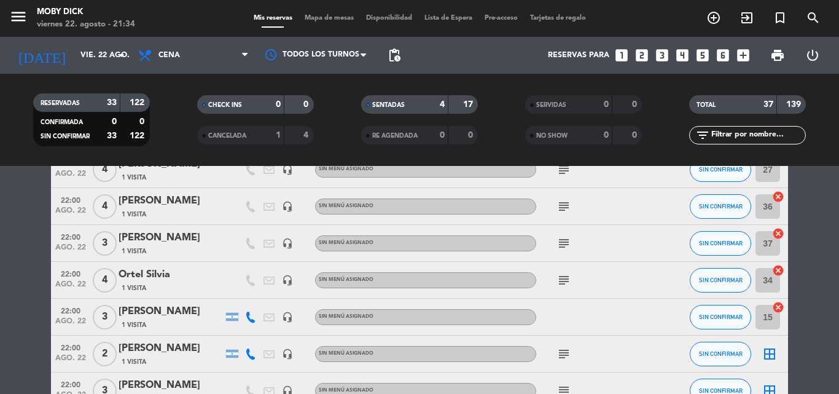
click at [762, 197] on icon "cancel" at bounding box center [778, 196] width 12 height 12
click at [762, 233] on icon "cancel" at bounding box center [778, 233] width 12 height 12
click at [344, 20] on span "Mapa de mesas" at bounding box center [328, 18] width 61 height 7
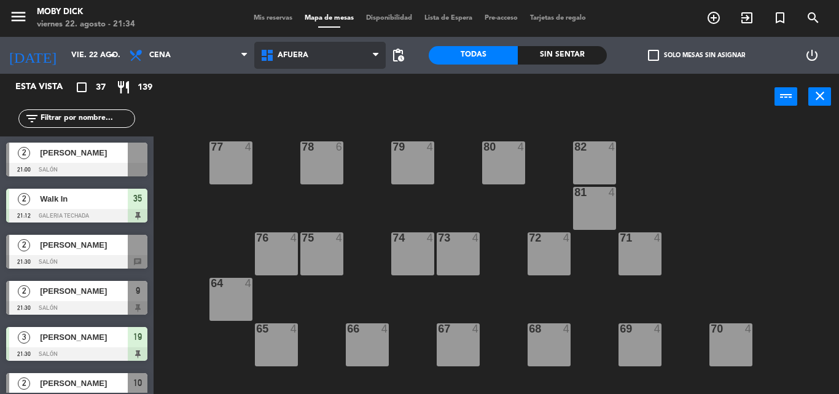
click at [339, 55] on span "AFUERA" at bounding box center [319, 55] width 131 height 27
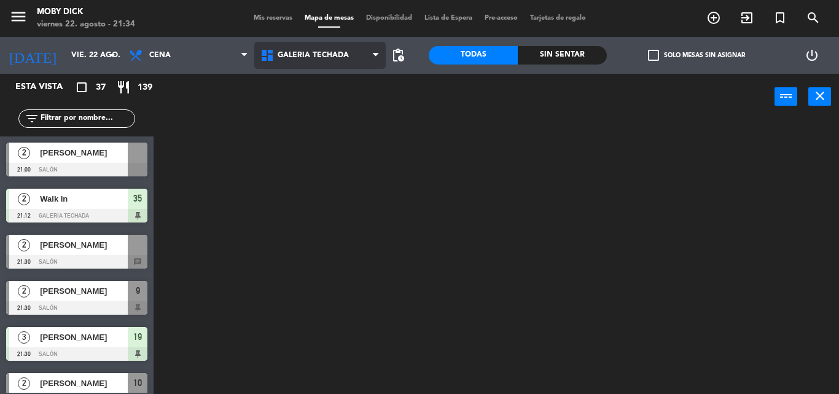
click at [333, 144] on ng-component "menu Moby [PERSON_NAME][DATE] 22. agosto - 21:34 Mis reservas Mapa de mesas Dis…" at bounding box center [419, 197] width 839 height 394
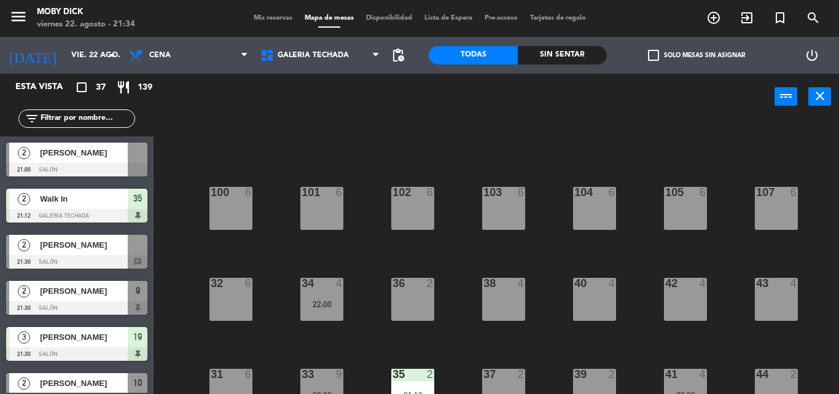
click at [389, 262] on div "100 6 101 6 102 6 103 6 104 6 105 6 107 6 32 6 34 4 22:00 36 2 38 4 40 4 43 4 4…" at bounding box center [500, 257] width 677 height 274
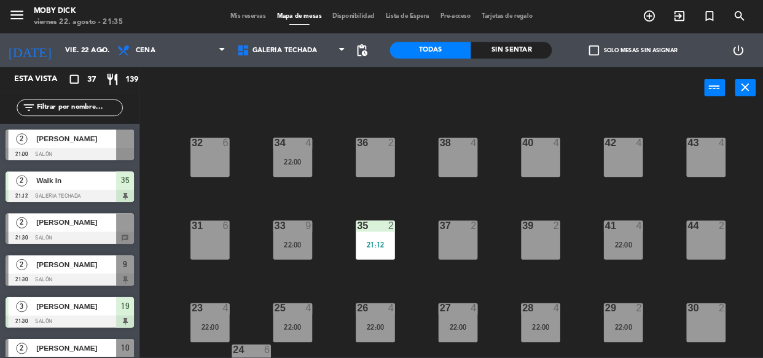
scroll to position [123, 0]
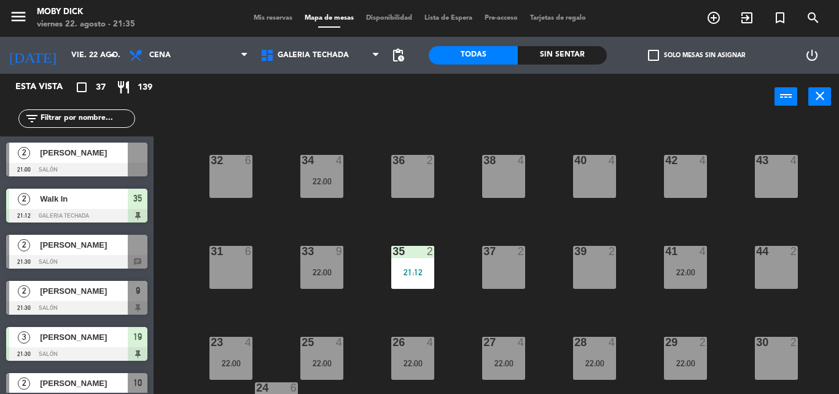
click at [329, 183] on div "22:00" at bounding box center [321, 181] width 43 height 9
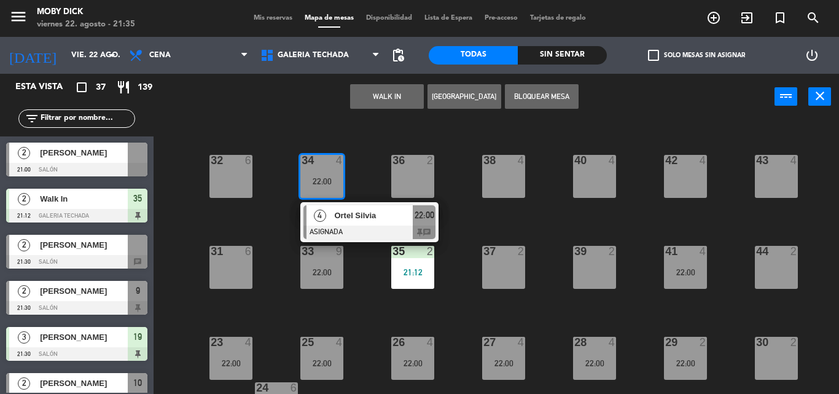
click at [367, 181] on div "100 6 101 6 102 6 103 6 104 6 105 6 107 6 32 6 34 4 22:00 4 [PERSON_NAME] ASIGN…" at bounding box center [500, 257] width 677 height 274
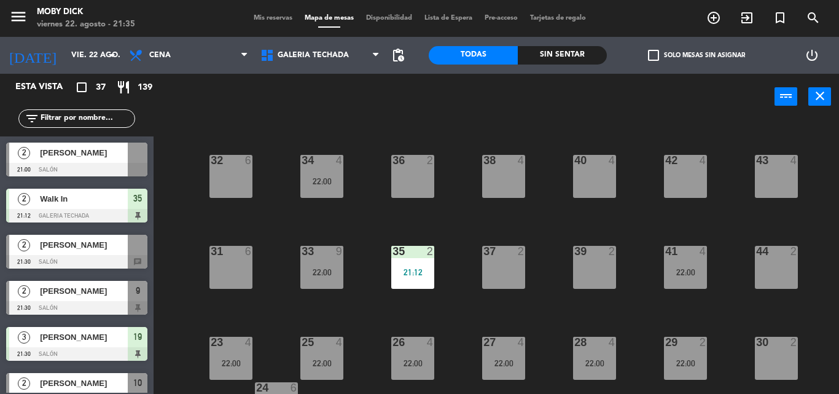
click at [321, 173] on div "34 4 22:00" at bounding box center [321, 176] width 43 height 43
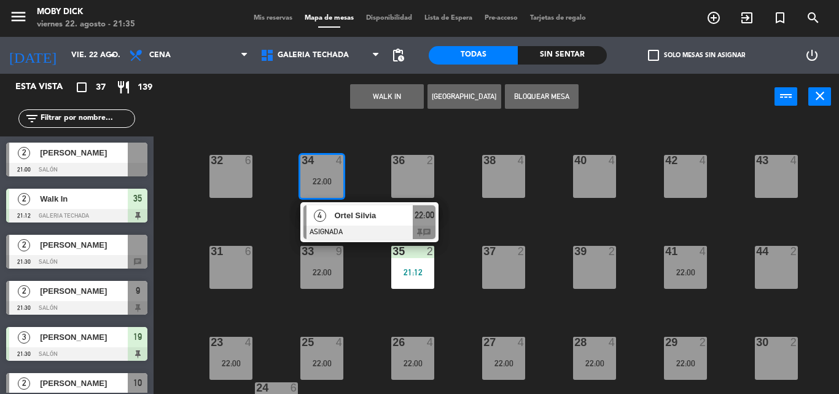
click at [281, 17] on span "Mis reservas" at bounding box center [272, 18] width 51 height 7
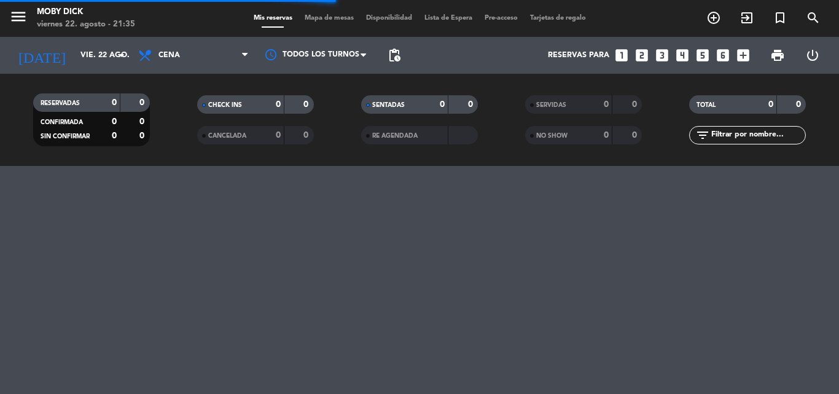
click at [719, 130] on input "text" at bounding box center [757, 135] width 95 height 14
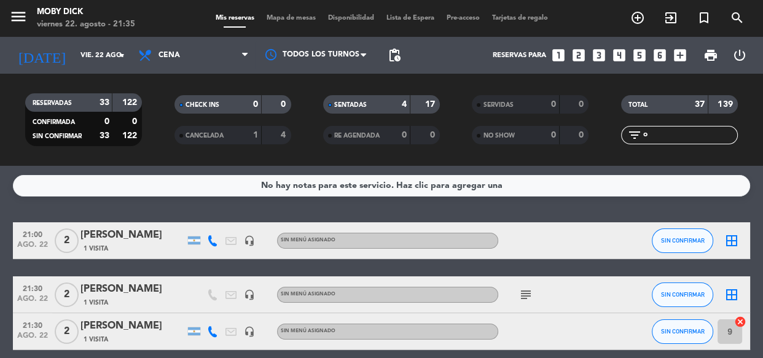
type input "o"
click at [632, 201] on div "No hay notas para este servicio. Haz clic para agregar una 21:00 [DATE] 2 [PERS…" at bounding box center [381, 262] width 763 height 192
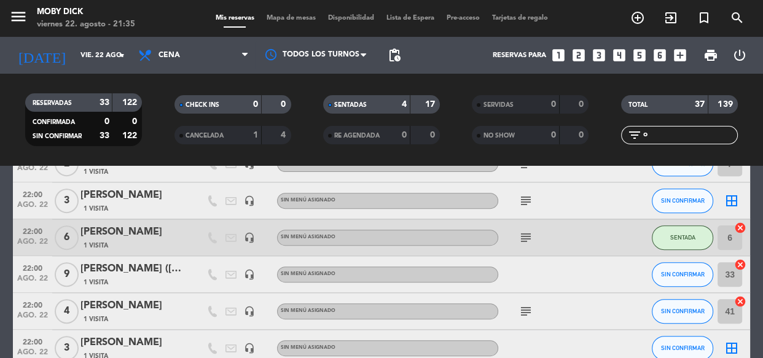
scroll to position [625, 0]
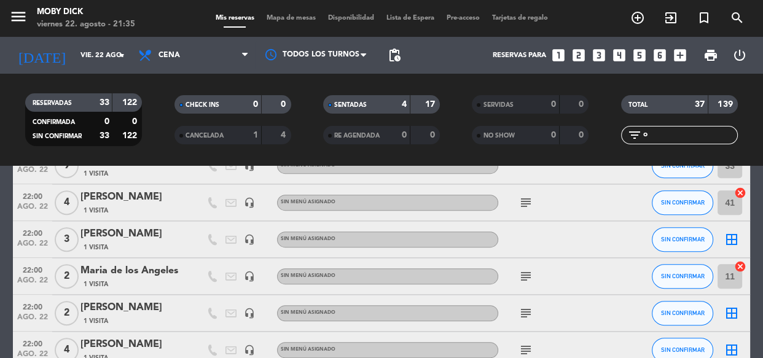
drag, startPoint x: 658, startPoint y: 133, endPoint x: 491, endPoint y: 188, distance: 175.3
click at [491, 188] on ng-component "menu Moby [PERSON_NAME][DATE] 22. agosto - 21:35 Mis reservas Mapa de mesas Dis…" at bounding box center [381, 179] width 763 height 358
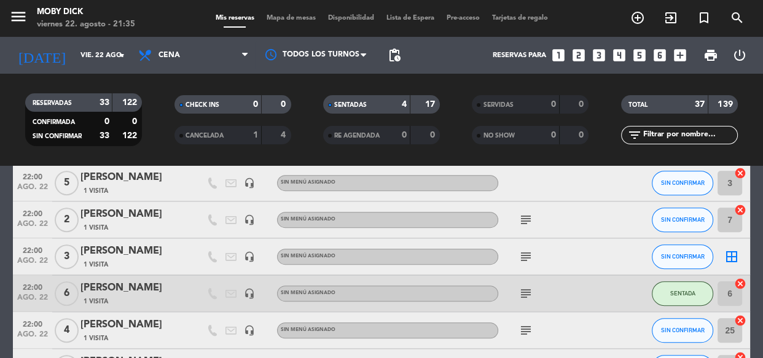
scroll to position [937, 0]
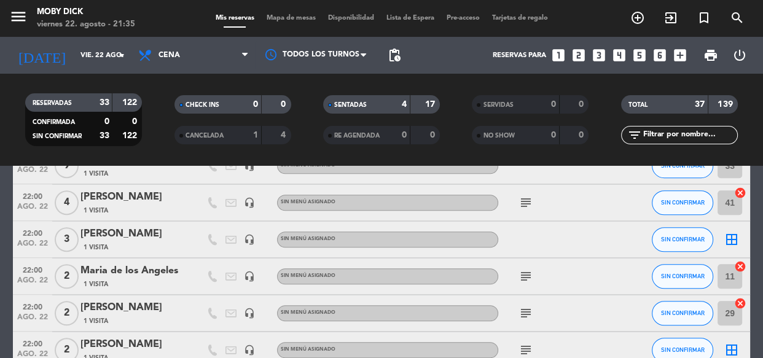
click at [687, 135] on input "text" at bounding box center [689, 135] width 95 height 14
click at [591, 213] on div "subject" at bounding box center [553, 202] width 111 height 36
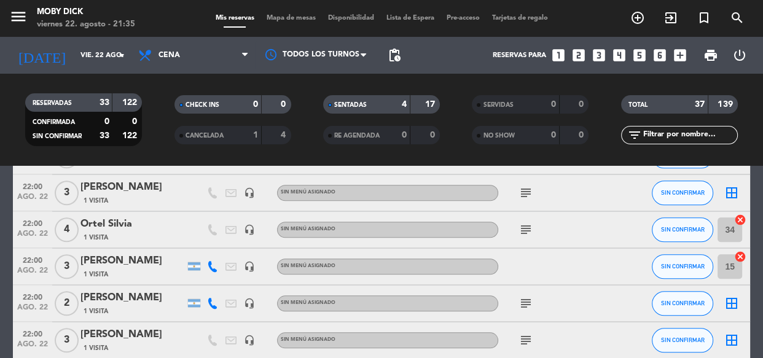
scroll to position [1227, 0]
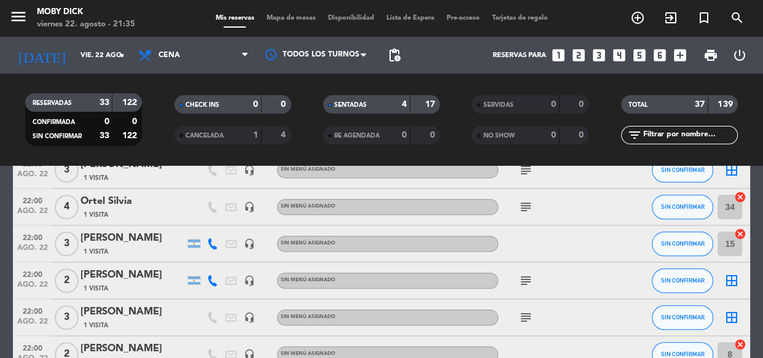
click at [742, 197] on icon "cancel" at bounding box center [740, 197] width 12 height 12
click at [275, 20] on span "Mapa de mesas" at bounding box center [290, 18] width 61 height 7
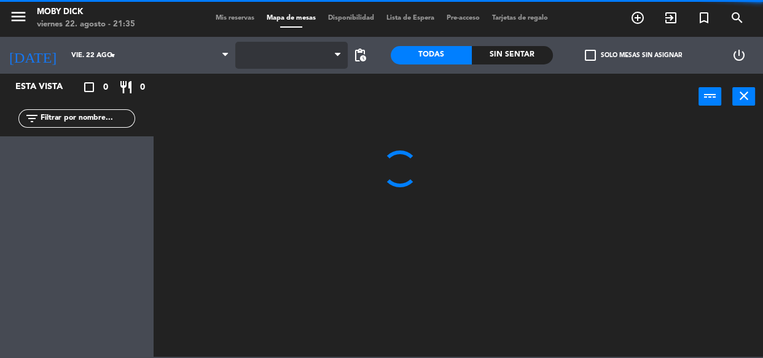
click at [303, 49] on span at bounding box center [291, 55] width 112 height 27
click at [310, 47] on span "AFUERA" at bounding box center [291, 55] width 112 height 27
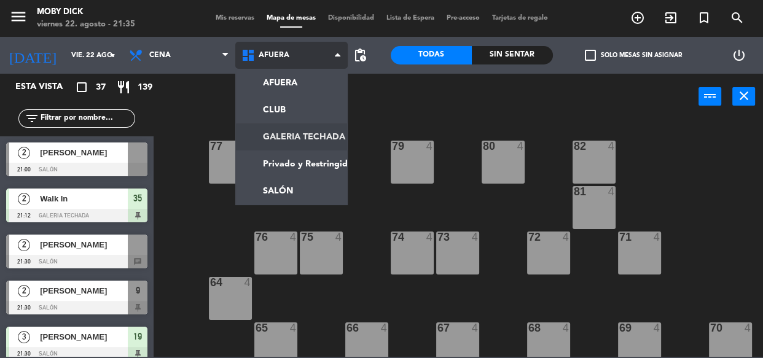
click at [288, 142] on ng-component "menu Moby [PERSON_NAME][DATE] 22. agosto - 21:35 Mis reservas Mapa de mesas Dis…" at bounding box center [381, 178] width 763 height 357
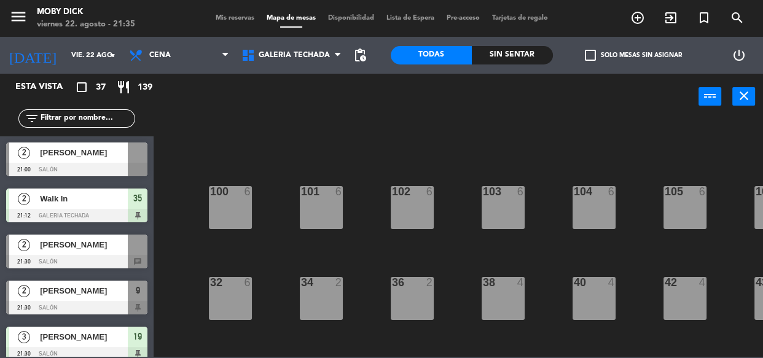
click at [383, 208] on div "100 6 101 6 102 6 103 6 104 6 105 6 107 6 32 6 34 2 36 2 38 4 40 4 43 4 42 4 35…" at bounding box center [462, 238] width 602 height 238
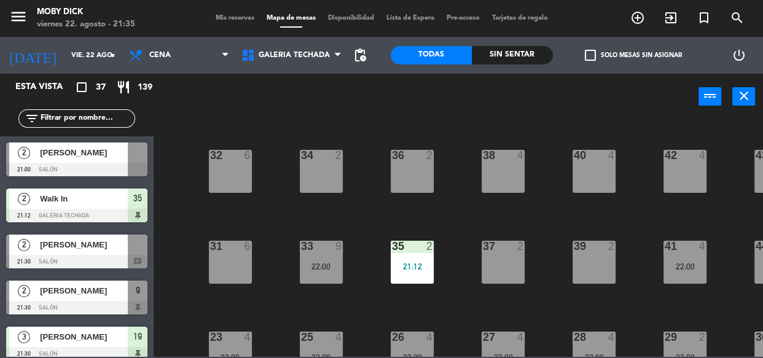
scroll to position [134, 0]
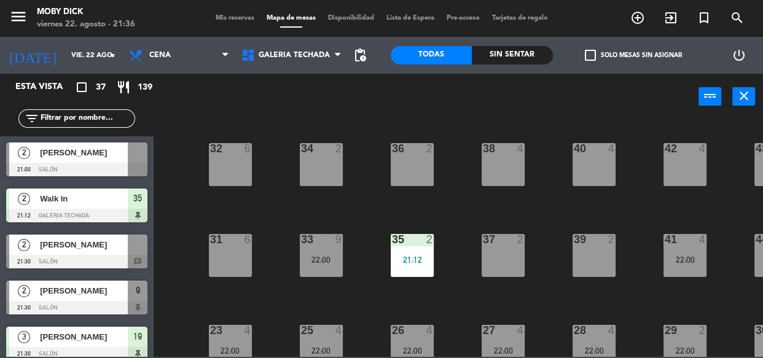
click at [376, 211] on div "100 6 101 6 102 6 103 6 104 6 105 6 107 6 32 6 34 2 36 2 38 4 40 4 43 4 42 4 35…" at bounding box center [462, 238] width 602 height 238
click at [98, 123] on input "text" at bounding box center [86, 119] width 95 height 14
click at [284, 190] on div "100 6 101 6 102 6 103 6 104 6 105 6 107 6 32 6 34 2 36 2 38 4 40 4 43 4 42 4 35…" at bounding box center [462, 238] width 602 height 238
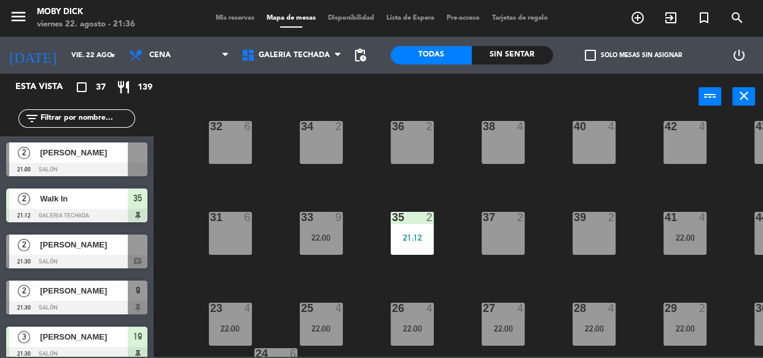
click at [422, 150] on div "36 2" at bounding box center [412, 142] width 43 height 43
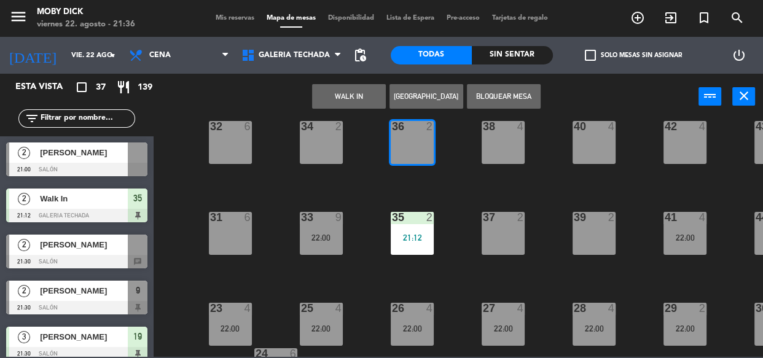
click at [346, 98] on button "WALK IN" at bounding box center [349, 96] width 74 height 25
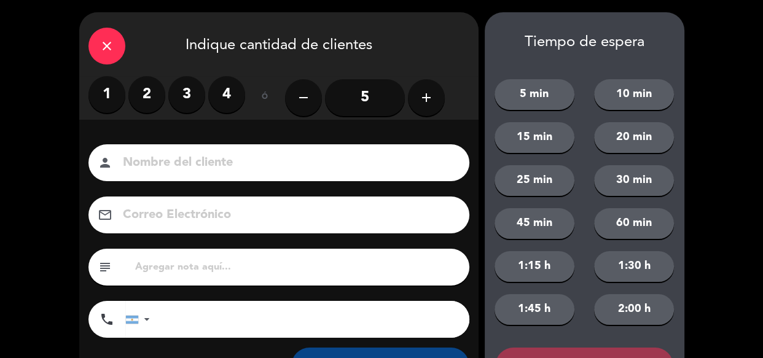
click at [157, 91] on label "2" at bounding box center [146, 94] width 37 height 37
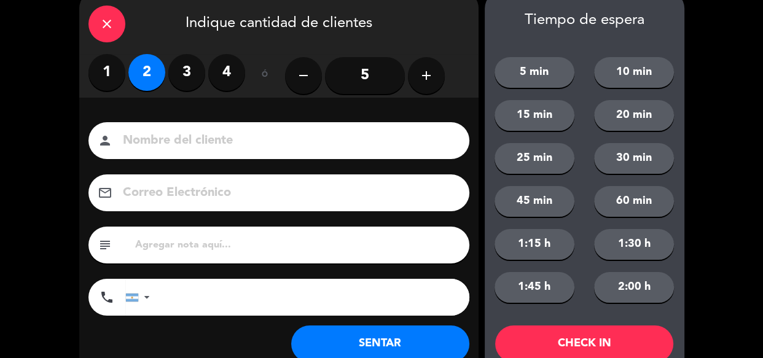
scroll to position [44, 0]
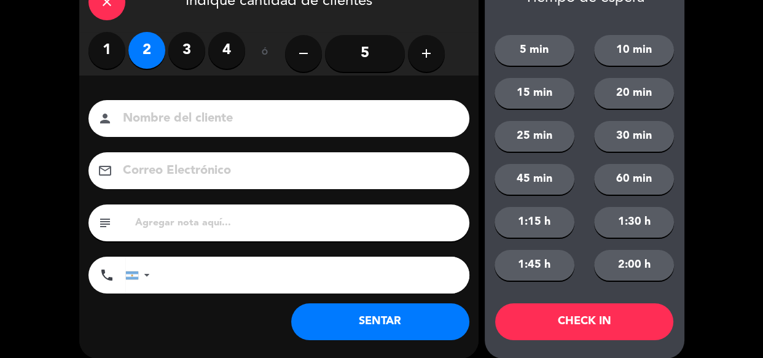
click at [393, 314] on button "SENTAR" at bounding box center [380, 321] width 178 height 37
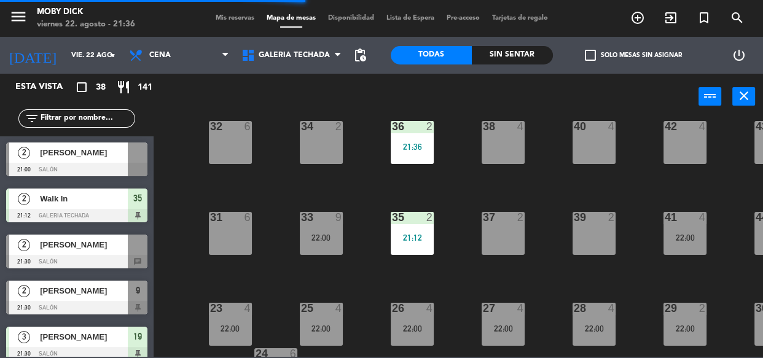
click at [359, 204] on div "100 6 101 6 102 6 103 6 104 6 105 6 107 6 32 6 34 2 36 2 21:36 38 4 40 4 43 4 4…" at bounding box center [462, 238] width 602 height 238
click at [118, 112] on input "text" at bounding box center [86, 119] width 95 height 14
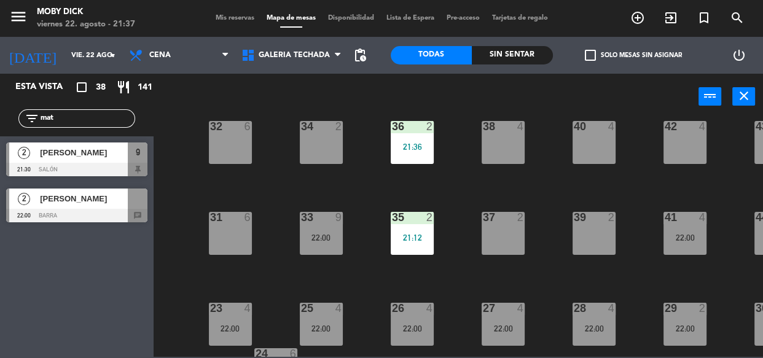
type input "mat"
click at [99, 172] on div at bounding box center [76, 170] width 141 height 14
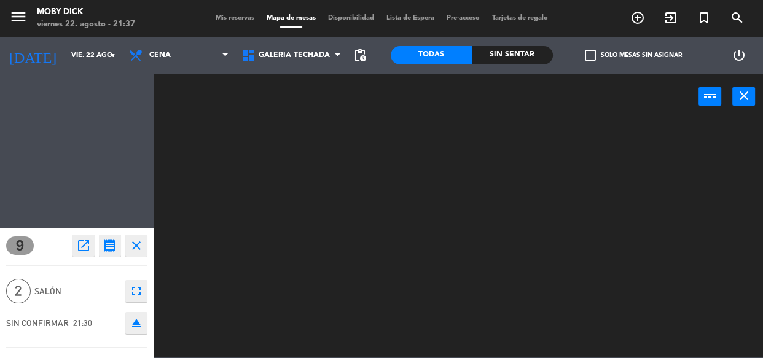
scroll to position [0, 0]
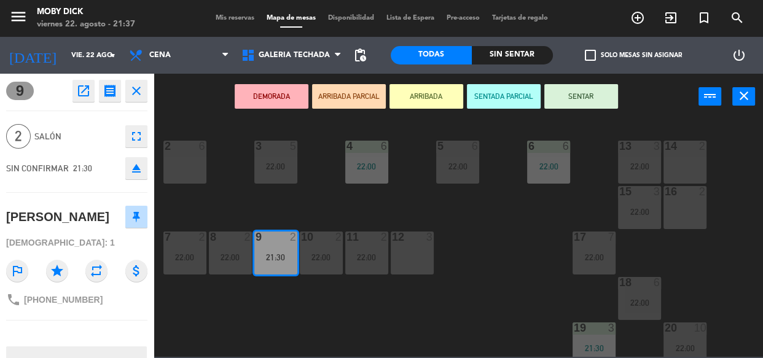
click at [601, 96] on button "SENTAR" at bounding box center [581, 96] width 74 height 25
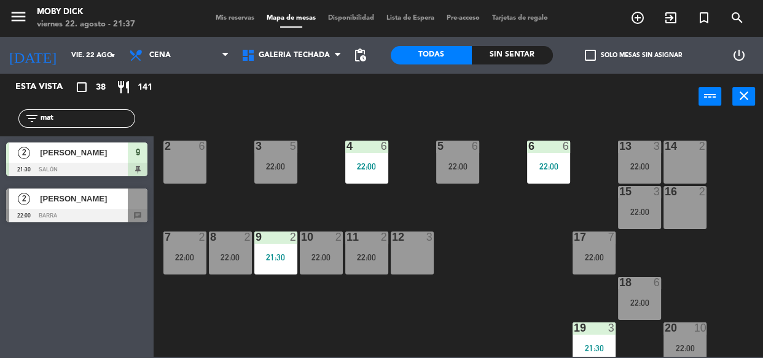
click at [601, 96] on div "power_input close" at bounding box center [426, 97] width 545 height 47
click at [114, 119] on input "mat" at bounding box center [86, 119] width 95 height 14
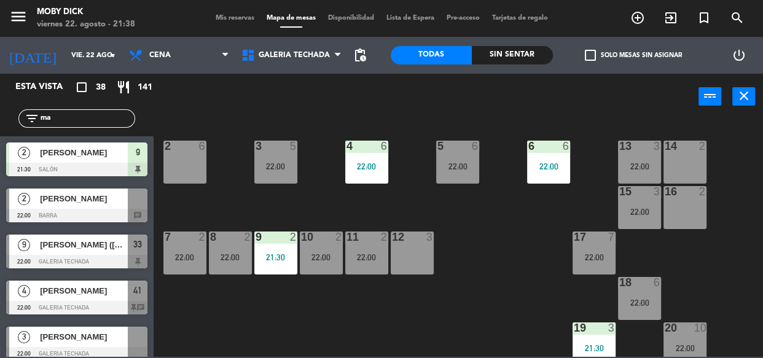
type input "m"
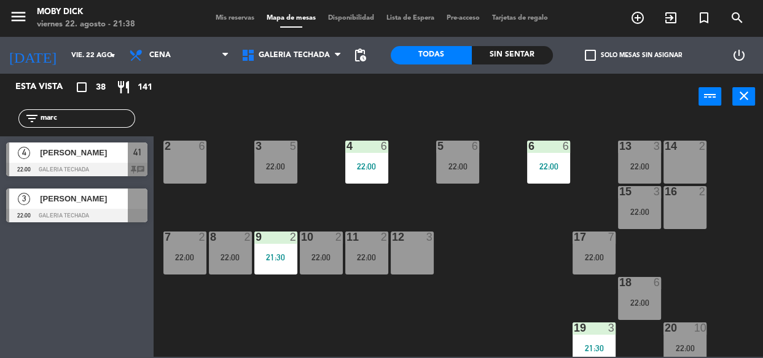
type input "marc"
click at [112, 264] on div "Esta vista crop_square 38 restaurant 141 filter_list [PERSON_NAME] 4 [PERSON_NA…" at bounding box center [77, 216] width 154 height 284
click at [95, 115] on input "marc" at bounding box center [86, 119] width 95 height 14
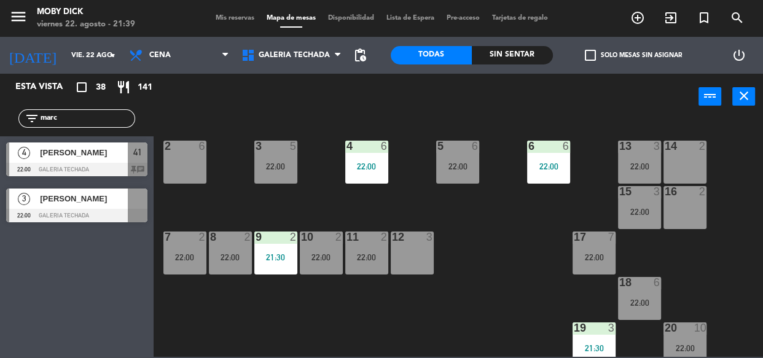
click at [95, 115] on input "marc" at bounding box center [86, 119] width 95 height 14
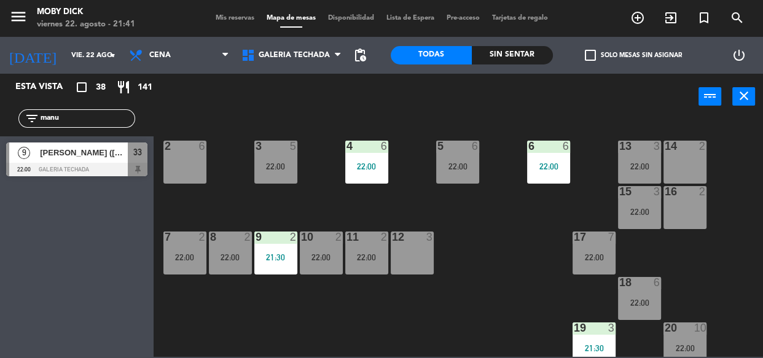
type input "manu"
click at [265, 82] on div "power_input close" at bounding box center [426, 97] width 545 height 47
click at [106, 117] on input "manu" at bounding box center [86, 119] width 95 height 14
click at [31, 159] on div "9" at bounding box center [23, 152] width 29 height 20
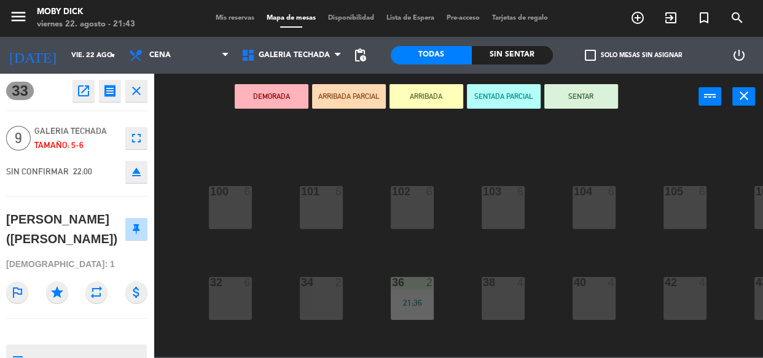
click at [580, 105] on button "SENTAR" at bounding box center [581, 96] width 74 height 25
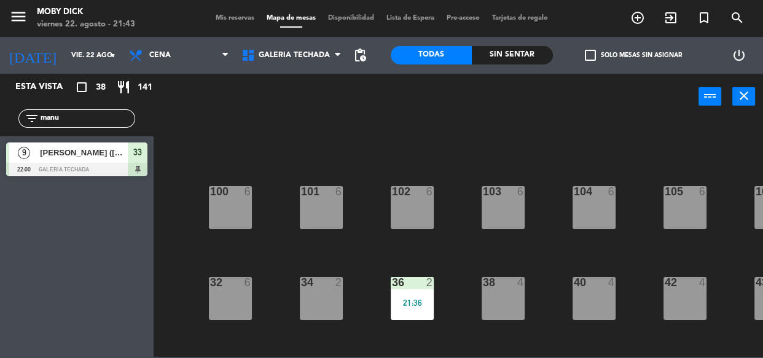
click at [0, 150] on div "Esta vista crop_square 38 restaurant 141 filter_list manu 9 [PERSON_NAME] ([PER…" at bounding box center [77, 128] width 154 height 109
type input "[PERSON_NAME]"
click at [85, 168] on div at bounding box center [76, 170] width 141 height 14
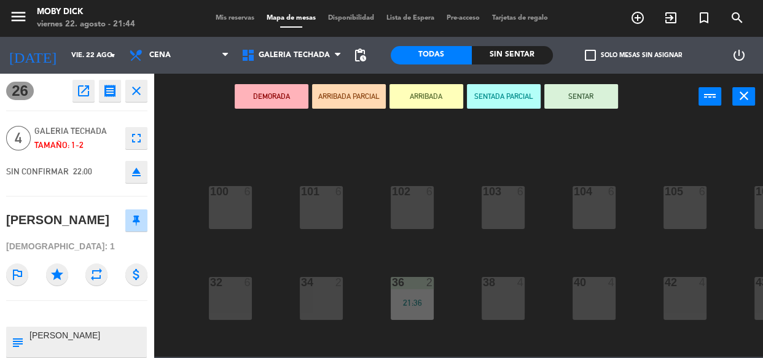
click at [585, 98] on button "SENTAR" at bounding box center [581, 96] width 74 height 25
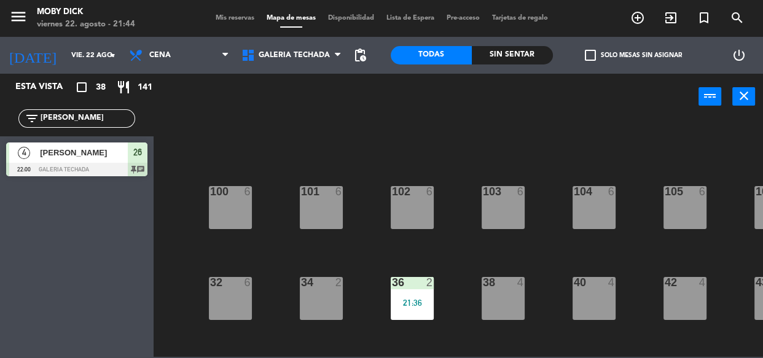
drag, startPoint x: 112, startPoint y: 123, endPoint x: 0, endPoint y: 169, distance: 121.2
click at [0, 169] on div "Esta vista crop_square 38 restaurant 141 filter_list [PERSON_NAME] 4 [PERSON_NA…" at bounding box center [77, 128] width 154 height 109
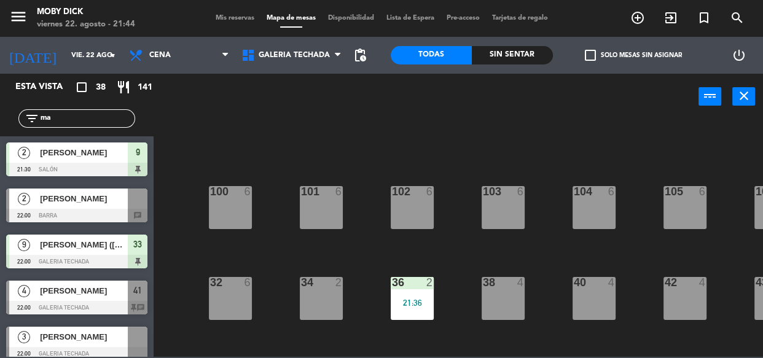
type input "maN"
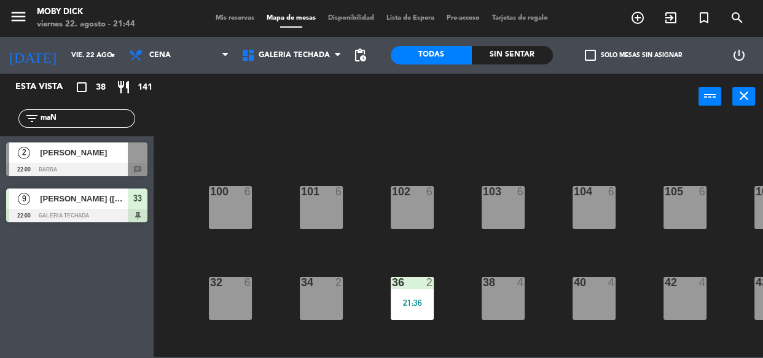
drag, startPoint x: 85, startPoint y: 117, endPoint x: 0, endPoint y: 194, distance: 114.3
click at [0, 194] on div "Esta vista crop_square 38 restaurant 141 filter_list maN [DEMOGRAPHIC_DATA] [PE…" at bounding box center [77, 151] width 154 height 155
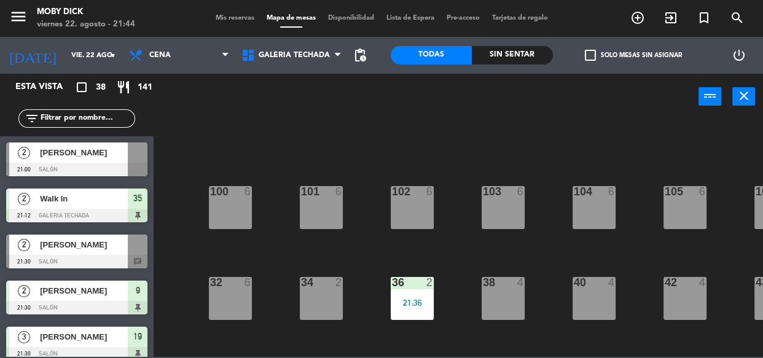
click at [373, 141] on div "100 6 101 6 102 6 103 6 104 6 105 6 107 6 32 6 34 2 36 2 21:36 38 4 40 4 43 4 4…" at bounding box center [462, 238] width 602 height 238
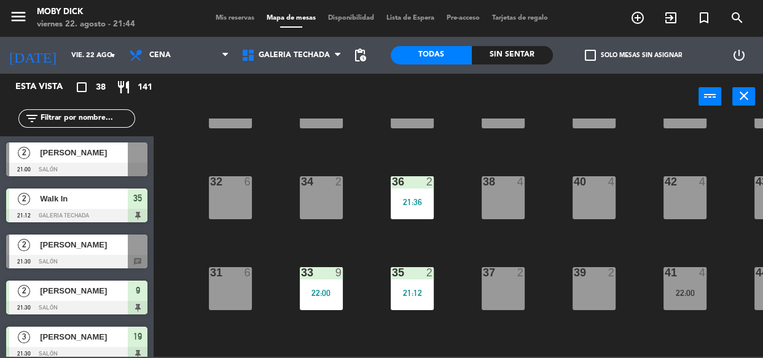
scroll to position [111, 0]
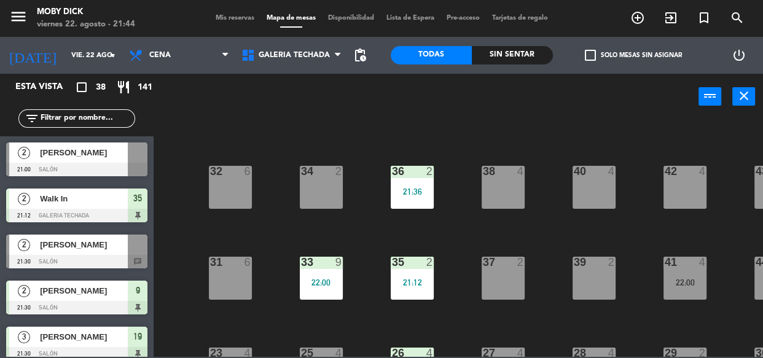
click at [591, 268] on div "39 2" at bounding box center [593, 263] width 43 height 12
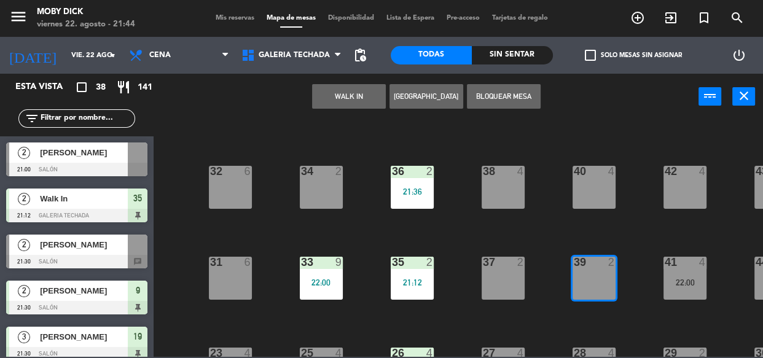
click at [434, 87] on button "[GEOGRAPHIC_DATA]" at bounding box center [426, 96] width 74 height 25
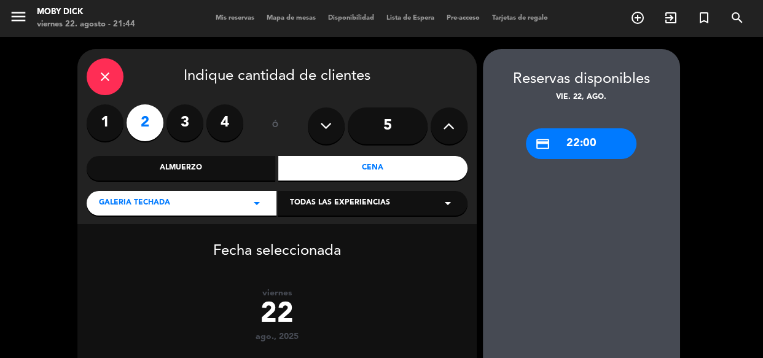
drag, startPoint x: 224, startPoint y: 120, endPoint x: 348, endPoint y: 168, distance: 133.3
click at [224, 120] on label "4" at bounding box center [224, 122] width 37 height 37
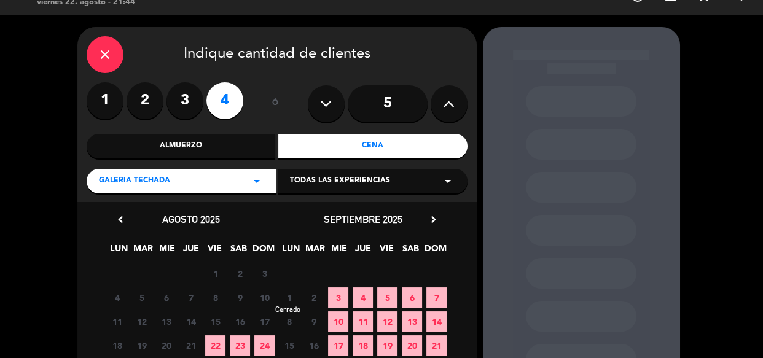
scroll to position [44, 0]
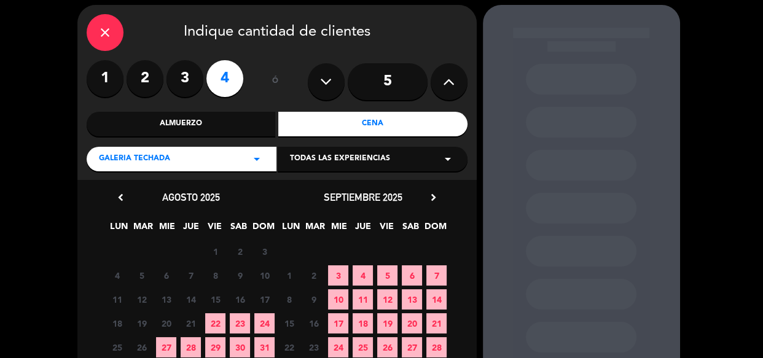
click at [93, 25] on div "close" at bounding box center [105, 32] width 37 height 37
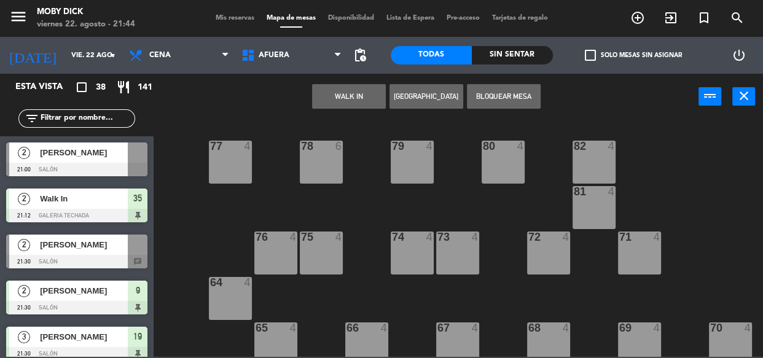
click at [78, 119] on input "text" at bounding box center [86, 119] width 95 height 14
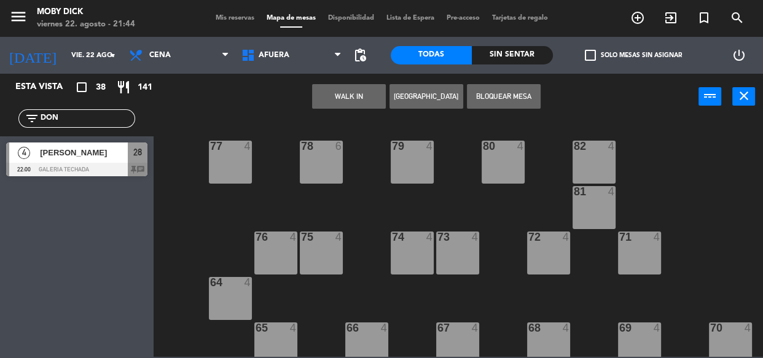
type input "DON"
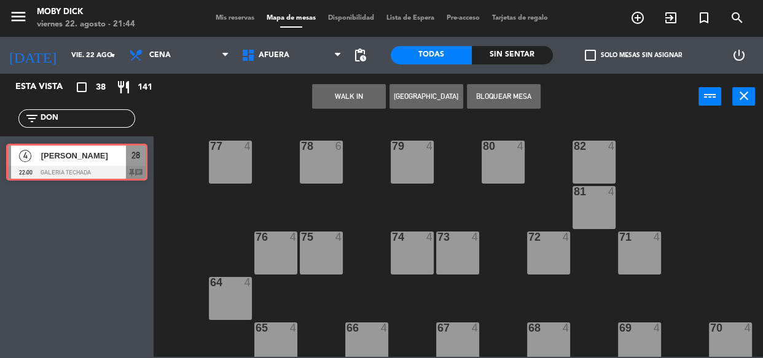
click at [98, 150] on div "4 [PERSON_NAME] 22:00 GALERIA TECHADA 28 chat 4 [PERSON_NAME] 22:00 GALERIA TEC…" at bounding box center [77, 161] width 154 height 50
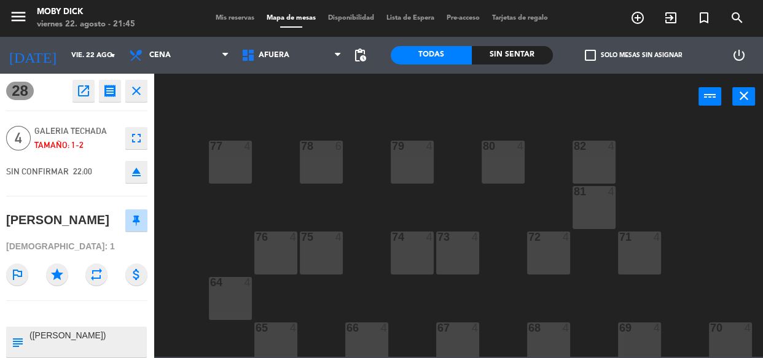
click at [146, 89] on button "close" at bounding box center [136, 91] width 22 height 22
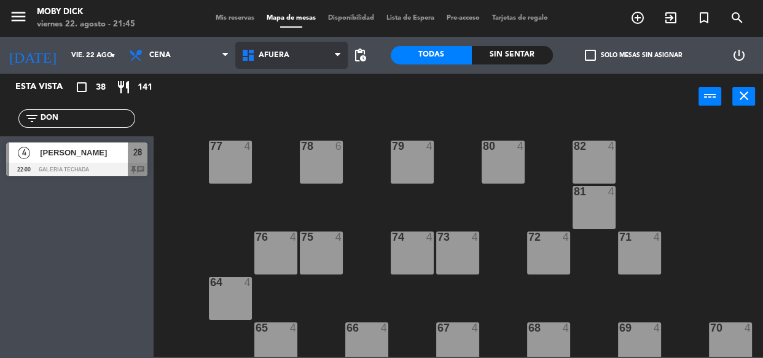
click at [284, 59] on span "AFUERA" at bounding box center [274, 55] width 31 height 9
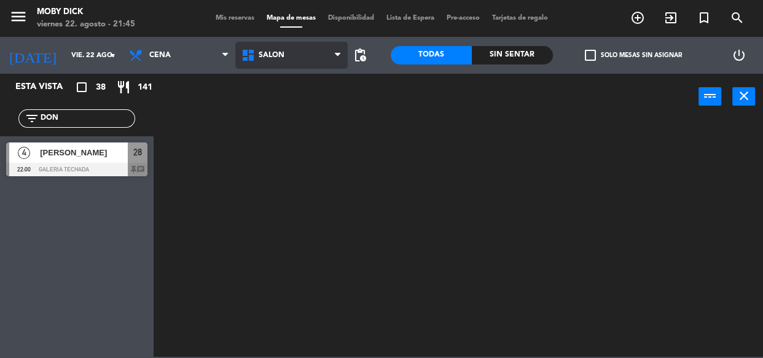
click at [287, 179] on ng-component "menu Moby [PERSON_NAME][DATE] 22. agosto - 21:45 Mis reservas Mapa de mesas Dis…" at bounding box center [381, 178] width 763 height 357
click at [313, 60] on span "SALÓN" at bounding box center [291, 55] width 112 height 27
click at [284, 141] on ng-component "menu Moby [PERSON_NAME][DATE] 22. agosto - 21:45 Mis reservas Mapa de mesas Dis…" at bounding box center [381, 178] width 763 height 357
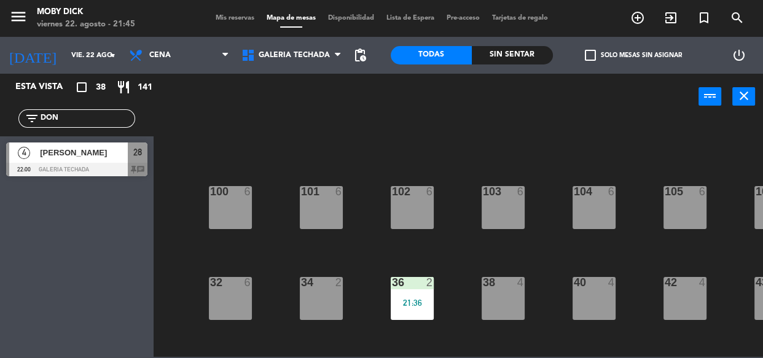
click at [458, 278] on div "100 6 101 6 102 6 103 6 104 6 105 6 107 6 32 6 34 2 36 2 21:36 38 4 40 4 43 4 4…" at bounding box center [462, 238] width 602 height 238
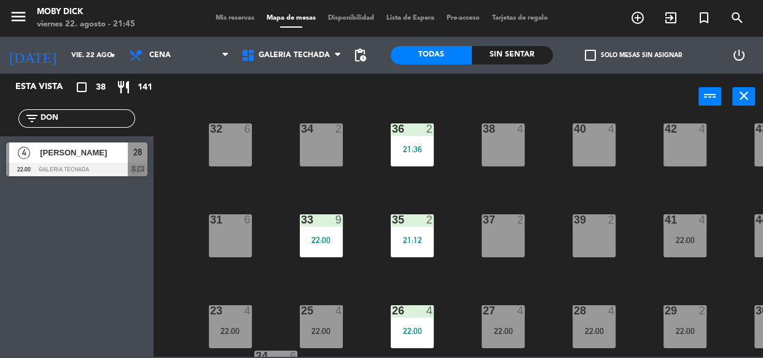
scroll to position [178, 0]
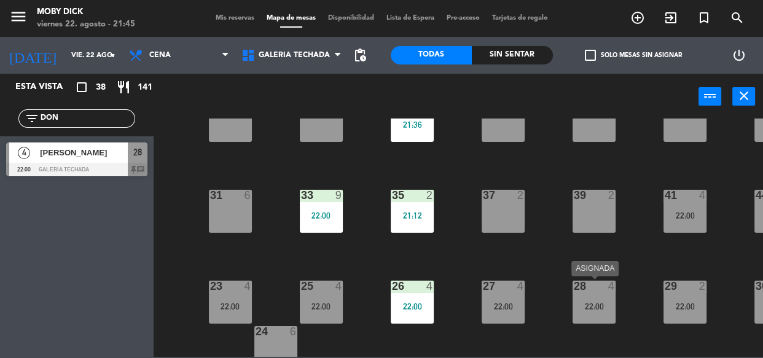
click at [595, 297] on div "28 4 22:00" at bounding box center [593, 302] width 43 height 43
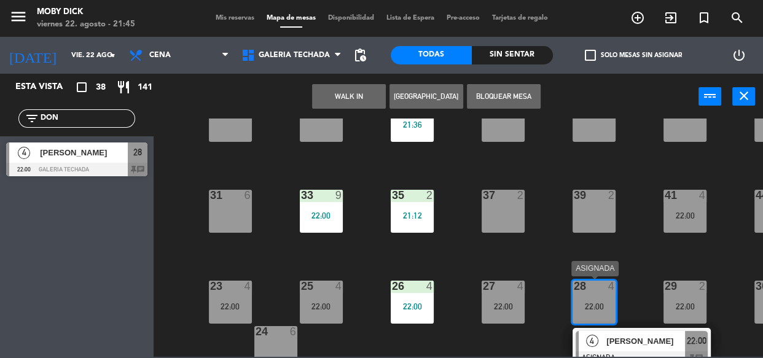
click at [648, 343] on span "[PERSON_NAME]" at bounding box center [645, 341] width 79 height 13
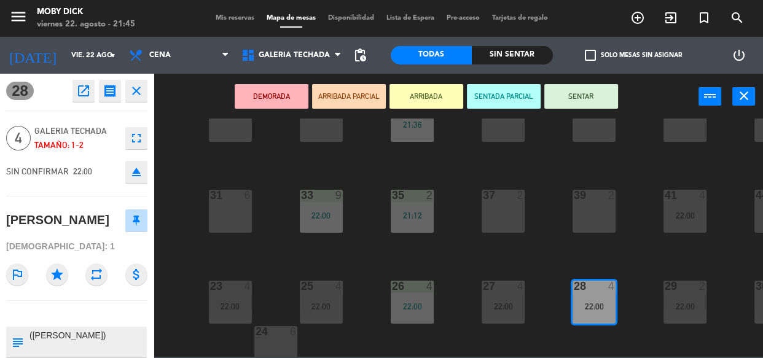
click at [558, 91] on button "SENTAR" at bounding box center [581, 96] width 74 height 25
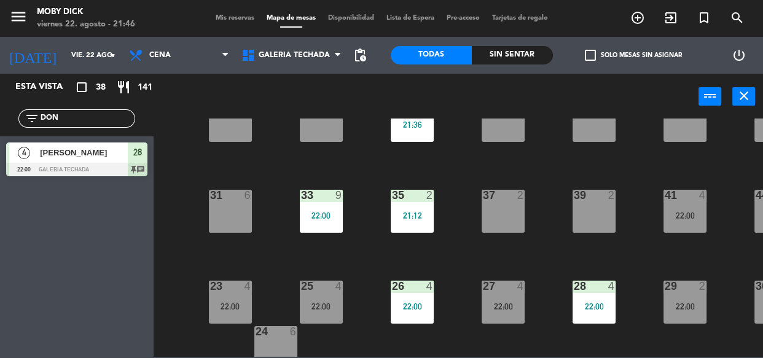
drag, startPoint x: 79, startPoint y: 119, endPoint x: 0, endPoint y: 144, distance: 82.7
click at [0, 144] on div "Esta vista crop_square 38 restaurant 141 filter_list DON 4 [PERSON_NAME] 22:00 …" at bounding box center [77, 128] width 154 height 109
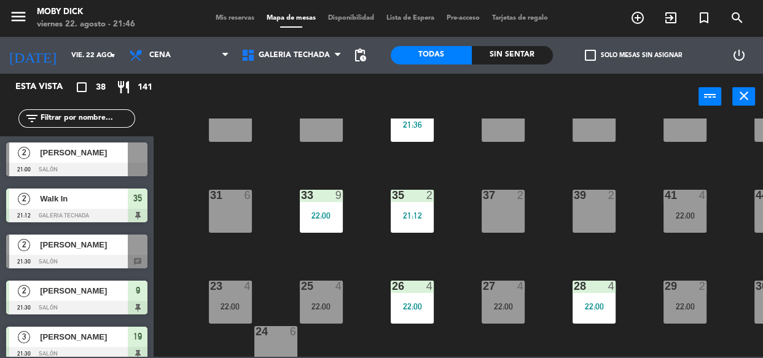
type input "k"
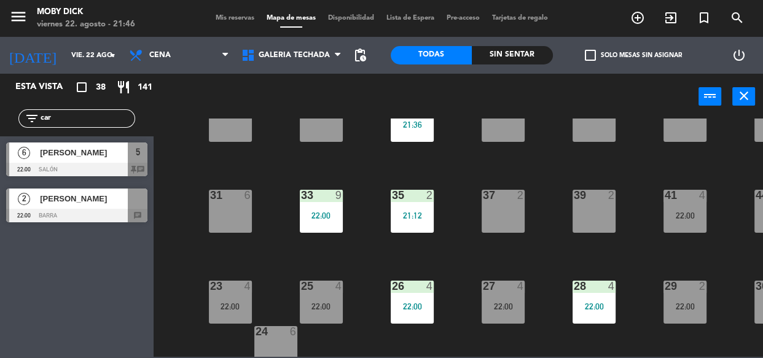
type input "car"
click at [53, 244] on div "Esta vista crop_square 38 restaurant 141 filter_list car 6 [PERSON_NAME] 22:00 …" at bounding box center [77, 216] width 154 height 284
click at [93, 157] on span "[PERSON_NAME]" at bounding box center [84, 152] width 88 height 13
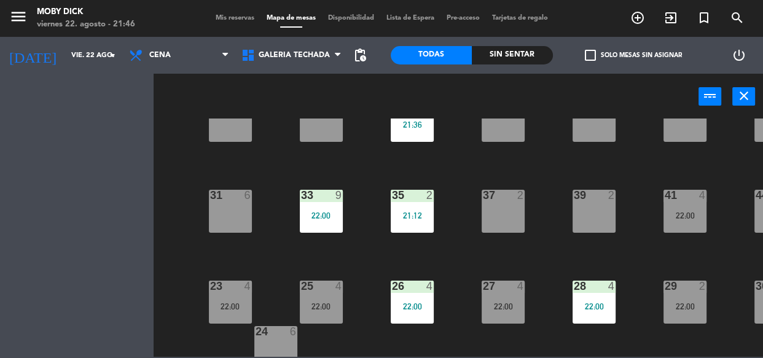
scroll to position [0, 0]
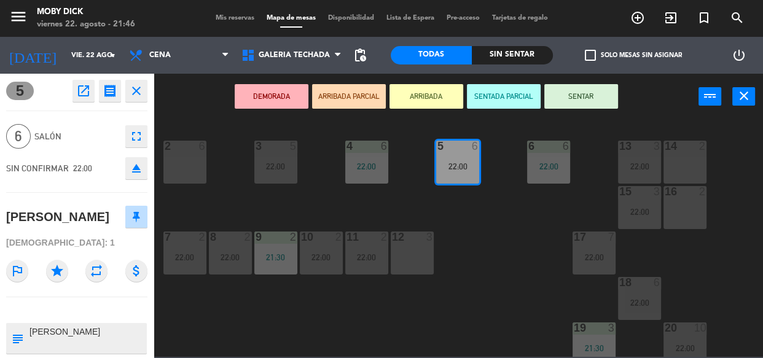
click at [584, 100] on button "SENTAR" at bounding box center [581, 96] width 74 height 25
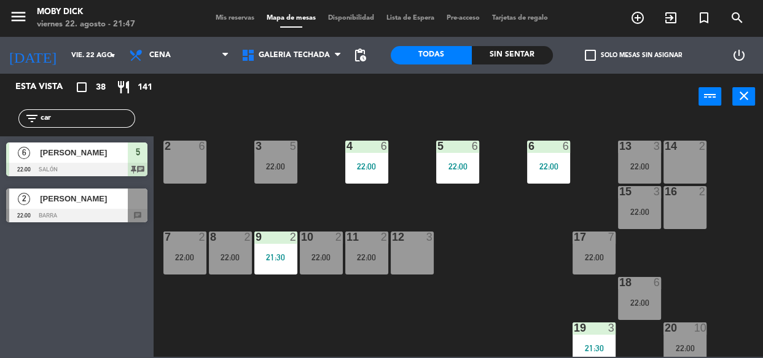
drag, startPoint x: 117, startPoint y: 117, endPoint x: 0, endPoint y: 127, distance: 117.1
click at [0, 127] on div "filter_list car" at bounding box center [77, 119] width 154 height 36
type input "nata"
click at [79, 214] on div at bounding box center [76, 216] width 141 height 14
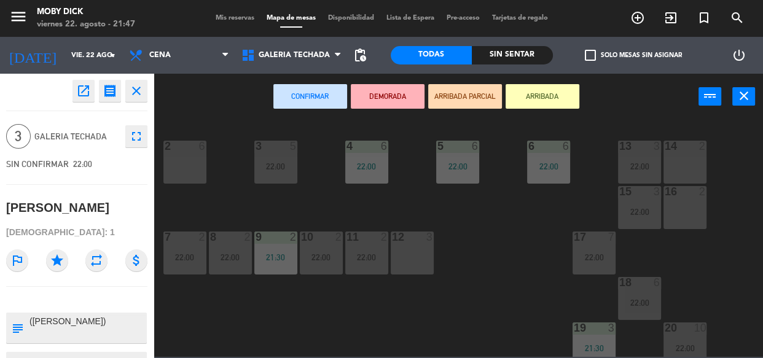
click at [130, 80] on button "close" at bounding box center [136, 91] width 22 height 22
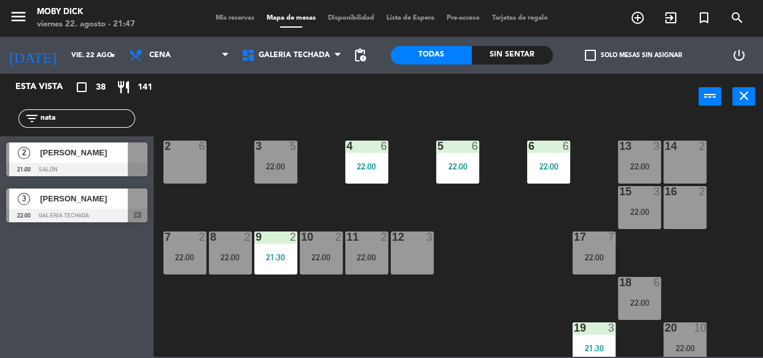
drag, startPoint x: 276, startPoint y: 88, endPoint x: 319, endPoint y: 132, distance: 61.2
click at [286, 99] on div "power_input close" at bounding box center [426, 97] width 545 height 47
click at [645, 171] on div "13 3 22:00" at bounding box center [639, 162] width 43 height 43
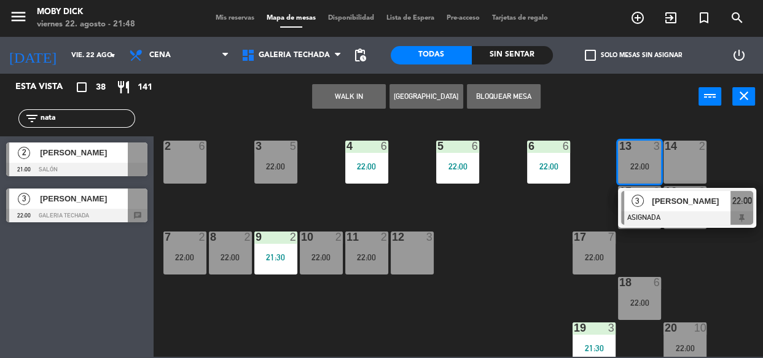
click at [216, 21] on span "Mis reservas" at bounding box center [234, 18] width 51 height 7
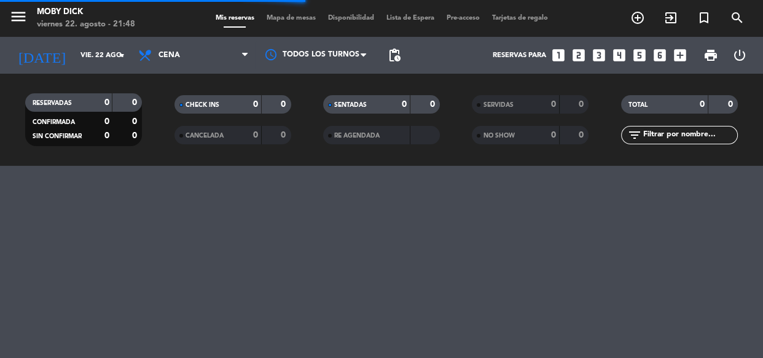
click at [671, 134] on input "text" at bounding box center [689, 135] width 95 height 14
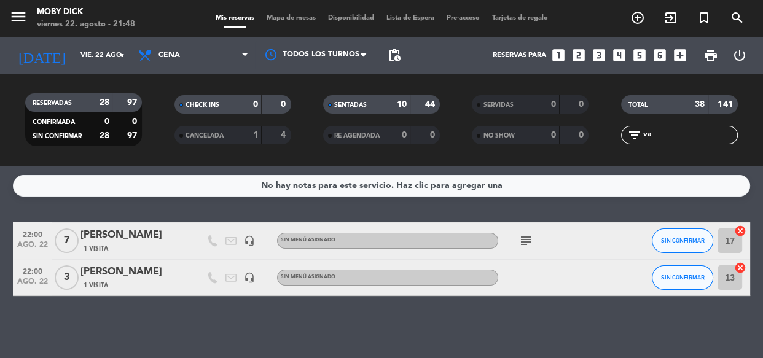
click at [739, 263] on icon "cancel" at bounding box center [740, 268] width 12 height 12
drag, startPoint x: 661, startPoint y: 131, endPoint x: 626, endPoint y: 136, distance: 35.3
click at [626, 136] on div "filter_list va" at bounding box center [679, 135] width 117 height 18
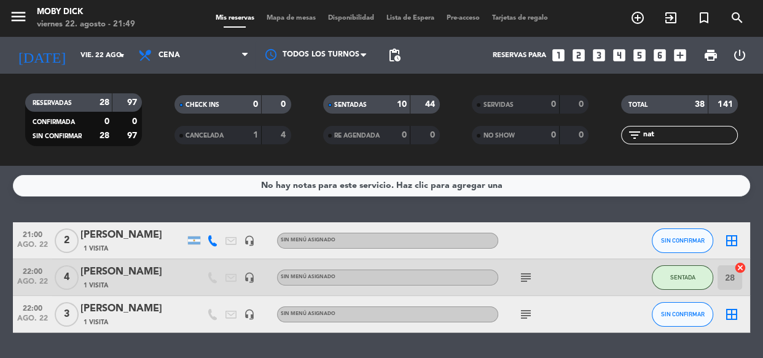
type input "nat"
click at [724, 313] on icon "border_all" at bounding box center [731, 314] width 15 height 15
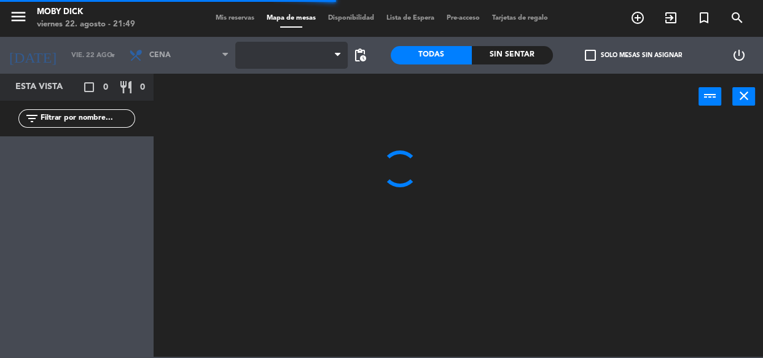
click at [275, 57] on span at bounding box center [291, 55] width 112 height 27
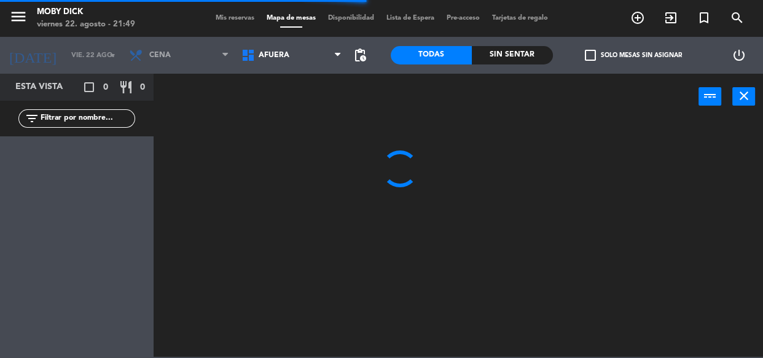
click at [275, 57] on span "AFUERA" at bounding box center [274, 55] width 31 height 9
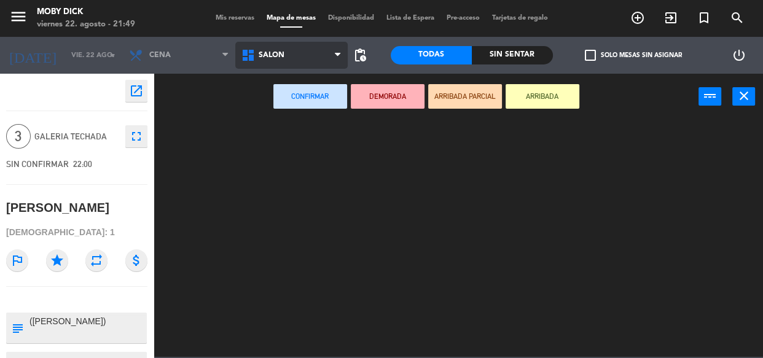
click at [287, 196] on ng-component "menu Moby [PERSON_NAME][DATE] 22. agosto - 21:49 Mis reservas Mapa de mesas Dis…" at bounding box center [381, 178] width 763 height 357
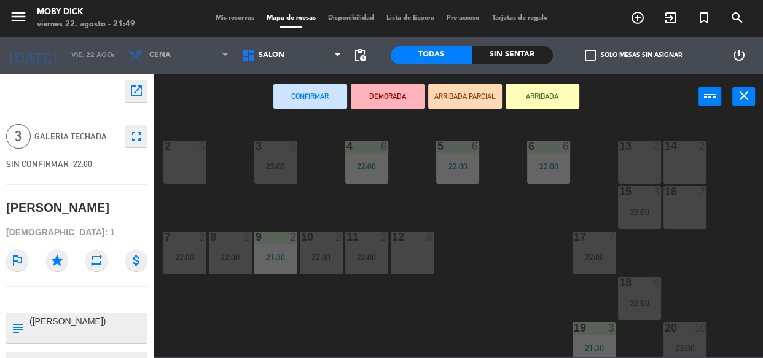
click at [645, 179] on div "13 2" at bounding box center [639, 162] width 43 height 43
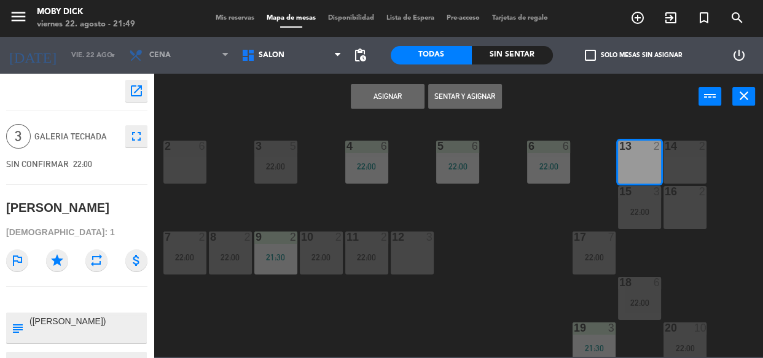
click at [480, 101] on button "Sentar y Asignar" at bounding box center [465, 96] width 74 height 25
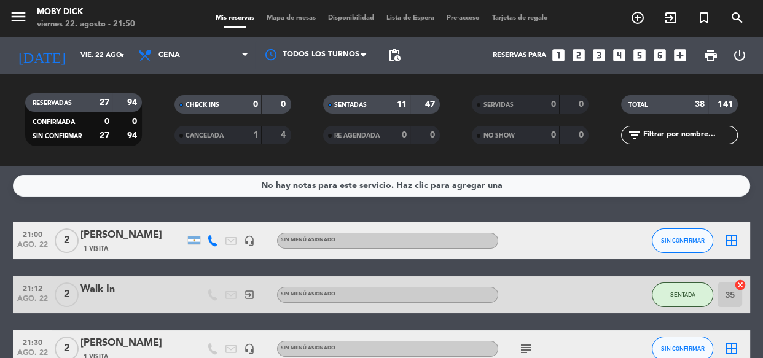
click at [701, 132] on input "text" at bounding box center [689, 135] width 95 height 14
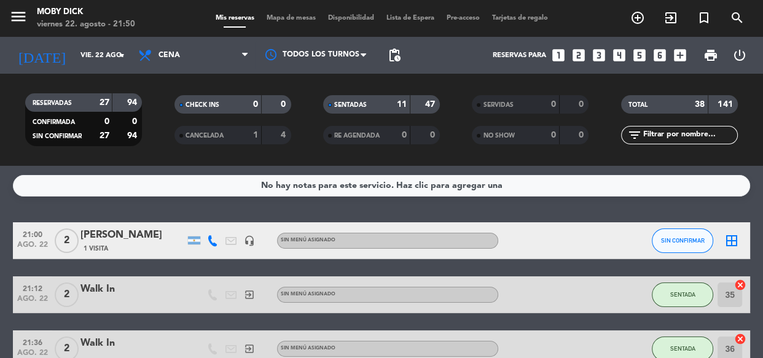
type input "l"
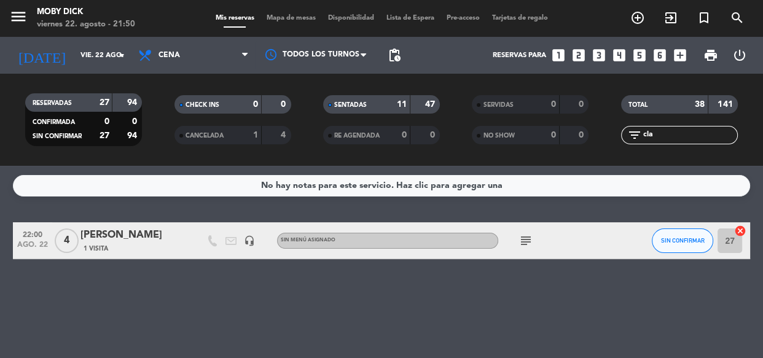
type input "cla"
click at [678, 244] on button "SIN CONFIRMAR" at bounding box center [681, 240] width 61 height 25
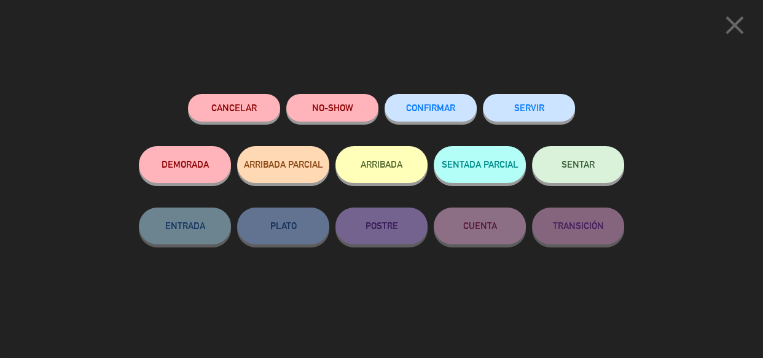
click at [588, 165] on span "SENTAR" at bounding box center [577, 164] width 33 height 10
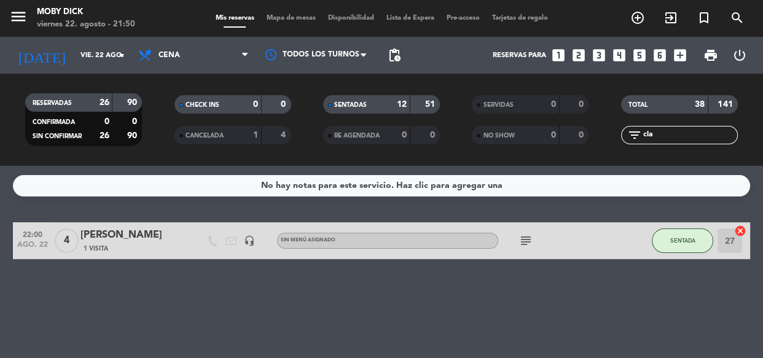
click at [675, 134] on input "cla" at bounding box center [689, 135] width 95 height 14
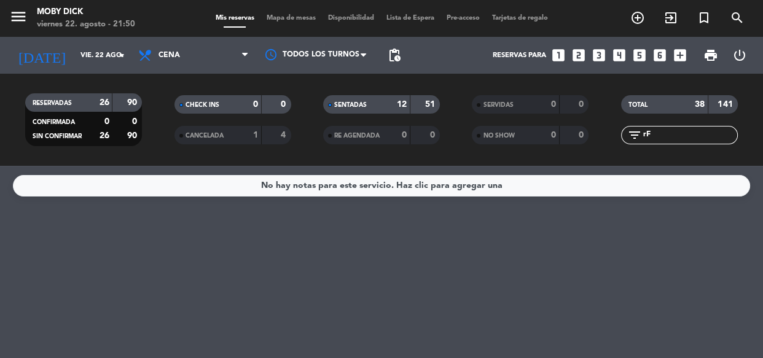
type input "r"
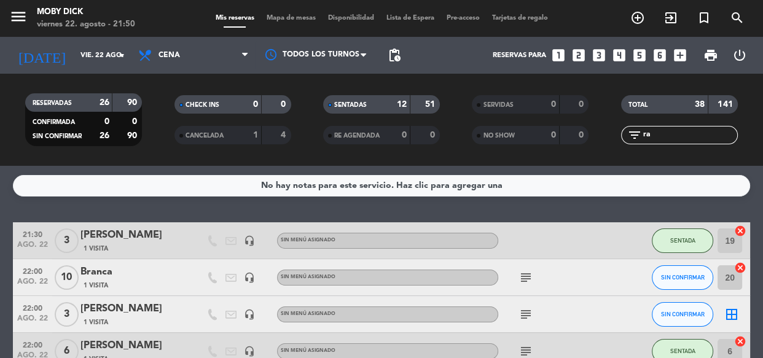
type input "ra"
click at [586, 273] on div "subject" at bounding box center [553, 277] width 111 height 36
click at [687, 276] on span "SIN CONFIRMAR" at bounding box center [683, 277] width 44 height 7
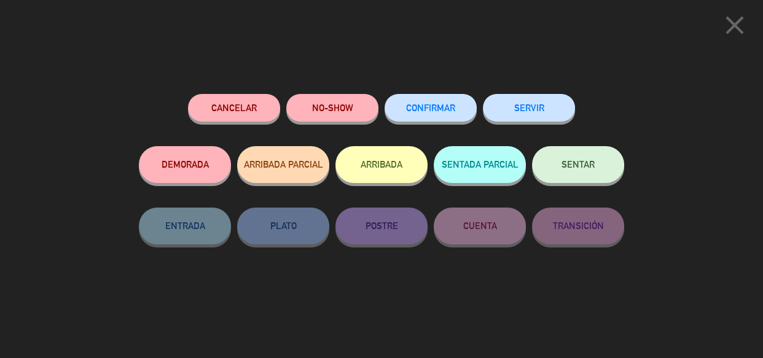
click at [605, 165] on button "SENTAR" at bounding box center [578, 164] width 92 height 37
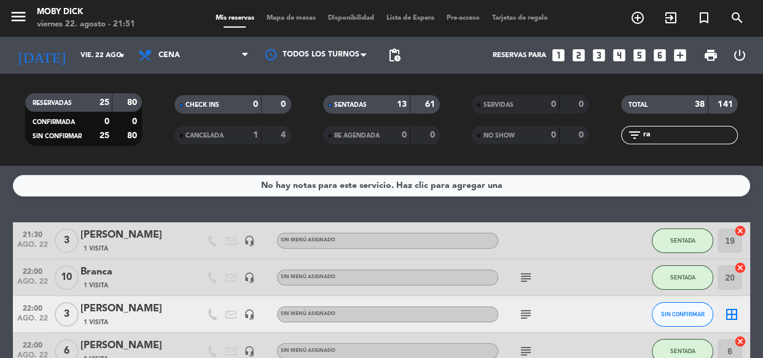
click at [589, 214] on div "No hay notas para este servicio. Haz clic para agregar una 21:30 [DATE] 3 [PERS…" at bounding box center [381, 262] width 763 height 192
click at [650, 133] on input "ra" at bounding box center [689, 135] width 95 height 14
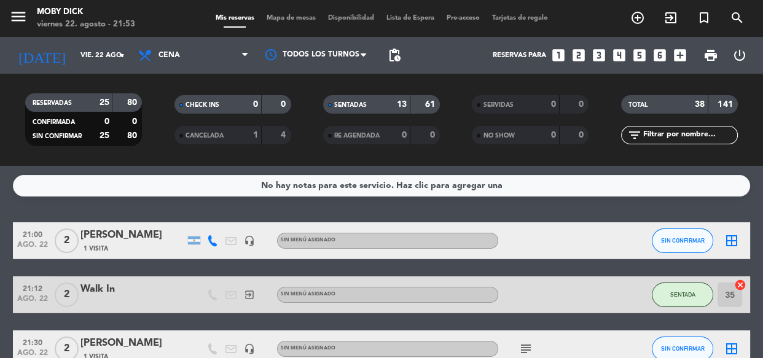
click at [674, 132] on input "text" at bounding box center [689, 135] width 95 height 14
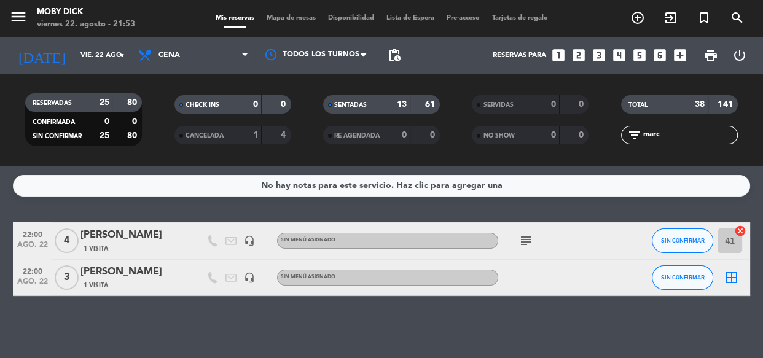
type input "marc"
click at [565, 209] on div "No hay notas para este servicio. Haz clic para agregar una 22:00 [DATE] 4 [PERS…" at bounding box center [381, 262] width 763 height 192
click at [682, 141] on input "marc" at bounding box center [689, 135] width 95 height 14
type input "mari"
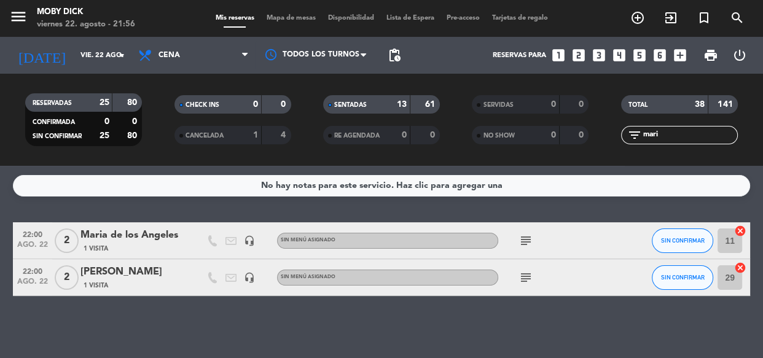
click at [606, 215] on div "No hay notas para este servicio. Haz clic para agregar una 22:00 [DATE] 2 [PERS…" at bounding box center [381, 262] width 763 height 192
click at [671, 290] on div "SIN CONFIRMAR" at bounding box center [681, 277] width 61 height 36
click at [676, 282] on button "SIN CONFIRMAR" at bounding box center [681, 277] width 61 height 25
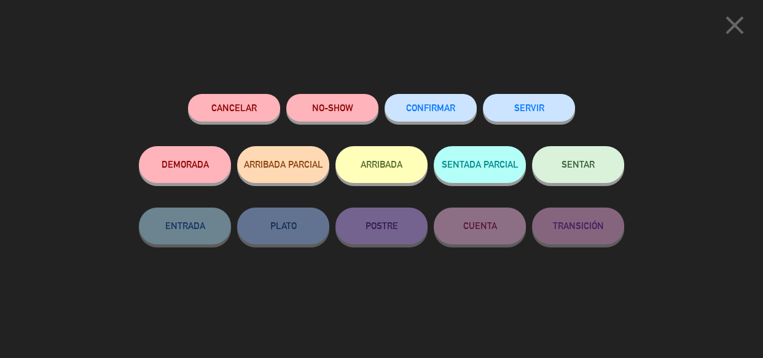
click at [585, 179] on button "SENTAR" at bounding box center [578, 164] width 92 height 37
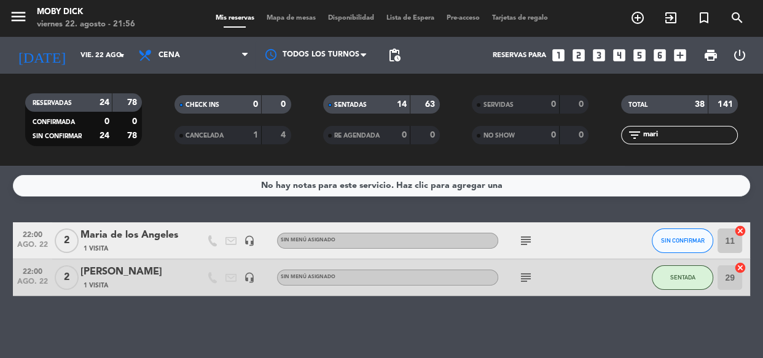
drag, startPoint x: 664, startPoint y: 139, endPoint x: 457, endPoint y: 180, distance: 211.0
click at [511, 164] on div "RESERVADAS 24 78 CONFIRMADA 0 0 SIN CONFIRMAR 24 78 CHECK INS 0 0 CANCELADA 1 4…" at bounding box center [381, 120] width 763 height 92
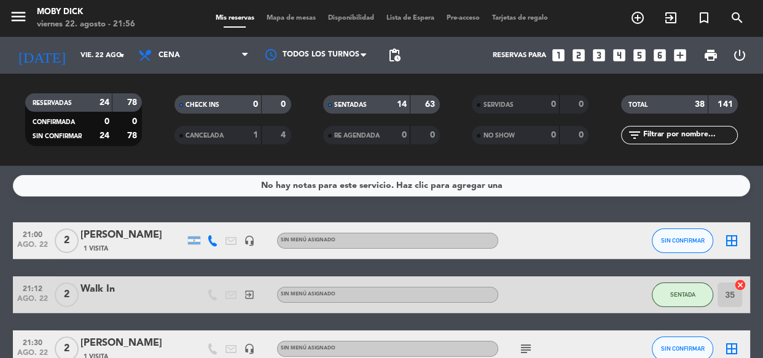
click at [489, 204] on div "No hay notas para este servicio. Haz clic para agregar una 21:00 [DATE] 2 [PERS…" at bounding box center [381, 262] width 763 height 192
click at [298, 15] on span "Mapa de mesas" at bounding box center [290, 18] width 61 height 7
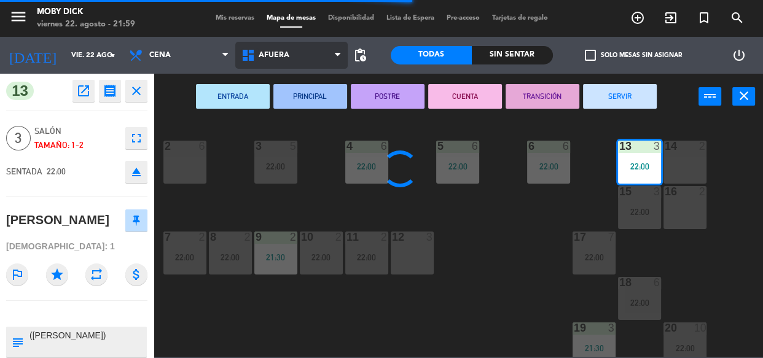
click at [254, 61] on icon at bounding box center [250, 55] width 18 height 15
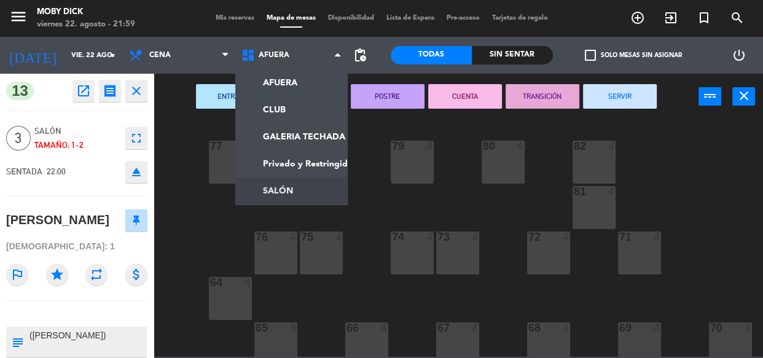
click at [364, 212] on div "77 4 78 6 82 4 80 4 79 4 81 4 73 4 74 4 72 4 75 4 76 4 71 4 64 4 68 4 69 4 70 4…" at bounding box center [462, 238] width 602 height 238
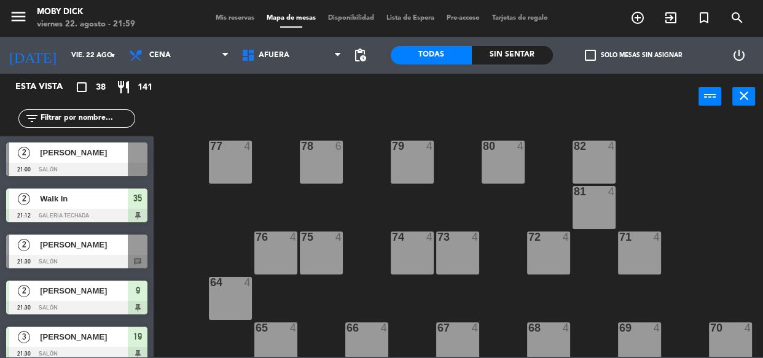
scroll to position [295, 0]
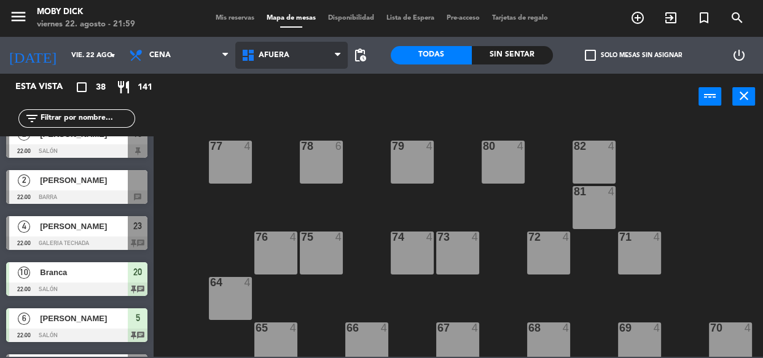
click at [246, 57] on icon at bounding box center [250, 55] width 18 height 15
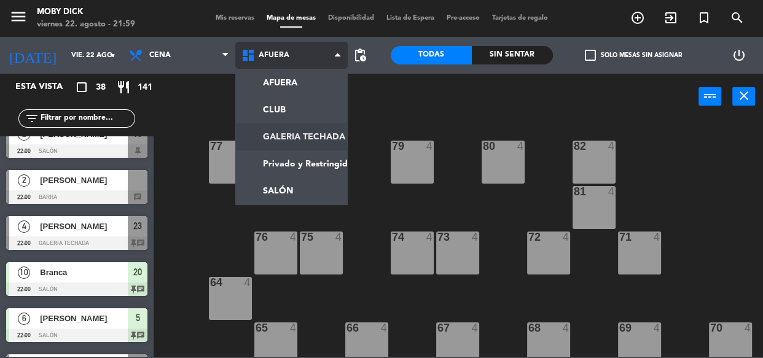
click at [307, 135] on ng-component "menu Moby [PERSON_NAME][DATE] 22. agosto - 21:59 Mis reservas Mapa de mesas Dis…" at bounding box center [381, 178] width 763 height 357
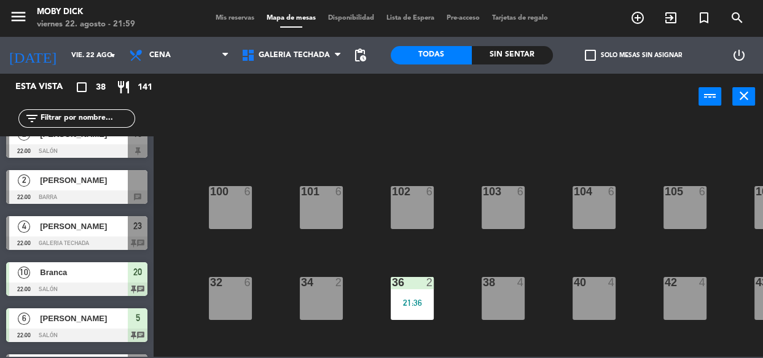
click at [360, 231] on div "100 6 101 6 102 6 103 6 104 6 105 6 107 6 32 6 34 2 36 2 21:36 38 4 40 4 43 4 4…" at bounding box center [462, 238] width 602 height 238
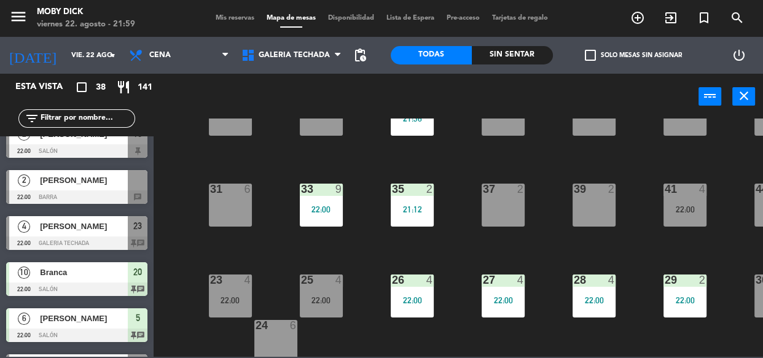
scroll to position [243, 0]
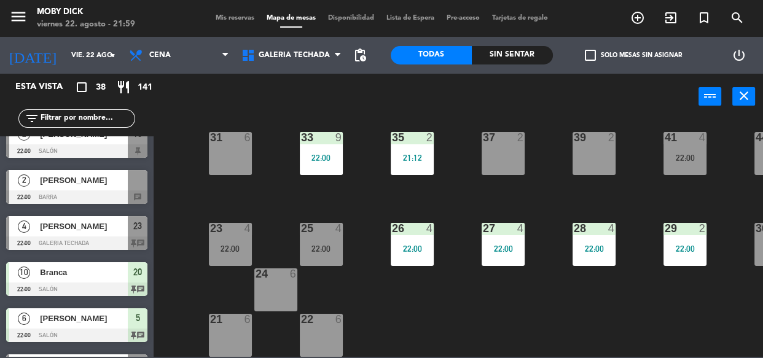
click at [231, 254] on div "23 4 22:00" at bounding box center [230, 244] width 43 height 43
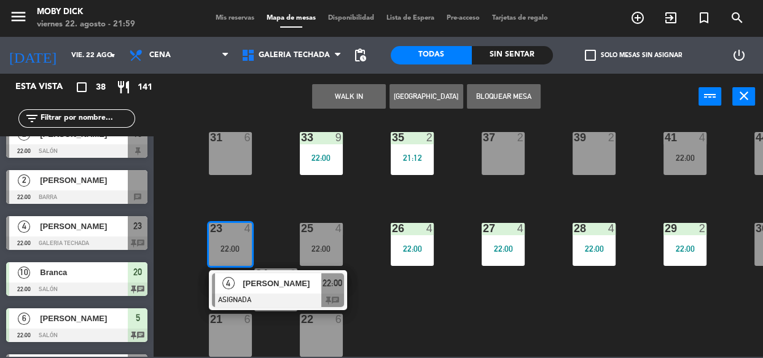
click at [273, 284] on div "[PERSON_NAME]" at bounding box center [281, 283] width 80 height 20
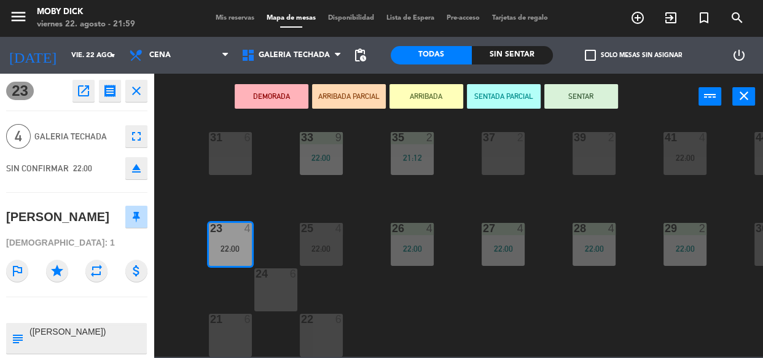
click at [677, 145] on div "41 4 22:00" at bounding box center [684, 153] width 43 height 43
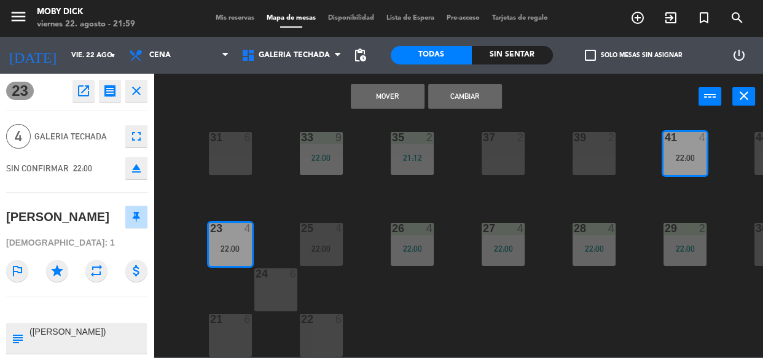
click at [399, 93] on button "Mover" at bounding box center [388, 96] width 74 height 25
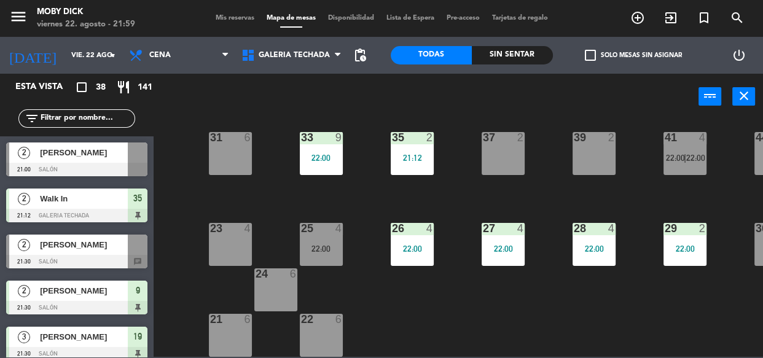
scroll to position [0, 0]
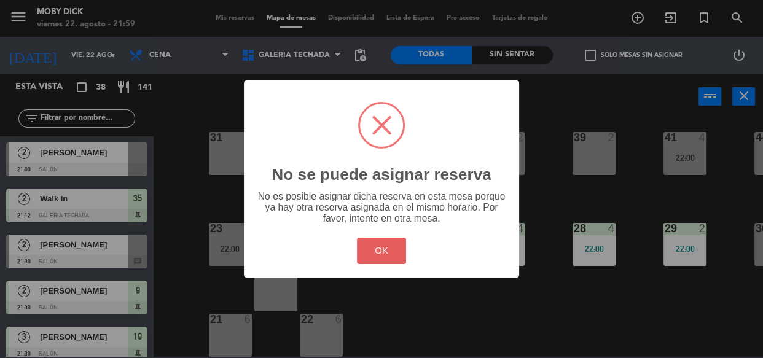
click at [382, 238] on button "OK" at bounding box center [382, 251] width 50 height 26
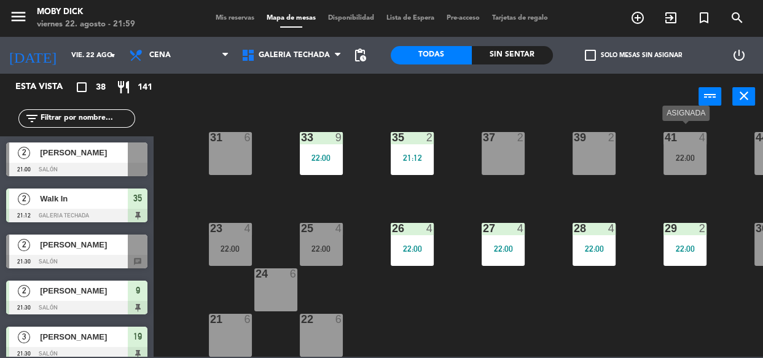
click at [678, 163] on div "41 4 22:00" at bounding box center [684, 153] width 43 height 43
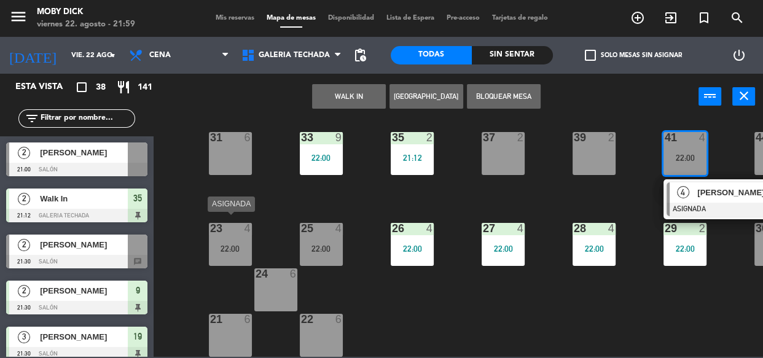
click at [228, 246] on div "23 4 22:00" at bounding box center [230, 244] width 43 height 43
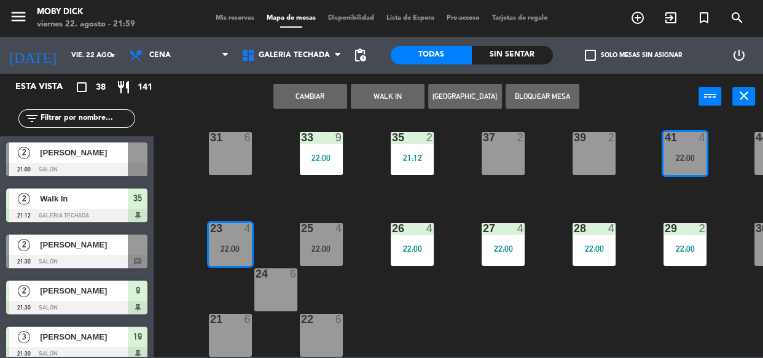
click at [300, 99] on button "Cambiar" at bounding box center [310, 96] width 74 height 25
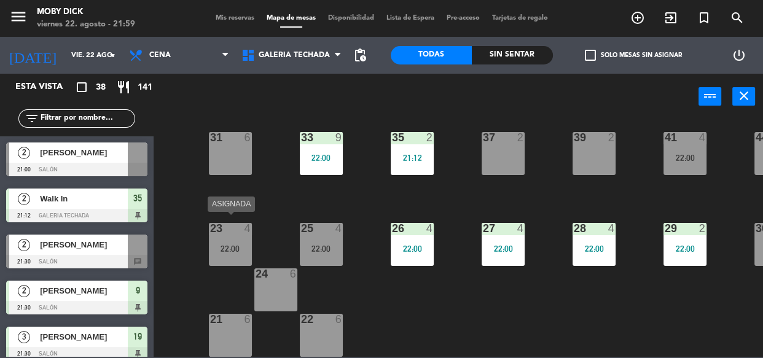
click at [232, 228] on div "23 4 22:00" at bounding box center [230, 244] width 43 height 43
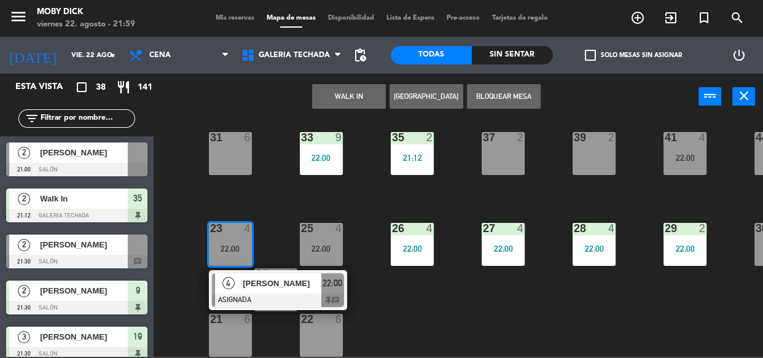
click at [280, 212] on div "100 6 101 6 102 6 103 6 104 6 105 6 107 6 32 6 34 2 36 2 21:36 38 4 40 4 43 4 4…" at bounding box center [462, 238] width 602 height 238
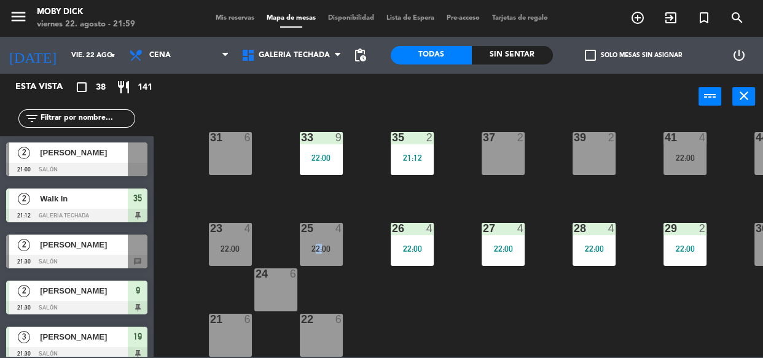
click at [281, 212] on div "100 6 101 6 102 6 103 6 104 6 105 6 107 6 32 6 34 2 36 2 21:36 38 4 40 4 43 4 4…" at bounding box center [462, 238] width 602 height 238
click at [88, 115] on input "text" at bounding box center [86, 119] width 95 height 14
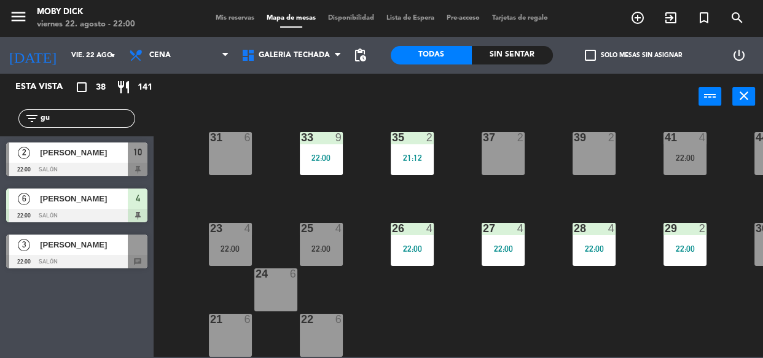
click at [68, 278] on div "Esta vista crop_square 38 restaurant 141 filter_list gu 2 [PERSON_NAME] 22:00 S…" at bounding box center [77, 216] width 154 height 284
click at [73, 116] on input "gu" at bounding box center [86, 119] width 95 height 14
type input "g"
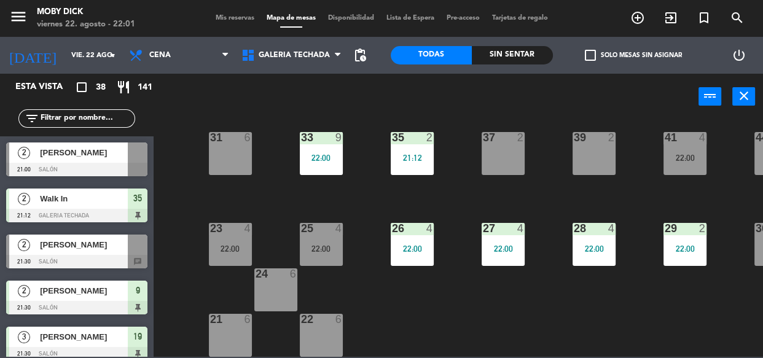
click at [226, 205] on div "100 6 101 6 102 6 103 6 104 6 105 6 107 6 32 6 34 2 36 2 21:36 38 4 40 4 43 4 4…" at bounding box center [462, 238] width 602 height 238
click at [73, 123] on input "text" at bounding box center [86, 119] width 95 height 14
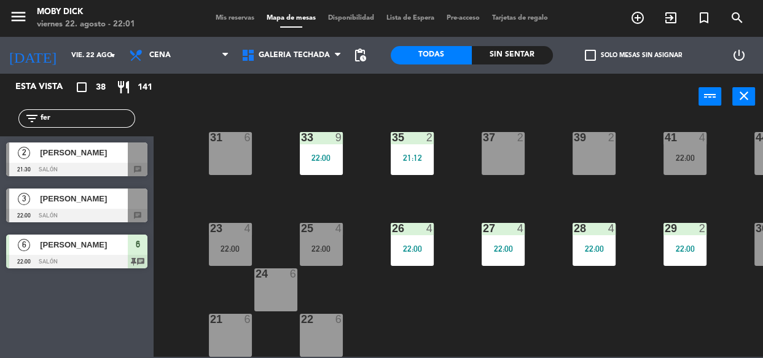
type input "fer"
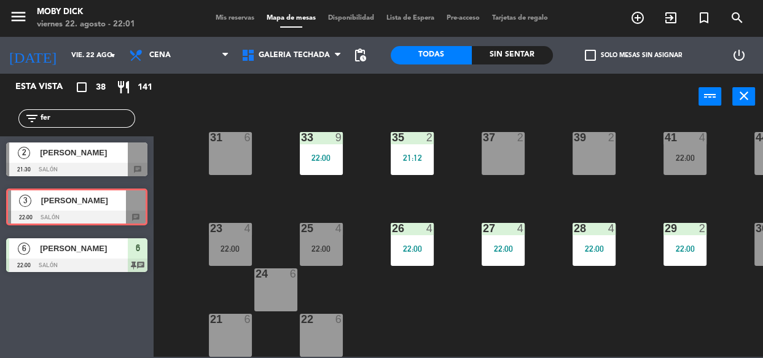
click at [52, 203] on div "3 Fer Nogueira 22:00 SALÓN chat 3 Fer Nogueira 22:00 SALÓN chat" at bounding box center [77, 207] width 154 height 50
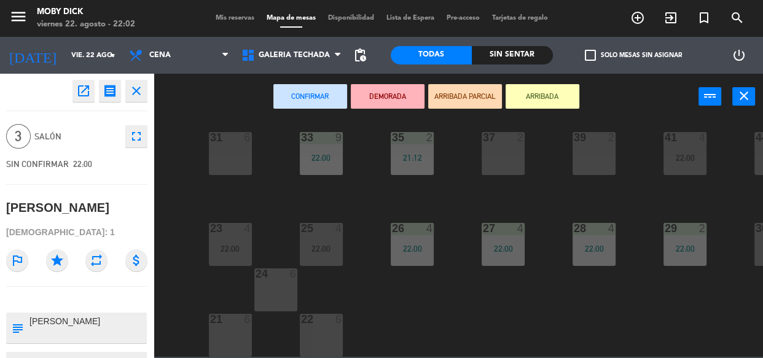
click at [144, 93] on button "close" at bounding box center [136, 91] width 22 height 22
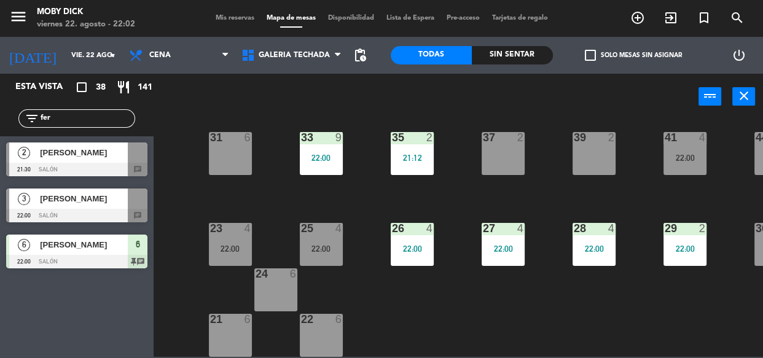
click at [116, 111] on div "filter_list fer" at bounding box center [76, 118] width 117 height 18
click at [98, 119] on input "fer" at bounding box center [86, 119] width 95 height 14
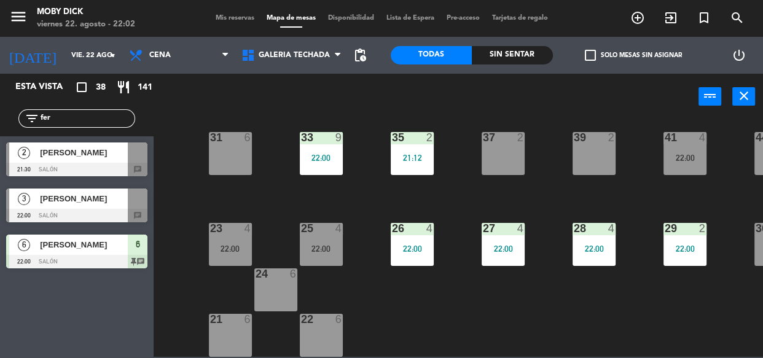
click at [98, 119] on input "fer" at bounding box center [86, 119] width 95 height 14
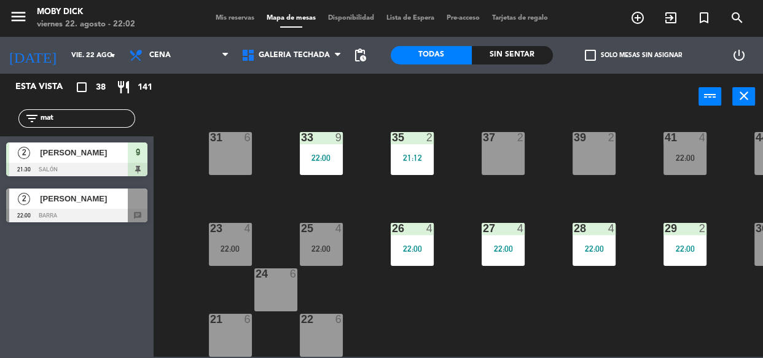
type input "mat"
click at [85, 212] on div at bounding box center [76, 216] width 141 height 14
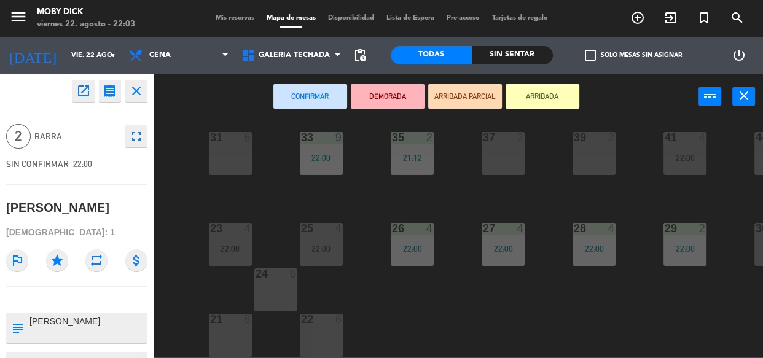
click at [130, 88] on icon "close" at bounding box center [136, 91] width 15 height 15
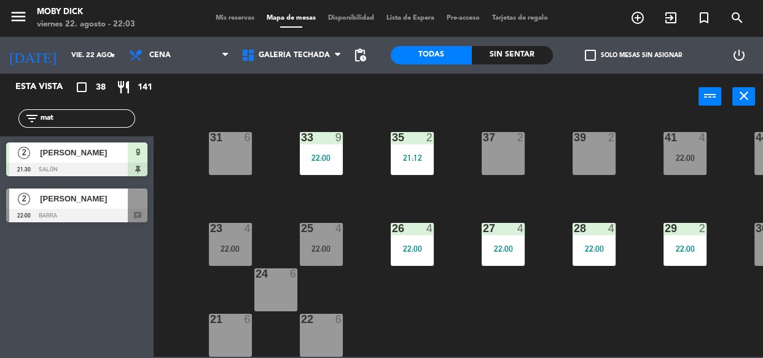
click at [108, 117] on input "mat" at bounding box center [86, 119] width 95 height 14
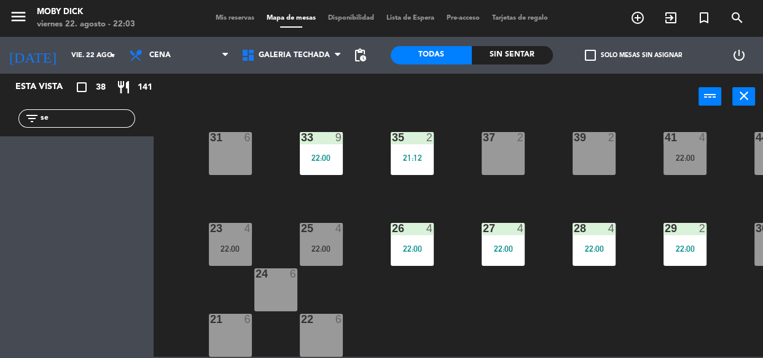
type input "s"
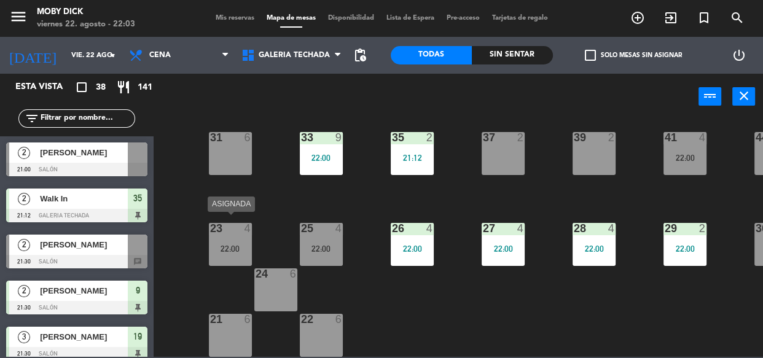
click at [235, 227] on div "23 4" at bounding box center [230, 229] width 43 height 12
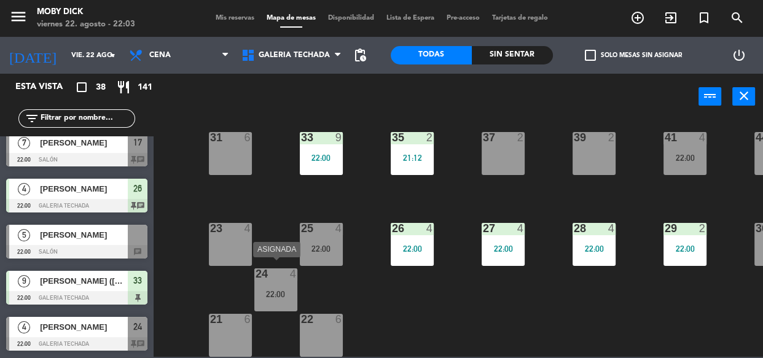
click at [282, 279] on div "24 4 22:00" at bounding box center [275, 289] width 43 height 43
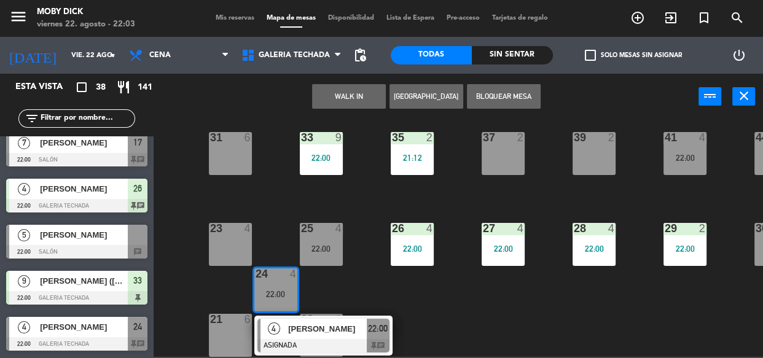
click at [234, 235] on div "23 4" at bounding box center [230, 244] width 43 height 43
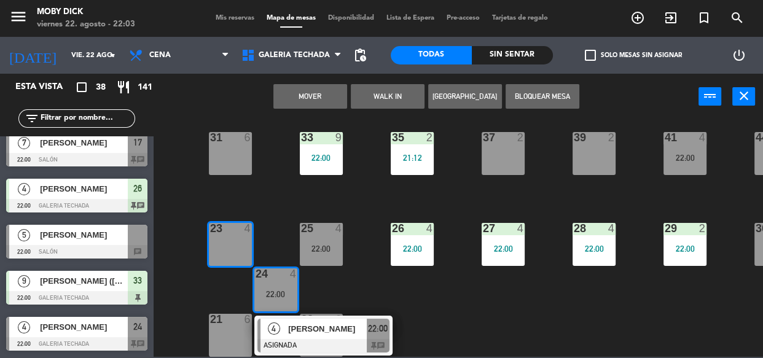
click at [332, 96] on button "Mover" at bounding box center [310, 96] width 74 height 25
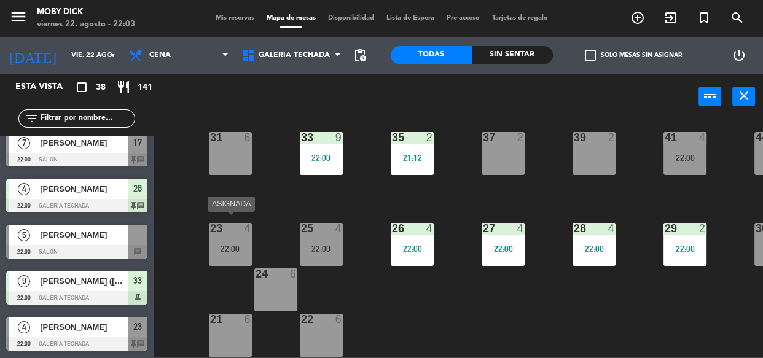
click at [225, 228] on div "23 4 22:00" at bounding box center [230, 244] width 43 height 43
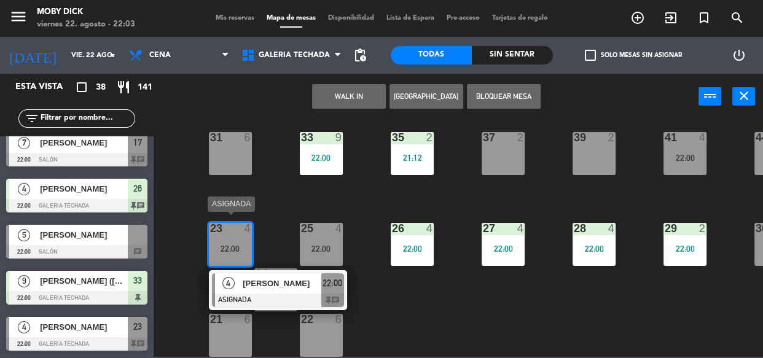
click at [247, 276] on div "4 [PERSON_NAME] ASIGNADA 22:00 chat" at bounding box center [278, 290] width 157 height 40
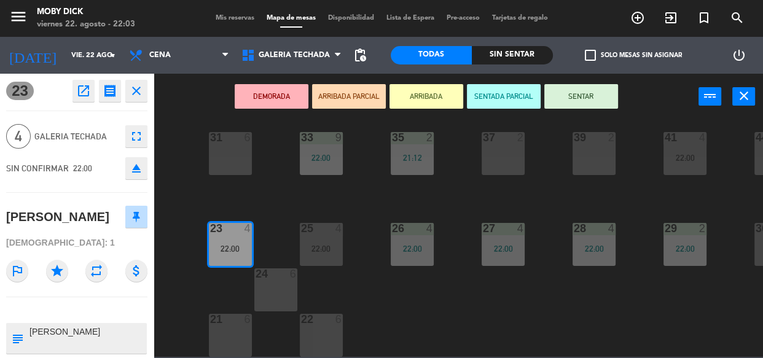
click at [572, 99] on button "SENTAR" at bounding box center [581, 96] width 74 height 25
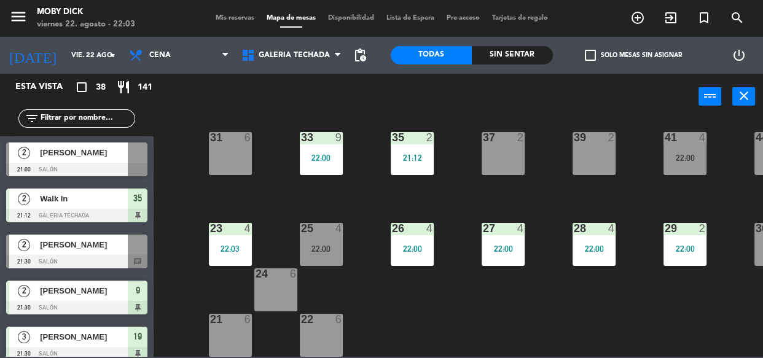
scroll to position [0, 0]
click at [512, 193] on div "100 6 101 6 102 6 103 6 104 6 105 6 107 6 32 6 34 2 36 2 21:36 38 4 40 4 43 4 4…" at bounding box center [462, 238] width 602 height 238
click at [104, 119] on input "text" at bounding box center [86, 119] width 95 height 14
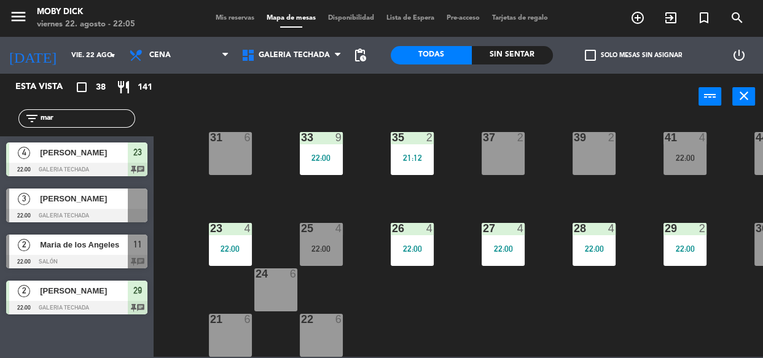
type input "mar"
click at [507, 308] on div "100 6 101 6 102 6 103 6 104 6 105 6 107 6 32 6 34 2 36 2 21:36 38 4 40 4 43 4 4…" at bounding box center [462, 238] width 602 height 238
drag, startPoint x: 61, startPoint y: 114, endPoint x: 12, endPoint y: 113, distance: 49.1
click at [12, 113] on div "filter_list mar" at bounding box center [77, 119] width 154 height 36
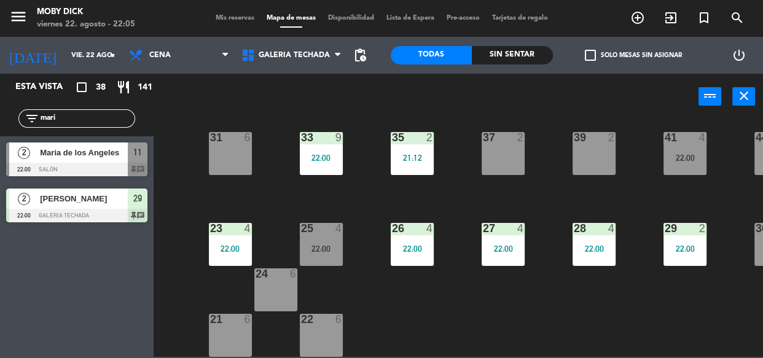
type input "mari"
click at [61, 241] on div "Esta vista crop_square 38 restaurant 141 filter_list [PERSON_NAME] 2 [PERSON_NA…" at bounding box center [77, 216] width 154 height 284
click at [238, 17] on span "Mis reservas" at bounding box center [234, 18] width 51 height 7
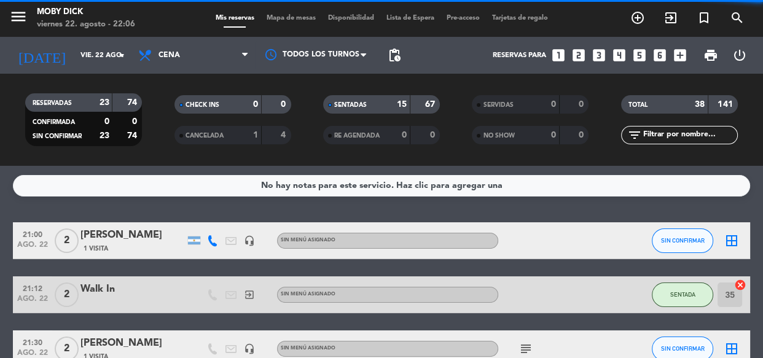
click at [677, 141] on div "filter_list" at bounding box center [679, 135] width 117 height 18
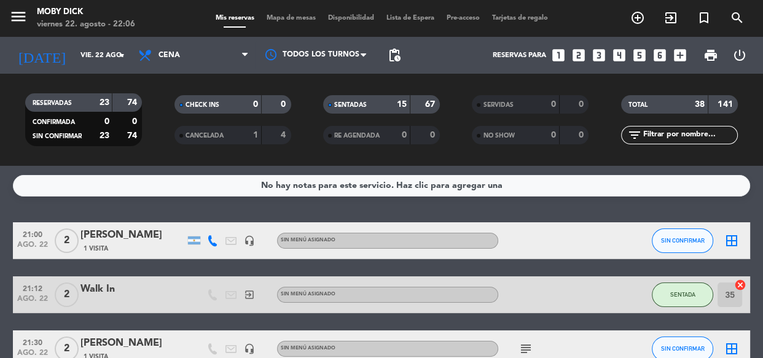
click at [679, 139] on input "text" at bounding box center [689, 135] width 95 height 14
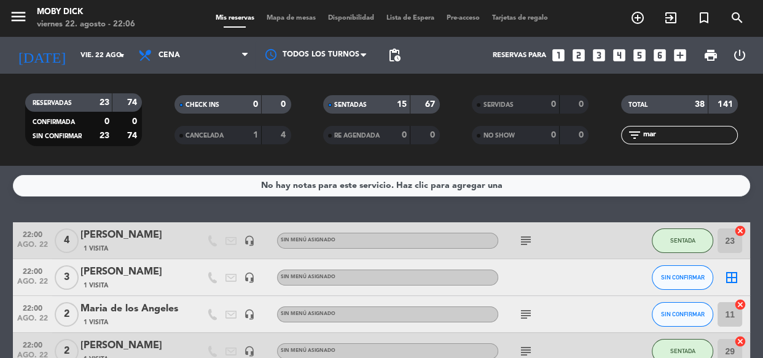
type input "mar"
click at [737, 302] on icon "cancel" at bounding box center [740, 304] width 12 height 12
click at [741, 204] on div "No hay notas para este servicio. Haz clic para agregar una 22:00 [DATE] 4 [PERS…" at bounding box center [381, 262] width 763 height 192
click at [300, 25] on div "menu Moby [PERSON_NAME][DATE] 22. agosto - 22:06 Mis reservas Mapa de mesas Dis…" at bounding box center [381, 18] width 763 height 37
click at [302, 19] on span "Mapa de mesas" at bounding box center [290, 18] width 61 height 7
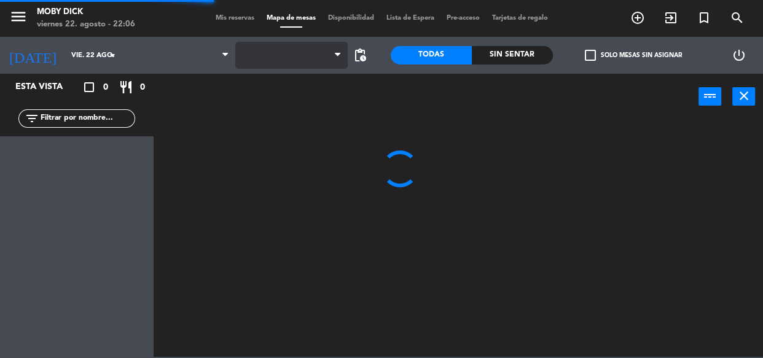
click at [313, 58] on span at bounding box center [291, 55] width 112 height 27
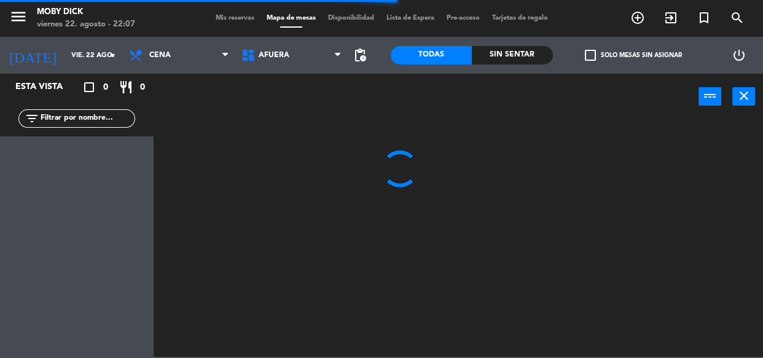
click at [313, 58] on span "AFUERA" at bounding box center [291, 55] width 112 height 27
click at [291, 146] on ng-component "menu Moby [PERSON_NAME][DATE] 22. agosto - 22:07 Mis reservas Mapa de mesas Dis…" at bounding box center [381, 178] width 763 height 357
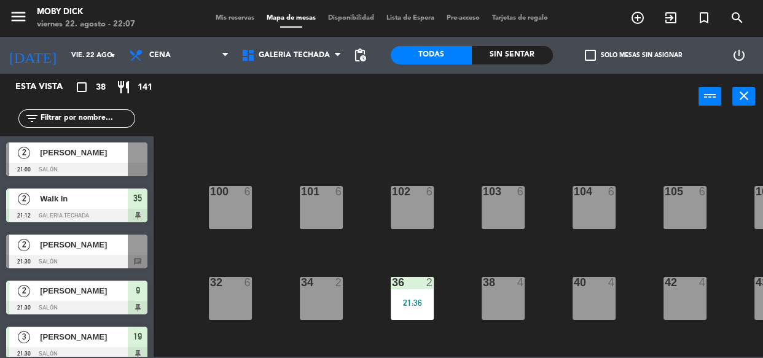
click at [363, 244] on div "100 6 101 6 102 6 103 6 104 6 105 6 107 6 32 6 34 2 36 2 21:36 38 4 40 4 43 4 4…" at bounding box center [462, 238] width 602 height 238
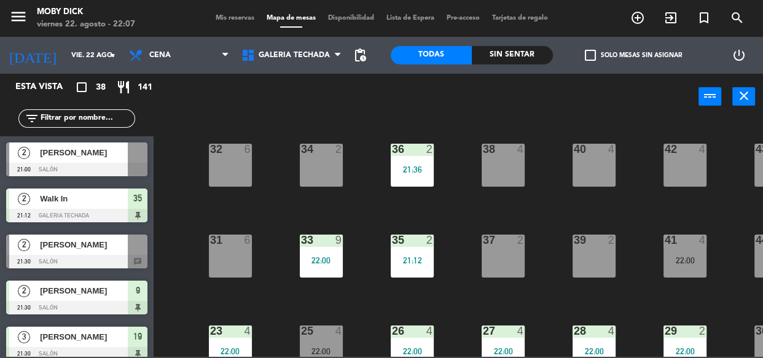
scroll to position [134, 0]
click at [406, 254] on div "35 2 21:12" at bounding box center [412, 255] width 43 height 43
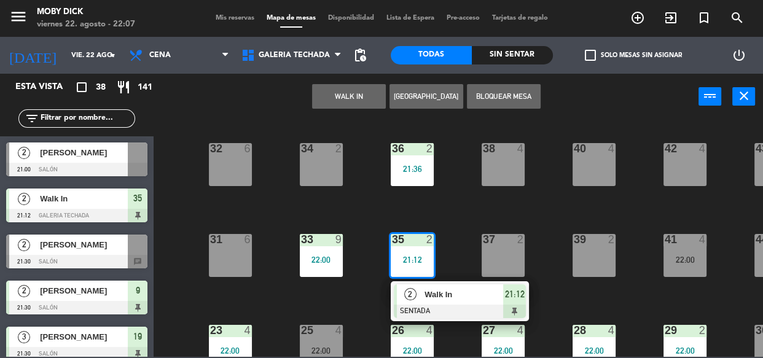
click at [373, 236] on div "100 6 101 6 102 6 103 6 104 6 105 6 107 6 32 6 34 2 36 2 21:36 38 4 40 4 43 4 4…" at bounding box center [462, 238] width 602 height 238
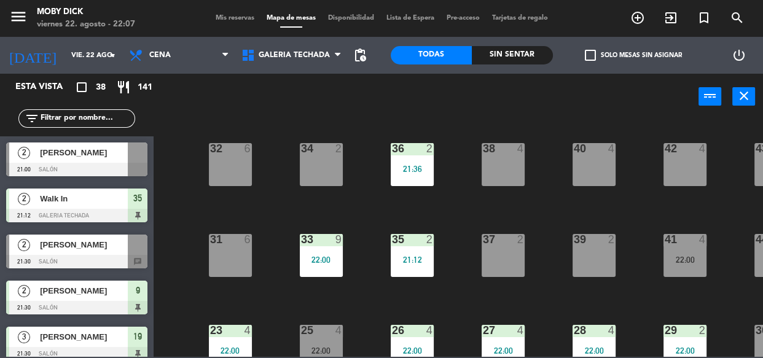
click at [532, 263] on div "100 6 101 6 102 6 103 6 104 6 105 6 107 6 32 6 34 2 36 2 21:36 38 4 40 4 43 4 4…" at bounding box center [462, 238] width 602 height 238
click at [120, 125] on input "text" at bounding box center [86, 119] width 95 height 14
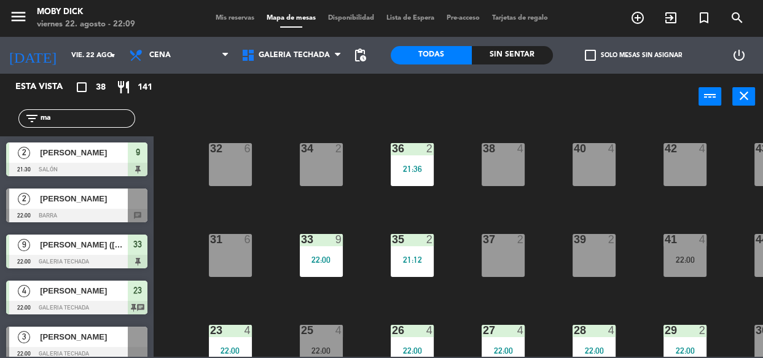
type input "m"
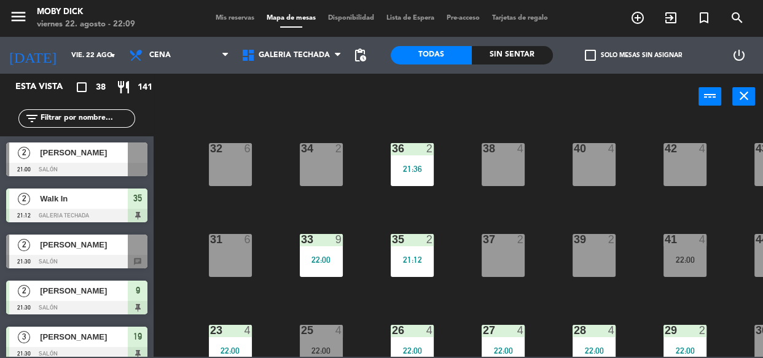
click at [106, 122] on input "text" at bounding box center [86, 119] width 95 height 14
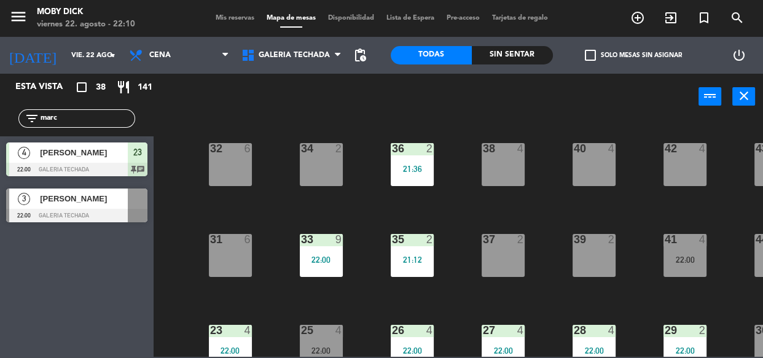
type input "marc"
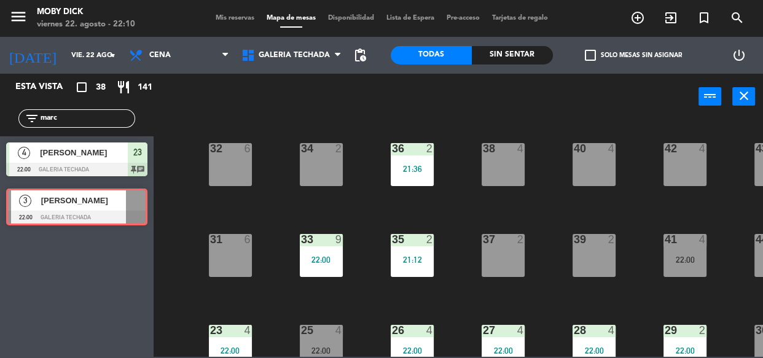
click at [69, 192] on div "3 [PERSON_NAME] 22:00 GALERIA TECHADA 3 [PERSON_NAME] 22:00 GALERIA TECHADA" at bounding box center [77, 207] width 154 height 50
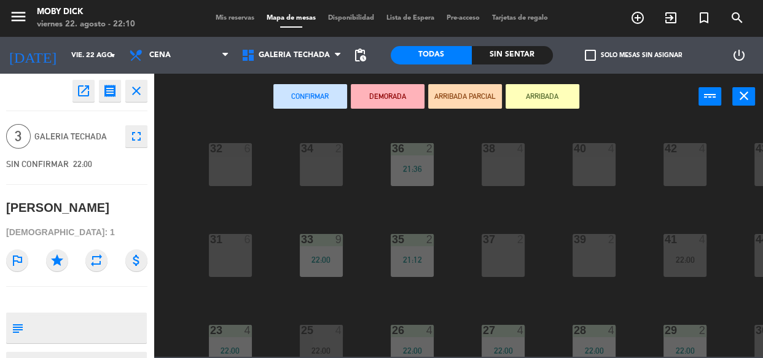
click at [491, 154] on div "38 4" at bounding box center [502, 149] width 43 height 12
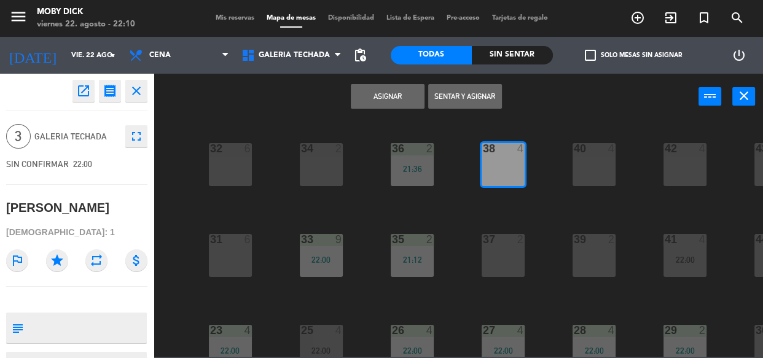
click at [441, 104] on button "Sentar y Asignar" at bounding box center [465, 96] width 74 height 25
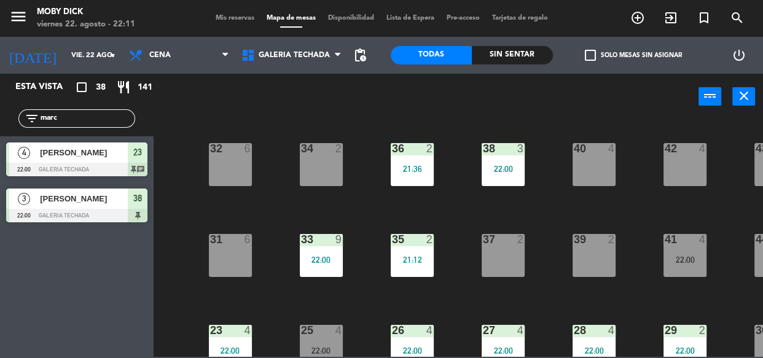
drag, startPoint x: 103, startPoint y: 120, endPoint x: 16, endPoint y: 126, distance: 87.5
click at [16, 126] on div "filter_list marc" at bounding box center [77, 119] width 154 height 36
type input "manu"
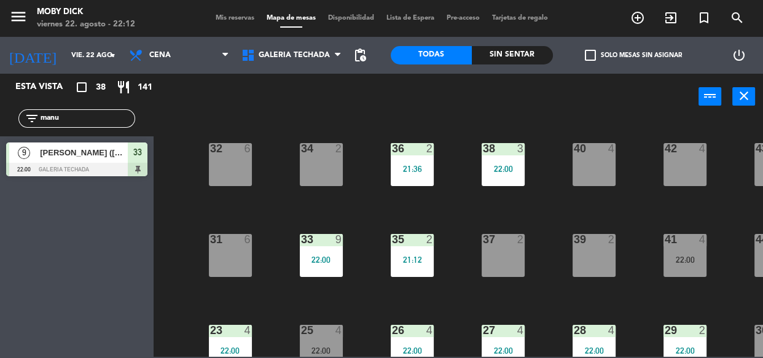
drag, startPoint x: 79, startPoint y: 114, endPoint x: 0, endPoint y: 95, distance: 80.7
click at [0, 95] on div "Esta vista crop_square 38 restaurant 141 filter_list manu 9 [PERSON_NAME] ([PER…" at bounding box center [77, 128] width 154 height 109
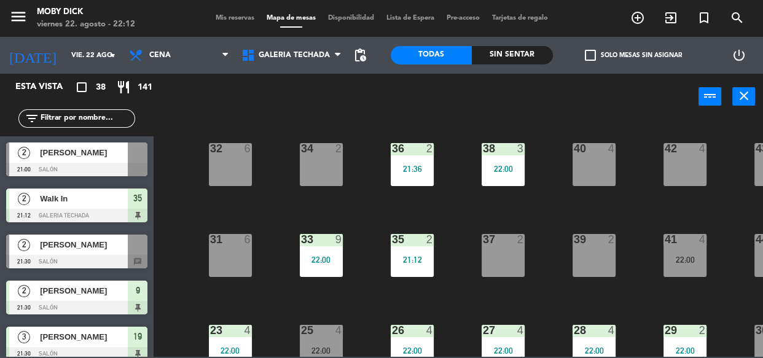
click at [80, 119] on input "text" at bounding box center [86, 119] width 95 height 14
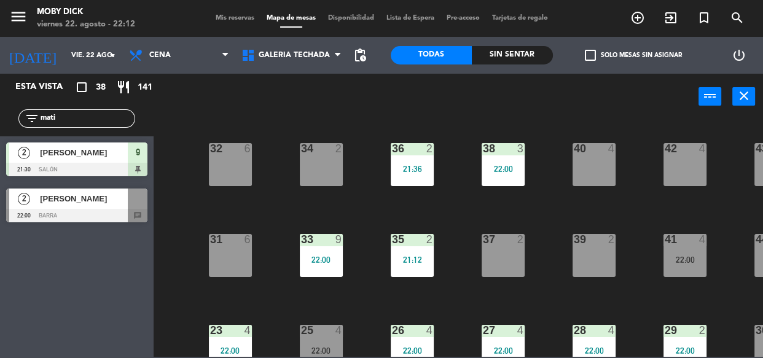
click at [64, 233] on div "Esta vista crop_square 38 restaurant 141 filter_list mati 2 [PERSON_NAME] 21:30…" at bounding box center [77, 216] width 154 height 284
click at [227, 203] on div "100 6 101 6 102 6 103 6 104 6 105 6 107 6 32 6 34 2 36 2 21:36 38 3 22:00 40 4 …" at bounding box center [462, 238] width 602 height 238
drag, startPoint x: 67, startPoint y: 114, endPoint x: 26, endPoint y: 123, distance: 41.6
click at [26, 123] on div "filter_list mati" at bounding box center [76, 118] width 117 height 18
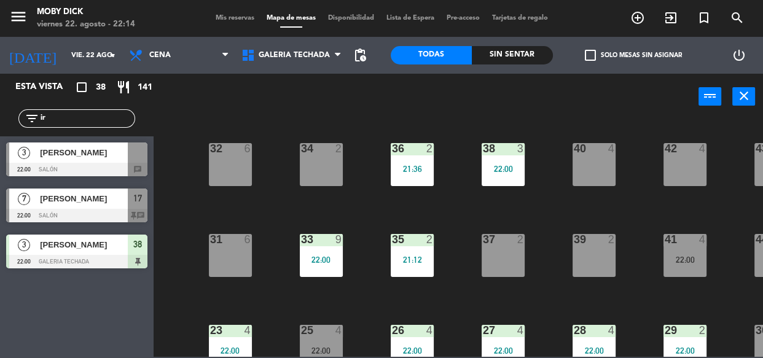
type input "ir"
click at [61, 219] on div "7 [PERSON_NAME] 22:00 SALÓN 17 chat" at bounding box center [77, 205] width 154 height 46
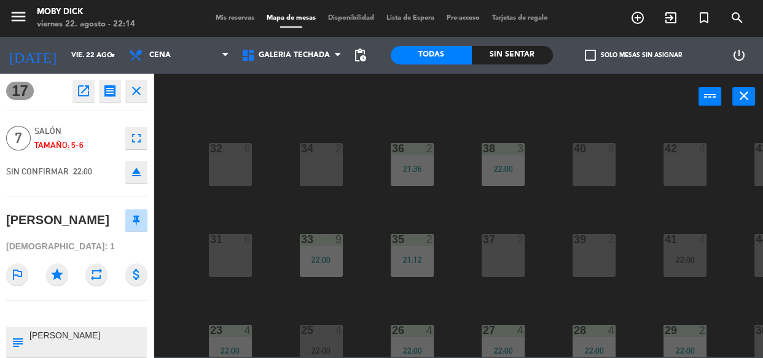
click at [536, 116] on div "power_input close" at bounding box center [426, 97] width 545 height 47
click at [295, 111] on div "power_input close" at bounding box center [426, 97] width 545 height 47
click at [311, 62] on span "GALERIA TECHADA" at bounding box center [291, 55] width 112 height 27
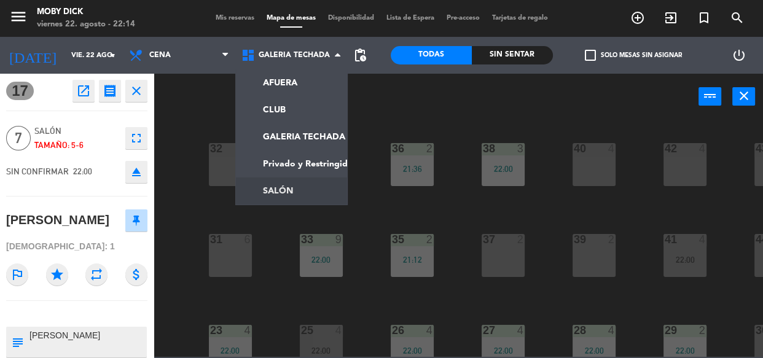
click at [297, 184] on ng-component "menu Moby [PERSON_NAME][DATE] 22. agosto - 22:14 Mis reservas Mapa de mesas Dis…" at bounding box center [381, 178] width 763 height 357
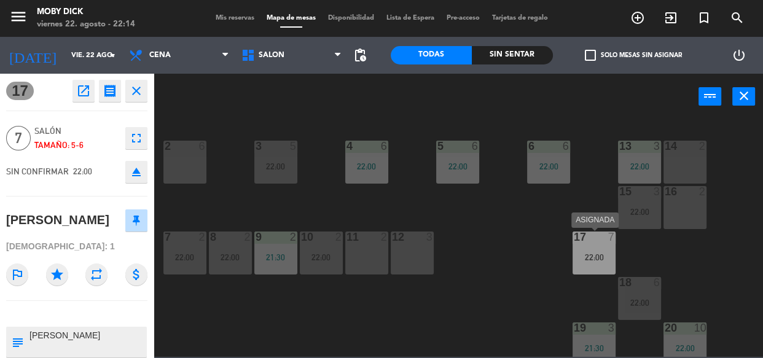
click at [603, 270] on div "17 7 22:00" at bounding box center [593, 252] width 43 height 43
click at [532, 268] on div "14 2 13 3 22:00 6 6 22:00 5 6 22:00 4 6 22:00 3 5 22:00 2 6 16 2 15 3 22:00 17 …" at bounding box center [462, 238] width 602 height 238
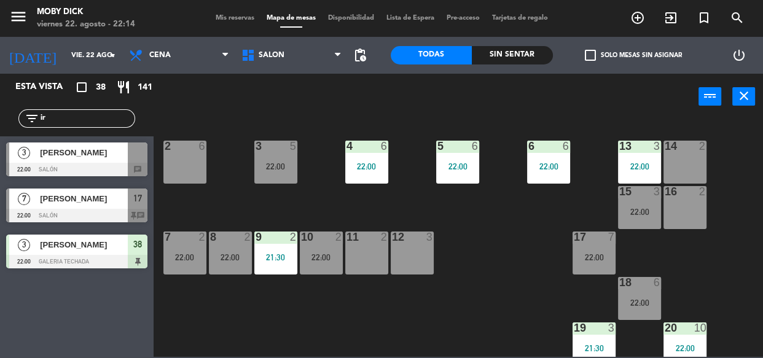
click at [583, 254] on div "22:00" at bounding box center [593, 257] width 43 height 9
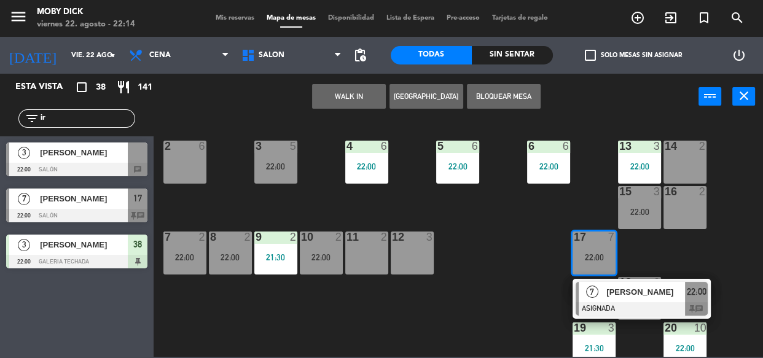
click at [583, 290] on div "7 [PERSON_NAME] ASIGNADA 22:00 chat" at bounding box center [641, 299] width 157 height 40
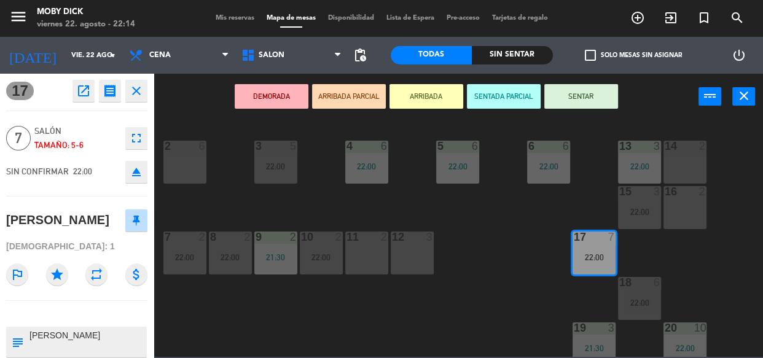
click at [575, 93] on button "SENTAR" at bounding box center [581, 96] width 74 height 25
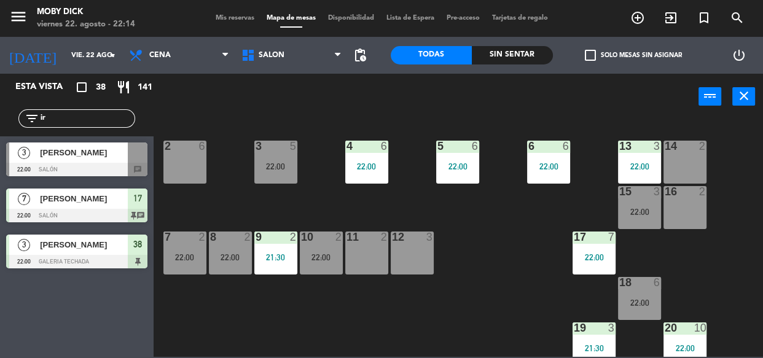
click at [120, 114] on input "ir" at bounding box center [86, 119] width 95 height 14
type input "i"
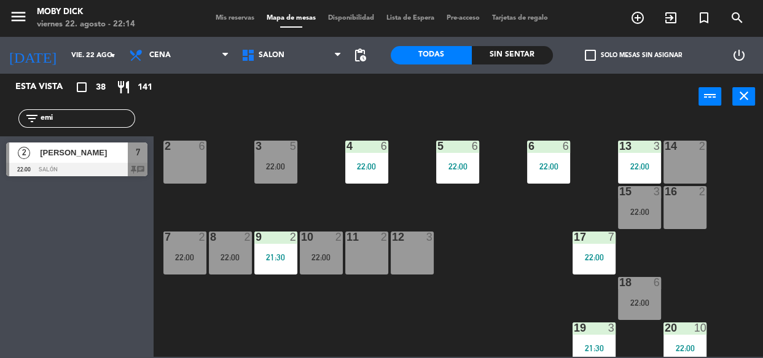
type input "emi"
click at [96, 163] on div "2 [PERSON_NAME] 22:00 SALÓN 7 chat" at bounding box center [77, 159] width 154 height 46
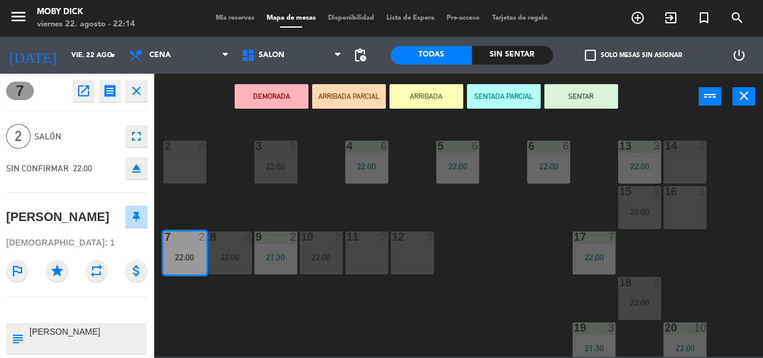
click at [572, 90] on button "SENTAR" at bounding box center [581, 96] width 74 height 25
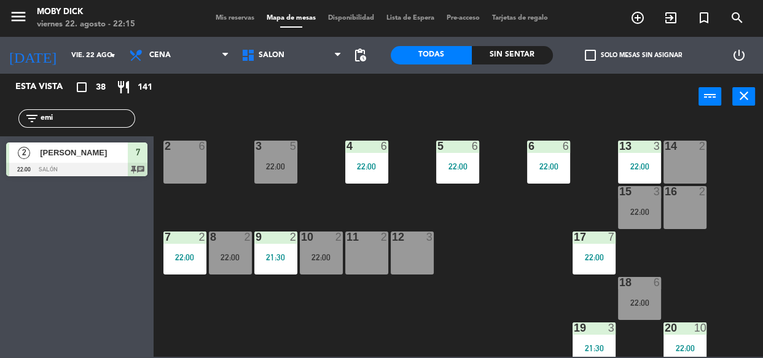
click at [99, 124] on input "emi" at bounding box center [86, 119] width 95 height 14
type input "e"
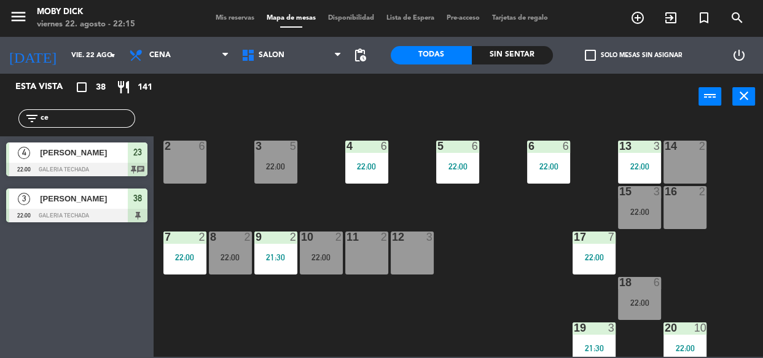
type input "c"
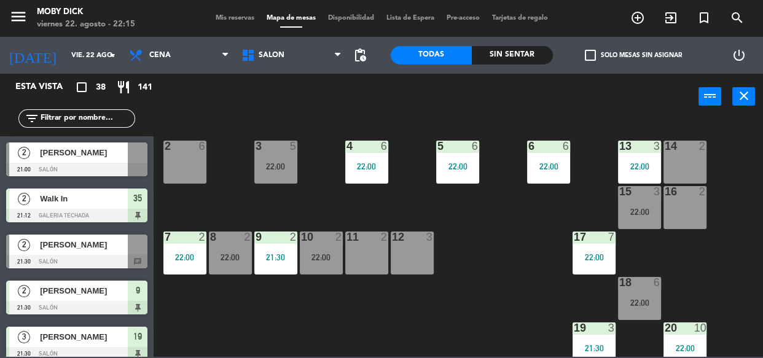
click at [81, 118] on input "text" at bounding box center [86, 119] width 95 height 14
click at [246, 200] on div "14 2 13 3 22:00 6 6 22:00 5 6 22:00 4 6 22:00 3 5 22:00 2 6 16 2 15 3 22:00 17 …" at bounding box center [462, 238] width 602 height 238
click at [228, 18] on span "Mis reservas" at bounding box center [234, 18] width 51 height 7
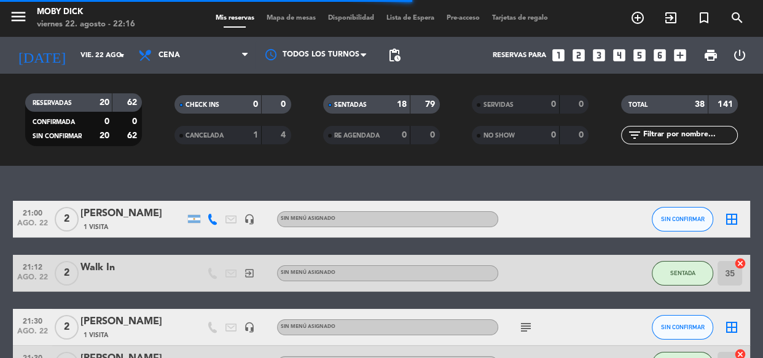
click at [693, 129] on input "text" at bounding box center [689, 135] width 95 height 14
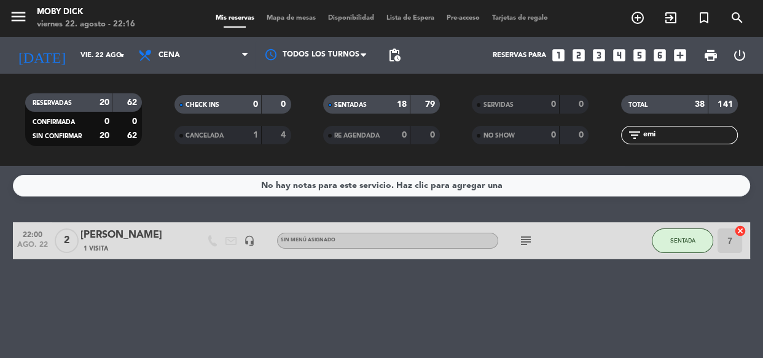
type input "emi"
click at [735, 234] on icon "cancel" at bounding box center [740, 231] width 12 height 12
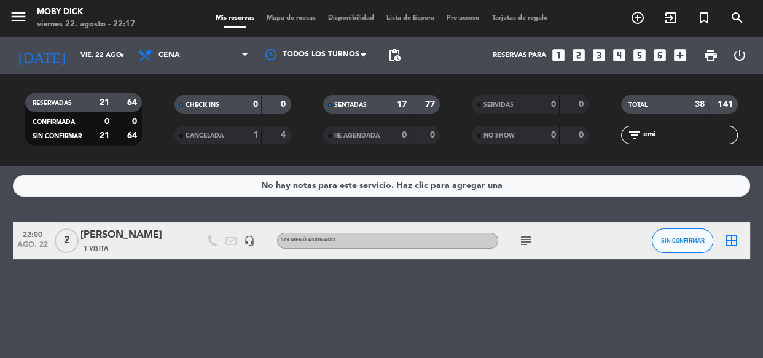
drag, startPoint x: 669, startPoint y: 134, endPoint x: 515, endPoint y: 150, distance: 154.9
click at [515, 150] on div "RESERVADAS 21 64 CONFIRMADA 0 0 SIN CONFIRMAR 21 64 CHECK INS 0 0 CANCELADA 1 4…" at bounding box center [381, 120] width 763 height 68
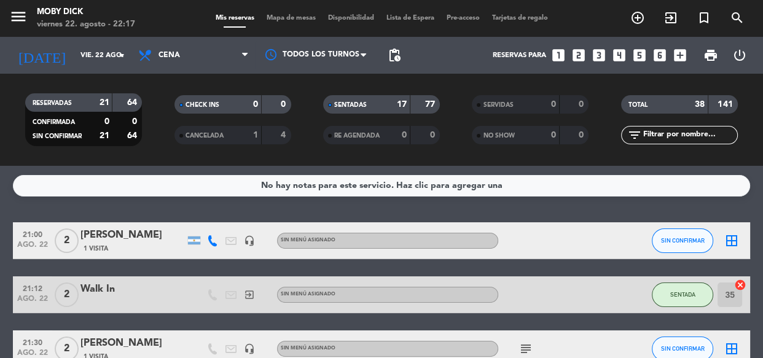
click at [288, 15] on span "Mapa de mesas" at bounding box center [290, 18] width 61 height 7
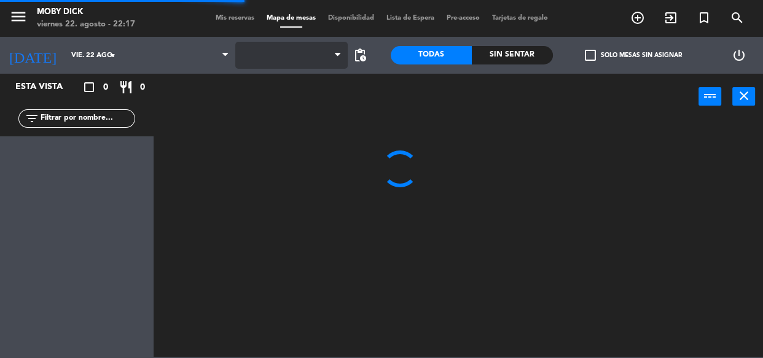
click at [330, 61] on span at bounding box center [291, 55] width 112 height 27
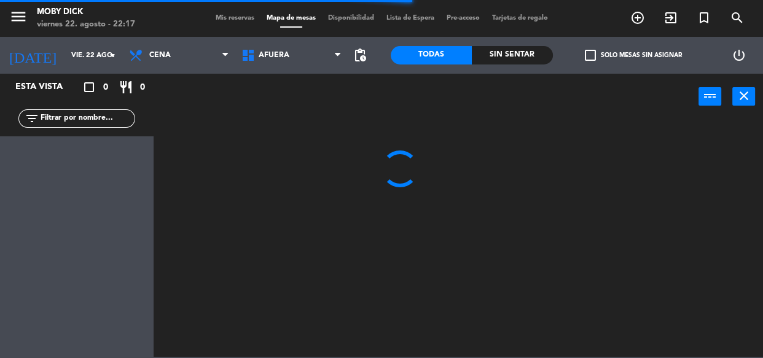
click at [330, 61] on span "AFUERA" at bounding box center [291, 55] width 112 height 27
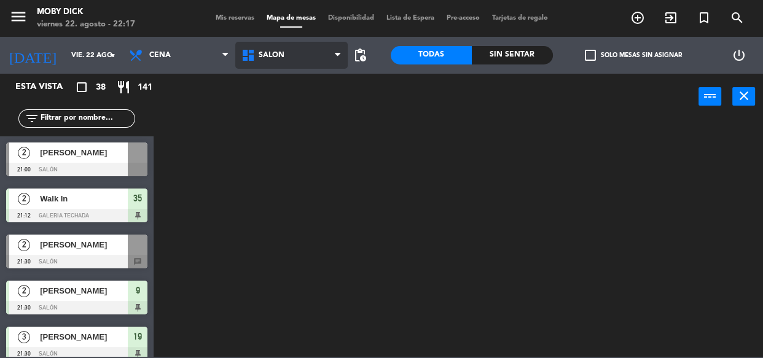
click at [294, 193] on ng-component "menu Moby [PERSON_NAME][DATE] 22. agosto - 22:17 Mis reservas Mapa de mesas Dis…" at bounding box center [381, 178] width 763 height 357
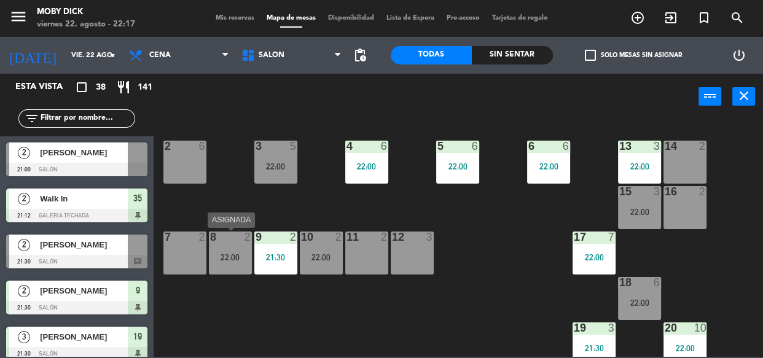
click at [238, 247] on div "8 2 22:00" at bounding box center [230, 252] width 43 height 43
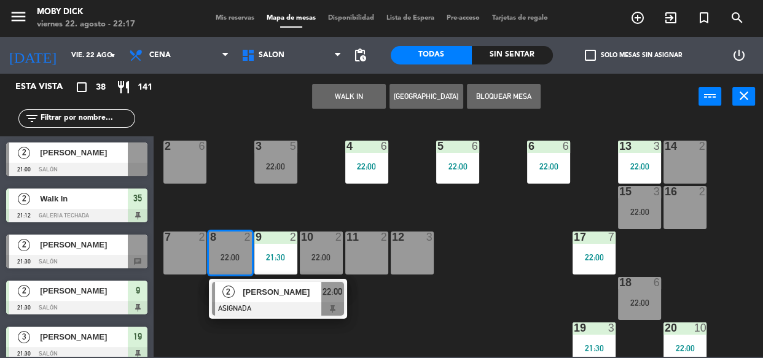
click at [370, 258] on div "11 2" at bounding box center [366, 252] width 43 height 43
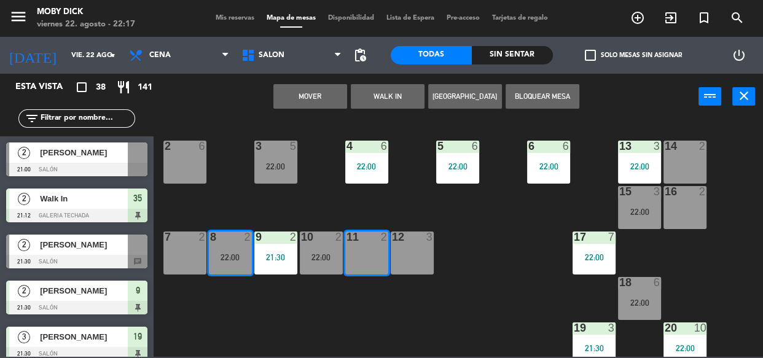
click at [331, 93] on button "Mover" at bounding box center [310, 96] width 74 height 25
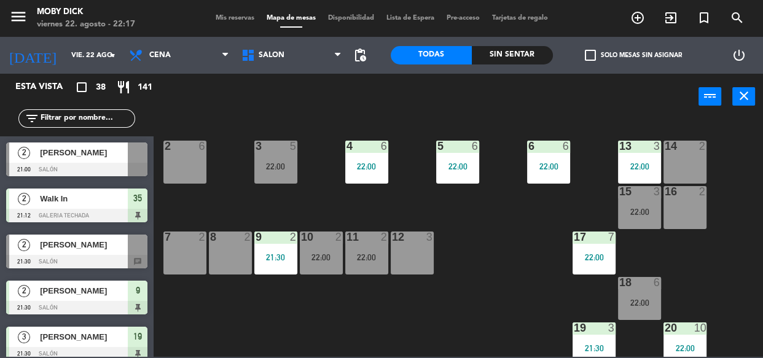
click at [226, 246] on div "8 2" at bounding box center [230, 252] width 43 height 43
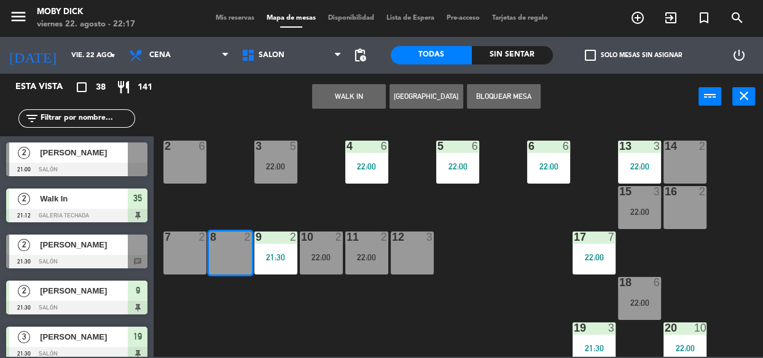
click at [335, 104] on button "WALK IN" at bounding box center [349, 96] width 74 height 25
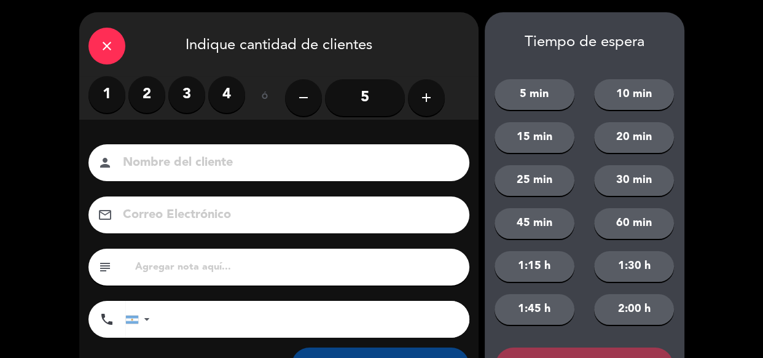
click at [142, 104] on label "2" at bounding box center [146, 94] width 37 height 37
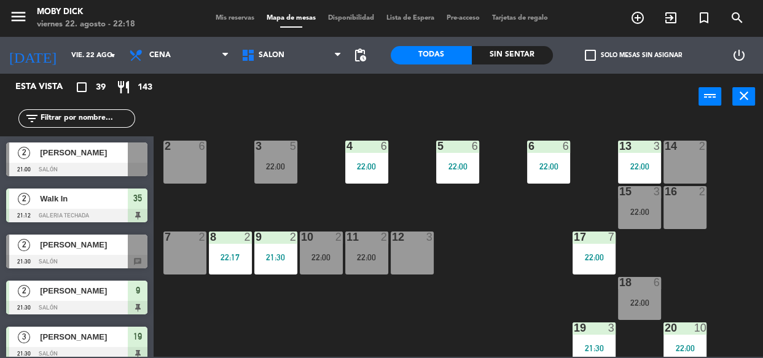
click at [52, 112] on input "text" at bounding box center [86, 119] width 95 height 14
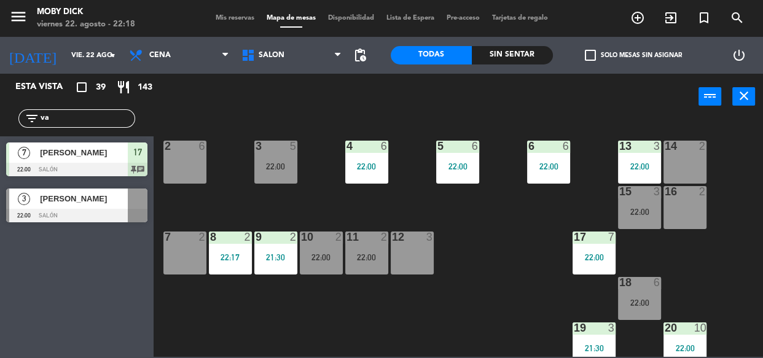
click at [66, 239] on div "Esta vista crop_square 39 restaurant 143 filter_list va 7 [PERSON_NAME] 22:00 S…" at bounding box center [77, 216] width 154 height 284
drag, startPoint x: 87, startPoint y: 117, endPoint x: 17, endPoint y: 119, distance: 70.6
click at [17, 119] on div "filter_list va" at bounding box center [77, 119] width 154 height 36
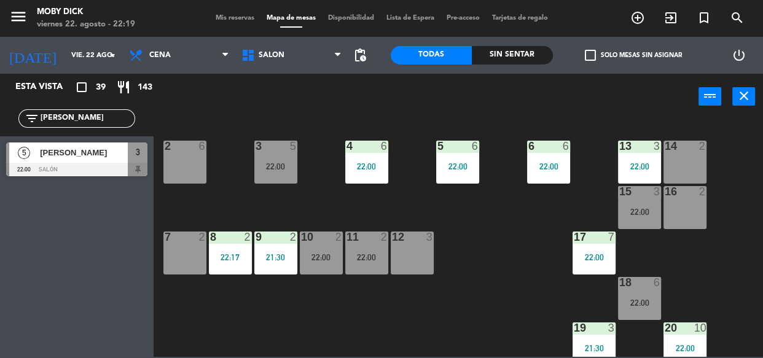
type input "[PERSON_NAME]"
click at [78, 159] on span "[PERSON_NAME]" at bounding box center [84, 152] width 88 height 13
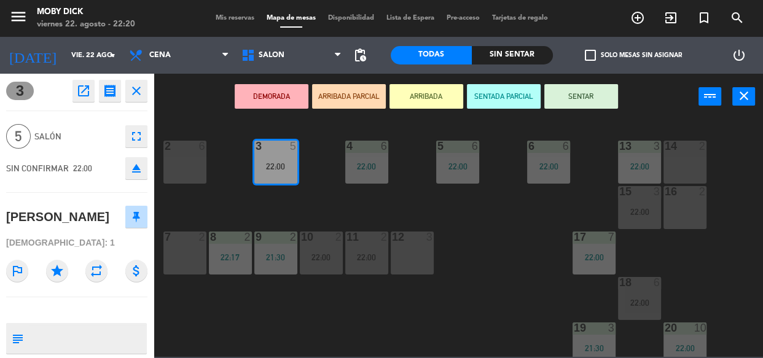
click at [499, 265] on div "14 2 13 3 22:00 6 6 22:00 5 6 22:00 4 6 22:00 3 5 22:00 2 6 16 2 15 3 22:00 17 …" at bounding box center [462, 238] width 602 height 238
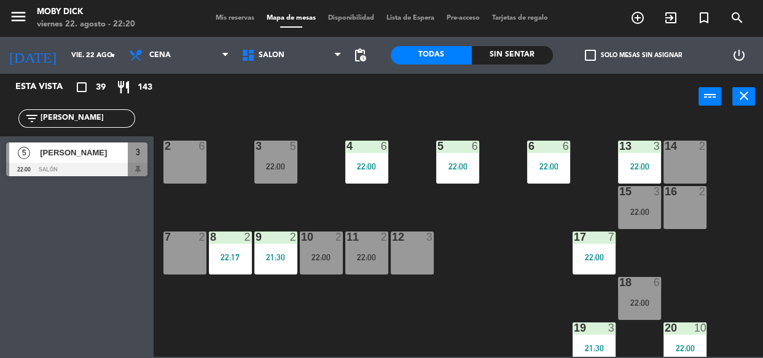
click at [634, 210] on div "22:00" at bounding box center [639, 212] width 43 height 9
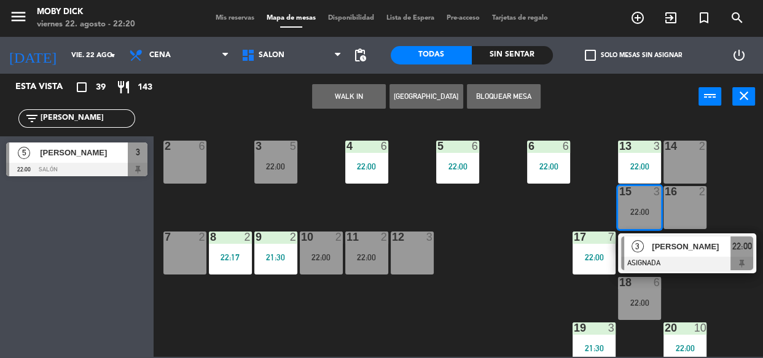
click at [649, 254] on div "3" at bounding box center [637, 246] width 26 height 20
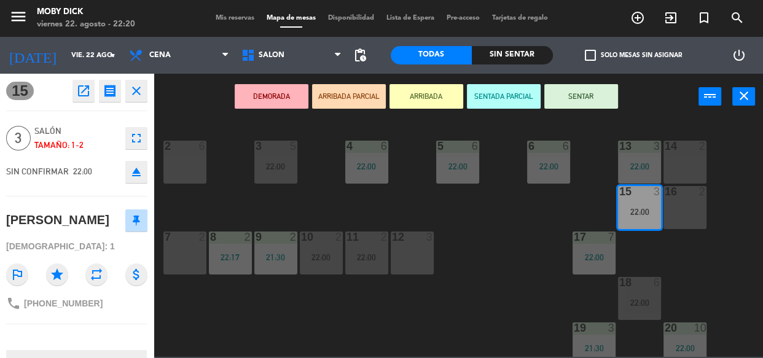
click at [488, 223] on div "14 2 13 3 22:00 6 6 22:00 5 6 22:00 4 6 22:00 3 5 22:00 2 6 16 2 15 3 22:00 17 …" at bounding box center [462, 238] width 602 height 238
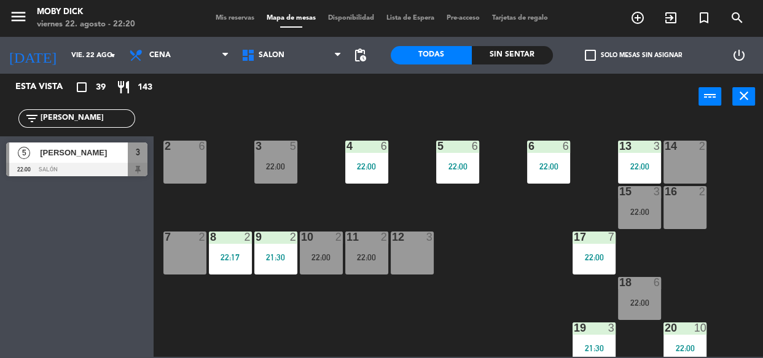
click at [126, 123] on input "[PERSON_NAME]" at bounding box center [86, 119] width 95 height 14
click at [103, 146] on div "[PERSON_NAME]" at bounding box center [83, 152] width 89 height 20
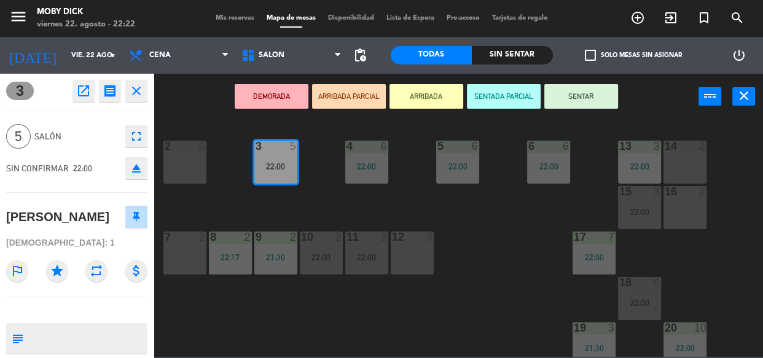
click at [564, 103] on button "SENTAR" at bounding box center [581, 96] width 74 height 25
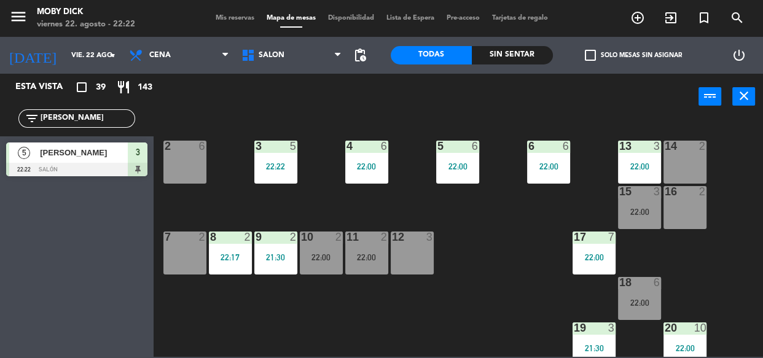
click at [465, 158] on div "5 6 22:00" at bounding box center [457, 162] width 43 height 43
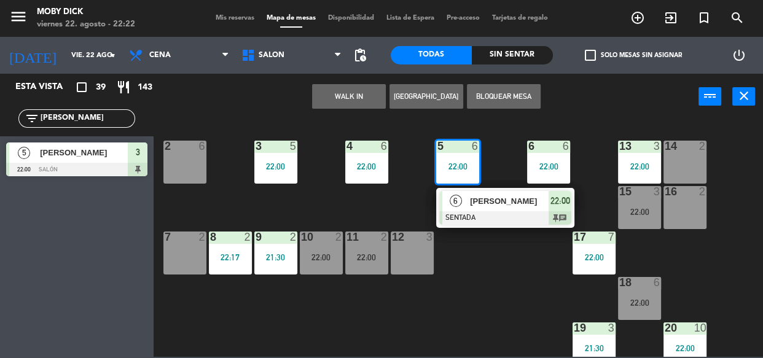
click at [491, 234] on div "14 2 13 3 22:00 6 6 22:00 5 6 22:00 6 [PERSON_NAME] SENTADA 22:00 chat 4 6 22:0…" at bounding box center [462, 238] width 602 height 238
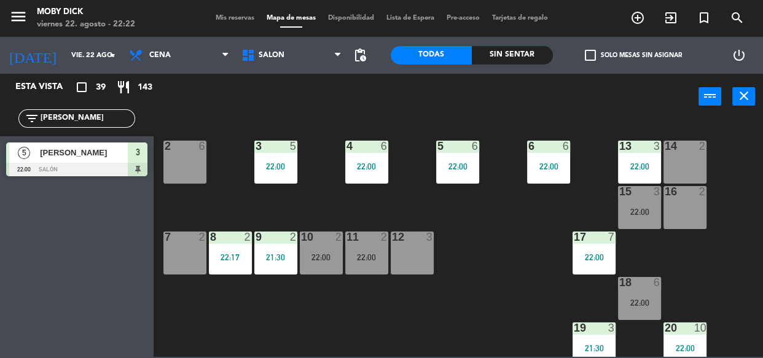
click at [281, 159] on div "3 5 22:00" at bounding box center [275, 162] width 43 height 43
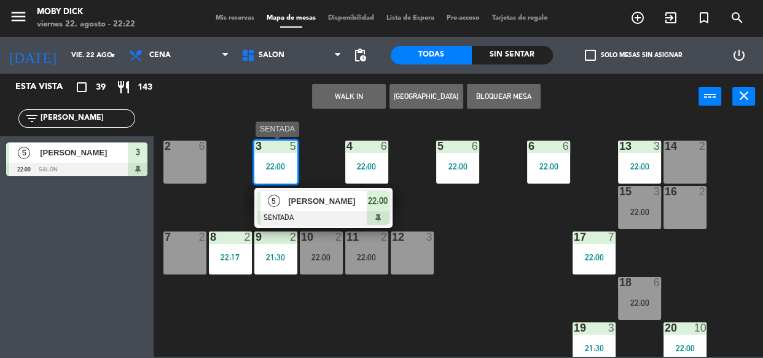
click at [317, 196] on span "[PERSON_NAME]" at bounding box center [327, 201] width 79 height 13
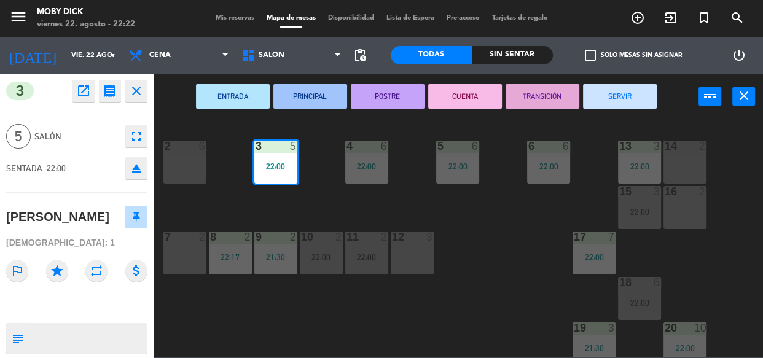
click at [147, 88] on div "3 open_in_new receipt 10:00 PM [DATE] 5 personas [PERSON_NAME] 3 close 5 SALÓN …" at bounding box center [77, 216] width 154 height 284
click at [135, 93] on icon "close" at bounding box center [136, 91] width 15 height 15
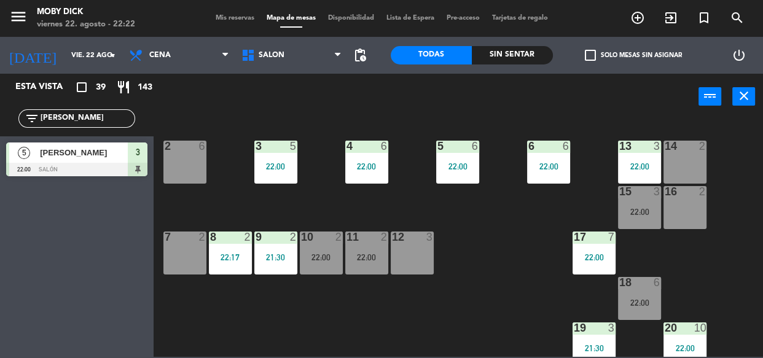
drag, startPoint x: 108, startPoint y: 121, endPoint x: 0, endPoint y: 130, distance: 108.4
click at [0, 130] on div "filter_list [PERSON_NAME]" at bounding box center [77, 119] width 154 height 36
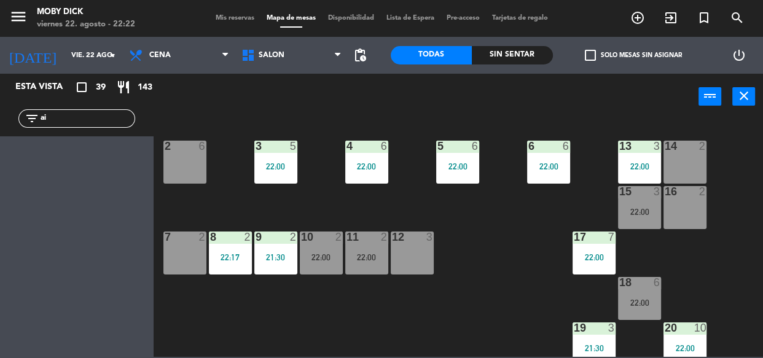
type input "a"
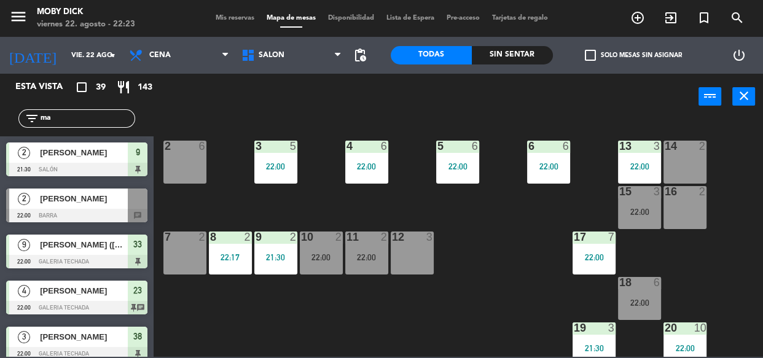
type input "m"
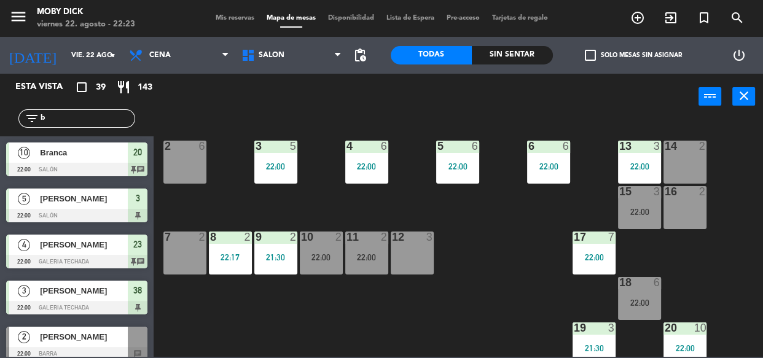
type input "ba"
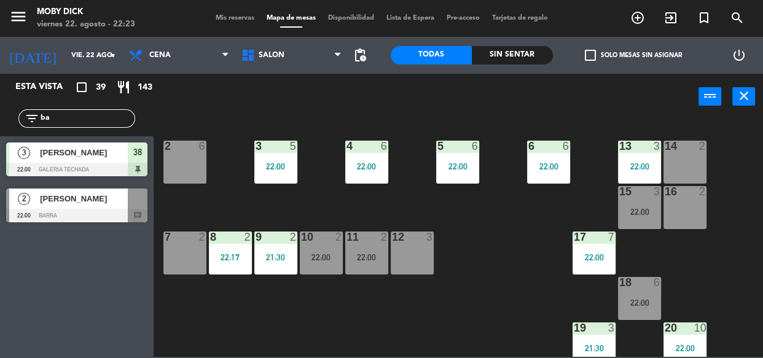
drag, startPoint x: 47, startPoint y: 116, endPoint x: 11, endPoint y: 120, distance: 35.9
click at [11, 120] on div "filter_list ba" at bounding box center [77, 119] width 154 height 36
drag, startPoint x: 57, startPoint y: 119, endPoint x: 35, endPoint y: 120, distance: 22.1
click at [35, 120] on div "filter_list ba" at bounding box center [76, 118] width 117 height 18
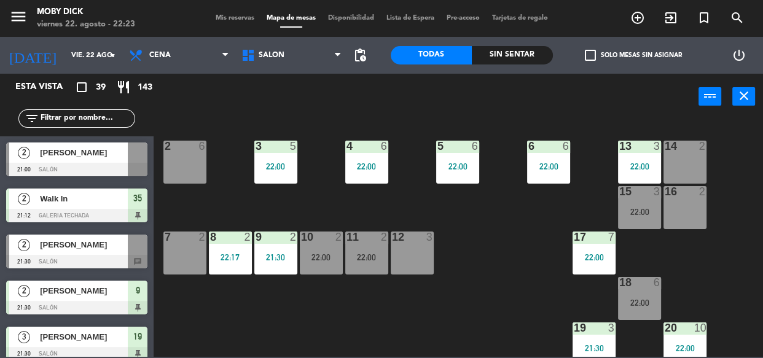
click at [88, 114] on input "text" at bounding box center [86, 119] width 95 height 14
click at [238, 16] on span "Mis reservas" at bounding box center [234, 18] width 51 height 7
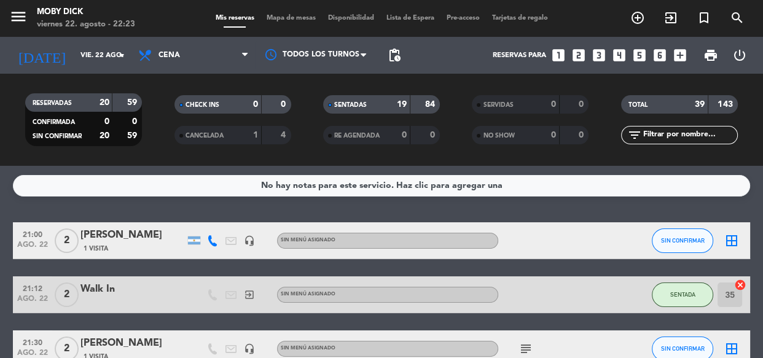
click at [615, 201] on div "No hay notas para este servicio. Haz clic para agregar una 21:00 [DATE] 2 [PERS…" at bounding box center [381, 262] width 763 height 192
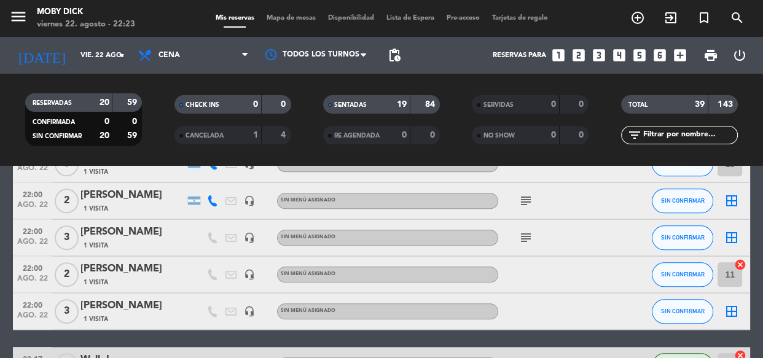
scroll to position [1384, 0]
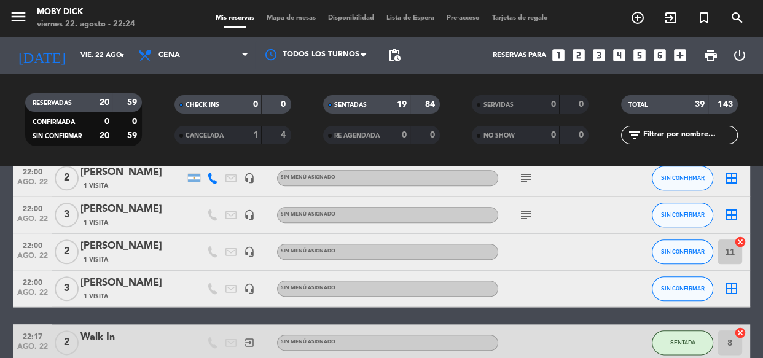
click at [648, 133] on input "text" at bounding box center [689, 135] width 95 height 14
click at [653, 134] on input "text" at bounding box center [689, 135] width 95 height 14
click at [691, 130] on input "text" at bounding box center [689, 135] width 95 height 14
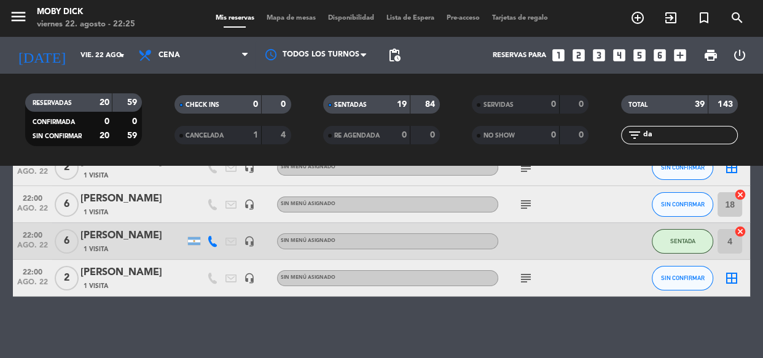
scroll to position [73, 0]
type input "da"
click at [527, 205] on icon "subject" at bounding box center [525, 204] width 15 height 15
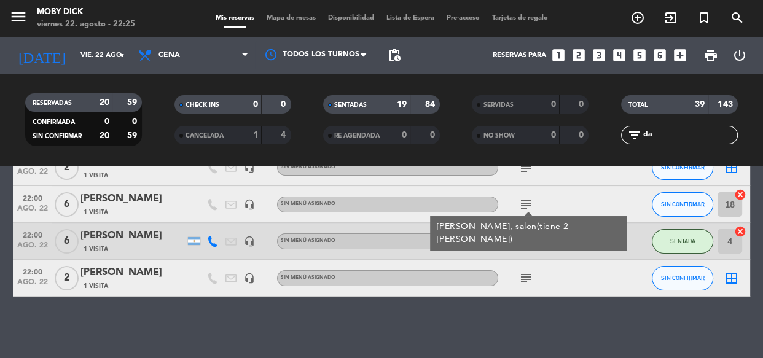
drag, startPoint x: 664, startPoint y: 138, endPoint x: 613, endPoint y: 140, distance: 51.6
click at [613, 140] on div "filter_list da" at bounding box center [679, 135] width 149 height 18
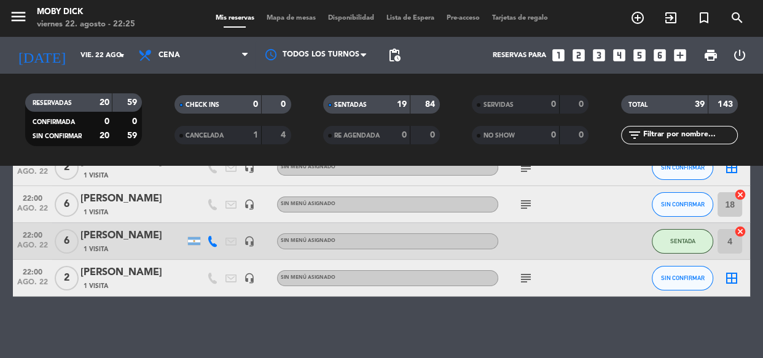
scroll to position [368, 0]
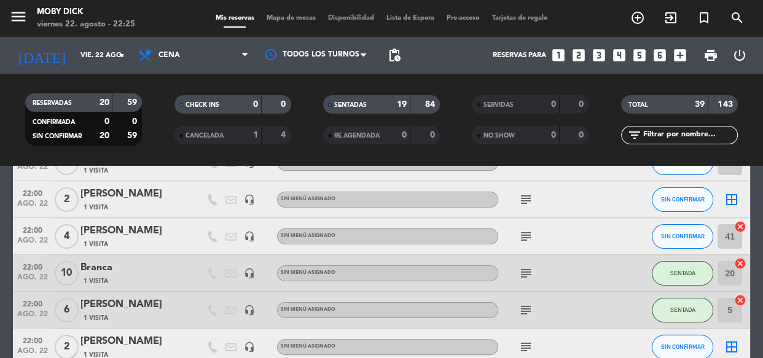
click at [287, 15] on span "Mapa de mesas" at bounding box center [290, 18] width 61 height 7
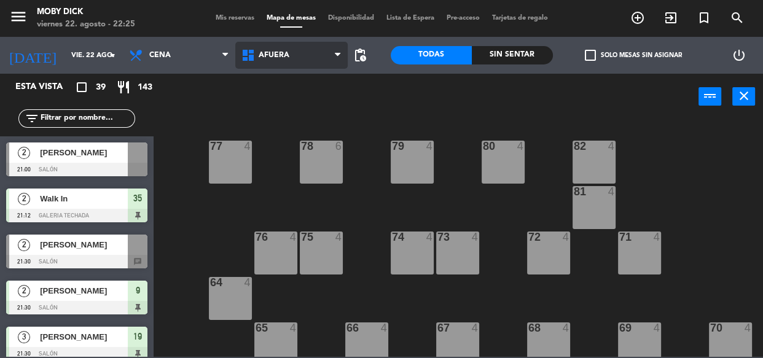
click at [311, 54] on span "AFUERA" at bounding box center [291, 55] width 112 height 27
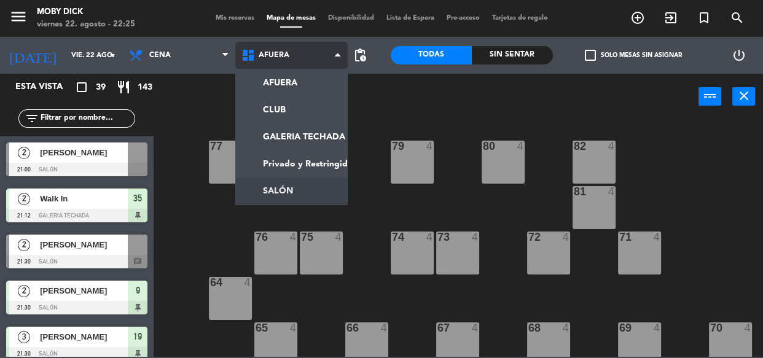
click at [291, 192] on ng-component "menu Moby [PERSON_NAME][DATE] 22. agosto - 22:25 Mis reservas Mapa de mesas Dis…" at bounding box center [381, 178] width 763 height 357
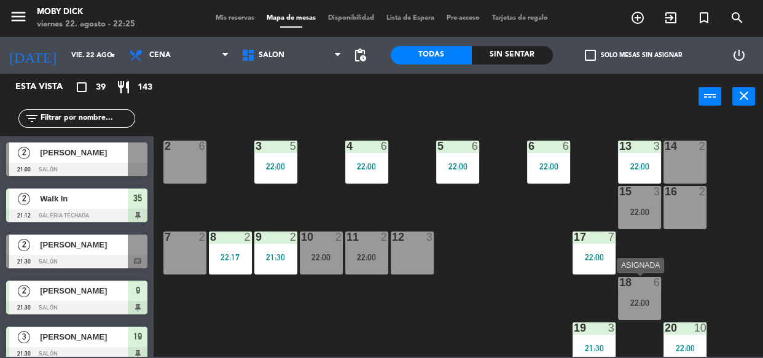
click at [637, 295] on div "18 6 22:00" at bounding box center [639, 298] width 43 height 43
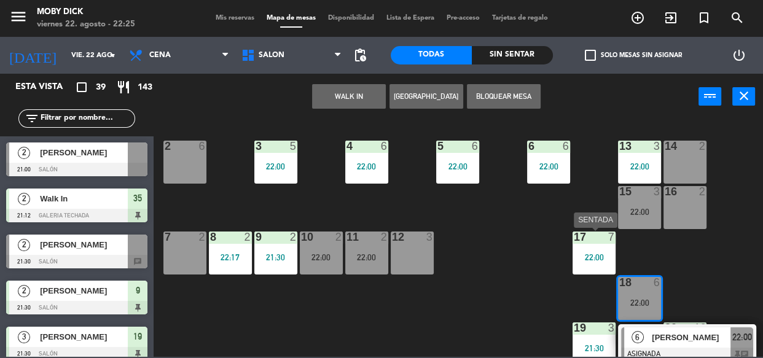
click at [598, 254] on div "22:00" at bounding box center [593, 257] width 43 height 9
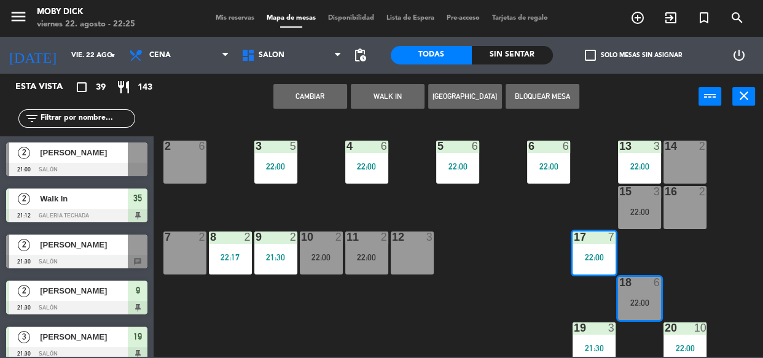
click at [313, 91] on button "Cambiar" at bounding box center [310, 96] width 74 height 25
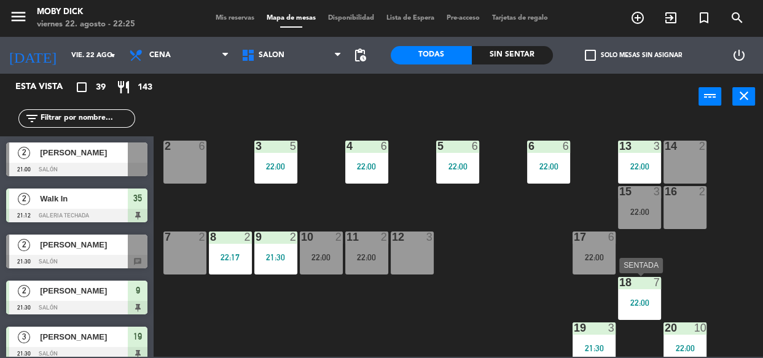
click at [656, 310] on div "18 7 22:00" at bounding box center [639, 298] width 43 height 43
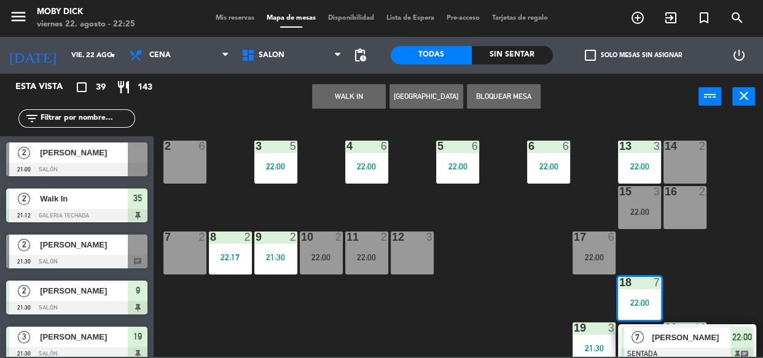
drag, startPoint x: 645, startPoint y: 253, endPoint x: 618, endPoint y: 254, distance: 27.0
click at [644, 252] on div "14 2 13 3 22:00 6 6 22:00 5 6 22:00 4 6 22:00 3 5 22:00 2 6 16 2 15 3 22:00 17 …" at bounding box center [462, 238] width 602 height 238
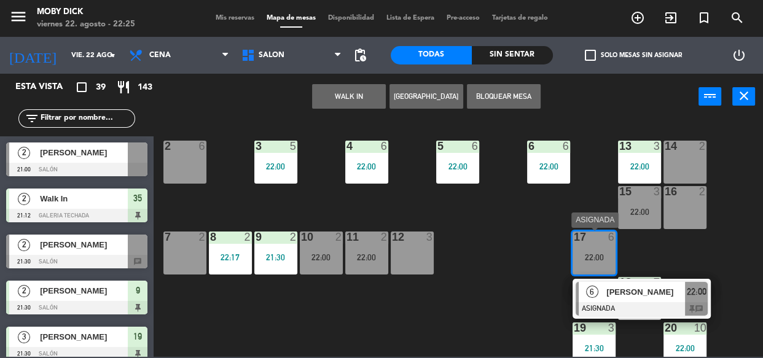
click at [606, 290] on span "[PERSON_NAME]" at bounding box center [645, 292] width 79 height 13
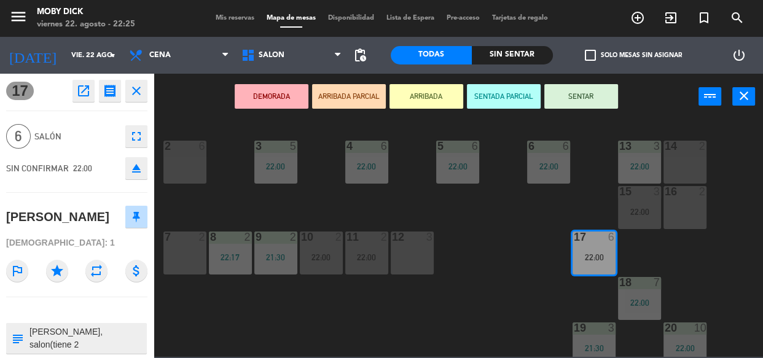
click at [604, 96] on button "SENTAR" at bounding box center [581, 96] width 74 height 25
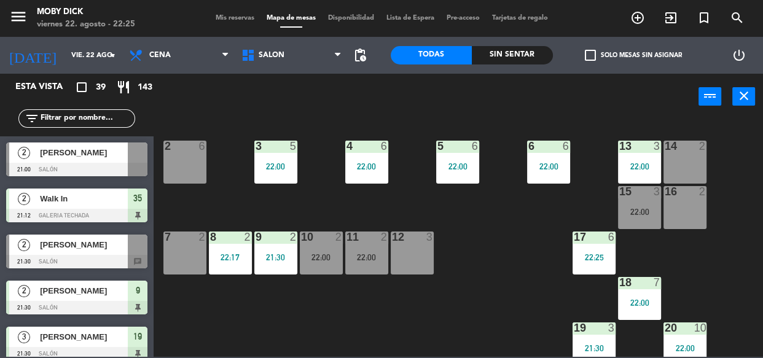
click at [642, 311] on div "18 7 22:00" at bounding box center [639, 298] width 43 height 43
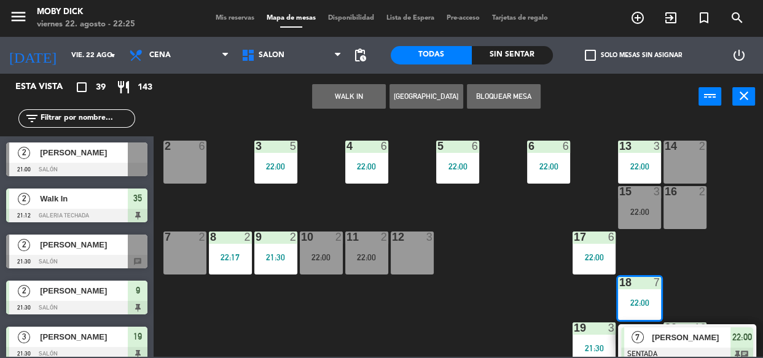
click at [228, 1] on div "menu Moby [PERSON_NAME][DATE] 22. agosto - 22:25 Mis reservas Mapa de mesas Dis…" at bounding box center [381, 18] width 763 height 37
click at [227, 17] on span "Mis reservas" at bounding box center [234, 18] width 51 height 7
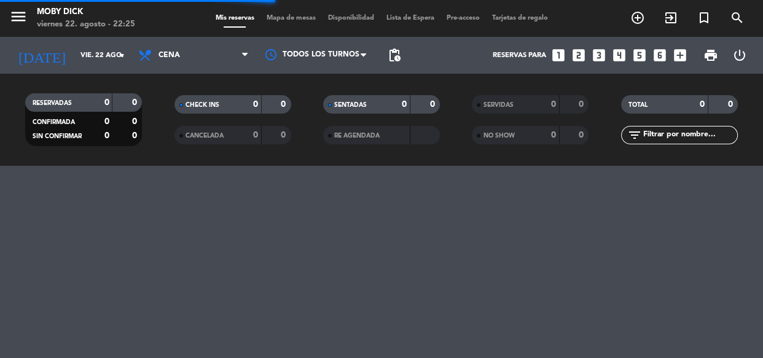
click at [677, 141] on input "text" at bounding box center [689, 135] width 95 height 14
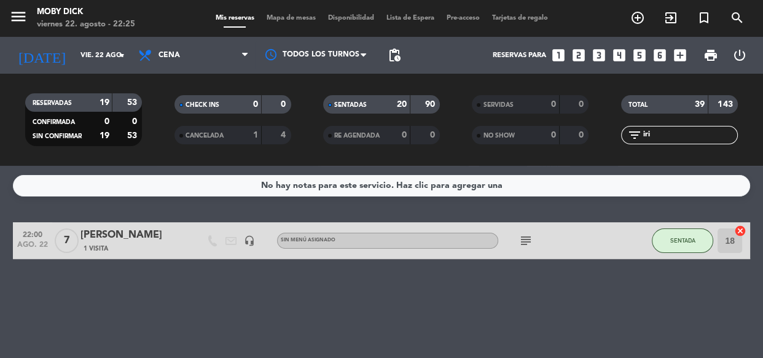
type input "iri"
click at [739, 236] on icon "cancel" at bounding box center [740, 231] width 12 height 12
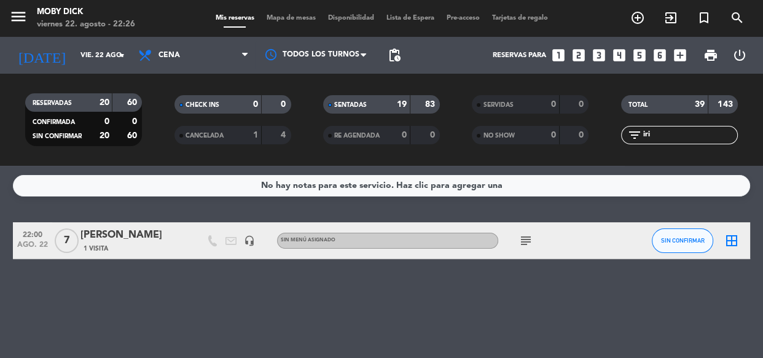
click at [84, 231] on div "[PERSON_NAME]" at bounding box center [132, 235] width 104 height 16
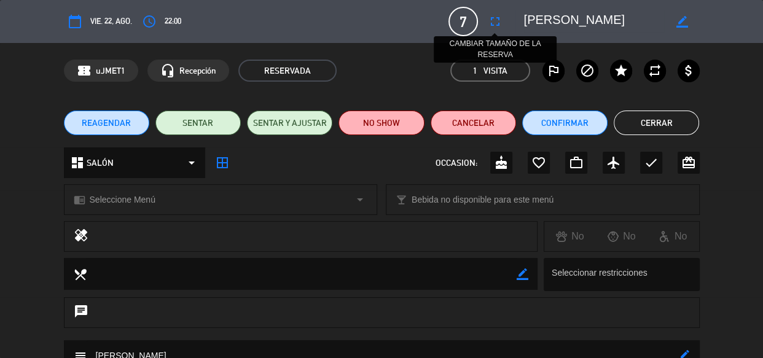
click at [491, 25] on icon "fullscreen" at bounding box center [495, 21] width 15 height 15
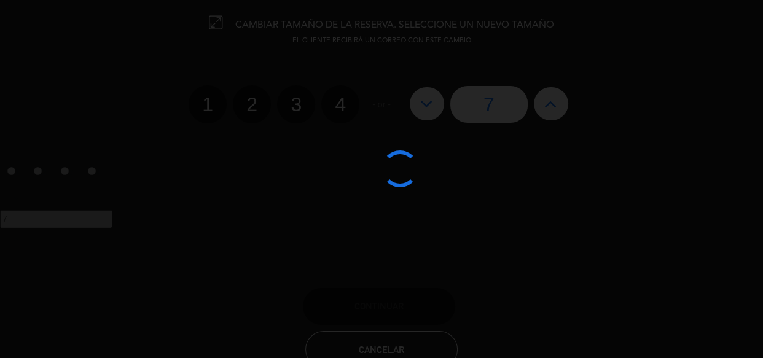
click at [295, 104] on div at bounding box center [381, 179] width 763 height 358
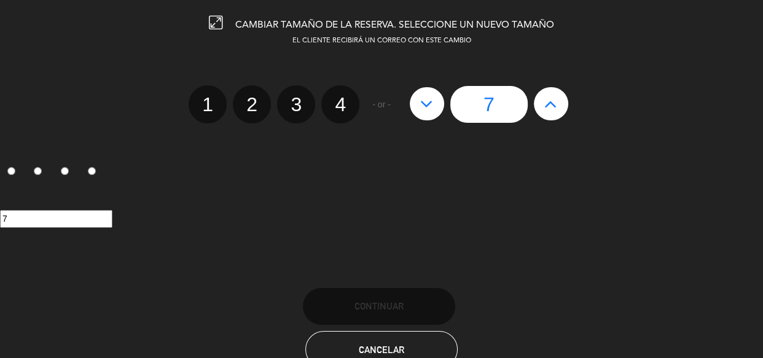
click at [298, 106] on label "3" at bounding box center [296, 104] width 38 height 38
click at [298, 98] on input "3" at bounding box center [294, 94] width 8 height 8
radio input "true"
radio input "false"
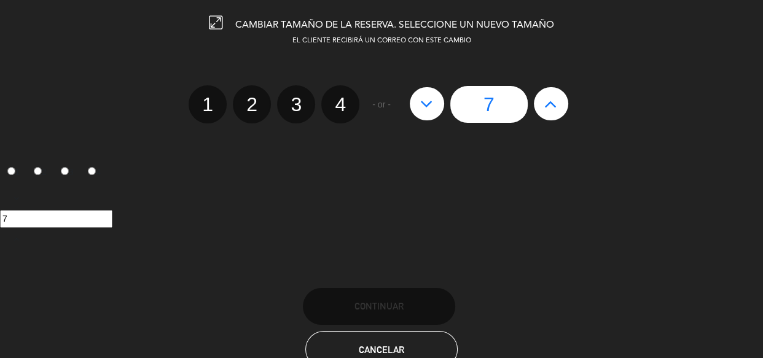
radio input "false"
radio input "true"
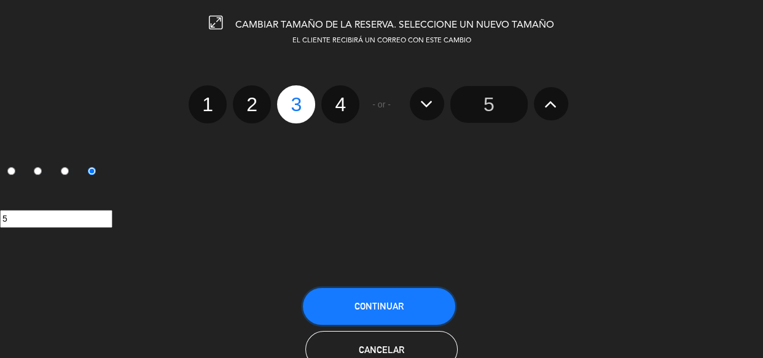
click at [399, 294] on button "Continuar" at bounding box center [379, 306] width 152 height 37
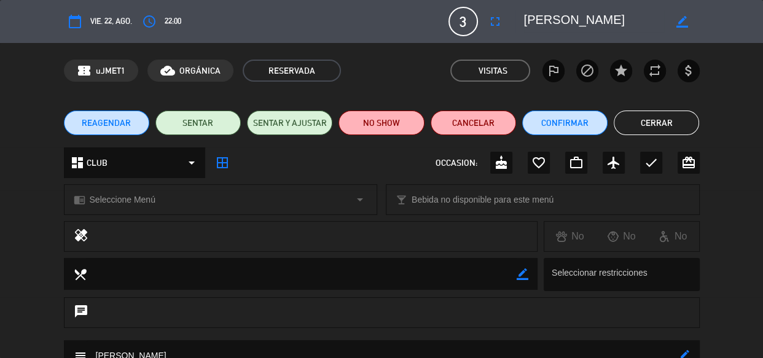
click at [666, 122] on button "Cerrar" at bounding box center [655, 123] width 85 height 25
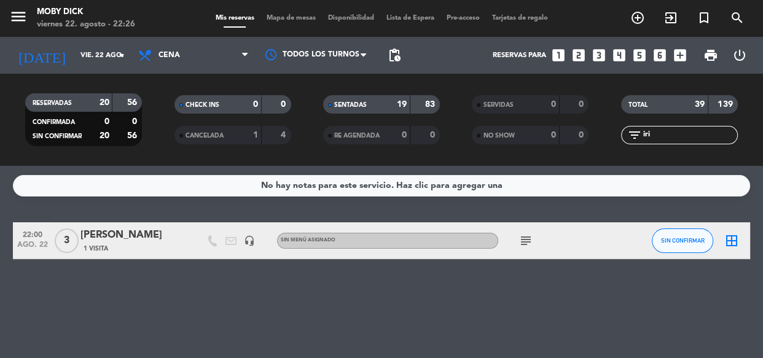
click at [735, 248] on div "border_all" at bounding box center [731, 240] width 37 height 36
click at [733, 243] on icon "border_all" at bounding box center [731, 240] width 15 height 15
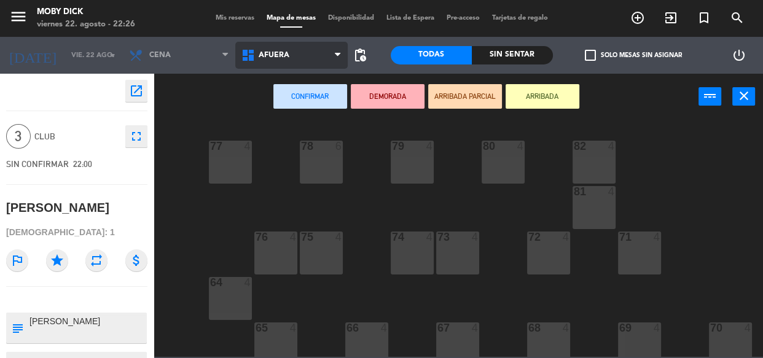
click at [254, 52] on icon at bounding box center [250, 55] width 18 height 15
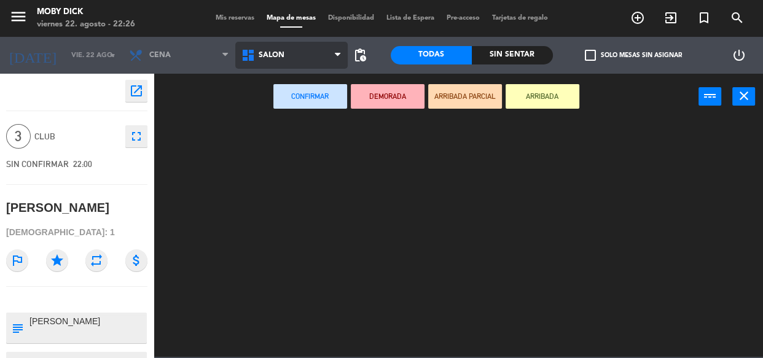
click at [297, 192] on ng-component "menu Moby [PERSON_NAME][DATE] 22. agosto - 22:26 Mis reservas Mapa de mesas Dis…" at bounding box center [381, 178] width 763 height 357
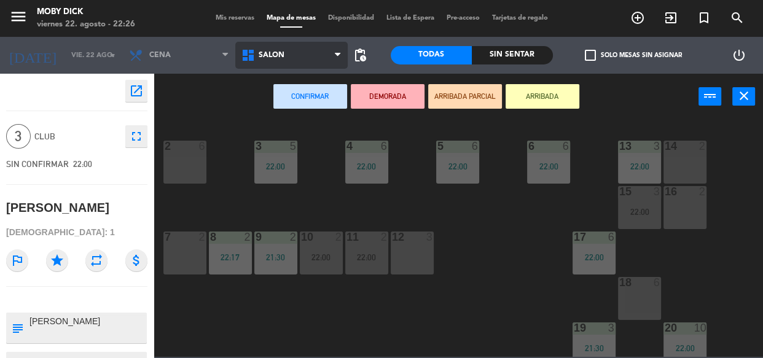
click at [324, 58] on span "SALÓN" at bounding box center [291, 55] width 112 height 27
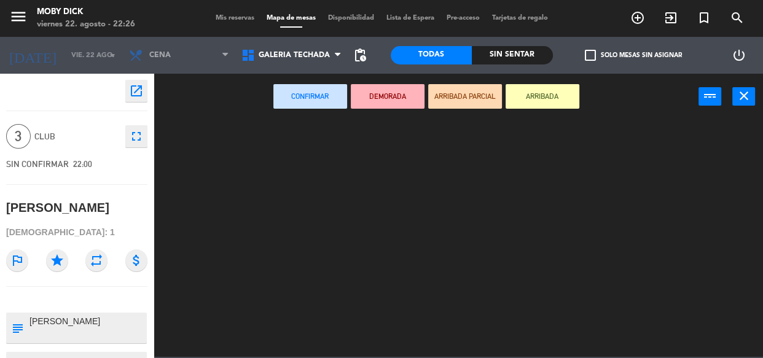
click at [326, 142] on ng-component "menu Moby [PERSON_NAME][DATE] 22. agosto - 22:26 Mis reservas Mapa de mesas Dis…" at bounding box center [381, 178] width 763 height 357
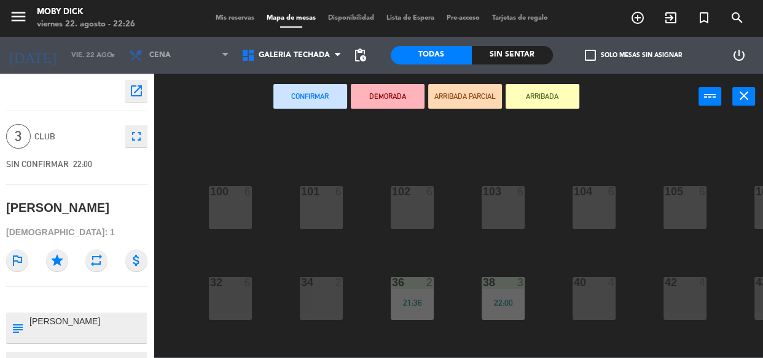
click at [483, 258] on div "100 6 101 6 102 6 103 6 104 6 105 6 107 6 32 6 34 2 36 2 21:36 38 3 22:00 40 4 …" at bounding box center [462, 238] width 602 height 238
drag, startPoint x: 483, startPoint y: 258, endPoint x: 445, endPoint y: 253, distance: 38.4
click at [445, 253] on div "100 6 101 6 102 6 103 6 104 6 105 6 107 6 32 6 34 2 36 2 21:36 38 3 22:00 40 4 …" at bounding box center [462, 238] width 602 height 238
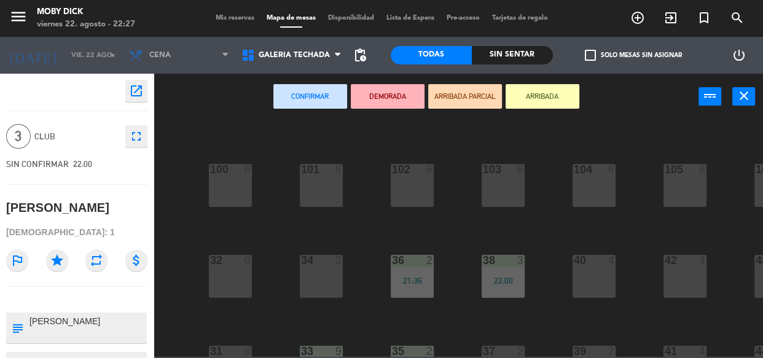
click at [538, 280] on div "100 6 101 6 102 6 103 6 104 6 105 6 107 6 32 6 34 2 36 2 21:36 38 3 22:00 40 4 …" at bounding box center [462, 238] width 602 height 238
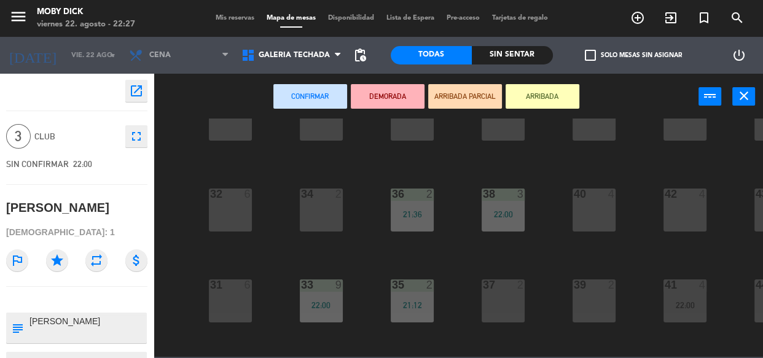
scroll to position [89, 0]
click at [516, 297] on div "37 2" at bounding box center [502, 300] width 43 height 43
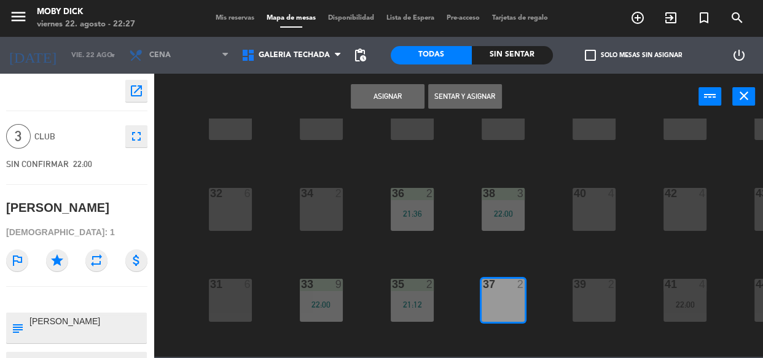
click at [448, 98] on button "Sentar y Asignar" at bounding box center [465, 96] width 74 height 25
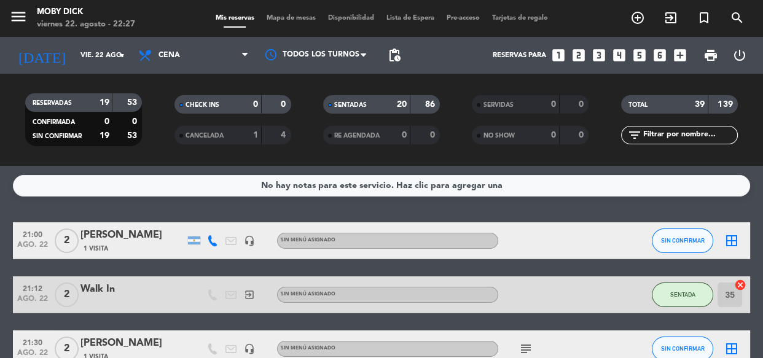
click at [541, 212] on div "No hay notas para este servicio. Haz clic para agregar una 21:00 [DATE] 2 [PERS…" at bounding box center [381, 262] width 763 height 192
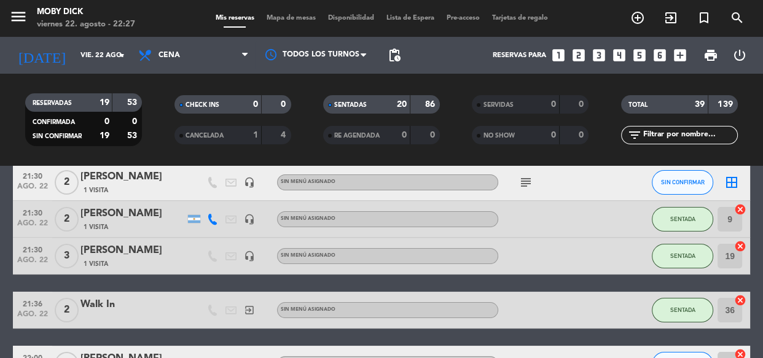
scroll to position [223, 0]
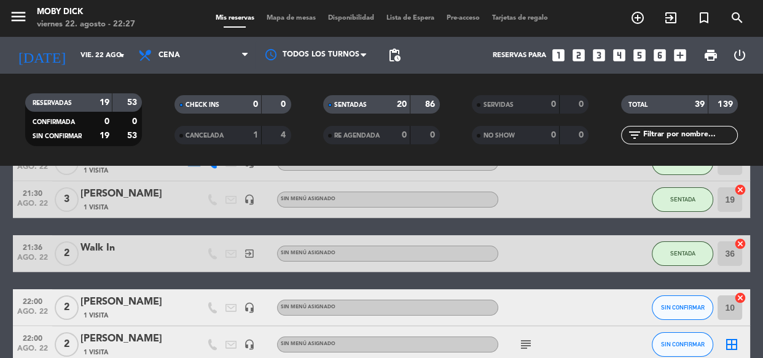
click at [655, 132] on input "text" at bounding box center [689, 135] width 95 height 14
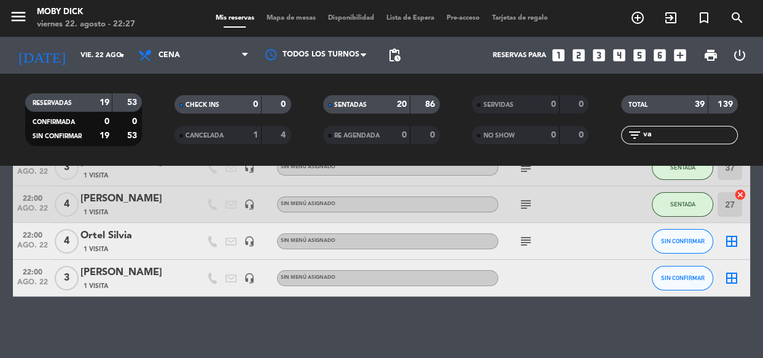
scroll to position [0, 0]
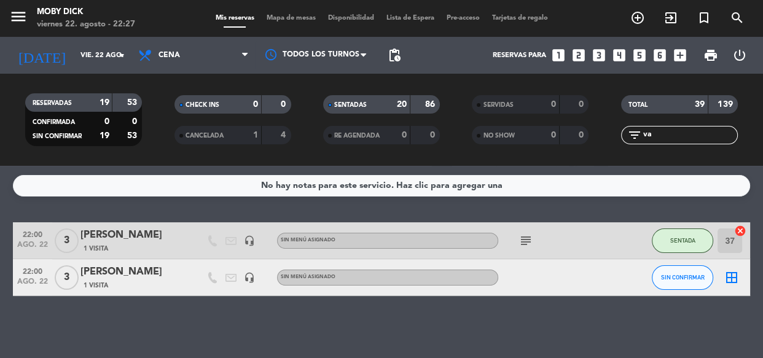
type input "va"
click at [299, 17] on span "Mapa de mesas" at bounding box center [290, 18] width 61 height 7
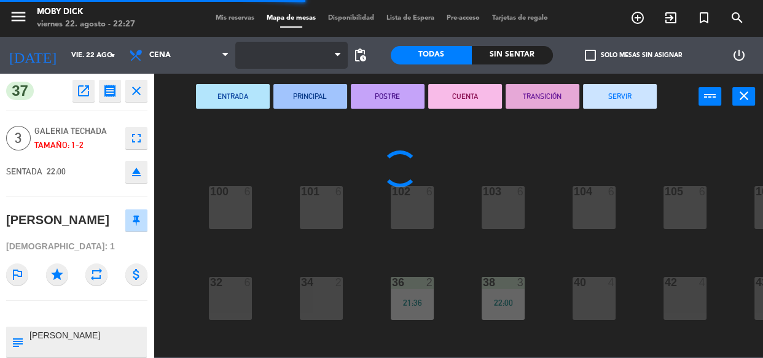
click at [313, 52] on span at bounding box center [291, 55] width 112 height 27
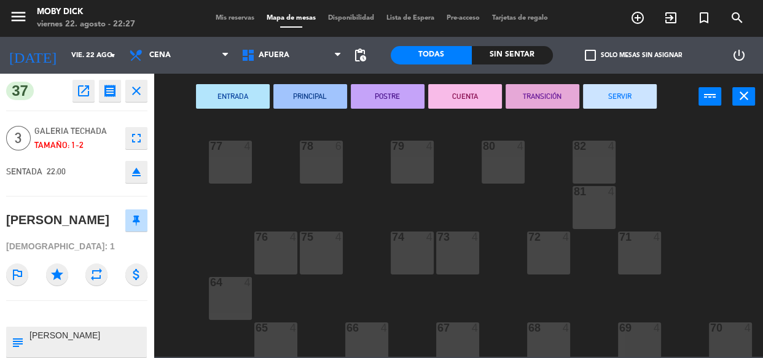
click at [313, 52] on span "AFUERA" at bounding box center [291, 55] width 112 height 27
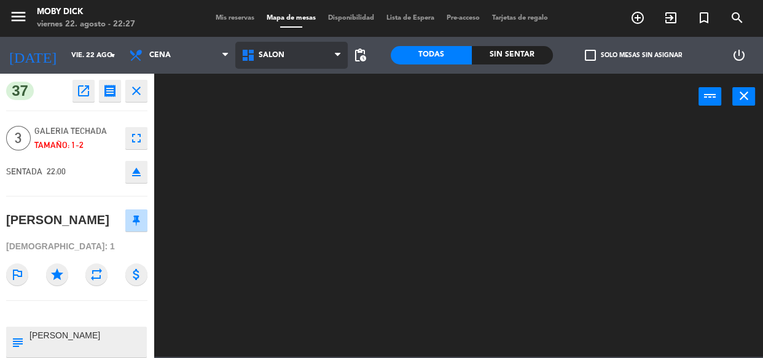
click at [287, 194] on ng-component "menu Moby [PERSON_NAME][DATE] 22. agosto - 22:27 Mis reservas Mapa de mesas Dis…" at bounding box center [381, 178] width 763 height 357
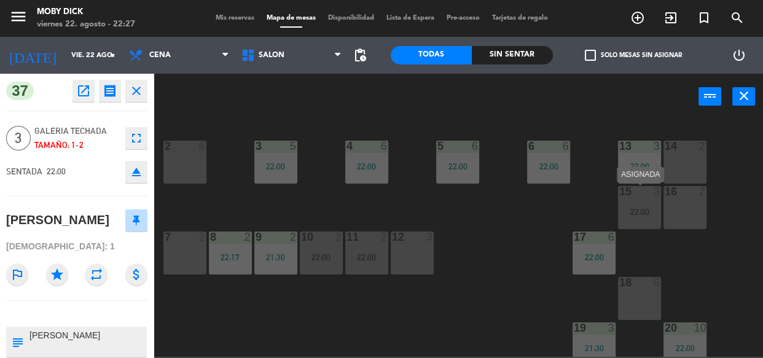
click at [639, 227] on div "15 3 22:00" at bounding box center [639, 207] width 43 height 43
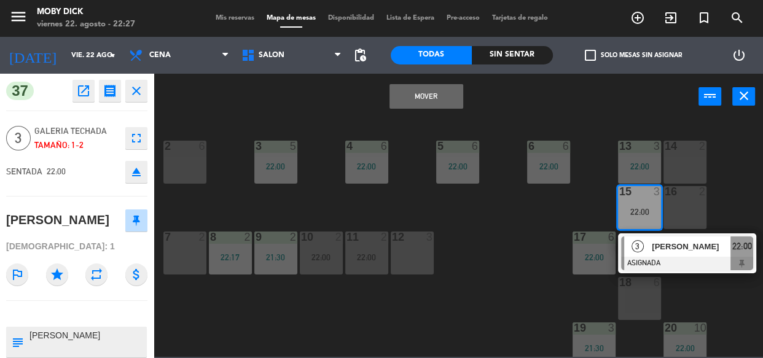
click at [548, 228] on div "14 2 13 3 22:00 6 6 22:00 5 6 22:00 4 6 22:00 3 5 22:00 2 6 16 2 15 3 22:00 3 […" at bounding box center [462, 238] width 602 height 238
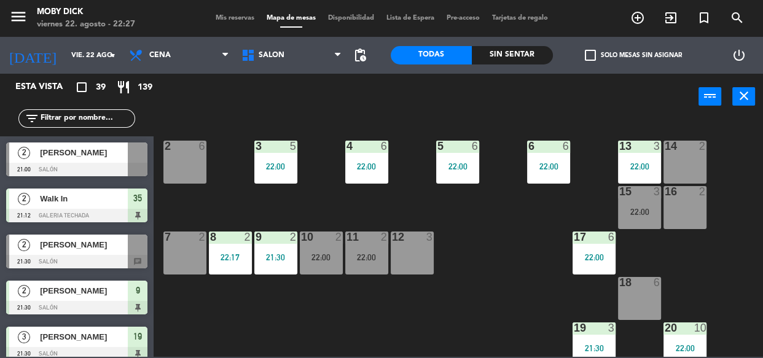
drag, startPoint x: 214, startPoint y: 8, endPoint x: 221, endPoint y: 15, distance: 10.4
click at [214, 9] on div "menu Moby [PERSON_NAME][DATE] 22. agosto - 22:27 Mis reservas Mapa de mesas Dis…" at bounding box center [381, 18] width 763 height 37
click at [221, 16] on span "Mis reservas" at bounding box center [234, 18] width 51 height 7
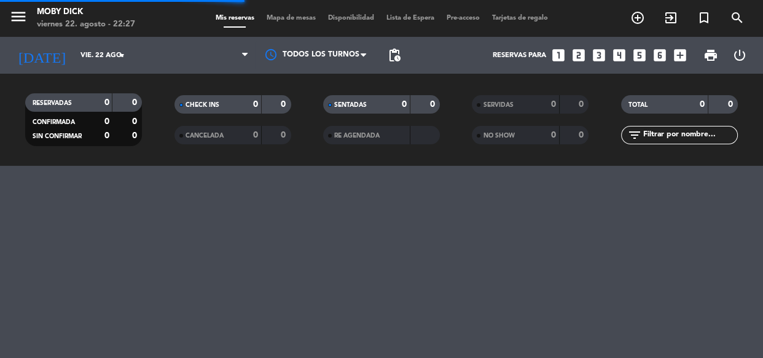
click at [675, 119] on div "TOTAL 0 0" at bounding box center [679, 110] width 149 height 31
click at [672, 128] on div "filter_list" at bounding box center [679, 135] width 117 height 18
click at [670, 131] on input "text" at bounding box center [689, 135] width 95 height 14
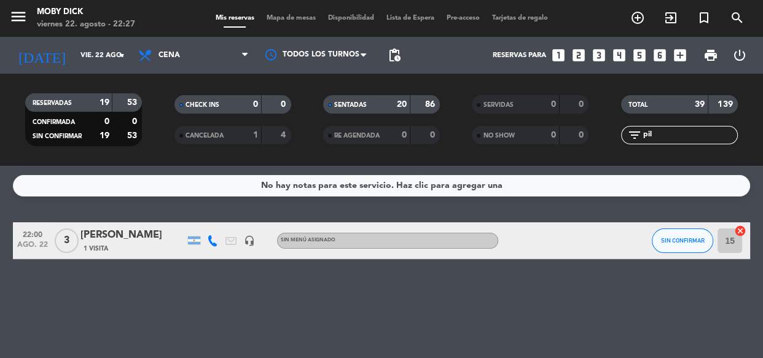
type input "pil"
click at [741, 235] on icon "cancel" at bounding box center [740, 231] width 12 height 12
click at [286, 17] on span "Mapa de mesas" at bounding box center [290, 18] width 61 height 7
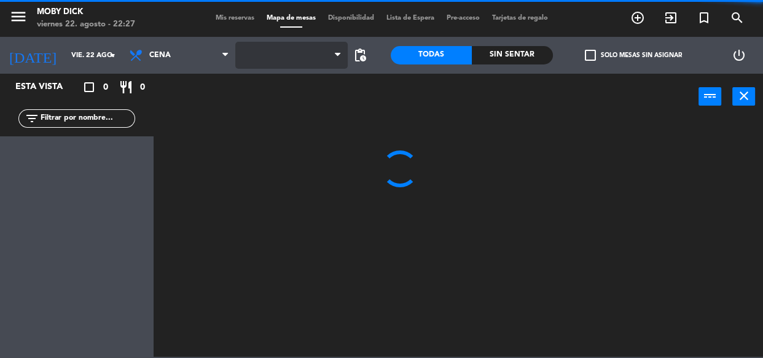
click at [300, 49] on span at bounding box center [291, 55] width 112 height 27
click at [303, 65] on span "AFUERA" at bounding box center [291, 55] width 112 height 27
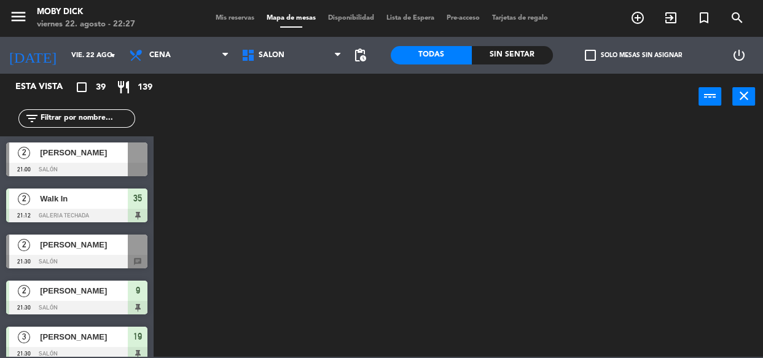
click at [284, 183] on ng-component "menu Moby [PERSON_NAME][DATE] 22. agosto - 22:27 Mis reservas Mapa de mesas Dis…" at bounding box center [381, 178] width 763 height 357
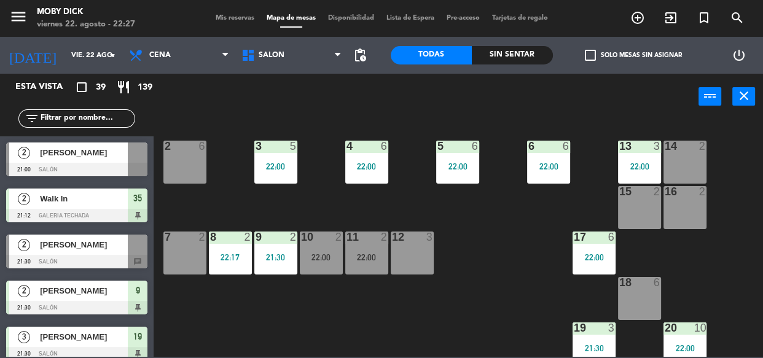
click at [653, 206] on div "15 2" at bounding box center [639, 207] width 43 height 43
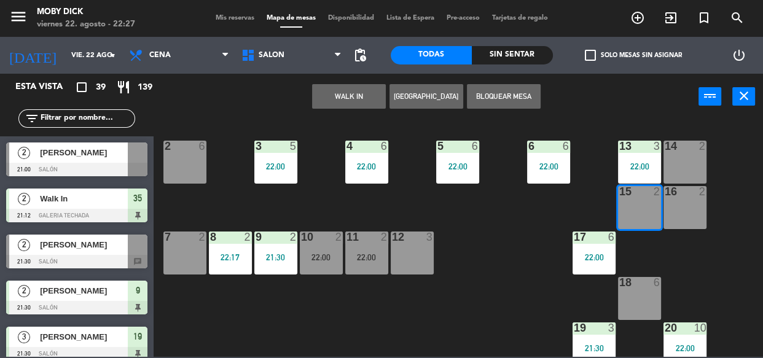
click at [75, 115] on input "text" at bounding box center [86, 119] width 95 height 14
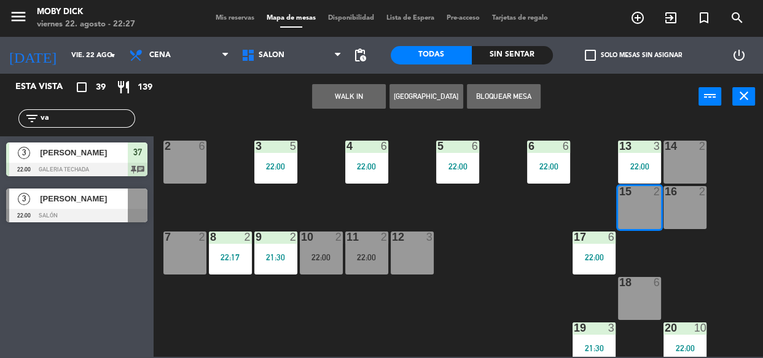
type input "va"
click at [61, 227] on div "3 [PERSON_NAME] 22:00 SALÓN" at bounding box center [77, 205] width 154 height 46
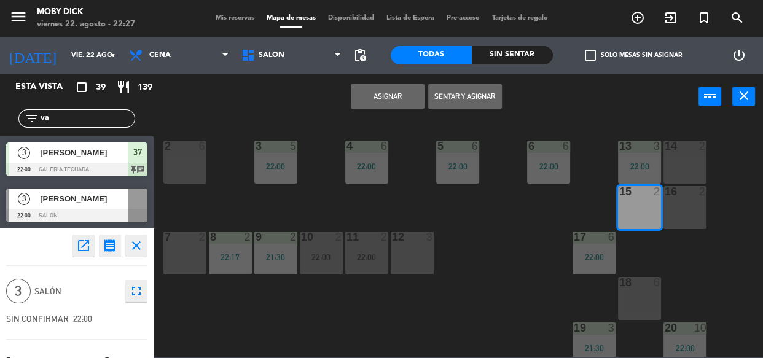
click at [90, 352] on div "[PERSON_NAME]" at bounding box center [57, 362] width 103 height 20
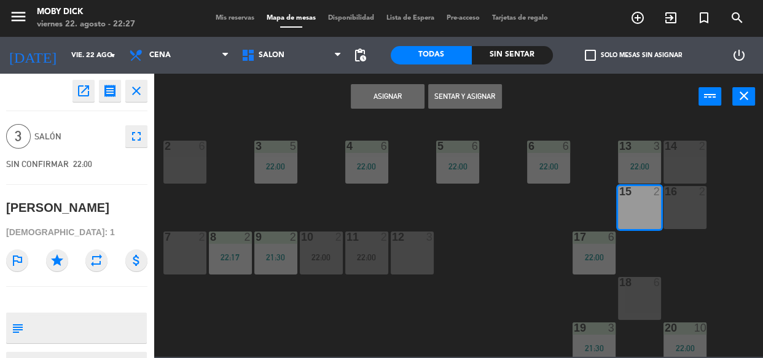
click at [449, 95] on button "Sentar y Asignar" at bounding box center [465, 96] width 74 height 25
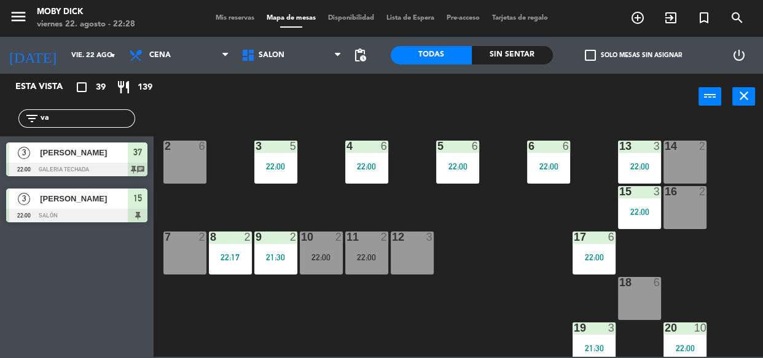
drag, startPoint x: 56, startPoint y: 119, endPoint x: 0, endPoint y: 129, distance: 57.4
click at [0, 129] on div "filter_list va" at bounding box center [77, 119] width 154 height 36
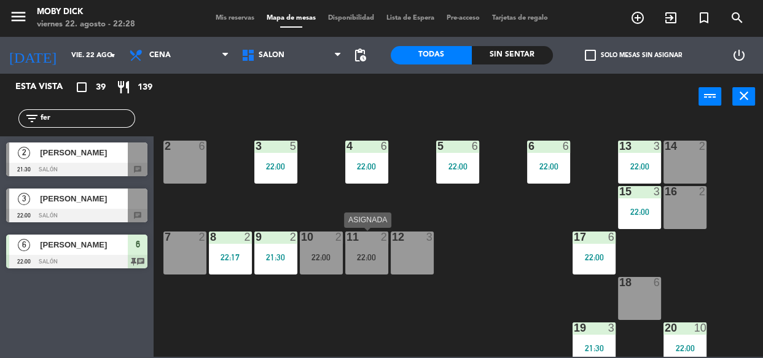
type input "fer"
click at [362, 255] on div "22:00" at bounding box center [366, 257] width 43 height 9
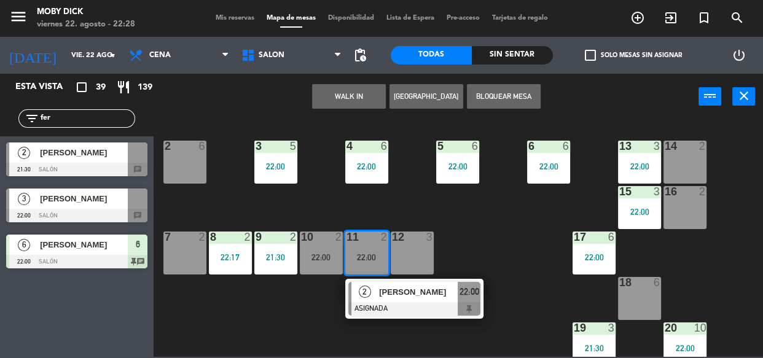
click at [365, 195] on div "14 2 13 3 22:00 6 6 22:00 5 6 22:00 4 6 22:00 3 5 22:00 2 6 16 2 15 3 22:00 17 …" at bounding box center [462, 238] width 602 height 238
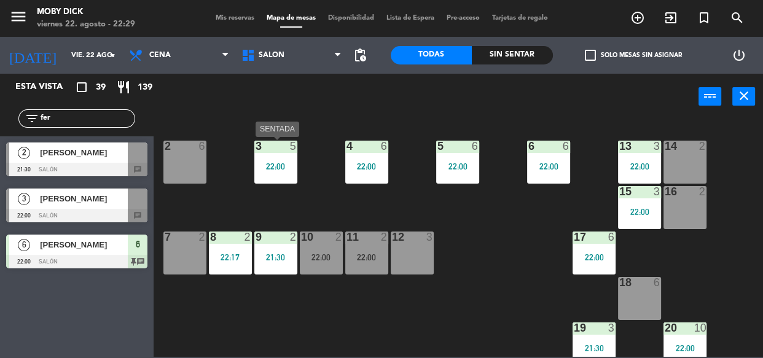
click at [295, 166] on div "22:00" at bounding box center [275, 166] width 43 height 9
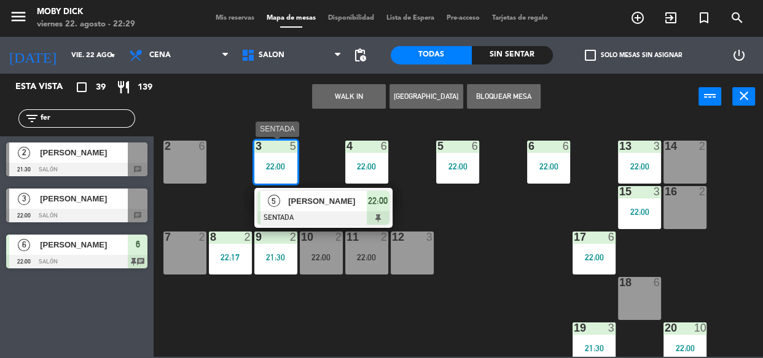
click at [317, 200] on span "[PERSON_NAME]" at bounding box center [327, 201] width 79 height 13
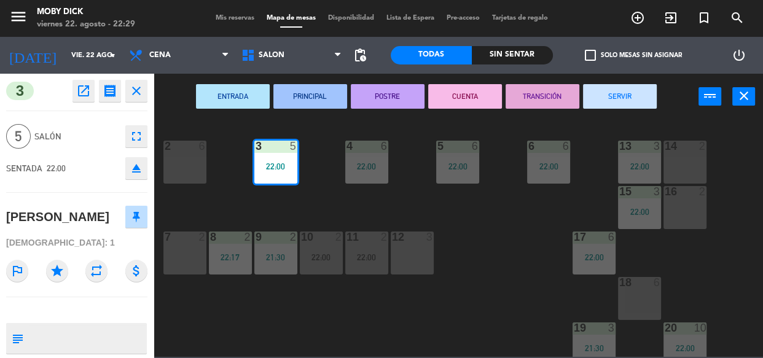
click at [370, 207] on div "14 2 13 3 22:00 6 6 22:00 5 6 22:00 4 6 22:00 3 5 22:00 2 6 16 2 15 3 22:00 17 …" at bounding box center [462, 238] width 602 height 238
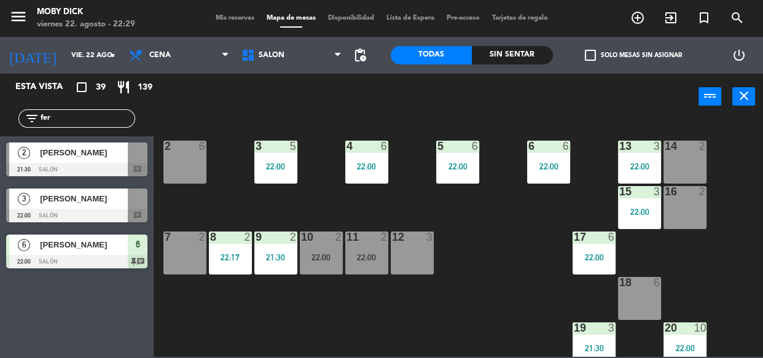
click at [455, 173] on div "5 6 22:00" at bounding box center [457, 162] width 43 height 43
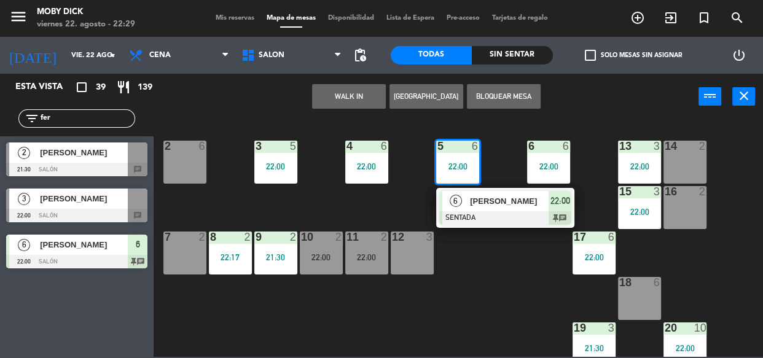
click at [515, 216] on div at bounding box center [505, 218] width 132 height 14
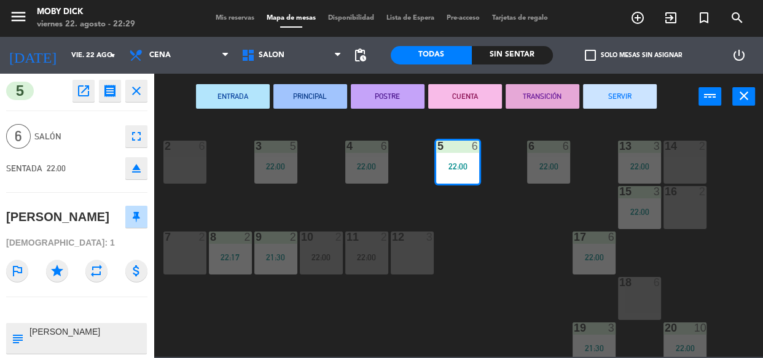
click at [513, 218] on div "14 2 13 3 22:00 6 6 22:00 5 6 22:00 4 6 22:00 3 5 22:00 2 6 16 2 15 3 22:00 17 …" at bounding box center [462, 238] width 602 height 238
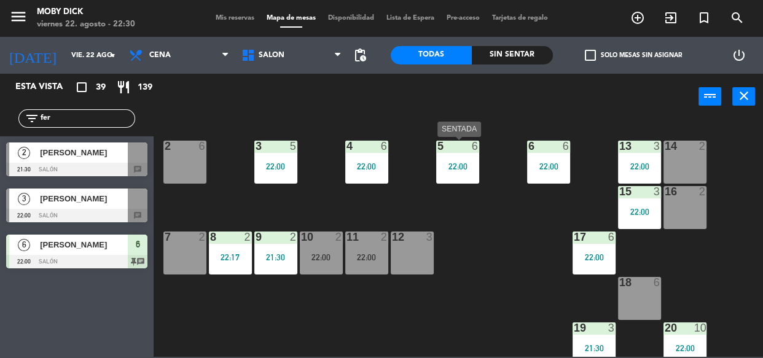
click at [467, 166] on div "22:00" at bounding box center [457, 166] width 43 height 9
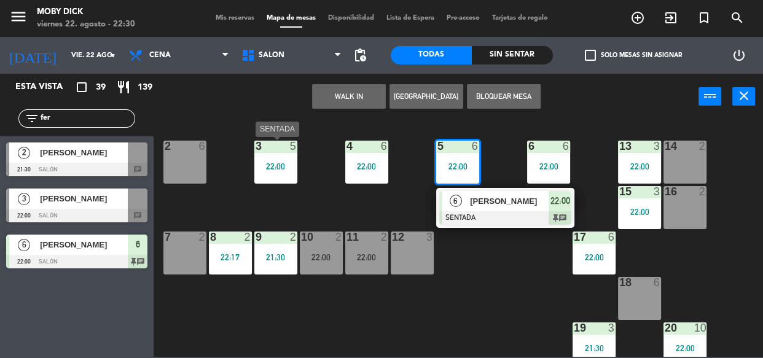
click at [288, 168] on div "22:00" at bounding box center [275, 166] width 43 height 9
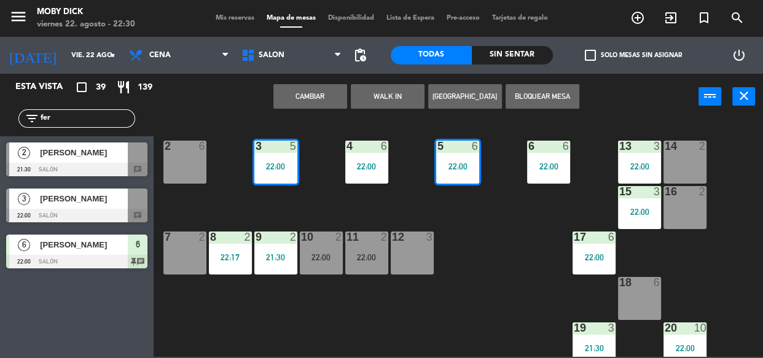
click at [324, 92] on button "Cambiar" at bounding box center [310, 96] width 74 height 25
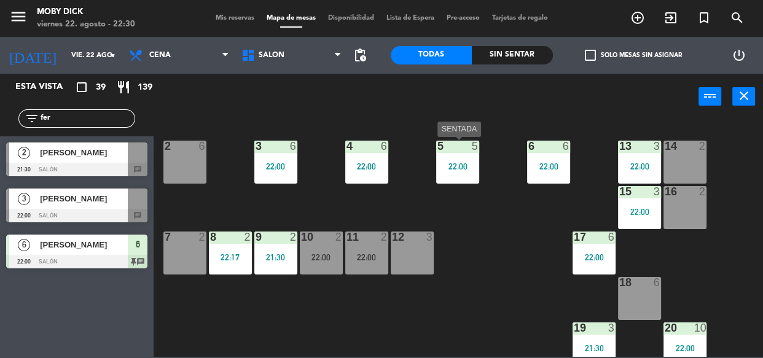
click at [461, 156] on div "5 5 22:00" at bounding box center [457, 162] width 43 height 43
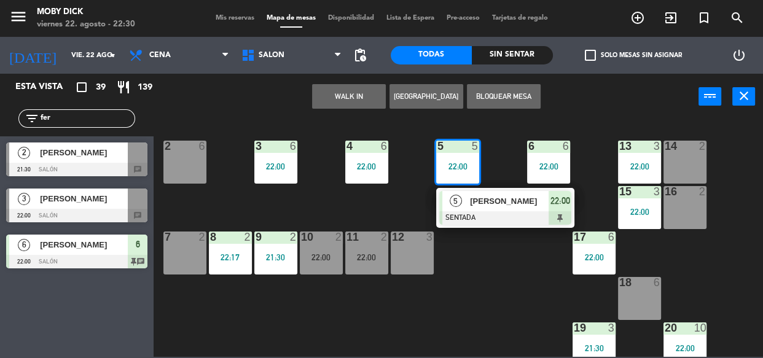
click at [500, 266] on div "14 2 13 3 22:00 6 6 22:00 5 5 22:00 5 [PERSON_NAME] SENTADA 22:00 4 6 22:00 3 6…" at bounding box center [462, 238] width 602 height 238
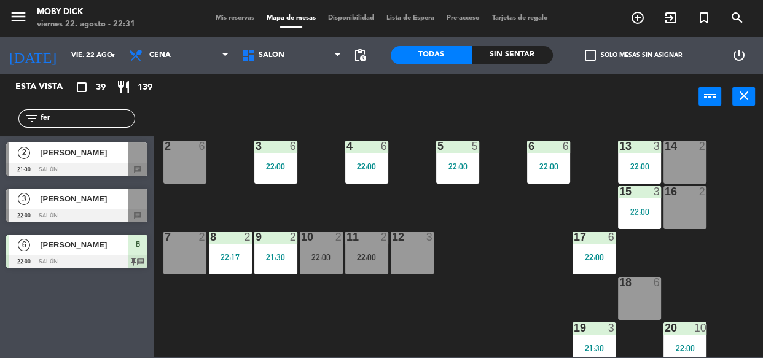
click at [88, 119] on input "fer" at bounding box center [86, 119] width 95 height 14
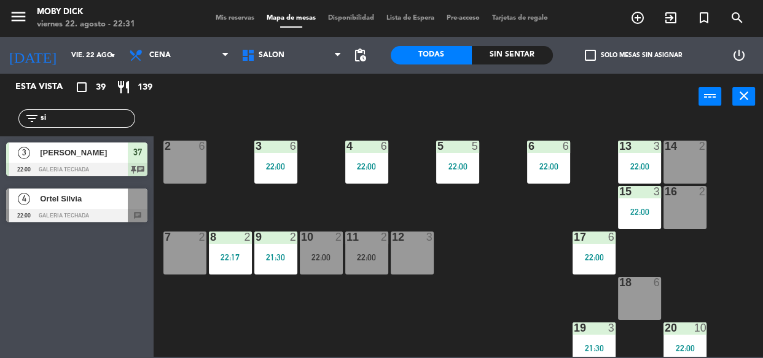
type input "s"
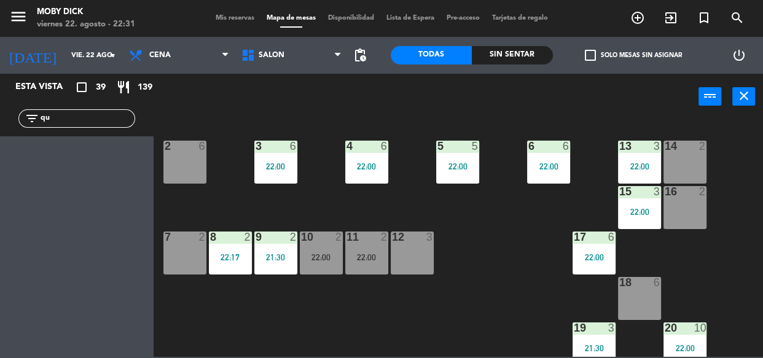
type input "q"
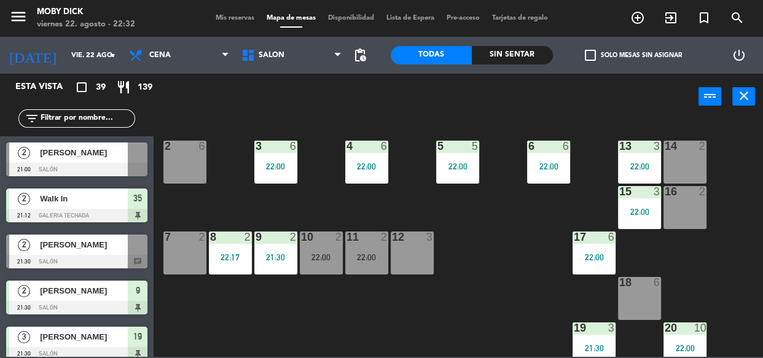
click at [110, 123] on input "text" at bounding box center [86, 119] width 95 height 14
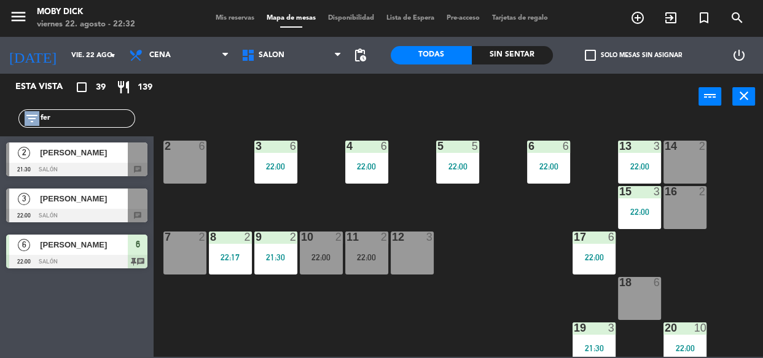
drag, startPoint x: 92, startPoint y: 125, endPoint x: 7, endPoint y: 112, distance: 86.3
click at [7, 112] on div "filter_list fer" at bounding box center [77, 119] width 154 height 36
click at [90, 121] on input "fer" at bounding box center [86, 119] width 95 height 14
drag, startPoint x: 90, startPoint y: 121, endPoint x: 12, endPoint y: 123, distance: 78.6
click at [12, 123] on div "filter_list fer" at bounding box center [77, 119] width 154 height 36
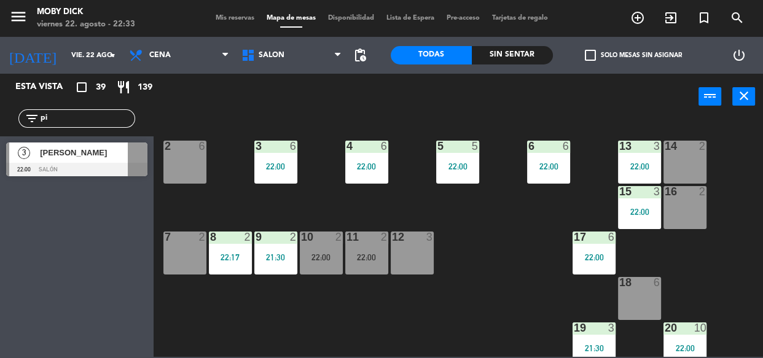
type input "p"
type input "h"
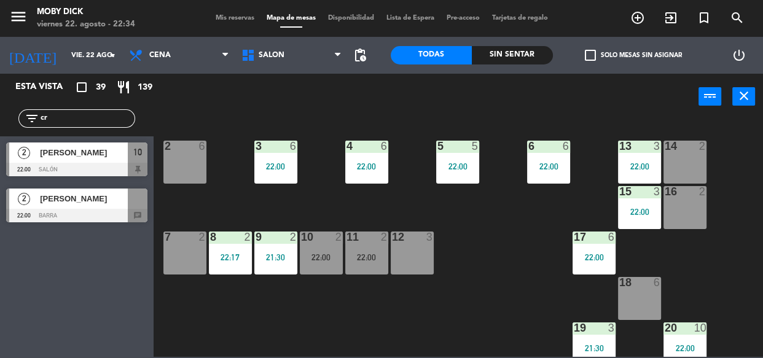
type input "c"
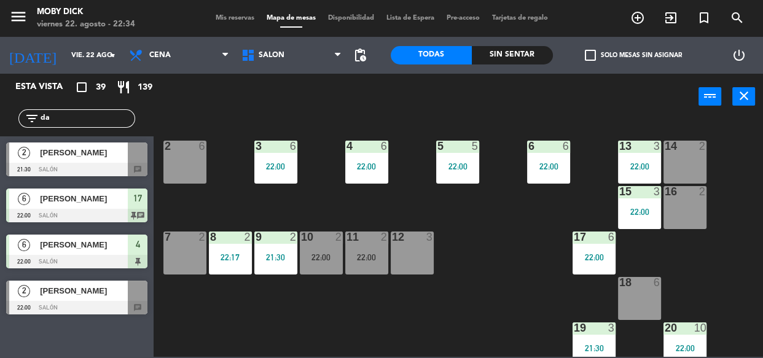
type input "da"
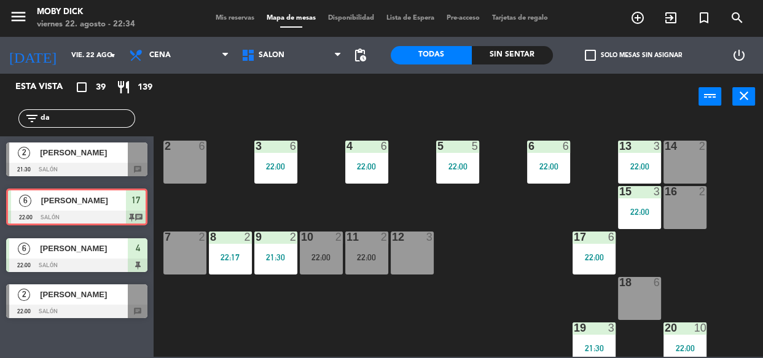
click at [43, 208] on div "6 [PERSON_NAME] 22:00 SALÓN 17 chat 6 [PERSON_NAME] 22:00 SALÓN 17 chat" at bounding box center [77, 207] width 154 height 50
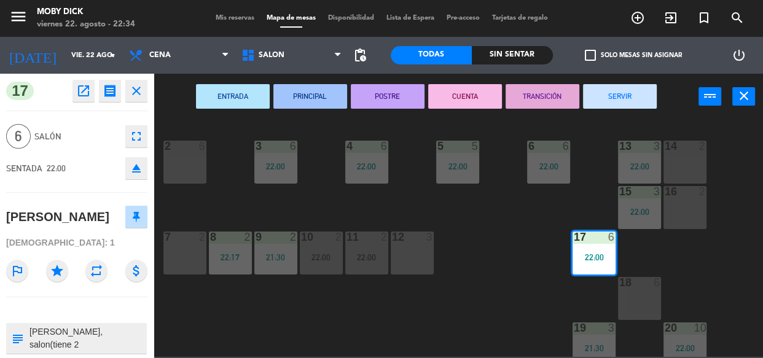
click at [140, 93] on icon "close" at bounding box center [136, 91] width 15 height 15
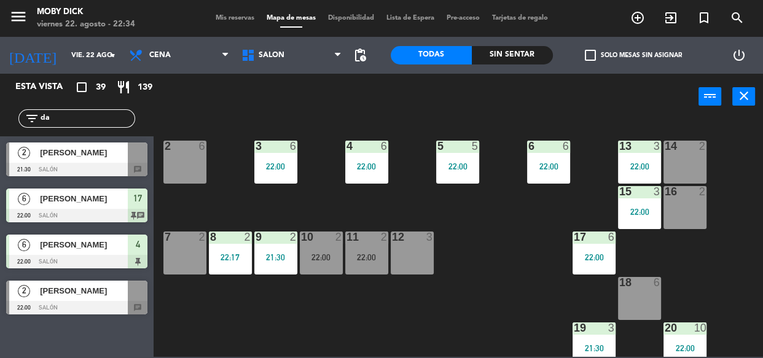
click at [114, 113] on input "da" at bounding box center [86, 119] width 95 height 14
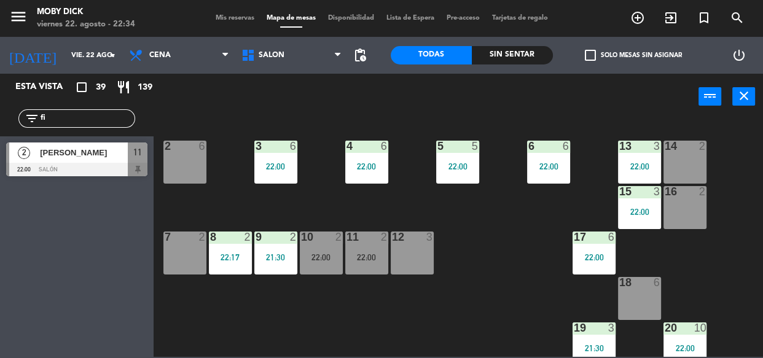
type input "f"
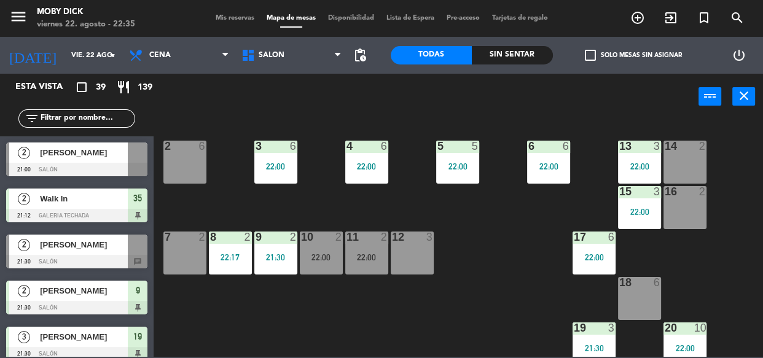
click at [114, 113] on input "text" at bounding box center [86, 119] width 95 height 14
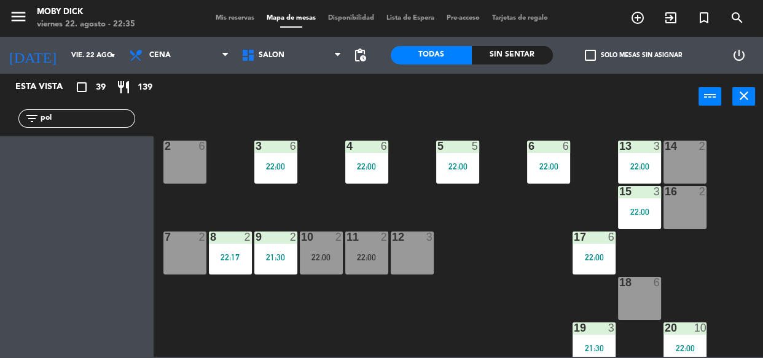
type input "pol"
click at [239, 24] on div "menu Moby [PERSON_NAME][DATE] 22. agosto - 22:35 Mis reservas Mapa de mesas Dis…" at bounding box center [381, 18] width 763 height 37
click at [237, 22] on div "Mis reservas Mapa de mesas Disponibilidad Lista de Espera Pre-acceso Tarjetas d…" at bounding box center [381, 18] width 344 height 11
click at [235, 20] on span "Mis reservas" at bounding box center [234, 18] width 51 height 7
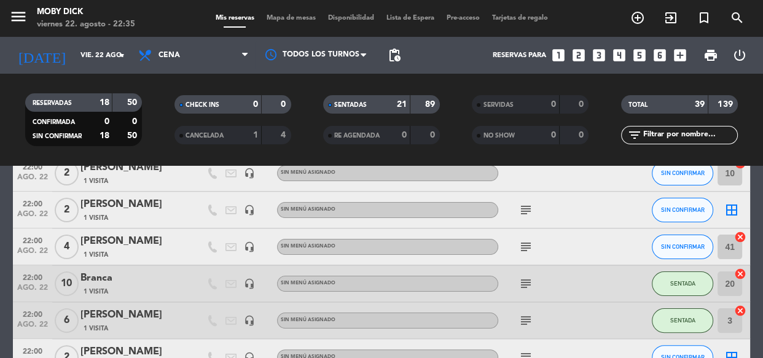
scroll to position [379, 0]
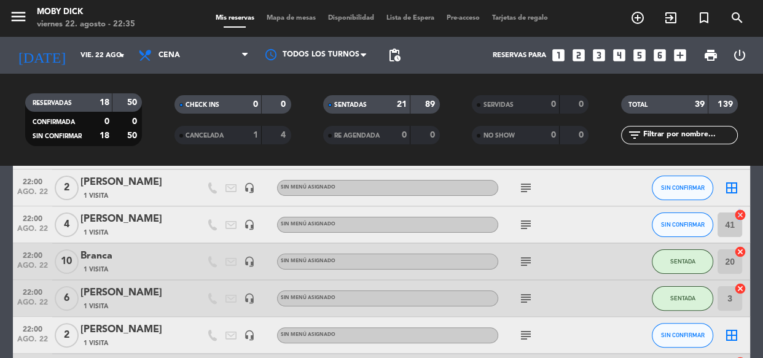
click at [737, 209] on icon "cancel" at bounding box center [740, 215] width 12 height 12
click at [657, 130] on input "text" at bounding box center [689, 135] width 95 height 14
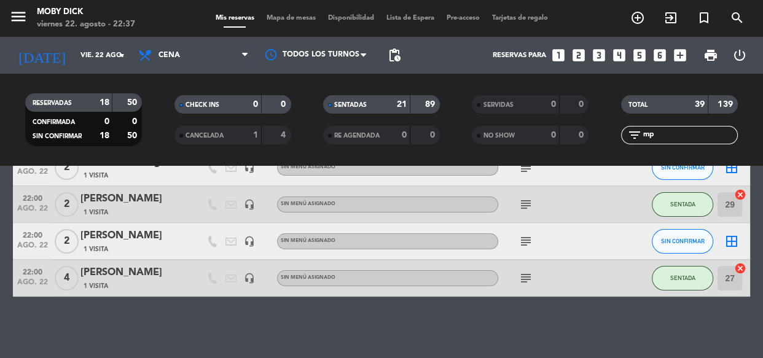
scroll to position [0, 0]
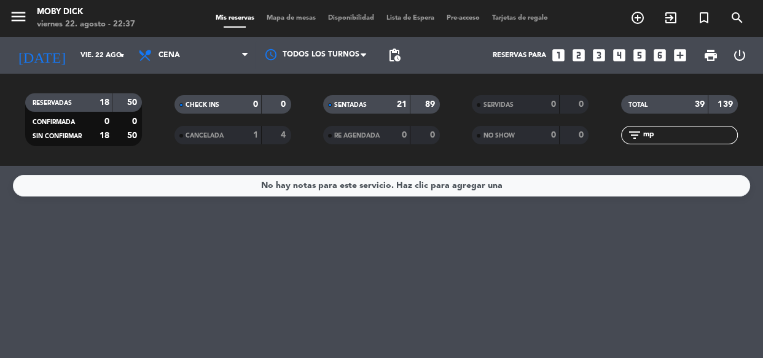
type input "m"
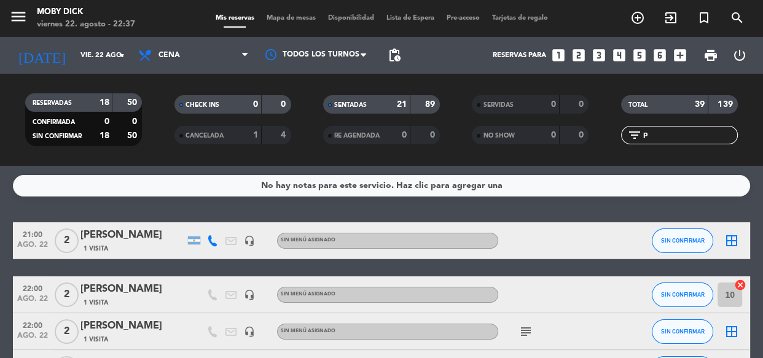
type input "pi"
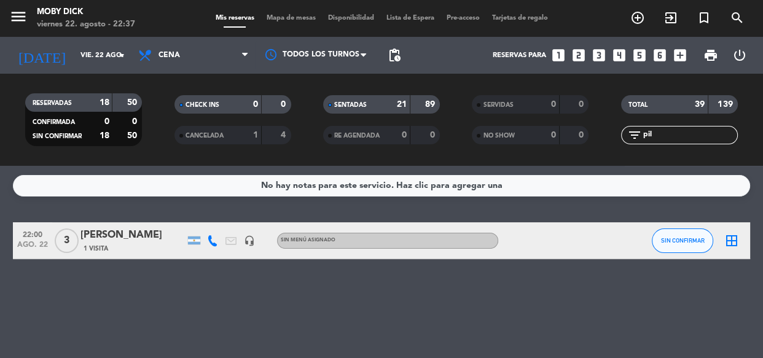
type input "pil"
click at [730, 239] on icon "border_all" at bounding box center [731, 240] width 15 height 15
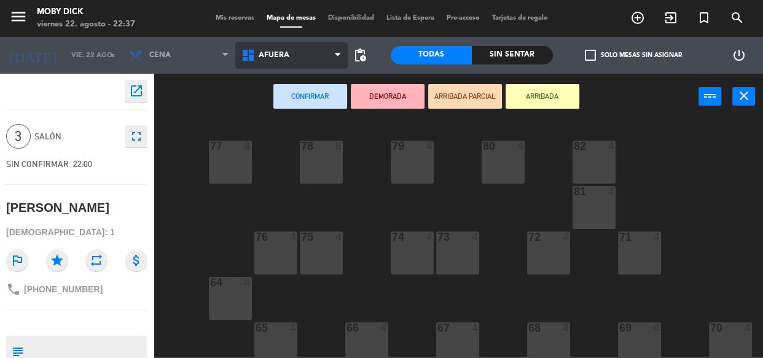
click at [310, 68] on span "AFUERA" at bounding box center [291, 55] width 112 height 27
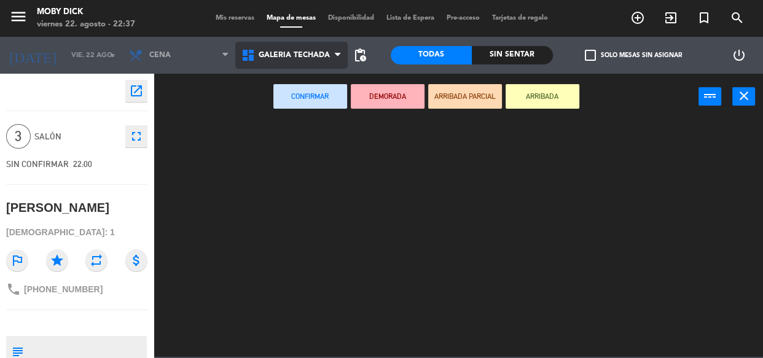
click at [311, 141] on ng-component "menu Moby Dick viernes 22. agosto - 22:37 Mis reservas Mapa de mesas Disponibil…" at bounding box center [381, 178] width 763 height 357
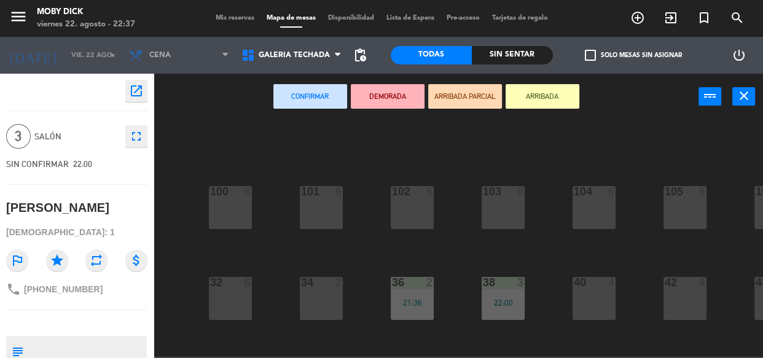
drag, startPoint x: 543, startPoint y: 265, endPoint x: 584, endPoint y: 298, distance: 52.5
click at [545, 266] on div "100 6 101 6 102 6 103 6 104 6 105 6 107 6 32 6 34 2 36 2 21:36 38 3 22:00 40 4 …" at bounding box center [462, 238] width 602 height 238
click at [644, 279] on div "100 6 101 6 102 6 103 6 104 6 105 6 107 6 32 6 34 2 36 2 21:36 38 3 22:00 40 4 …" at bounding box center [462, 238] width 602 height 238
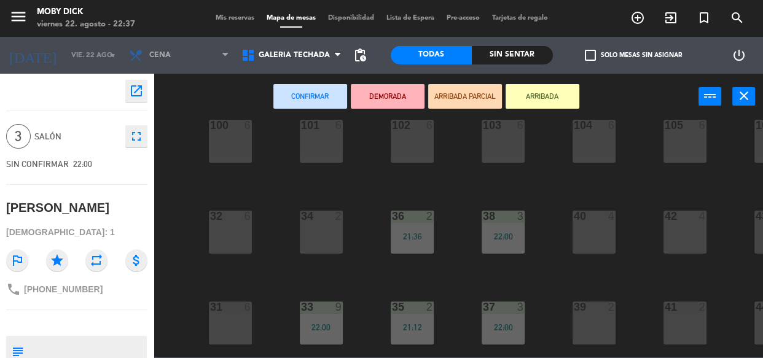
scroll to position [67, 0]
click at [688, 319] on div "41 2" at bounding box center [684, 322] width 43 height 43
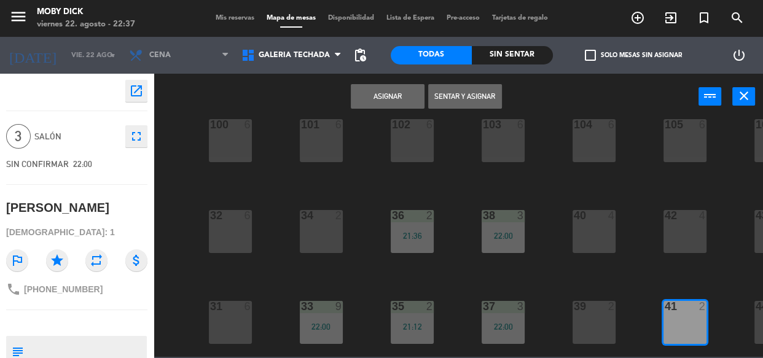
click at [375, 92] on button "Asignar" at bounding box center [388, 96] width 74 height 25
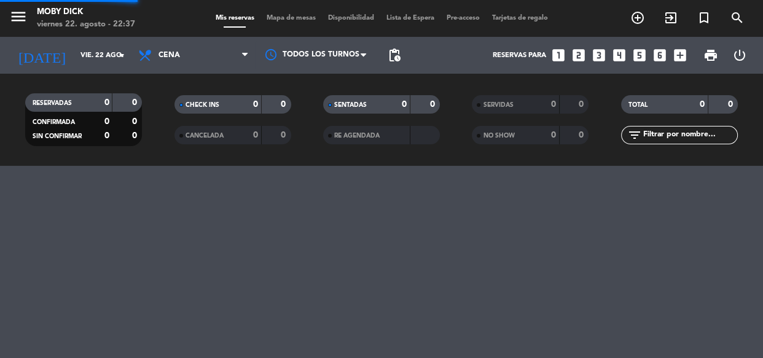
click at [672, 134] on input "text" at bounding box center [689, 135] width 95 height 14
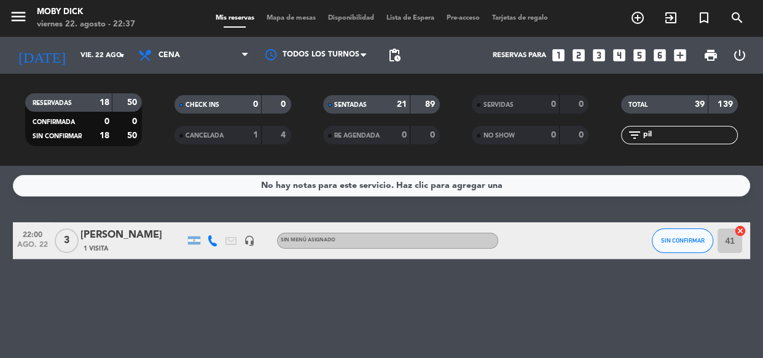
type input "pil"
click at [698, 249] on button "SIN CONFIRMAR" at bounding box center [681, 240] width 61 height 25
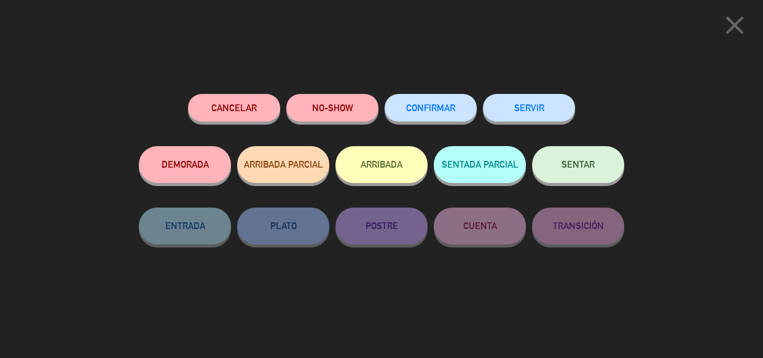
click at [602, 165] on button "SENTAR" at bounding box center [578, 164] width 92 height 37
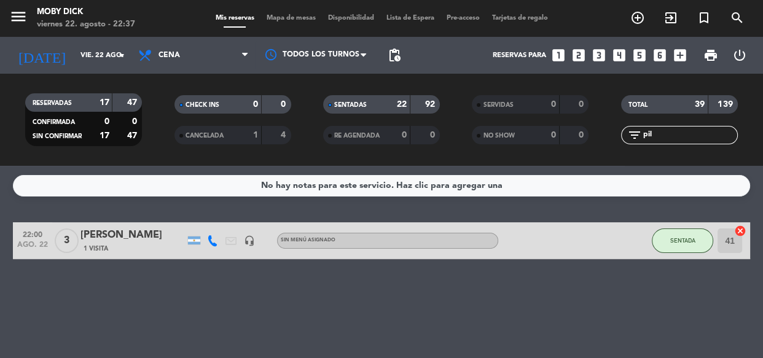
drag, startPoint x: 656, startPoint y: 136, endPoint x: 504, endPoint y: 149, distance: 152.8
click at [504, 149] on div "RESERVADAS 17 47 CONFIRMADA 0 0 SIN CONFIRMAR 17 47 CHECK INS 0 0 CANCELADA 1 4…" at bounding box center [381, 120] width 763 height 68
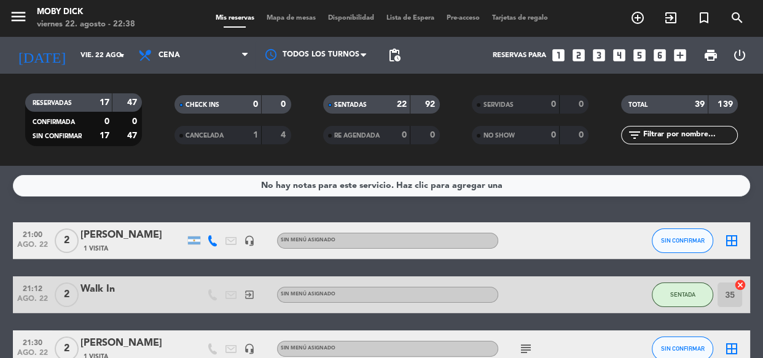
click at [702, 139] on input "text" at bounding box center [689, 135] width 95 height 14
click at [324, 205] on div "No hay notas para este servicio. Haz clic para agregar una 21:00 ago. 22 2 Nata…" at bounding box center [381, 262] width 763 height 192
click at [691, 134] on input "text" at bounding box center [689, 135] width 95 height 14
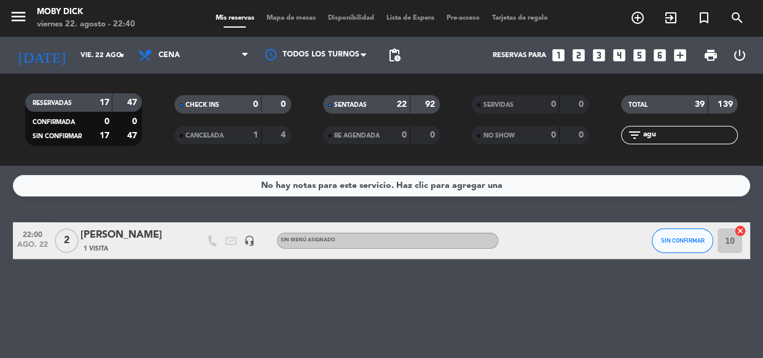
type input "agu"
click at [696, 241] on span "SIN CONFIRMAR" at bounding box center [683, 240] width 44 height 7
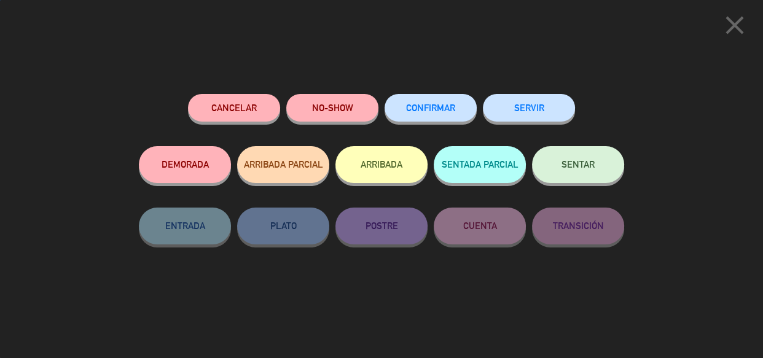
click at [594, 172] on button "SENTAR" at bounding box center [578, 164] width 92 height 37
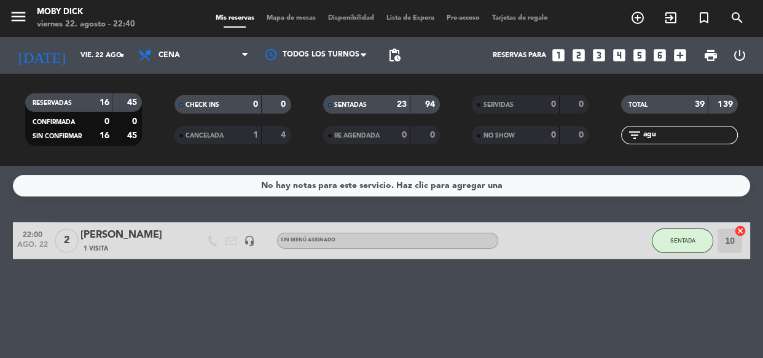
click at [298, 15] on span "Mapa de mesas" at bounding box center [290, 18] width 61 height 7
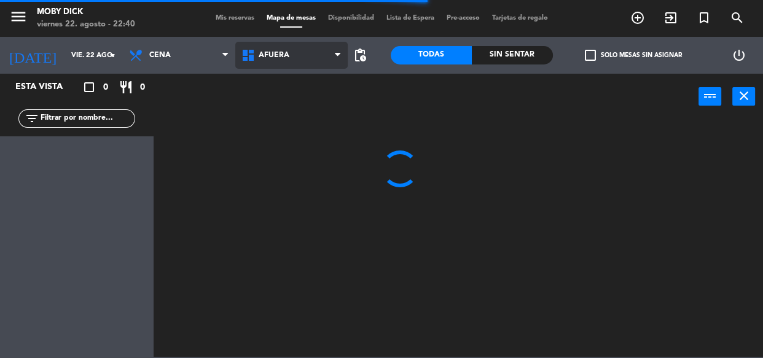
click at [312, 63] on span "AFUERA" at bounding box center [291, 55] width 112 height 27
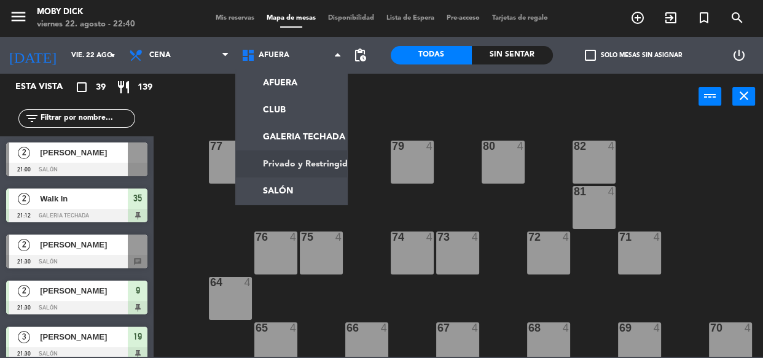
click at [288, 193] on ng-component "menu Moby Dick viernes 22. agosto - 22:40 Mis reservas Mapa de mesas Disponibil…" at bounding box center [381, 178] width 763 height 357
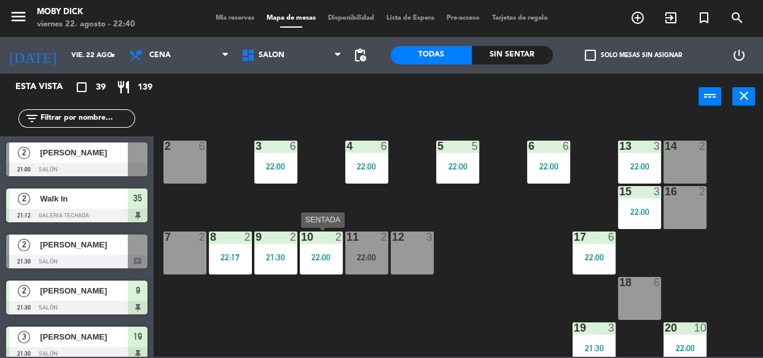
click at [332, 254] on div "22:00" at bounding box center [321, 257] width 43 height 9
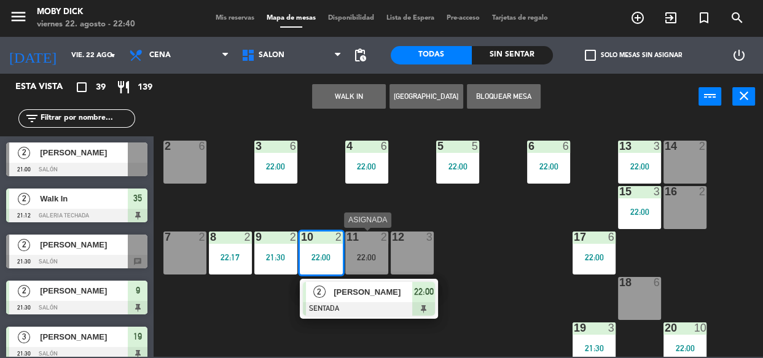
click at [368, 253] on div "22:00" at bounding box center [366, 257] width 43 height 9
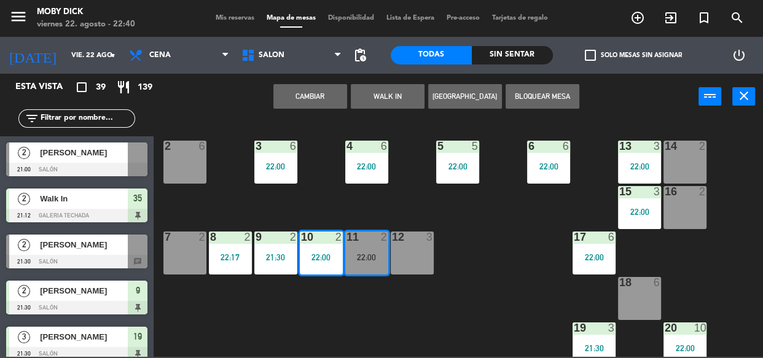
click at [321, 91] on button "Cambiar" at bounding box center [310, 96] width 74 height 25
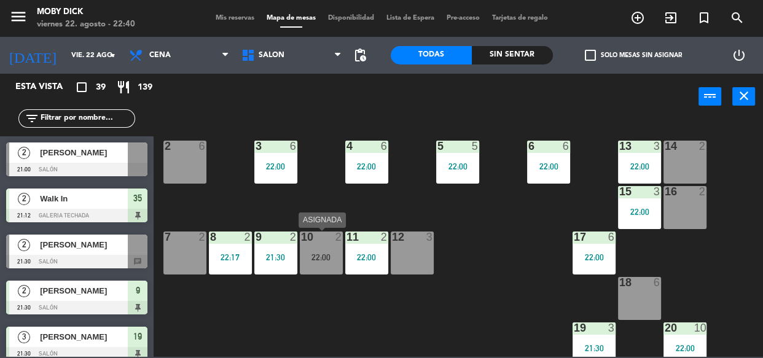
click at [327, 253] on div "22:00" at bounding box center [321, 257] width 43 height 9
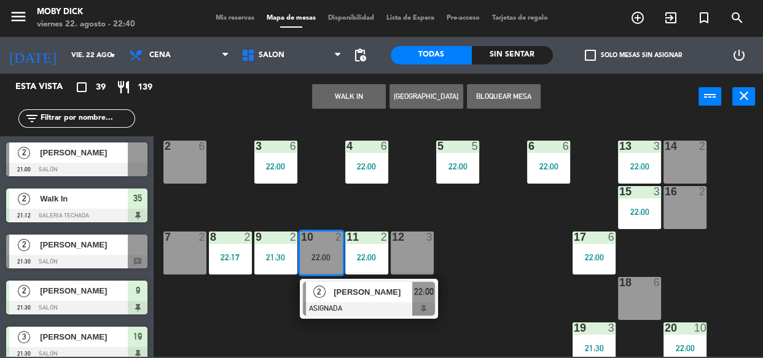
click at [236, 20] on span "Mis reservas" at bounding box center [234, 18] width 51 height 7
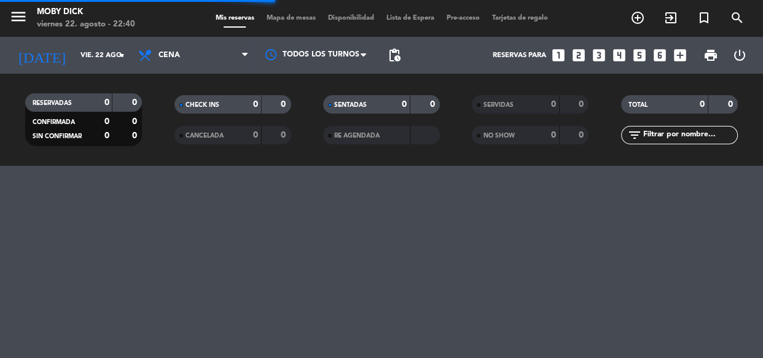
click at [655, 127] on div "filter_list" at bounding box center [679, 135] width 117 height 18
click at [655, 130] on input "text" at bounding box center [689, 135] width 95 height 14
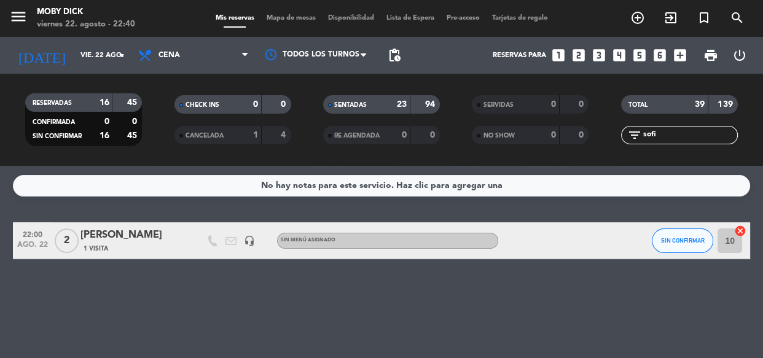
type input "sofi"
click at [737, 233] on icon "cancel" at bounding box center [740, 231] width 12 height 12
click at [287, 18] on span "Mapa de mesas" at bounding box center [290, 18] width 61 height 7
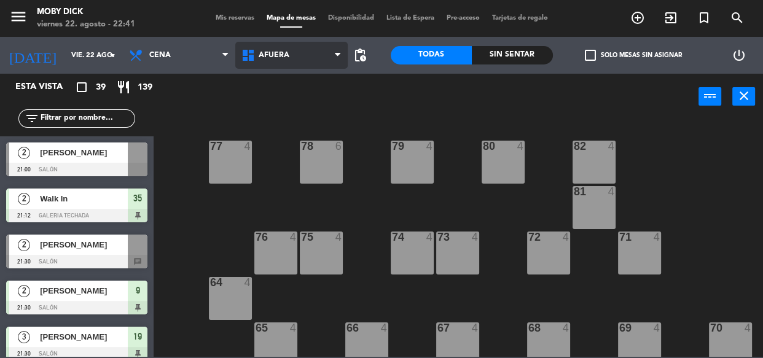
click at [325, 55] on span "AFUERA" at bounding box center [291, 55] width 112 height 27
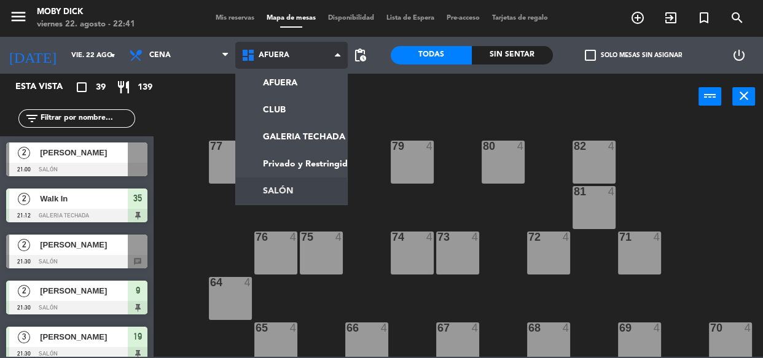
click at [300, 187] on ng-component "menu Moby Dick viernes 22. agosto - 22:41 Mis reservas Mapa de mesas Disponibil…" at bounding box center [381, 178] width 763 height 357
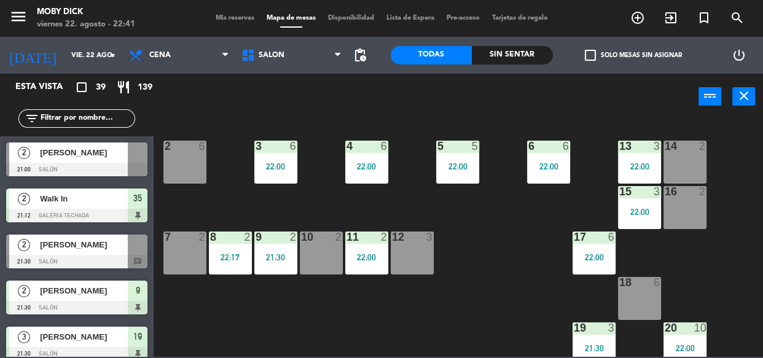
click at [329, 263] on div "10 2" at bounding box center [321, 252] width 43 height 43
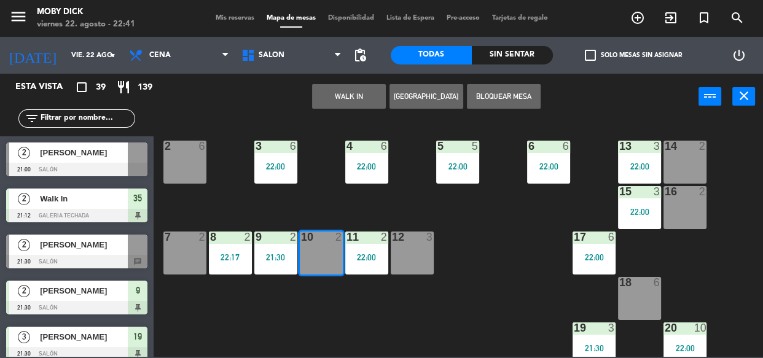
click at [338, 87] on button "WALK IN" at bounding box center [349, 96] width 74 height 25
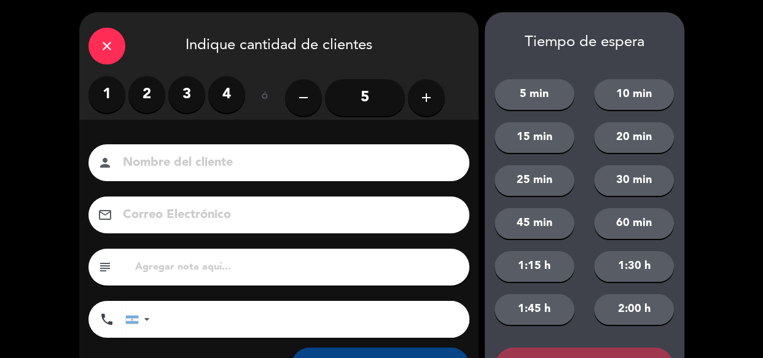
click at [150, 95] on label "2" at bounding box center [146, 94] width 37 height 37
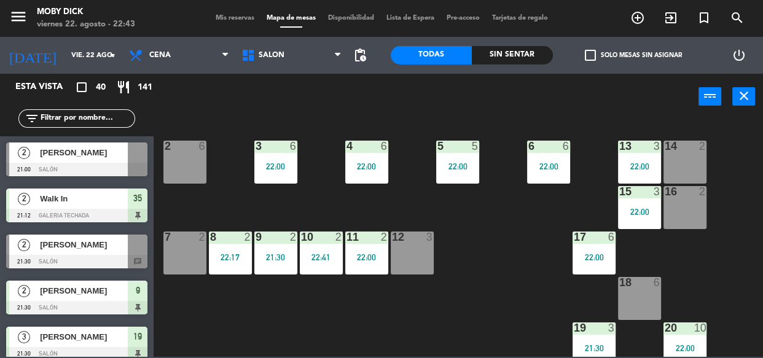
click at [228, 16] on span "Mis reservas" at bounding box center [234, 18] width 51 height 7
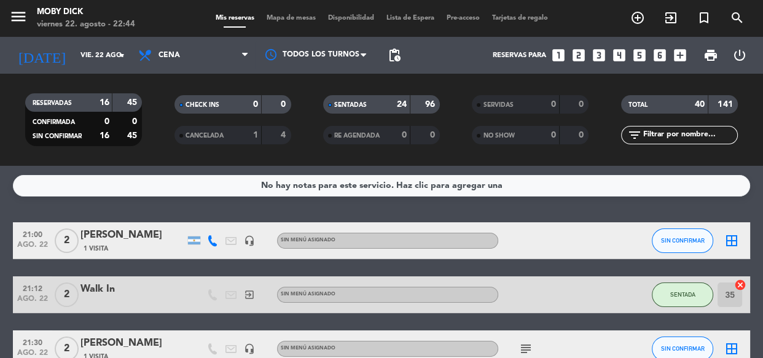
click at [338, 215] on div "No hay notas para este servicio. Haz clic para agregar una 21:00 ago. 22 2 Nata…" at bounding box center [381, 262] width 763 height 192
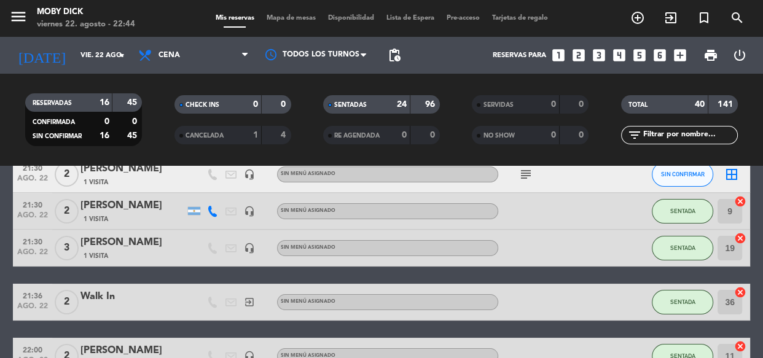
scroll to position [178, 0]
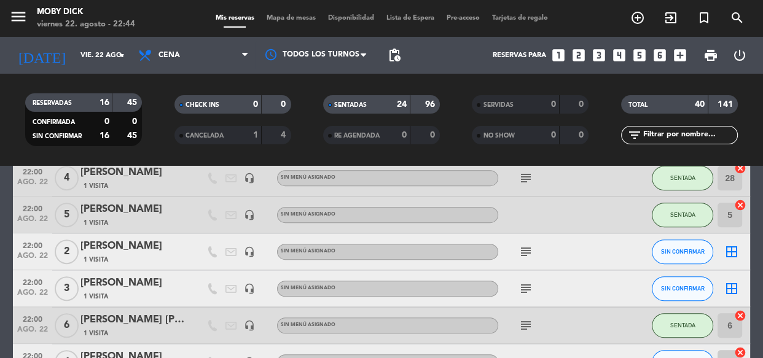
scroll to position [669, 0]
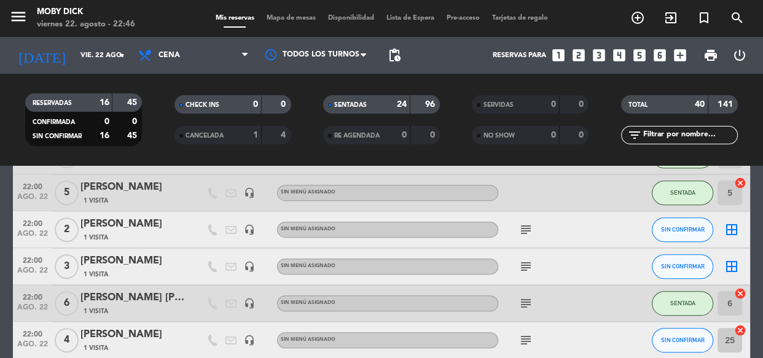
click at [680, 129] on input "text" at bounding box center [689, 135] width 95 height 14
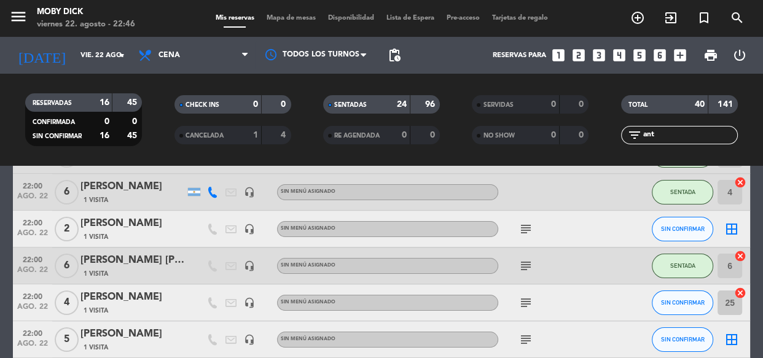
scroll to position [0, 0]
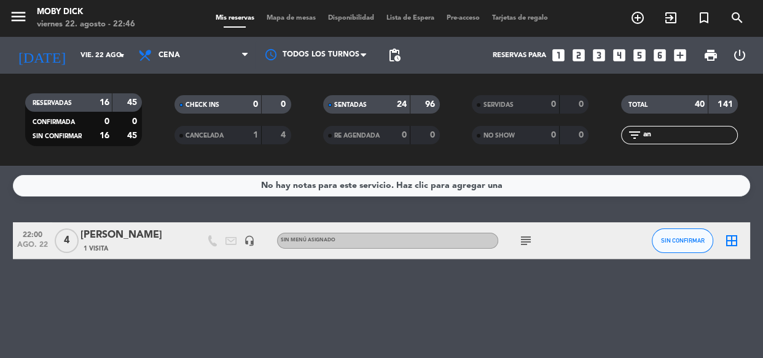
type input "a"
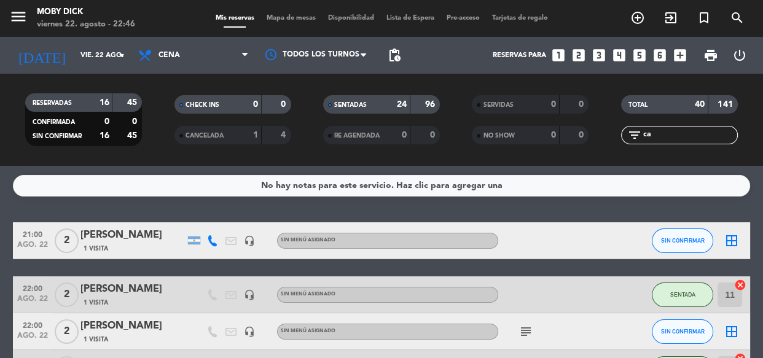
type input "c"
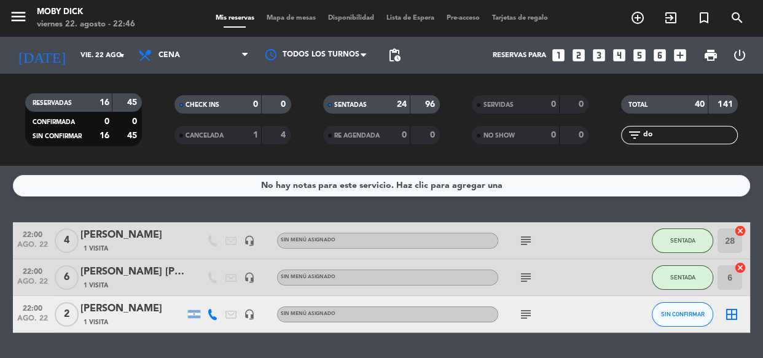
type input "d"
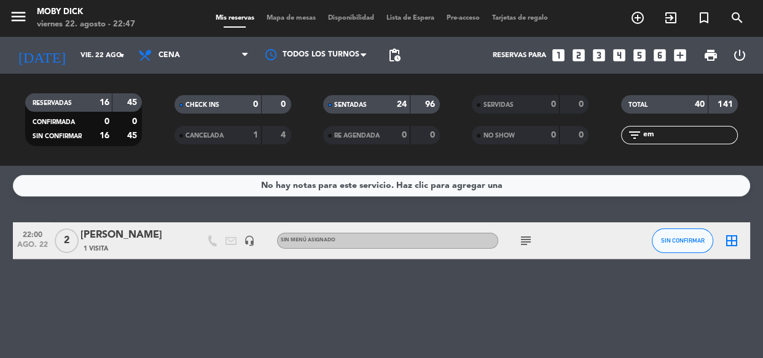
type input "e"
type input "h"
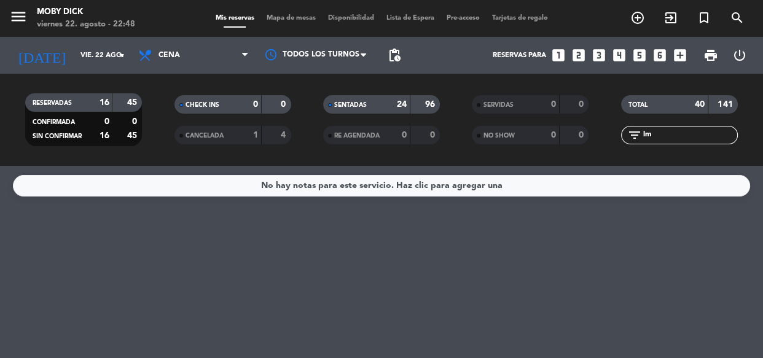
type input "l"
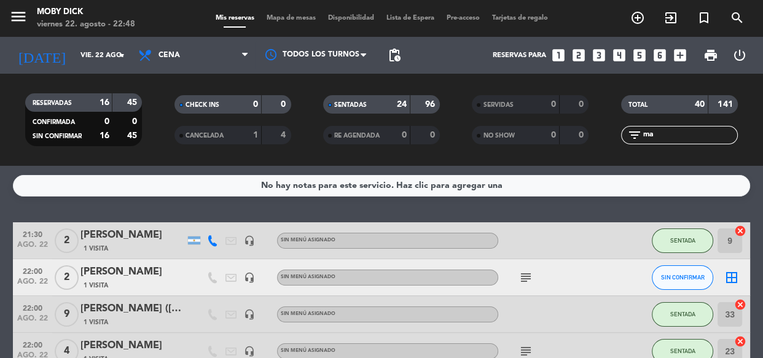
type input "m"
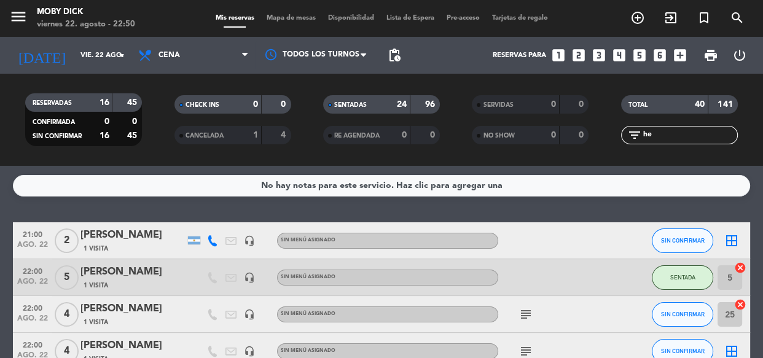
type input "h"
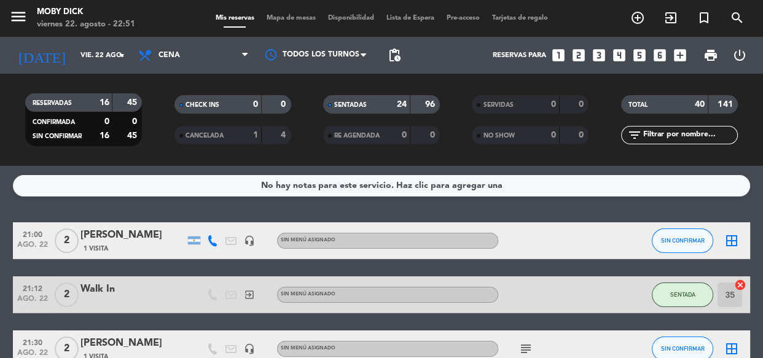
click at [634, 217] on div "No hay notas para este servicio. Haz clic para agregar una 21:00 ago. 22 2 Nata…" at bounding box center [381, 262] width 763 height 192
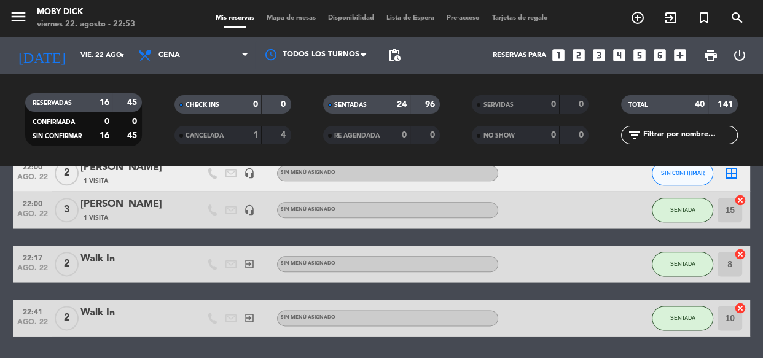
scroll to position [1496, 0]
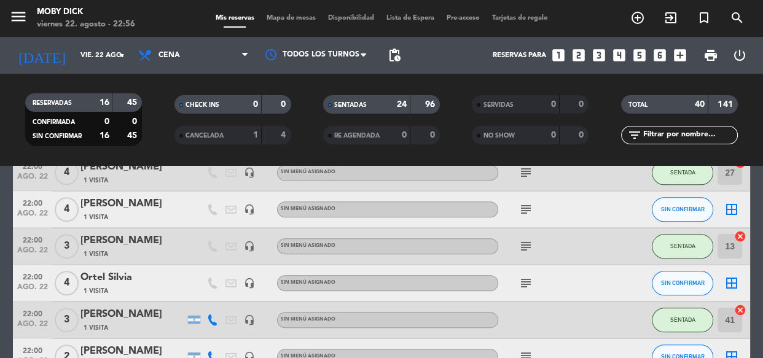
scroll to position [1183, 0]
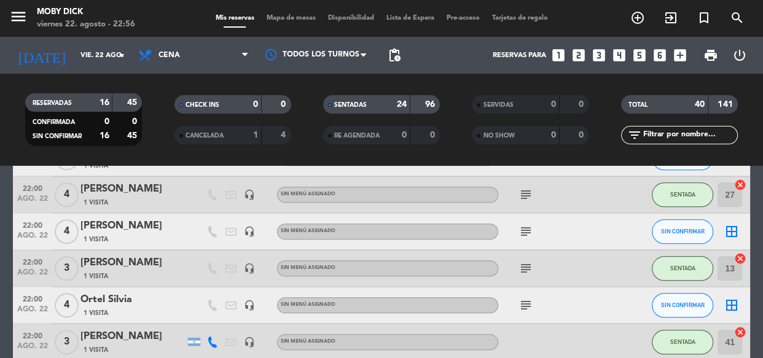
click at [686, 134] on input "text" at bounding box center [689, 135] width 95 height 14
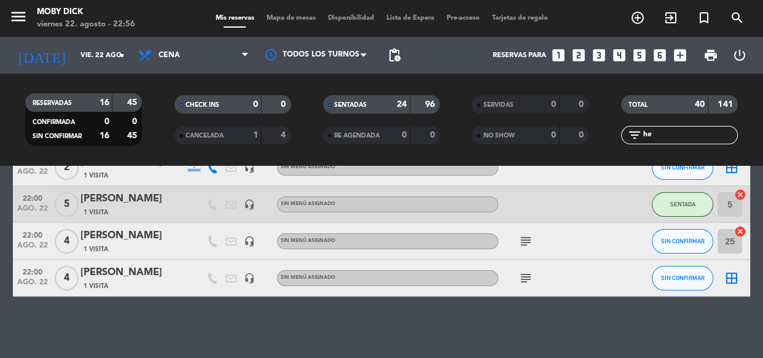
scroll to position [0, 0]
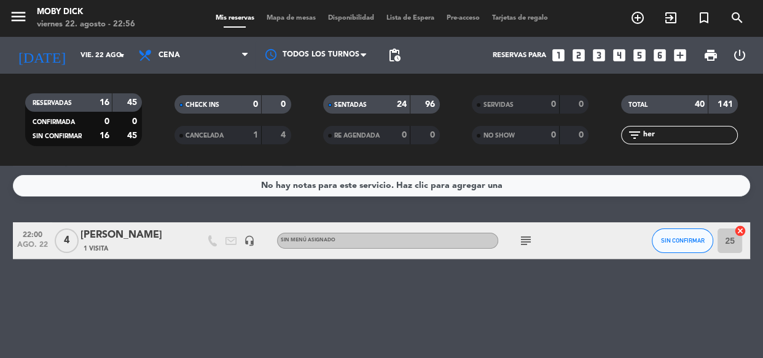
type input "her"
click at [741, 232] on icon "cancel" at bounding box center [740, 231] width 12 height 12
drag, startPoint x: 686, startPoint y: 134, endPoint x: 519, endPoint y: 123, distance: 166.7
click at [519, 123] on div "RESERVADAS 16 45 CONFIRMADA 0 0 SIN CONFIRMAR 16 45 CHECK INS 0 0 CANCELADA 1 4…" at bounding box center [381, 120] width 763 height 68
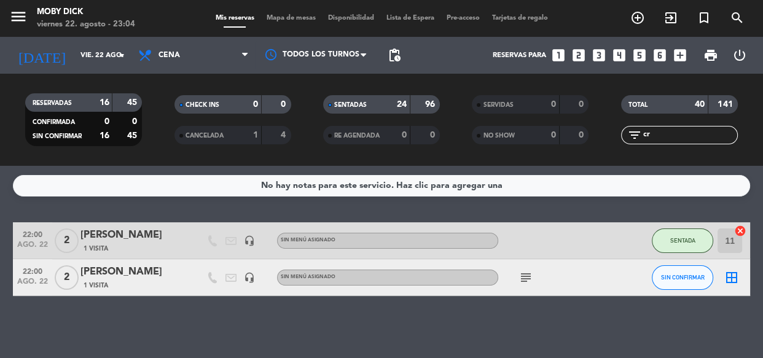
type input "cr"
click at [528, 313] on div "No hay notas para este servicio. Haz clic para agregar una 22:00 ago. 22 2 Agus…" at bounding box center [381, 262] width 763 height 192
click at [284, 22] on div "Mis reservas Mapa de mesas Disponibilidad Lista de Espera Pre-acceso Tarjetas d…" at bounding box center [381, 18] width 344 height 11
click at [286, 17] on span "Mapa de mesas" at bounding box center [290, 18] width 61 height 7
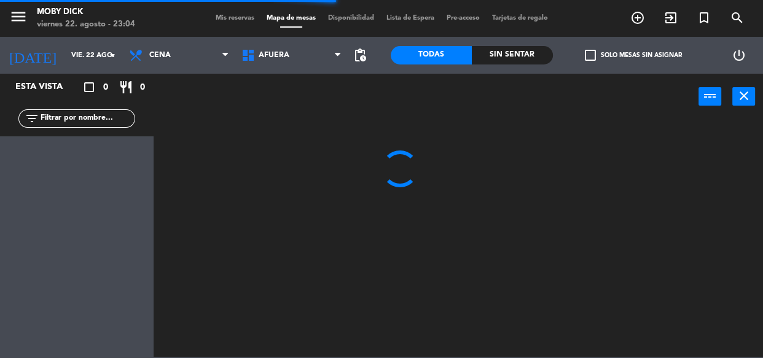
click at [307, 50] on span "AFUERA" at bounding box center [291, 55] width 112 height 27
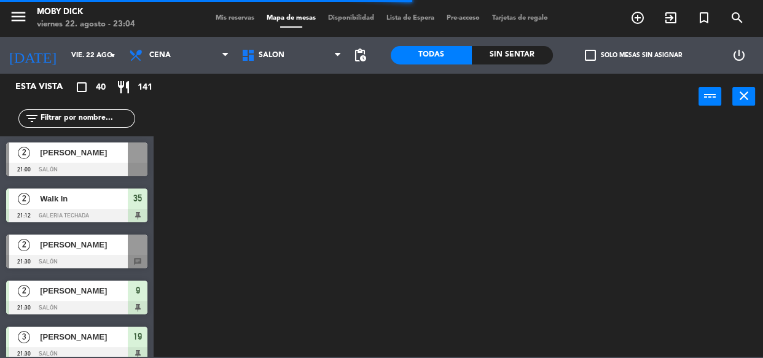
click at [259, 190] on ng-component "menu Moby Dick viernes 22. agosto - 23:04 Mis reservas Mapa de mesas Disponibil…" at bounding box center [381, 178] width 763 height 357
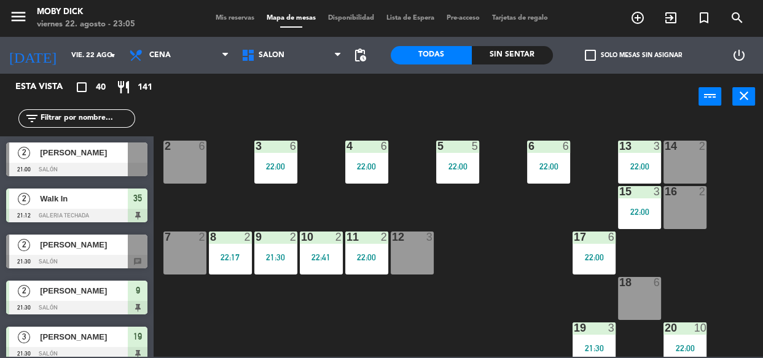
click at [309, 208] on div "14 2 13 3 22:00 6 6 22:00 5 5 22:00 4 6 22:00 3 6 22:00 2 6 16 2 15 3 22:00 17 …" at bounding box center [462, 238] width 602 height 238
click at [239, 201] on div "14 2 13 3 22:00 6 6 22:00 5 5 22:00 4 6 22:00 3 6 22:00 2 6 16 2 15 3 22:00 17 …" at bounding box center [462, 238] width 602 height 238
click at [117, 122] on input "text" at bounding box center [86, 119] width 95 height 14
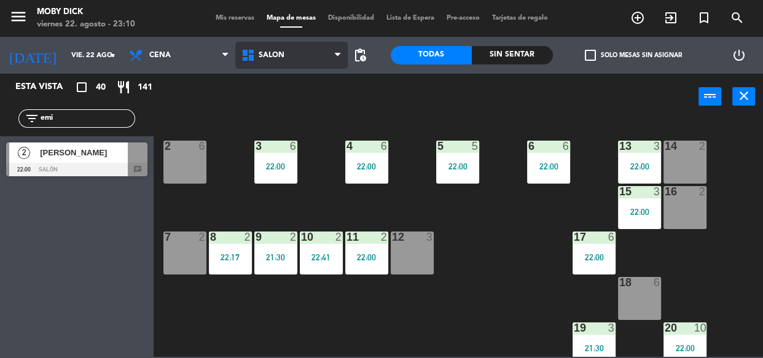
type input "emi"
click at [290, 52] on span "SALÓN" at bounding box center [291, 55] width 112 height 27
click at [418, 193] on div "14 2 13 3 22:00 6 6 22:00 5 5 22:00 4 6 22:00 3 6 22:00 2 6 16 2 15 3 22:00 17 …" at bounding box center [462, 238] width 602 height 238
drag, startPoint x: 96, startPoint y: 112, endPoint x: 0, endPoint y: 141, distance: 99.9
click at [0, 141] on div "Esta vista crop_square 40 restaurant 141 filter_list emi 2 Emiliano Villoslada …" at bounding box center [77, 128] width 154 height 109
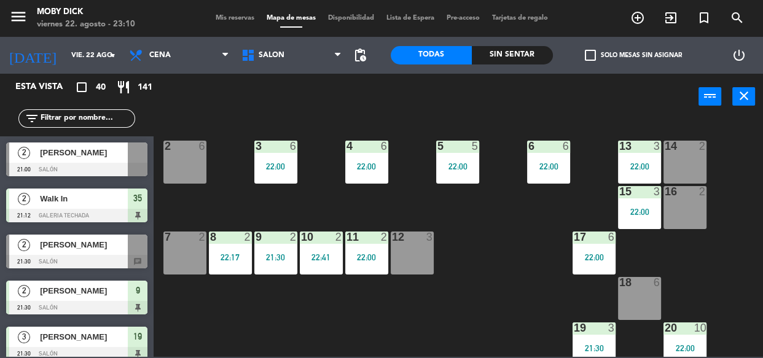
drag, startPoint x: 87, startPoint y: 125, endPoint x: 92, endPoint y: 118, distance: 8.9
click at [88, 124] on div "filter_list" at bounding box center [76, 118] width 117 height 18
click at [92, 118] on input "text" at bounding box center [86, 119] width 95 height 14
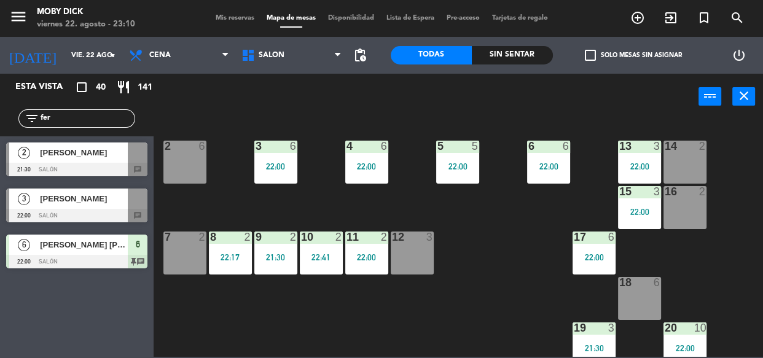
type input "fer"
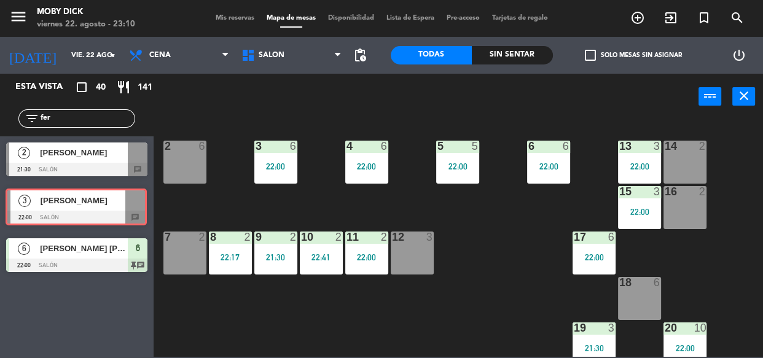
click at [66, 212] on div "3 Fer Nogueira 22:00 SALÓN chat 3 Fer Nogueira 22:00 SALÓN chat" at bounding box center [77, 207] width 154 height 50
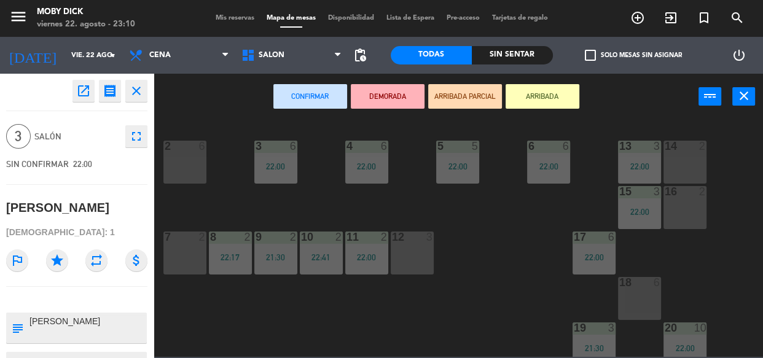
click at [638, 299] on div "18 6" at bounding box center [639, 298] width 43 height 43
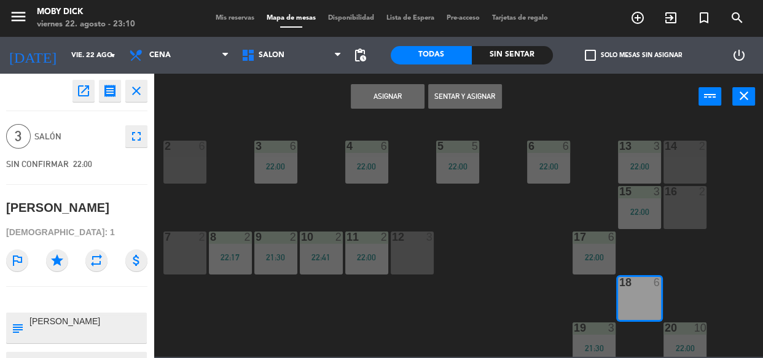
click at [454, 96] on button "Sentar y Asignar" at bounding box center [465, 96] width 74 height 25
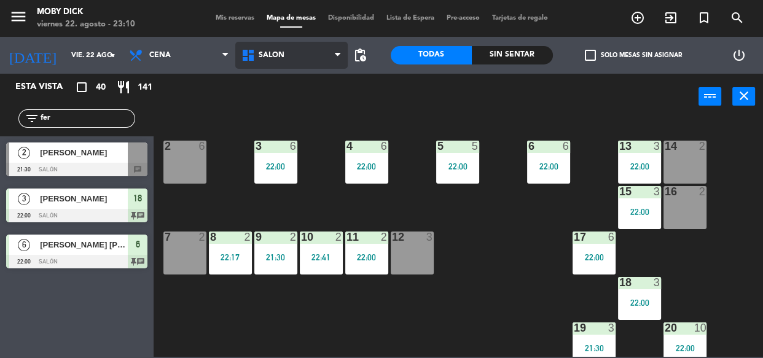
click at [303, 50] on span "SALÓN" at bounding box center [291, 55] width 112 height 27
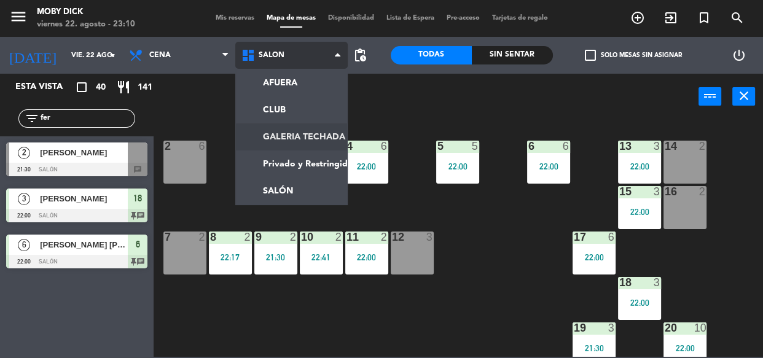
click at [313, 141] on ng-component "menu Moby Dick viernes 22. agosto - 23:10 Mis reservas Mapa de mesas Disponibil…" at bounding box center [381, 178] width 763 height 357
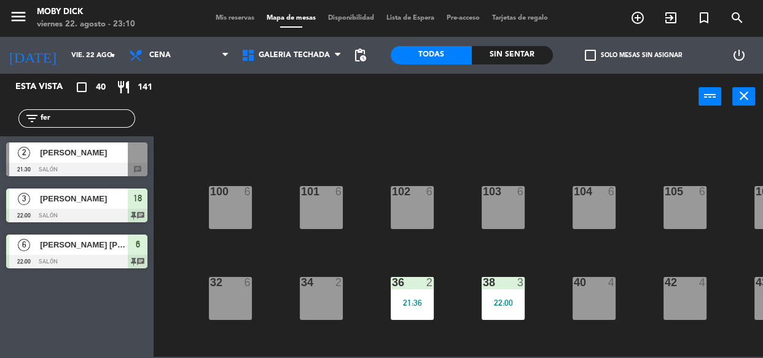
click at [365, 246] on div "100 6 101 6 102 6 103 6 104 6 105 6 107 6 32 6 34 2 36 2 21:36 38 3 22:00 40 4 …" at bounding box center [462, 238] width 602 height 238
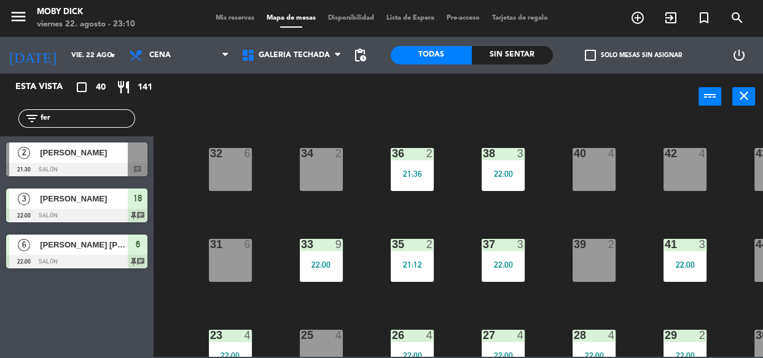
scroll to position [89, 0]
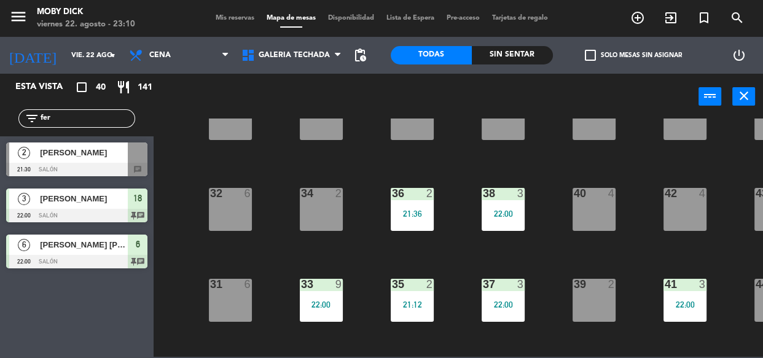
click at [605, 220] on div "40 4" at bounding box center [593, 209] width 43 height 43
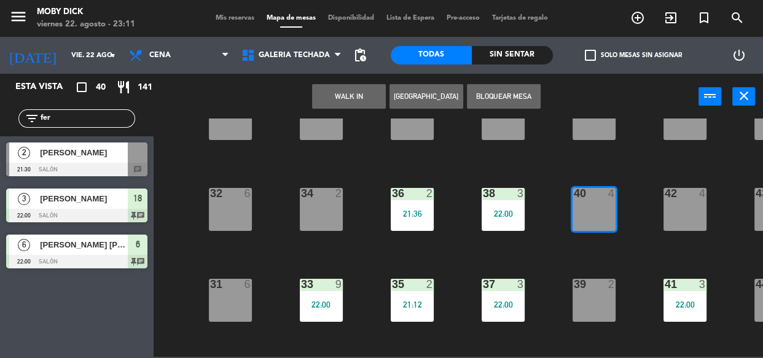
click at [403, 89] on button "[GEOGRAPHIC_DATA]" at bounding box center [426, 96] width 74 height 25
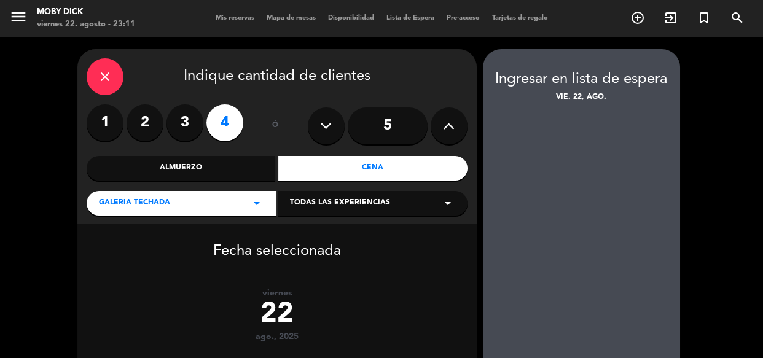
click at [101, 82] on icon "close" at bounding box center [105, 76] width 15 height 15
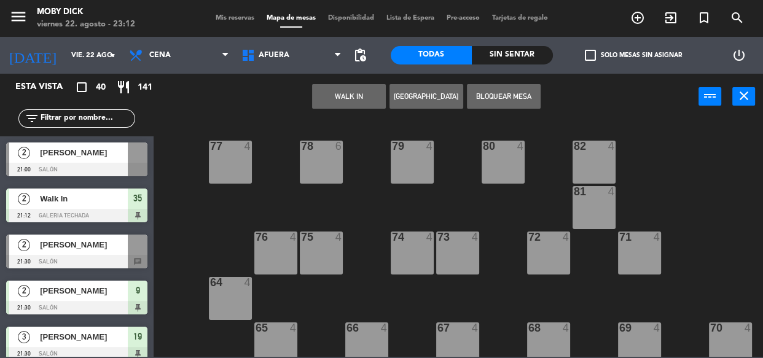
click at [110, 115] on input "text" at bounding box center [86, 119] width 95 height 14
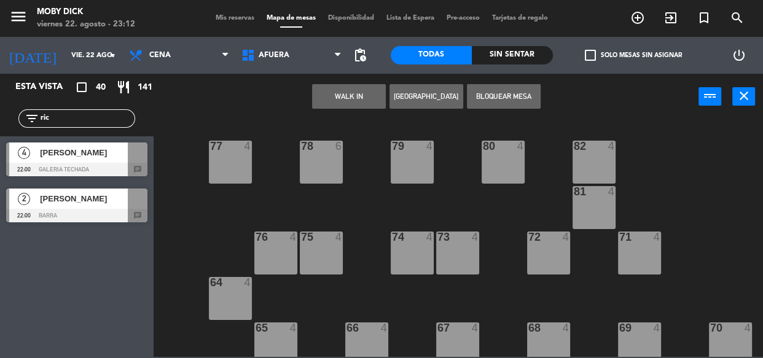
type input "ric"
click at [103, 212] on div at bounding box center [76, 216] width 141 height 14
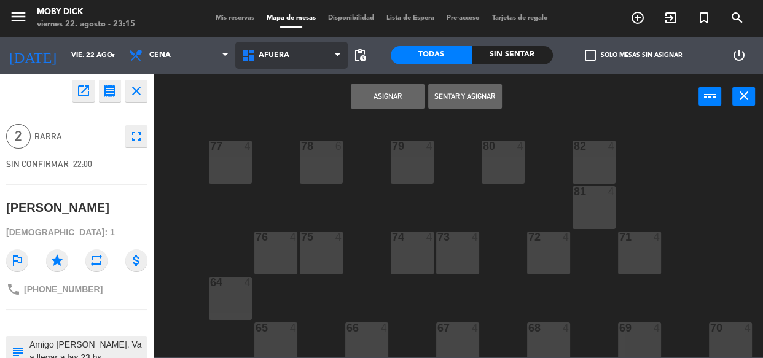
click at [286, 45] on span "AFUERA" at bounding box center [291, 55] width 112 height 27
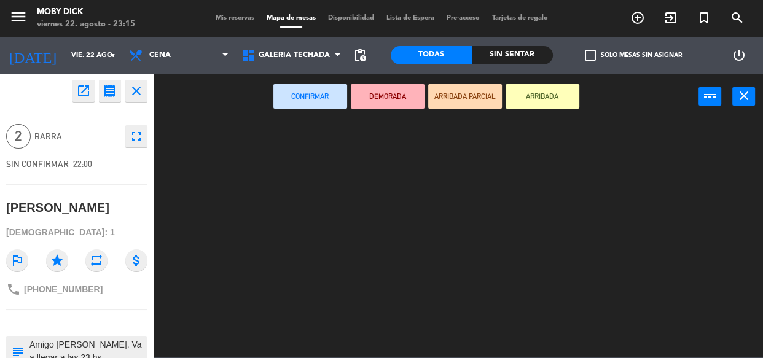
click at [292, 139] on ng-component "menu Moby Dick viernes 22. agosto - 23:15 Mis reservas Mapa de mesas Disponibil…" at bounding box center [381, 178] width 763 height 357
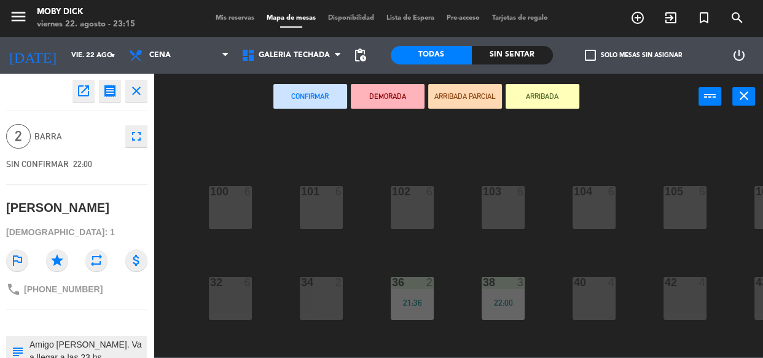
click at [389, 252] on div "100 6 101 6 102 6 103 6 104 6 105 6 107 6 32 6 34 2 36 2 21:36 38 3 22:00 40 4 …" at bounding box center [462, 238] width 602 height 238
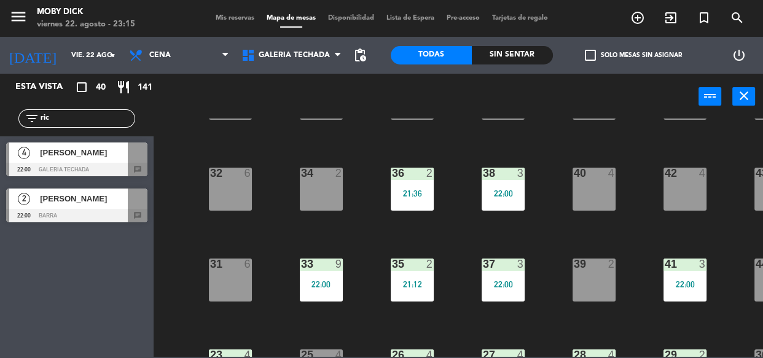
scroll to position [111, 0]
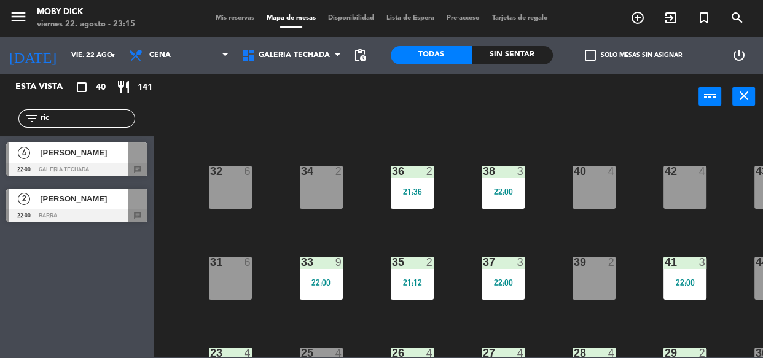
drag, startPoint x: 87, startPoint y: 204, endPoint x: 126, endPoint y: 193, distance: 40.8
click at [87, 203] on div "2 Ricardo Córdoba 22:00 BARRA chat" at bounding box center [77, 205] width 154 height 46
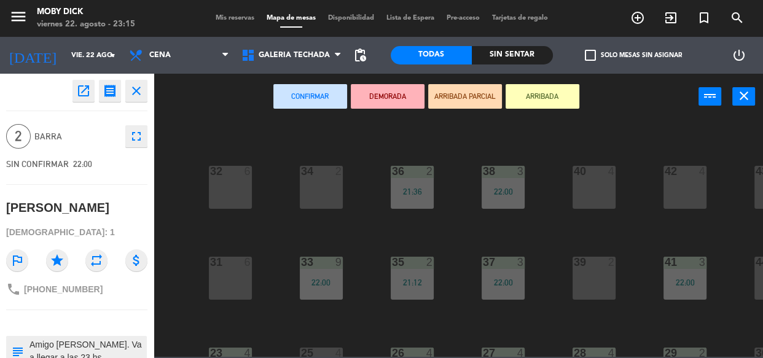
click at [597, 274] on div "39 2" at bounding box center [593, 278] width 43 height 43
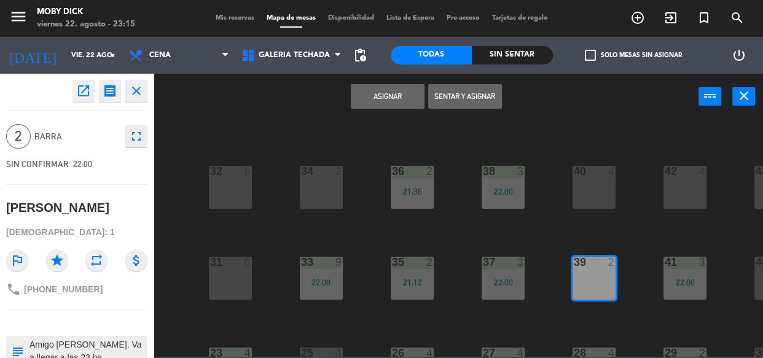
click at [370, 92] on button "Asignar" at bounding box center [388, 96] width 74 height 25
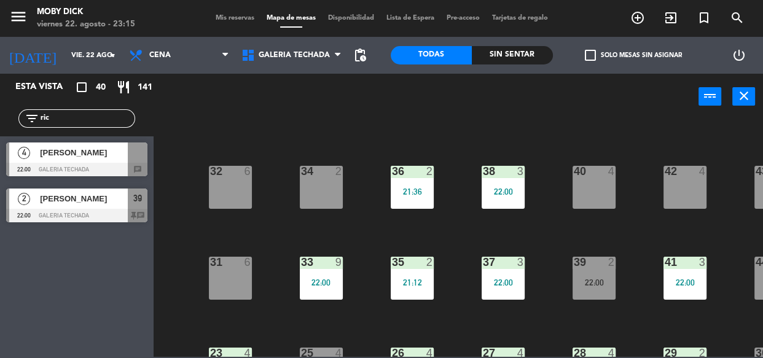
click at [324, 180] on div "34 2" at bounding box center [321, 187] width 43 height 43
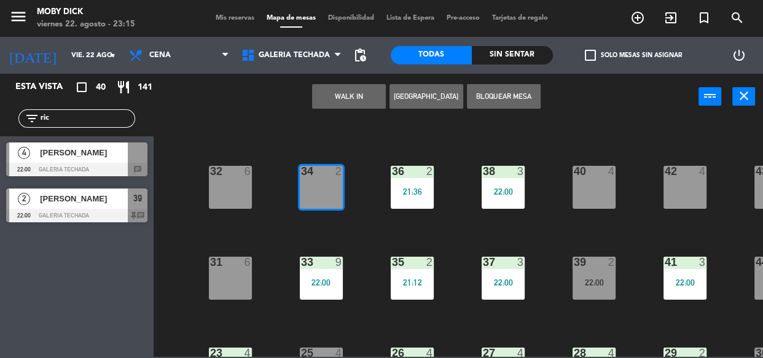
click at [367, 100] on button "WALK IN" at bounding box center [349, 96] width 74 height 25
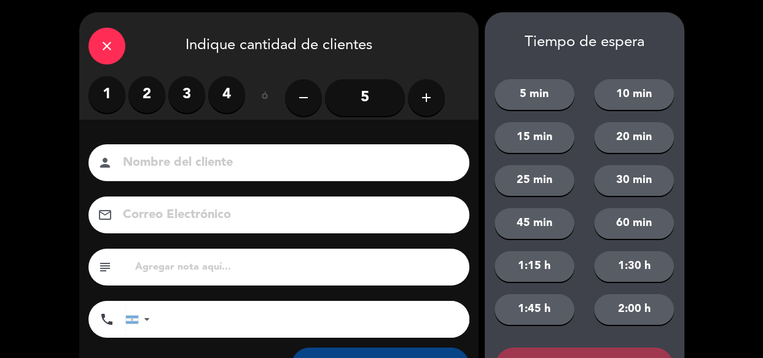
click at [419, 97] on icon "add" at bounding box center [426, 97] width 15 height 15
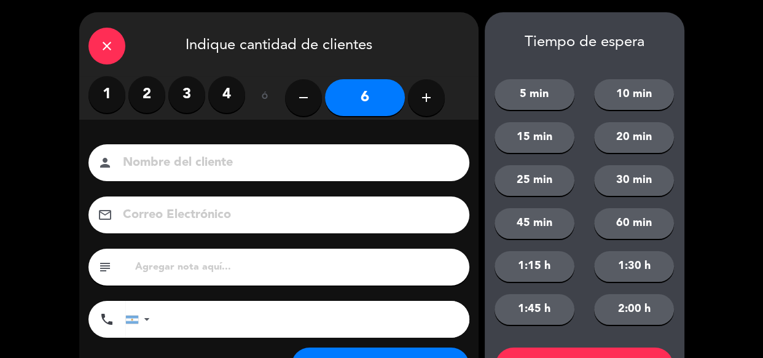
click at [386, 95] on input "6" at bounding box center [365, 97] width 80 height 37
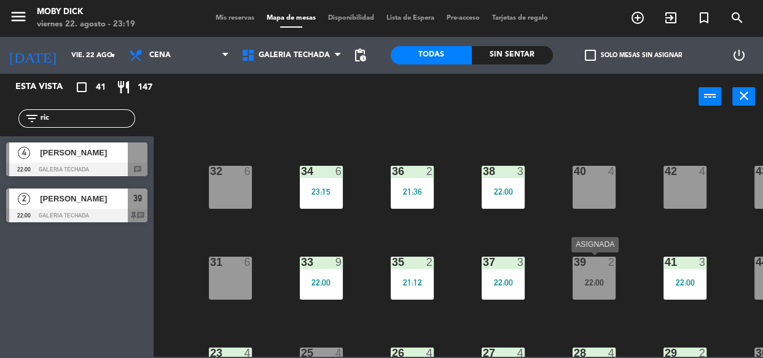
click at [585, 278] on div "22:00" at bounding box center [593, 282] width 43 height 9
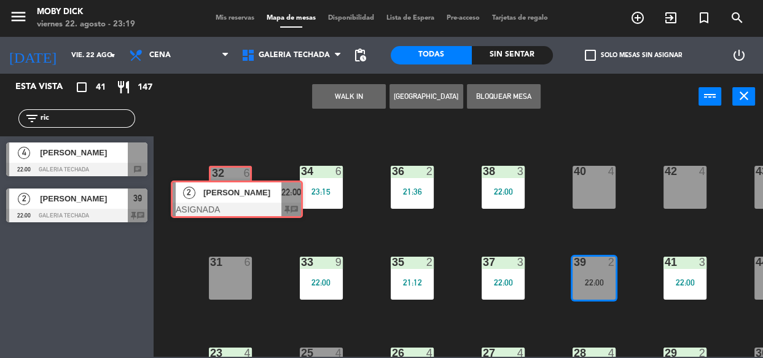
drag, startPoint x: 632, startPoint y: 313, endPoint x: 229, endPoint y: 186, distance: 422.2
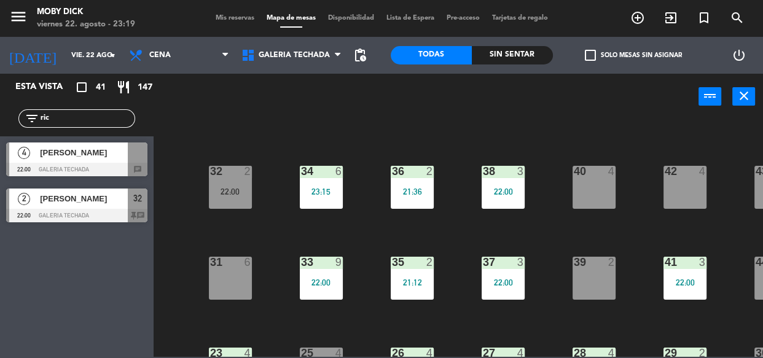
click at [236, 182] on div "32 2 22:00" at bounding box center [230, 187] width 43 height 43
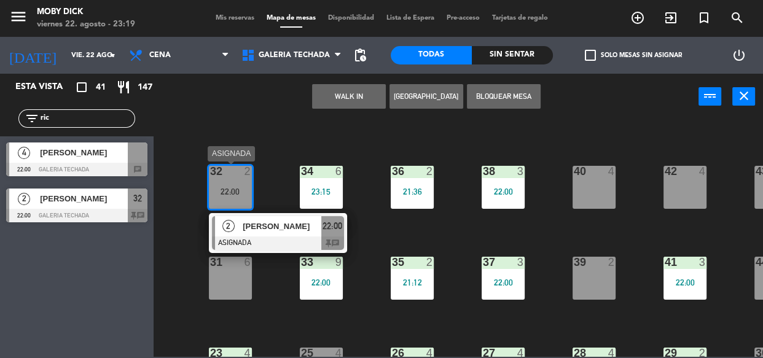
click at [295, 234] on div "[PERSON_NAME]" at bounding box center [281, 226] width 80 height 20
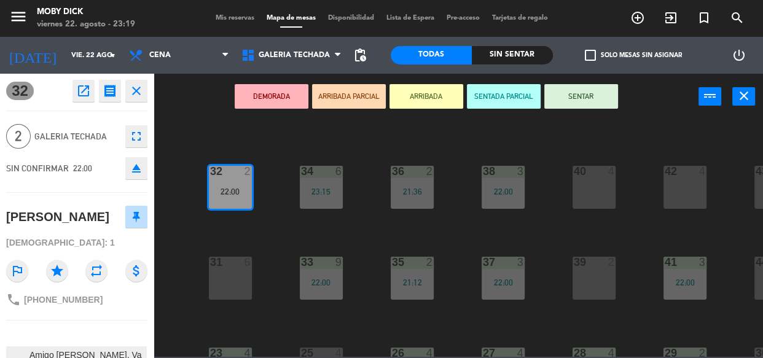
click at [574, 98] on button "SENTAR" at bounding box center [581, 96] width 74 height 25
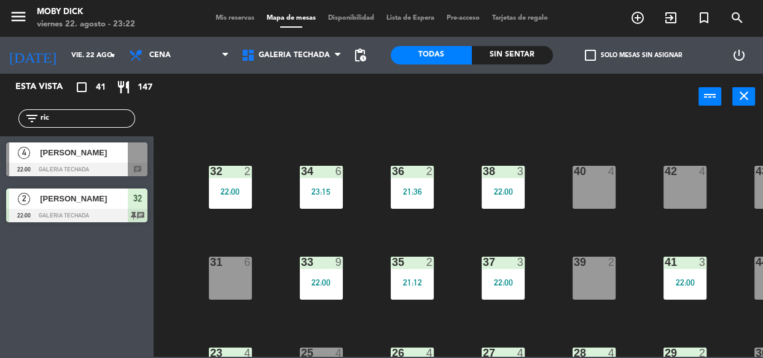
scroll to position [0, 0]
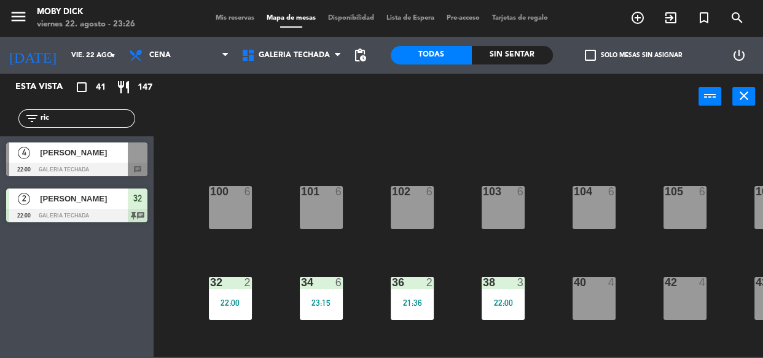
click at [563, 191] on div "100 6 101 6 102 6 103 6 104 6 105 6 107 6 32 2 22:00 34 6 23:15 36 2 21:36 38 3…" at bounding box center [462, 238] width 602 height 238
click at [567, 189] on div "104" at bounding box center [573, 191] width 20 height 11
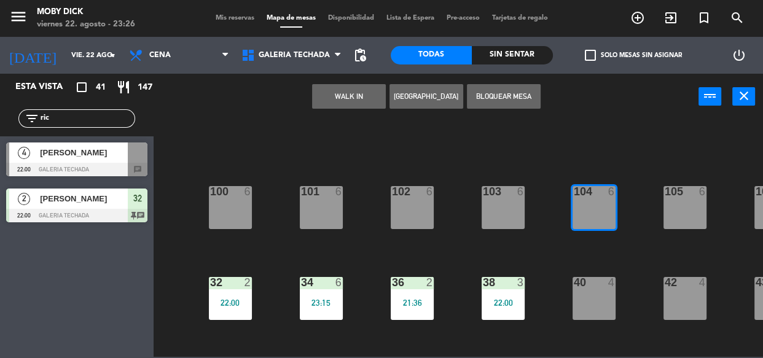
click at [551, 181] on div "100 6 101 6 102 6 103 6 104 6 105 6 107 6 32 2 22:00 34 6 23:15 36 2 21:36 38 3…" at bounding box center [462, 238] width 602 height 238
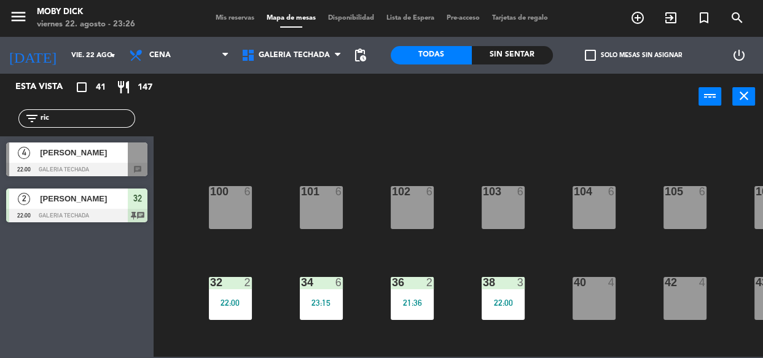
click at [551, 181] on div "100 6 101 6 102 6 103 6 104 6 105 6 107 6 32 2 22:00 34 6 23:15 36 2 21:36 38 3…" at bounding box center [462, 238] width 602 height 238
click at [129, 115] on input "ric" at bounding box center [86, 119] width 95 height 14
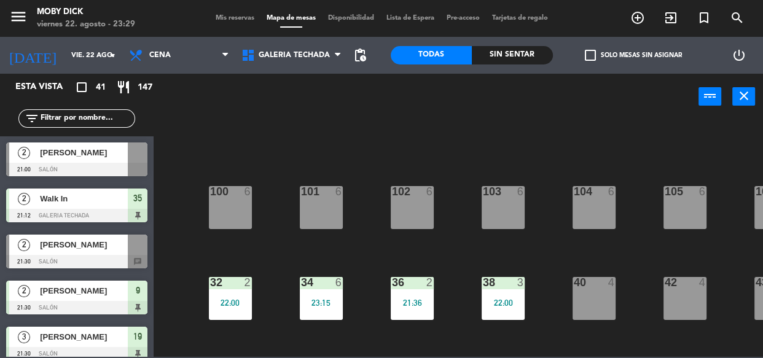
type input "h"
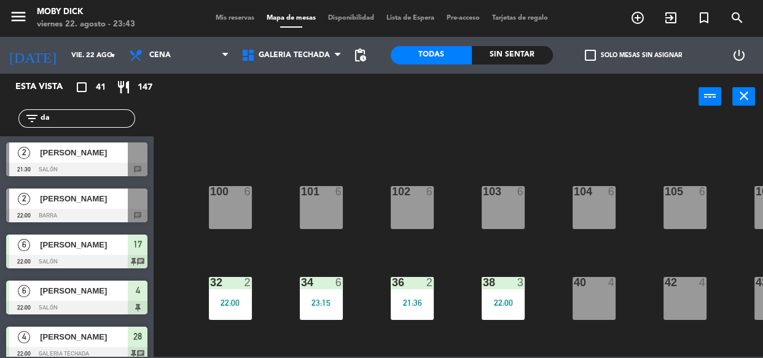
type input "d"
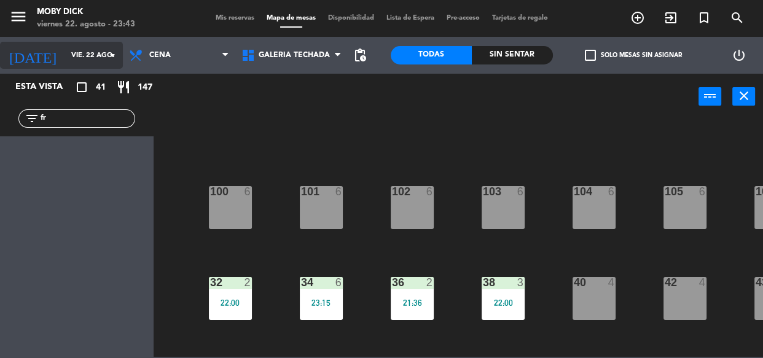
type input "f"
type input "r"
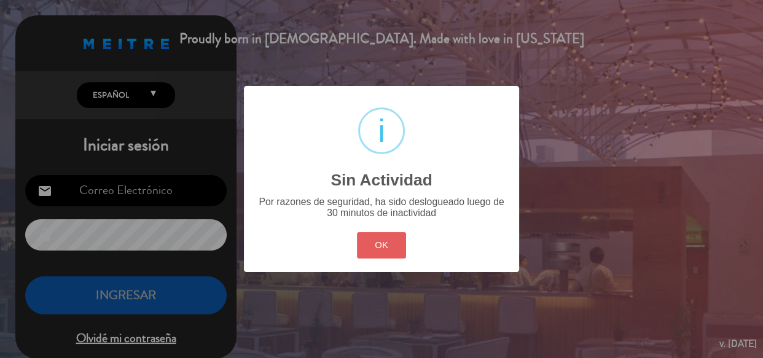
click at [369, 257] on button "OK" at bounding box center [382, 245] width 50 height 26
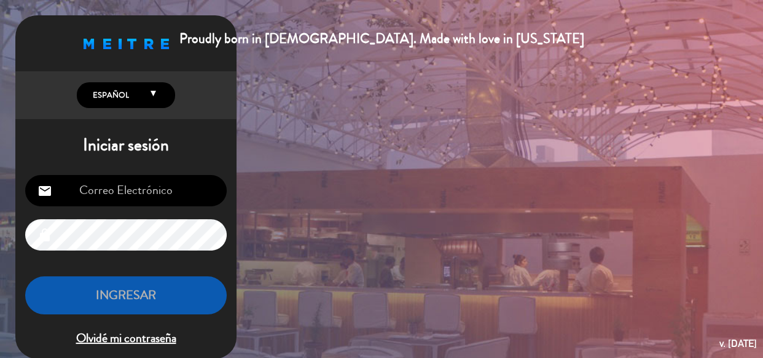
click at [106, 190] on input "email" at bounding box center [125, 190] width 201 height 31
type input "info@mobydickpub.com.ar"
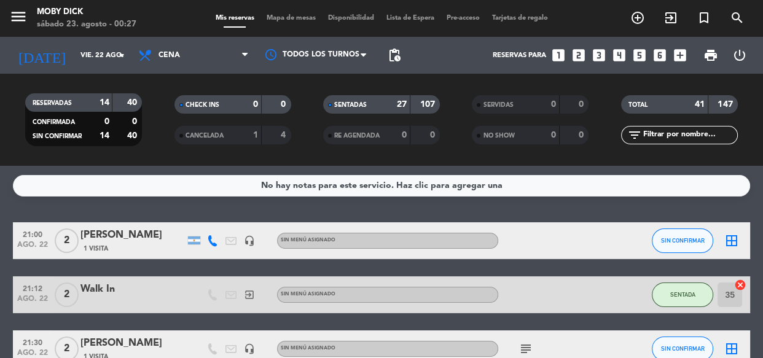
click at [281, 19] on span "Mapa de mesas" at bounding box center [290, 18] width 61 height 7
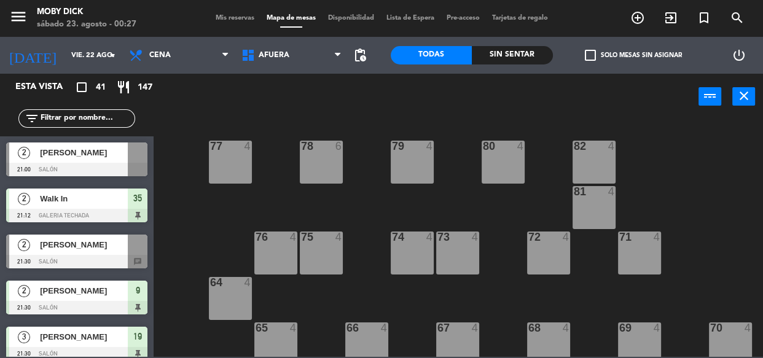
click at [233, 17] on span "Mis reservas" at bounding box center [234, 18] width 51 height 7
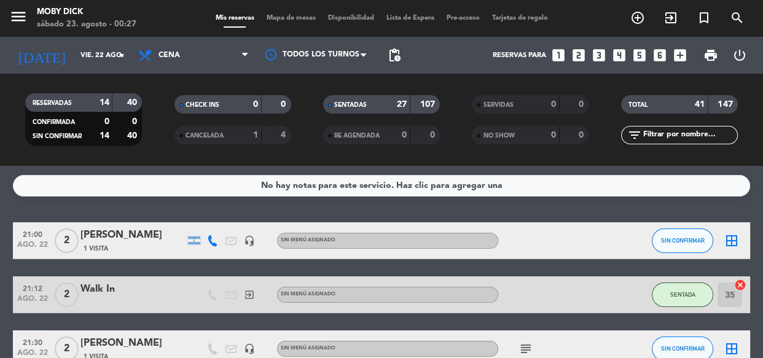
click at [478, 209] on div "No hay notas para este servicio. Haz clic para agregar una 21:00 ago. 22 2 Nata…" at bounding box center [381, 262] width 763 height 192
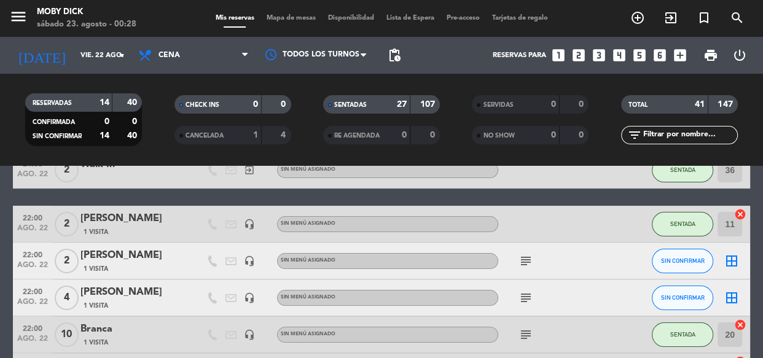
scroll to position [284, 0]
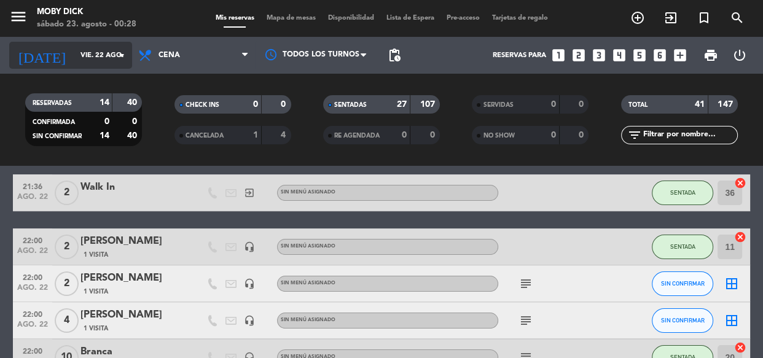
click at [106, 44] on div "today vie. 22 ago. arrow_drop_down" at bounding box center [70, 55] width 123 height 27
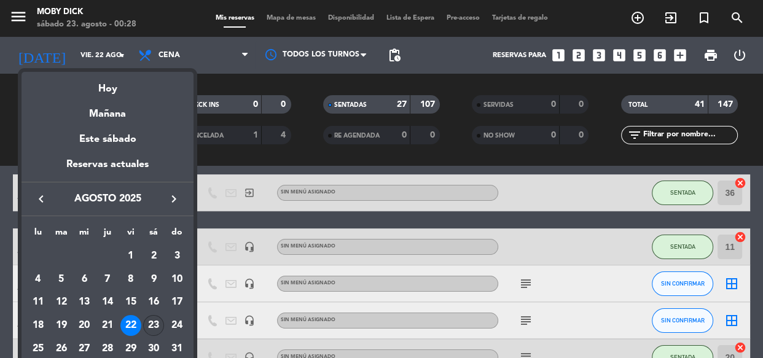
click at [160, 325] on div "23" at bounding box center [153, 325] width 21 height 21
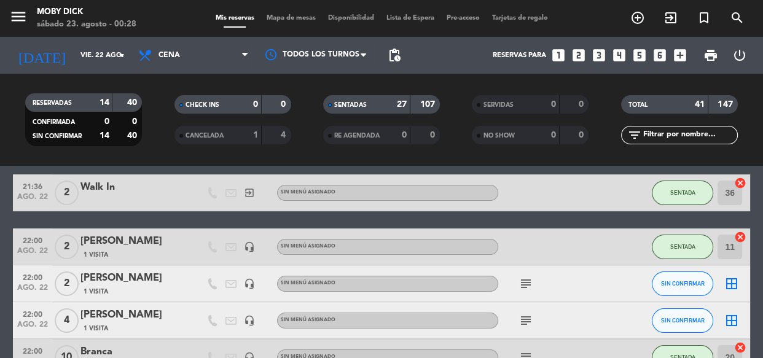
type input "sáb. 23 ago."
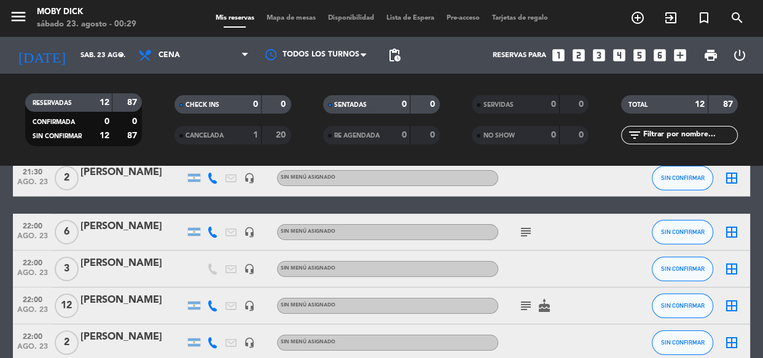
click at [671, 130] on input "text" at bounding box center [689, 135] width 95 height 14
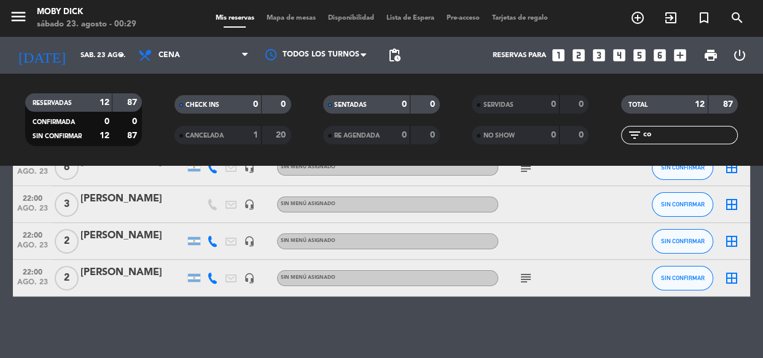
scroll to position [0, 0]
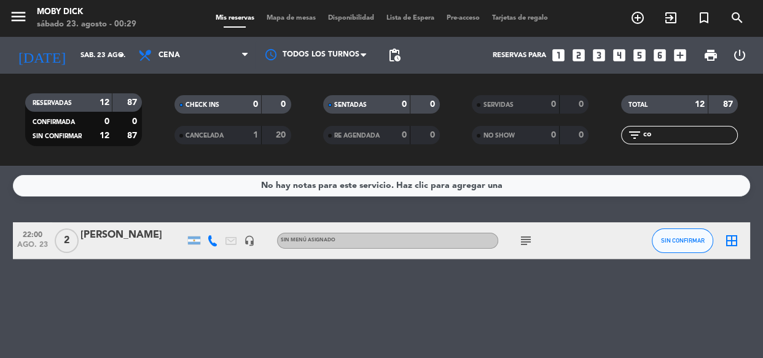
type input "c"
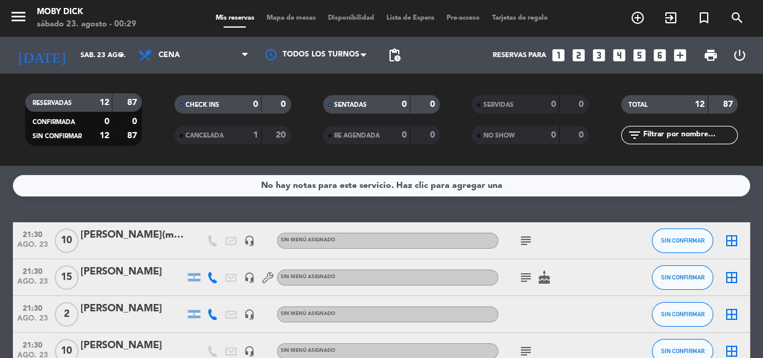
click at [661, 55] on icon "looks_6" at bounding box center [659, 55] width 16 height 16
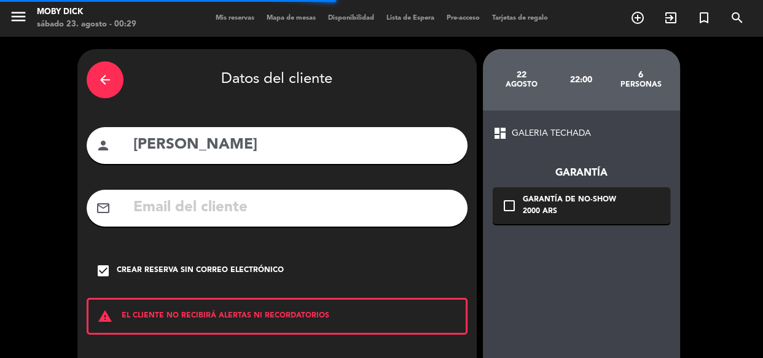
click at [110, 88] on div "arrow_back" at bounding box center [105, 79] width 37 height 37
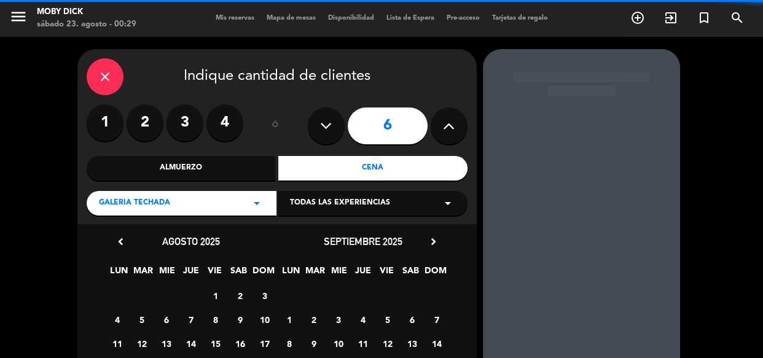
click at [111, 88] on div "close" at bounding box center [105, 76] width 37 height 37
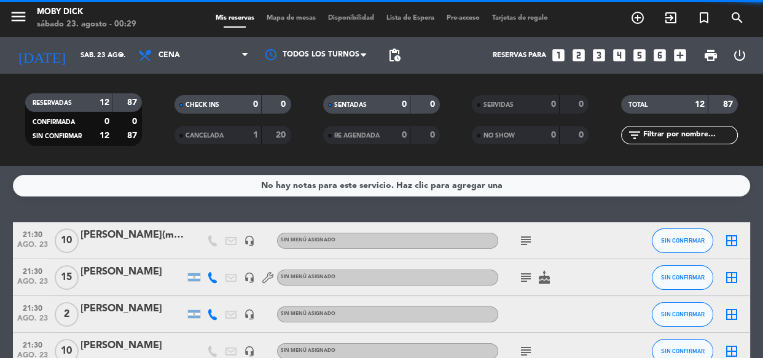
click at [661, 56] on icon "looks_6" at bounding box center [659, 55] width 16 height 16
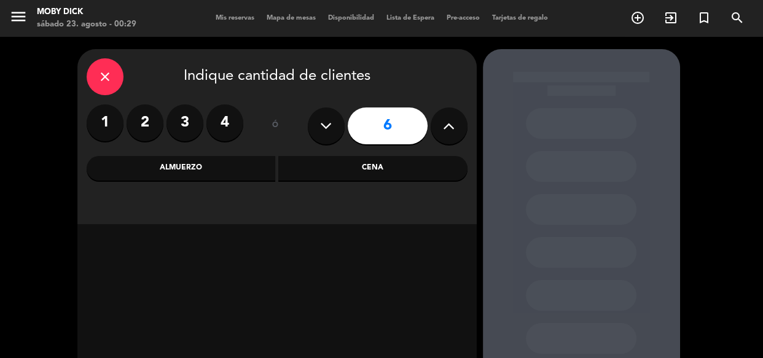
click at [379, 173] on div "Cena" at bounding box center [372, 168] width 189 height 25
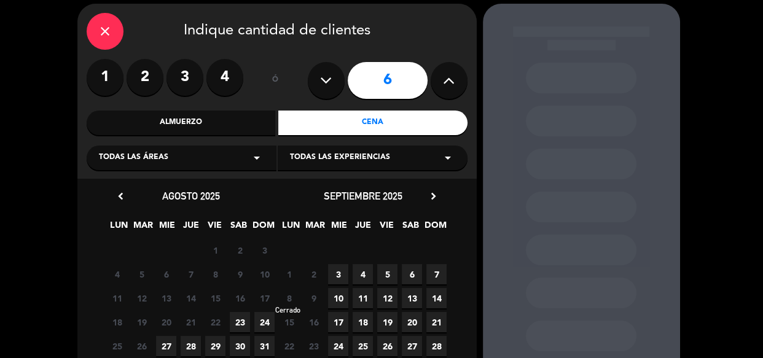
scroll to position [67, 0]
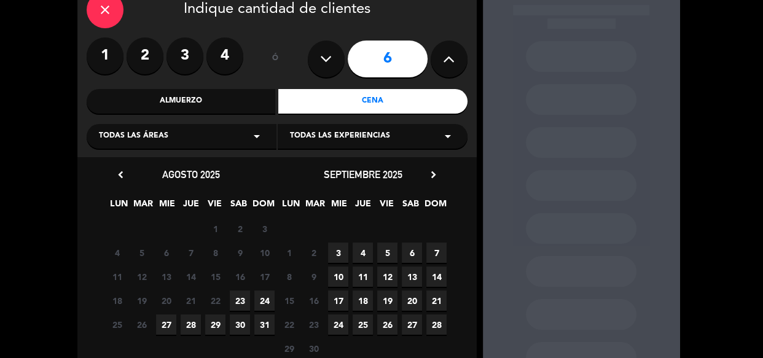
click at [239, 302] on span "23" at bounding box center [240, 300] width 20 height 20
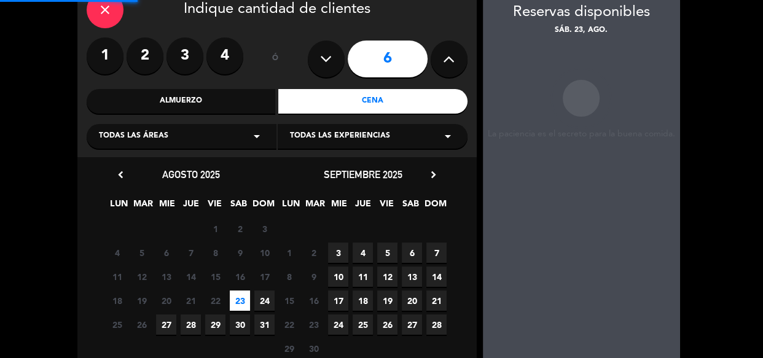
scroll to position [49, 0]
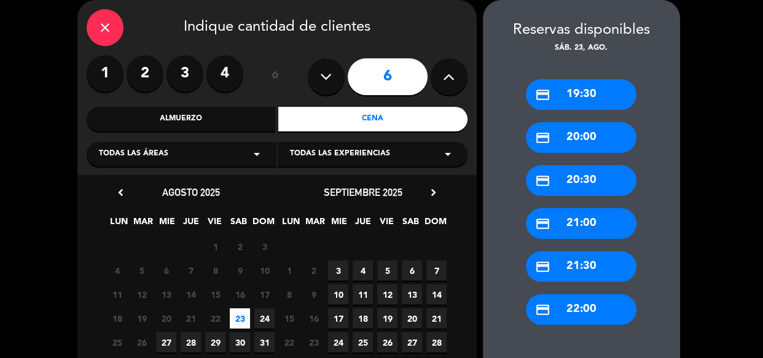
click at [570, 265] on div "credit_card 21:30" at bounding box center [581, 266] width 111 height 31
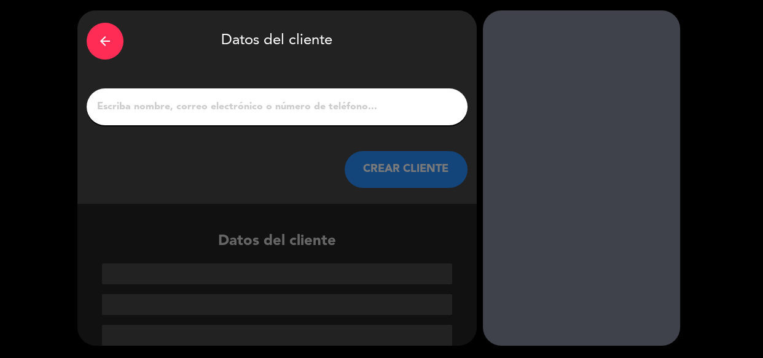
scroll to position [39, 0]
click at [314, 108] on input "1" at bounding box center [277, 106] width 362 height 17
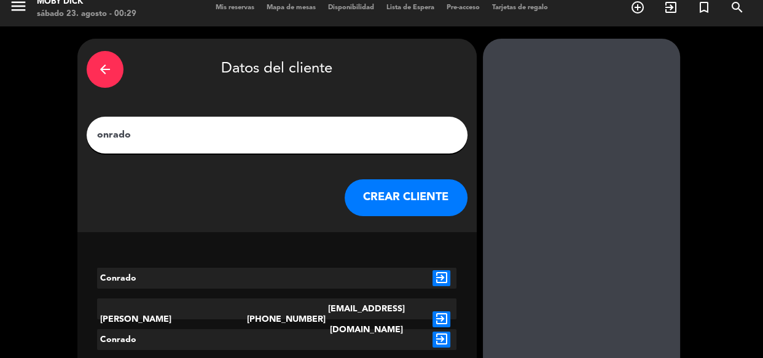
scroll to position [10, 0]
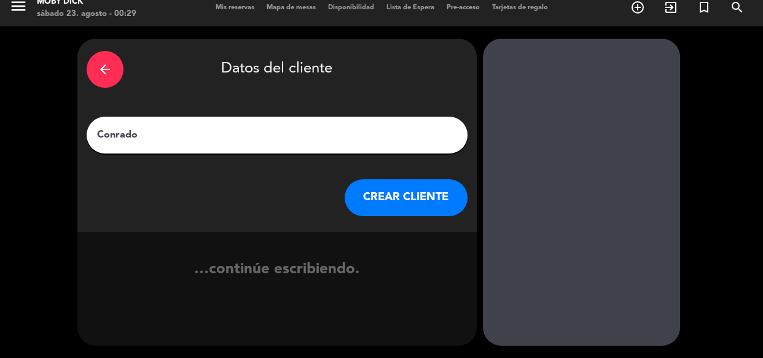
click at [281, 121] on div "Conrado" at bounding box center [277, 135] width 381 height 37
click at [278, 127] on input "Conrado" at bounding box center [277, 134] width 362 height 17
type input "Conrado del Re"
click at [413, 206] on button "CREAR CLIENTE" at bounding box center [405, 197] width 123 height 37
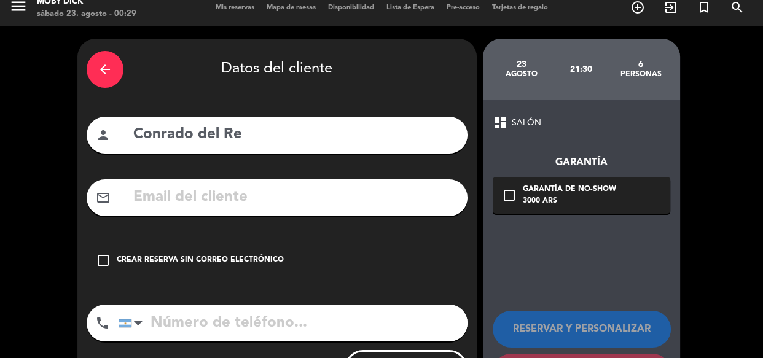
click at [265, 256] on div "Crear reserva sin correo electrónico" at bounding box center [200, 260] width 167 height 12
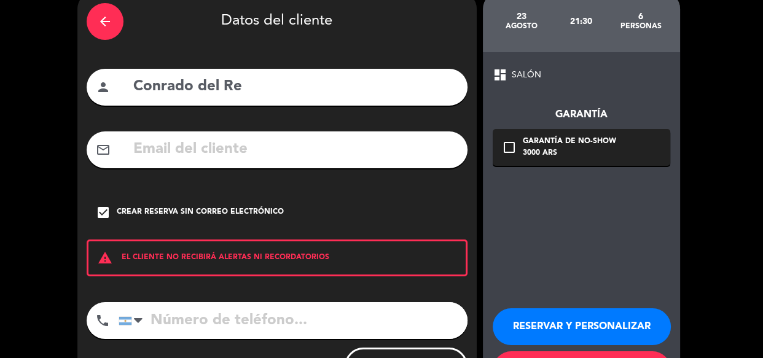
scroll to position [77, 0]
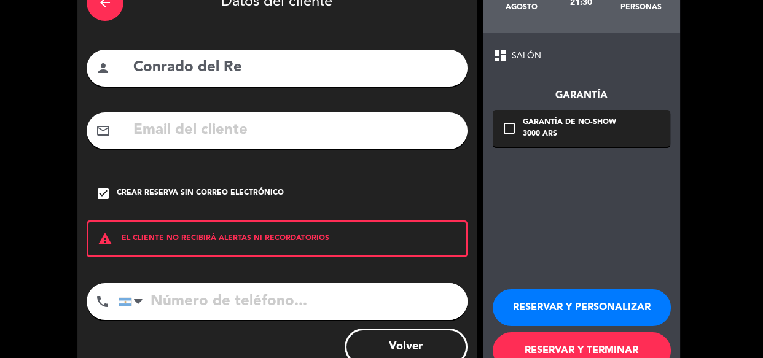
click at [266, 306] on input "tel" at bounding box center [293, 301] width 349 height 37
type input "1140478622"
click at [591, 339] on button "RESERVAR Y TERMINAR" at bounding box center [581, 350] width 178 height 37
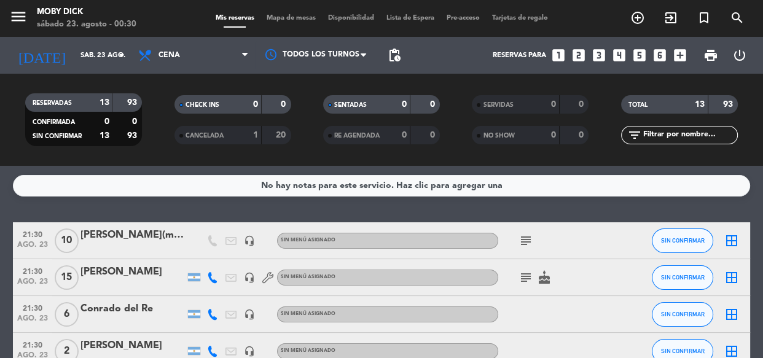
click at [680, 141] on input "text" at bounding box center [689, 135] width 95 height 14
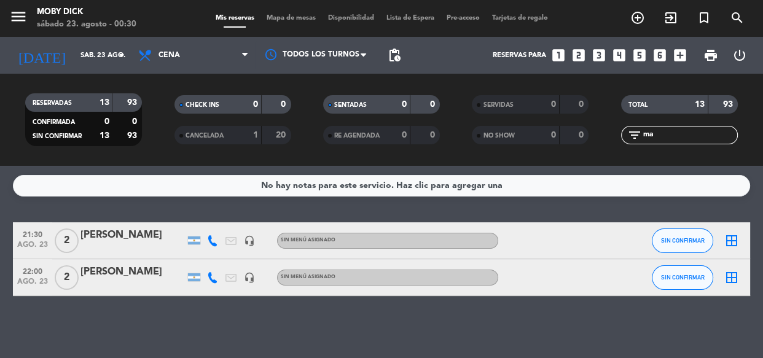
type input "m"
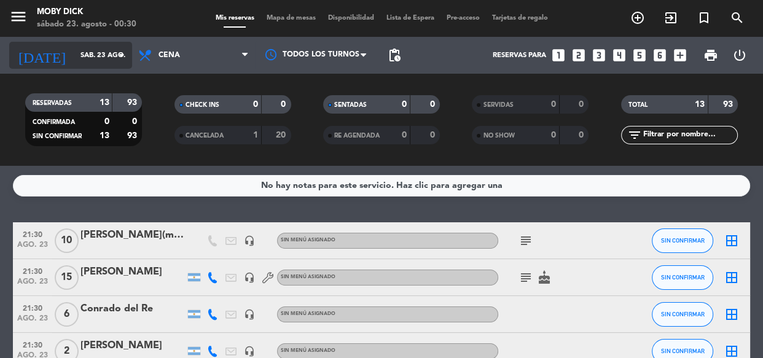
click at [115, 63] on input "sáb. 23 ago." at bounding box center [121, 55] width 95 height 20
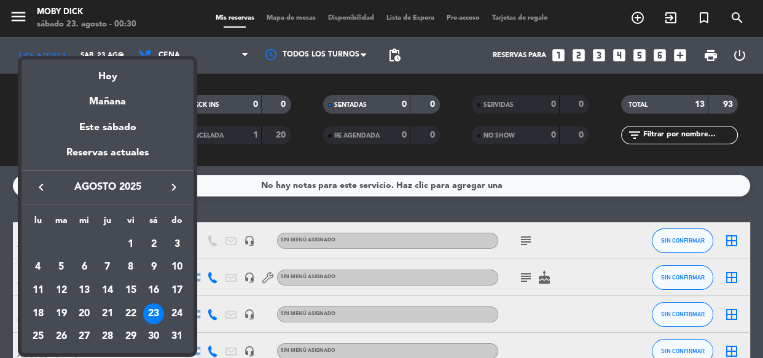
click at [131, 311] on div "22" at bounding box center [130, 313] width 21 height 21
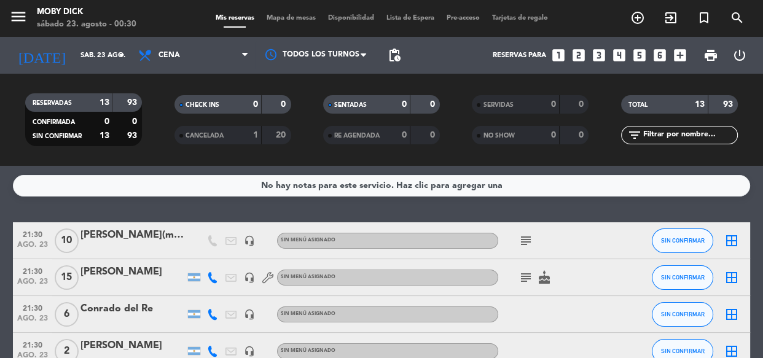
type input "vie. 22 ago."
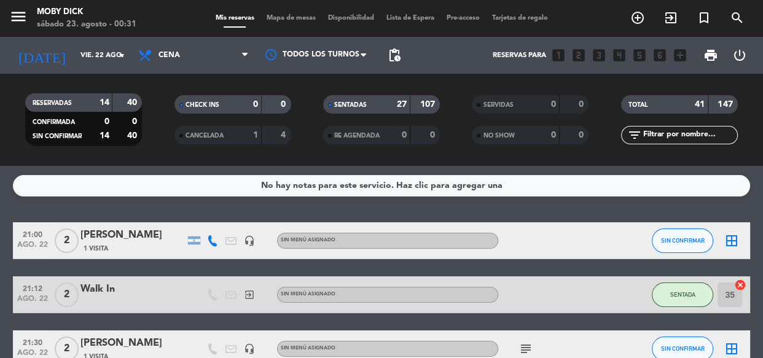
click at [464, 202] on div "No hay notas para este servicio. Haz clic para agregar una 21:00 ago. 22 2 Nata…" at bounding box center [381, 262] width 763 height 192
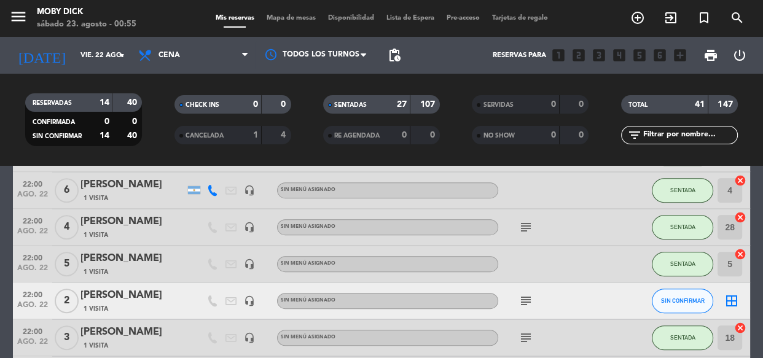
scroll to position [446, 0]
